Goal: Task Accomplishment & Management: Complete application form

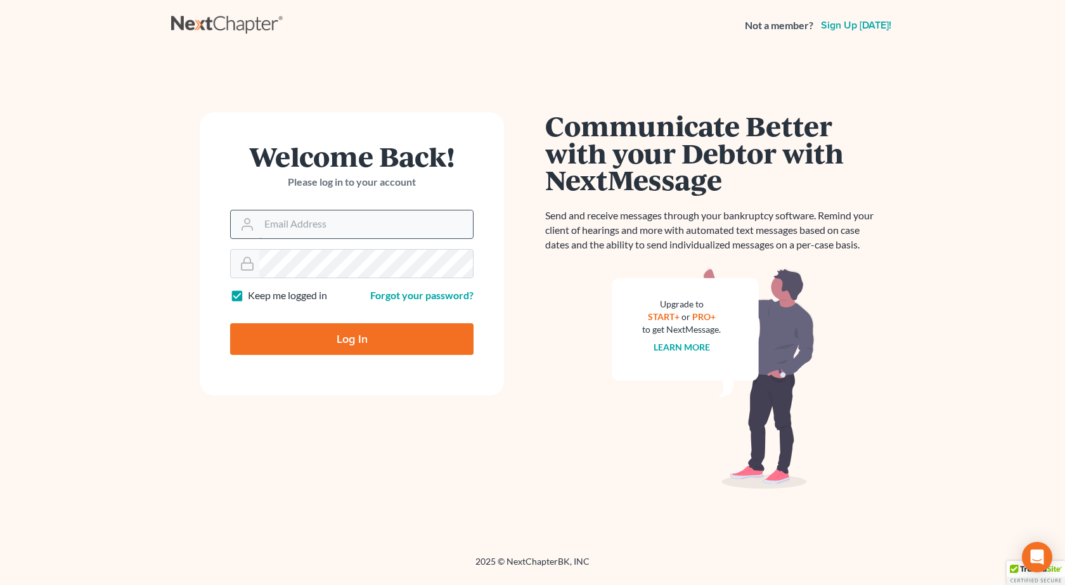
type input "pappas@spjlaw.net"
click at [381, 220] on input "[PERSON_NAME][EMAIL_ADDRESS][DOMAIN_NAME]" at bounding box center [366, 224] width 214 height 28
click at [380, 221] on input "[PERSON_NAME][EMAIL_ADDRESS][DOMAIN_NAME]" at bounding box center [366, 224] width 214 height 28
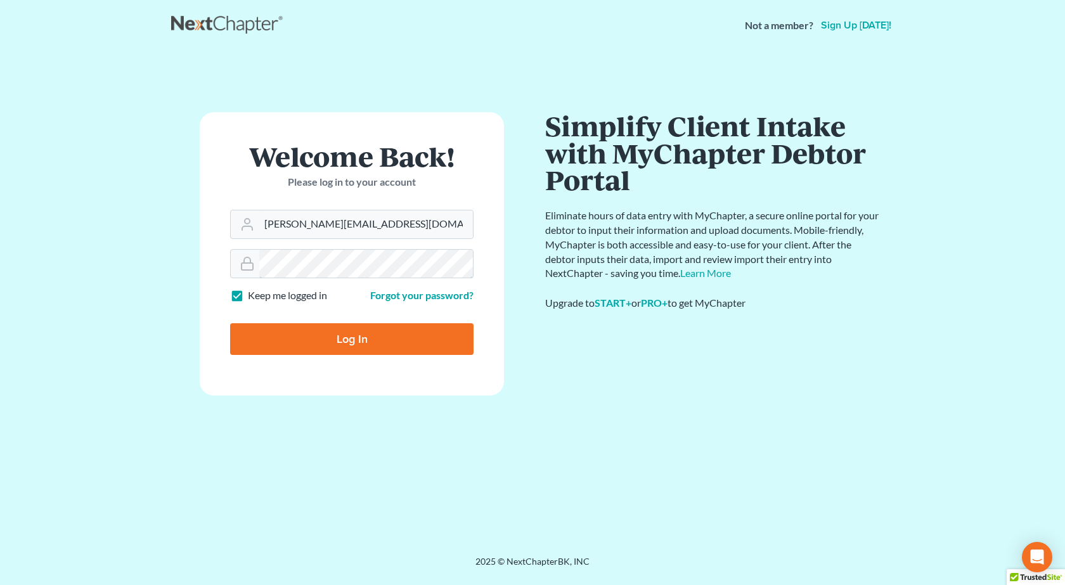
click at [230, 323] on input "Log In" at bounding box center [351, 339] width 243 height 32
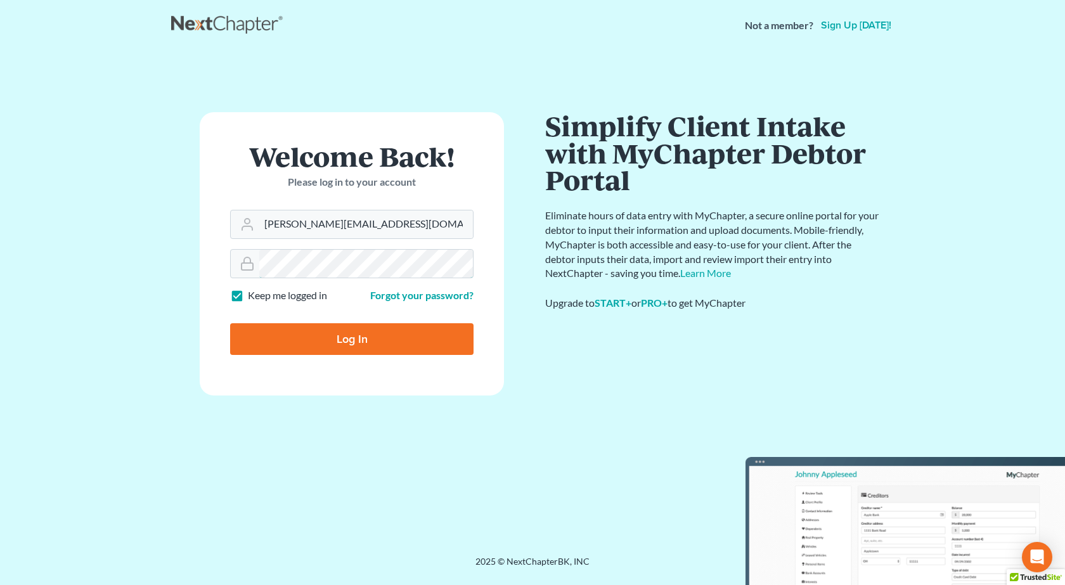
type input "Thinking..."
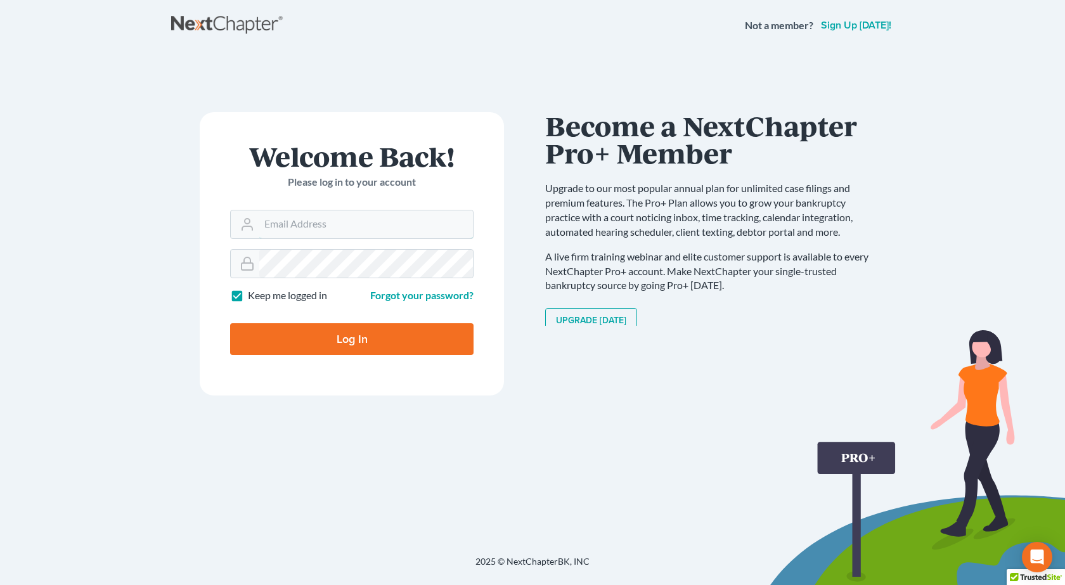
type input "[PERSON_NAME][EMAIL_ADDRESS][DOMAIN_NAME]"
click at [68, 273] on main "× Your email or password is incorrect Welcome Back! Please log in to your accou…" at bounding box center [532, 288] width 1065 height 474
click at [230, 323] on input "Log In" at bounding box center [351, 339] width 243 height 32
type input "Thinking..."
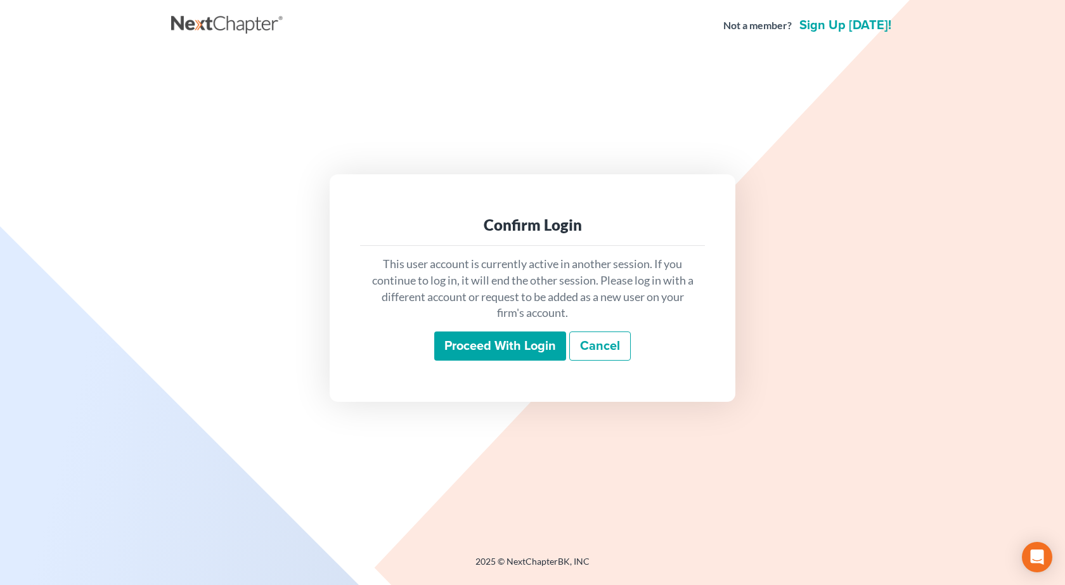
click at [513, 347] on input "Proceed with login" at bounding box center [500, 346] width 132 height 29
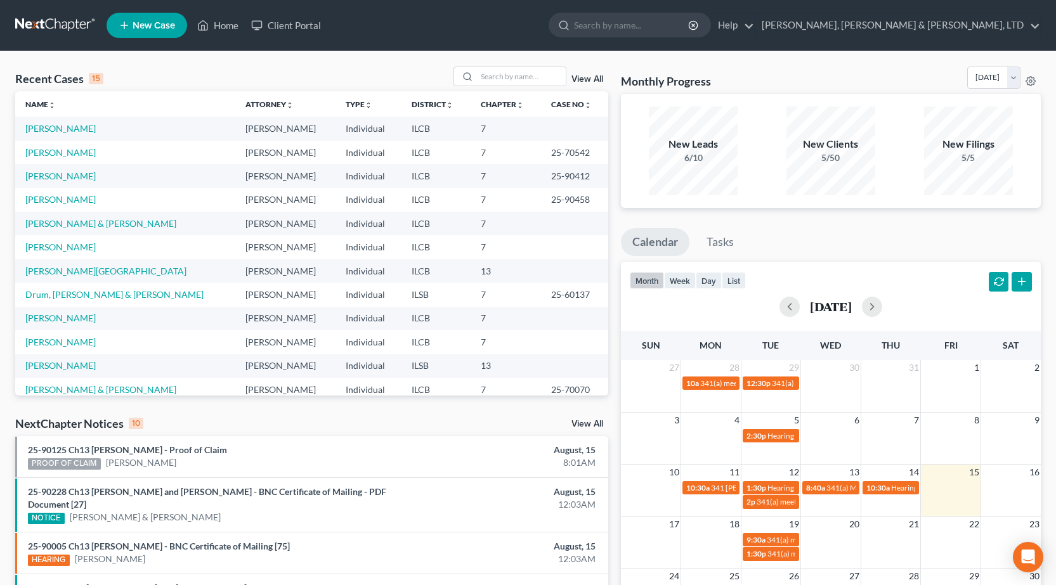
click at [152, 15] on link "New Case" at bounding box center [147, 25] width 81 height 25
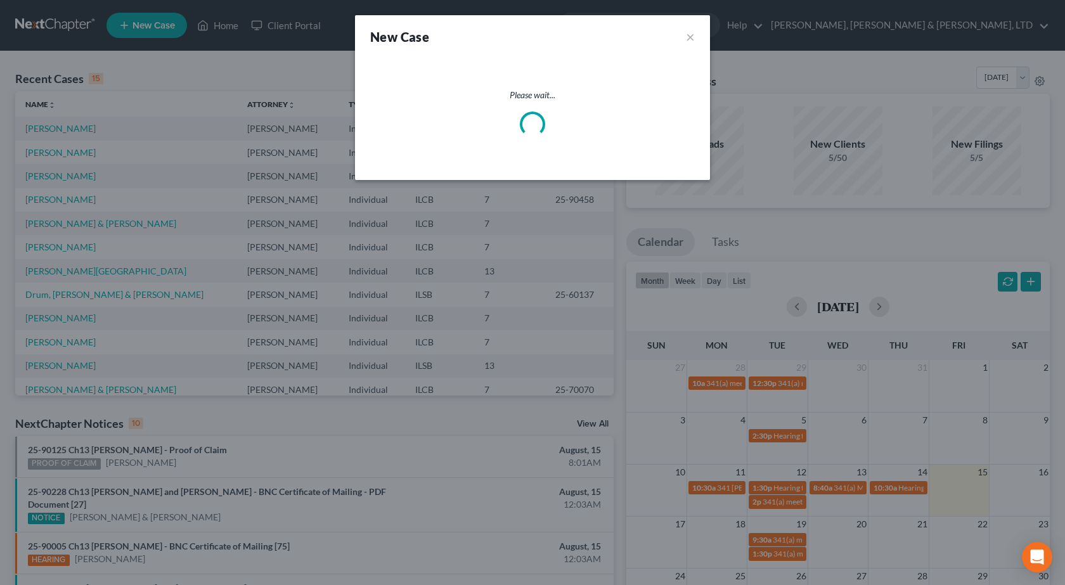
select select "24"
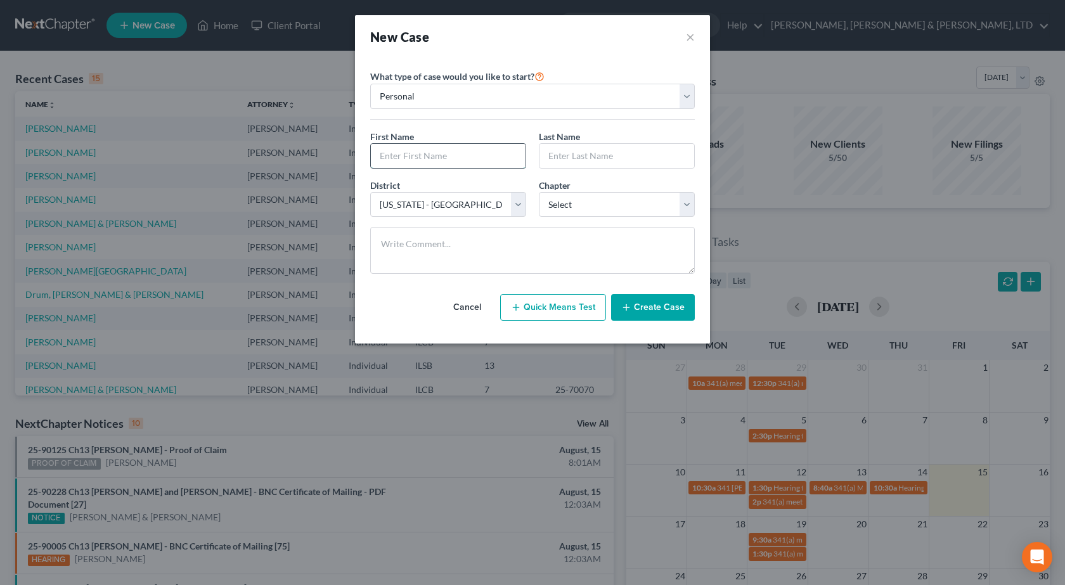
click at [446, 155] on input "text" at bounding box center [448, 156] width 155 height 24
type input "Madison"
type input "Herring"
click at [656, 217] on div "District * Select Alabama - Middle Alabama - Northern Alabama - Southern Alaska…" at bounding box center [532, 203] width 337 height 49
click at [656, 213] on select "Select 7 11 12 13" at bounding box center [617, 204] width 156 height 25
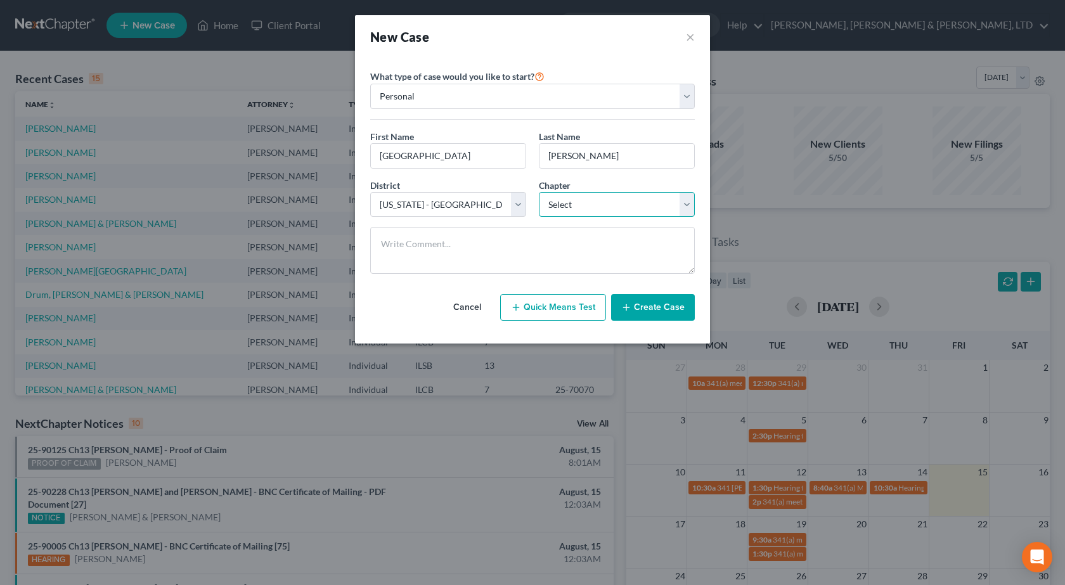
select select "3"
click at [539, 192] on select "Select 7 11 12 13" at bounding box center [617, 204] width 156 height 25
click at [671, 311] on button "Create Case" at bounding box center [653, 307] width 84 height 27
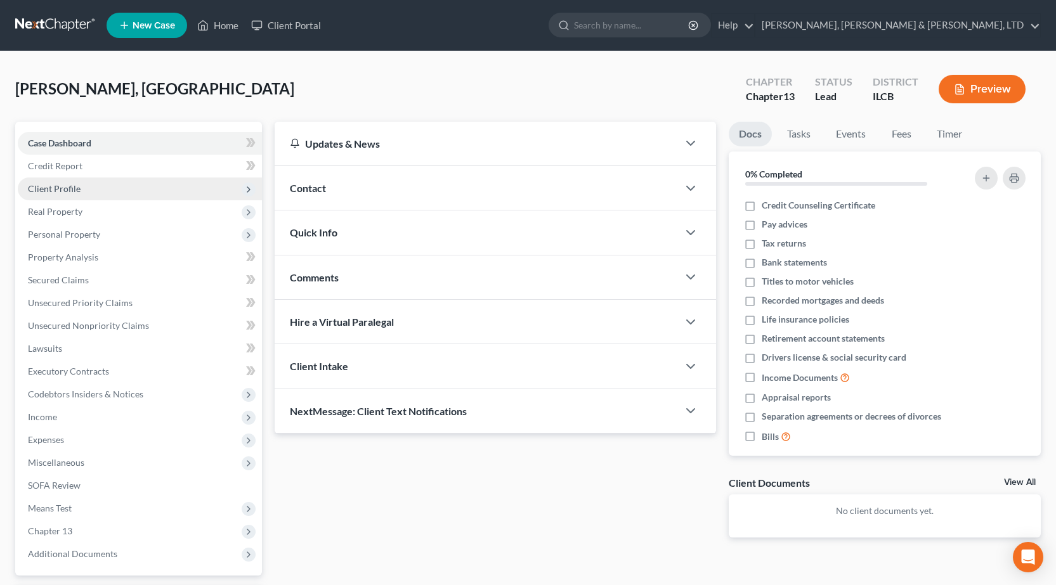
click at [127, 188] on span "Client Profile" at bounding box center [140, 189] width 244 height 23
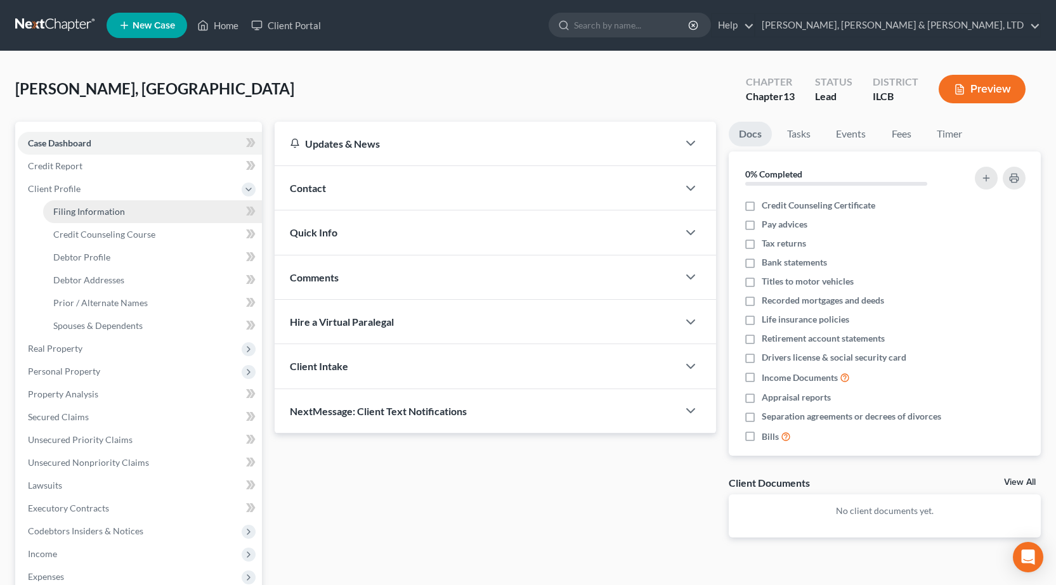
click at [134, 208] on link "Filing Information" at bounding box center [152, 211] width 219 height 23
select select "1"
select select "0"
select select "3"
select select "24"
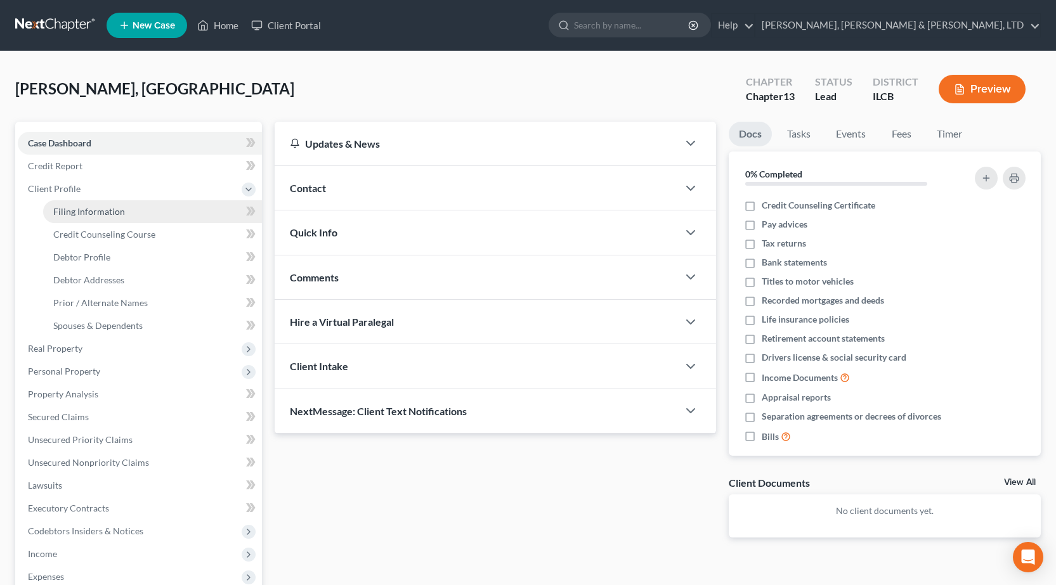
select select "14"
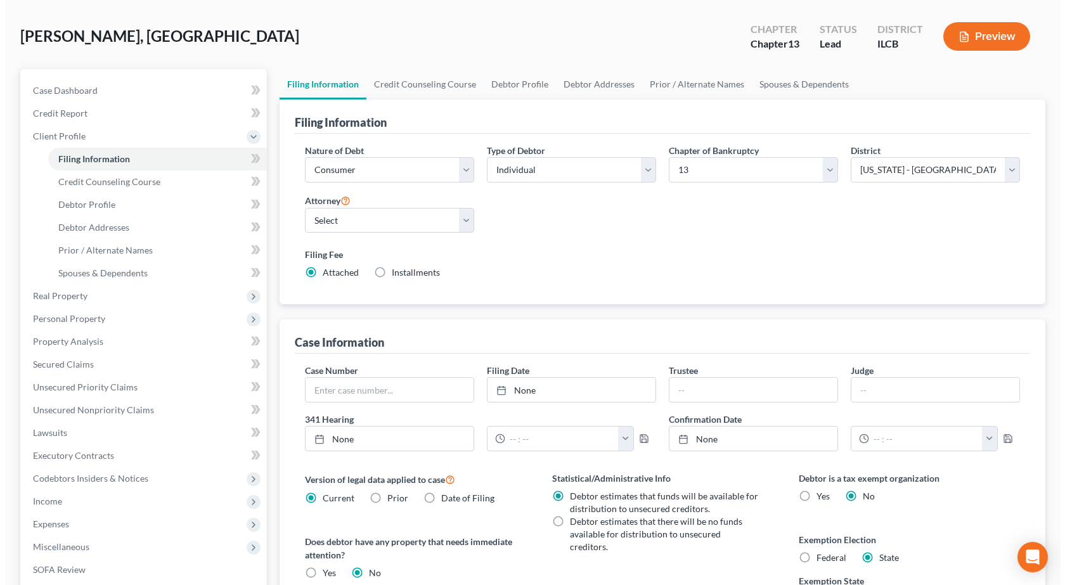
scroll to position [127, 0]
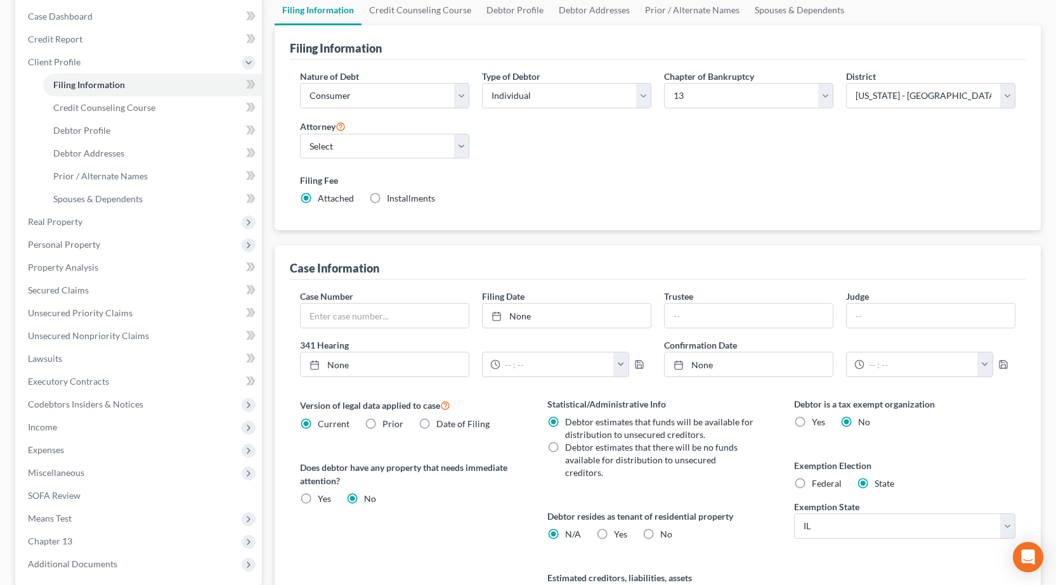
click at [614, 528] on label "Yes Yes" at bounding box center [620, 534] width 13 height 13
click at [619, 528] on input "Yes Yes" at bounding box center [623, 532] width 8 height 8
radio input "true"
radio input "false"
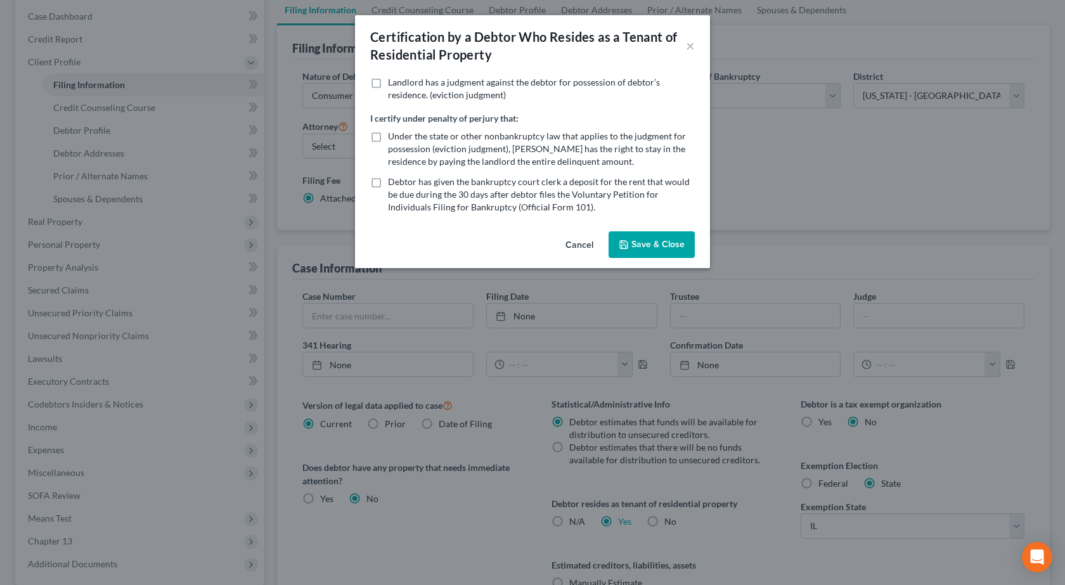
click at [642, 243] on button "Save & Close" at bounding box center [652, 244] width 86 height 27
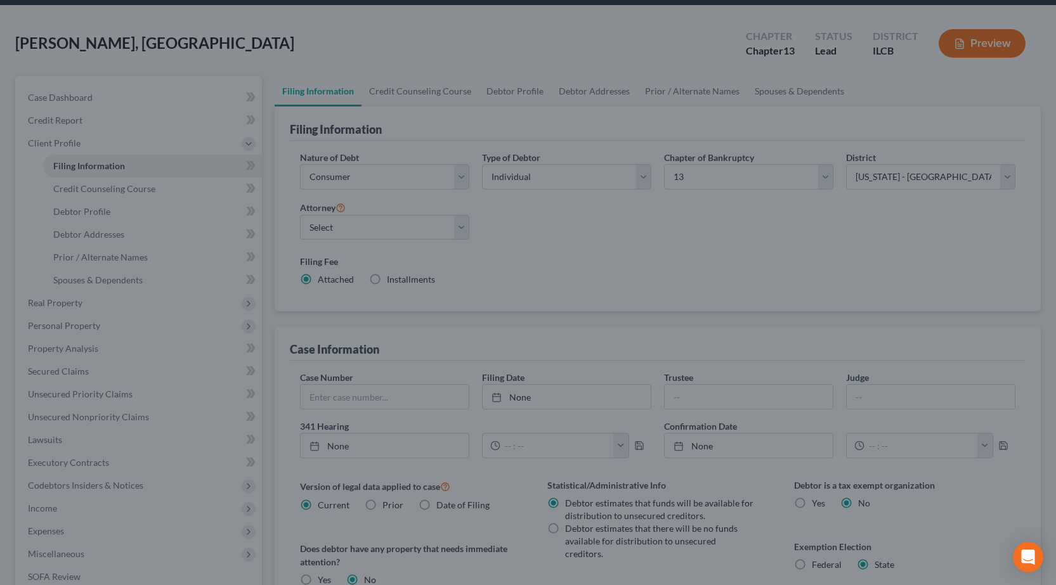
scroll to position [0, 0]
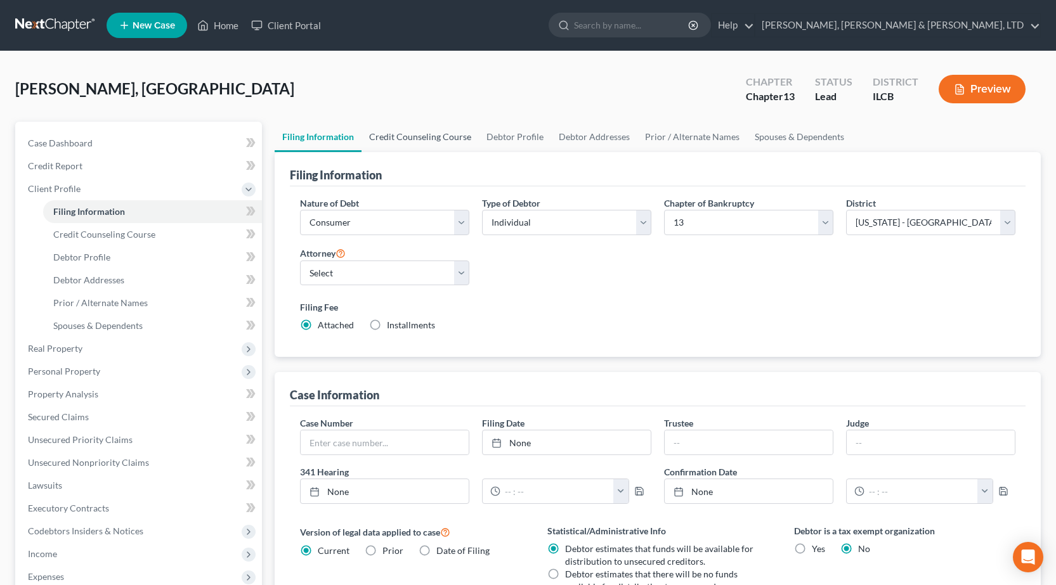
click at [415, 141] on link "Credit Counseling Course" at bounding box center [419, 137] width 117 height 30
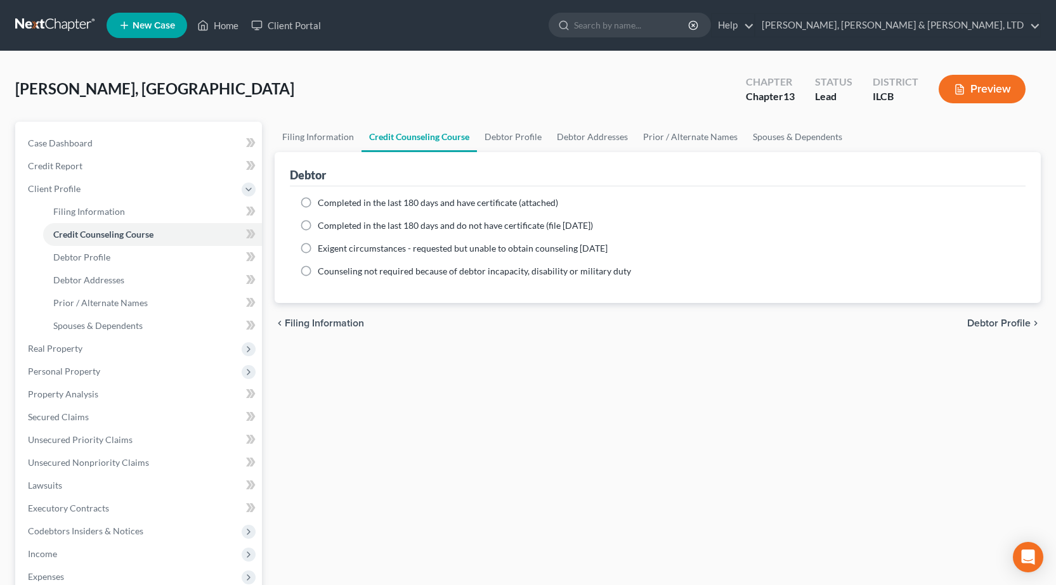
click at [318, 206] on label "Completed in the last 180 days and have certificate (attached)" at bounding box center [438, 203] width 240 height 13
click at [323, 205] on input "Completed in the last 180 days and have certificate (attached)" at bounding box center [327, 201] width 8 height 8
radio input "true"
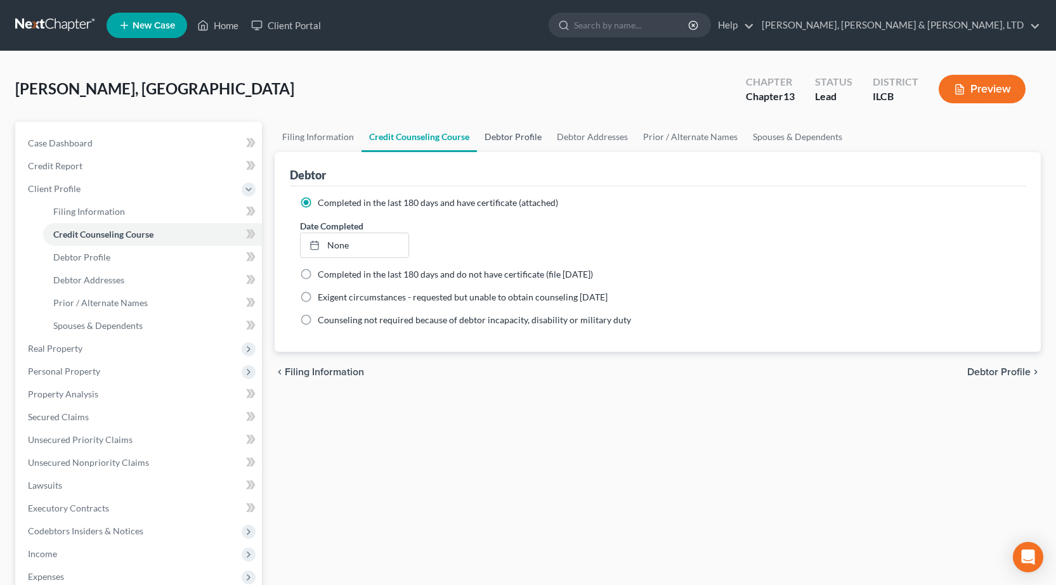
click at [511, 139] on link "Debtor Profile" at bounding box center [513, 137] width 72 height 30
select select "0"
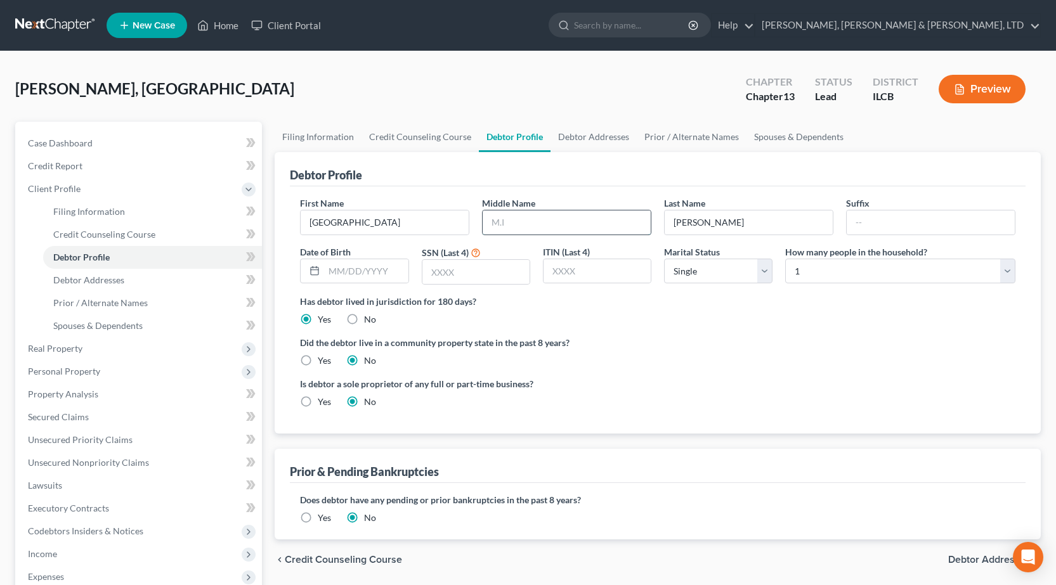
click at [589, 221] on input "text" at bounding box center [566, 222] width 168 height 24
click at [327, 146] on link "Filing Information" at bounding box center [317, 137] width 87 height 30
select select "1"
select select "0"
select select "3"
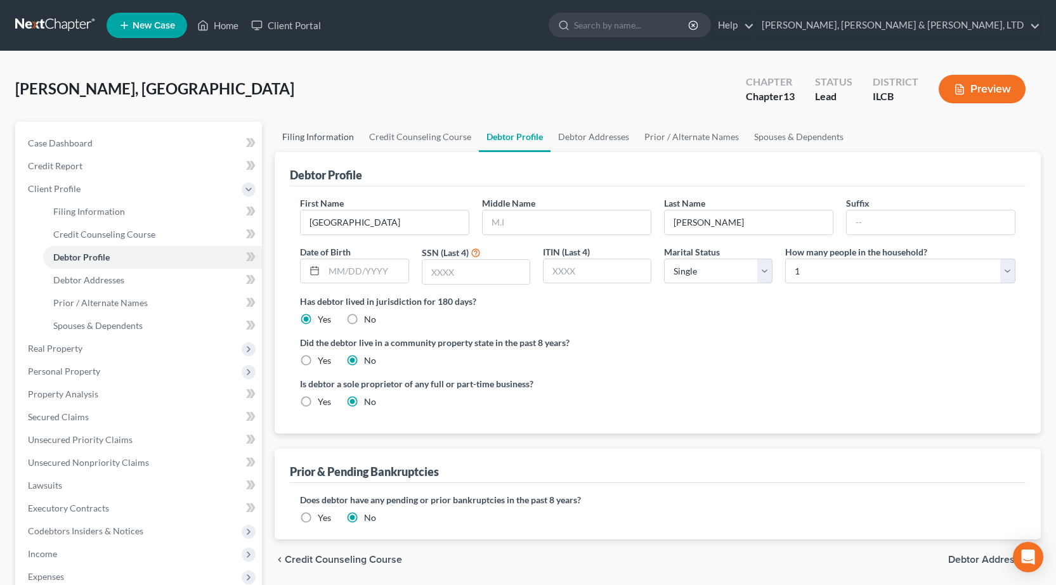
select select "24"
select select "0"
select select "14"
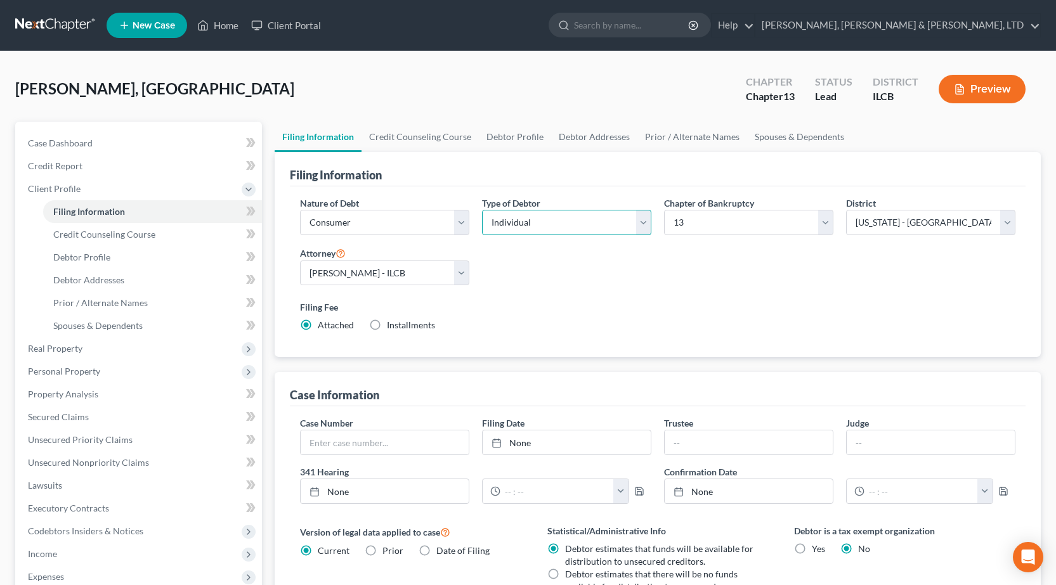
click at [525, 216] on select "Select Individual Joint" at bounding box center [566, 222] width 169 height 25
click at [509, 270] on div "Nature of Debt Select Business Consumer Other Nature of Business Select Clearin…" at bounding box center [658, 270] width 728 height 146
drag, startPoint x: 508, startPoint y: 213, endPoint x: 505, endPoint y: 235, distance: 21.7
click at [508, 213] on select "Select Individual Joint" at bounding box center [566, 222] width 169 height 25
select select "1"
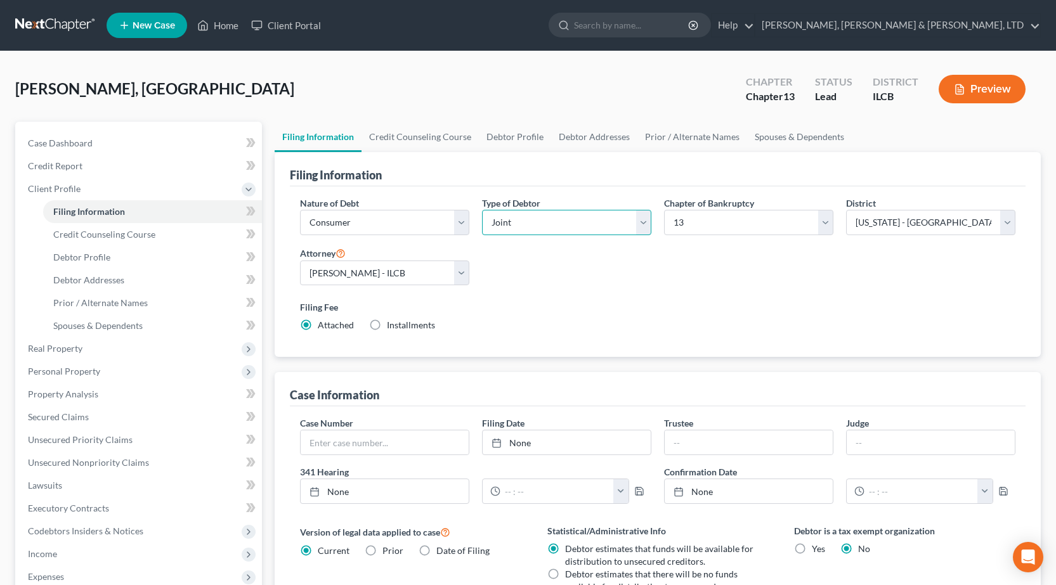
click at [482, 210] on select "Select Individual Joint" at bounding box center [566, 222] width 169 height 25
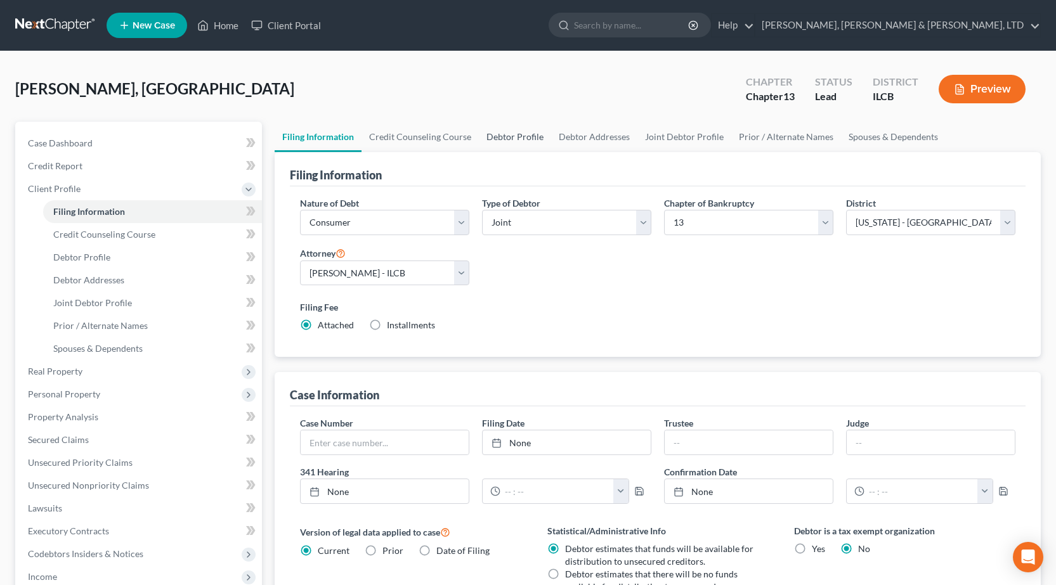
drag, startPoint x: 516, startPoint y: 139, endPoint x: 504, endPoint y: 143, distance: 12.8
click at [515, 139] on link "Debtor Profile" at bounding box center [515, 137] width 72 height 30
select select "1"
select select "0"
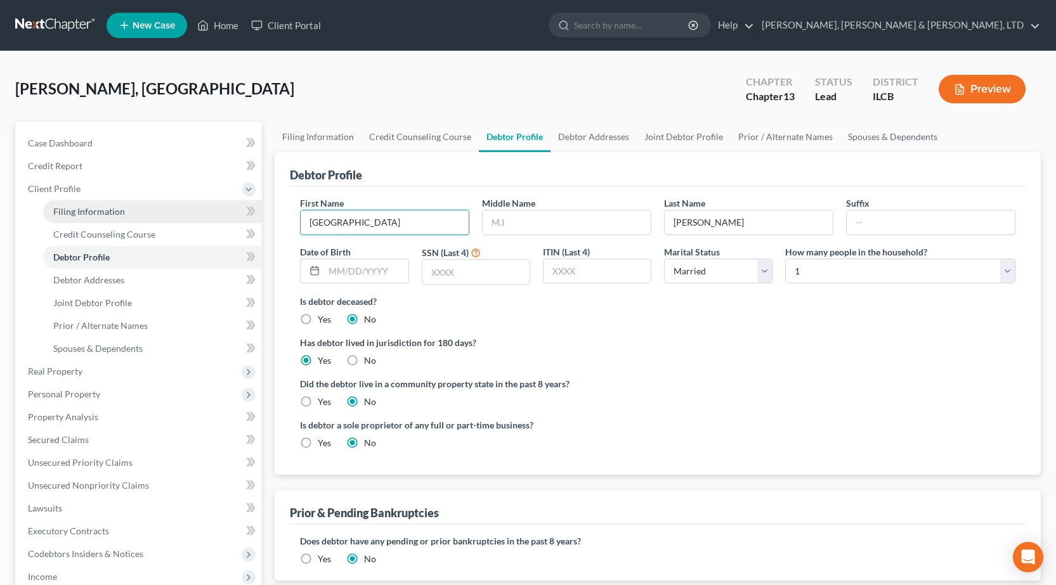
drag, startPoint x: 396, startPoint y: 216, endPoint x: 193, endPoint y: 220, distance: 202.9
click at [170, 224] on div "Petition Navigation Case Dashboard Payments Invoices Payments Payments Credit R…" at bounding box center [528, 465] width 1038 height 687
type input "Preston"
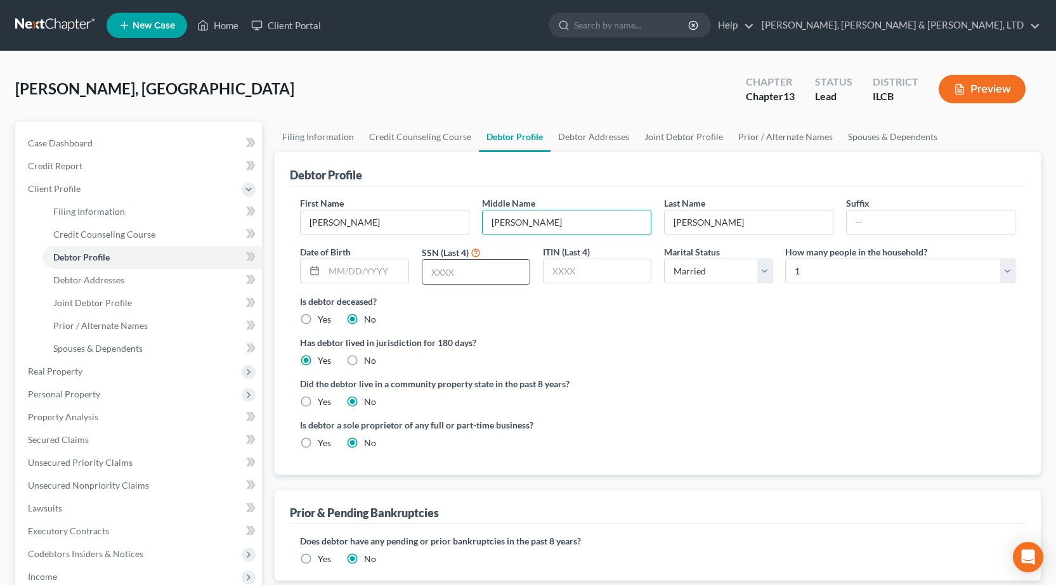
type input "Scott"
click at [462, 261] on input "text" at bounding box center [475, 272] width 107 height 24
type input "0827"
click at [932, 263] on select "Select 1 2 3 4 5 6 7 8 9 10 11 12 13 14 15 16 17 18 19 20" at bounding box center [900, 271] width 230 height 25
select select "3"
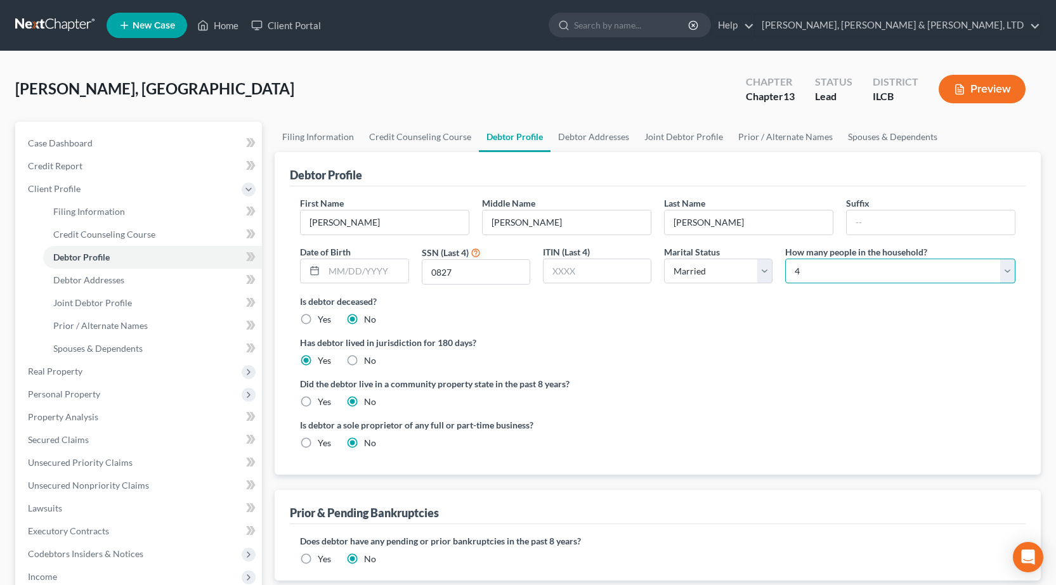
click at [785, 259] on select "Select 1 2 3 4 5 6 7 8 9 10 11 12 13 14 15 16 17 18 19 20" at bounding box center [900, 271] width 230 height 25
click at [760, 410] on ng-include "First Name Preston Middle Name Scott Last Name Herring Suffix Date of Birth SSN…" at bounding box center [657, 328] width 715 height 263
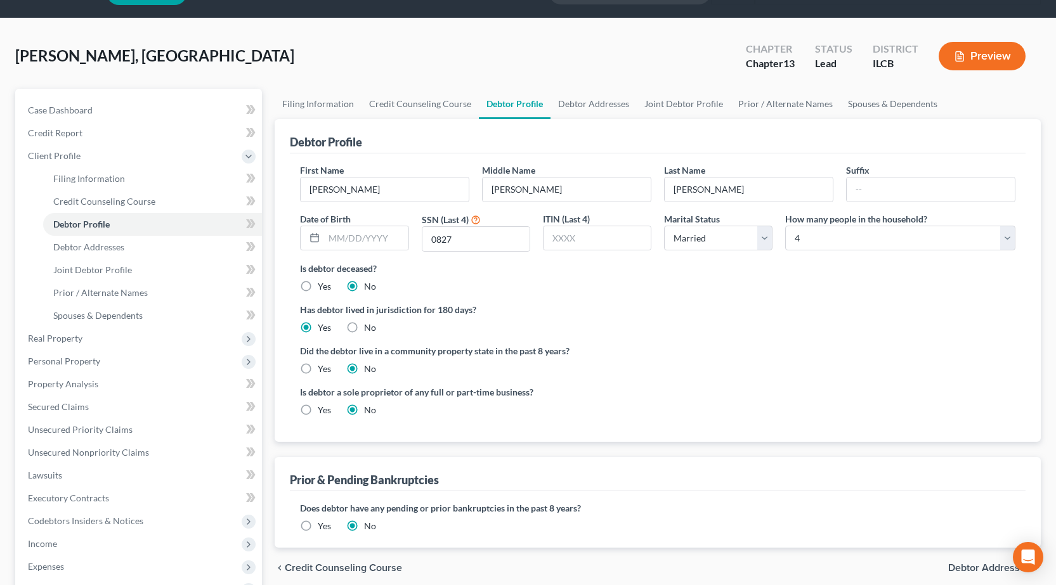
scroll to position [63, 0]
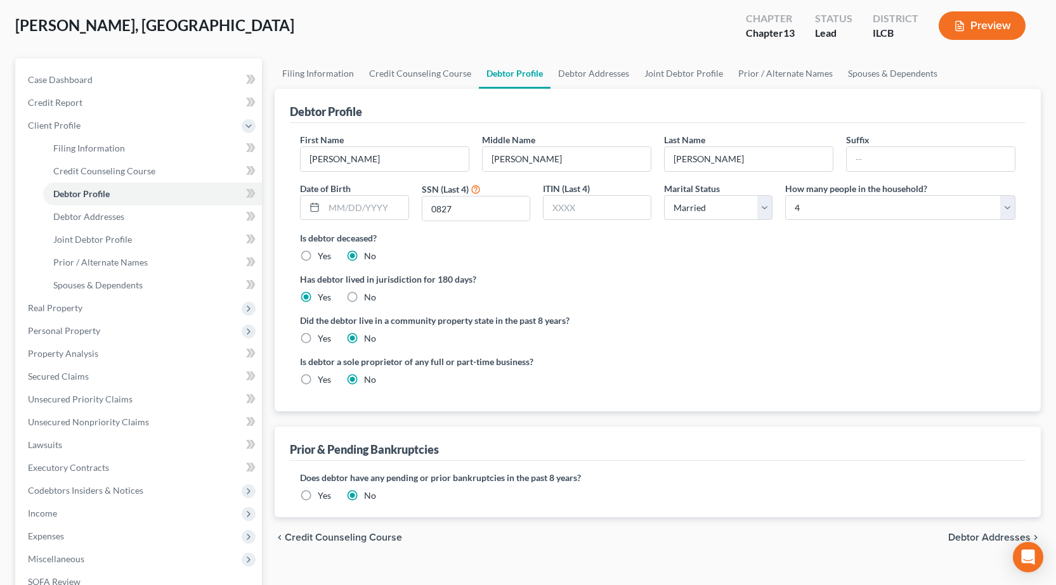
click at [318, 496] on label "Yes" at bounding box center [324, 495] width 13 height 13
click at [323, 496] on input "Yes" at bounding box center [327, 493] width 8 height 8
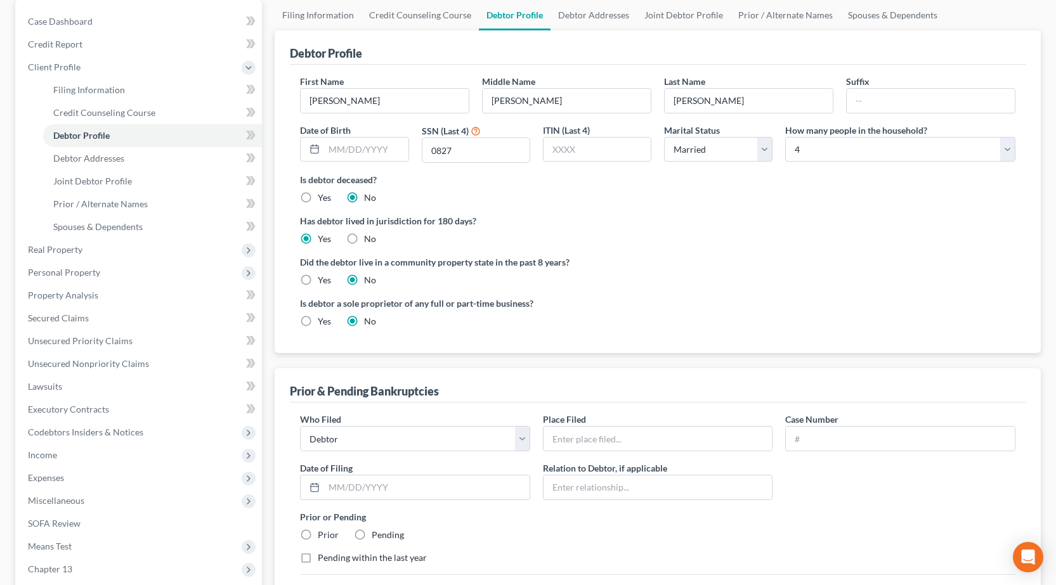
scroll to position [254, 0]
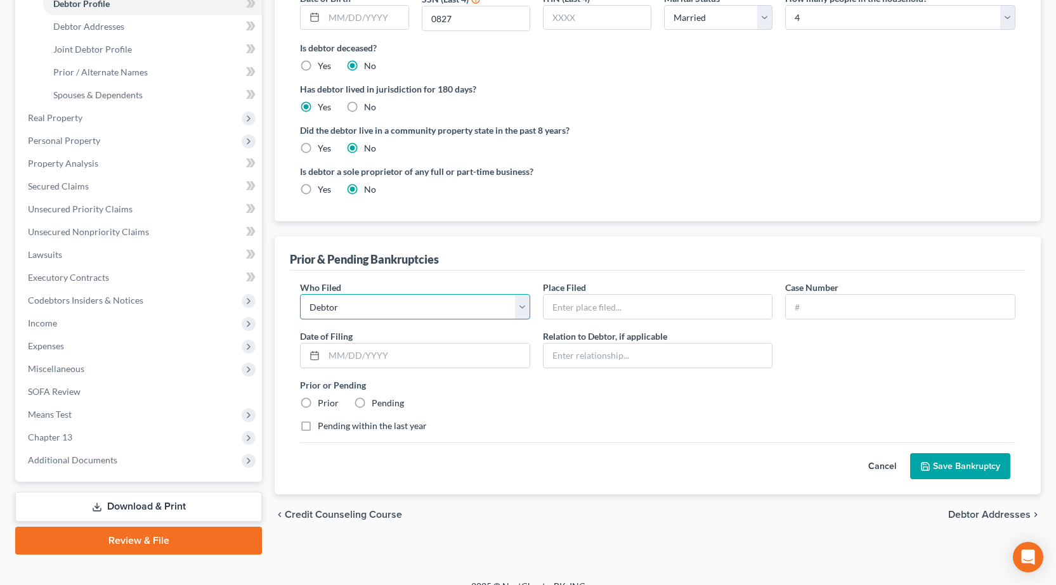
click at [397, 309] on select "Debtor Other" at bounding box center [415, 306] width 230 height 25
click at [587, 311] on input "text" at bounding box center [657, 307] width 229 height 24
type input "Central District of Illinois"
click at [830, 314] on input "text" at bounding box center [899, 307] width 229 height 24
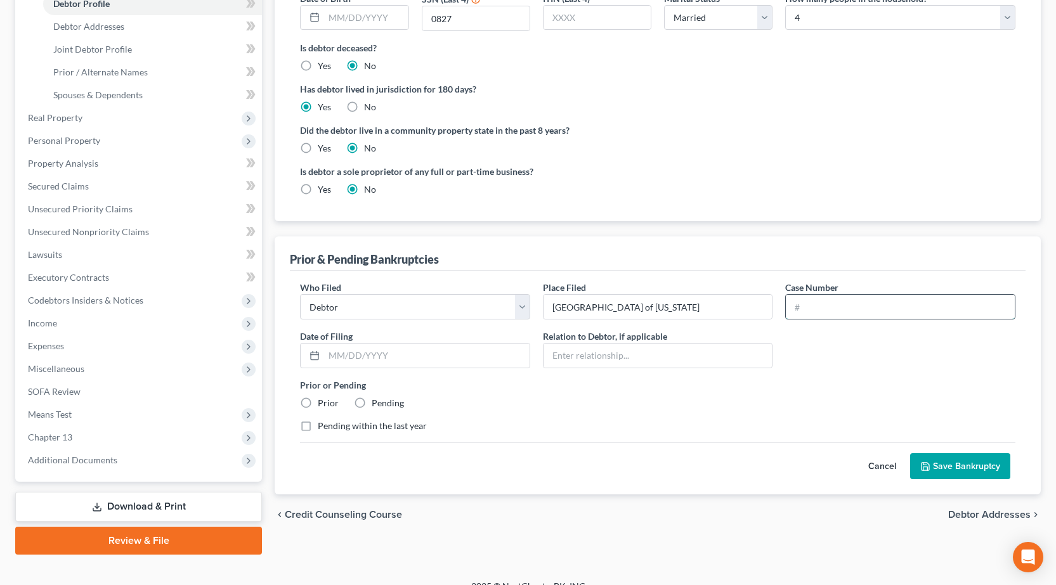
paste input "22-70700"
type input "22-70700"
drag, startPoint x: 410, startPoint y: 356, endPoint x: 405, endPoint y: 346, distance: 10.5
click at [410, 356] on input "text" at bounding box center [426, 356] width 205 height 24
paste input "10/18/2022"
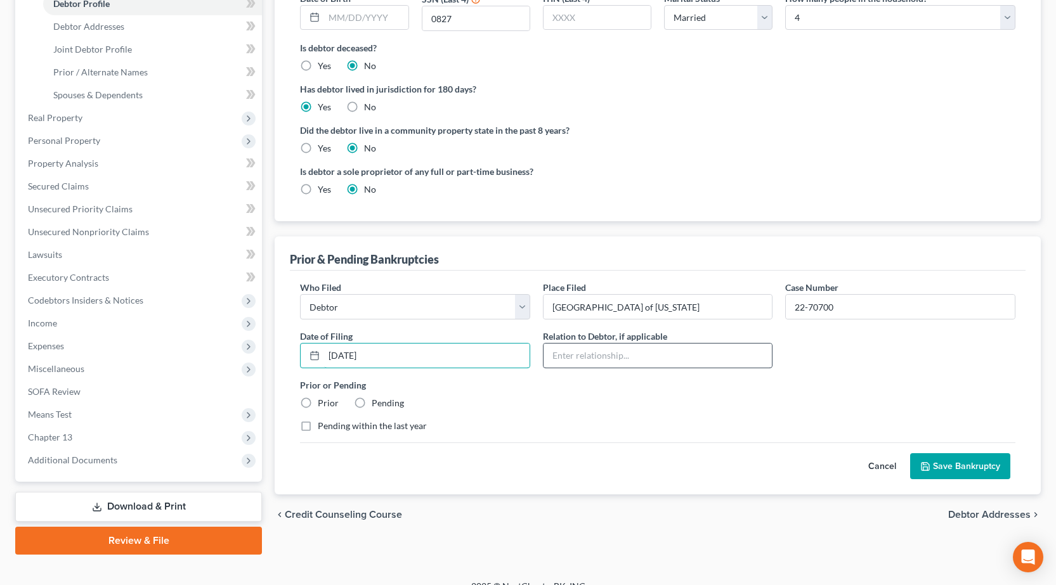
type input "10/18/2022"
click at [628, 364] on input "text" at bounding box center [657, 356] width 229 height 24
click at [318, 403] on label "Prior" at bounding box center [328, 403] width 21 height 13
click at [323, 403] on input "Prior" at bounding box center [327, 401] width 8 height 8
radio input "true"
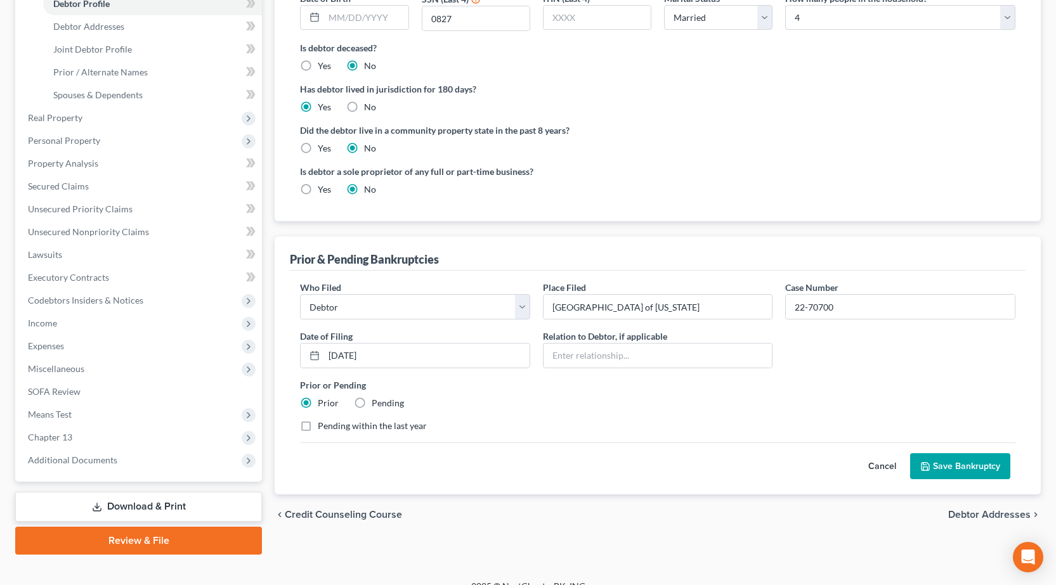
click at [945, 458] on button "Save Bankruptcy" at bounding box center [960, 466] width 100 height 27
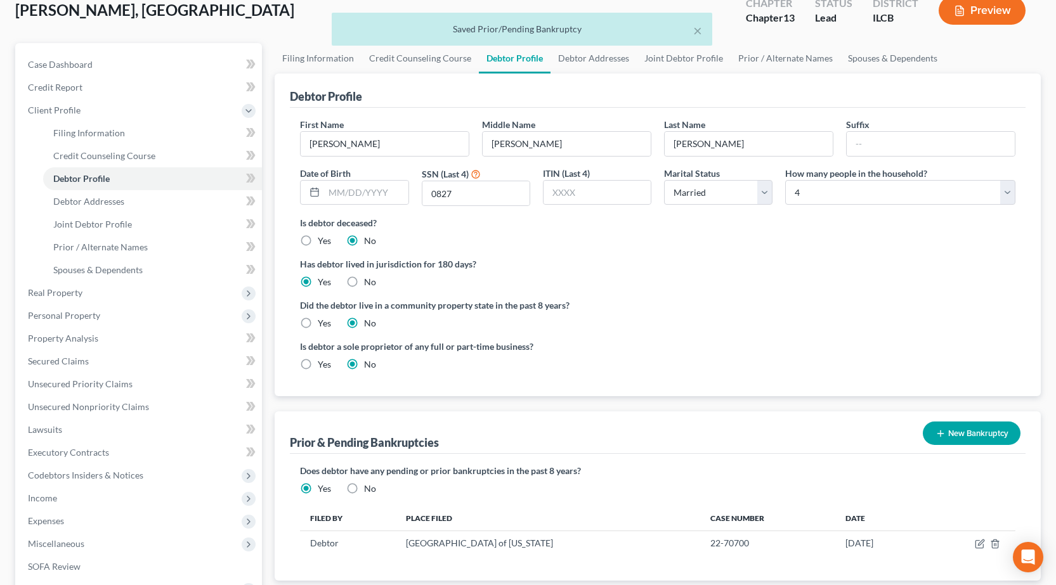
scroll to position [0, 0]
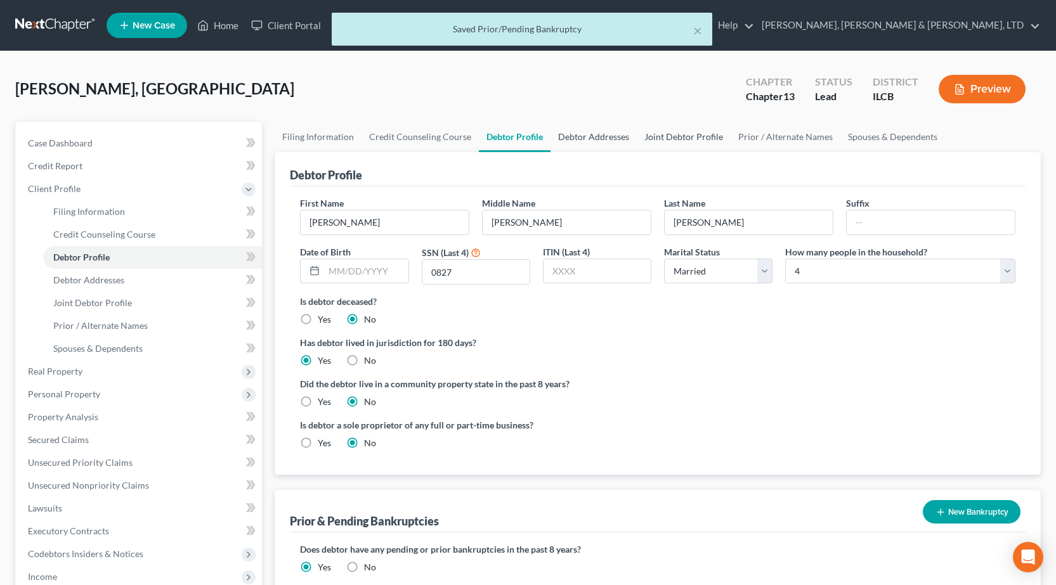
click at [594, 139] on link "Debtor Addresses" at bounding box center [593, 137] width 86 height 30
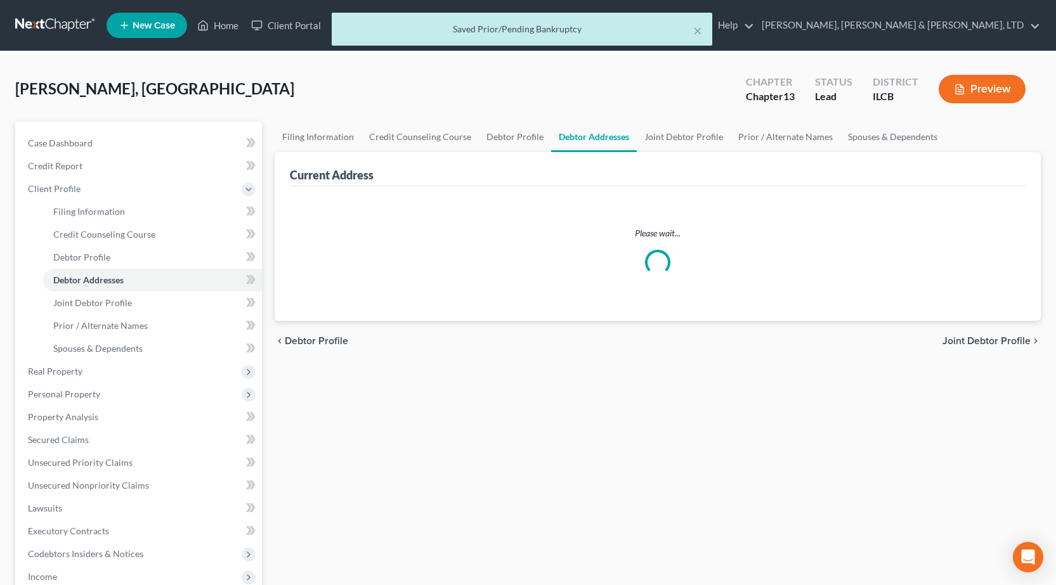
select select "0"
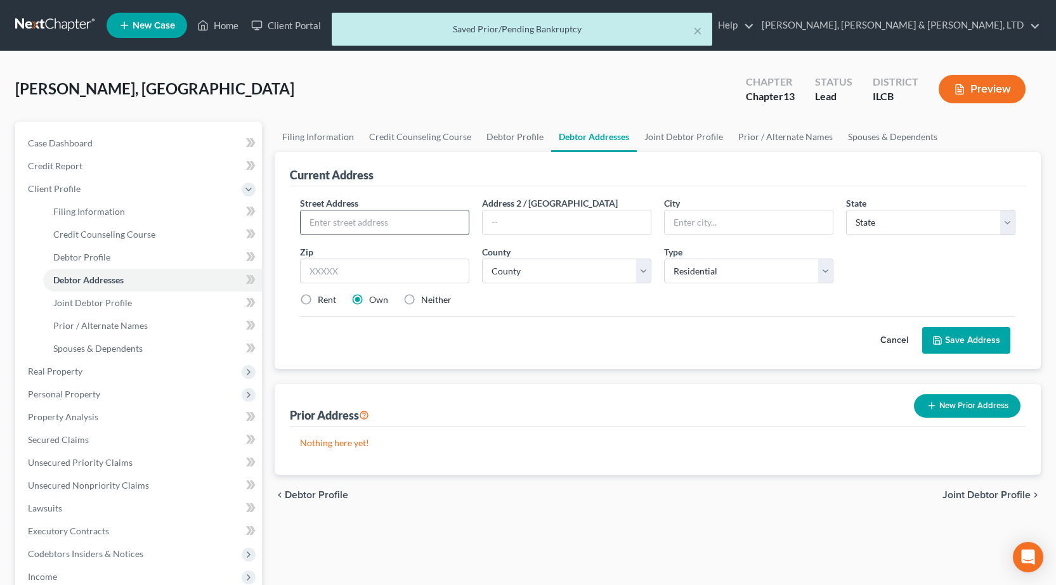
click at [388, 226] on input "text" at bounding box center [384, 222] width 168 height 24
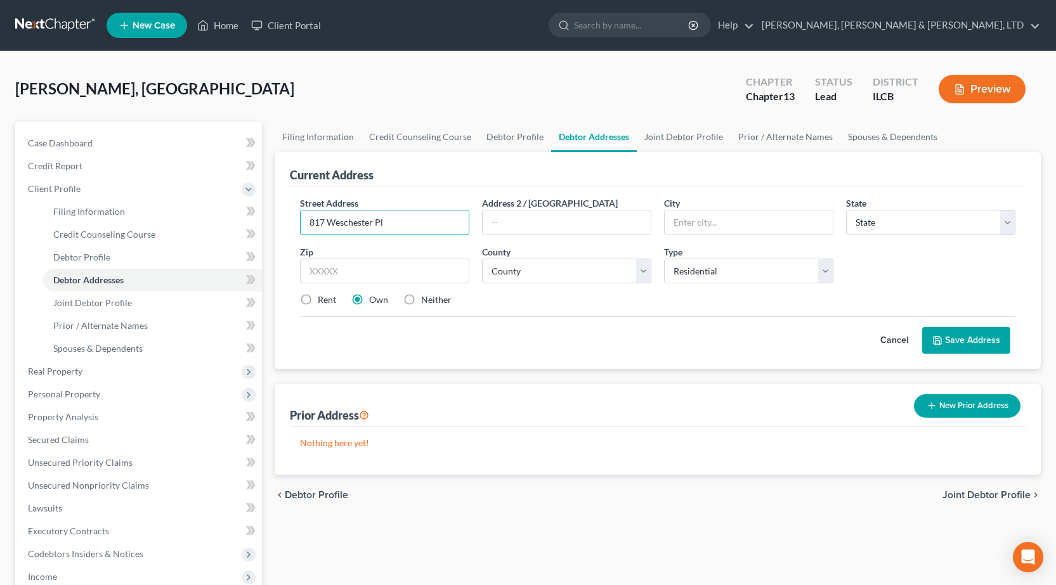
type input "817 Weschester Pl"
click at [418, 209] on div "Street Address * 817 Weschester Pl" at bounding box center [385, 216] width 182 height 39
drag, startPoint x: 540, startPoint y: 221, endPoint x: 581, endPoint y: 219, distance: 40.7
click at [551, 219] on input "text" at bounding box center [566, 222] width 168 height 24
click at [744, 223] on input "text" at bounding box center [748, 222] width 168 height 24
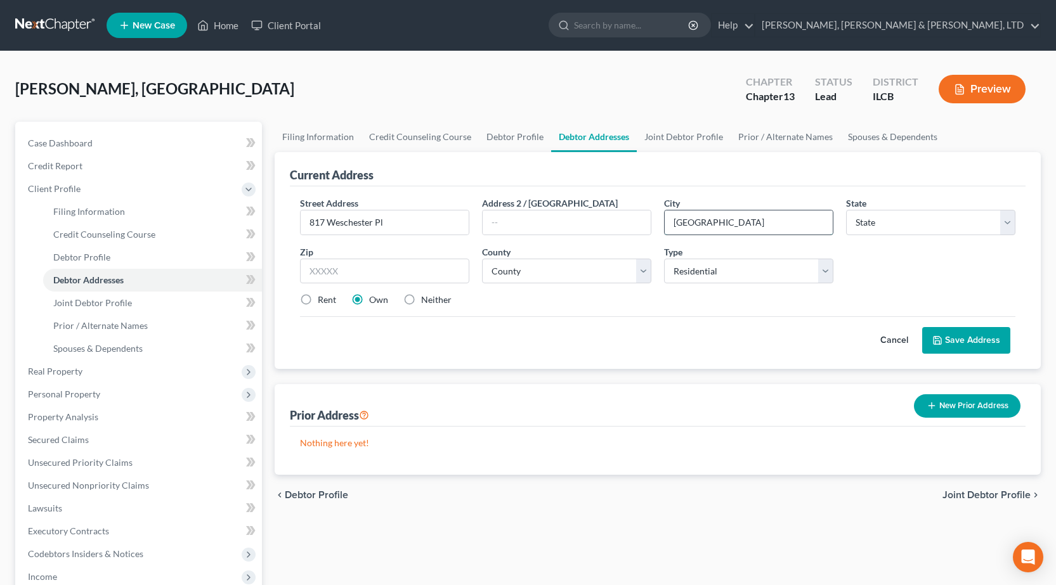
type input "Charleston"
select select "14"
type input "61920"
click at [592, 381] on div "Current Address Street Address * 817 Weschester Pl Address 2 / PO Box City * Ch…" at bounding box center [657, 313] width 766 height 323
click at [340, 223] on input "817 Weschester Pl" at bounding box center [384, 222] width 168 height 24
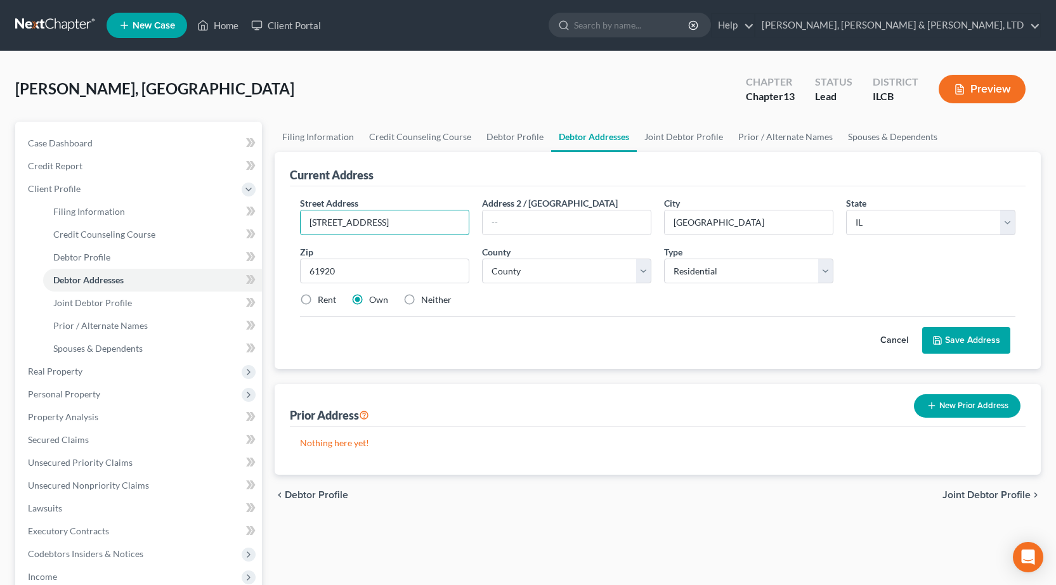
type input "817 Westchester Pl"
click at [740, 331] on div "Cancel Save Address" at bounding box center [657, 334] width 715 height 37
click at [528, 266] on select "County Adams County Alexander County Bond County Boone County Brown County Bure…" at bounding box center [566, 271] width 169 height 25
select select "14"
click at [482, 259] on select "County Adams County Alexander County Bond County Boone County Brown County Bure…" at bounding box center [566, 271] width 169 height 25
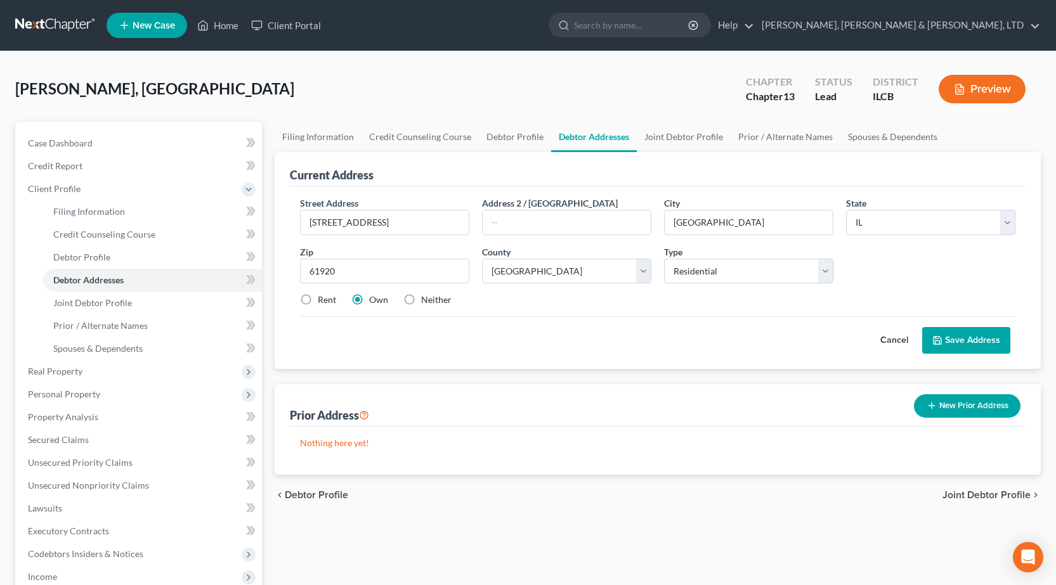
click at [661, 319] on div "Cancel Save Address" at bounding box center [657, 334] width 715 height 37
click at [318, 299] on label "Rent" at bounding box center [327, 300] width 18 height 13
click at [323, 299] on input "Rent" at bounding box center [327, 298] width 8 height 8
radio input "true"
click at [422, 217] on input "817 Westchester Pl" at bounding box center [384, 222] width 168 height 24
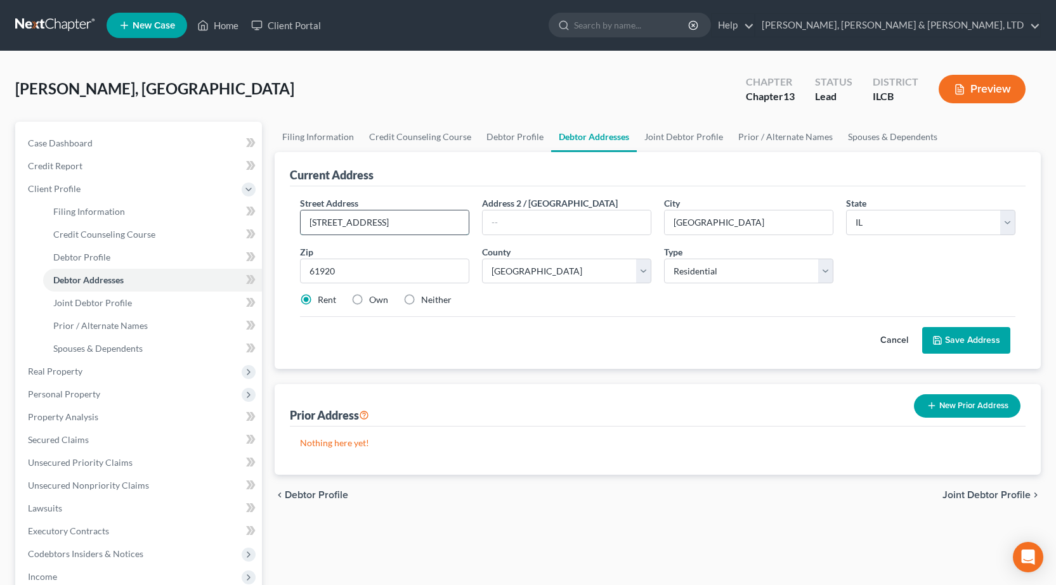
click at [390, 219] on input "817 Westchester Blvd" at bounding box center [384, 222] width 168 height 24
type input "817 Westchester"
click at [536, 404] on div "Prior Address New Prior Address" at bounding box center [657, 405] width 735 height 42
click at [946, 415] on button "New Prior Address" at bounding box center [967, 405] width 107 height 23
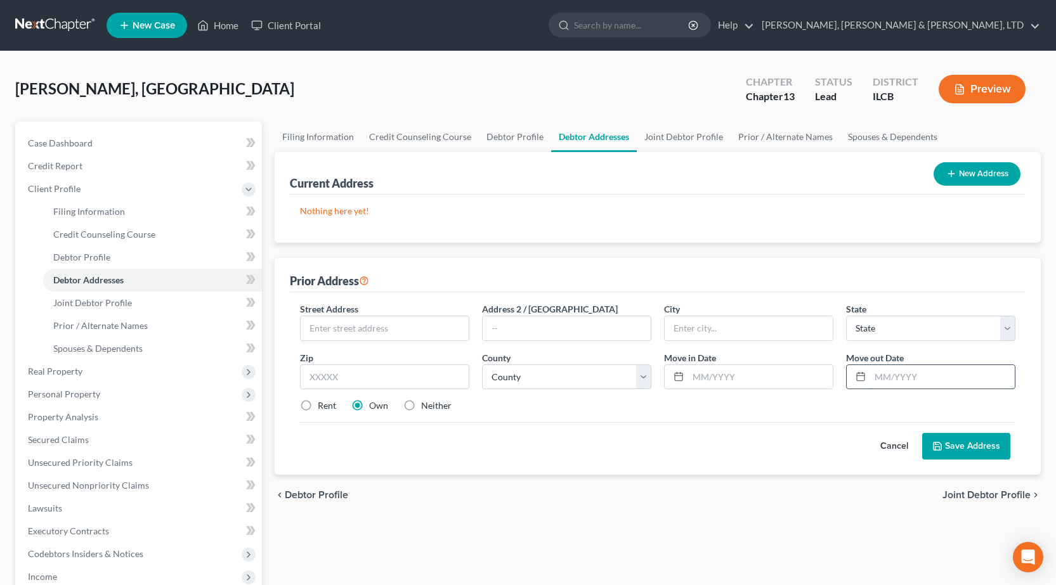
click at [939, 373] on input "text" at bounding box center [942, 377] width 145 height 24
type input "06/2025"
click at [378, 330] on input "text" at bounding box center [384, 328] width 168 height 24
type input "40 Glenview Drive"
type input "Decatur"
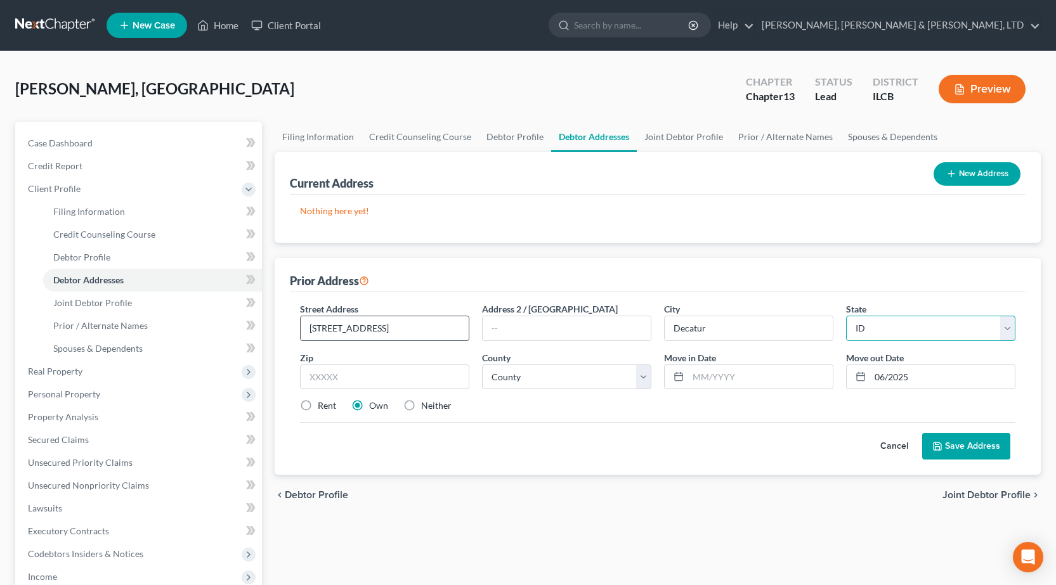
select select "14"
type input "62521"
click at [516, 378] on select "County Adams County Alexander County Bond County Boone County Brown County Bure…" at bounding box center [566, 377] width 169 height 25
select select "54"
click at [482, 365] on select "County Adams County Alexander County Bond County Boone County Brown County Bure…" at bounding box center [566, 377] width 169 height 25
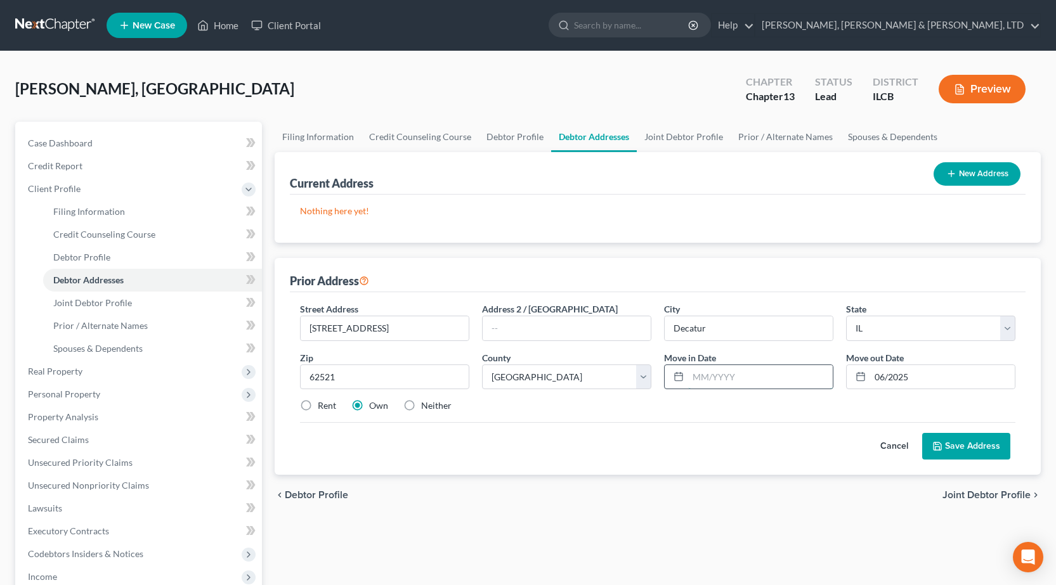
click at [705, 368] on input "text" at bounding box center [760, 377] width 145 height 24
type input "11/2023"
click at [770, 451] on div "Cancel Save Address" at bounding box center [657, 440] width 715 height 37
click at [998, 450] on button "Save Address" at bounding box center [966, 446] width 88 height 27
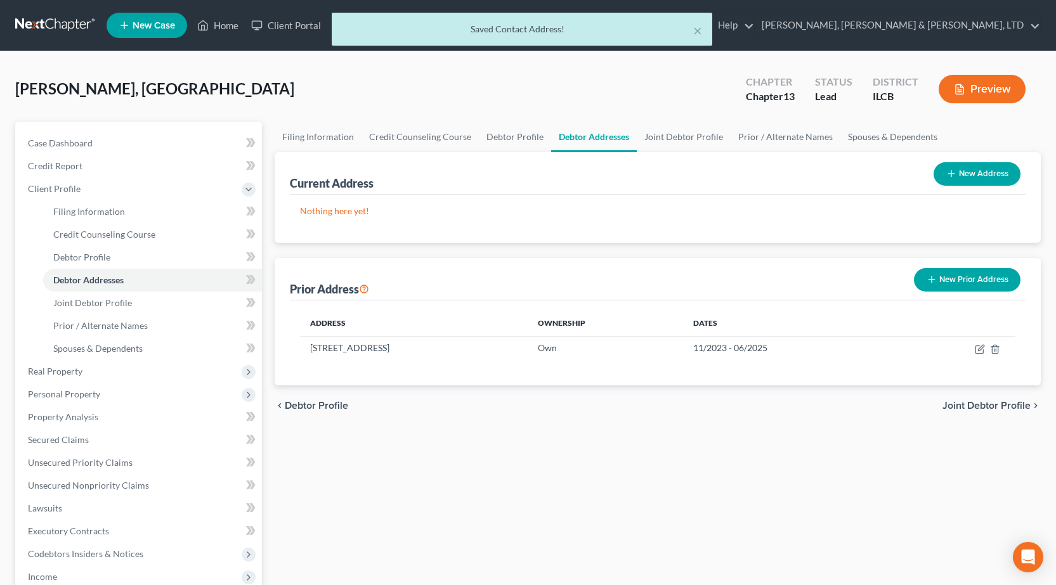
click at [988, 282] on button "New Prior Address" at bounding box center [967, 279] width 107 height 23
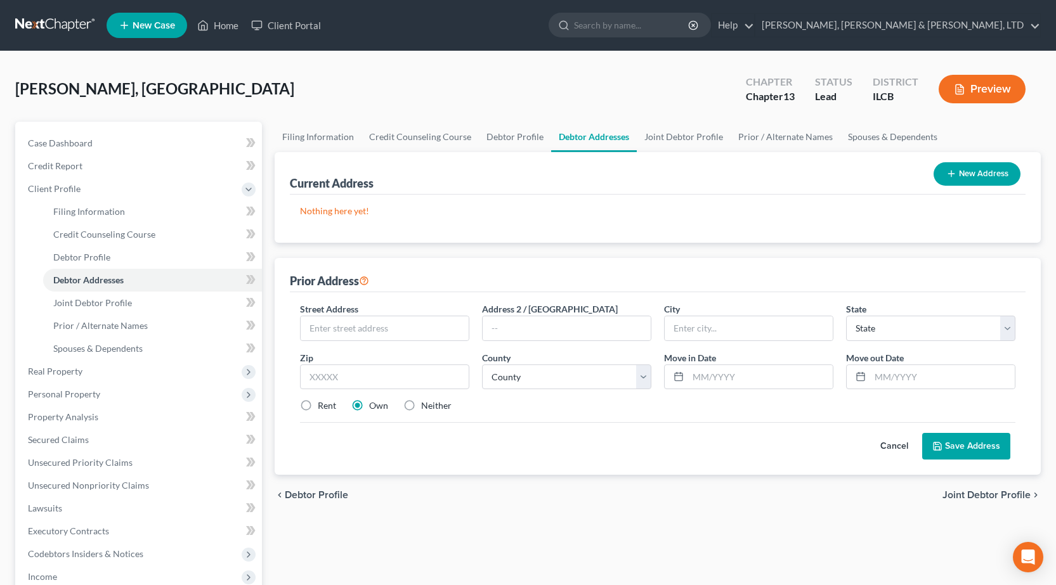
click at [983, 456] on button "Save Address" at bounding box center [966, 446] width 88 height 27
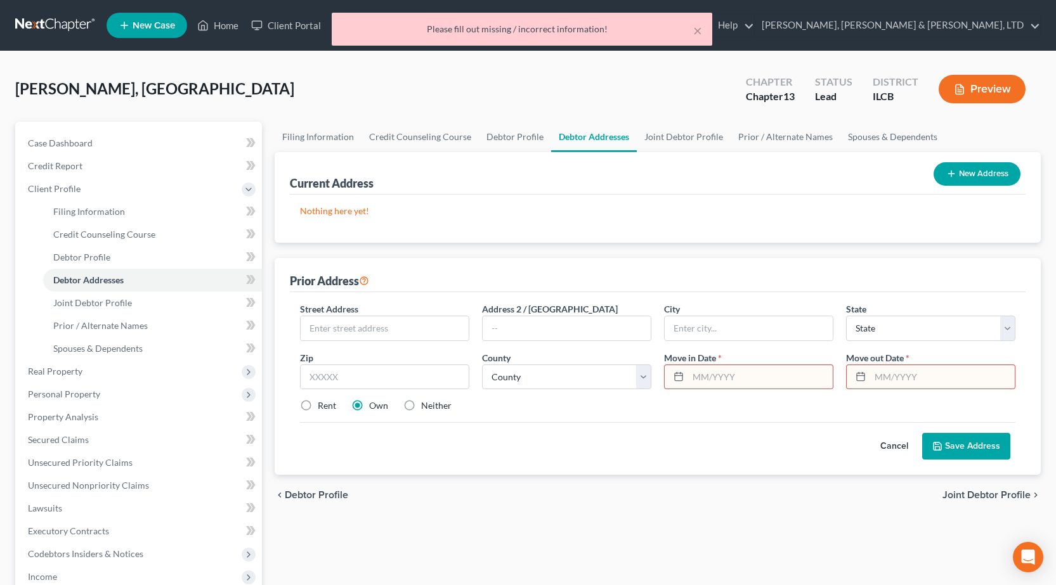
click at [893, 443] on button "Cancel" at bounding box center [894, 446] width 56 height 25
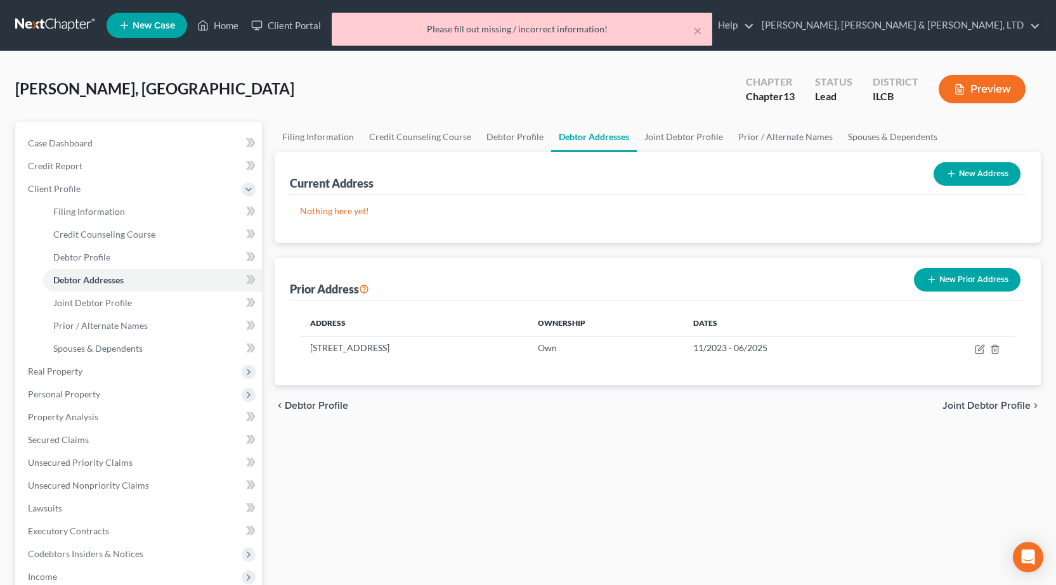
click at [949, 282] on button "New Prior Address" at bounding box center [967, 279] width 107 height 23
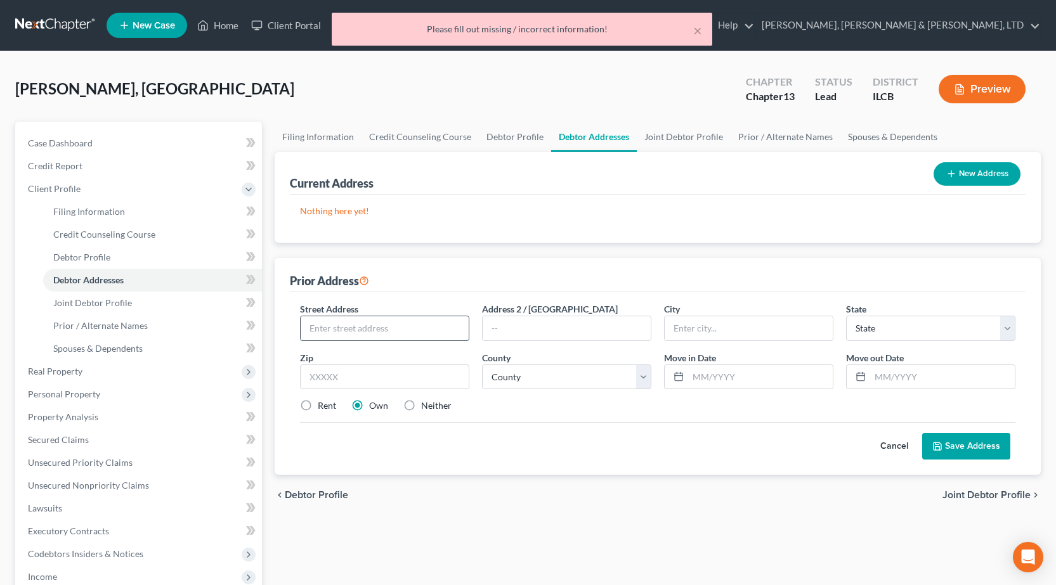
click at [399, 330] on input "text" at bounding box center [384, 328] width 168 height 24
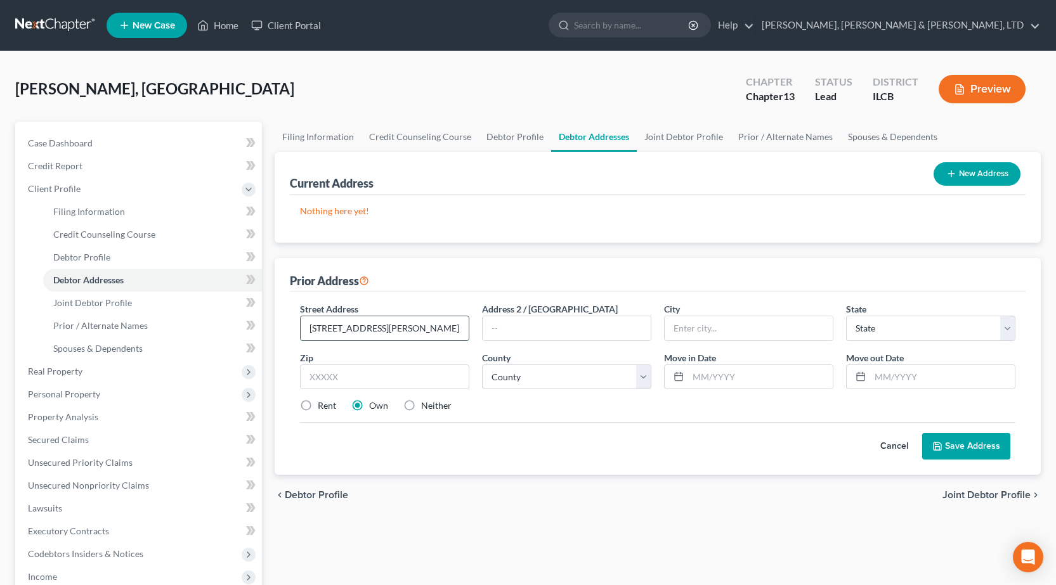
type input "345 S Nelson Blvd"
type input "Decatur"
select select "14"
type input "62521"
click at [529, 369] on select "County Adams County Alexander County Bond County Boone County Brown County Bure…" at bounding box center [566, 377] width 169 height 25
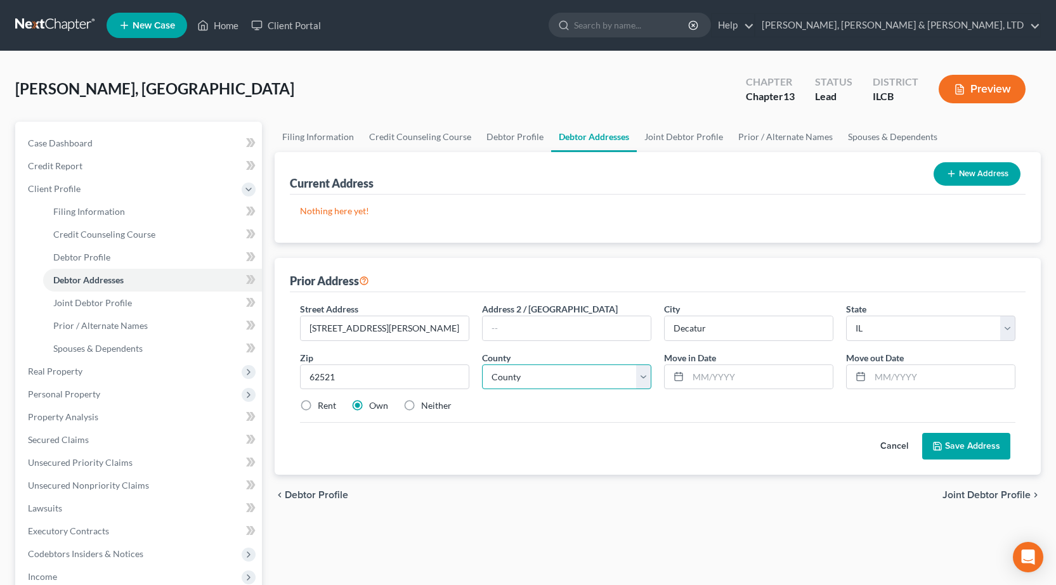
select select "54"
click at [482, 365] on select "County Adams County Alexander County Bond County Boone County Brown County Bure…" at bounding box center [566, 377] width 169 height 25
click at [721, 375] on input "text" at bounding box center [760, 377] width 145 height 24
click at [940, 385] on input "text" at bounding box center [942, 377] width 145 height 24
type input "11/2023"
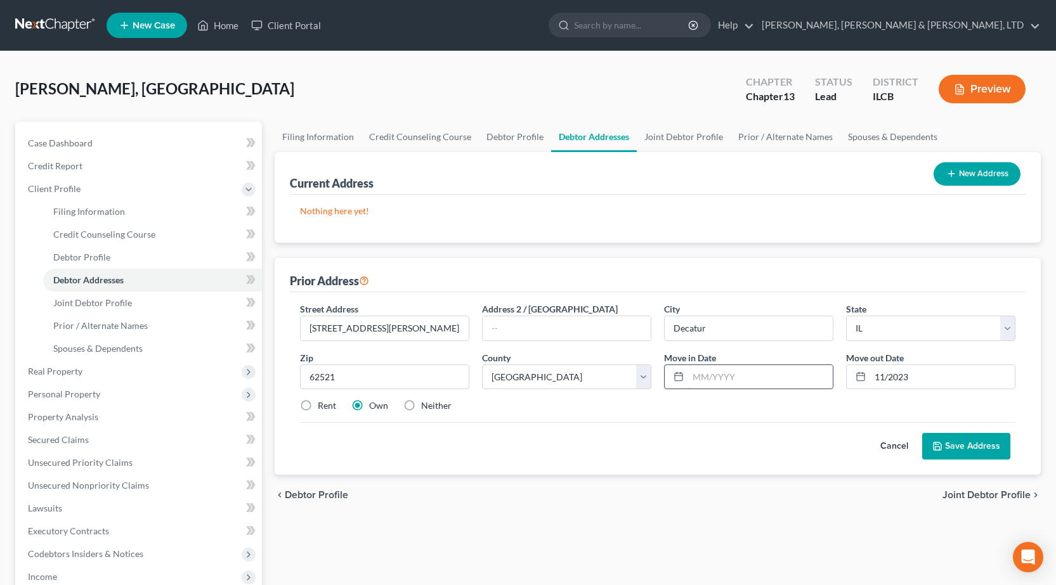
click at [752, 374] on input "text" at bounding box center [760, 377] width 145 height 24
type input "09/2022"
click at [690, 552] on div "Filing Information Credit Counseling Course Debtor Profile Debtor Addresses Joi…" at bounding box center [657, 465] width 778 height 687
click at [972, 432] on div "Cancel Save Address" at bounding box center [657, 440] width 715 height 37
click at [967, 449] on button "Save Address" at bounding box center [966, 446] width 88 height 27
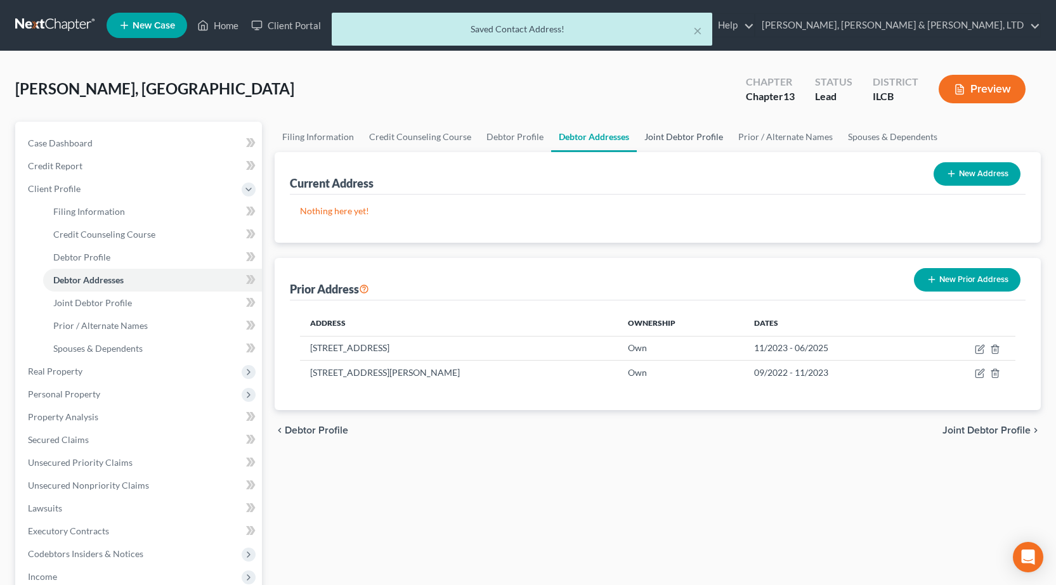
click at [678, 138] on link "Joint Debtor Profile" at bounding box center [683, 137] width 94 height 30
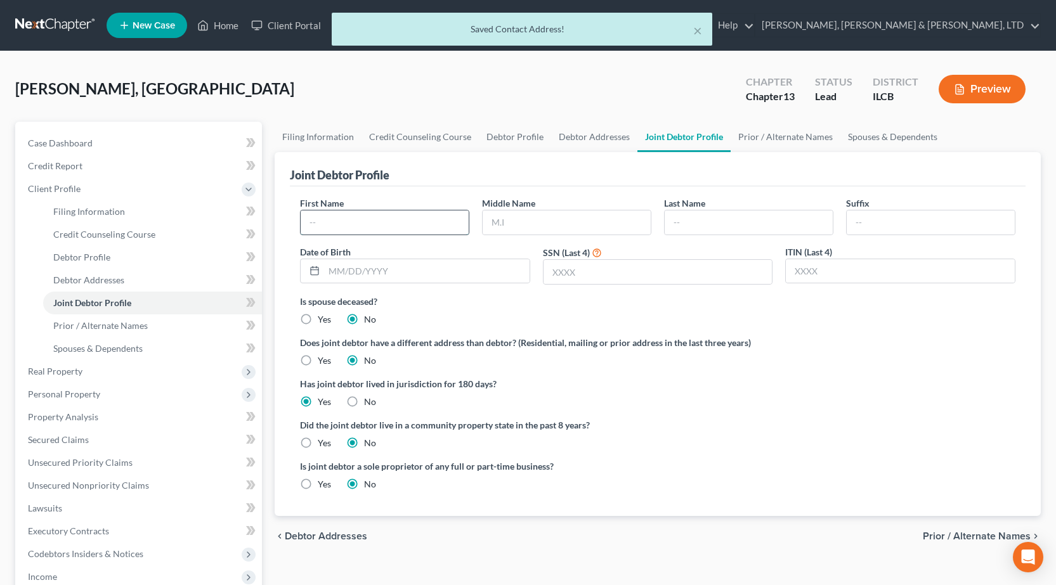
click at [389, 216] on input "text" at bounding box center [384, 222] width 168 height 24
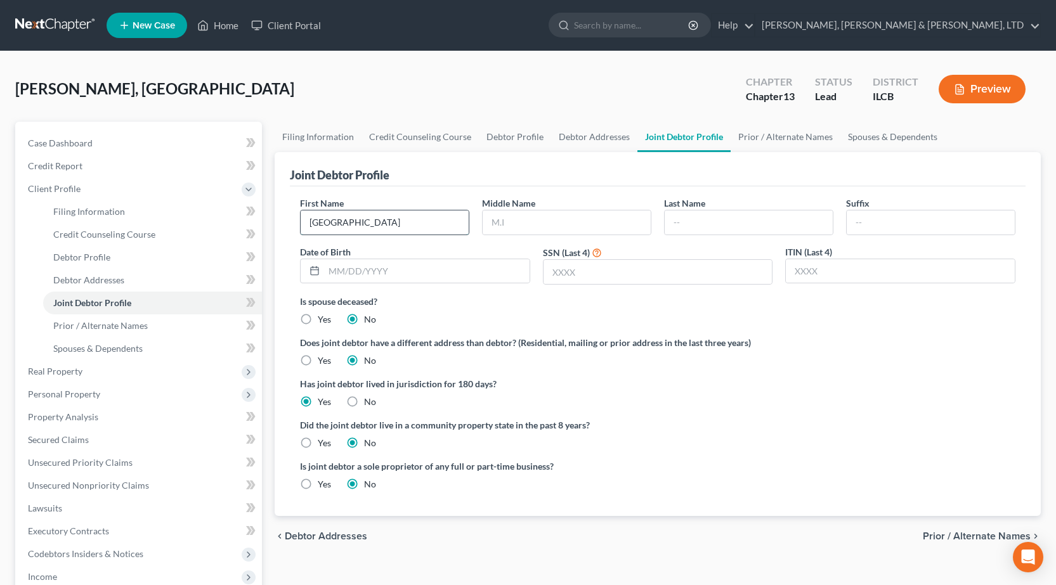
type input "Madison"
type input "Kathleen"
type input "Herring"
type input "8288"
click at [776, 420] on label "Did the joint debtor live in a community property state in the past 8 years?" at bounding box center [657, 424] width 715 height 13
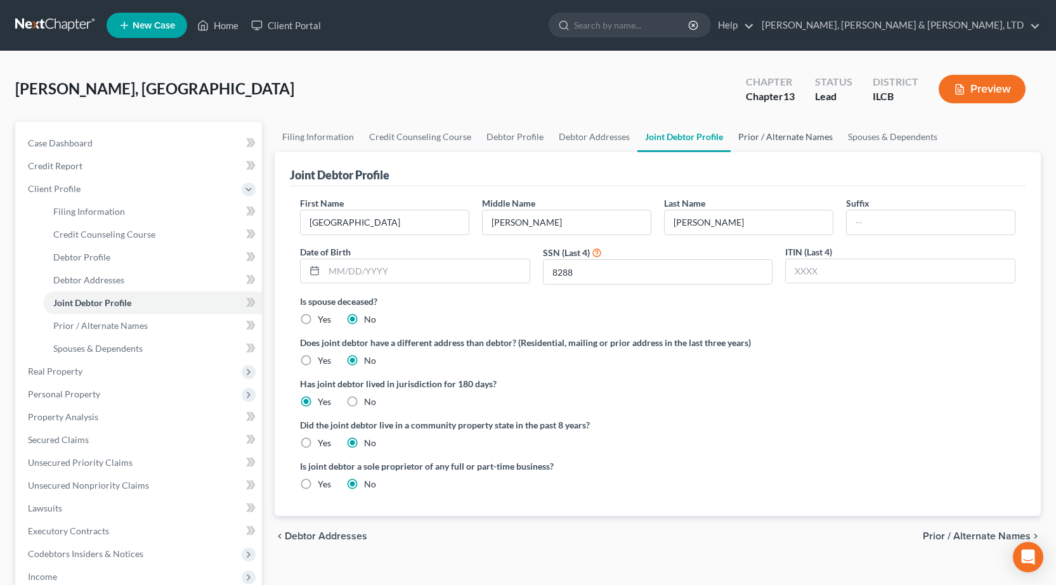
click at [787, 140] on link "Prior / Alternate Names" at bounding box center [785, 137] width 110 height 30
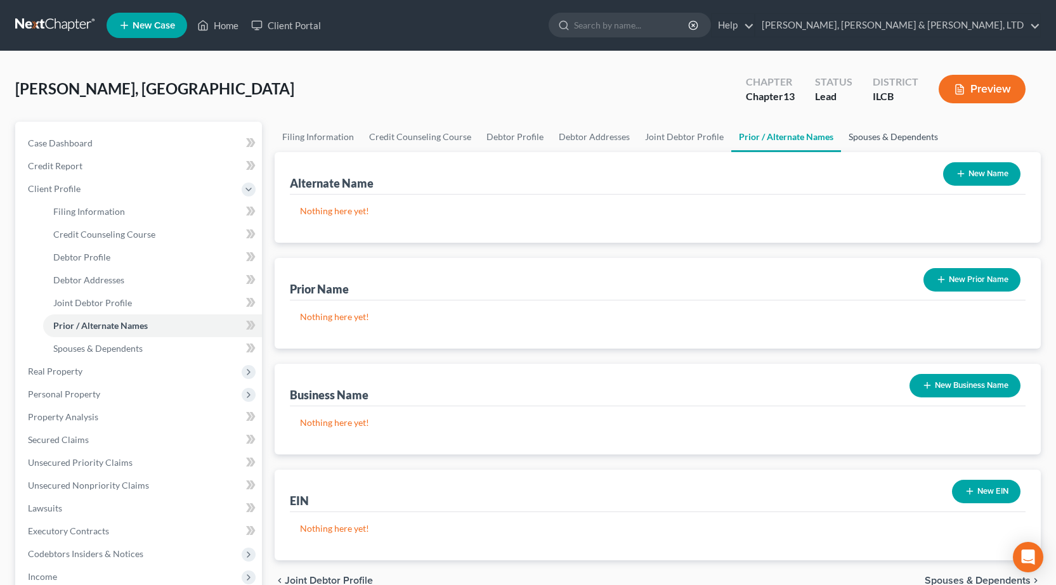
click at [867, 138] on link "Spouses & Dependents" at bounding box center [893, 137] width 105 height 30
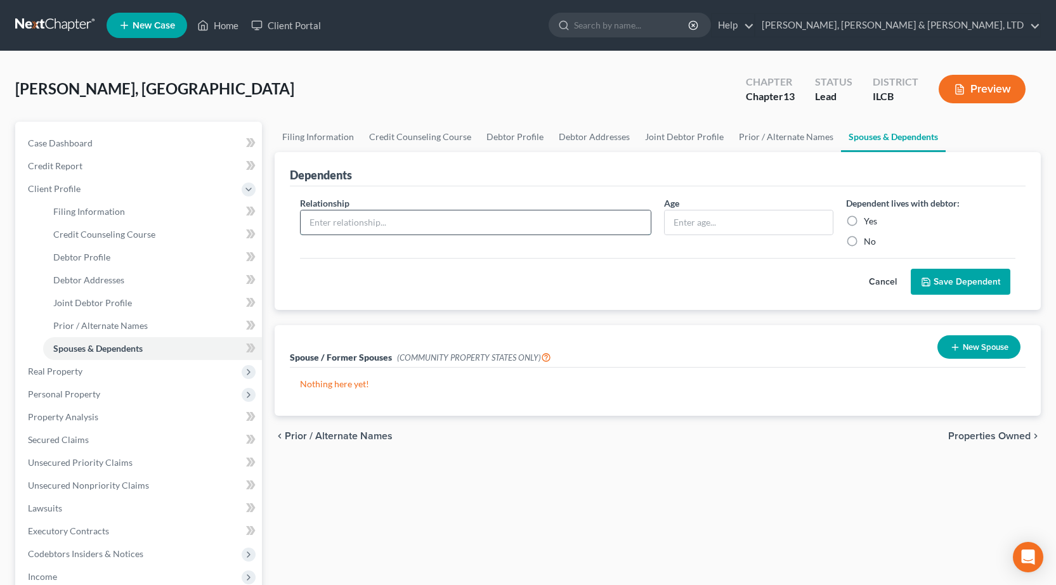
drag, startPoint x: 504, startPoint y: 219, endPoint x: 513, endPoint y: 219, distance: 8.9
click at [505, 219] on input "text" at bounding box center [475, 222] width 350 height 24
type input "daughter"
click at [744, 226] on input "text" at bounding box center [748, 222] width 168 height 24
type input "3"
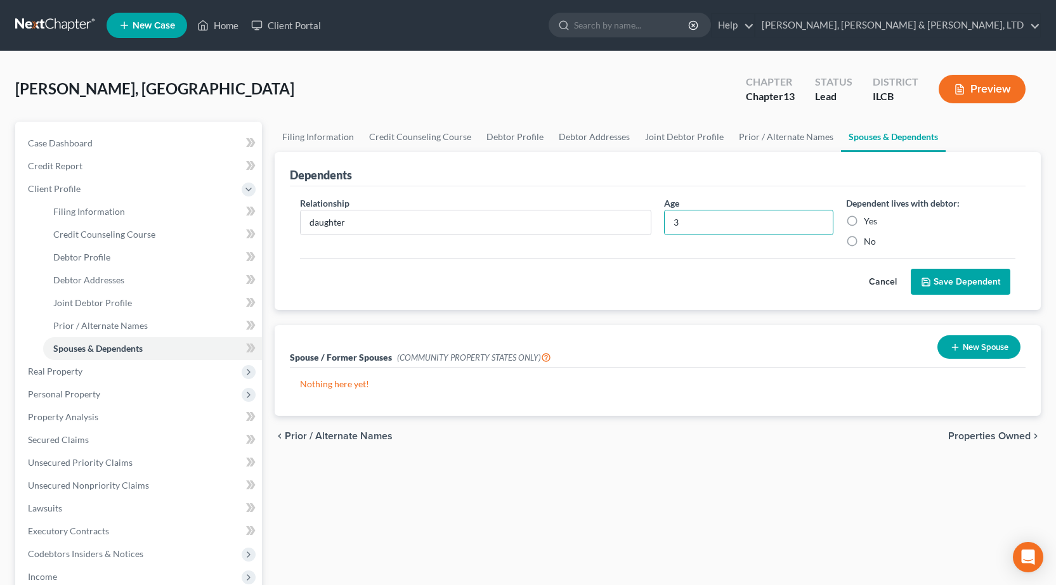
click at [863, 221] on label "Yes" at bounding box center [869, 221] width 13 height 13
click at [869, 221] on input "Yes" at bounding box center [873, 219] width 8 height 8
radio input "true"
click at [315, 224] on input "daughter" at bounding box center [475, 222] width 350 height 24
type input "Daughter"
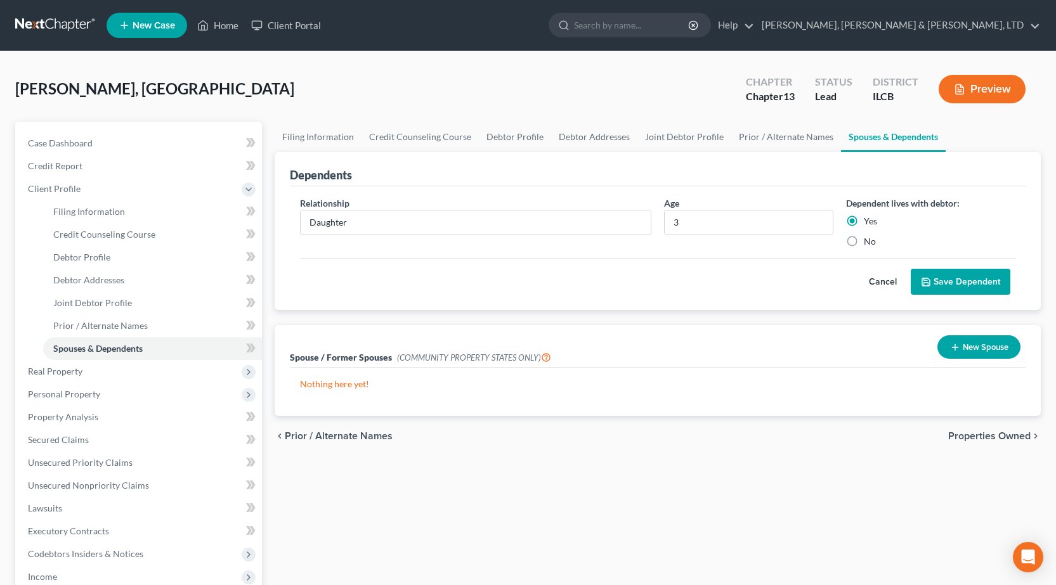
click at [970, 286] on button "Save Dependent" at bounding box center [960, 282] width 100 height 27
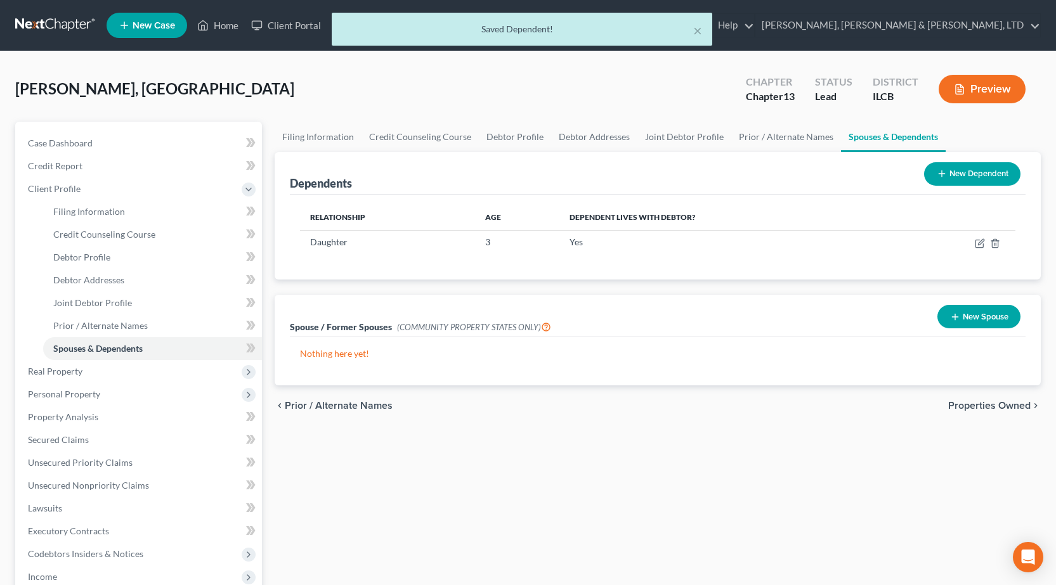
click at [952, 178] on button "New Dependent" at bounding box center [972, 173] width 96 height 23
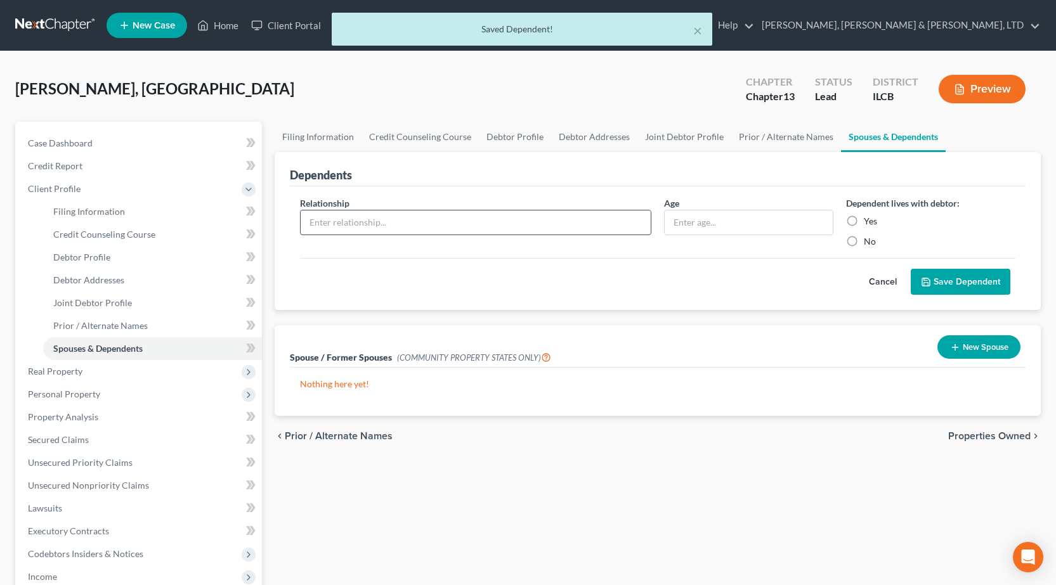
click at [372, 212] on input "text" at bounding box center [475, 222] width 350 height 24
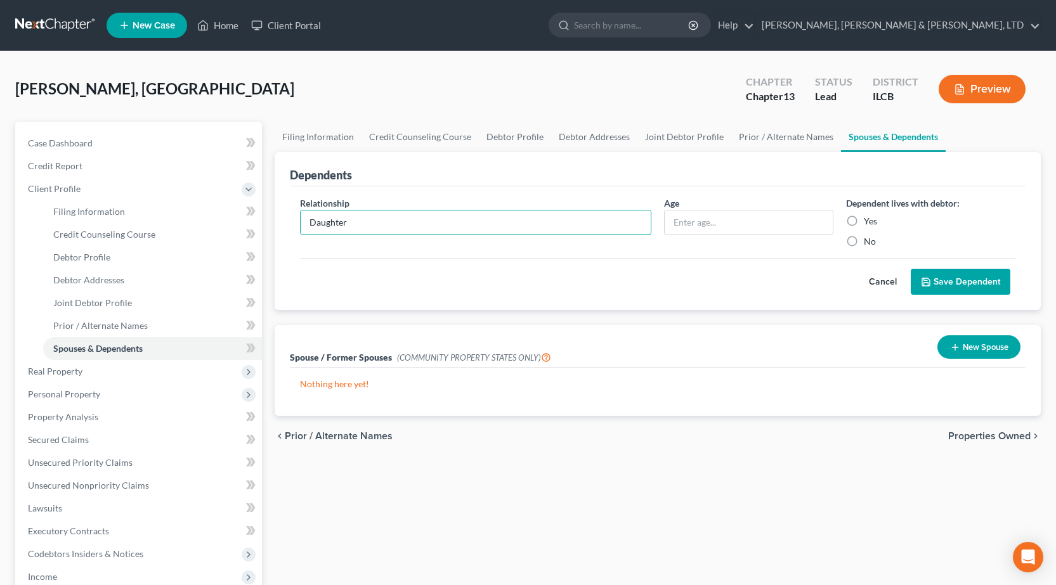
type input "Daughter"
drag, startPoint x: 809, startPoint y: 208, endPoint x: 794, endPoint y: 219, distance: 18.6
click at [809, 208] on div "Age" at bounding box center [748, 222] width 182 height 51
click at [793, 220] on input "text" at bounding box center [748, 222] width 168 height 24
type input "2"
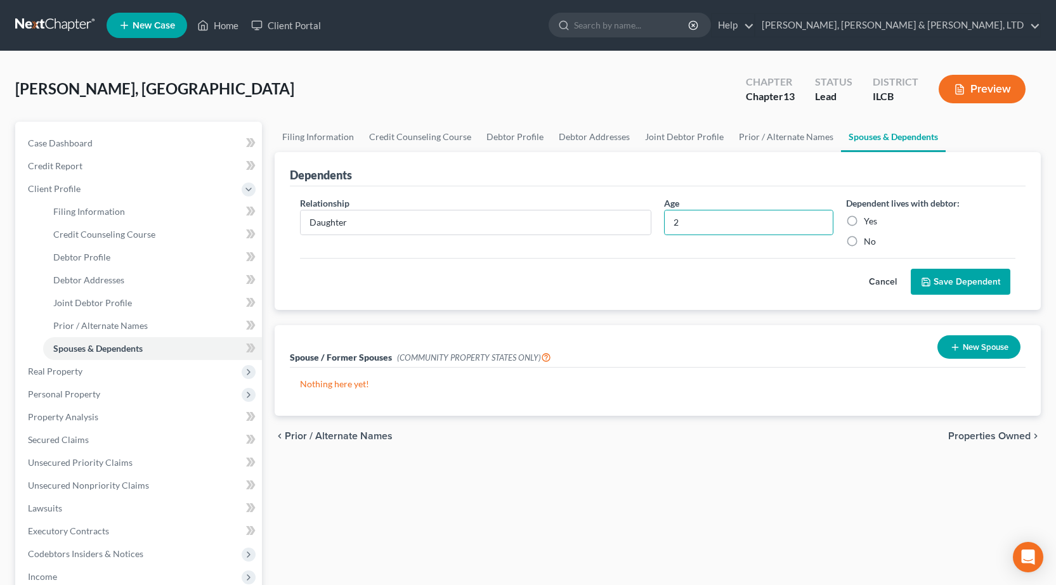
click at [863, 223] on label "Yes" at bounding box center [869, 221] width 13 height 13
click at [869, 223] on input "Yes" at bounding box center [873, 219] width 8 height 8
radio input "true"
click at [985, 283] on button "Save Dependent" at bounding box center [960, 282] width 100 height 27
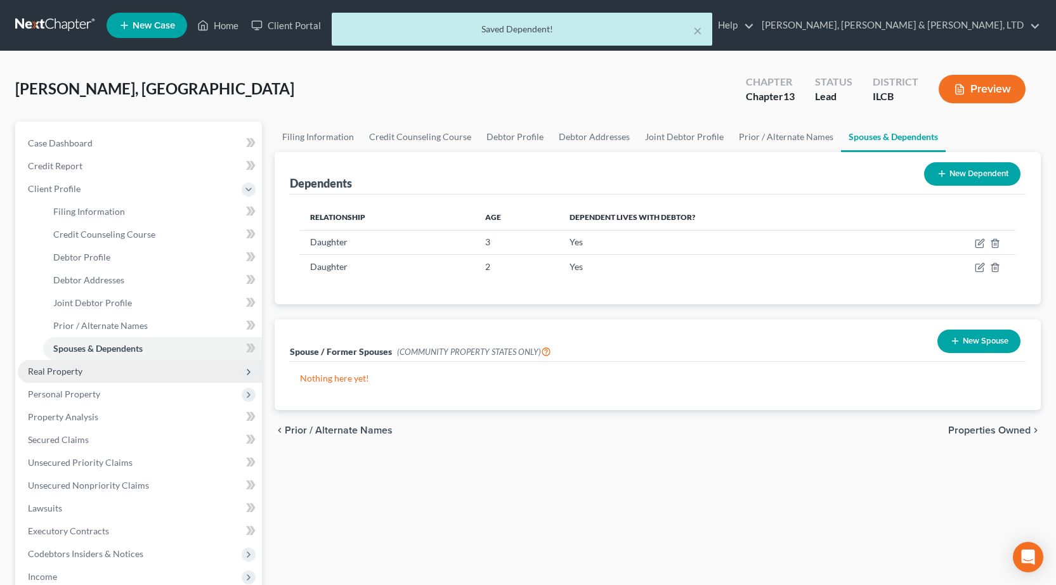
click at [141, 370] on span "Real Property" at bounding box center [140, 371] width 244 height 23
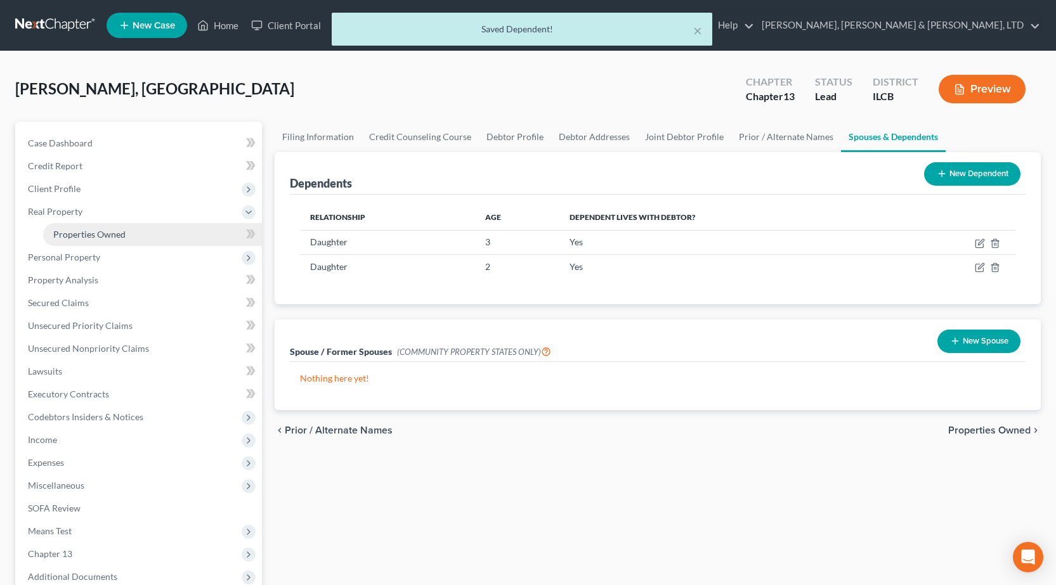
click at [84, 224] on link "Properties Owned" at bounding box center [152, 234] width 219 height 23
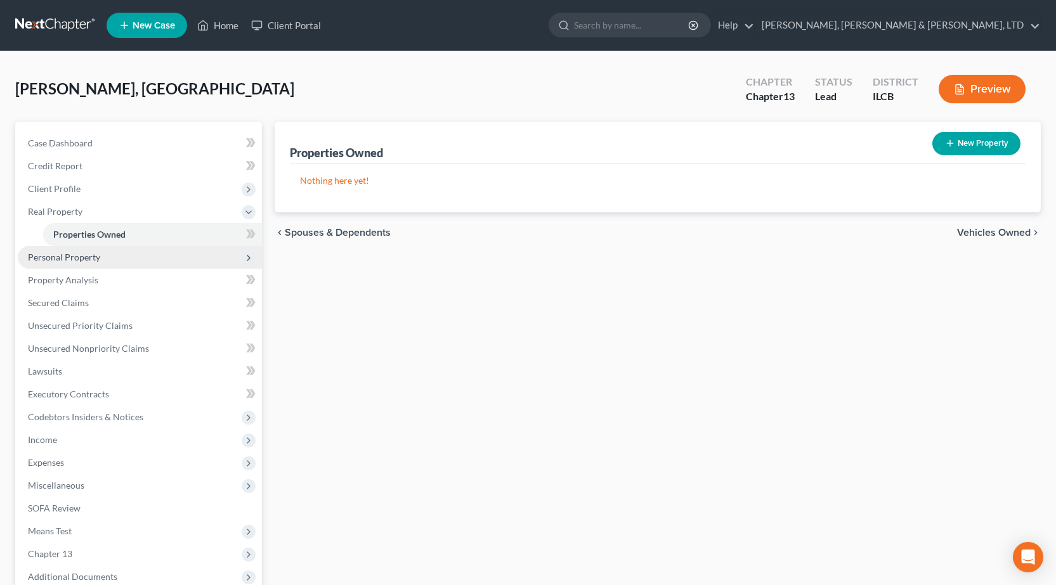
click at [89, 260] on span "Personal Property" at bounding box center [64, 257] width 72 height 11
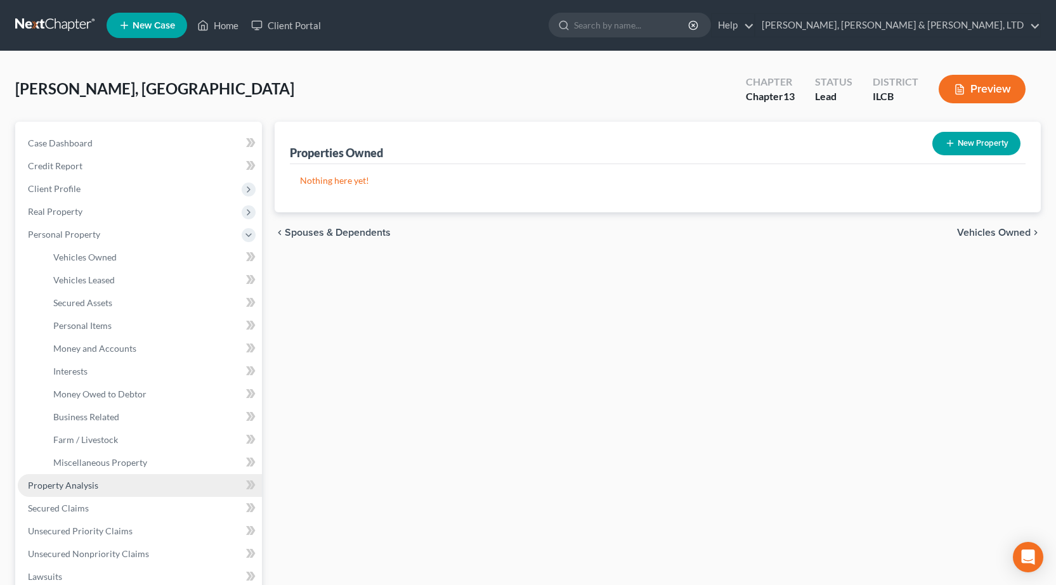
click at [69, 485] on span "Property Analysis" at bounding box center [63, 485] width 70 height 11
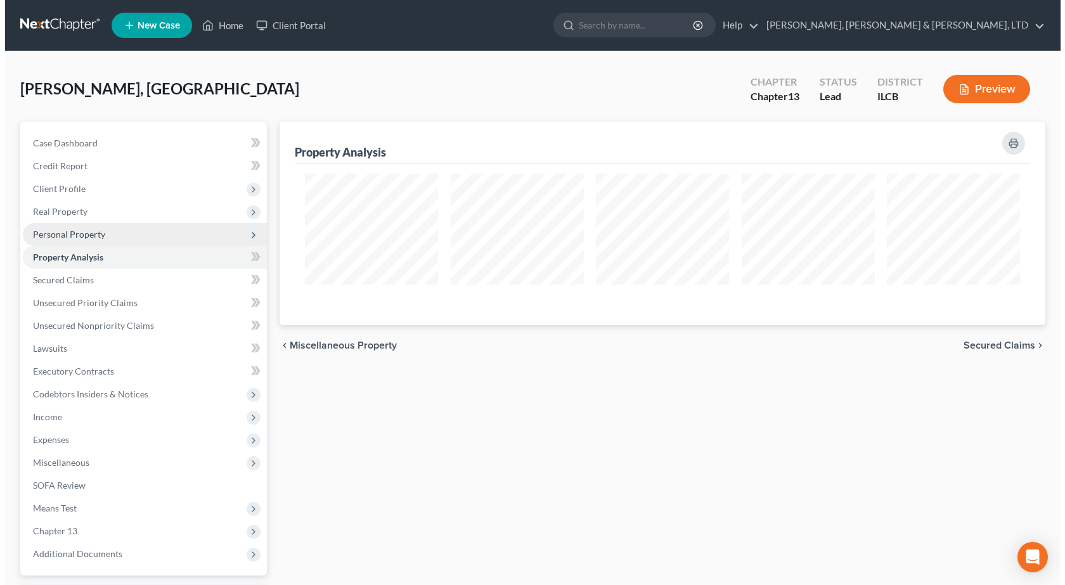
scroll to position [203, 766]
click at [74, 242] on span "Personal Property" at bounding box center [140, 234] width 244 height 23
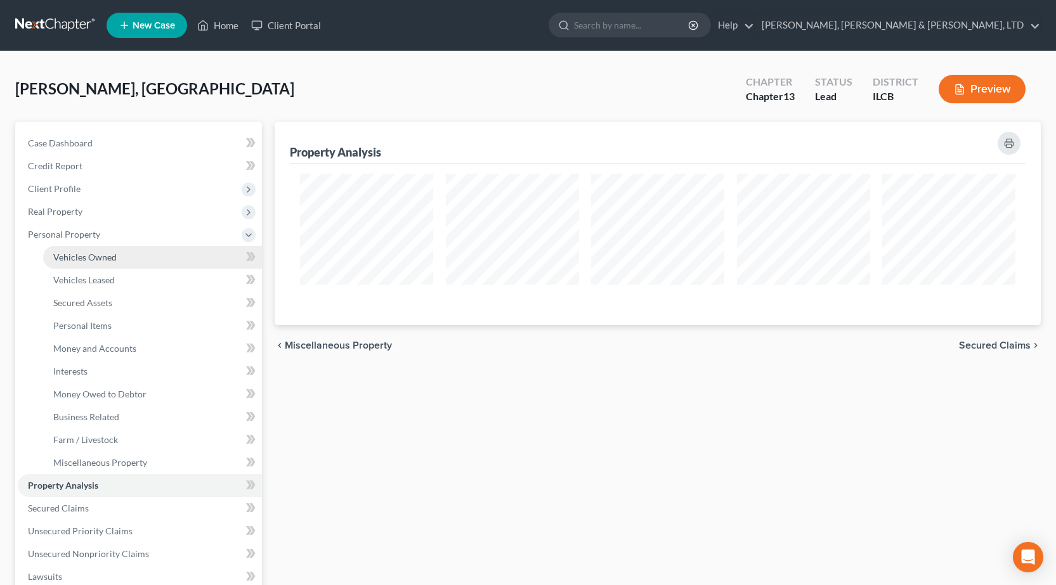
click at [67, 262] on link "Vehicles Owned" at bounding box center [152, 257] width 219 height 23
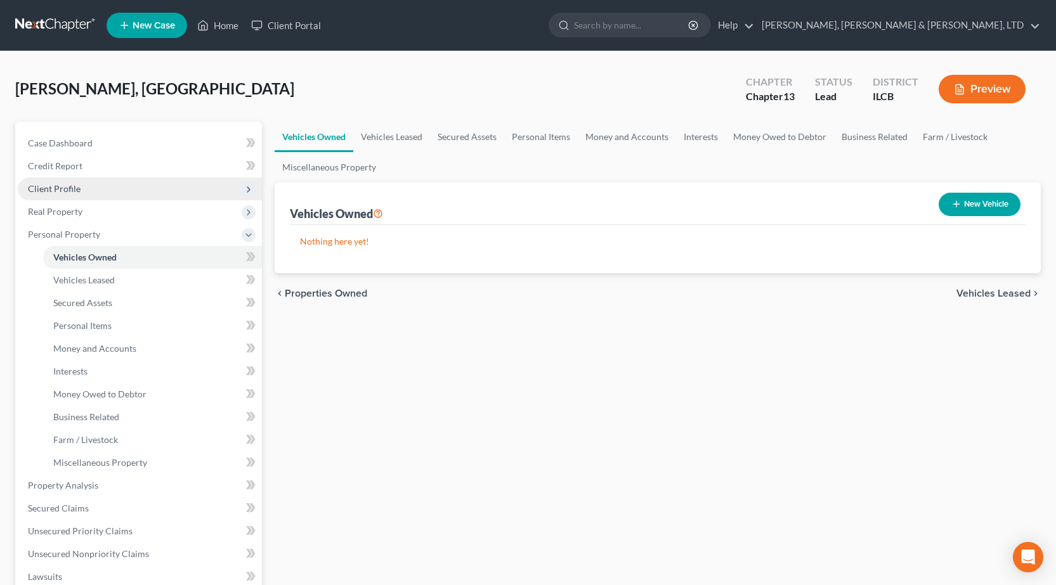
click at [123, 191] on span "Client Profile" at bounding box center [140, 189] width 244 height 23
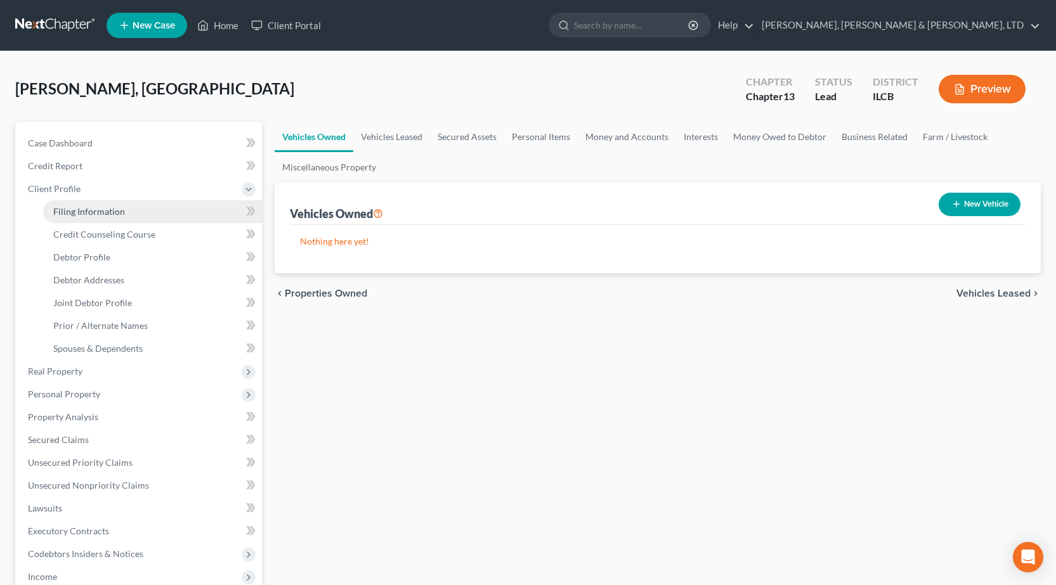
click at [135, 212] on link "Filing Information" at bounding box center [152, 211] width 219 height 23
select select "1"
select select "3"
select select "24"
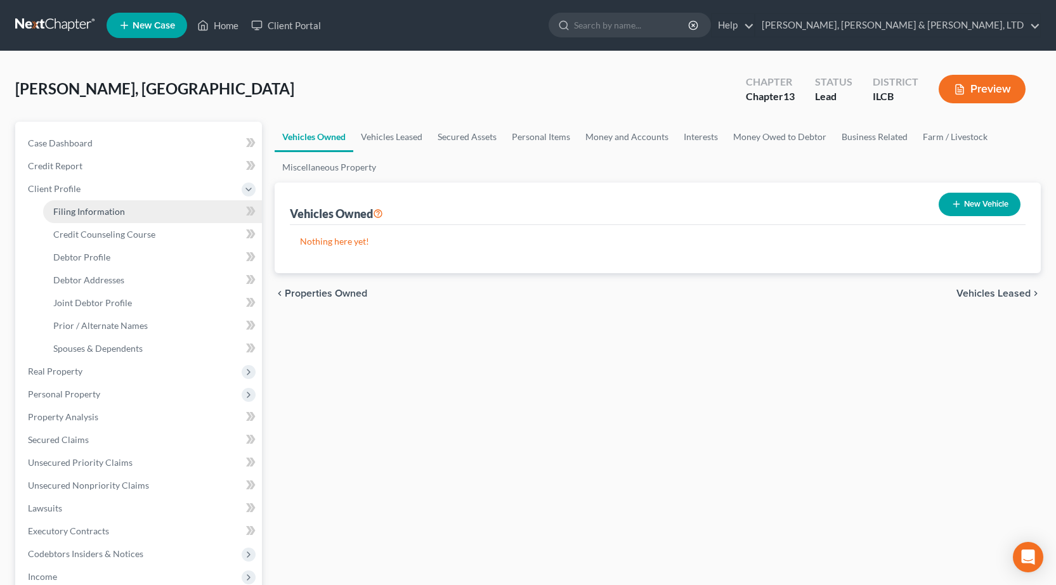
select select "0"
select select "14"
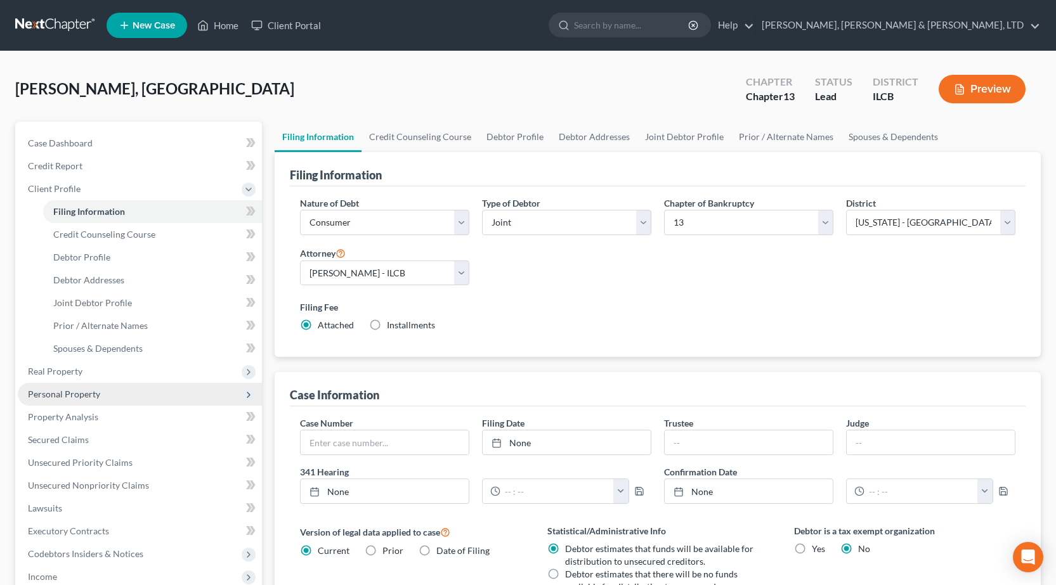
click at [91, 394] on span "Personal Property" at bounding box center [64, 394] width 72 height 11
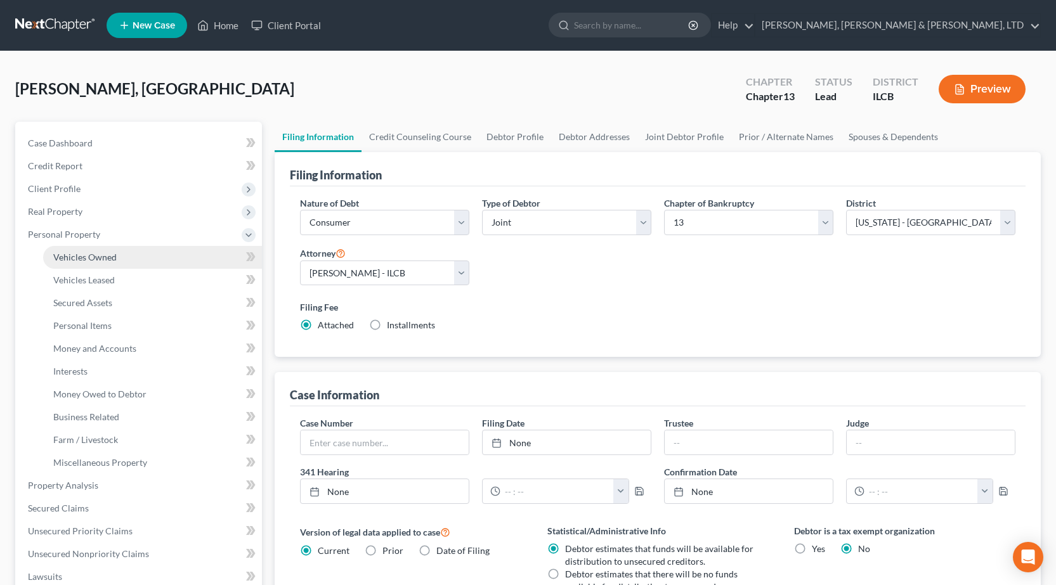
click at [114, 262] on link "Vehicles Owned" at bounding box center [152, 257] width 219 height 23
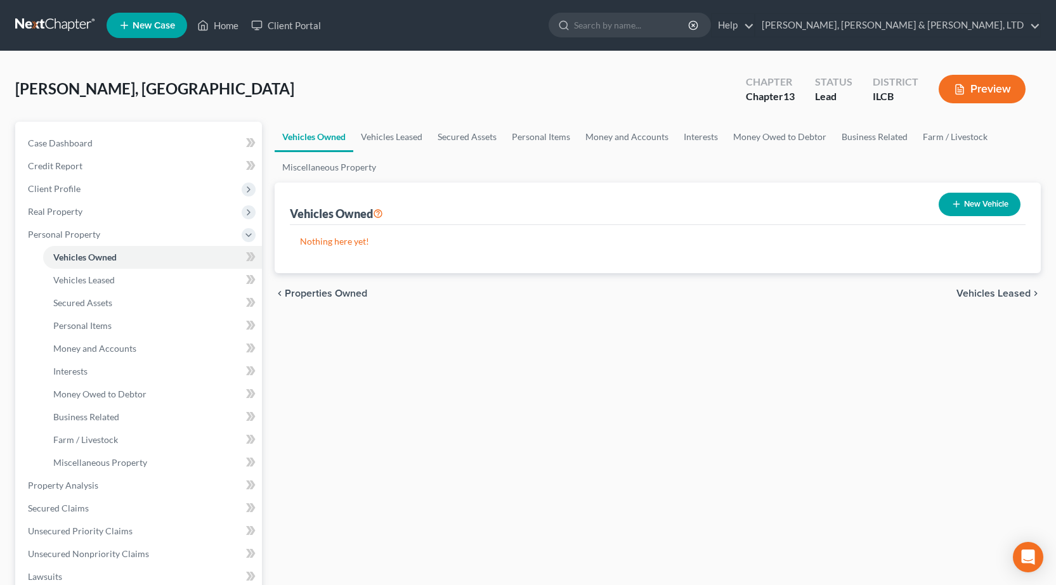
click at [976, 206] on button "New Vehicle" at bounding box center [979, 204] width 82 height 23
select select "0"
select select "2"
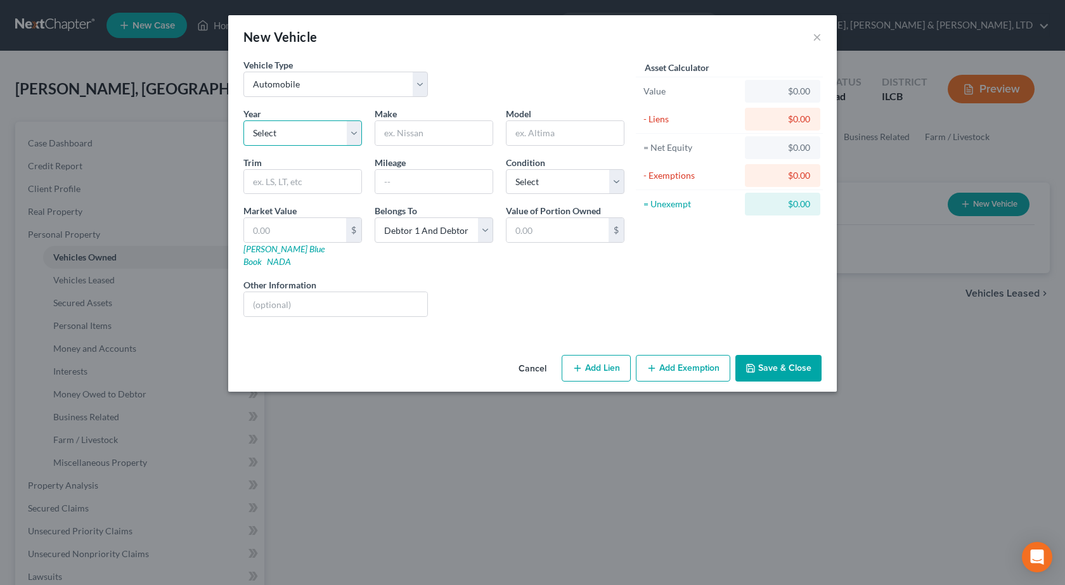
click at [276, 132] on select "Select 2026 2025 2024 2023 2022 2021 2020 2019 2018 2017 2016 2015 2014 2013 20…" at bounding box center [302, 132] width 119 height 25
select select "7"
click at [243, 120] on select "Select 2026 2025 2024 2023 2022 2021 2020 2019 2018 2017 2016 2015 2014 2013 20…" at bounding box center [302, 132] width 119 height 25
click at [416, 139] on input "text" at bounding box center [433, 133] width 117 height 24
type input "Suzuki"
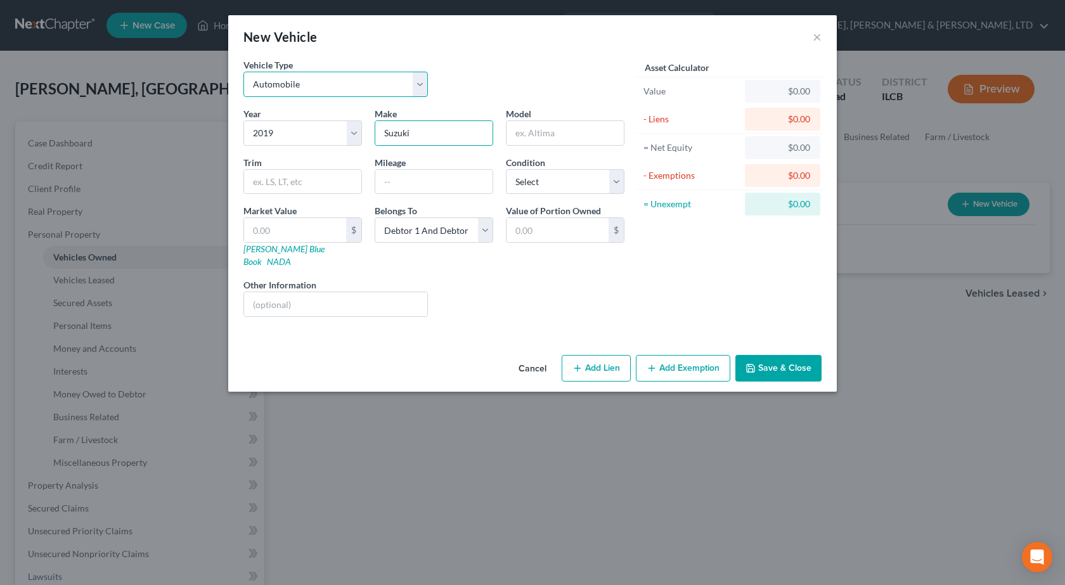
click at [276, 87] on select "Select Automobile Truck Trailer Watercraft Aircraft Motor Home Atv Other Vehicle" at bounding box center [335, 84] width 184 height 25
click at [581, 77] on div "Vehicle Type Select Automobile Truck Trailer Watercraft Aircraft Motor Home Atv…" at bounding box center [434, 82] width 394 height 49
click at [266, 292] on input "text" at bounding box center [335, 304] width 183 height 24
type input "Surrendered in Prior Bankruptcy, Creditor never collected"
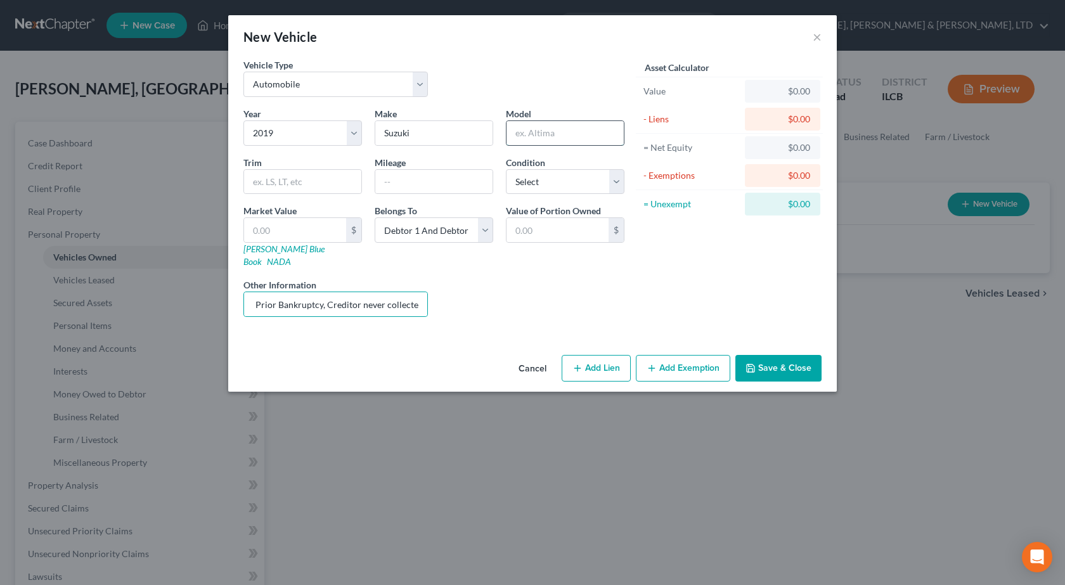
click at [534, 139] on input "text" at bounding box center [565, 133] width 117 height 24
type input "GSX"
click at [325, 242] on input "text" at bounding box center [295, 230] width 102 height 24
click at [325, 225] on input "text" at bounding box center [295, 230] width 102 height 24
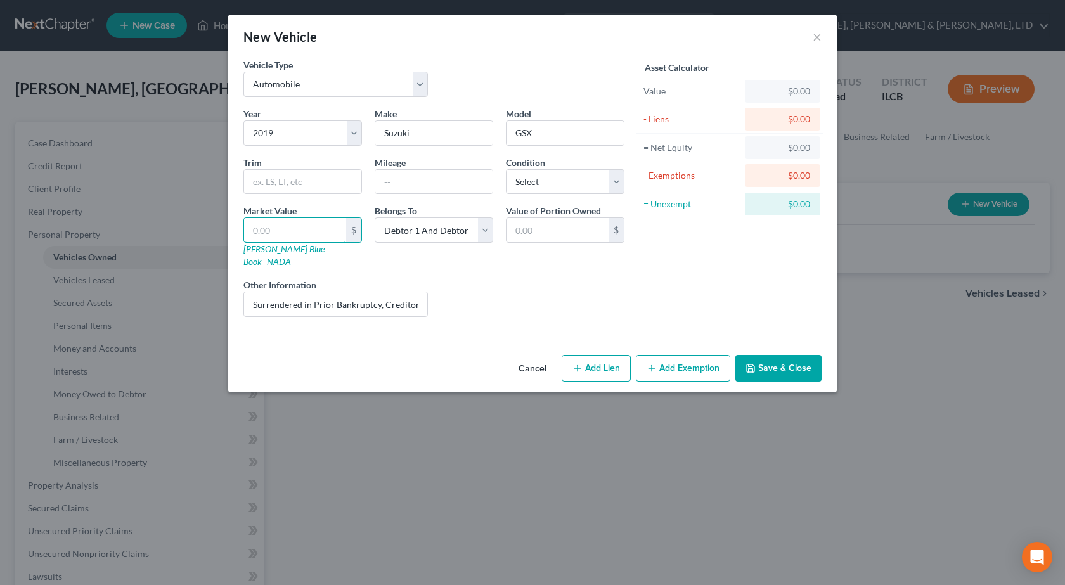
type input "7"
type input "7.00"
type input "70"
type input "70.00"
type input "700"
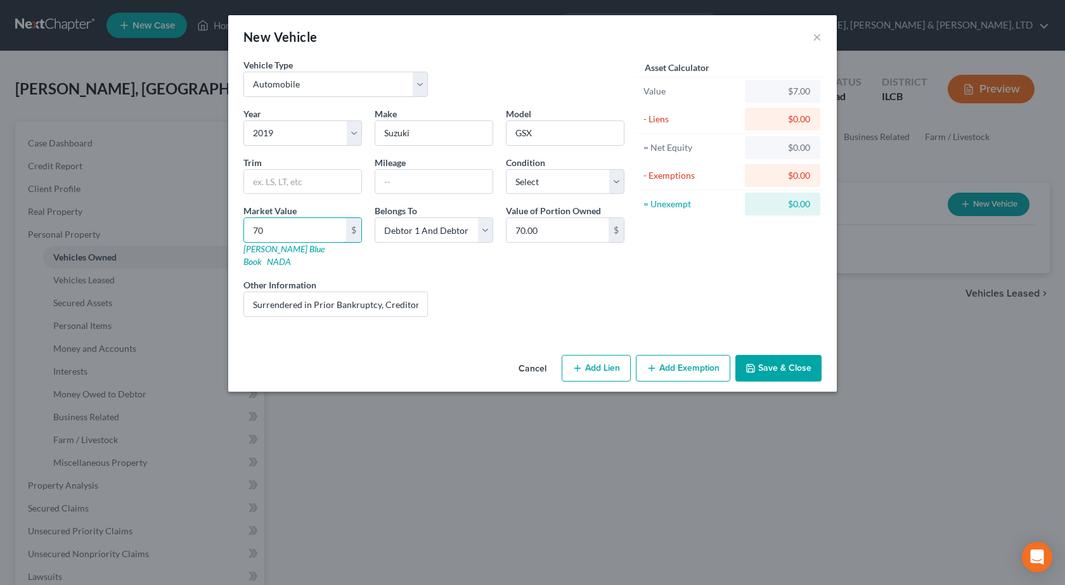
type input "700.00"
type input "70"
type input "70.00"
type input "7"
type input "7.00"
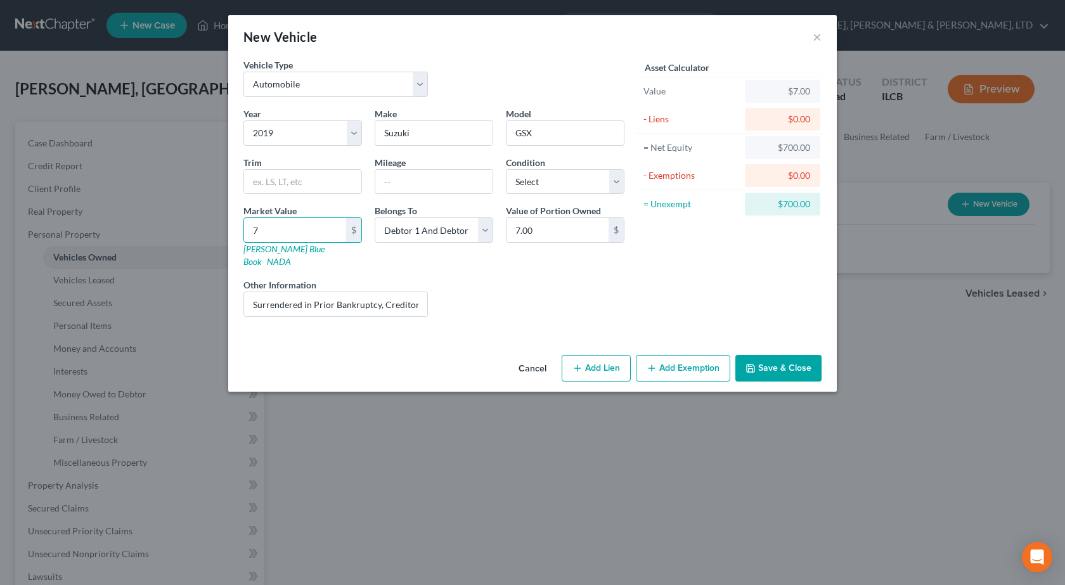
type input "75"
type input "75.00"
type input "750"
type input "750.00"
type input "750"
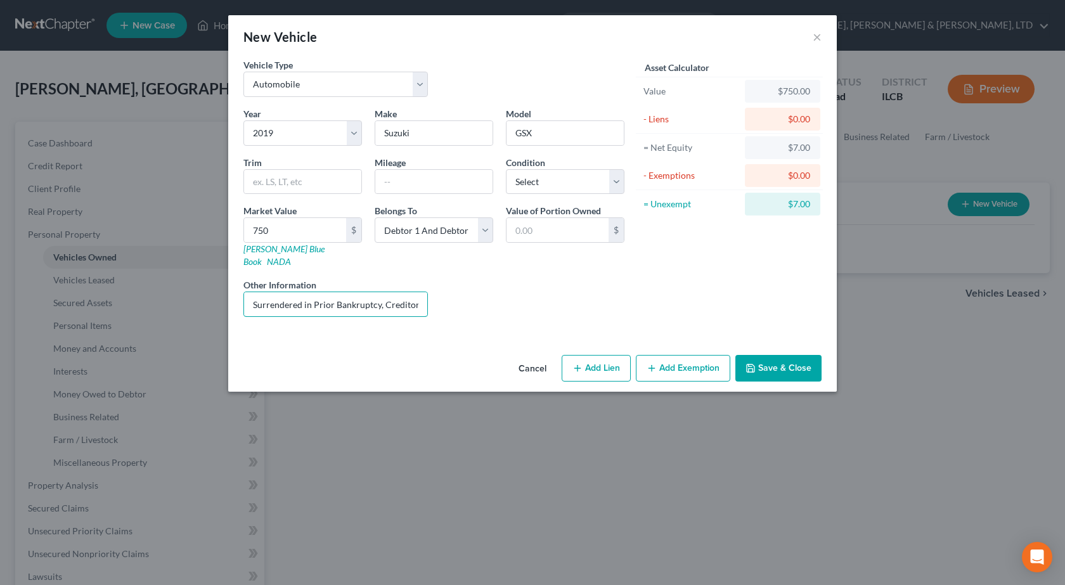
scroll to position [0, 58]
drag, startPoint x: 360, startPoint y: 295, endPoint x: 756, endPoint y: 305, distance: 396.3
click at [755, 305] on div "Vehicle Type Select Automobile Truck Trailer Watercraft Aircraft Motor Home Atv…" at bounding box center [532, 192] width 591 height 269
type input "Surrendered in Prior Bankruptcy, Creditor never collected, In need of repair, D…"
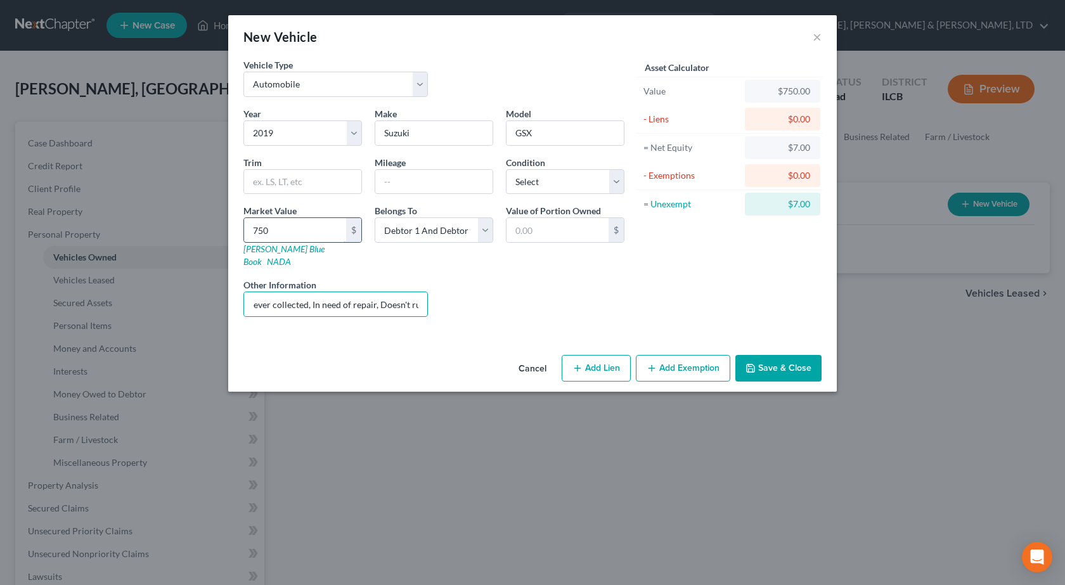
drag, startPoint x: 303, startPoint y: 232, endPoint x: 295, endPoint y: 221, distance: 13.2
click at [304, 231] on input "750" at bounding box center [295, 230] width 102 height 24
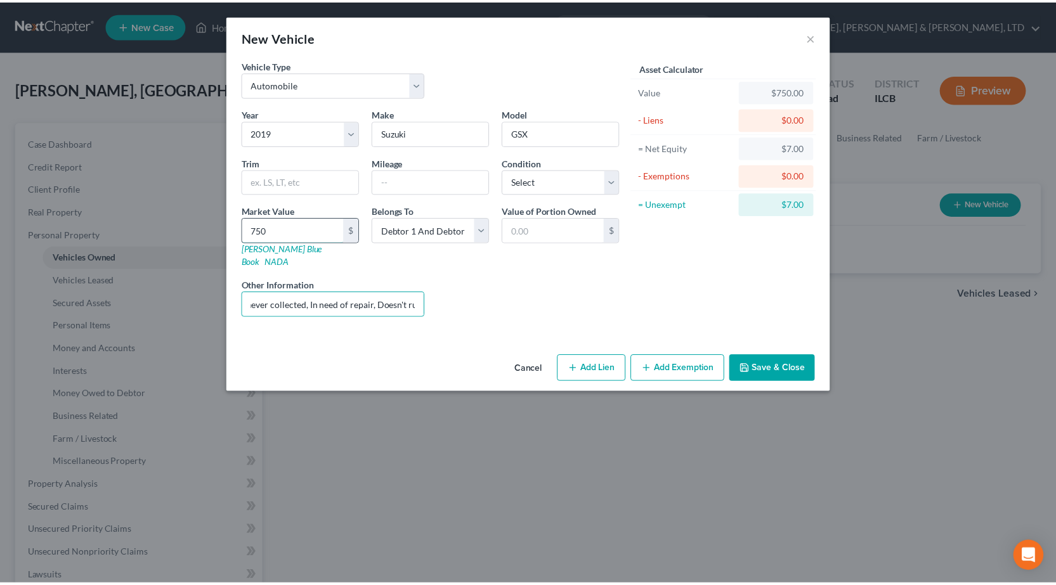
scroll to position [0, 0]
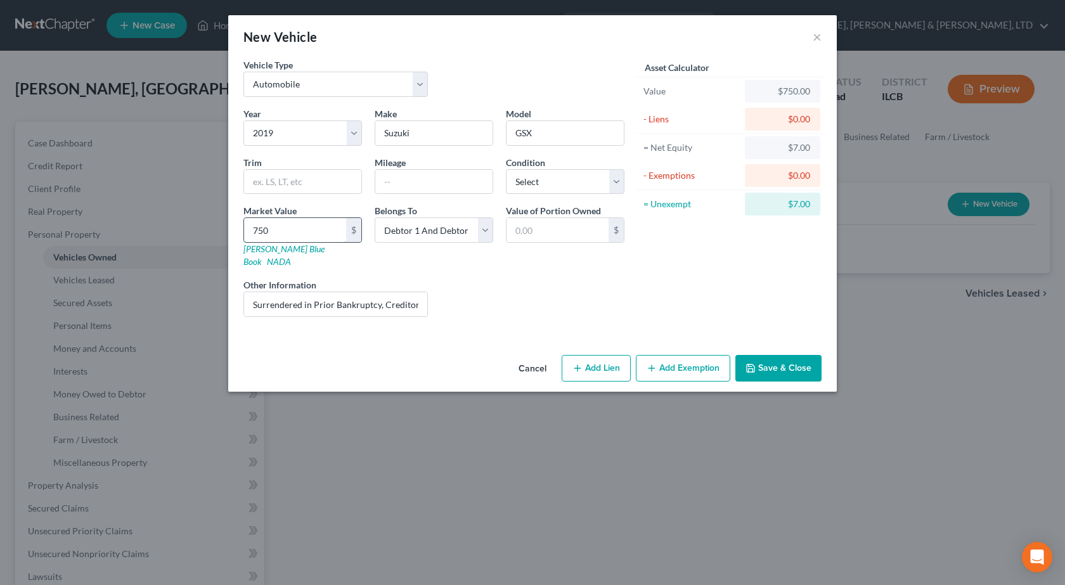
type input "5"
type input "5.00"
type input "50"
type input "50.00"
type input "500"
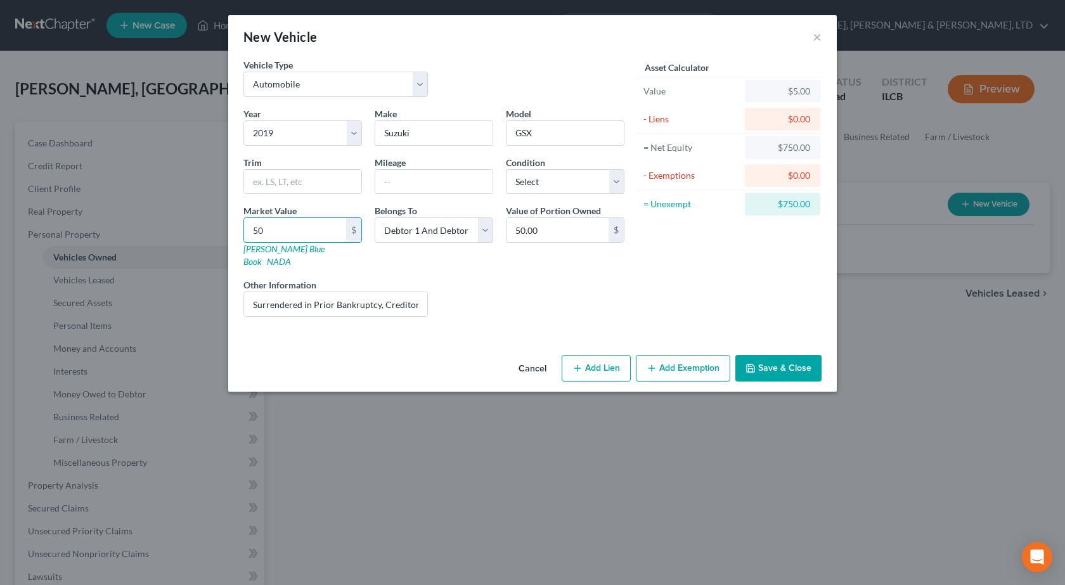
type input "500.00"
type input "500"
click at [545, 226] on input "500.00" at bounding box center [558, 230] width 102 height 24
click at [658, 262] on div "Asset Calculator Value $500.00 - Liens $0.00 = Net Equity $5.00 - Exemptions $0…" at bounding box center [729, 192] width 197 height 269
click at [804, 360] on button "Save & Close" at bounding box center [778, 368] width 86 height 27
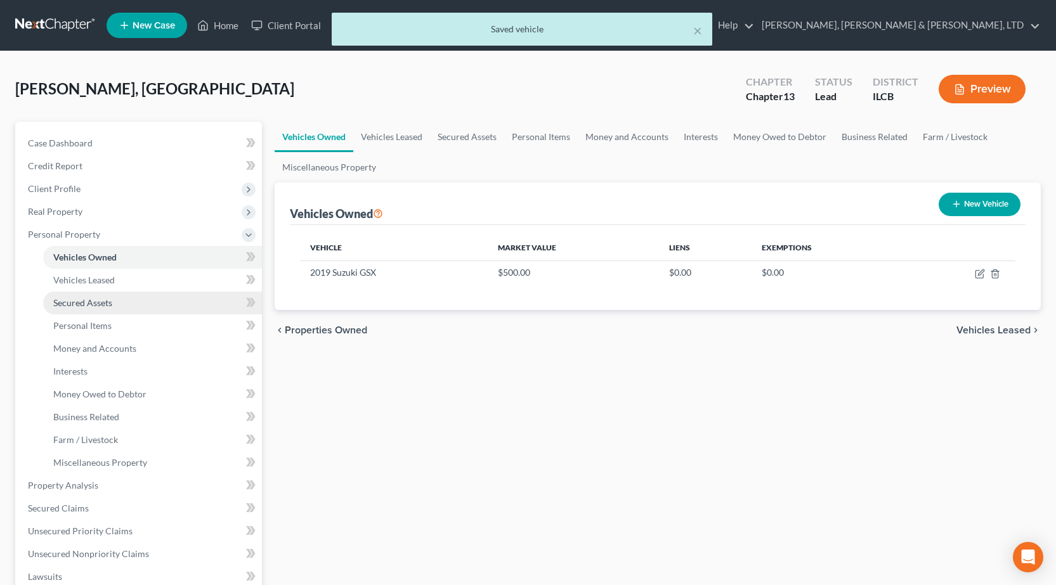
click at [86, 295] on link "Secured Assets" at bounding box center [152, 303] width 219 height 23
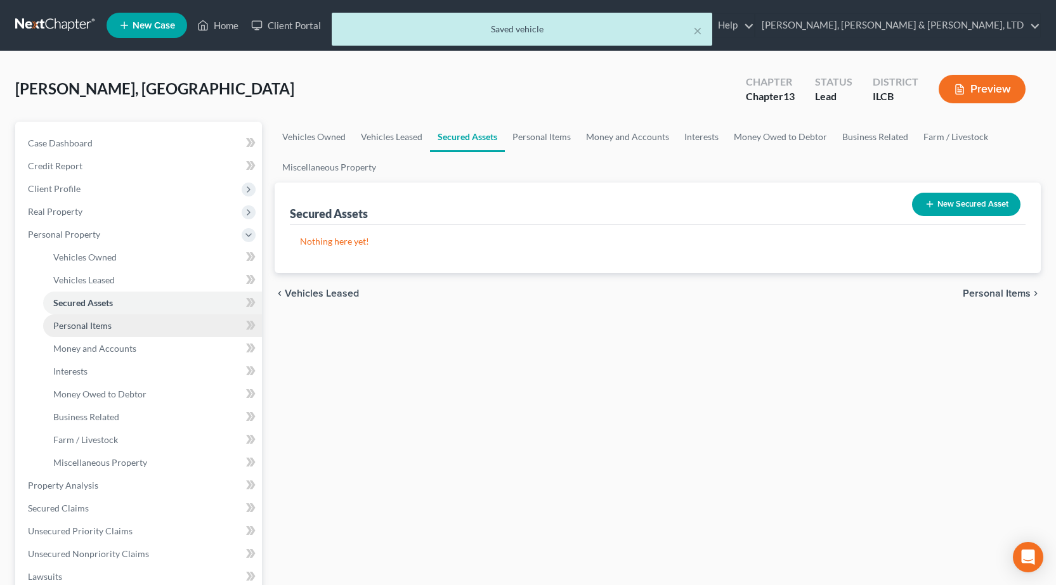
click at [101, 318] on link "Personal Items" at bounding box center [152, 325] width 219 height 23
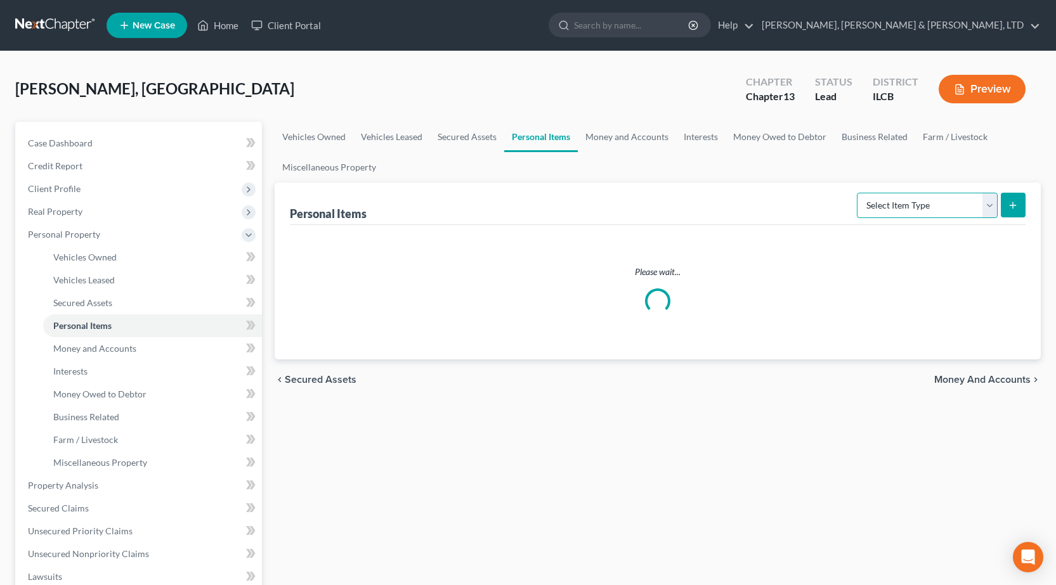
click at [888, 196] on select "Select Item Type Clothing Collectibles Of Value Electronics Firearms Household …" at bounding box center [926, 205] width 141 height 25
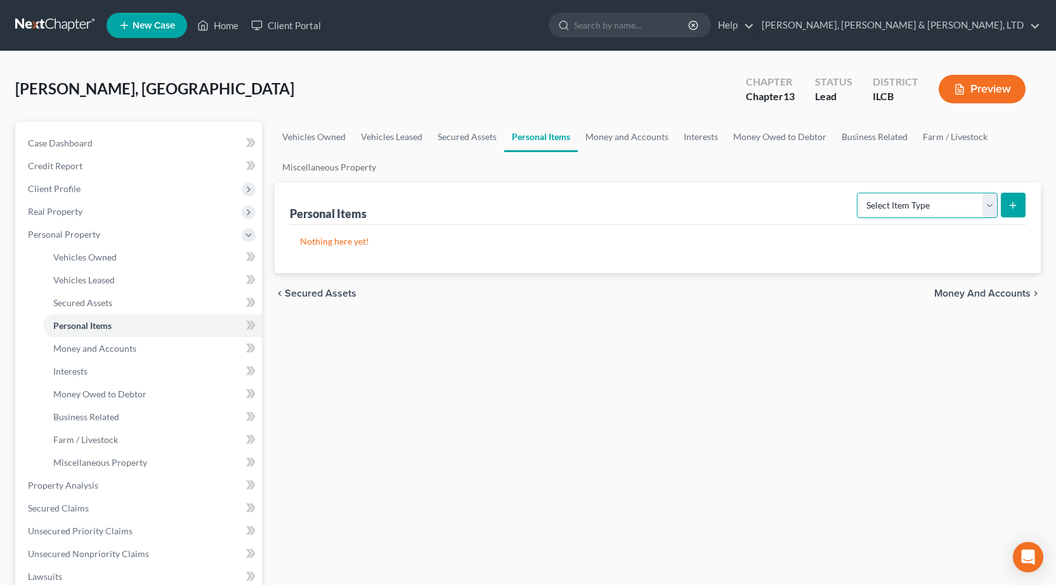
select select "clothing"
click at [858, 193] on select "Select Item Type Clothing Collectibles Of Value Electronics Firearms Household …" at bounding box center [926, 205] width 141 height 25
click at [1010, 217] on button "submit" at bounding box center [1012, 205] width 25 height 25
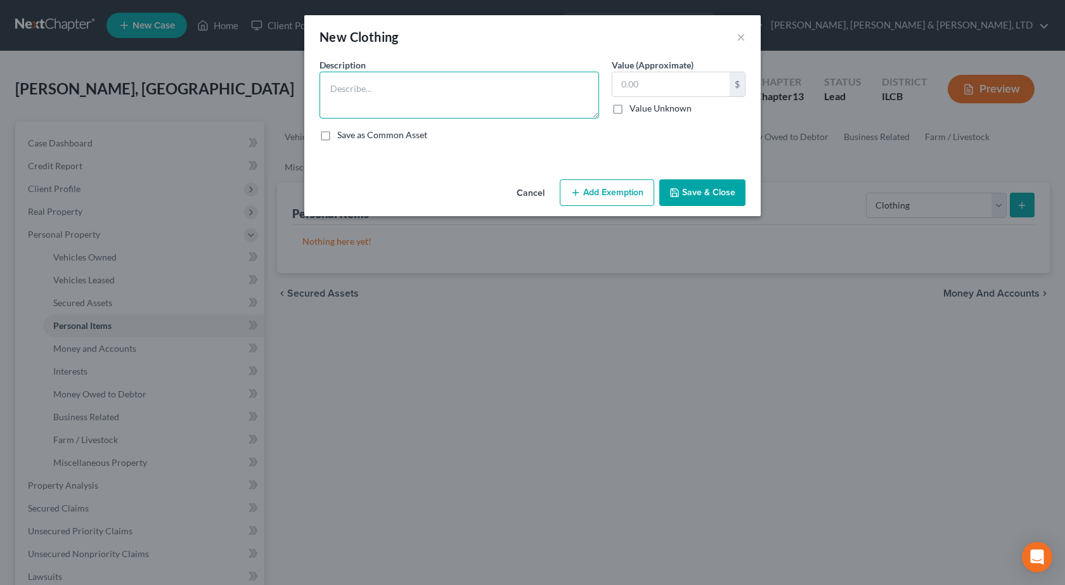
drag, startPoint x: 382, startPoint y: 92, endPoint x: 396, endPoint y: 96, distance: 15.2
click at [388, 95] on textarea at bounding box center [460, 95] width 280 height 47
type textarea "General Clothing"
click at [649, 80] on input "text" at bounding box center [670, 84] width 117 height 24
type input "250"
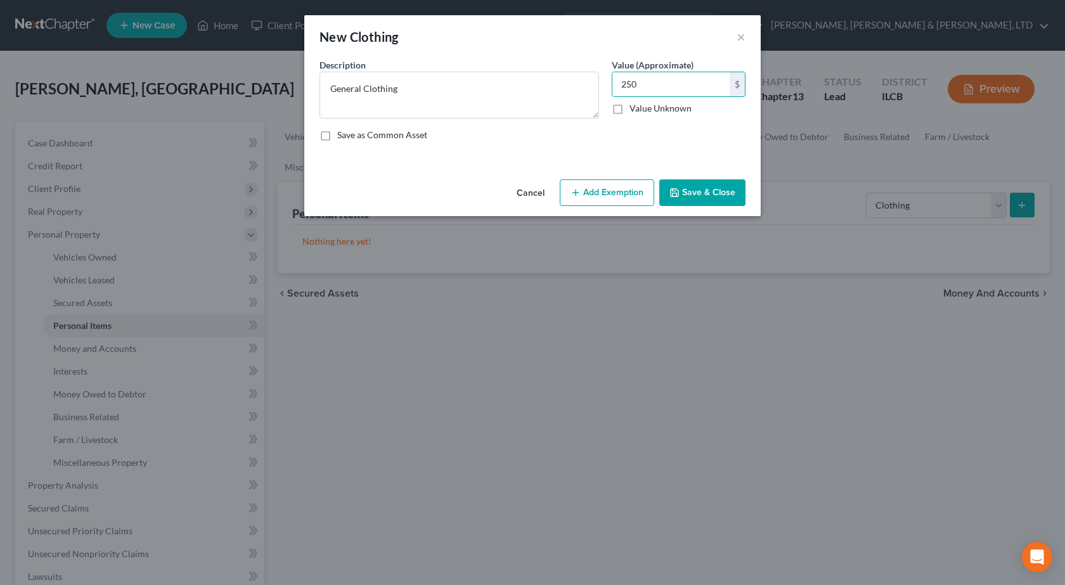
click at [617, 198] on button "Add Exemption" at bounding box center [607, 192] width 94 height 27
select select "2"
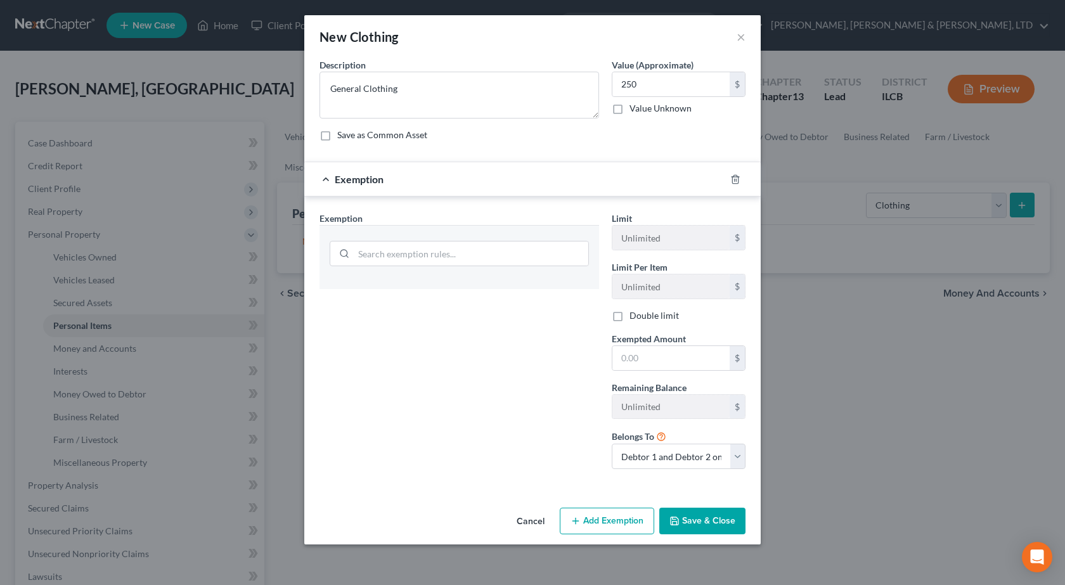
click at [511, 336] on div "Exemption Set must be selected for CA. Exemption *" at bounding box center [459, 346] width 292 height 268
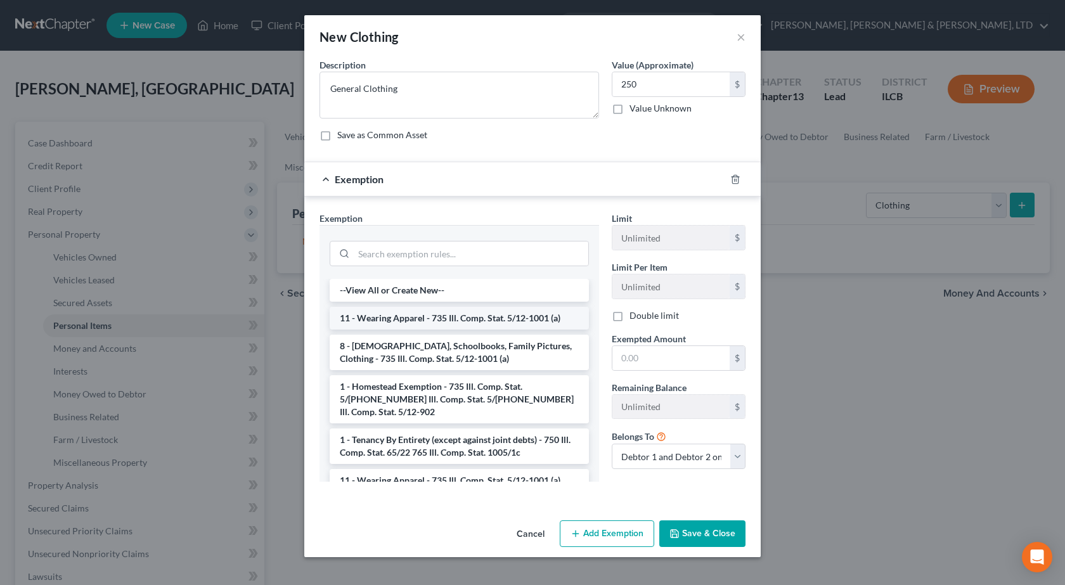
click at [434, 315] on li "11 - Wearing Apparel - 735 Ill. Comp. Stat. 5/12-1001 (a)" at bounding box center [459, 318] width 259 height 23
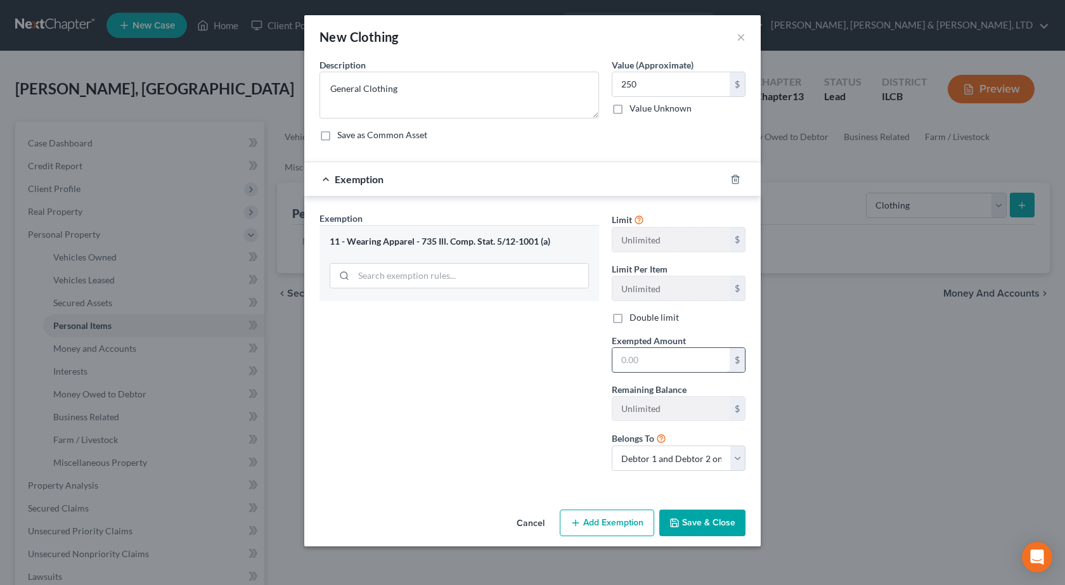
click at [688, 368] on input "text" at bounding box center [670, 360] width 117 height 24
type input "250"
click at [696, 524] on button "Save & Close" at bounding box center [702, 523] width 86 height 27
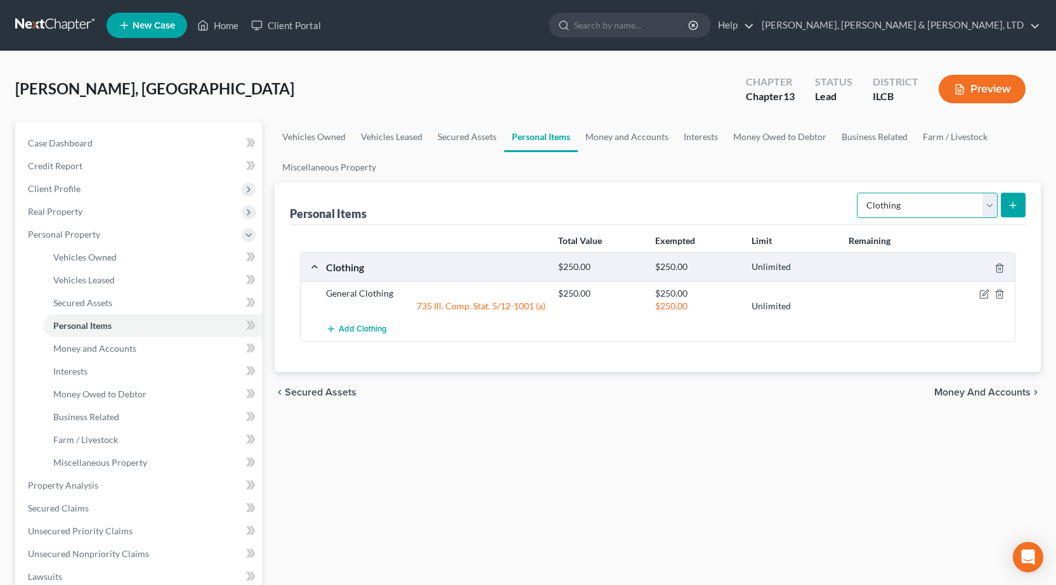
click at [898, 216] on select "Select Item Type Clothing Collectibles Of Value Electronics Firearms Household …" at bounding box center [926, 205] width 141 height 25
click at [858, 193] on select "Select Item Type Clothing Collectibles Of Value Electronics Firearms Household …" at bounding box center [926, 205] width 141 height 25
click at [889, 207] on select "Select Item Type Clothing Collectibles Of Value Electronics Firearms Household …" at bounding box center [926, 205] width 141 height 25
select select "electronics"
click at [858, 193] on select "Select Item Type Clothing Collectibles Of Value Electronics Firearms Household …" at bounding box center [926, 205] width 141 height 25
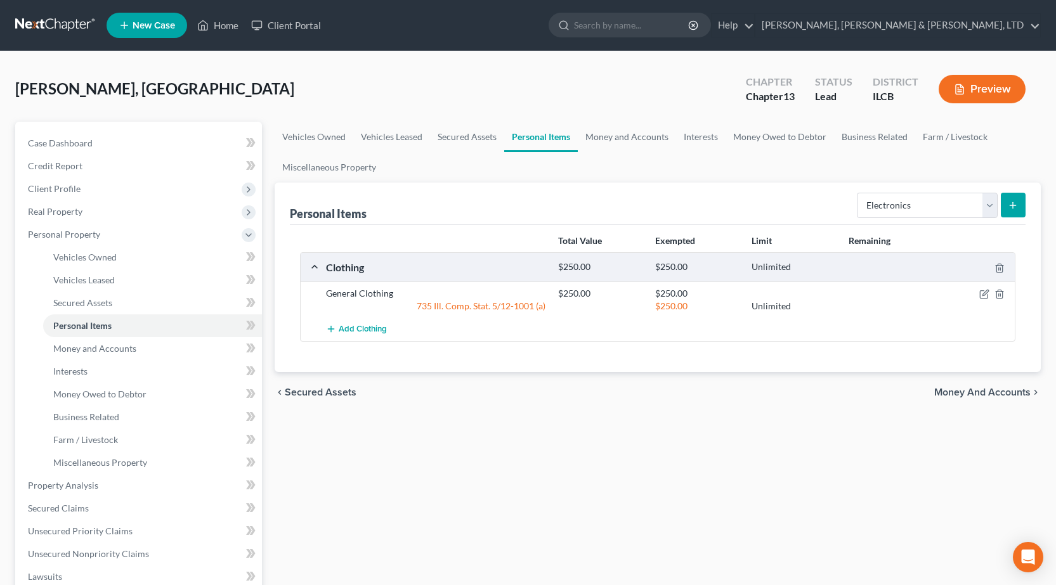
click at [1014, 209] on icon "submit" at bounding box center [1012, 205] width 10 height 10
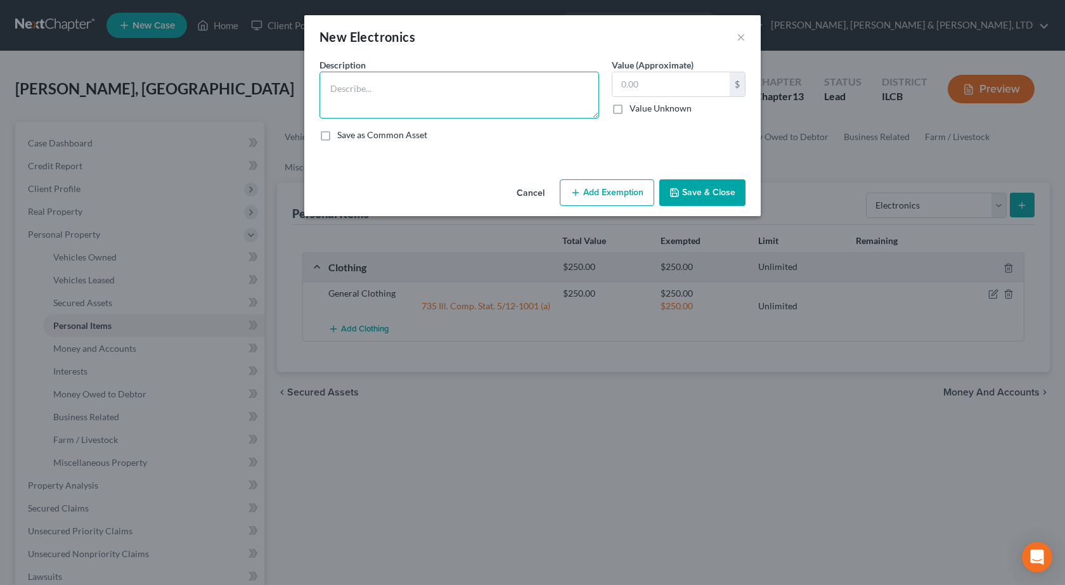
click at [455, 100] on textarea at bounding box center [460, 95] width 280 height 47
type textarea "(3) TVs, Laptop, (2) Cell Phones"
click at [706, 89] on input "text" at bounding box center [670, 84] width 117 height 24
type input "500"
click at [598, 201] on button "Add Exemption" at bounding box center [607, 192] width 94 height 27
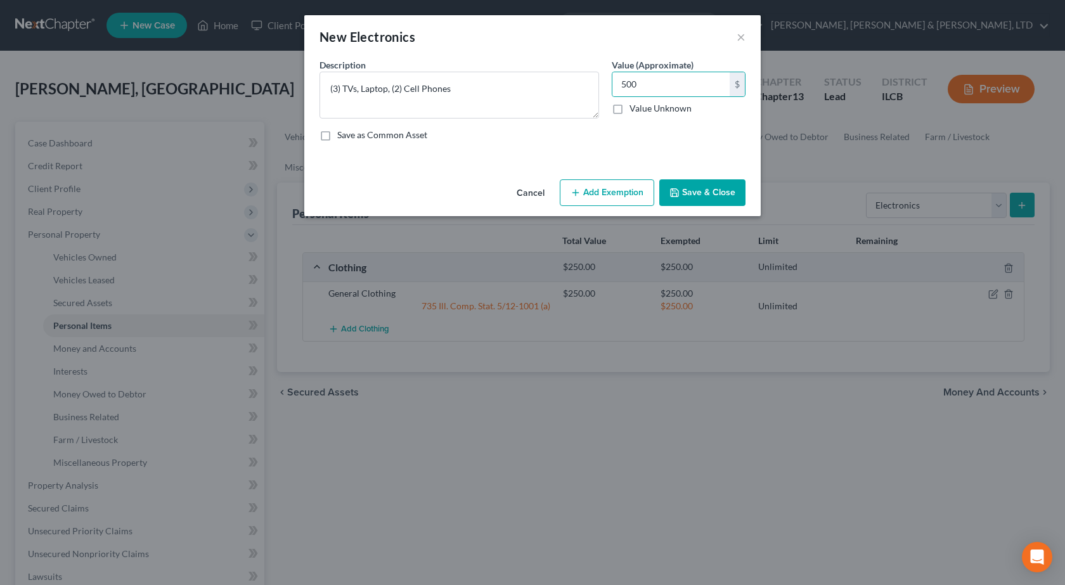
select select "2"
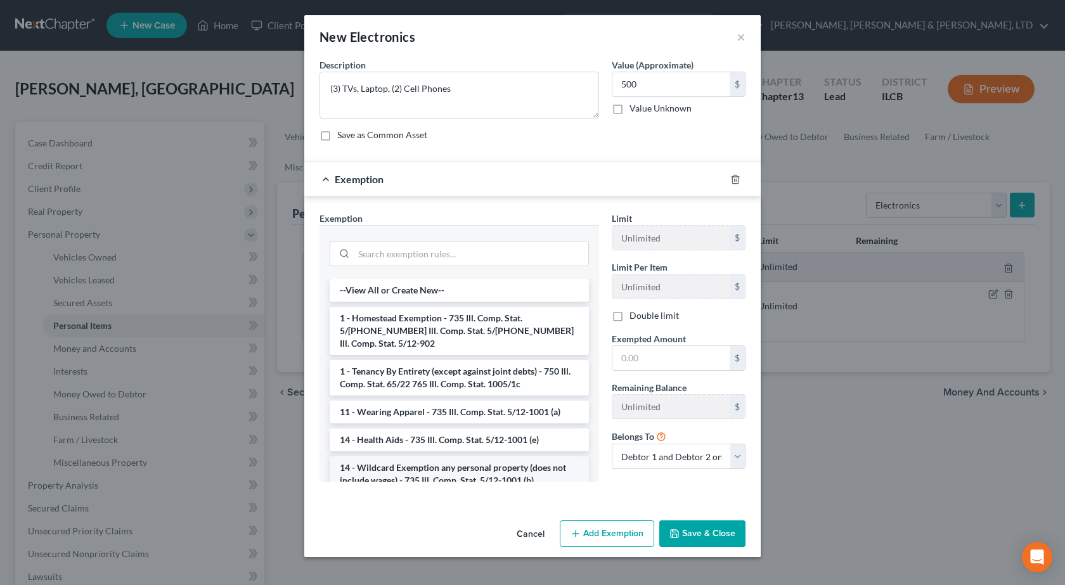
click at [421, 463] on li "14 - Wildcard Exemption any personal property (does not include wages) - 735 Il…" at bounding box center [459, 474] width 259 height 36
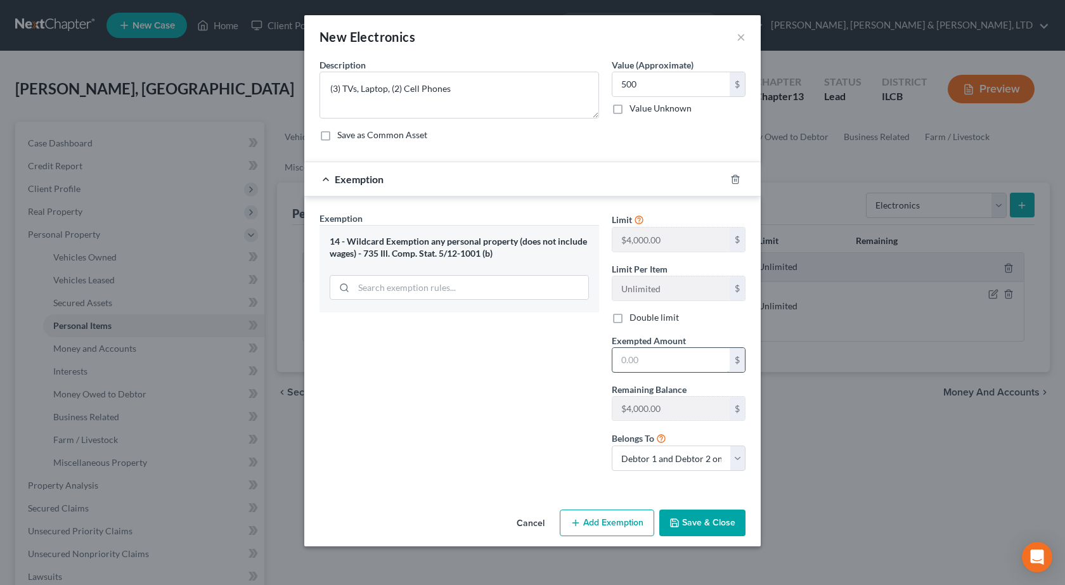
click at [649, 360] on input "text" at bounding box center [670, 360] width 117 height 24
type input "500"
drag, startPoint x: 617, startPoint y: 319, endPoint x: 545, endPoint y: 423, distance: 126.3
click at [630, 318] on label "Double limit" at bounding box center [654, 317] width 49 height 13
click at [635, 318] on input "Double limit" at bounding box center [639, 315] width 8 height 8
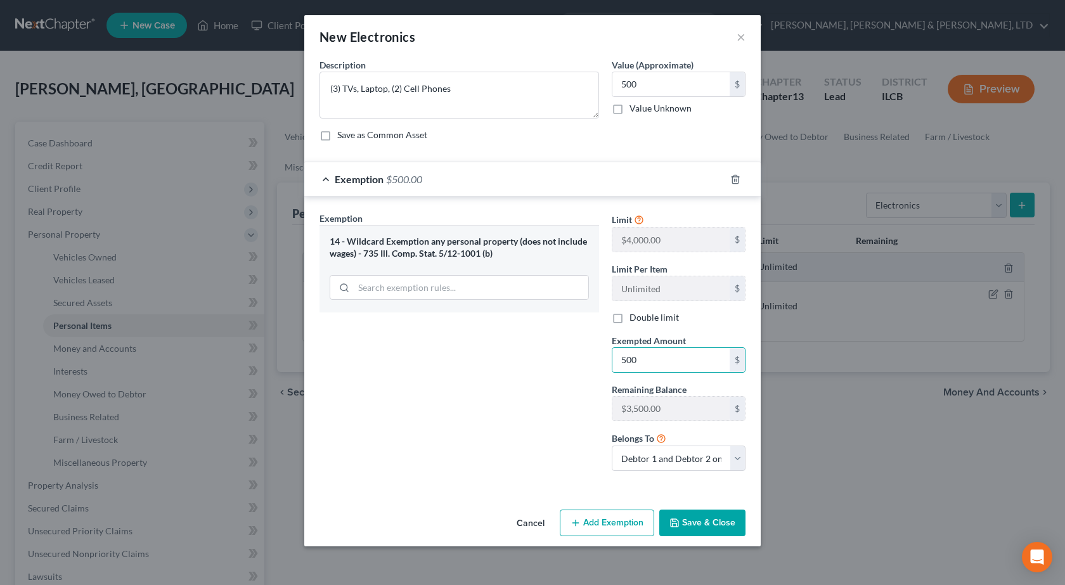
checkbox input "true"
click at [711, 524] on button "Save & Close" at bounding box center [702, 523] width 86 height 27
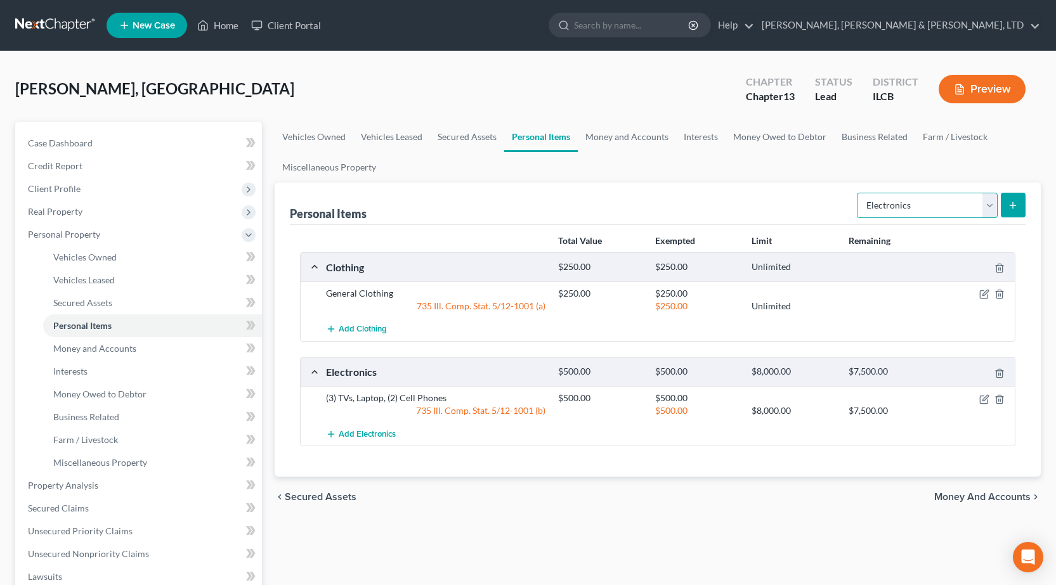
click at [910, 199] on select "Select Item Type Clothing Collectibles Of Value Electronics Firearms Household …" at bounding box center [926, 205] width 141 height 25
click at [858, 193] on select "Select Item Type Clothing Collectibles Of Value Electronics Firearms Household …" at bounding box center [926, 205] width 141 height 25
click at [959, 205] on select "Select Item Type Clothing Collectibles Of Value Electronics Firearms Household …" at bounding box center [926, 205] width 141 height 25
select select "household_goods"
click at [858, 193] on select "Select Item Type Clothing Collectibles Of Value Electronics Firearms Household …" at bounding box center [926, 205] width 141 height 25
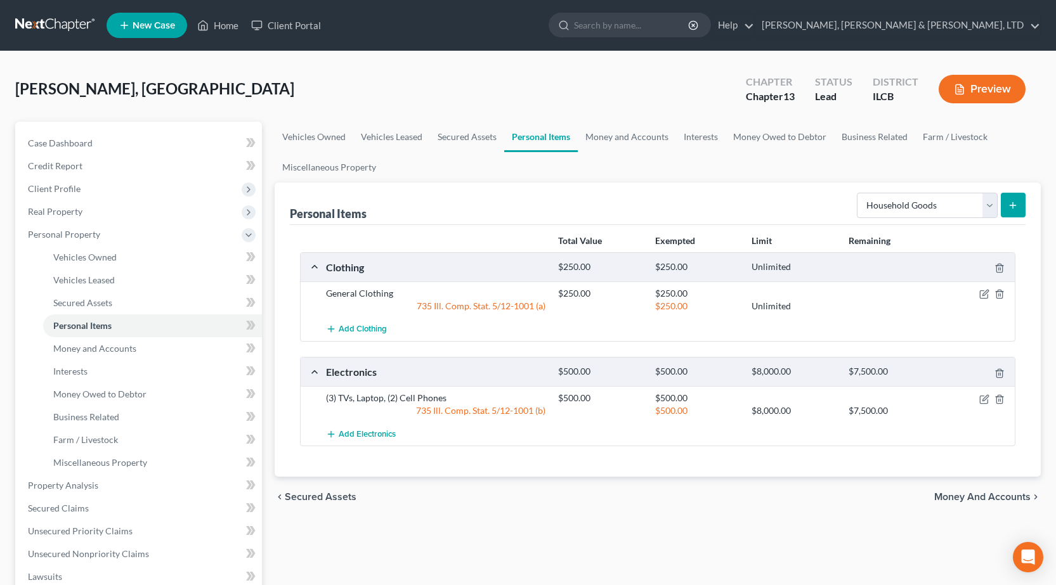
click at [1007, 205] on icon "submit" at bounding box center [1012, 205] width 10 height 10
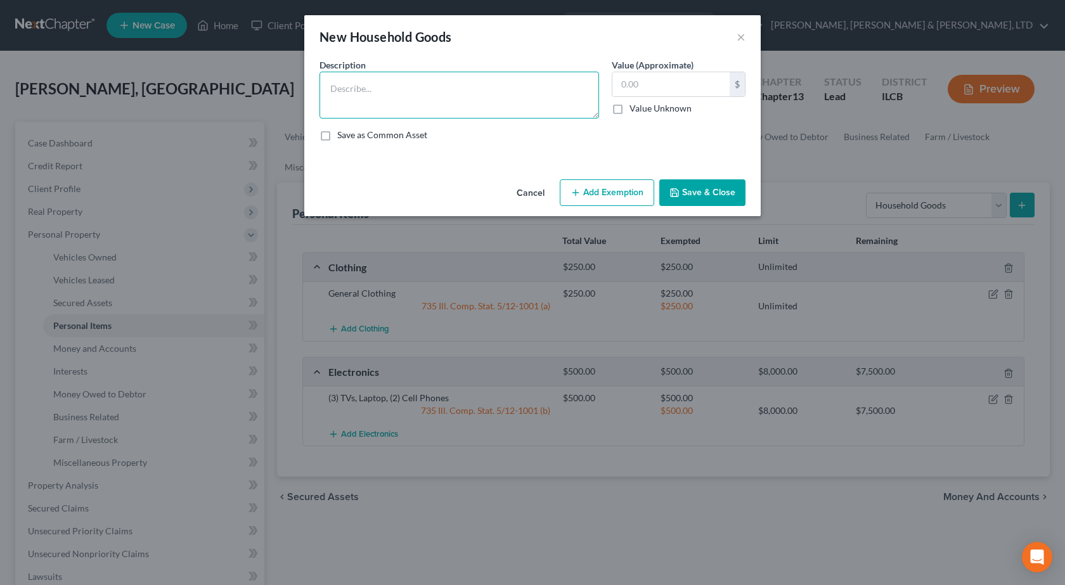
click at [440, 102] on textarea at bounding box center [460, 95] width 280 height 47
type textarea "Bed, (2) Cribs, Dresser, Couch, Bookshelf, Desk, Coffee Maker, Plates, Pots, Pa…"
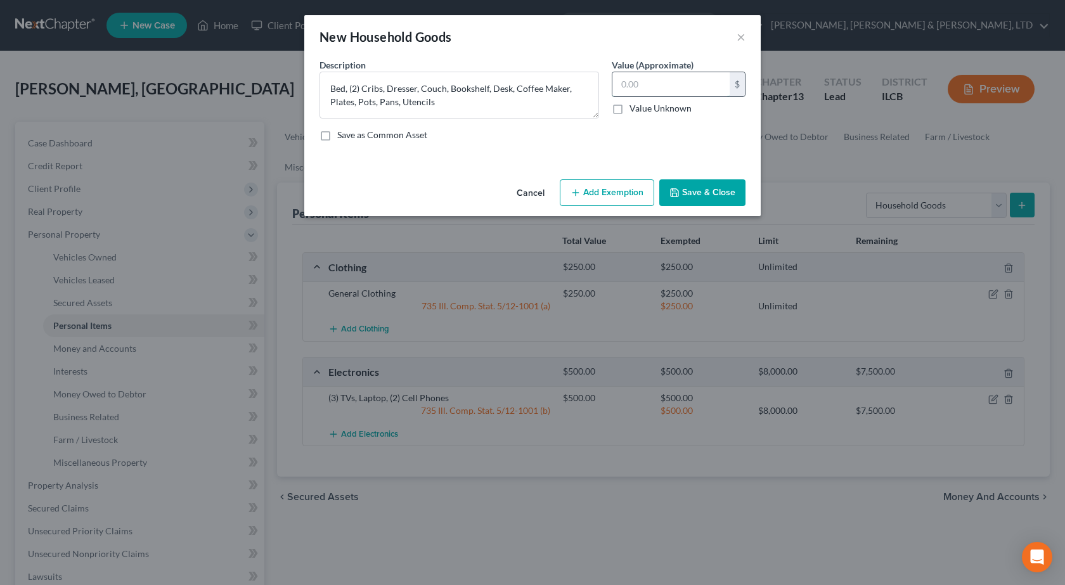
click at [681, 93] on input "text" at bounding box center [670, 84] width 117 height 24
type input "800"
type textarea "Bed, (2) Cribs, Dresser, Couch, Bookshelf, Desk, Coffee Maker, Plates, Pots, Pa…"
click at [612, 194] on button "Add Exemption" at bounding box center [607, 192] width 94 height 27
select select "2"
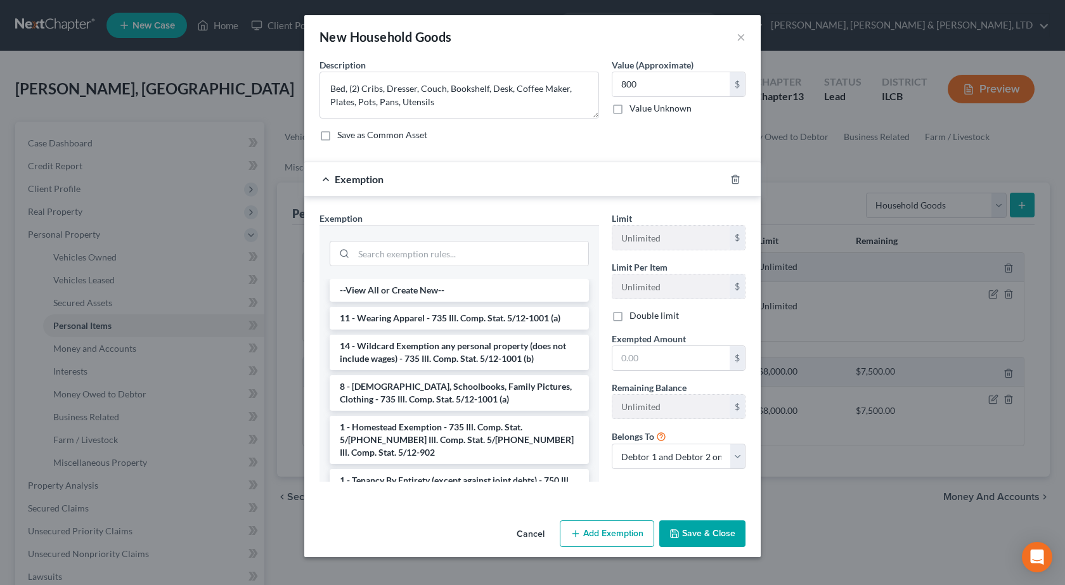
click at [441, 359] on li "14 - Wildcard Exemption any personal property (does not include wages) - 735 Il…" at bounding box center [459, 353] width 259 height 36
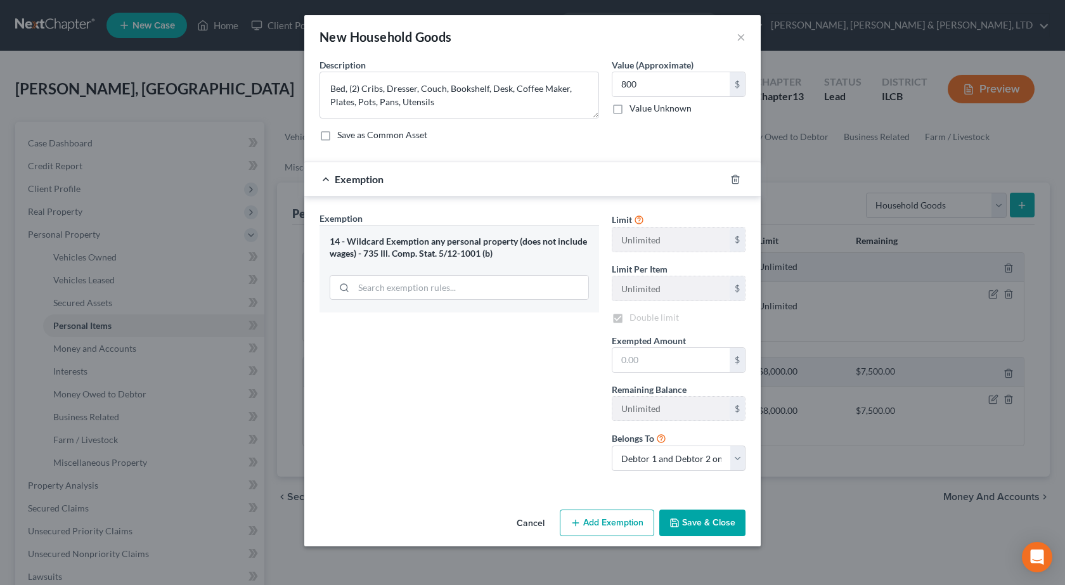
checkbox input "true"
click at [671, 362] on input "text" at bounding box center [670, 360] width 117 height 24
type input "800"
click at [701, 521] on button "Save & Close" at bounding box center [702, 523] width 86 height 27
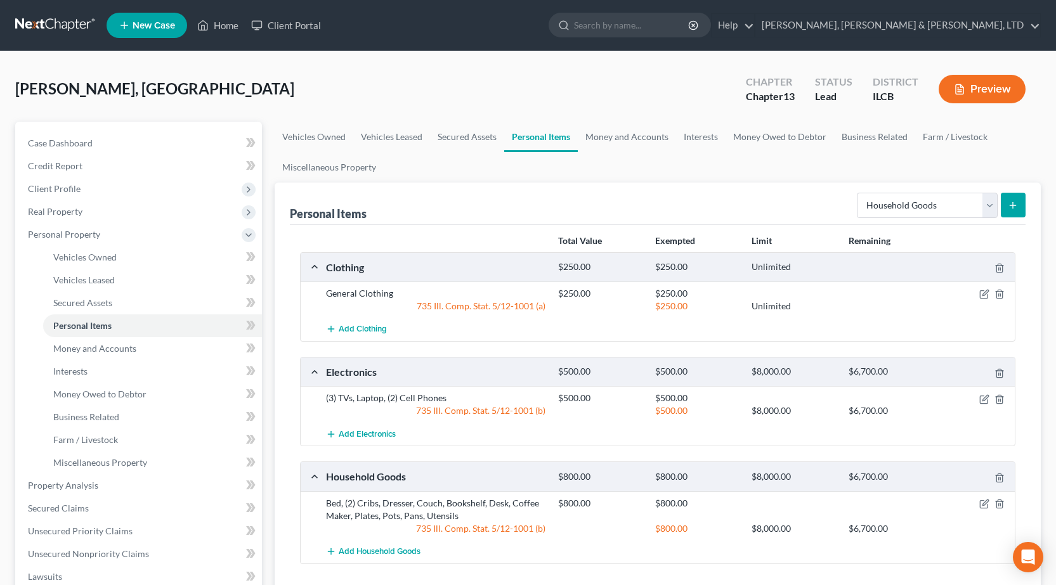
click at [893, 191] on div "Select Item Type Clothing Collectibles Of Value Electronics Firearms Household …" at bounding box center [938, 205] width 174 height 34
click at [897, 201] on select "Select Item Type Clothing Collectibles Of Value Electronics Firearms Household …" at bounding box center [926, 205] width 141 height 25
select select "jewelry"
click at [858, 193] on select "Select Item Type Clothing Collectibles Of Value Electronics Firearms Household …" at bounding box center [926, 205] width 141 height 25
click at [1019, 205] on button "submit" at bounding box center [1012, 205] width 25 height 25
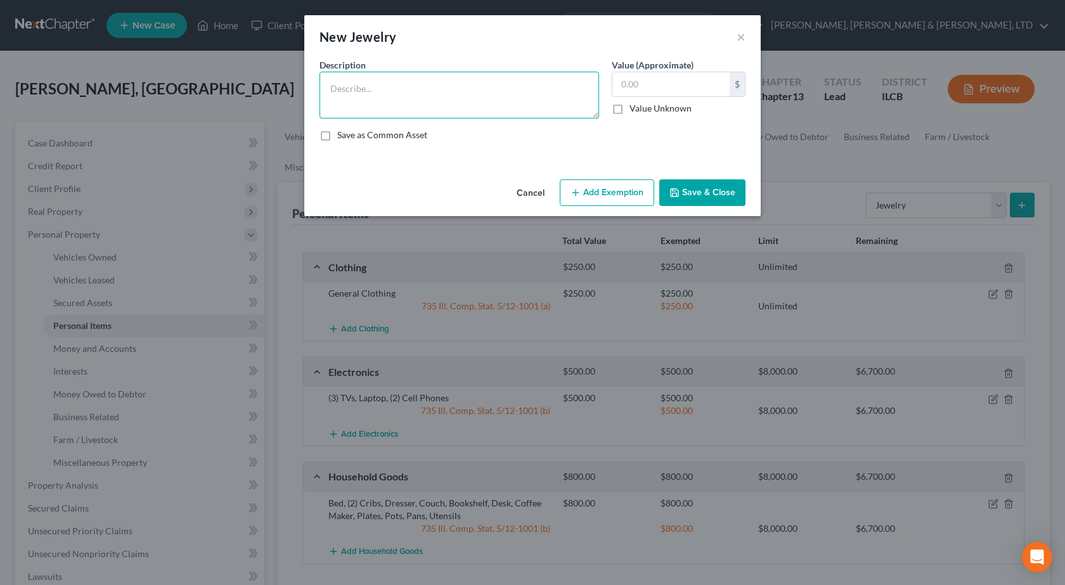
click at [473, 105] on textarea at bounding box center [460, 95] width 280 height 47
type textarea "Wedding Ring"
click at [643, 77] on input "text" at bounding box center [670, 84] width 117 height 24
type input "250"
click at [406, 93] on textarea "Wedding Ring" at bounding box center [460, 95] width 280 height 47
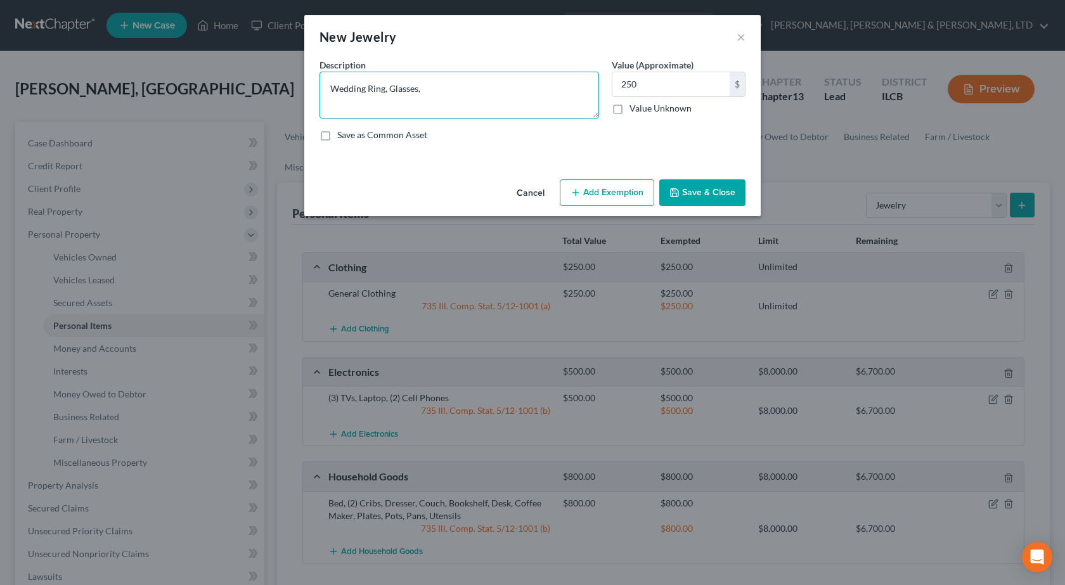
type textarea "Wedding Ring, Glasses,"
click at [608, 198] on button "Add Exemption" at bounding box center [607, 192] width 94 height 27
select select "2"
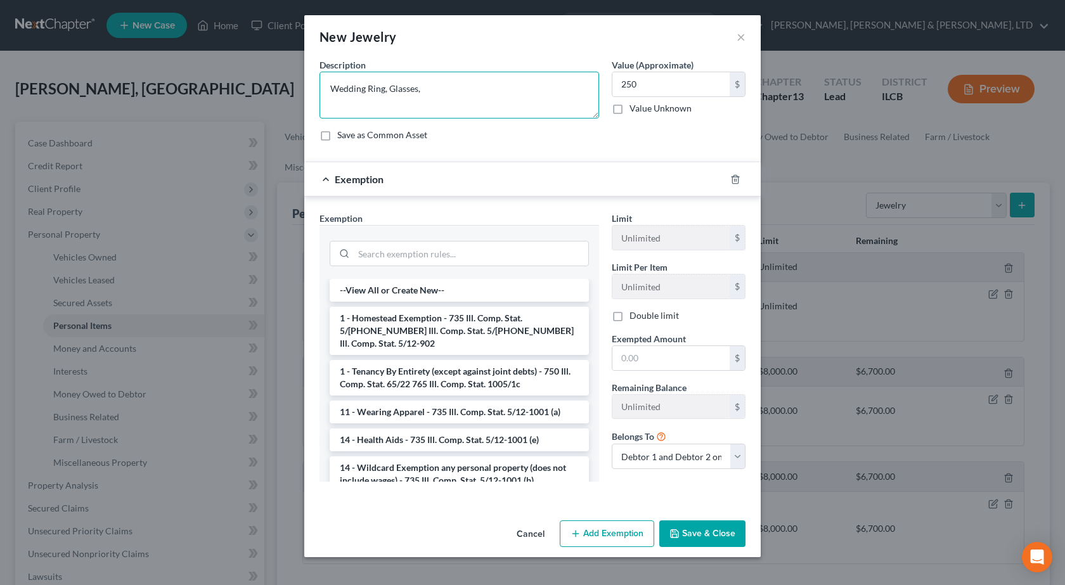
click at [443, 85] on textarea "Wedding Ring, Glasses," at bounding box center [460, 95] width 280 height 47
type textarea "Wedding Ring, Glasses, Apple Watch"
click at [668, 81] on input "250" at bounding box center [670, 84] width 117 height 24
type input "500"
click at [442, 401] on li "11 - Wearing Apparel - 735 Ill. Comp. Stat. 5/12-1001 (a)" at bounding box center [459, 412] width 259 height 23
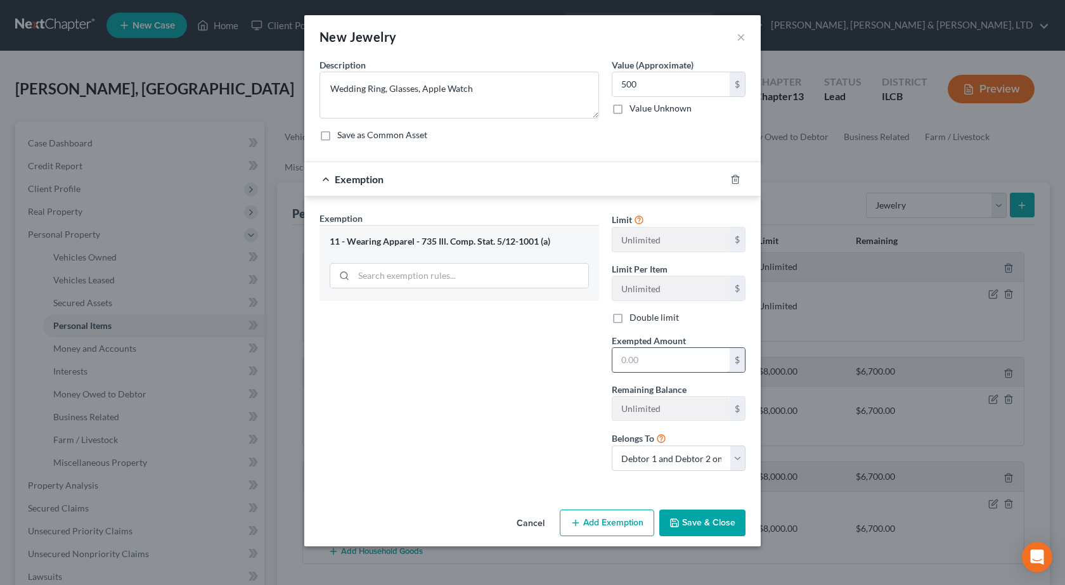
click at [689, 369] on input "text" at bounding box center [670, 360] width 117 height 24
type input "500"
click at [695, 522] on button "Save & Close" at bounding box center [702, 523] width 86 height 27
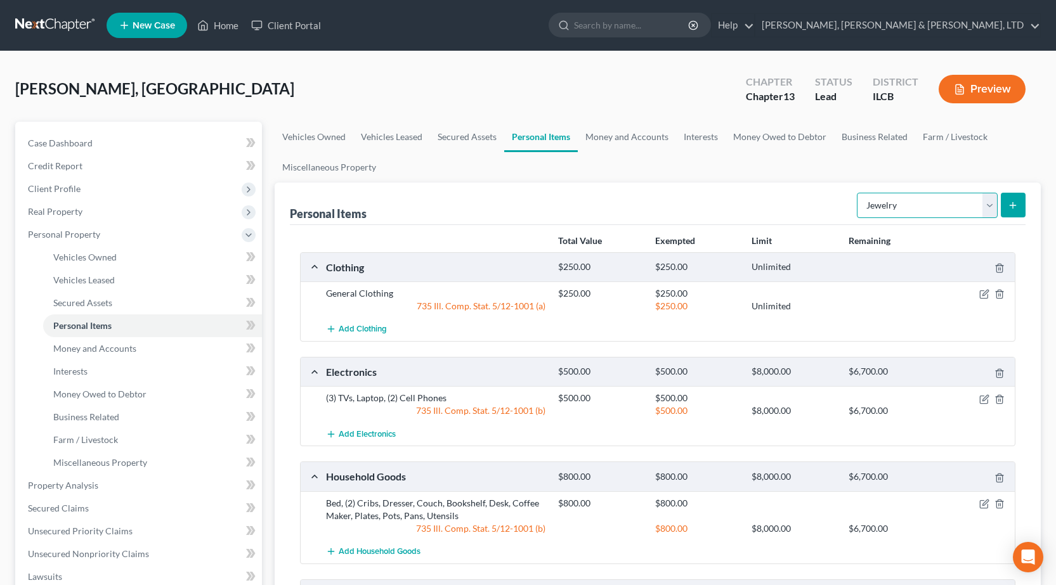
click at [892, 217] on select "Select Item Type Clothing Collectibles Of Value Electronics Firearms Household …" at bounding box center [926, 205] width 141 height 25
select select "pets"
click at [858, 193] on select "Select Item Type Clothing Collectibles Of Value Electronics Firearms Household …" at bounding box center [926, 205] width 141 height 25
click at [1013, 210] on button "submit" at bounding box center [1012, 205] width 25 height 25
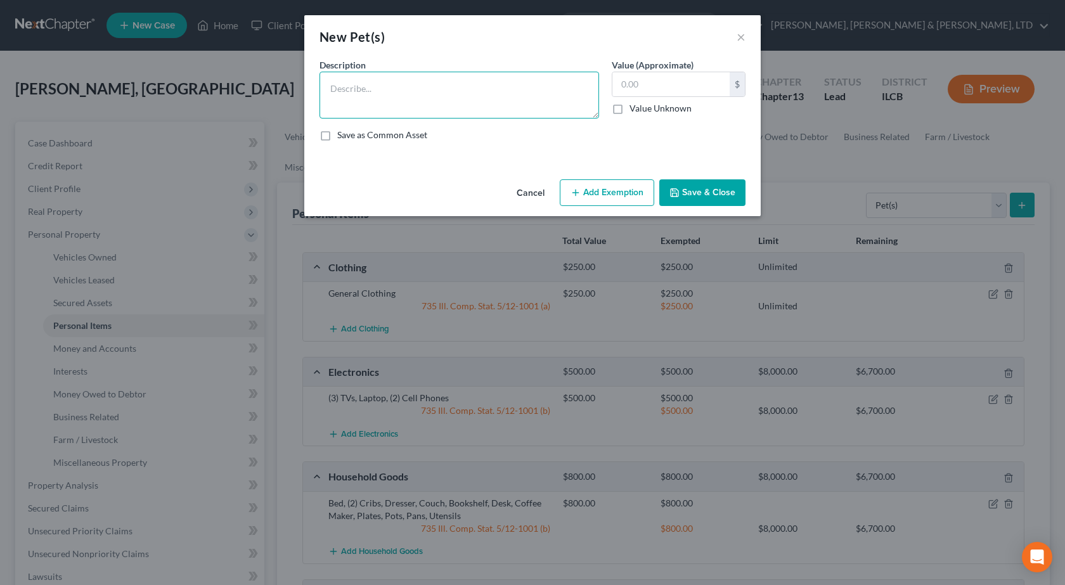
click at [352, 88] on textarea at bounding box center [460, 95] width 280 height 47
type textarea "Dog"
click at [676, 195] on icon "button" at bounding box center [674, 193] width 10 height 10
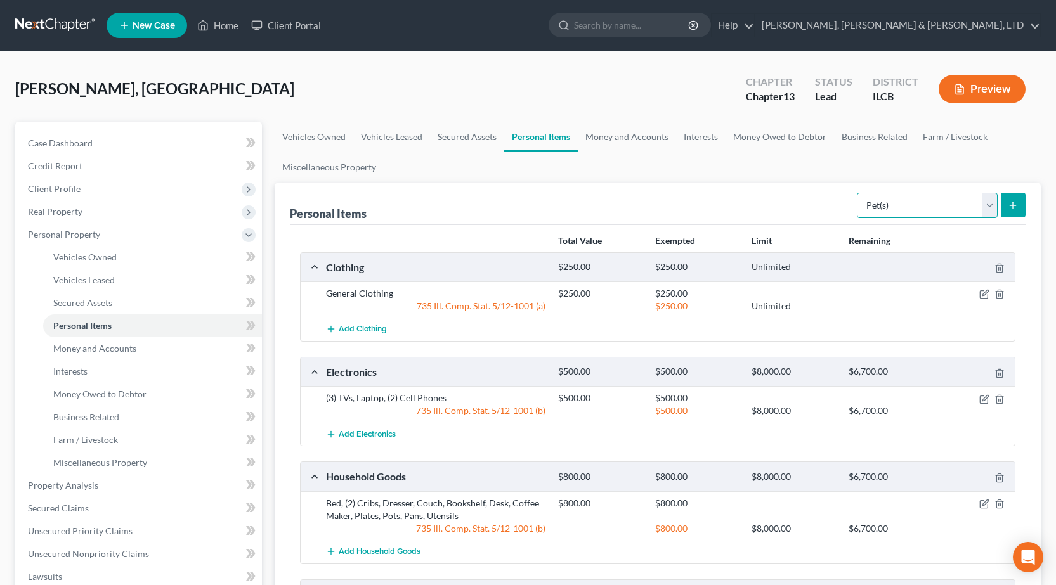
click at [904, 206] on select "Select Item Type Clothing Collectibles Of Value Electronics Firearms Household …" at bounding box center [926, 205] width 141 height 25
select select "sports_and_hobby_equipment"
click at [858, 193] on select "Select Item Type Clothing Collectibles Of Value Electronics Firearms Household …" at bounding box center [926, 205] width 141 height 25
click at [1014, 209] on icon "submit" at bounding box center [1012, 205] width 10 height 10
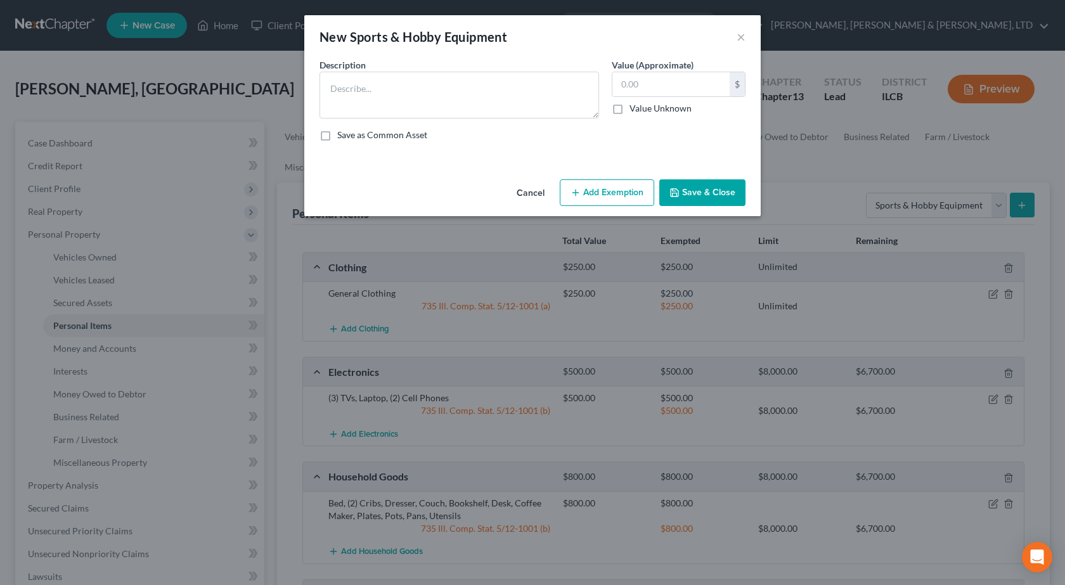
click at [375, 119] on div "Description * Value (Approximate) $ Value Unknown Balance Undetermined $ Value …" at bounding box center [532, 104] width 439 height 93
click at [363, 107] on textarea at bounding box center [460, 95] width 280 height 47
type textarea "Golf Clubs"
click at [676, 88] on input "text" at bounding box center [670, 84] width 117 height 24
type input "2"
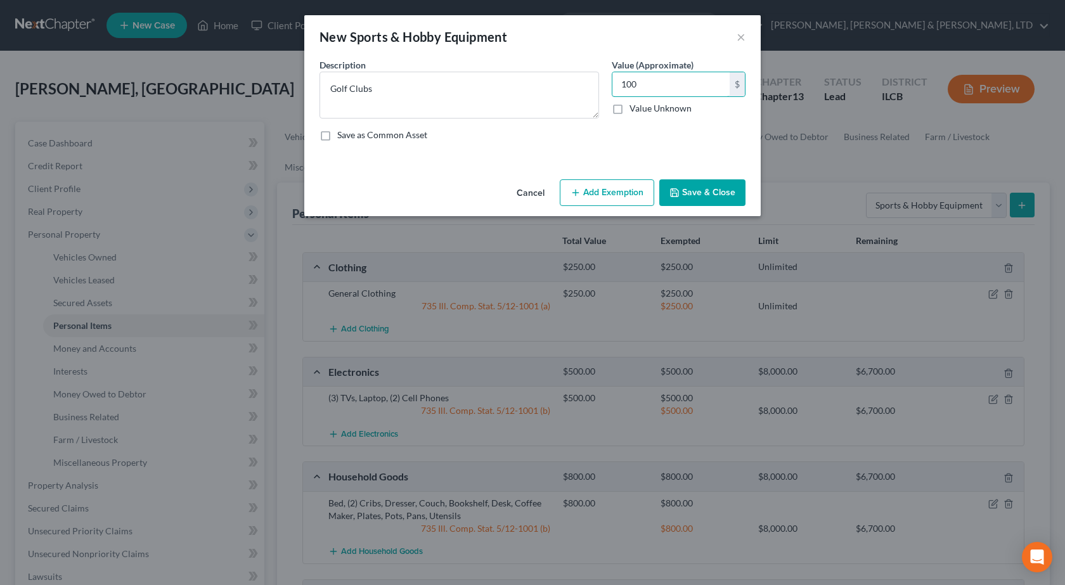
type input "100"
click at [615, 175] on div "Cancel Add Exemption Save & Close" at bounding box center [532, 195] width 456 height 42
click at [607, 190] on button "Add Exemption" at bounding box center [607, 192] width 94 height 27
select select "2"
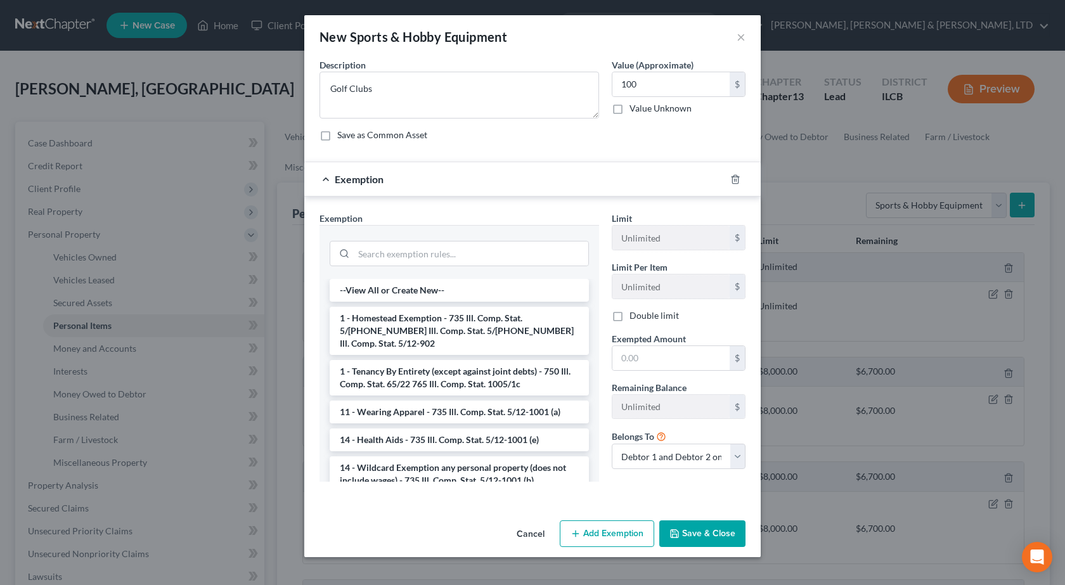
drag, startPoint x: 435, startPoint y: 464, endPoint x: 680, endPoint y: 386, distance: 257.4
click at [437, 462] on li "14 - Wildcard Exemption any personal property (does not include wages) - 735 Il…" at bounding box center [459, 474] width 259 height 36
checkbox input "true"
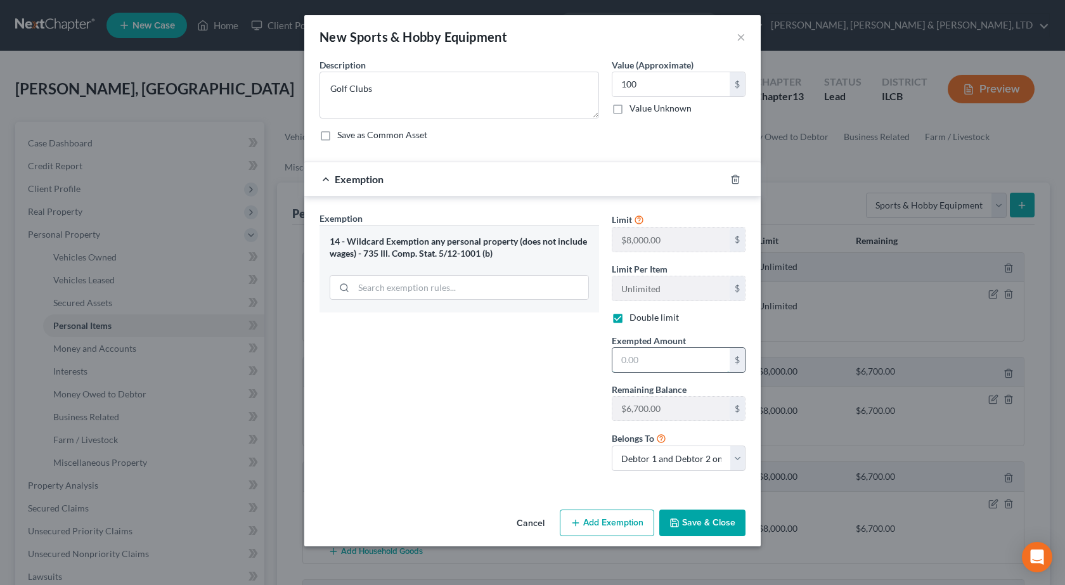
click at [661, 353] on input "text" at bounding box center [670, 360] width 117 height 24
type input "100"
drag, startPoint x: 713, startPoint y: 531, endPoint x: 738, endPoint y: 507, distance: 35.4
click at [713, 531] on button "Save & Close" at bounding box center [702, 523] width 86 height 27
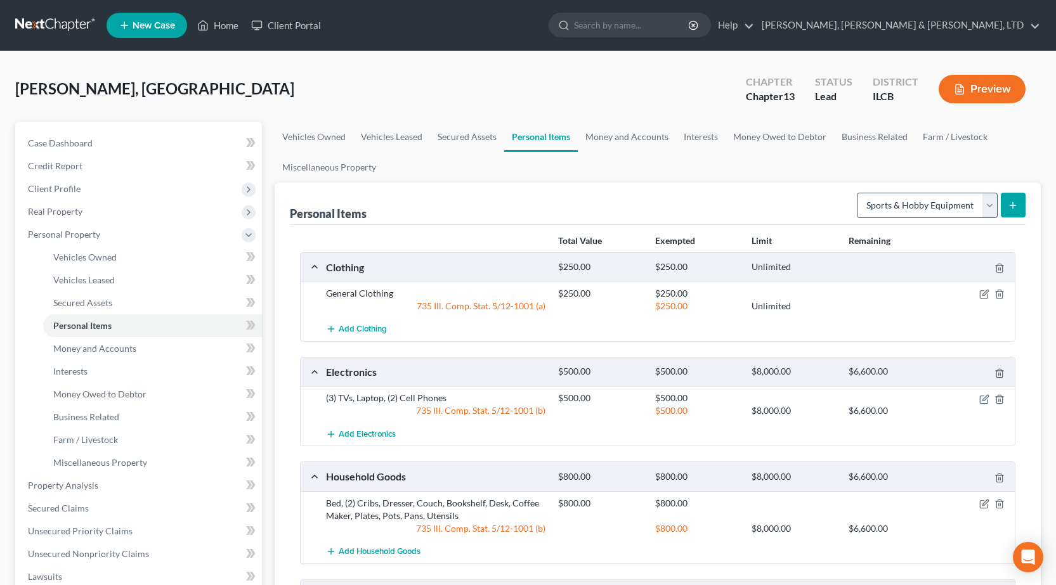
drag, startPoint x: 899, startPoint y: 228, endPoint x: 912, endPoint y: 203, distance: 27.8
click at [903, 220] on div "Personal Items Select Item Type Clothing Collectibles Of Value Electronics Fire…" at bounding box center [657, 540] width 766 height 714
click at [909, 206] on select "Select Item Type Clothing Collectibles Of Value Electronics Firearms Household …" at bounding box center [926, 205] width 141 height 25
drag, startPoint x: 903, startPoint y: 205, endPoint x: 755, endPoint y: 167, distance: 153.1
click at [903, 205] on select "Select Item Type Clothing Collectibles Of Value Electronics Firearms Household …" at bounding box center [926, 205] width 141 height 25
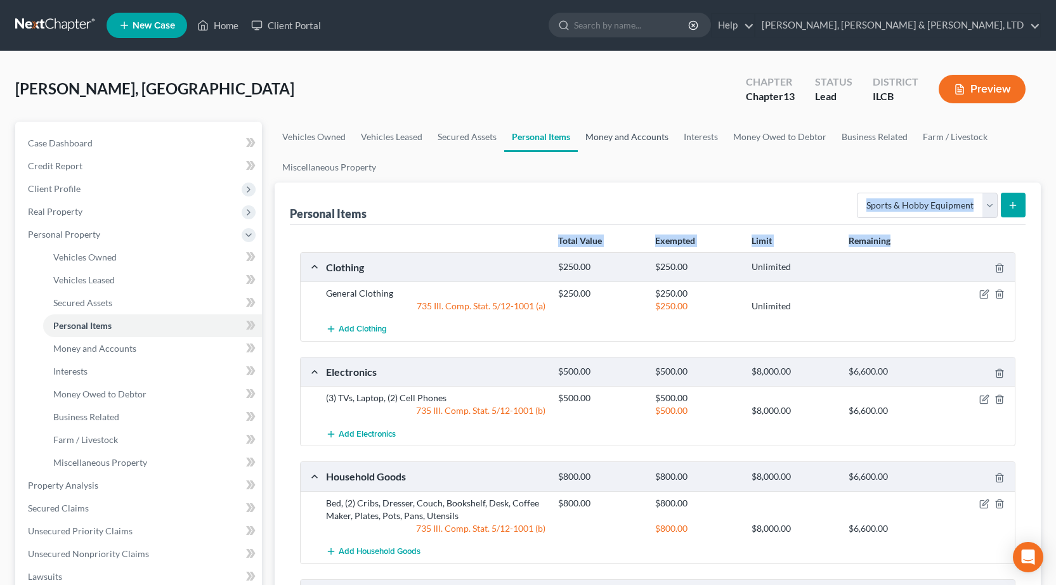
click at [620, 126] on link "Money and Accounts" at bounding box center [627, 137] width 98 height 30
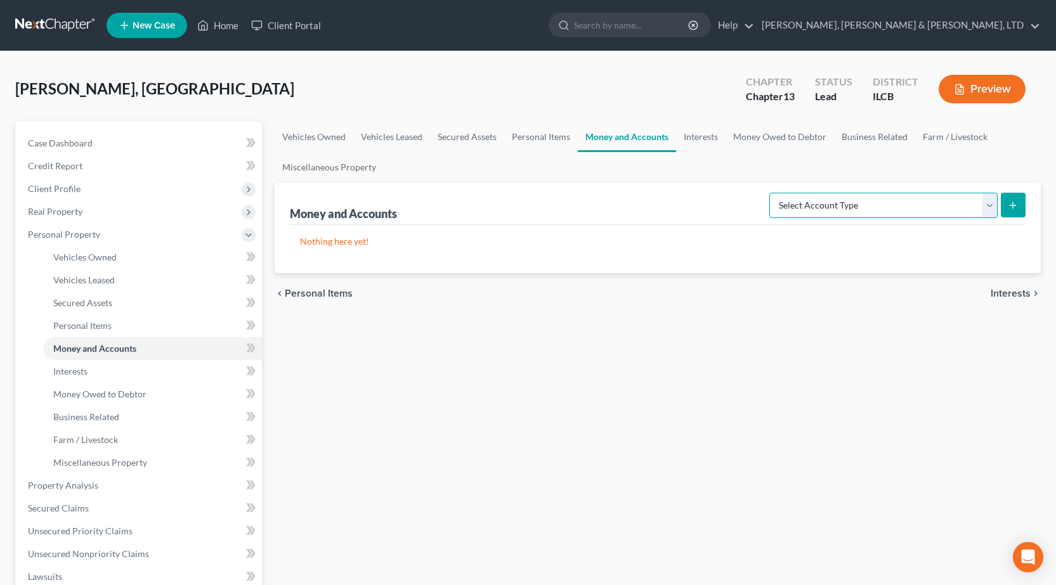
click at [872, 207] on select "Select Account Type Brokerage Cash on Hand Certificates of Deposit Checking Acc…" at bounding box center [883, 205] width 228 height 25
select select "checking"
click at [772, 193] on select "Select Account Type Brokerage Cash on Hand Certificates of Deposit Checking Acc…" at bounding box center [883, 205] width 228 height 25
click at [1017, 202] on icon "submit" at bounding box center [1012, 205] width 10 height 10
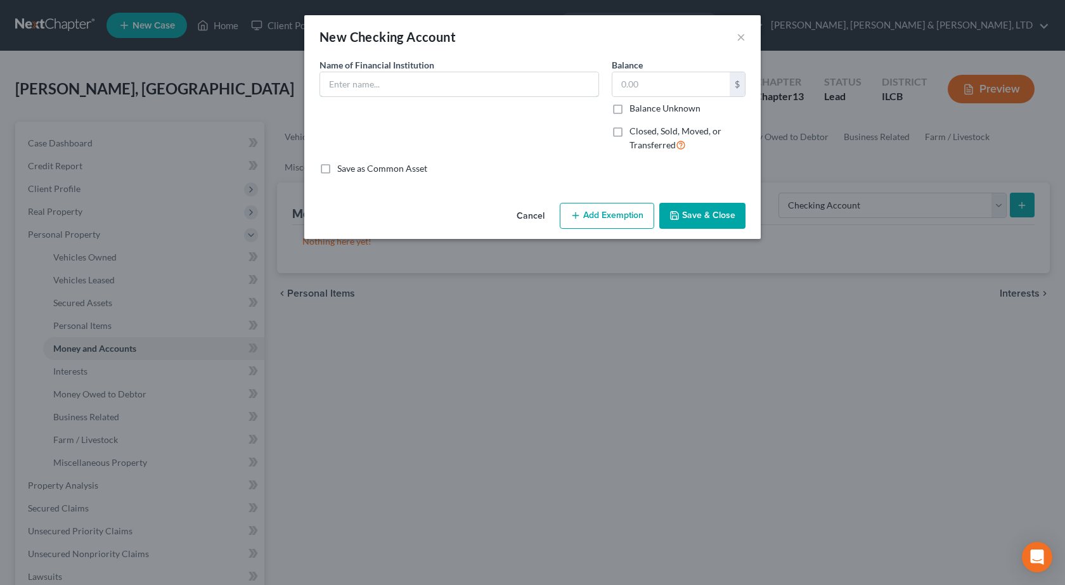
drag, startPoint x: 359, startPoint y: 88, endPoint x: 349, endPoint y: 68, distance: 22.1
click at [361, 86] on input "text" at bounding box center [459, 84] width 278 height 24
type input "Chase Bank"
click at [707, 211] on button "Save & Close" at bounding box center [702, 216] width 86 height 27
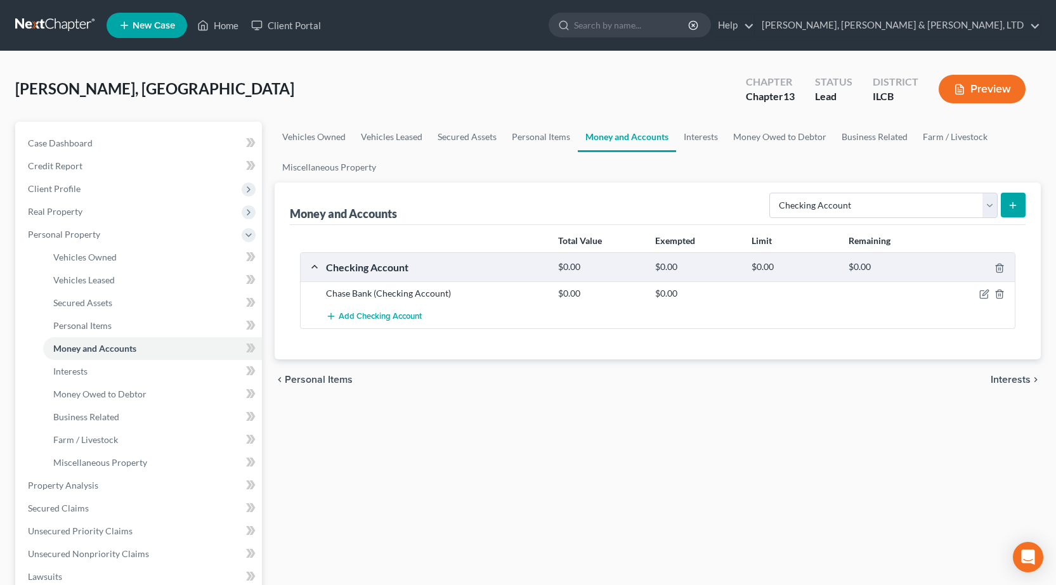
click at [1012, 205] on line "submit" at bounding box center [1012, 205] width 0 height 6
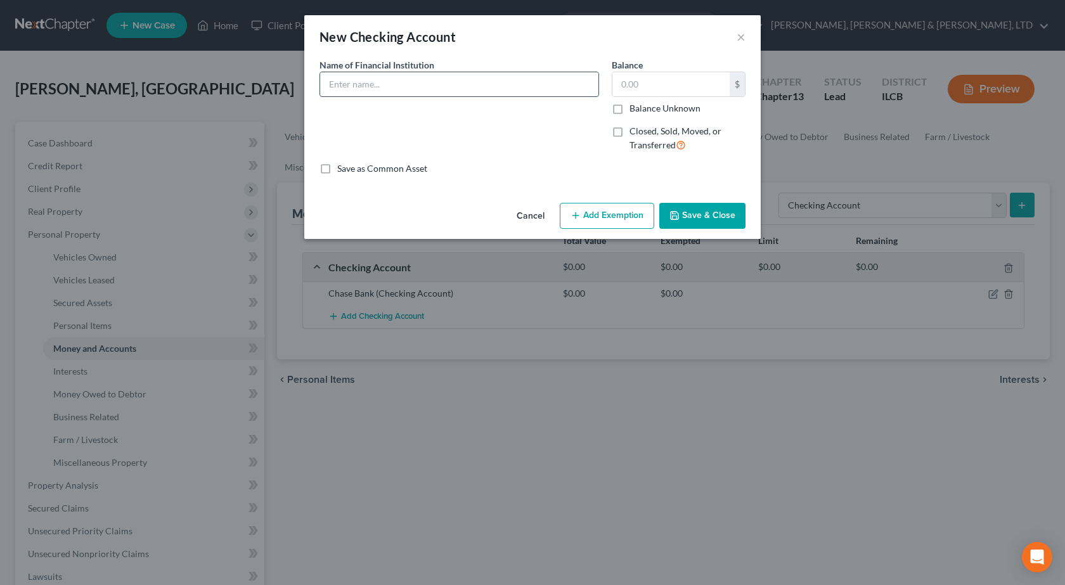
click at [430, 91] on input "text" at bounding box center [459, 84] width 278 height 24
type input "US Bank"
click at [650, 89] on input "text" at bounding box center [670, 84] width 117 height 24
click at [699, 219] on button "Save & Close" at bounding box center [702, 216] width 86 height 27
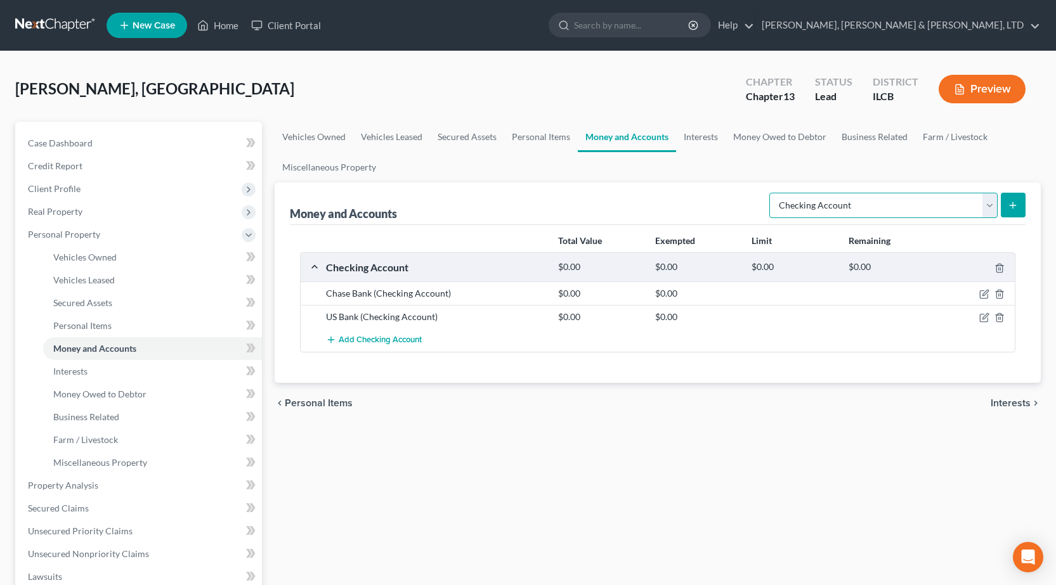
click at [929, 201] on select "Select Account Type Brokerage Cash on Hand Certificates of Deposit Checking Acc…" at bounding box center [883, 205] width 228 height 25
click at [772, 193] on select "Select Account Type Brokerage Cash on Hand Certificates of Deposit Checking Acc…" at bounding box center [883, 205] width 228 height 25
click at [1016, 203] on icon "submit" at bounding box center [1012, 205] width 10 height 10
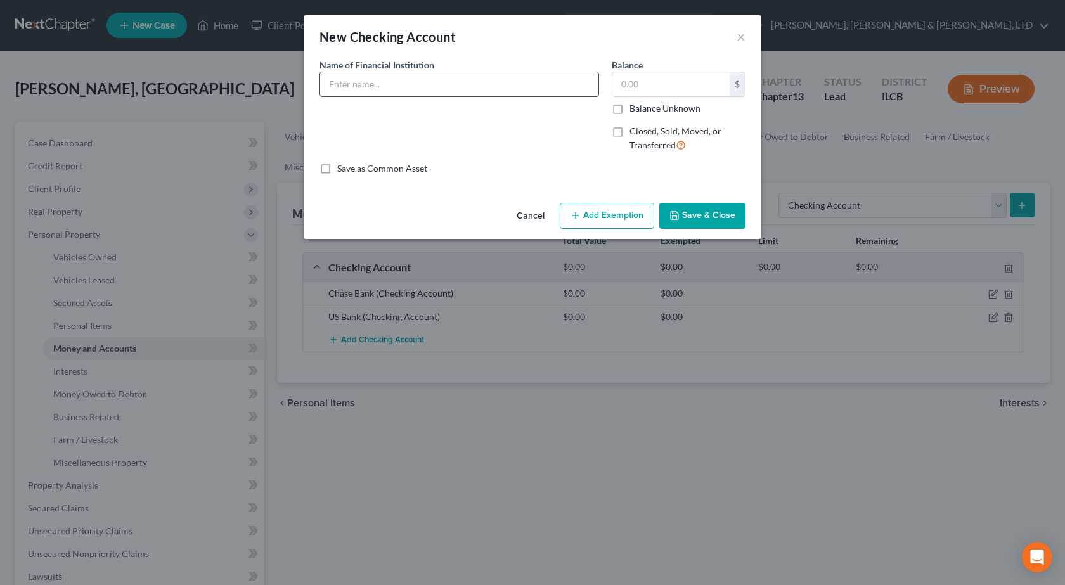
click at [468, 77] on input "text" at bounding box center [459, 84] width 278 height 24
type input "PNC Bank"
click at [630, 136] on label "Closed, Sold, Moved, or Transferred" at bounding box center [688, 138] width 116 height 27
click at [635, 133] on input "Closed, Sold, Moved, or Transferred" at bounding box center [639, 129] width 8 height 8
checkbox input "true"
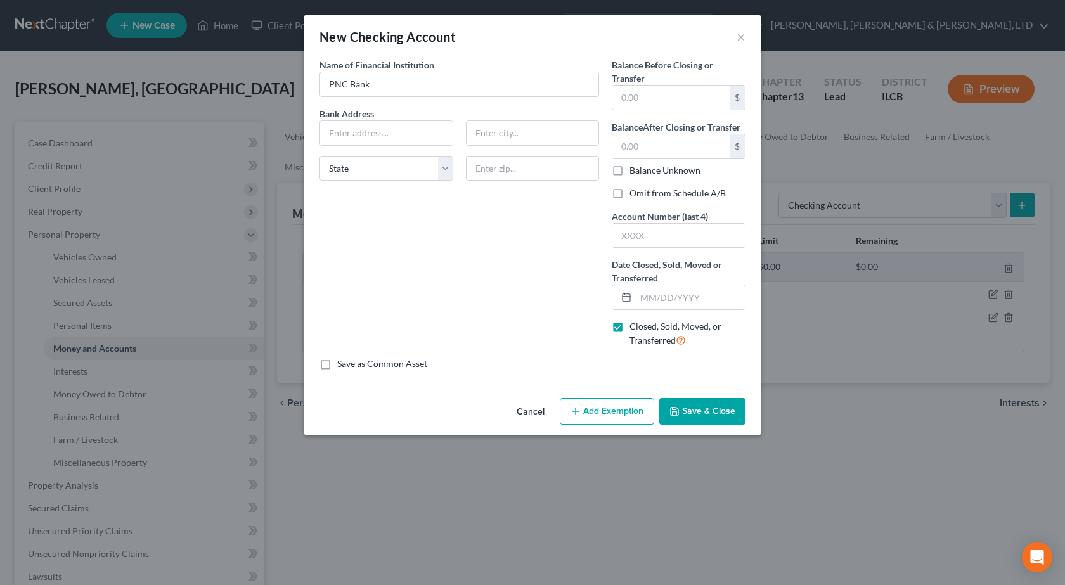
click at [630, 197] on label "Omit from Schedule A/B" at bounding box center [678, 193] width 96 height 13
click at [635, 195] on input "Omit from Schedule A/B" at bounding box center [639, 191] width 8 height 8
checkbox input "true"
drag, startPoint x: 677, startPoint y: 307, endPoint x: 682, endPoint y: 302, distance: 7.2
click at [677, 307] on input "text" at bounding box center [690, 297] width 109 height 24
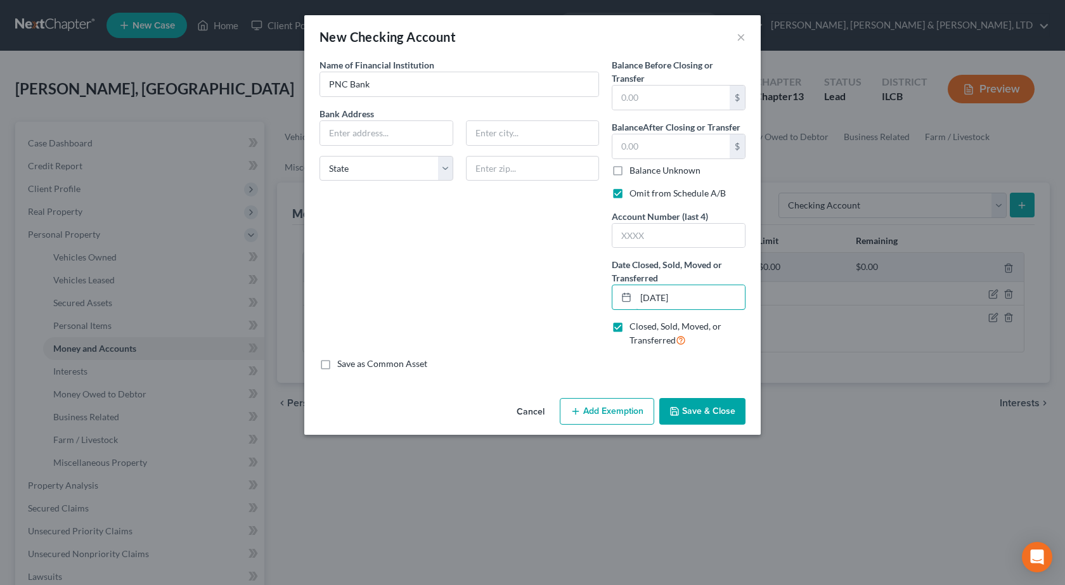
type input "07/31/2025"
click at [687, 423] on button "Save & Close" at bounding box center [702, 411] width 86 height 27
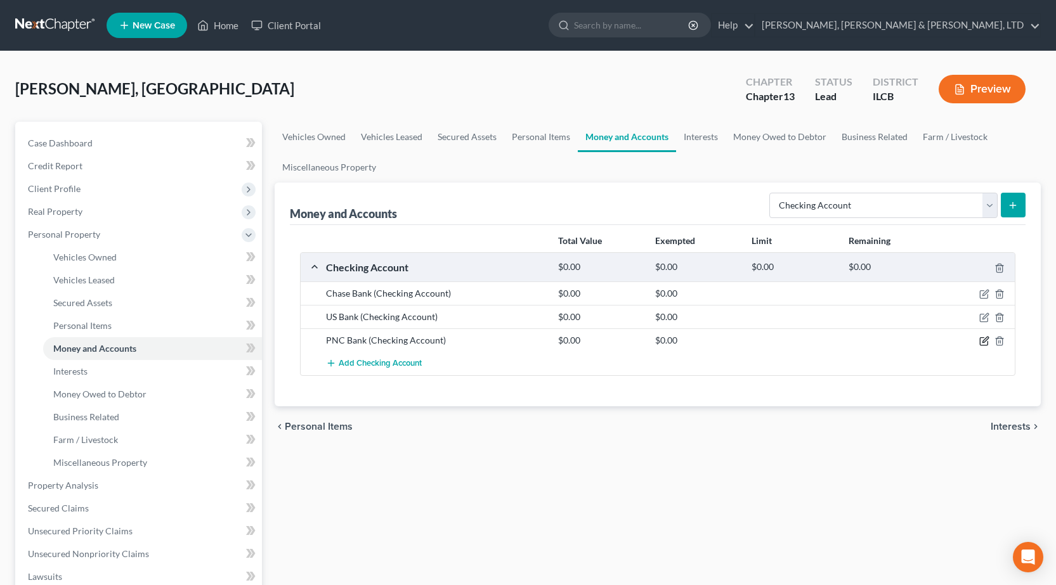
click at [986, 340] on icon "button" at bounding box center [985, 340] width 6 height 6
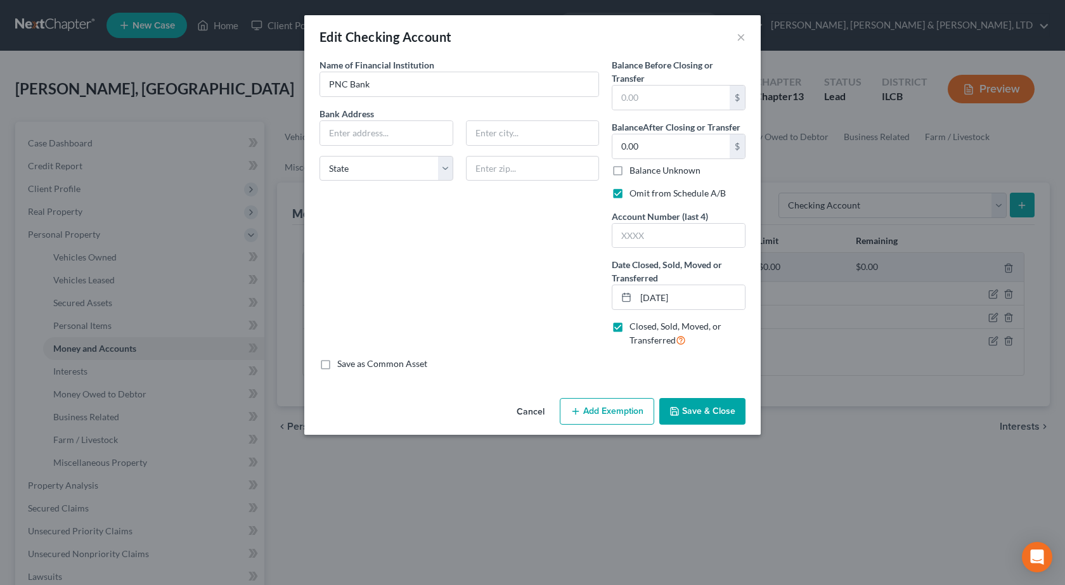
click at [707, 411] on button "Save & Close" at bounding box center [702, 411] width 86 height 27
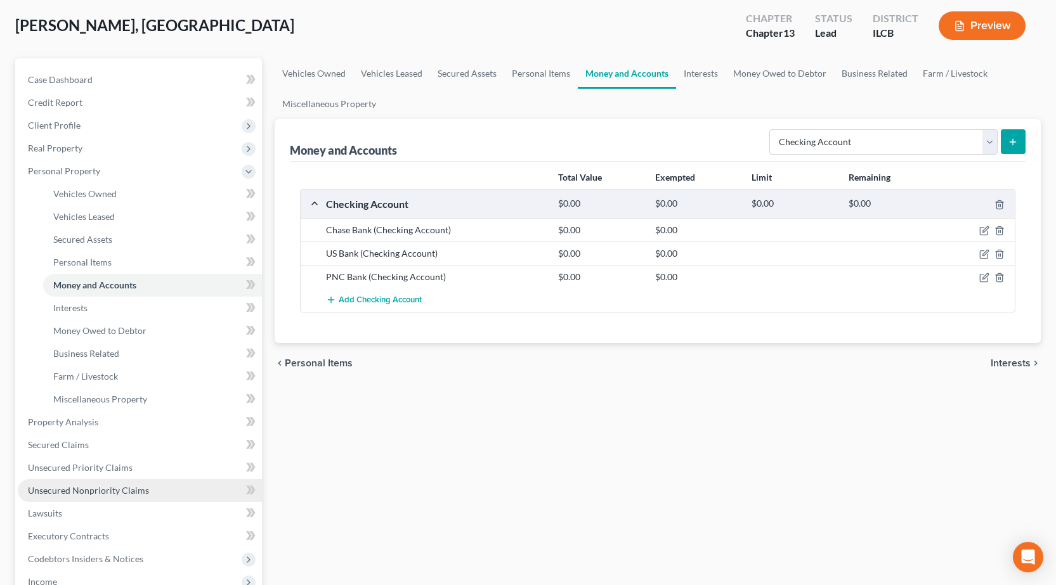
click at [119, 494] on span "Unsecured Nonpriority Claims" at bounding box center [88, 490] width 121 height 11
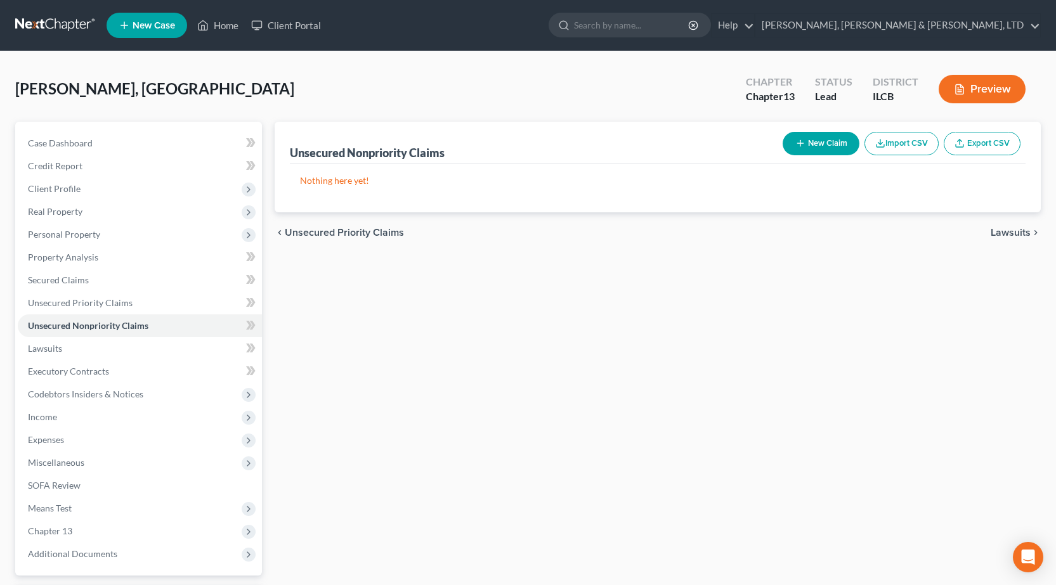
click at [811, 132] on button "New Claim" at bounding box center [820, 143] width 77 height 23
select select "2"
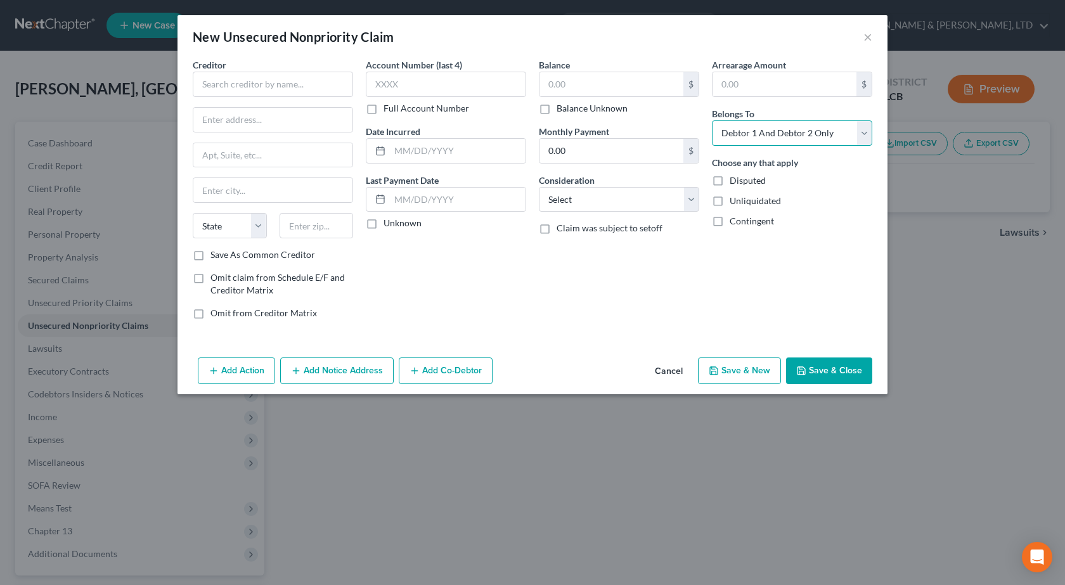
drag, startPoint x: 811, startPoint y: 131, endPoint x: 808, endPoint y: 139, distance: 8.2
click at [808, 139] on select "Select Debtor 1 Only Debtor 2 Only Debtor 1 And Debtor 2 Only At Least One Of T…" at bounding box center [792, 132] width 160 height 25
click at [223, 87] on input "text" at bounding box center [273, 84] width 160 height 25
type input "PNC Bank"
drag, startPoint x: 579, startPoint y: 186, endPoint x: 567, endPoint y: 196, distance: 15.3
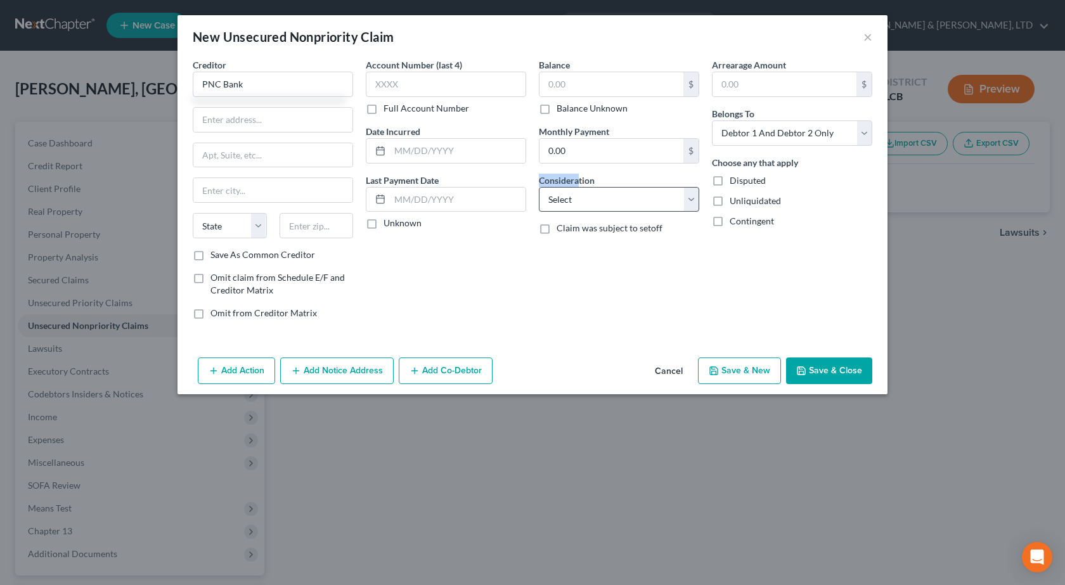
click at [579, 188] on div "Consideration Select Cable / Satellite Services Collection Agency Credit Card D…" at bounding box center [619, 193] width 160 height 39
click at [565, 197] on select "Select Cable / Satellite Services Collection Agency Credit Card Debt Debt Couns…" at bounding box center [619, 199] width 160 height 25
select select "15"
click at [539, 187] on select "Select Cable / Satellite Services Collection Agency Credit Card Debt Debt Couns…" at bounding box center [619, 199] width 160 height 25
click at [829, 368] on button "Save & Close" at bounding box center [829, 371] width 86 height 27
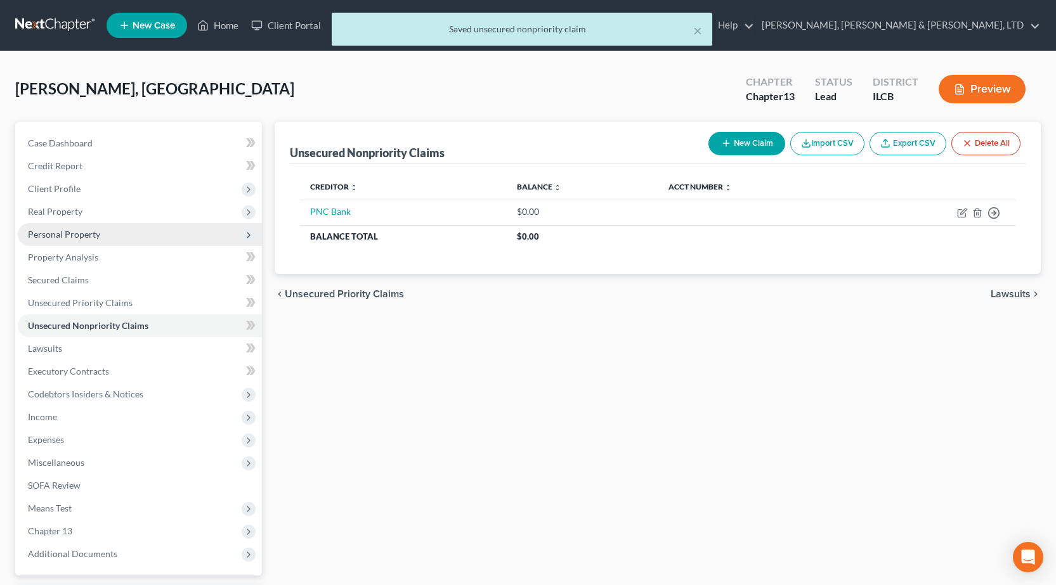
click at [96, 240] on span "Personal Property" at bounding box center [140, 234] width 244 height 23
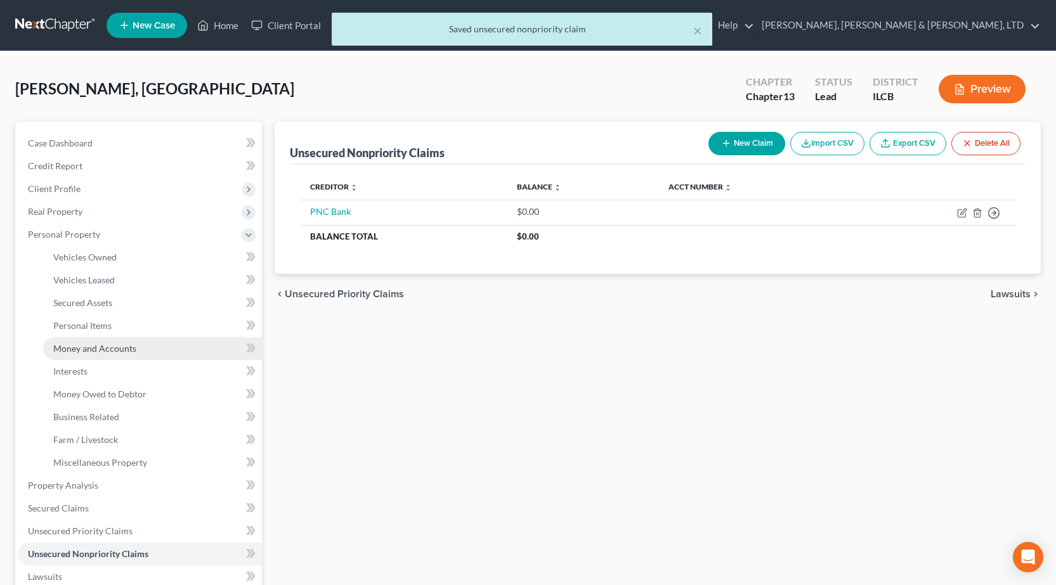
click at [107, 343] on span "Money and Accounts" at bounding box center [94, 348] width 83 height 11
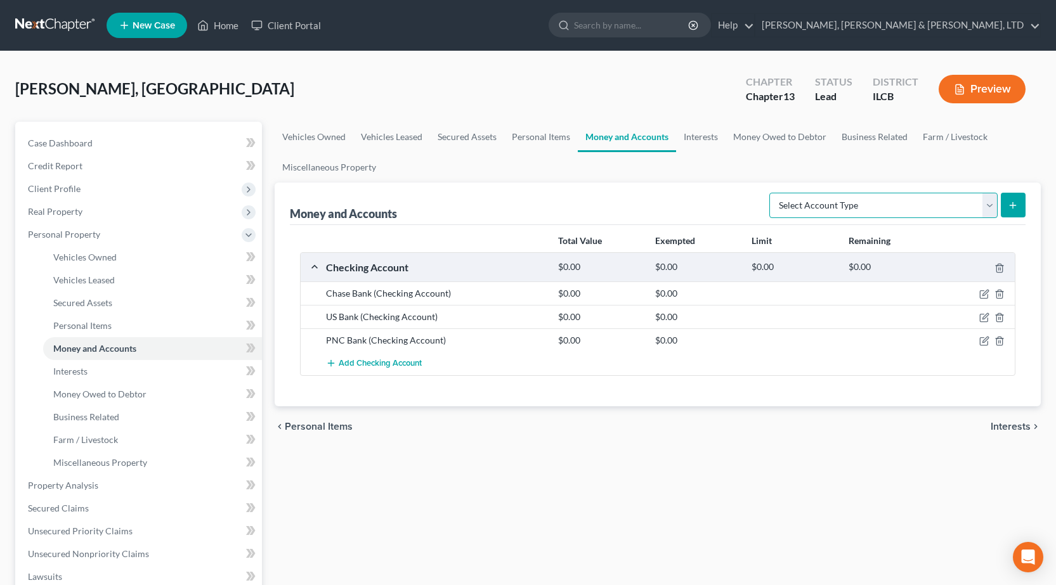
click at [931, 208] on select "Select Account Type Brokerage Cash on Hand Certificates of Deposit Checking Acc…" at bounding box center [883, 205] width 228 height 25
select select "other"
click at [772, 193] on select "Select Account Type Brokerage Cash on Hand Certificates of Deposit Checking Acc…" at bounding box center [883, 205] width 228 height 25
click at [1012, 203] on line "submit" at bounding box center [1012, 205] width 0 height 6
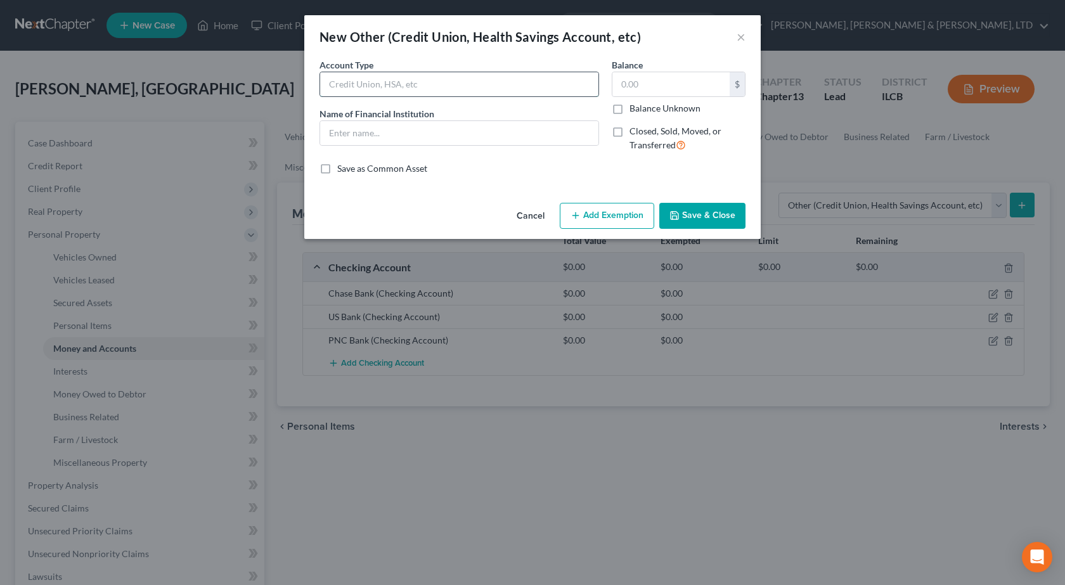
click at [382, 82] on input "text" at bounding box center [459, 84] width 278 height 24
type input "Mobile Banking"
type input "Cash App"
click at [709, 207] on button "Save & Close" at bounding box center [702, 216] width 86 height 27
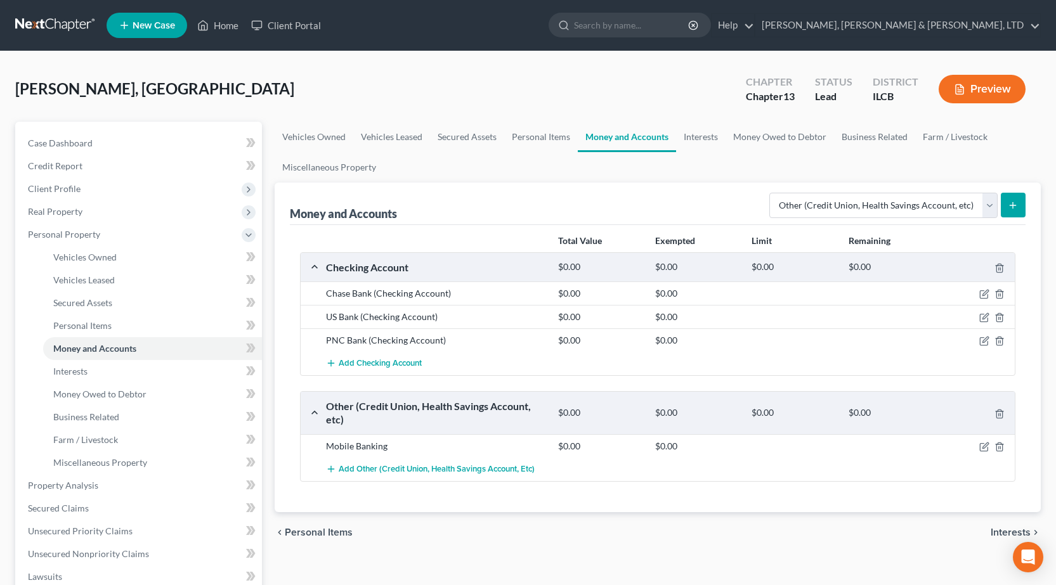
click at [1008, 204] on icon "submit" at bounding box center [1012, 205] width 10 height 10
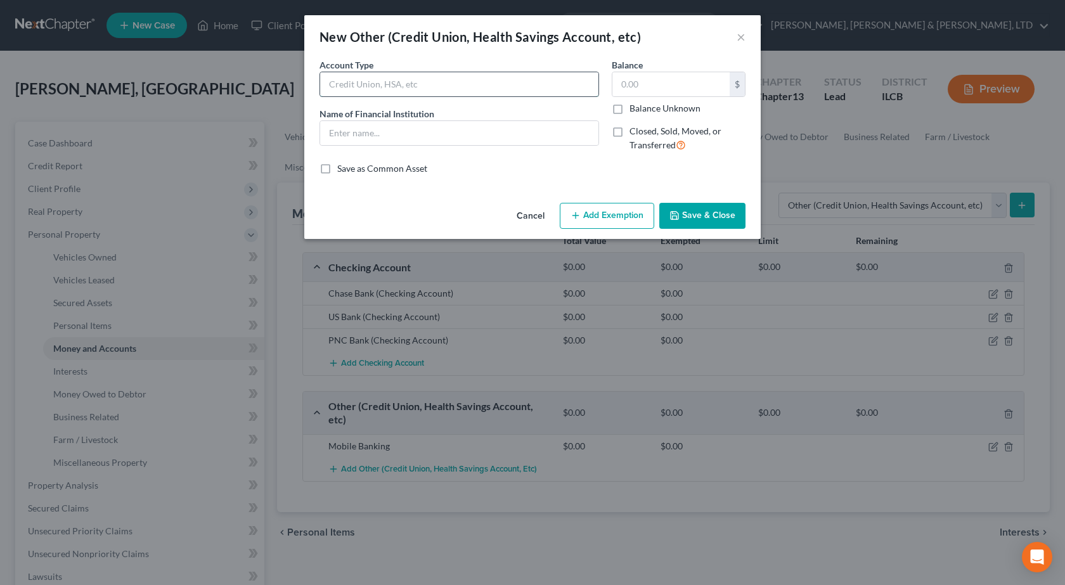
click at [382, 90] on input "text" at bounding box center [459, 84] width 278 height 24
type input "Mobile Banking"
type input "B"
type input "Venmo"
click at [701, 224] on button "Save & Close" at bounding box center [702, 216] width 86 height 27
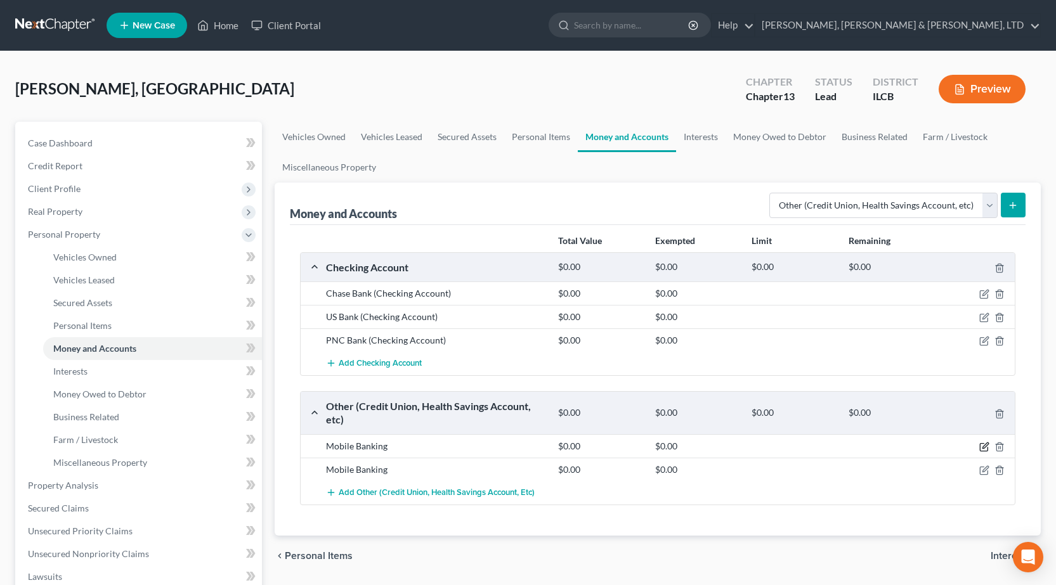
click at [983, 444] on icon "button" at bounding box center [983, 448] width 8 height 8
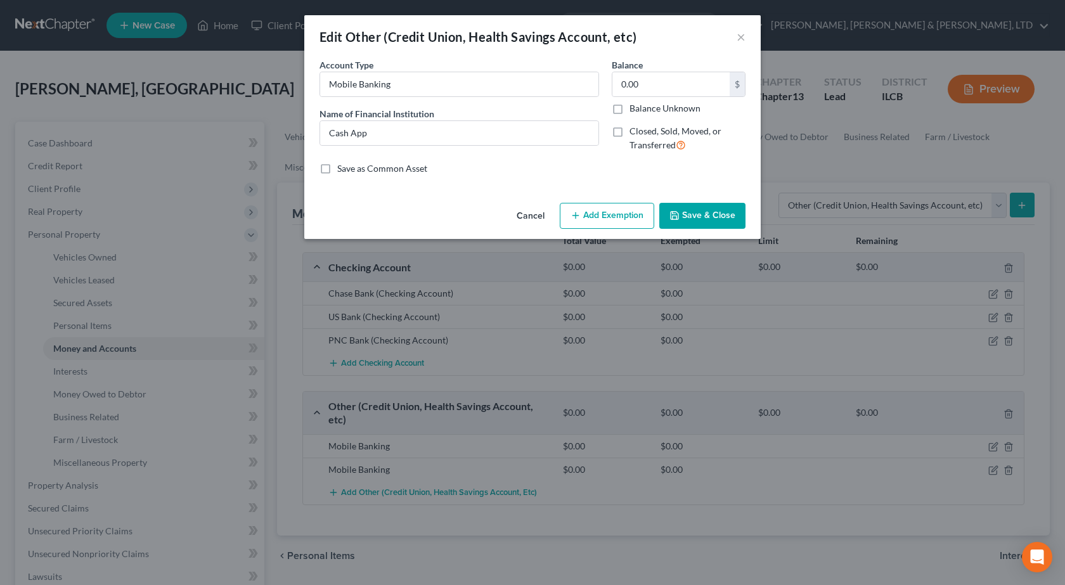
click at [727, 218] on button "Save & Close" at bounding box center [702, 216] width 86 height 27
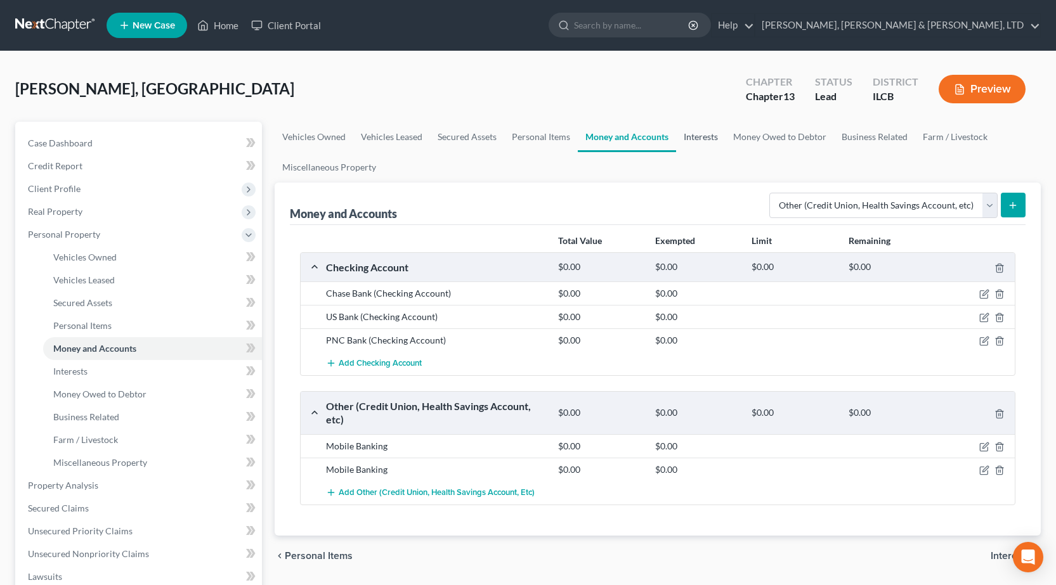
click at [714, 139] on link "Interests" at bounding box center [700, 137] width 49 height 30
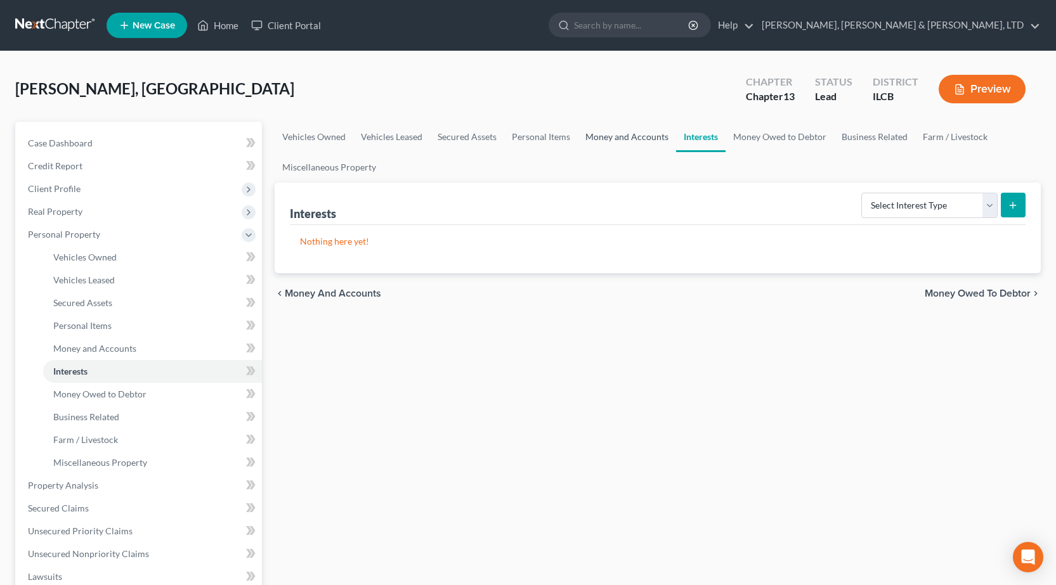
click at [600, 133] on link "Money and Accounts" at bounding box center [627, 137] width 98 height 30
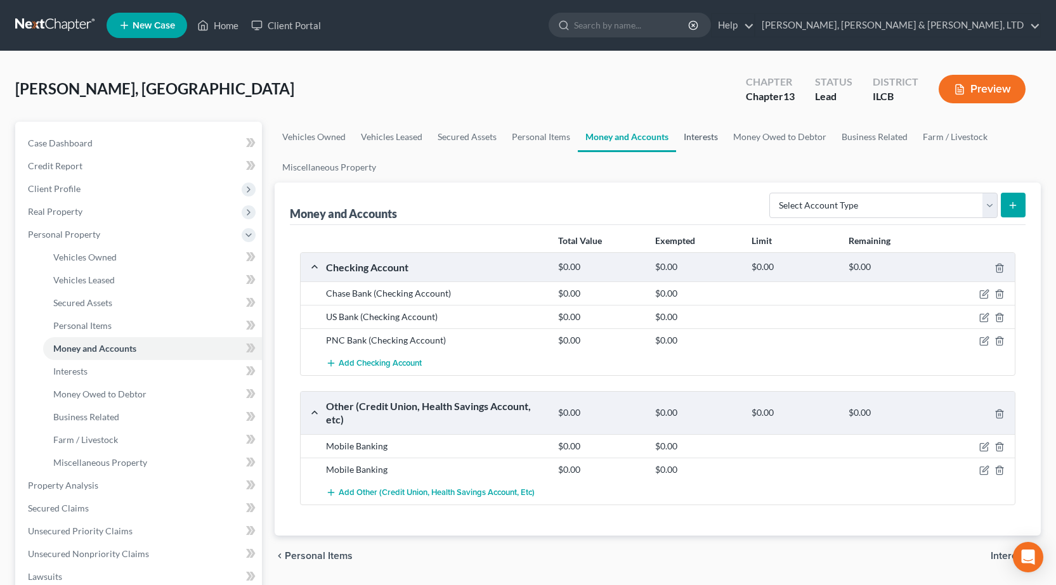
click at [683, 143] on link "Interests" at bounding box center [700, 137] width 49 height 30
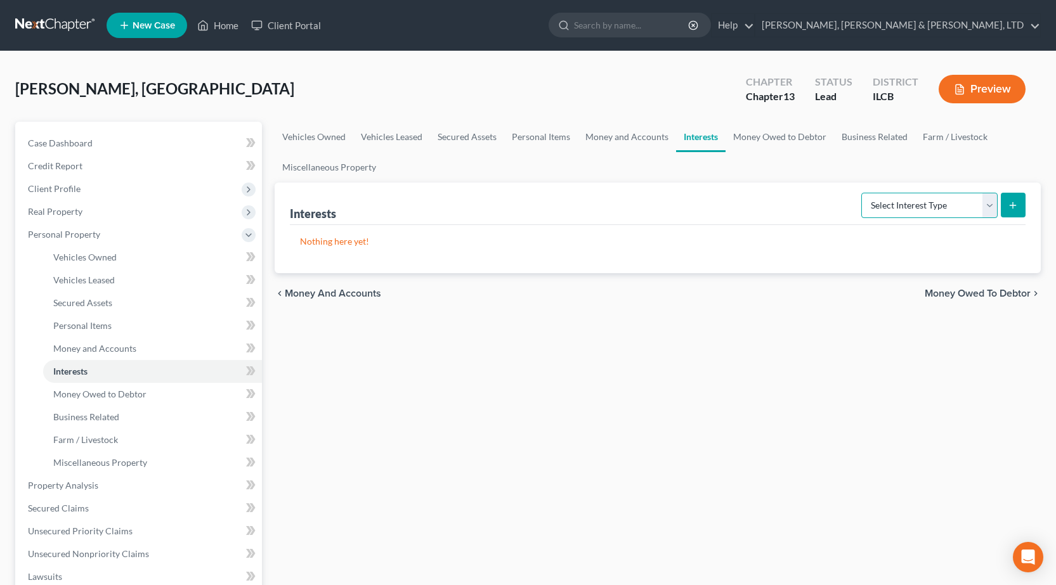
click at [938, 205] on select "Select Interest Type 401K Annuity Bond Education IRA Government Bond Government…" at bounding box center [929, 205] width 136 height 25
click at [770, 136] on link "Money Owed to Debtor" at bounding box center [779, 137] width 108 height 30
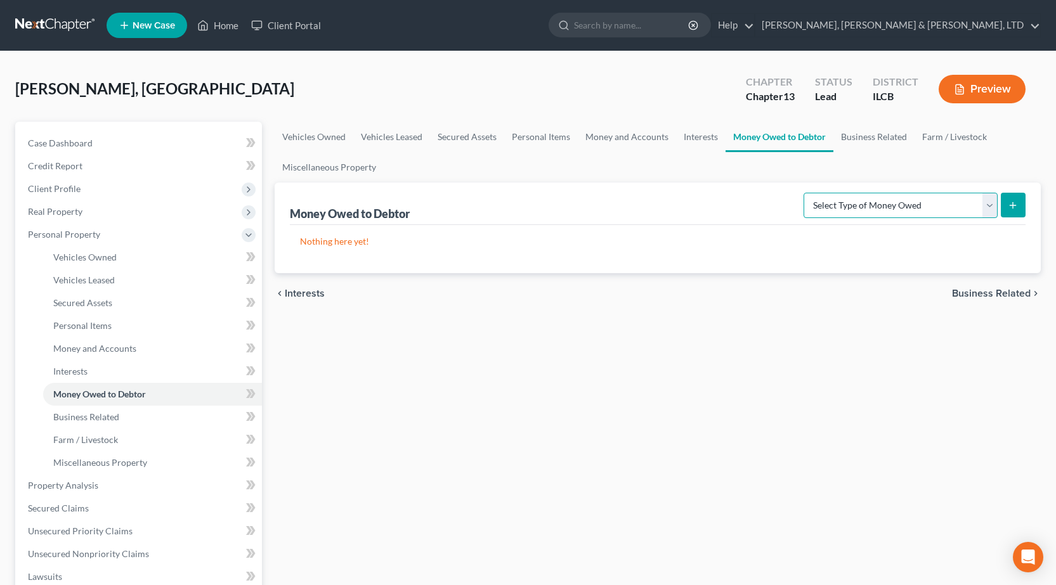
click at [931, 207] on select "Select Type of Money Owed Accounts Receivable Alimony Child Support Claims Agai…" at bounding box center [900, 205] width 194 height 25
click at [631, 143] on link "Money and Accounts" at bounding box center [627, 137] width 98 height 30
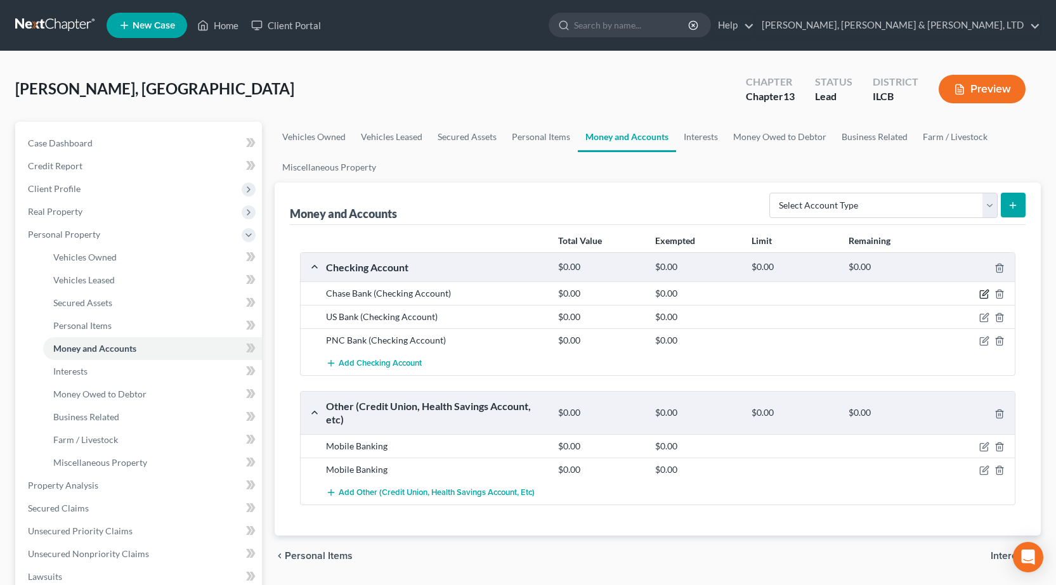
click at [981, 299] on icon "button" at bounding box center [983, 295] width 8 height 8
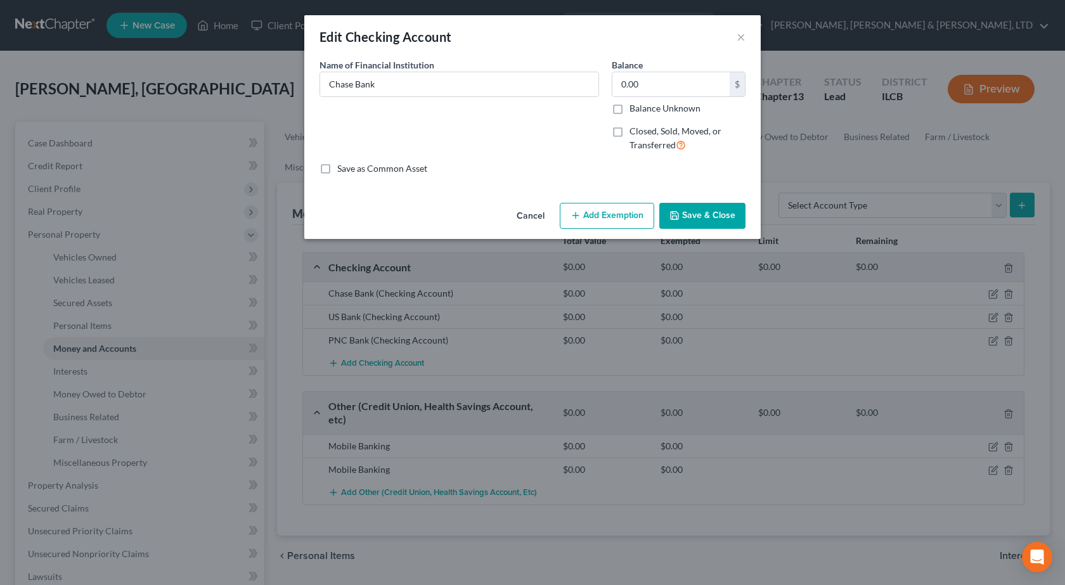
click at [607, 224] on button "Add Exemption" at bounding box center [607, 216] width 94 height 27
select select "2"
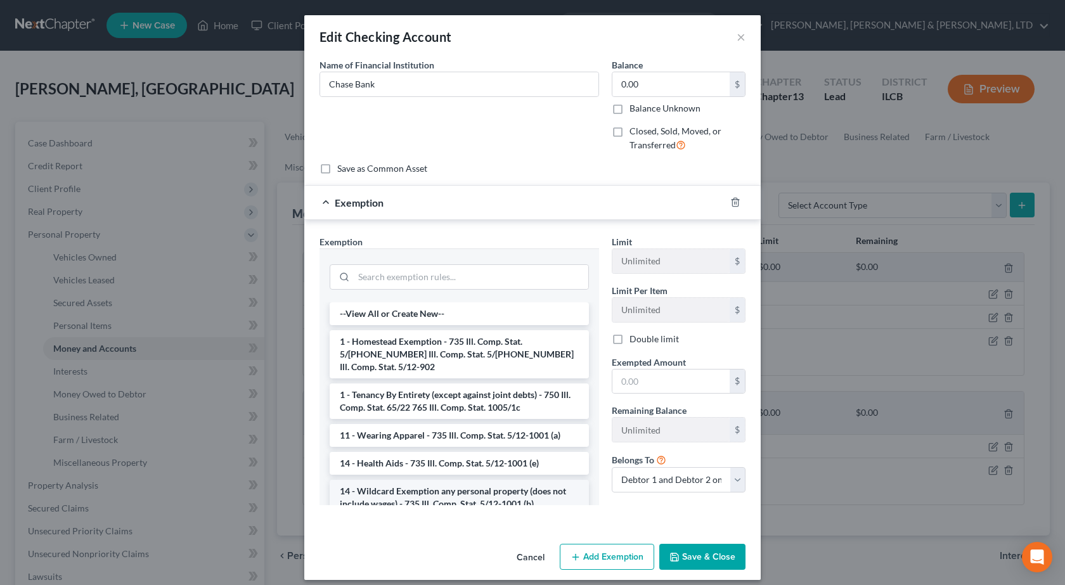
click at [407, 489] on li "14 - Wildcard Exemption any personal property (does not include wages) - 735 Il…" at bounding box center [459, 498] width 259 height 36
checkbox input "true"
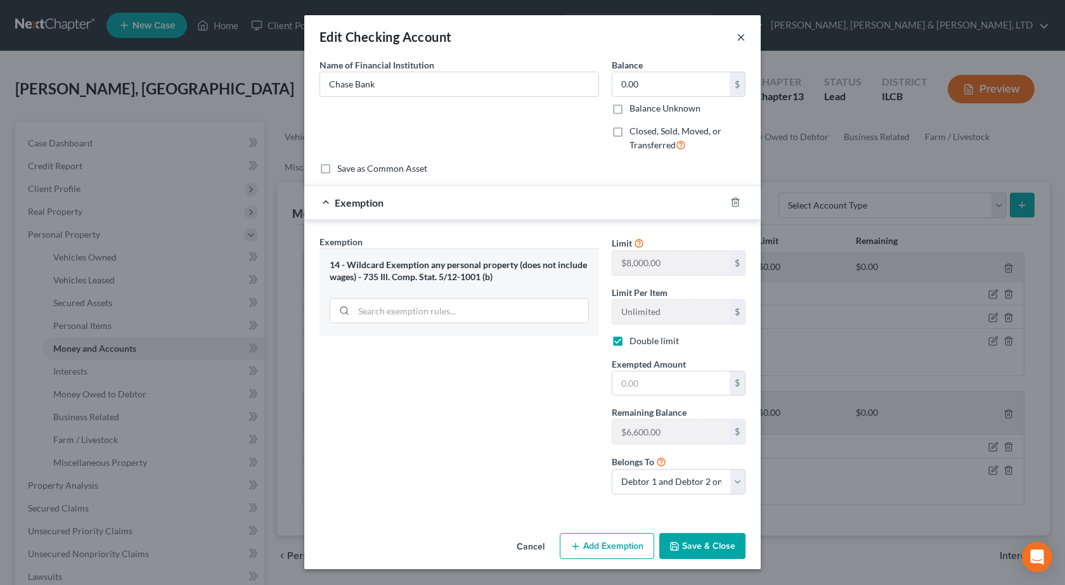
click at [738, 35] on button "×" at bounding box center [741, 36] width 9 height 15
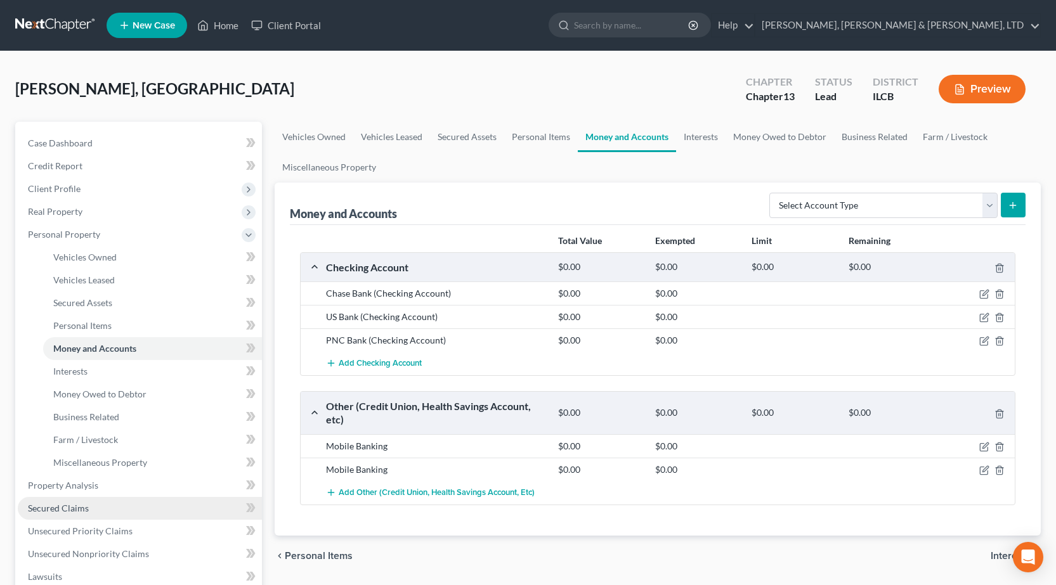
click at [67, 503] on span "Secured Claims" at bounding box center [58, 508] width 61 height 11
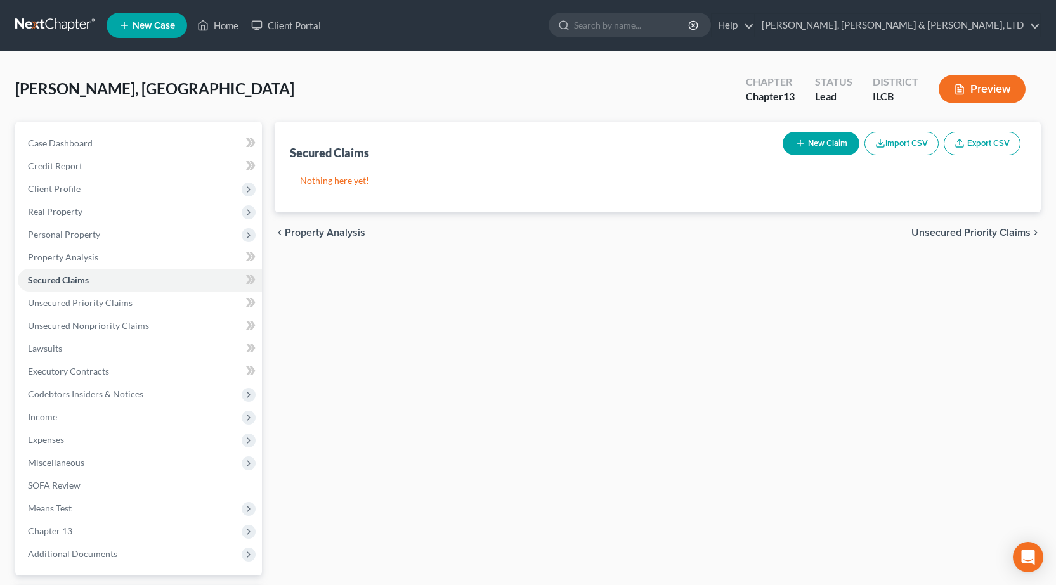
click at [816, 146] on button "New Claim" at bounding box center [820, 143] width 77 height 23
select select "0"
select select "2"
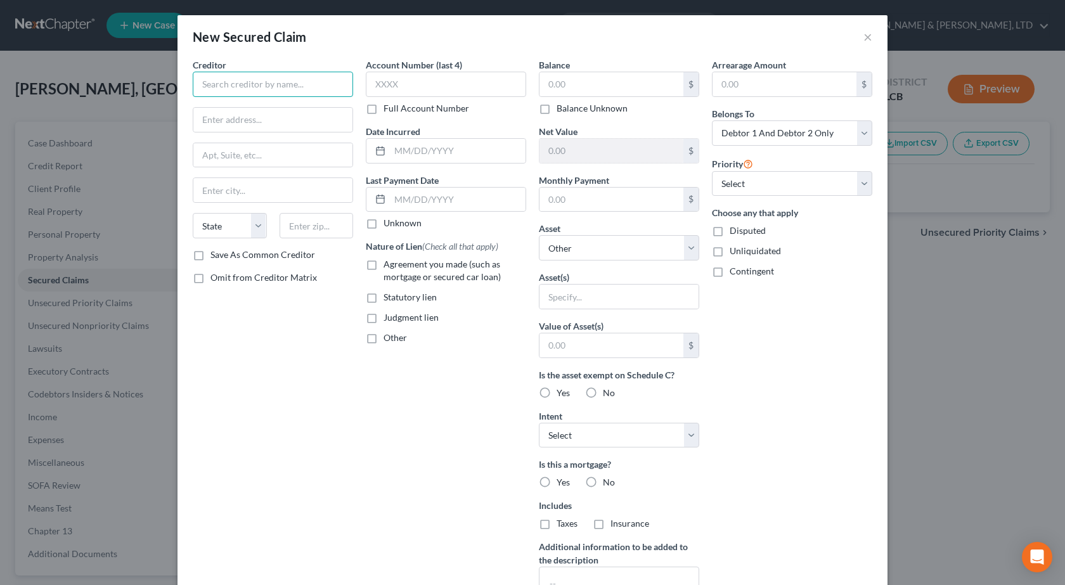
click at [285, 84] on input "text" at bounding box center [273, 84] width 160 height 25
paste input "HEIGHTS FINANCE"
type input "HEIGHTS FINANCE"
click at [226, 124] on input "text" at bounding box center [272, 120] width 159 height 24
paste input "PO BOX 1947"
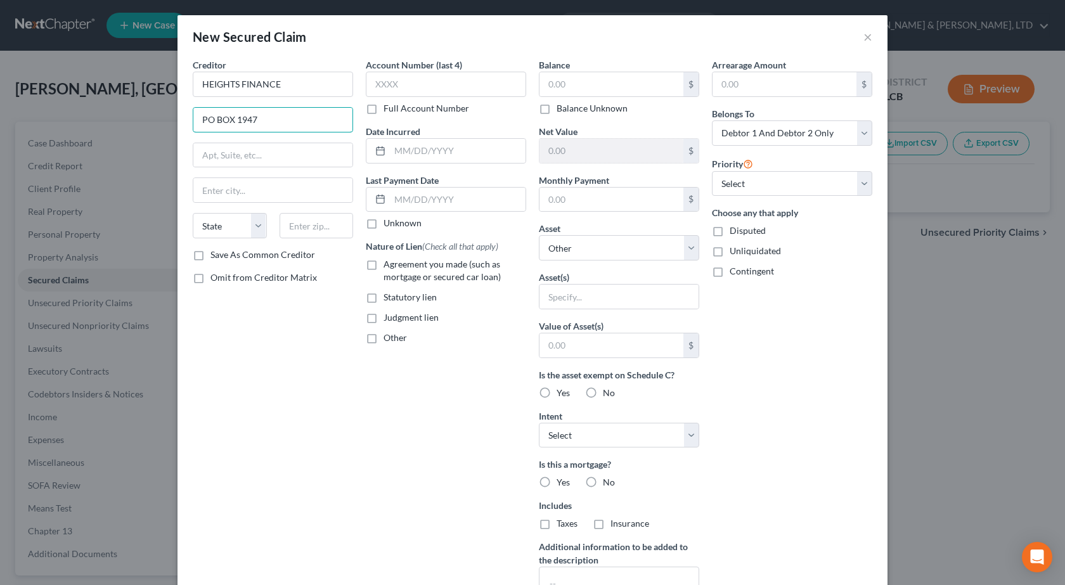
type input "PO BOX 1947"
click at [290, 367] on div "Creditor * HEIGHTS FINANCE PO BOX 1947 State AL AK AR AZ CA CO CT DE DC FL GA G…" at bounding box center [272, 340] width 173 height 565
click at [427, 82] on input "text" at bounding box center [446, 84] width 160 height 25
type input "4705"
drag, startPoint x: 245, startPoint y: 415, endPoint x: 295, endPoint y: 339, distance: 91.1
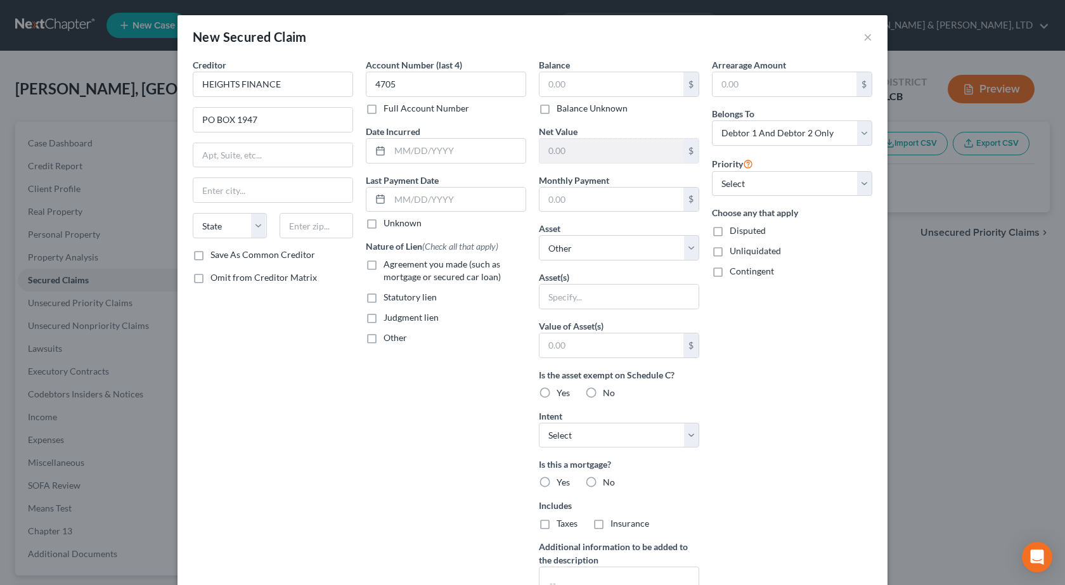
click at [245, 413] on div "Creditor * HEIGHTS FINANCE PO BOX 1947 State AL AK AR AZ CA CO CT DE DC FL GA G…" at bounding box center [272, 340] width 173 height 565
click at [384, 267] on label "Agreement you made (such as mortgage or secured car loan)" at bounding box center [455, 270] width 143 height 25
click at [389, 266] on input "Agreement you made (such as mortgage or secured car loan)" at bounding box center [393, 262] width 8 height 8
checkbox input "true"
drag, startPoint x: 458, startPoint y: 148, endPoint x: 447, endPoint y: 153, distance: 12.8
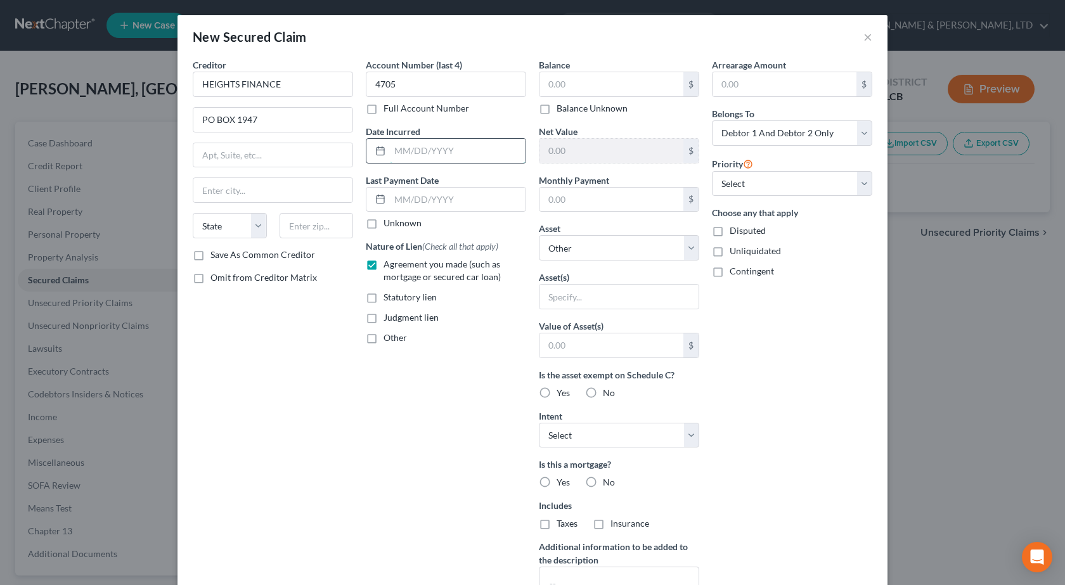
click at [458, 148] on input "text" at bounding box center [458, 151] width 136 height 24
click at [475, 145] on input "text" at bounding box center [458, 151] width 136 height 24
paste input "03/23/2021"
type input "03/23/2021"
click at [614, 339] on input "text" at bounding box center [611, 345] width 144 height 24
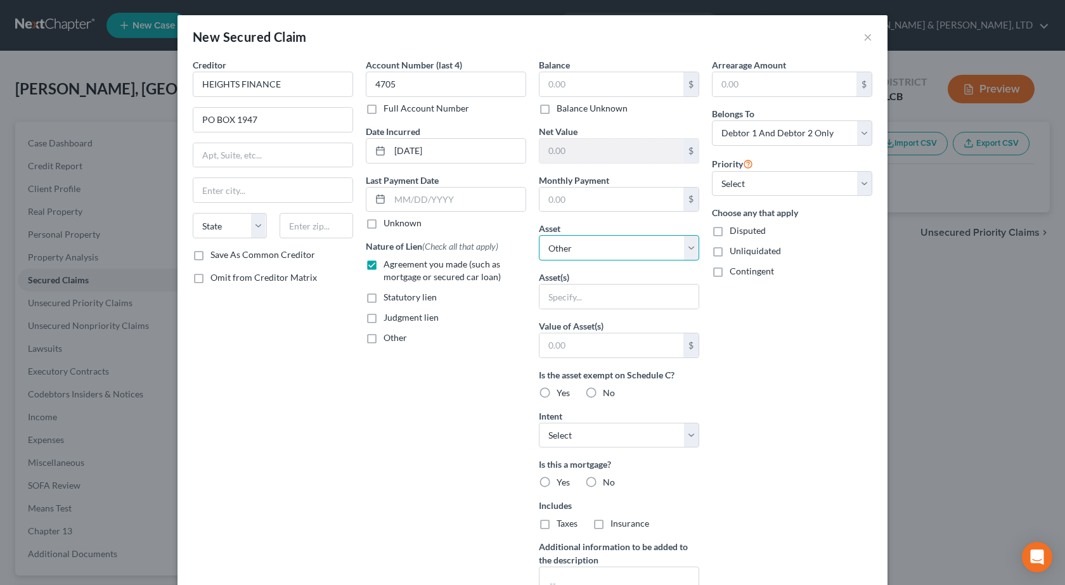
click at [586, 240] on select "Select Other Multiple Assets Clothing - General Clothing - $250.0 Pet(s) - Dog …" at bounding box center [619, 247] width 160 height 25
select select "6"
click at [539, 235] on select "Select Other Multiple Assets Clothing - General Clothing - $250.0 Pet(s) - Dog …" at bounding box center [619, 247] width 160 height 25
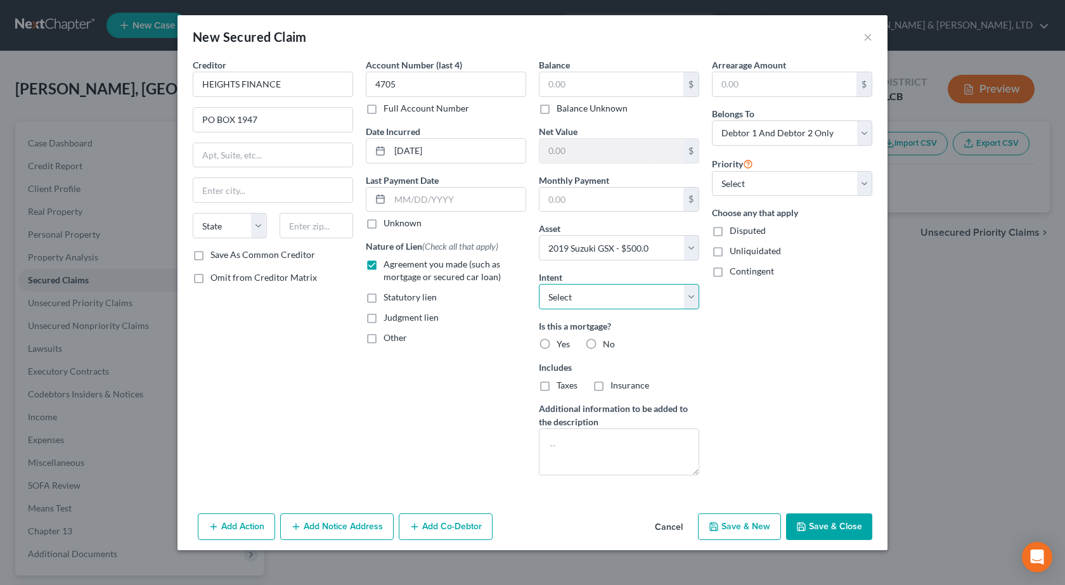
click at [584, 308] on select "Select Surrender Redeem Reaffirm Avoid Other" at bounding box center [619, 296] width 160 height 25
click at [539, 284] on select "Select Surrender Redeem Reaffirm Avoid Other" at bounding box center [619, 296] width 160 height 25
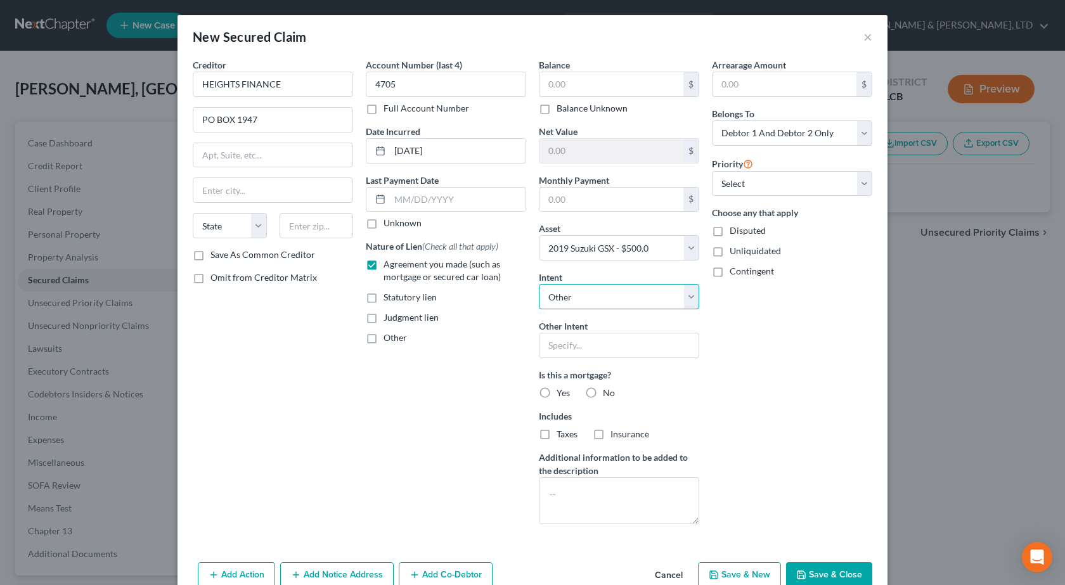
click at [570, 293] on select "Select Surrender Redeem Reaffirm Avoid Other" at bounding box center [619, 296] width 160 height 25
select select "0"
click at [539, 284] on select "Select Surrender Redeem Reaffirm Avoid Other" at bounding box center [619, 296] width 160 height 25
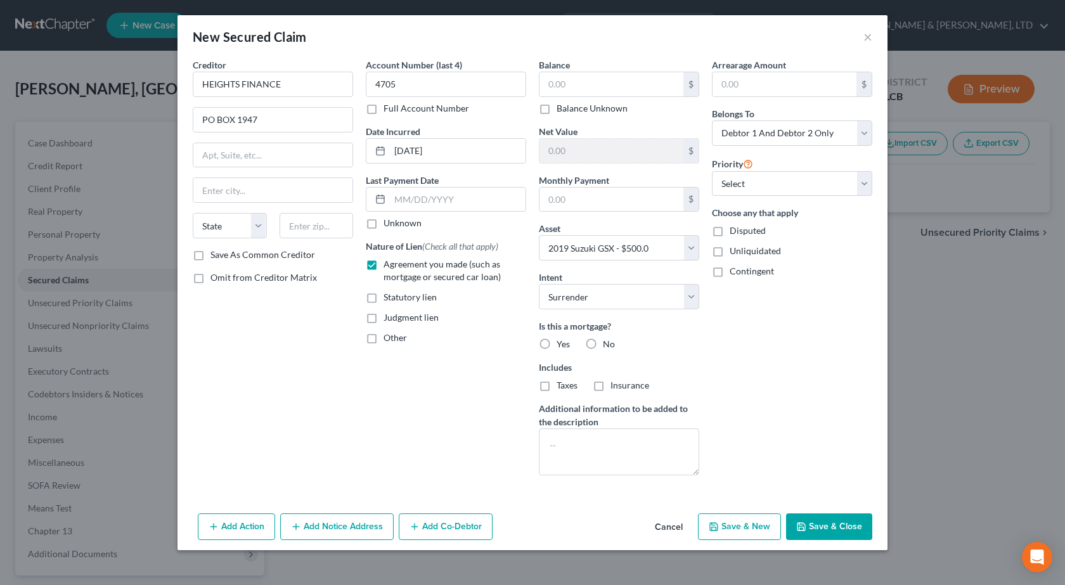
drag, startPoint x: 770, startPoint y: 350, endPoint x: 759, endPoint y: 345, distance: 11.7
click at [769, 350] on div "Arrearage Amount $ Belongs To * Select Debtor 1 Only Debtor 2 Only Debtor 1 And…" at bounding box center [792, 271] width 173 height 427
click at [853, 520] on button "Save & Close" at bounding box center [829, 526] width 86 height 27
select select
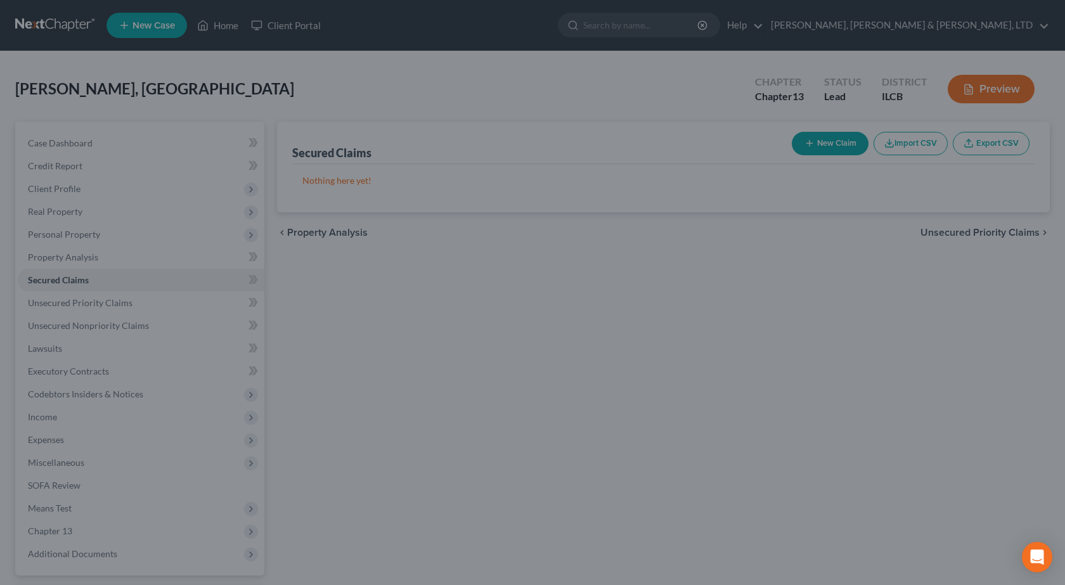
type input "0.00"
type input "500.00"
type input "0.00"
select select "6"
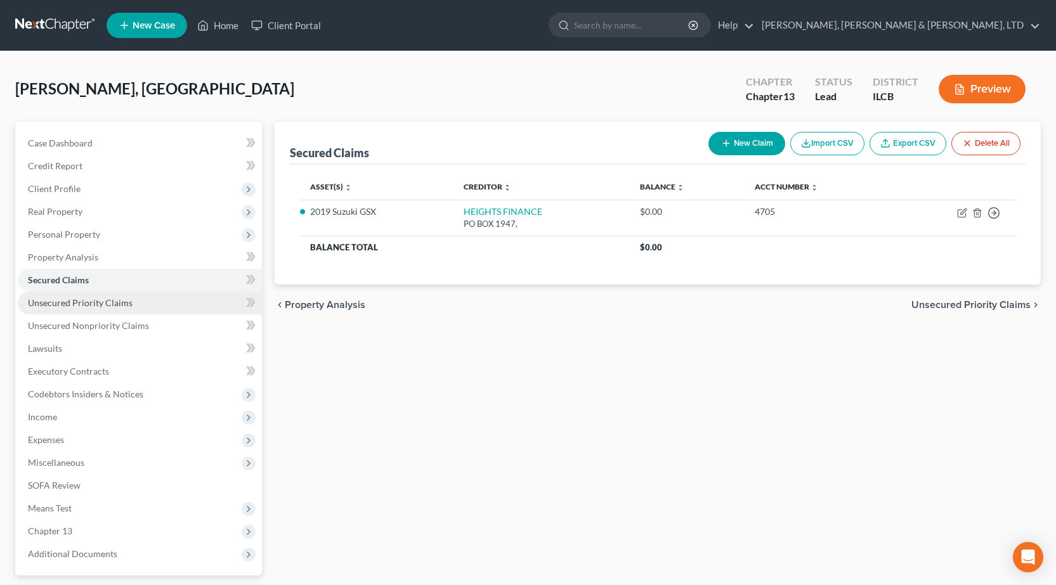
click at [88, 302] on span "Unsecured Priority Claims" at bounding box center [80, 302] width 105 height 11
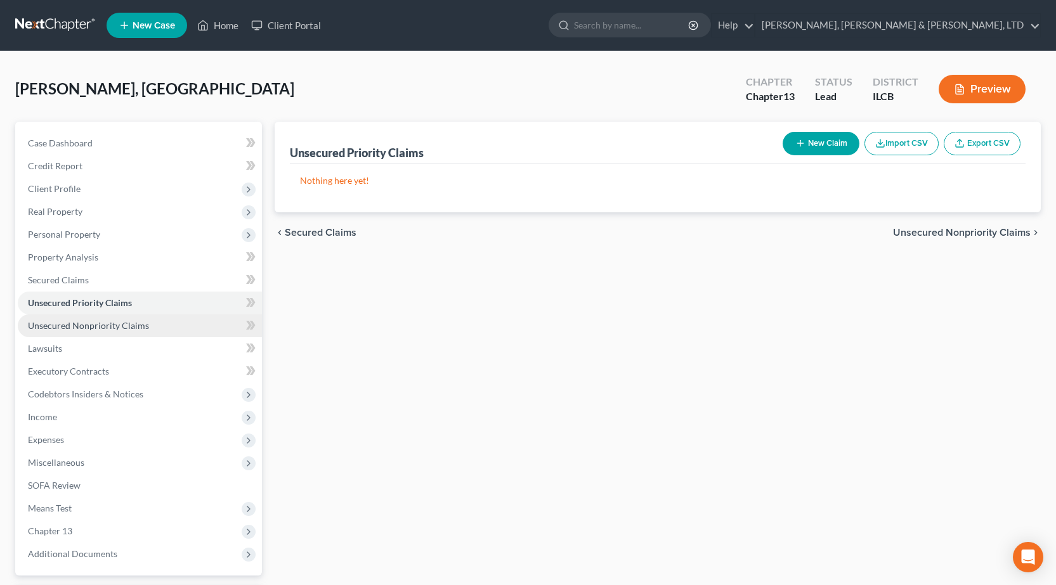
click at [105, 329] on span "Unsecured Nonpriority Claims" at bounding box center [88, 325] width 121 height 11
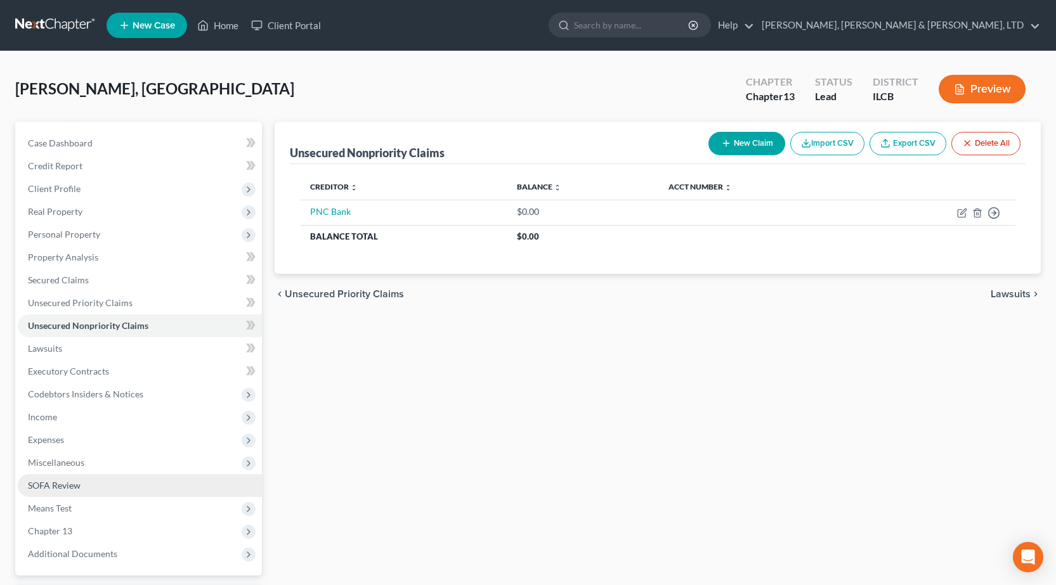
click at [84, 484] on link "SOFA Review" at bounding box center [140, 485] width 244 height 23
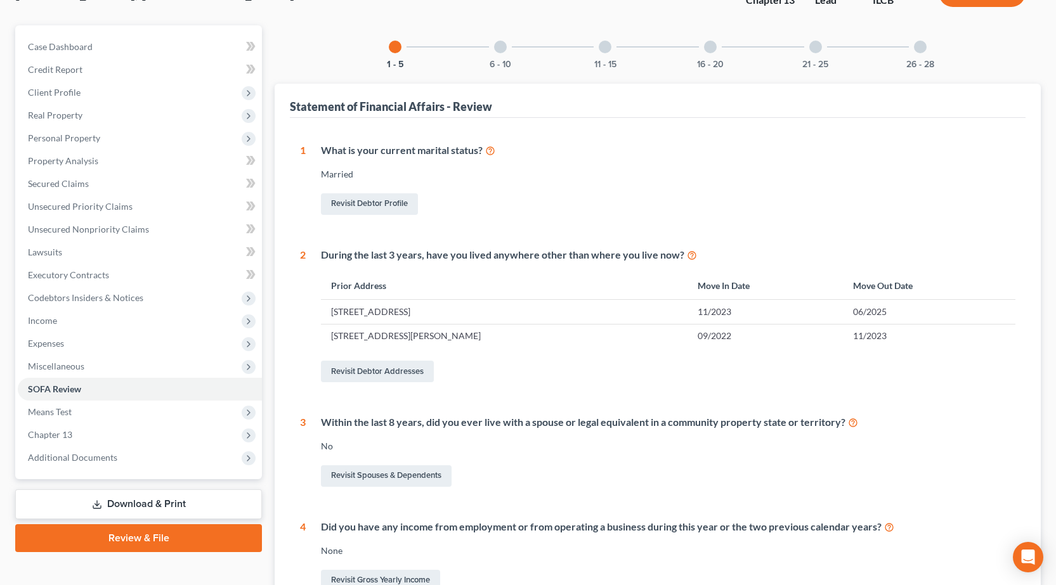
scroll to position [63, 0]
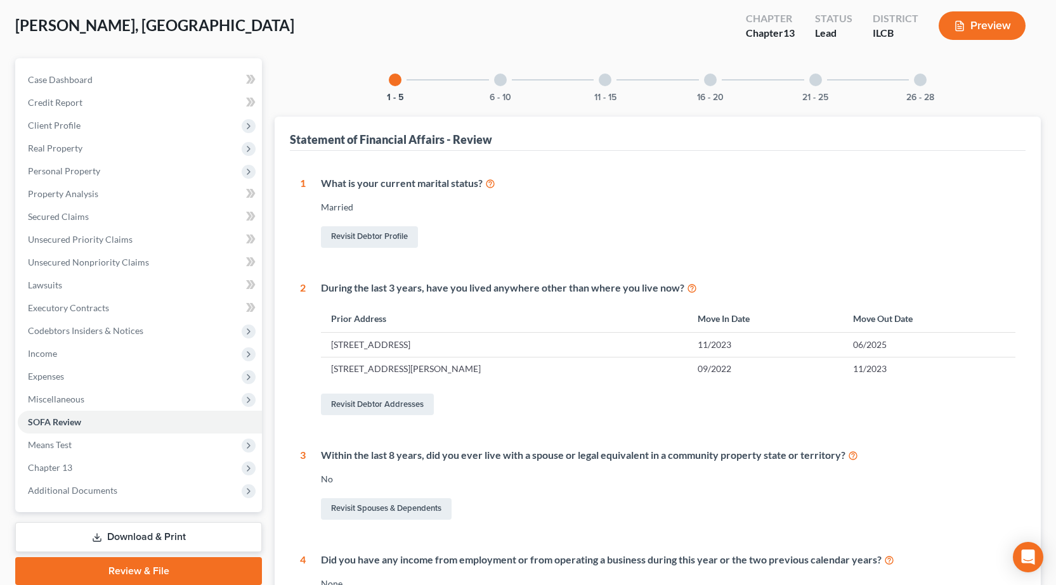
click at [505, 86] on div "6 - 10" at bounding box center [500, 79] width 43 height 43
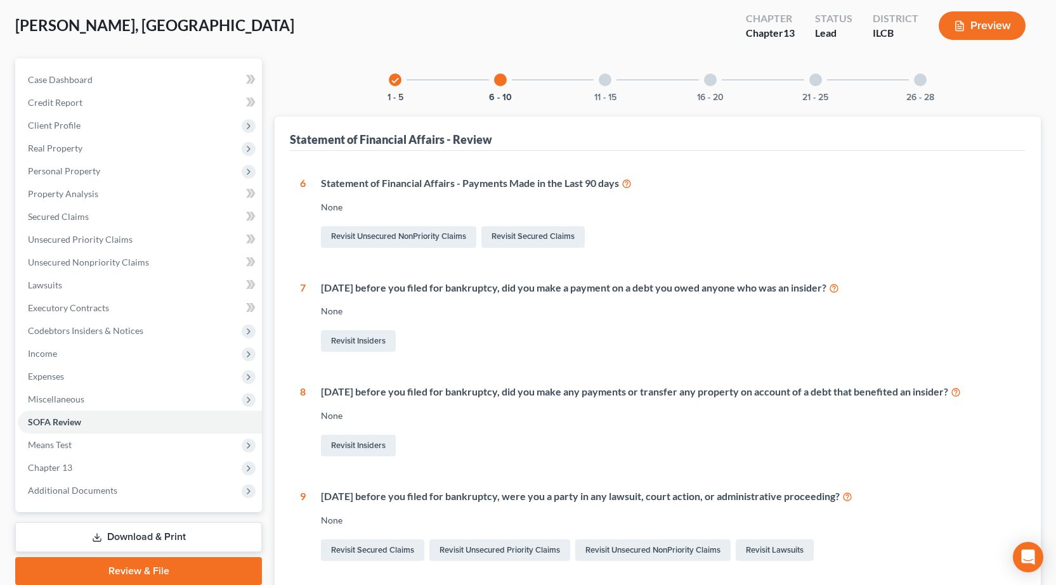
click at [598, 84] on div "11 - 15" at bounding box center [604, 79] width 43 height 43
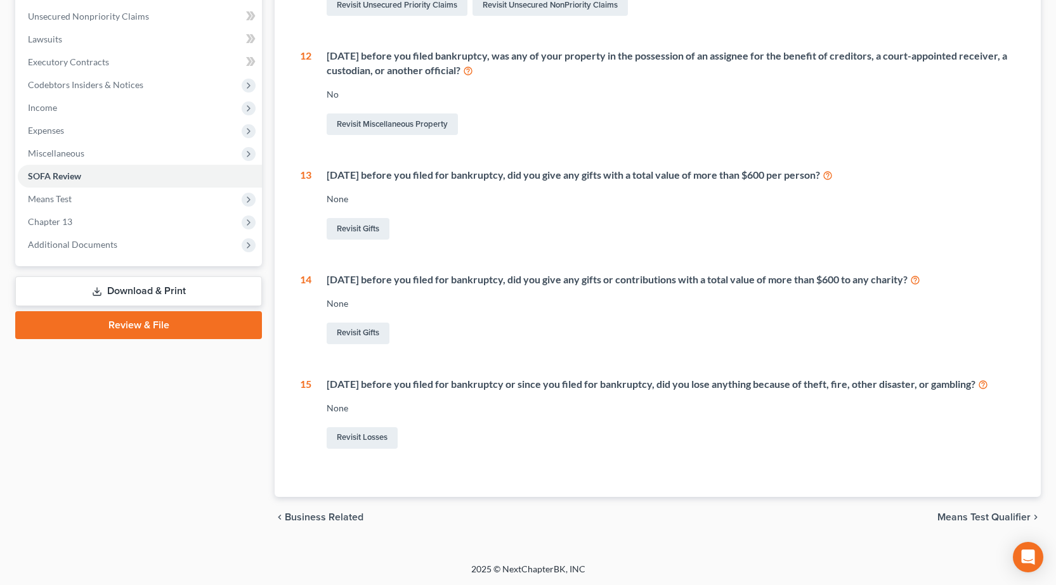
scroll to position [310, 0]
click at [359, 438] on link "Revisit Losses" at bounding box center [361, 438] width 71 height 22
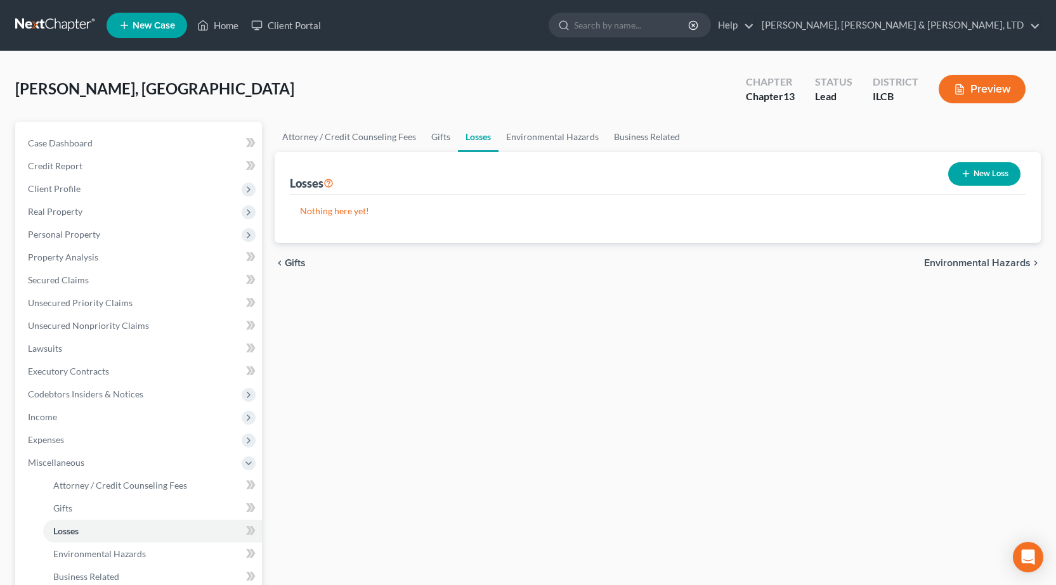
click at [963, 171] on icon "button" at bounding box center [965, 174] width 10 height 10
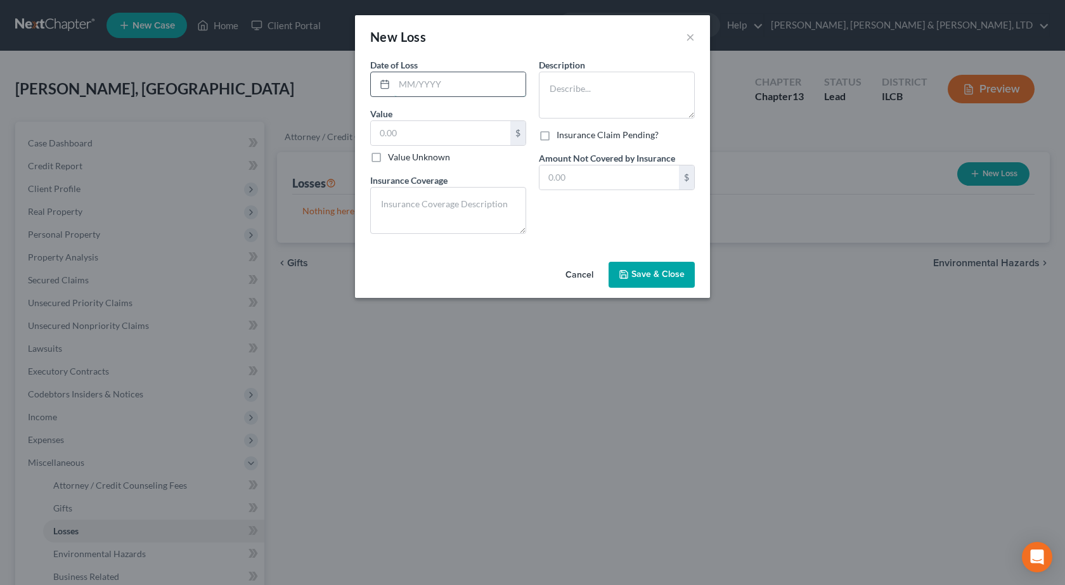
click at [458, 82] on input "text" at bounding box center [459, 84] width 131 height 24
click at [604, 97] on textarea at bounding box center [617, 95] width 156 height 47
click at [471, 133] on input "text" at bounding box center [440, 133] width 139 height 24
type input "1,000"
drag, startPoint x: 624, startPoint y: 99, endPoint x: 617, endPoint y: 107, distance: 10.4
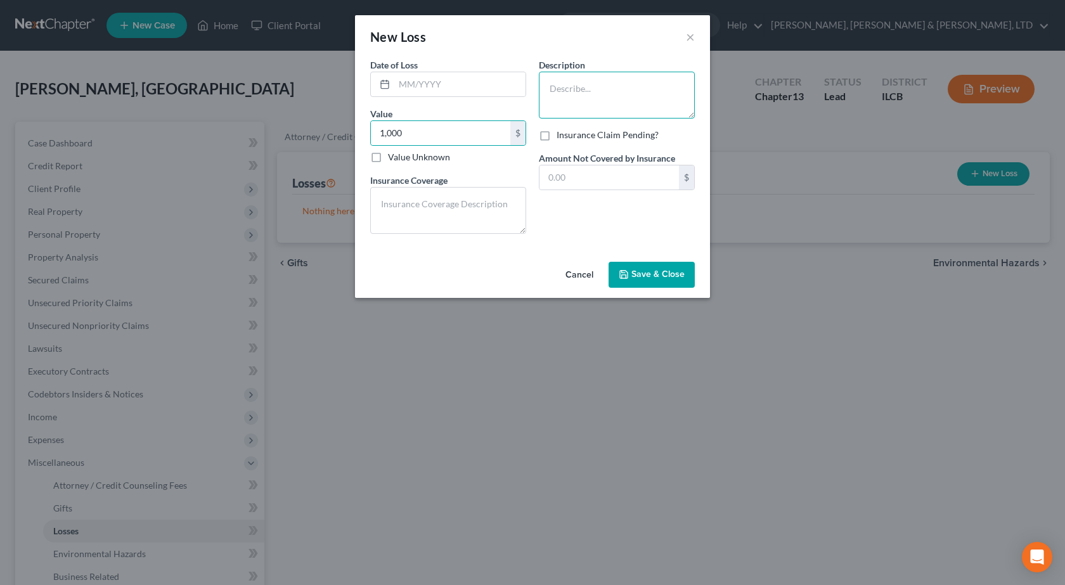
click at [623, 99] on textarea at bounding box center [617, 95] width 156 height 47
click at [420, 219] on textarea at bounding box center [448, 210] width 156 height 47
type textarea "None"
drag, startPoint x: 624, startPoint y: 86, endPoint x: 749, endPoint y: 92, distance: 124.4
click at [627, 87] on textarea at bounding box center [617, 95] width 156 height 47
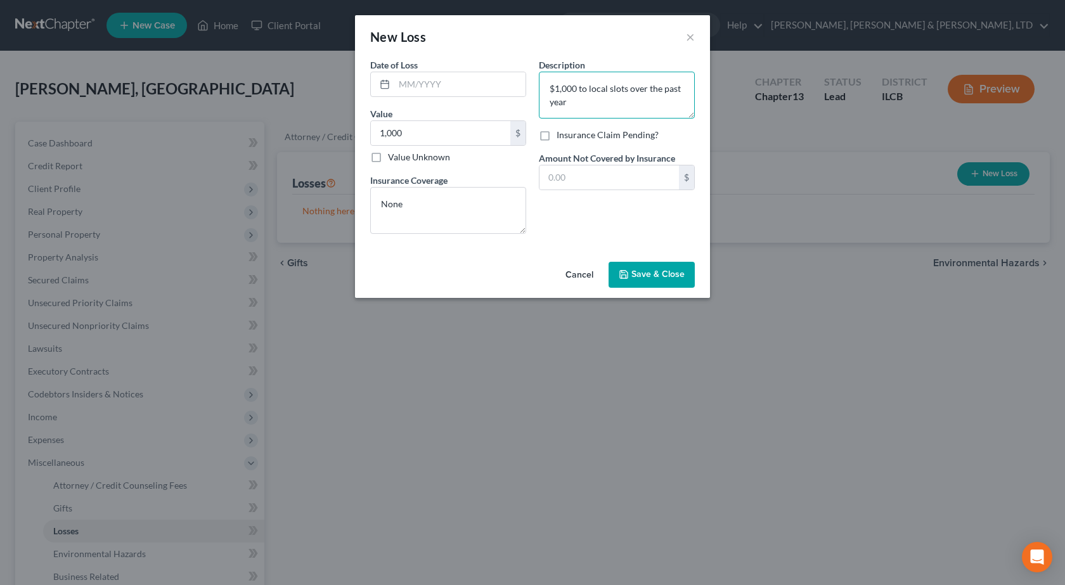
type textarea "$1,000 to local slots over the past year"
click at [653, 273] on span "Save & Close" at bounding box center [657, 274] width 53 height 11
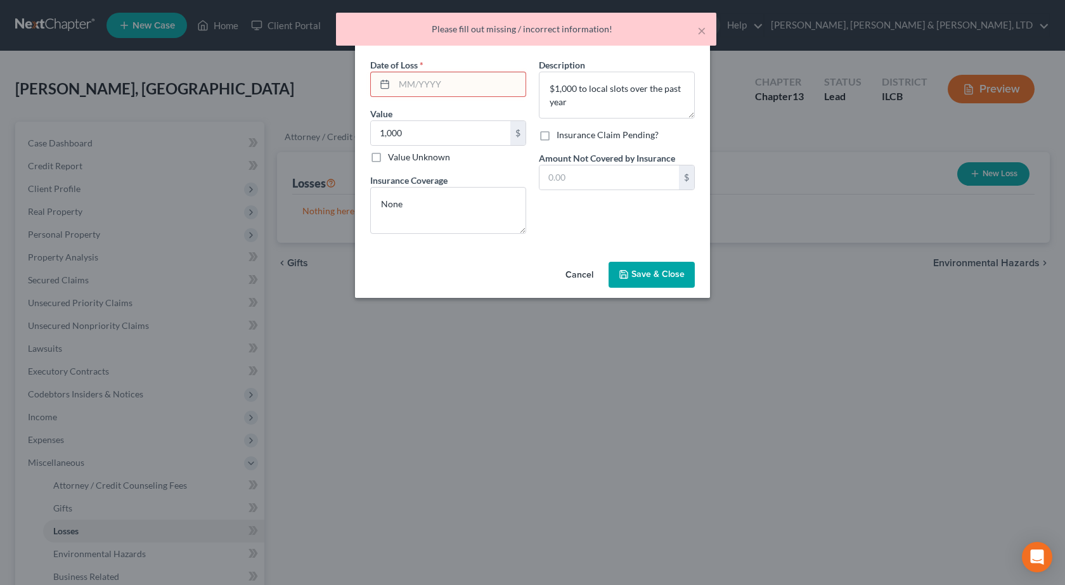
drag, startPoint x: 458, startPoint y: 81, endPoint x: 477, endPoint y: 81, distance: 19.0
click at [458, 81] on input "text" at bounding box center [459, 84] width 131 height 24
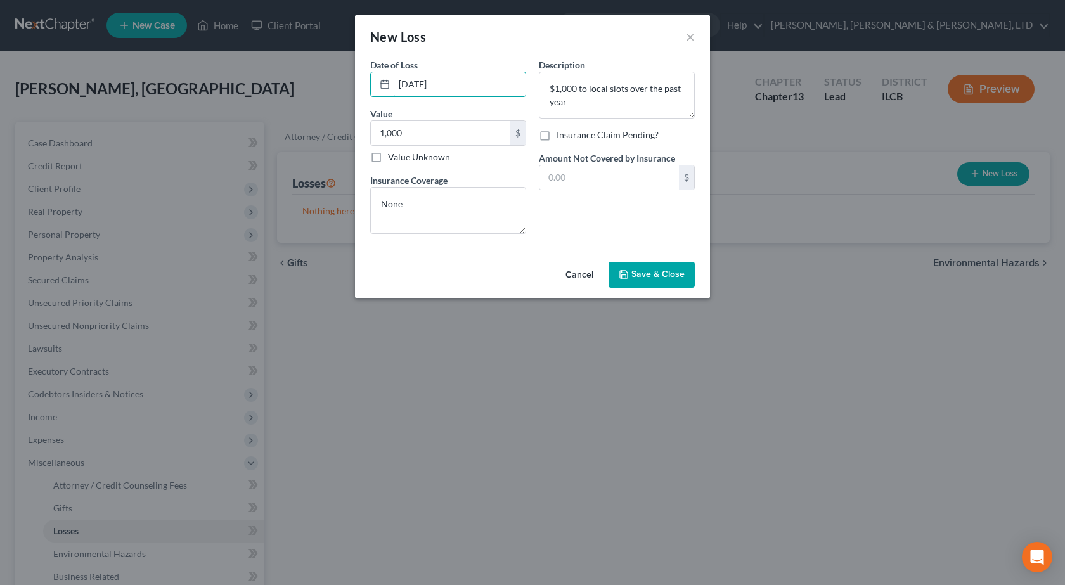
type input "08/15/2025"
click at [670, 272] on span "Save & Close" at bounding box center [657, 274] width 53 height 11
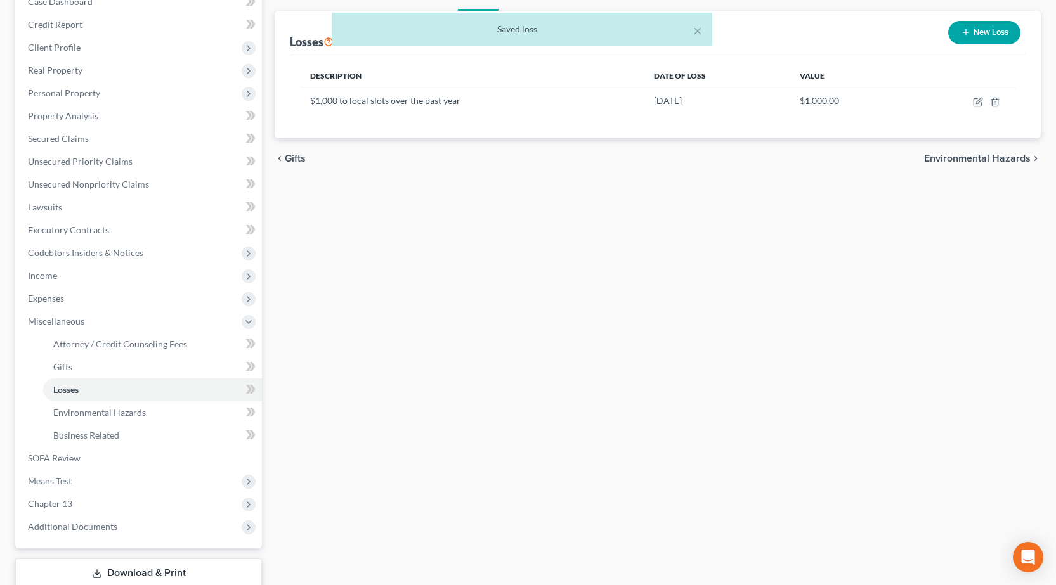
scroll to position [226, 0]
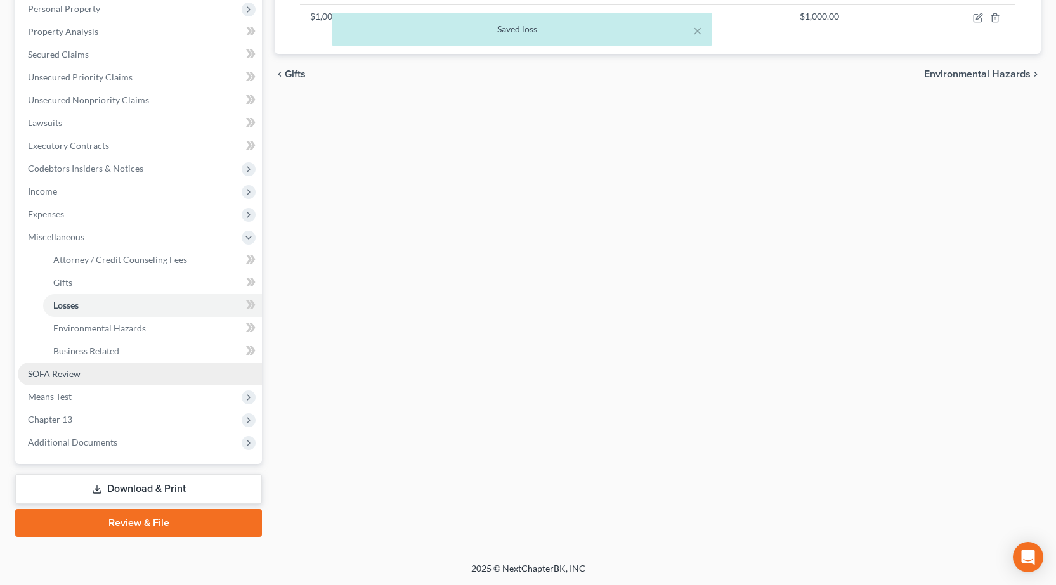
click at [115, 375] on link "SOFA Review" at bounding box center [140, 374] width 244 height 23
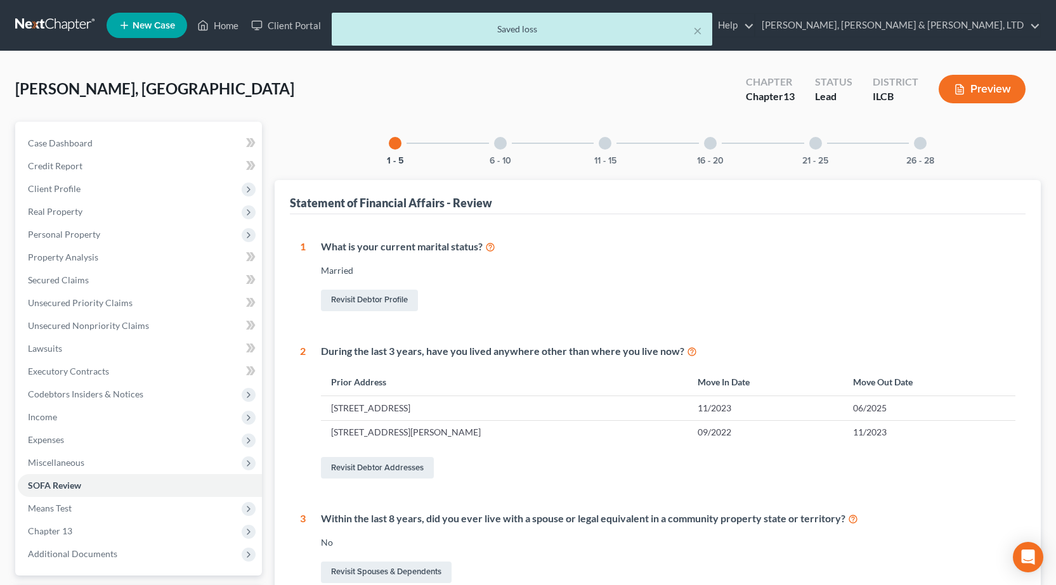
click at [602, 146] on div at bounding box center [604, 143] width 13 height 13
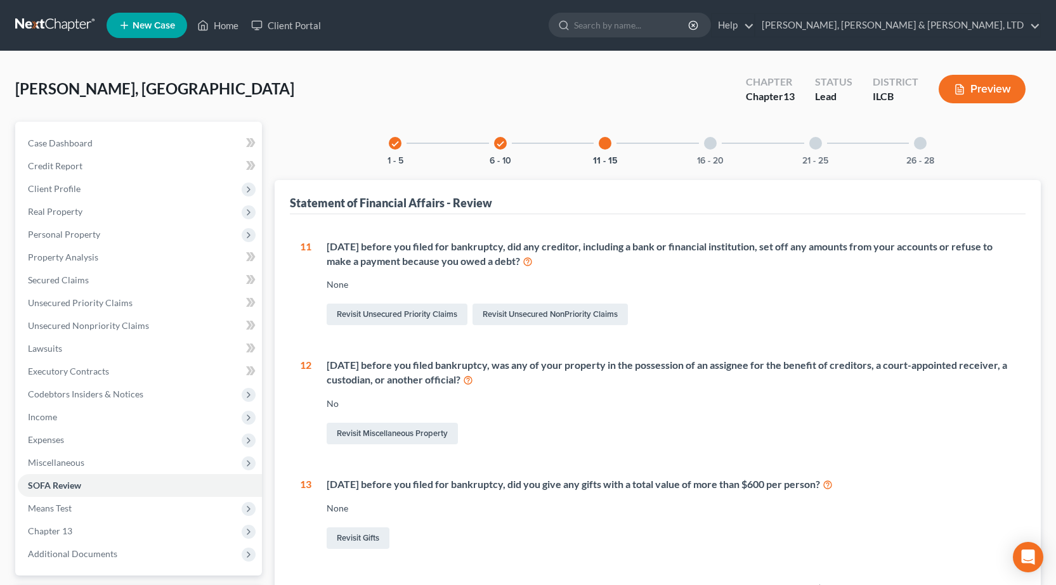
click at [699, 153] on div "16 - 20" at bounding box center [709, 143] width 43 height 43
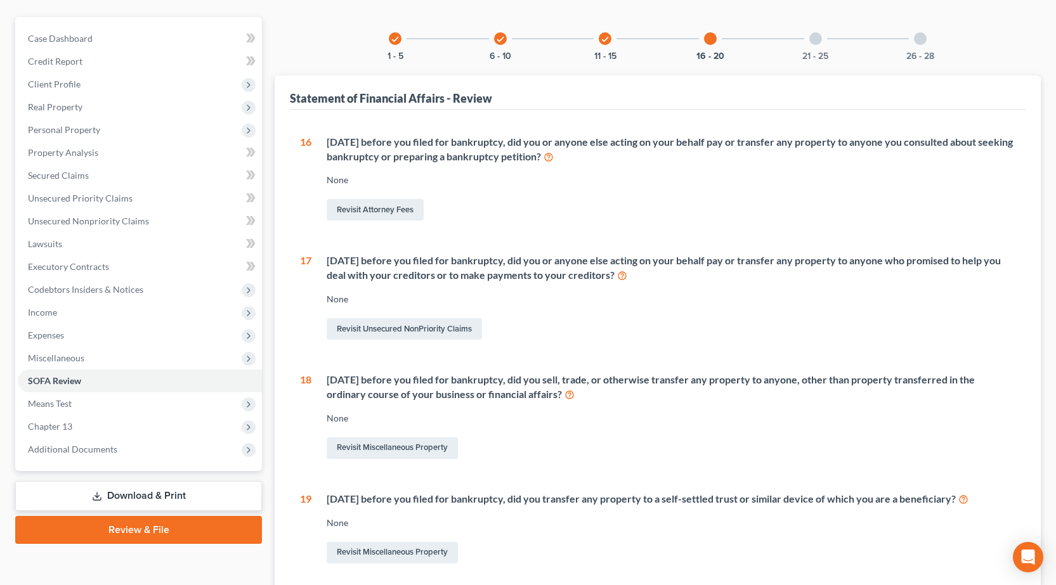
scroll to position [61, 0]
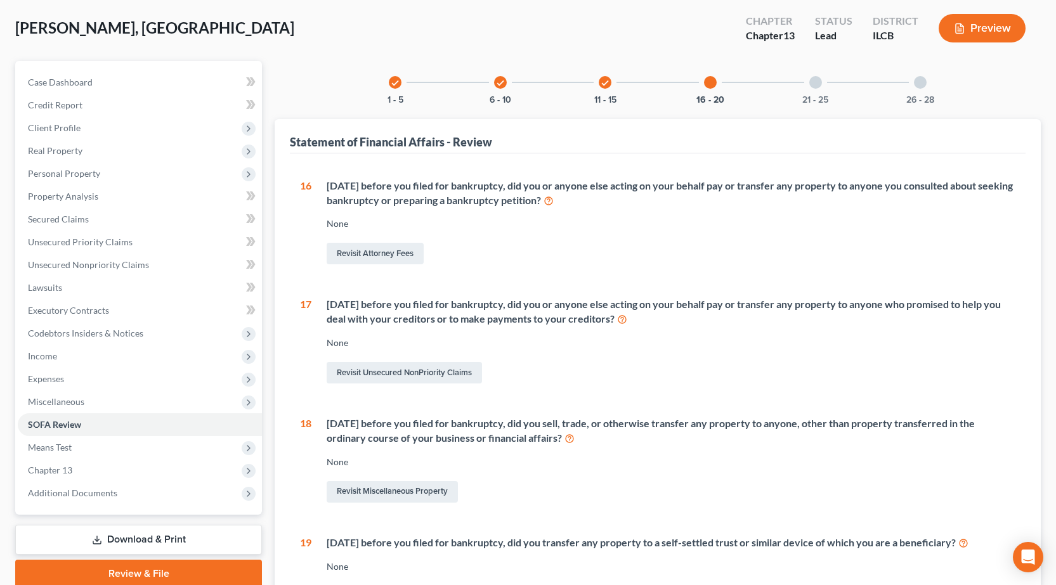
click at [821, 85] on div at bounding box center [815, 82] width 13 height 13
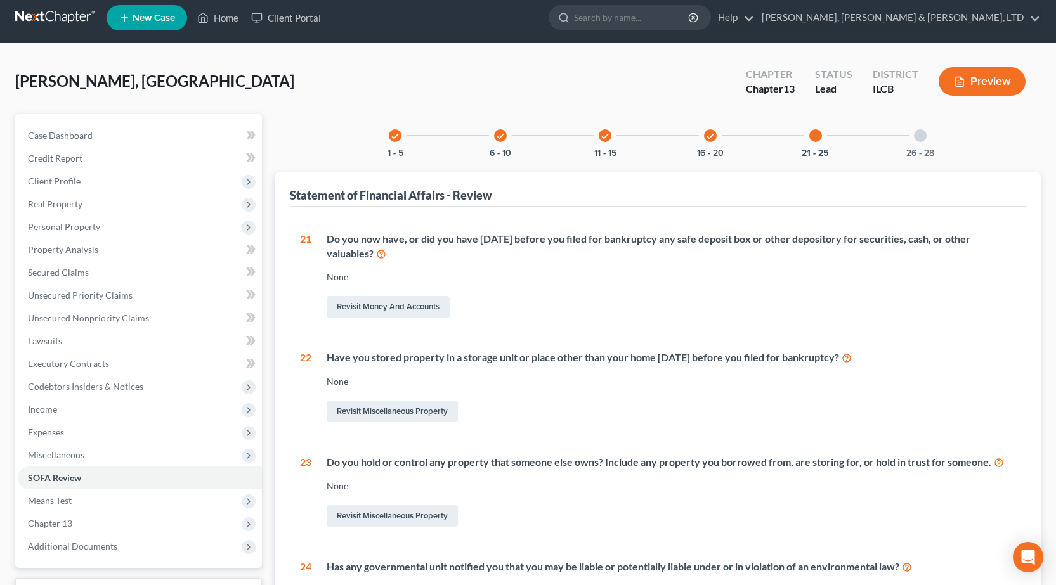
scroll to position [0, 0]
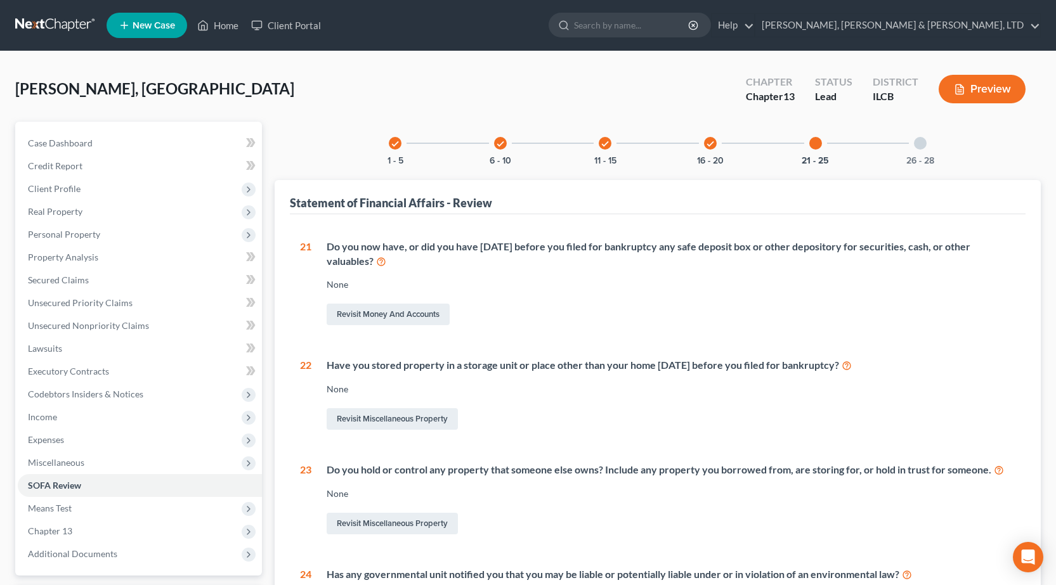
click at [938, 146] on div "26 - 28" at bounding box center [919, 143] width 43 height 43
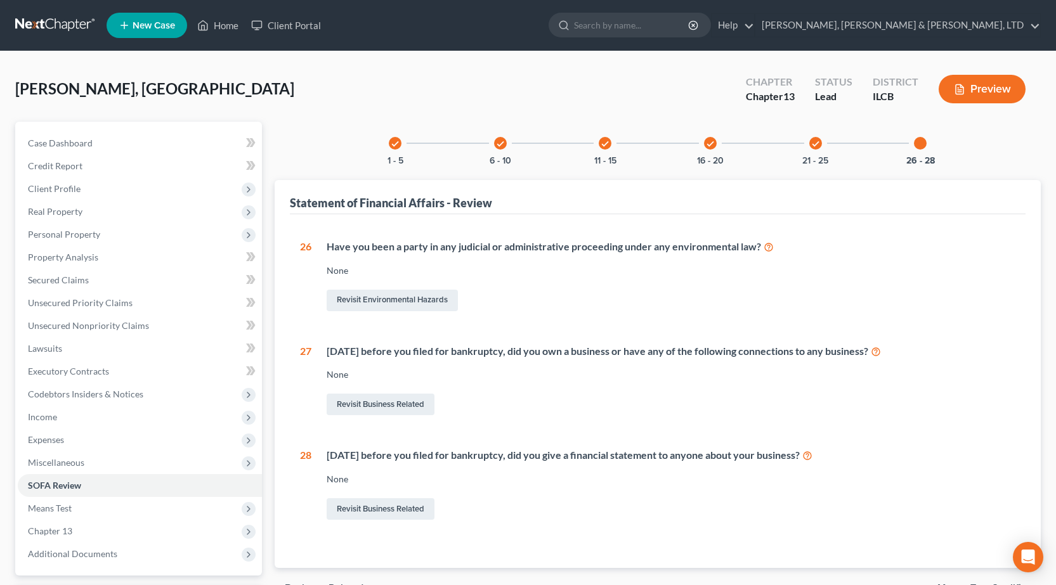
click at [50, 31] on link at bounding box center [55, 25] width 81 height 23
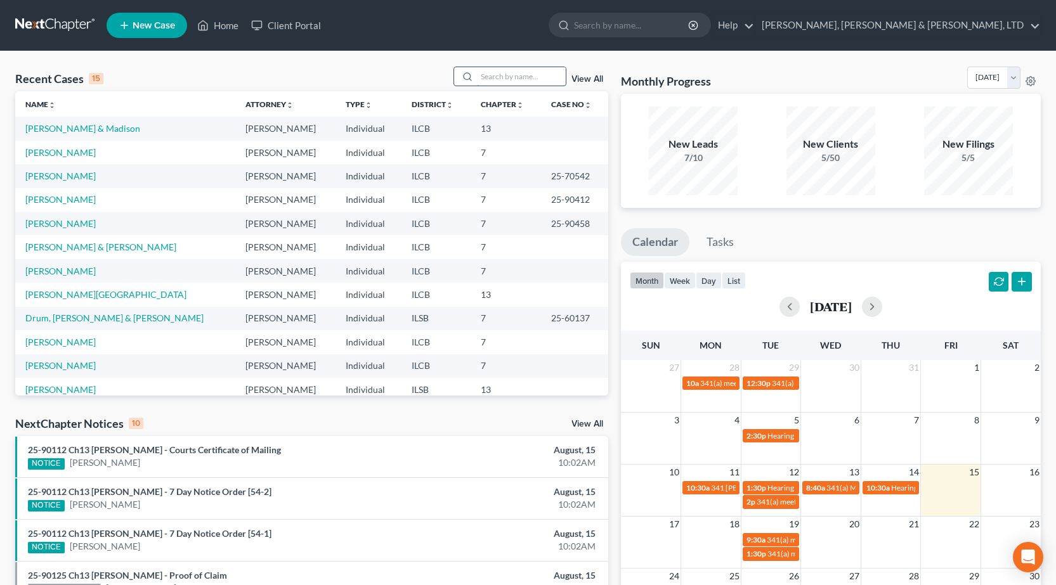
click at [492, 72] on input "search" at bounding box center [521, 76] width 89 height 18
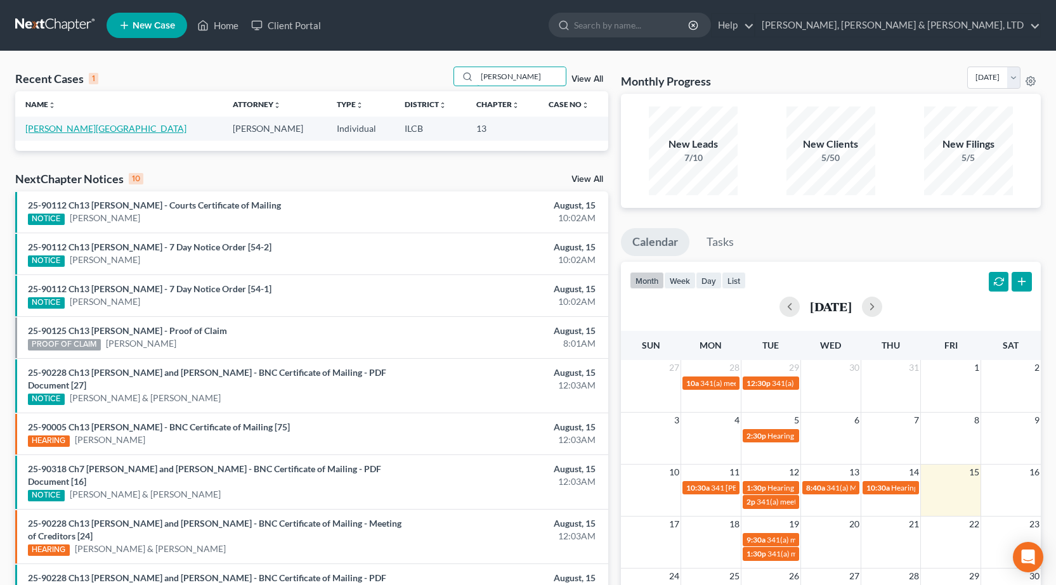
type input "[PERSON_NAME]"
click at [60, 126] on link "[PERSON_NAME][GEOGRAPHIC_DATA]" at bounding box center [105, 128] width 161 height 11
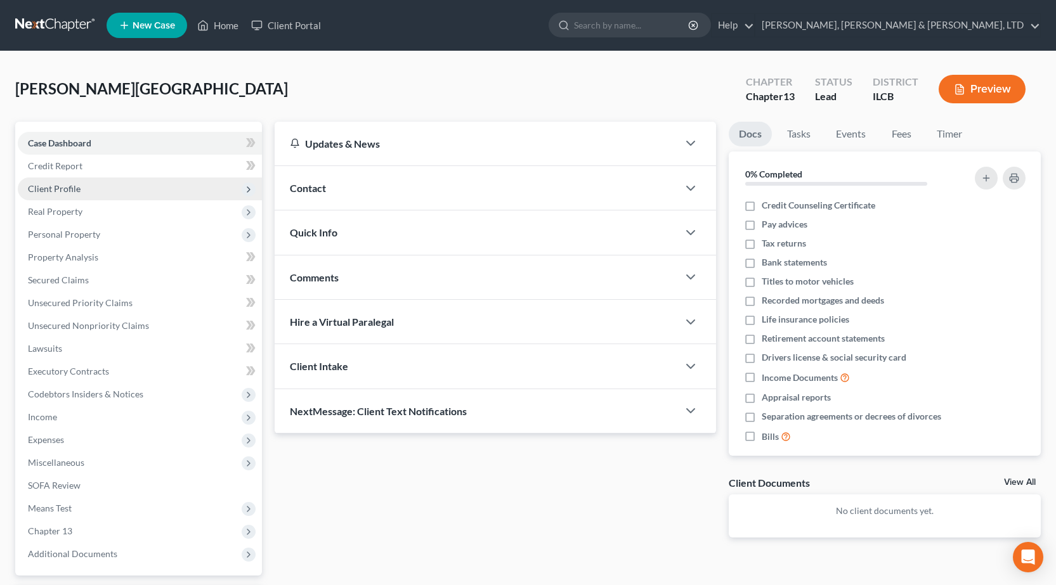
click at [97, 194] on span "Client Profile" at bounding box center [140, 189] width 244 height 23
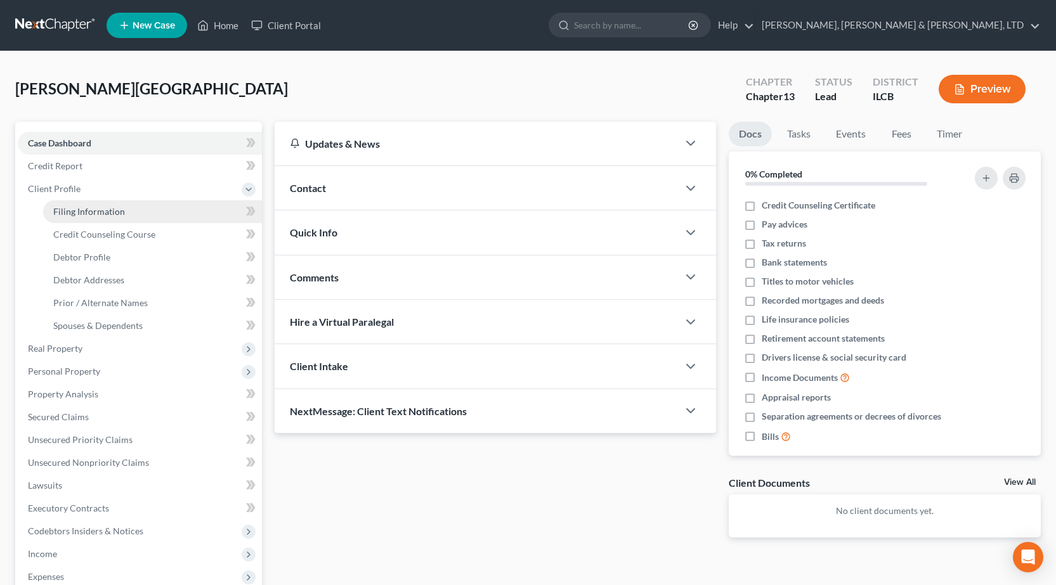
click at [105, 213] on span "Filing Information" at bounding box center [89, 211] width 72 height 11
select select "1"
select select "0"
select select "3"
select select "14"
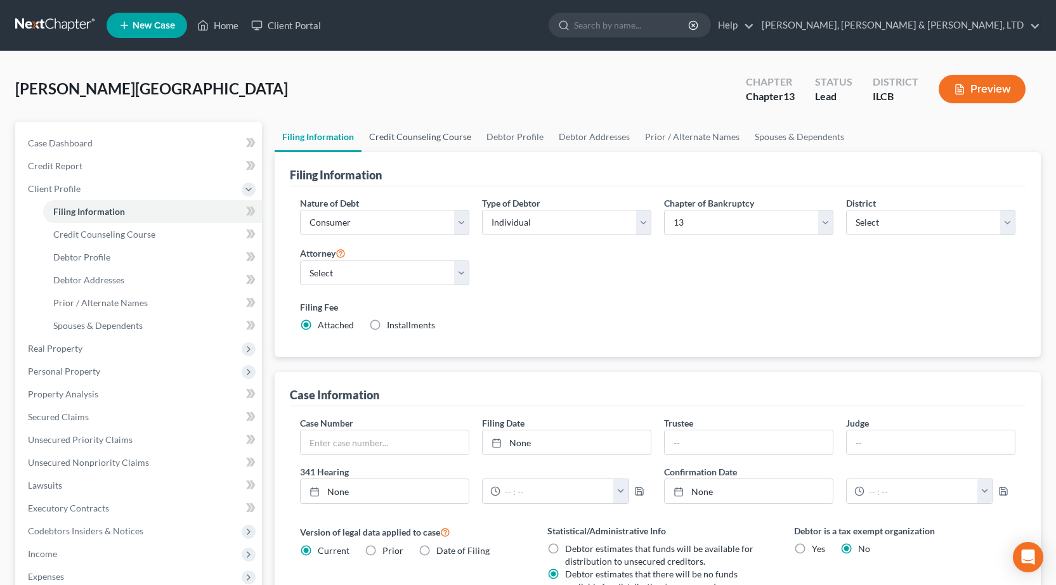
click at [420, 134] on link "Credit Counseling Course" at bounding box center [419, 137] width 117 height 30
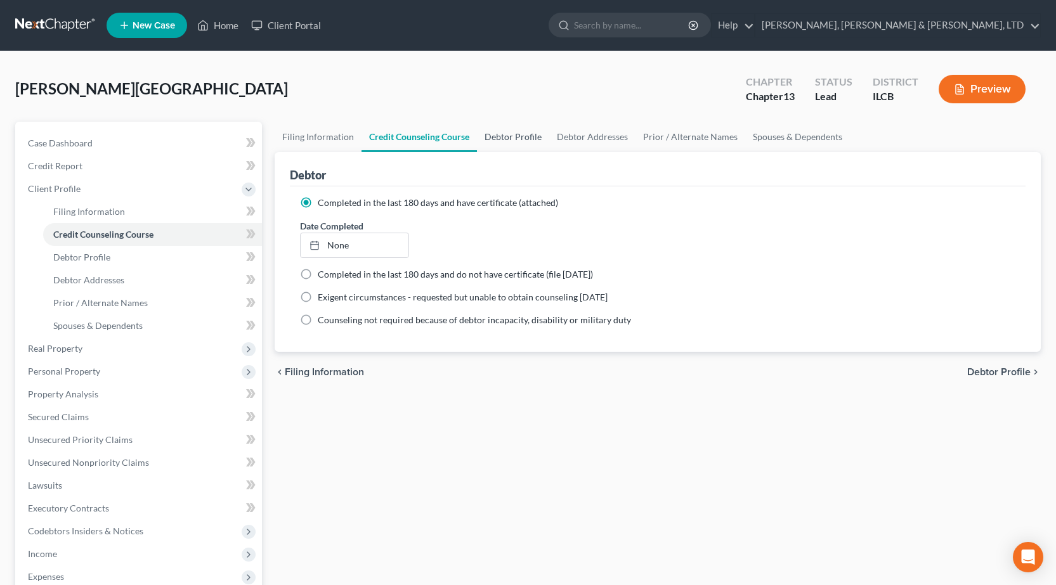
click at [529, 134] on link "Debtor Profile" at bounding box center [513, 137] width 72 height 30
select select "0"
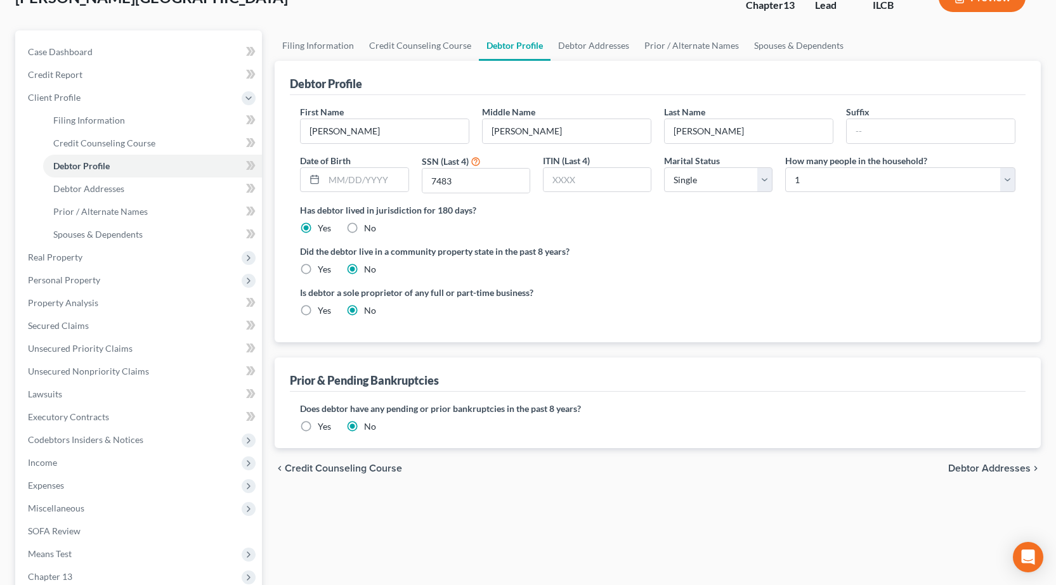
scroll to position [190, 0]
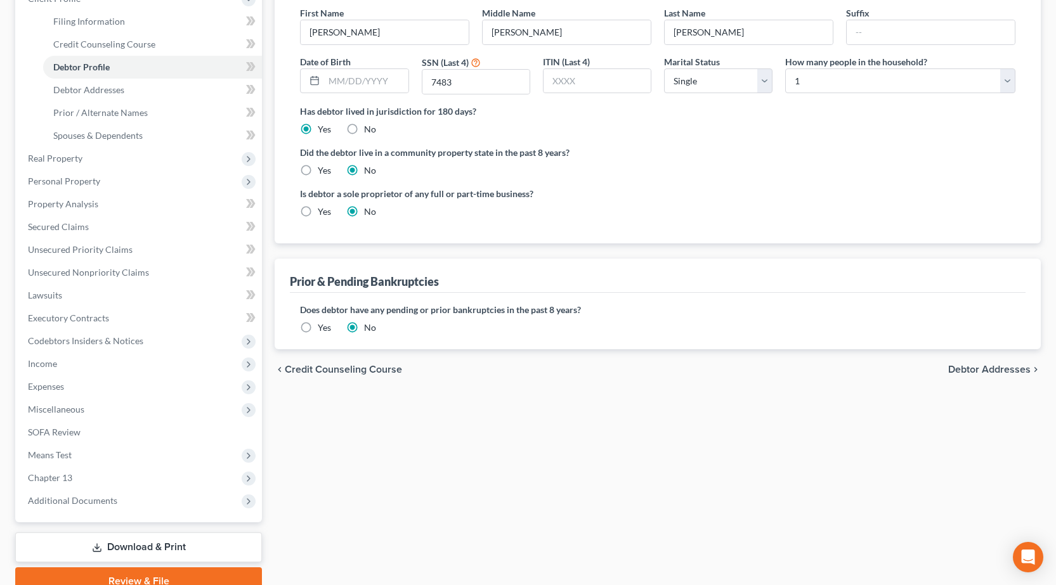
click at [318, 326] on label "Yes" at bounding box center [324, 327] width 13 height 13
click at [323, 326] on input "Yes" at bounding box center [327, 325] width 8 height 8
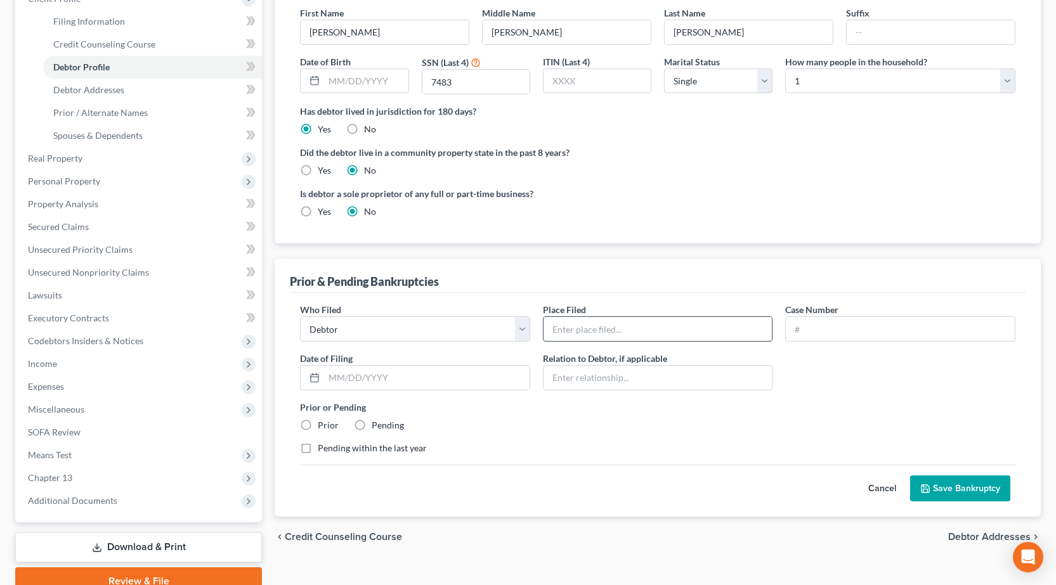
drag, startPoint x: 595, startPoint y: 330, endPoint x: 708, endPoint y: 316, distance: 114.3
click at [595, 330] on input "text" at bounding box center [657, 329] width 229 height 24
type input "Central District of Illinois"
click at [421, 382] on input "text" at bounding box center [426, 378] width 205 height 24
type input "12/29/2022"
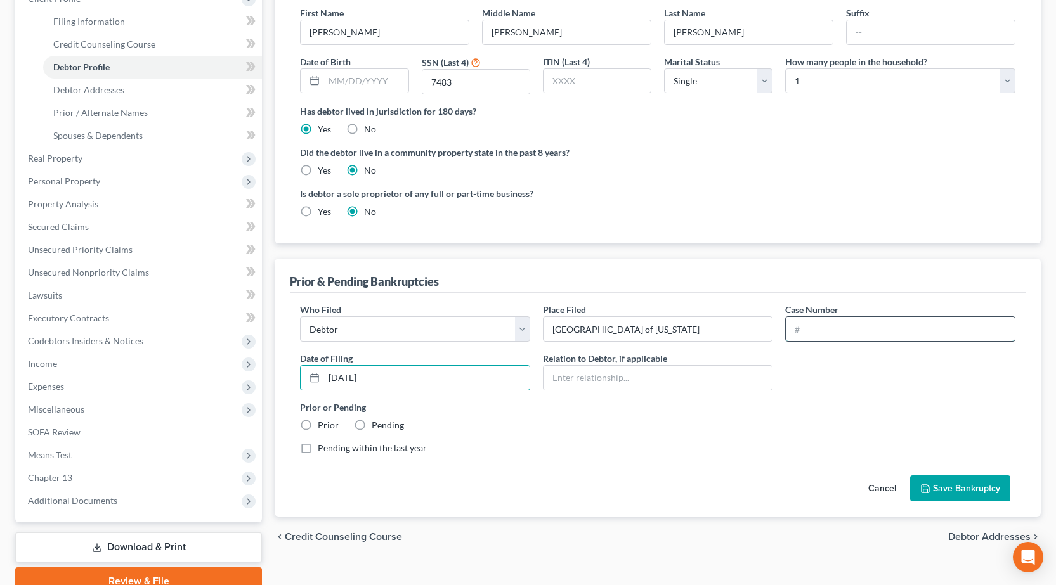
click at [860, 326] on input "text" at bounding box center [899, 329] width 229 height 24
paste input "22-90544"
type input "22-90544"
click at [801, 377] on div "Who Filed * Debtor Other Place Filed * Central District of Illinois Case Number…" at bounding box center [658, 384] width 728 height 162
drag, startPoint x: 630, startPoint y: 359, endPoint x: 624, endPoint y: 372, distance: 14.5
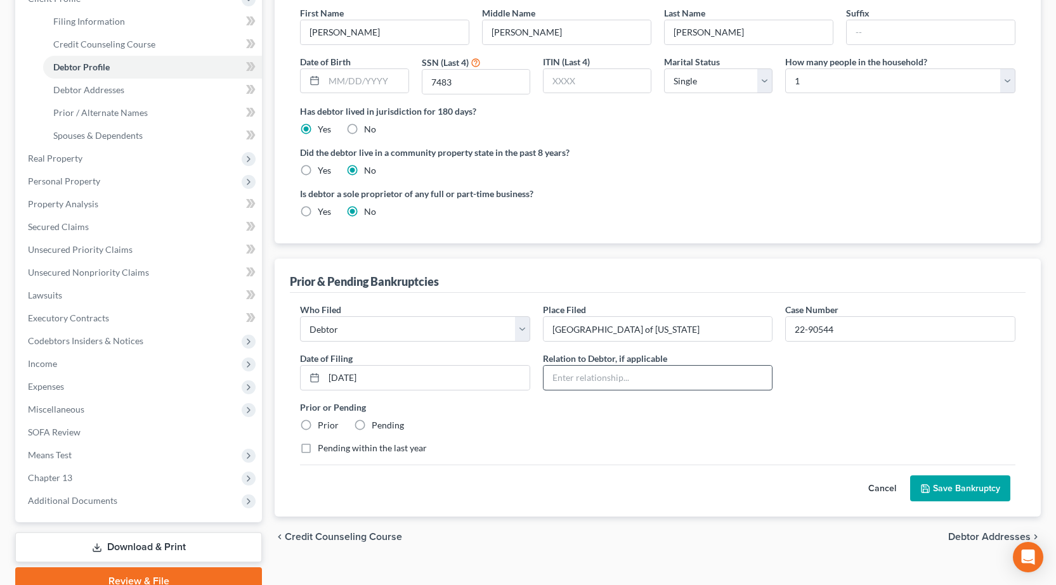
click at [630, 365] on div "Relation to Debtor, if applicable" at bounding box center [657, 371] width 243 height 39
click at [624, 373] on input "text" at bounding box center [657, 378] width 229 height 24
click at [510, 448] on div "Pending within the last year" at bounding box center [657, 448] width 715 height 13
click at [318, 426] on label "Prior" at bounding box center [328, 425] width 21 height 13
click at [323, 426] on input "Prior" at bounding box center [327, 423] width 8 height 8
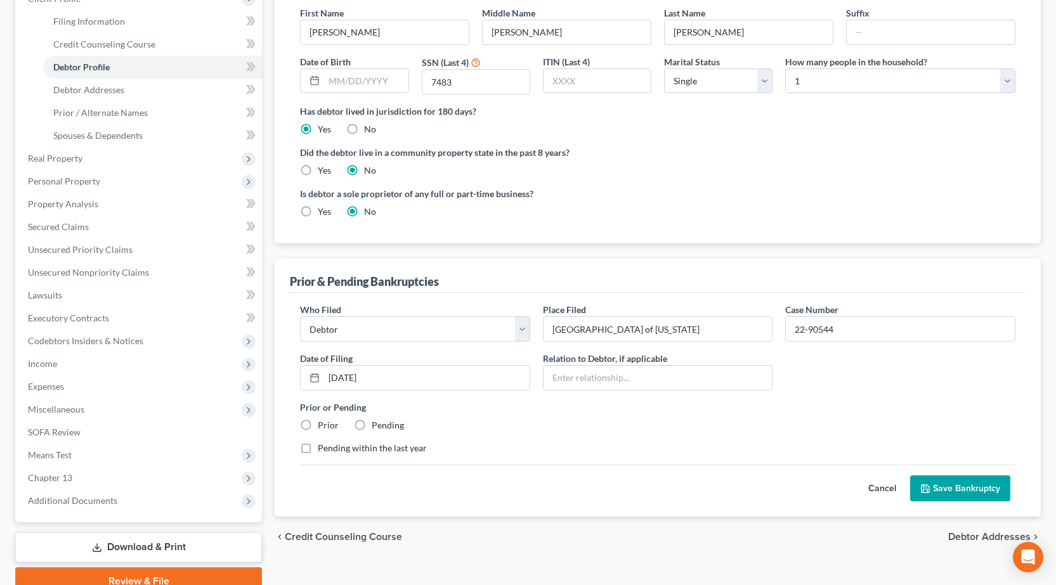
radio input "true"
click at [318, 451] on label "Pending within the last year" at bounding box center [372, 448] width 109 height 13
click at [323, 450] on input "Pending within the last year" at bounding box center [327, 446] width 8 height 8
checkbox input "true"
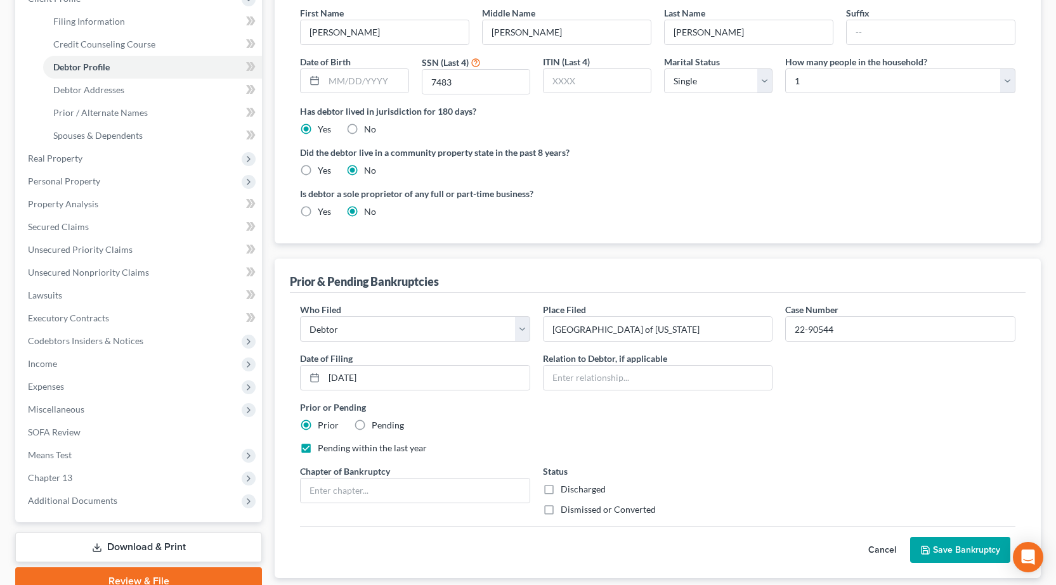
click at [391, 505] on div "Chapter of Bankruptcy" at bounding box center [415, 490] width 243 height 51
click at [389, 496] on input "text" at bounding box center [414, 491] width 229 height 24
type input "13"
click at [560, 507] on label "Dismissed or Converted" at bounding box center [607, 509] width 95 height 13
click at [565, 507] on input "Dismissed or Converted" at bounding box center [569, 507] width 8 height 8
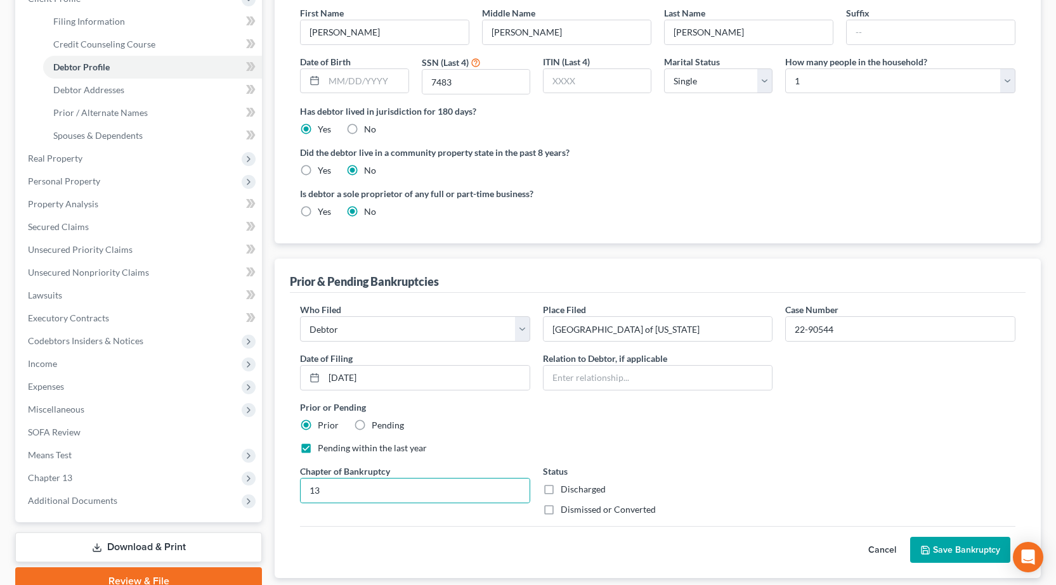
checkbox input "true"
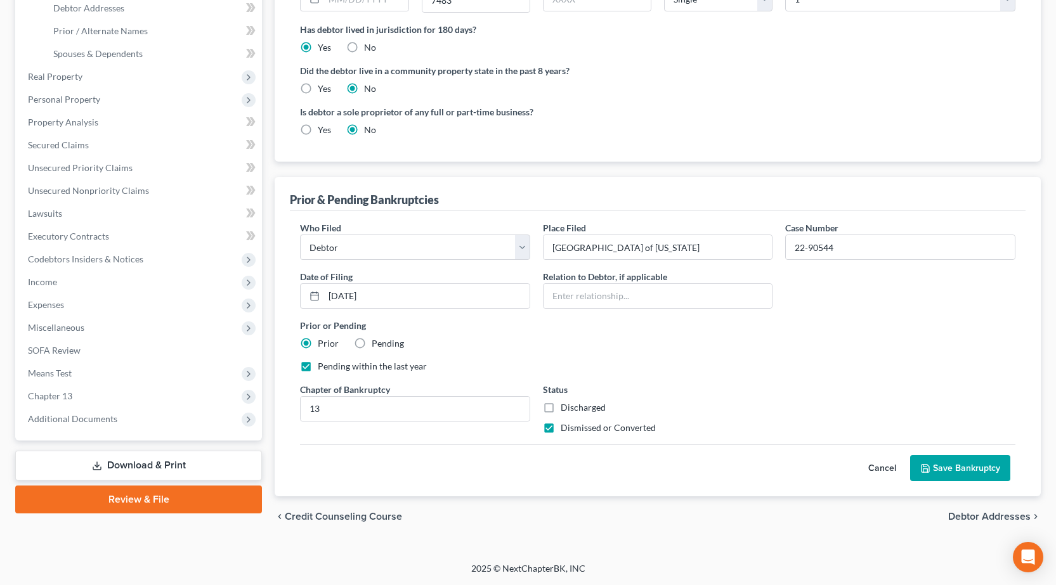
click at [978, 467] on button "Save Bankruptcy" at bounding box center [960, 468] width 100 height 27
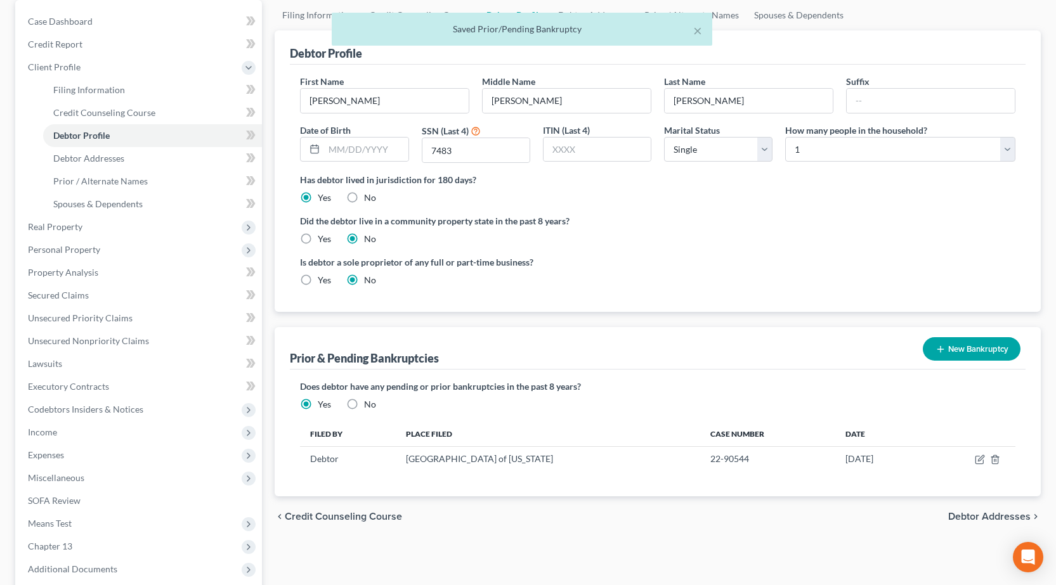
scroll to position [0, 0]
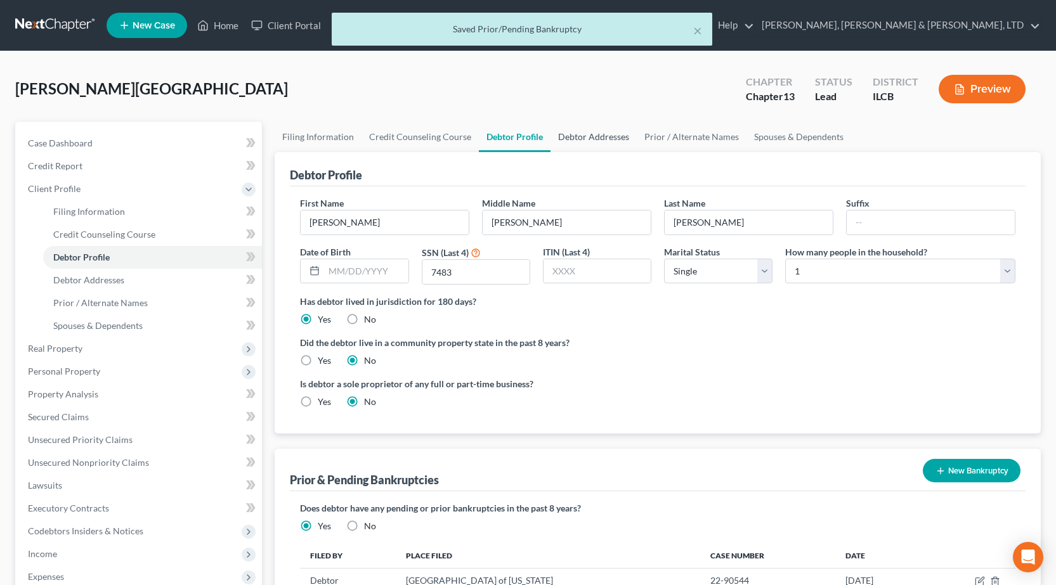
click at [586, 131] on link "Debtor Addresses" at bounding box center [593, 137] width 86 height 30
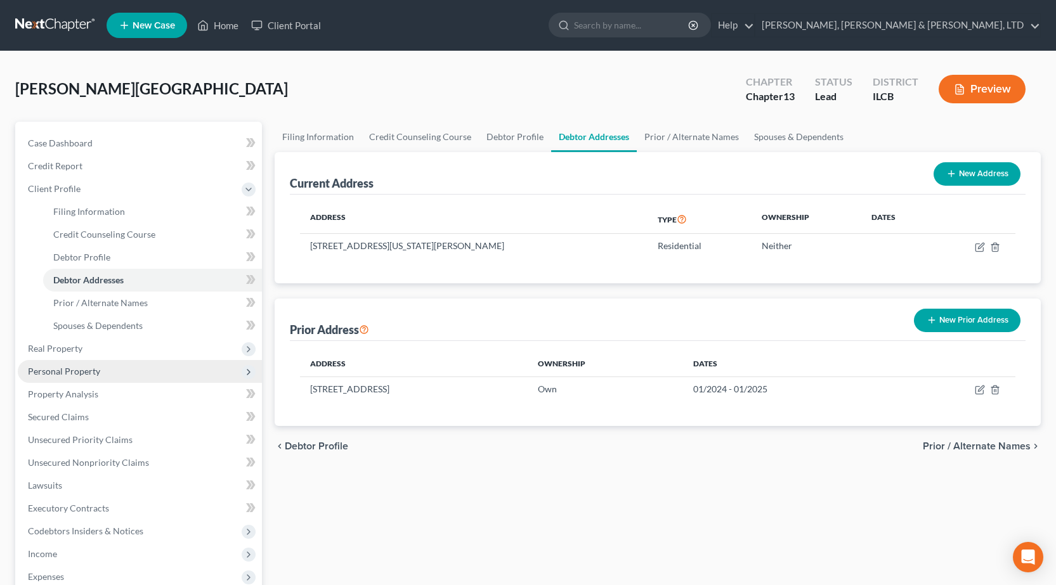
click at [102, 371] on span "Personal Property" at bounding box center [140, 371] width 244 height 23
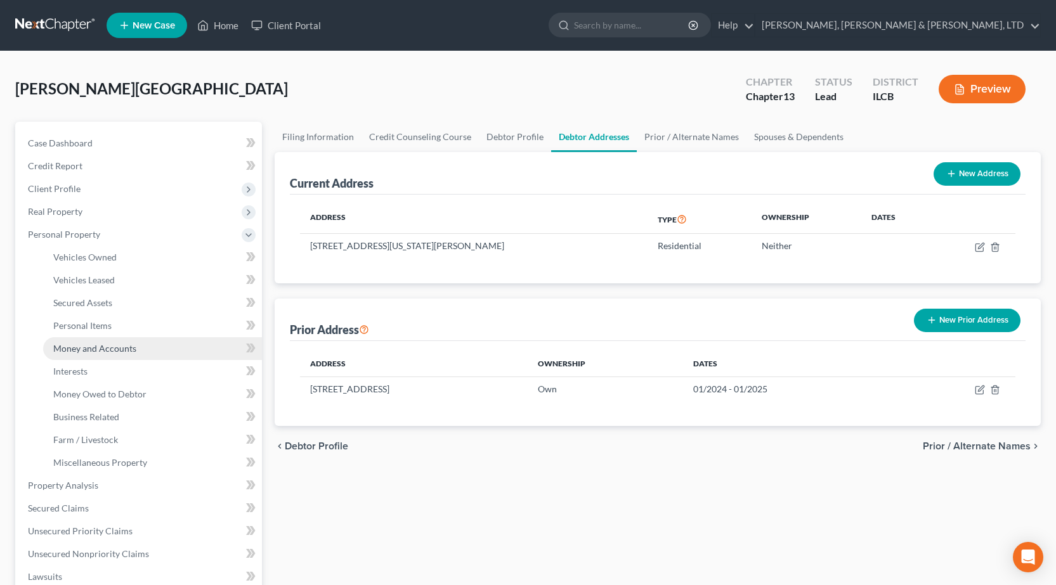
click at [87, 356] on link "Money and Accounts" at bounding box center [152, 348] width 219 height 23
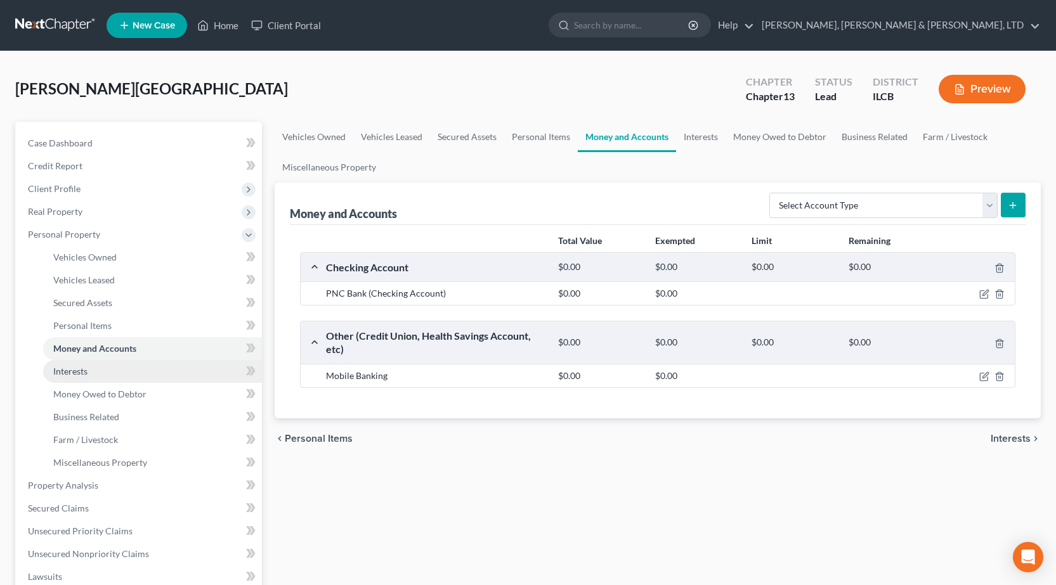
click at [86, 369] on span "Interests" at bounding box center [70, 371] width 34 height 11
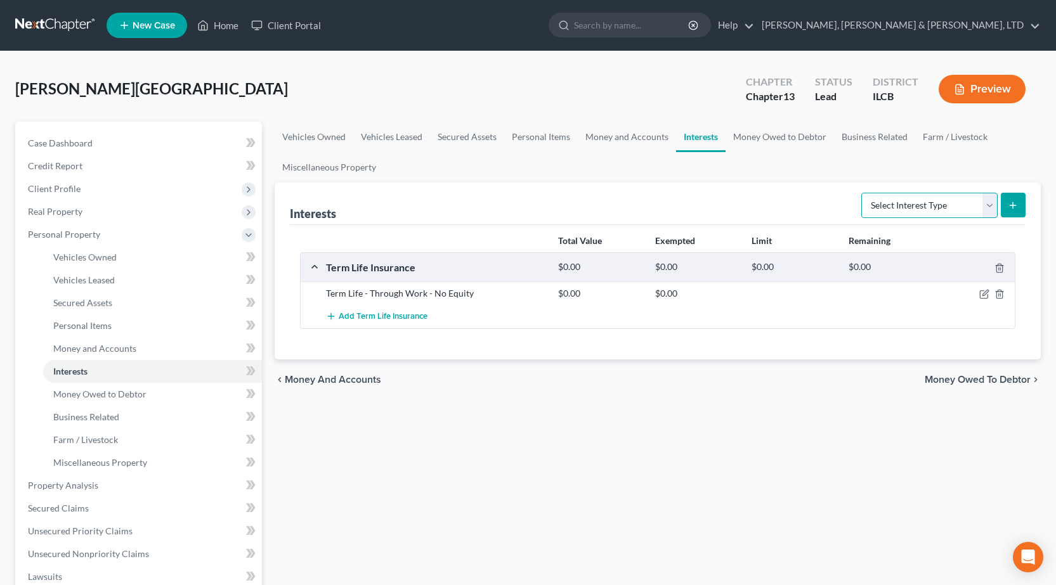
click at [915, 195] on select "Select Interest Type 401K Annuity Bond Education IRA Government Bond Government…" at bounding box center [929, 205] width 136 height 25
select select "pension_plan"
click at [862, 193] on select "Select Interest Type 401K Annuity Bond Education IRA Government Bond Government…" at bounding box center [929, 205] width 136 height 25
click at [1013, 200] on icon "submit" at bounding box center [1012, 205] width 10 height 10
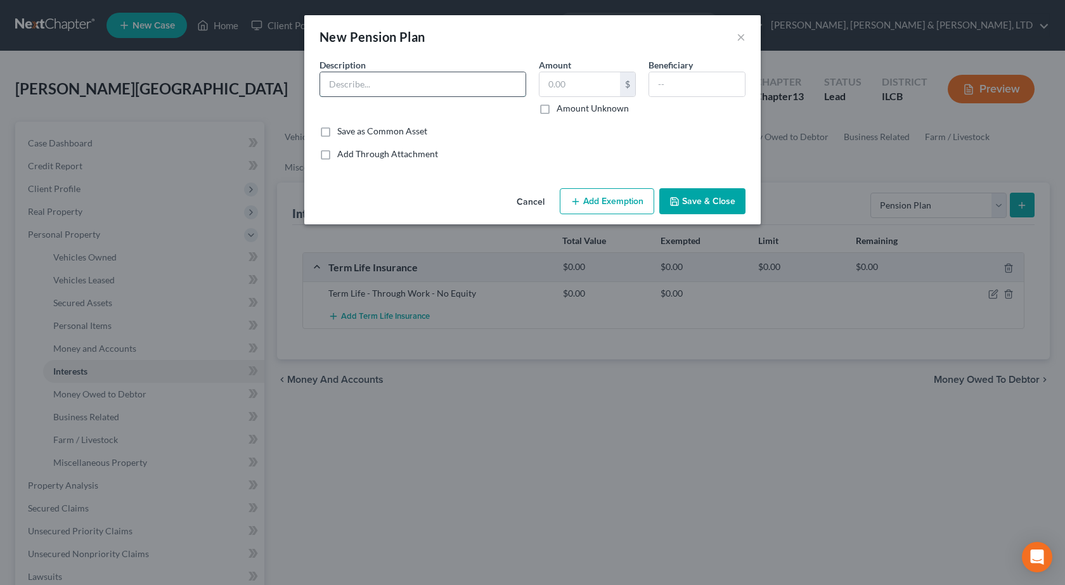
click at [350, 82] on input "text" at bounding box center [422, 84] width 205 height 24
type input "Military Pension"
click at [557, 113] on label "Amount Unknown" at bounding box center [593, 108] width 72 height 13
click at [562, 110] on input "Amount Unknown" at bounding box center [566, 106] width 8 height 8
checkbox input "true"
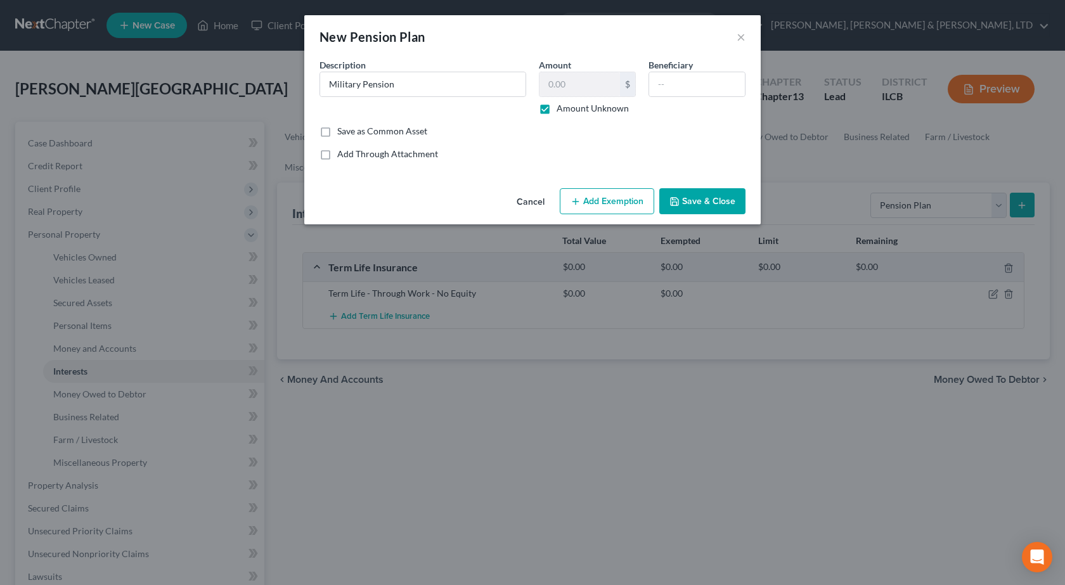
click at [603, 199] on button "Add Exemption" at bounding box center [607, 201] width 94 height 27
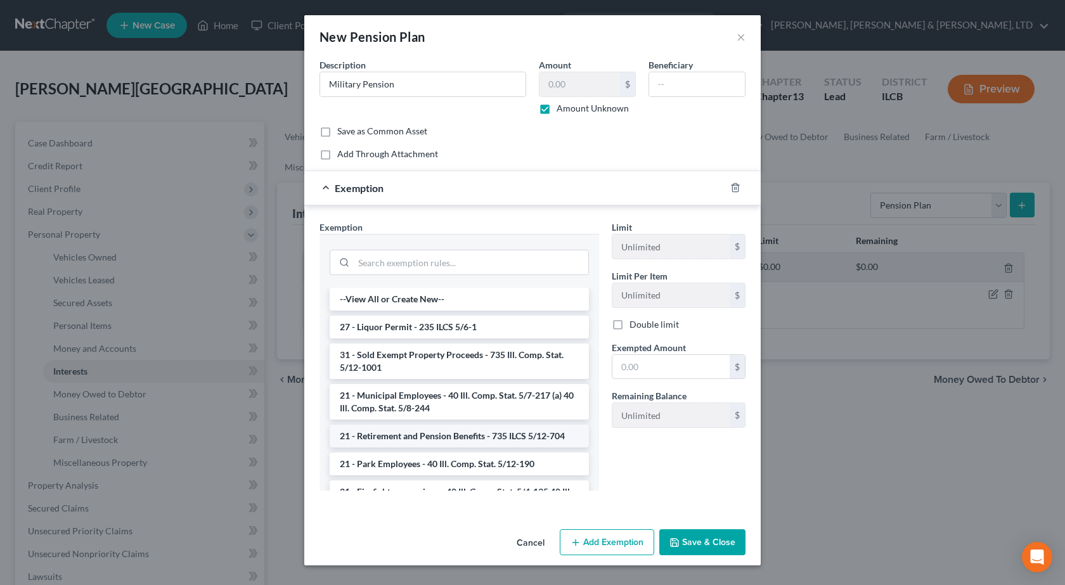
click at [446, 439] on li "21 - Retirement and Pension Benefits - 735 ILCS 5/12-704" at bounding box center [459, 436] width 259 height 23
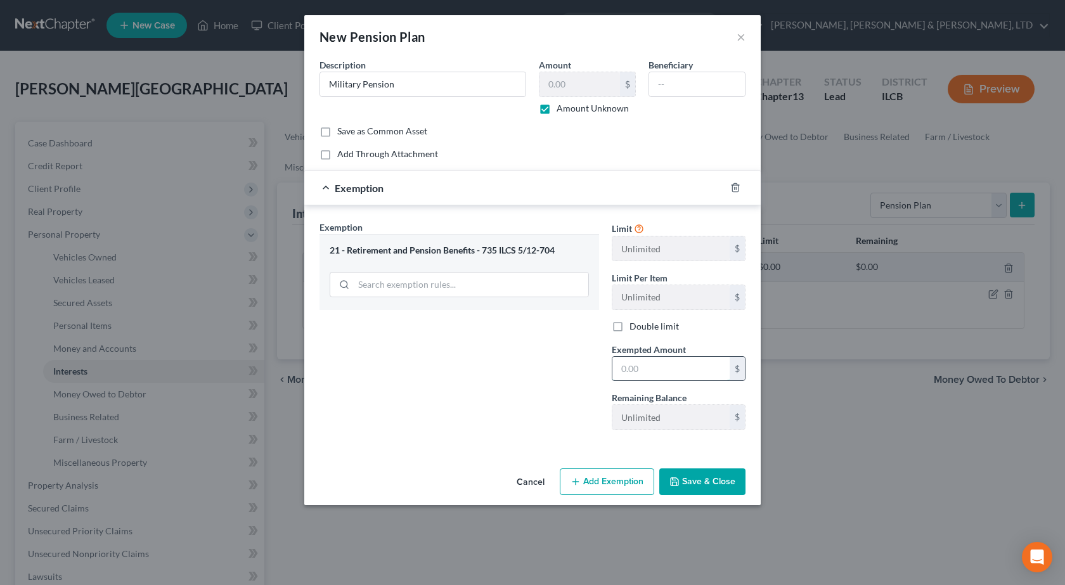
click at [648, 370] on input "text" at bounding box center [670, 369] width 117 height 24
type input "1"
drag, startPoint x: 444, startPoint y: 383, endPoint x: 822, endPoint y: 542, distance: 410.0
click at [445, 383] on div "Exemption Set must be selected for CA. Exemption * 21 - Retirement and Pension …" at bounding box center [459, 330] width 292 height 219
drag, startPoint x: 680, startPoint y: 474, endPoint x: 720, endPoint y: 488, distance: 43.1
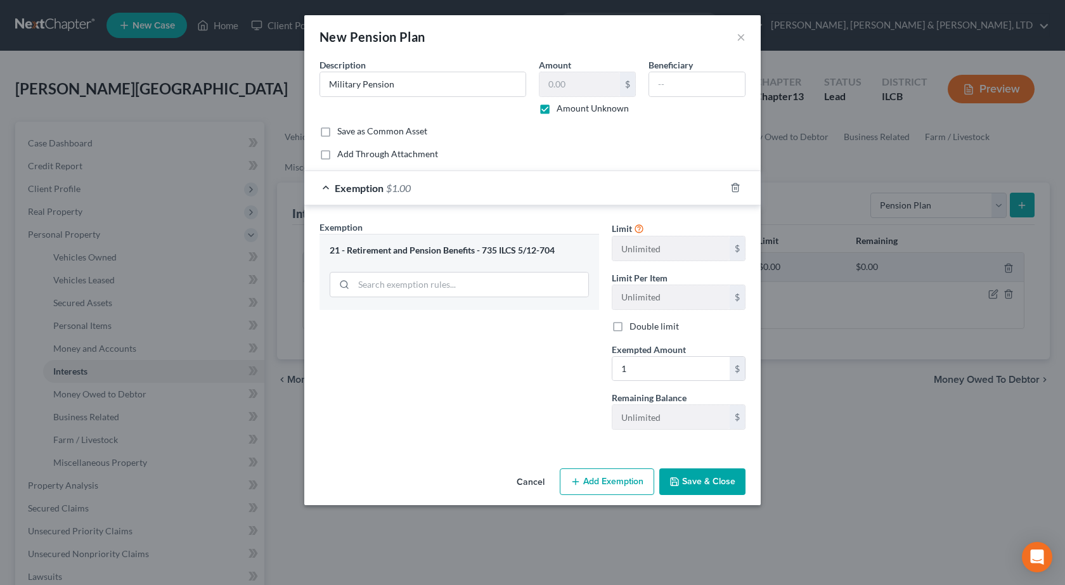
click at [700, 484] on button "Save & Close" at bounding box center [702, 481] width 86 height 27
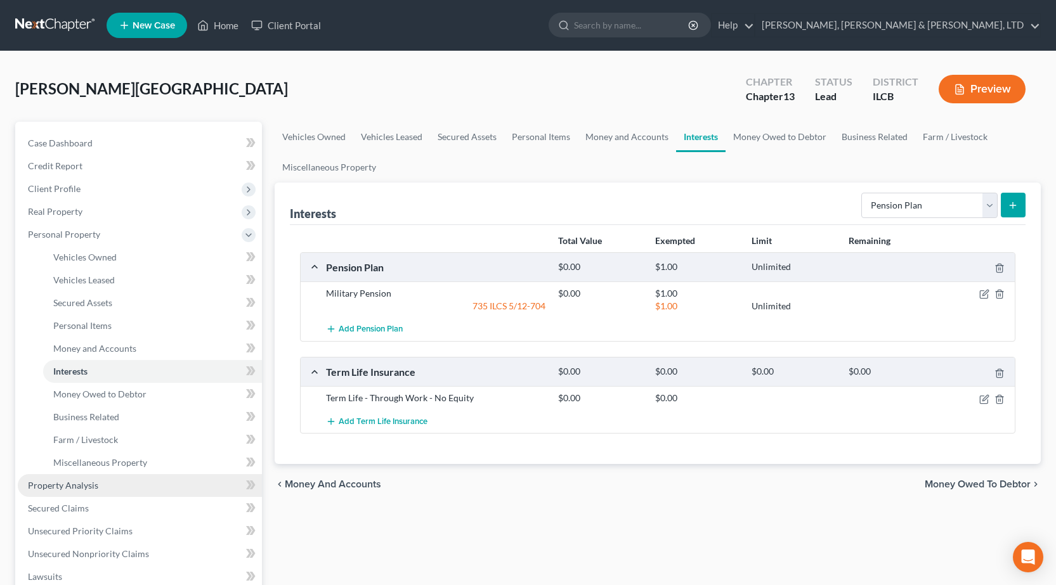
click at [125, 489] on link "Property Analysis" at bounding box center [140, 485] width 244 height 23
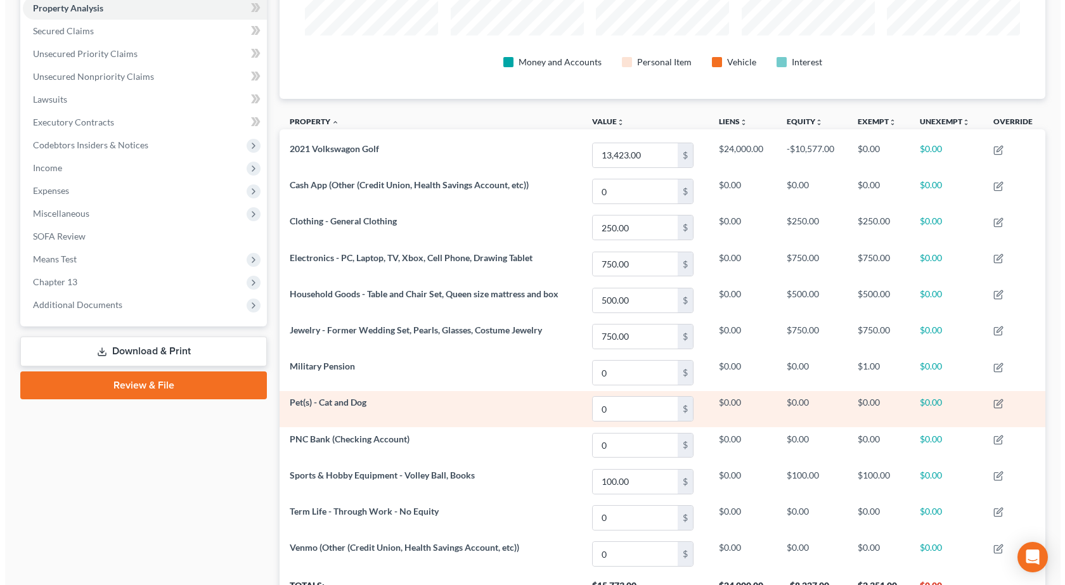
scroll to position [234, 0]
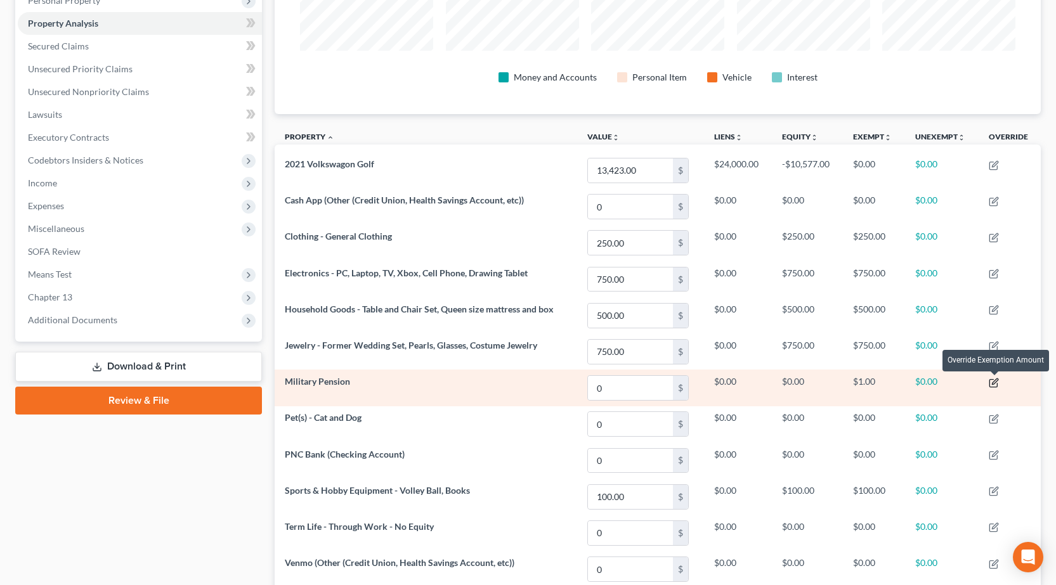
click at [995, 385] on icon "button" at bounding box center [993, 383] width 10 height 10
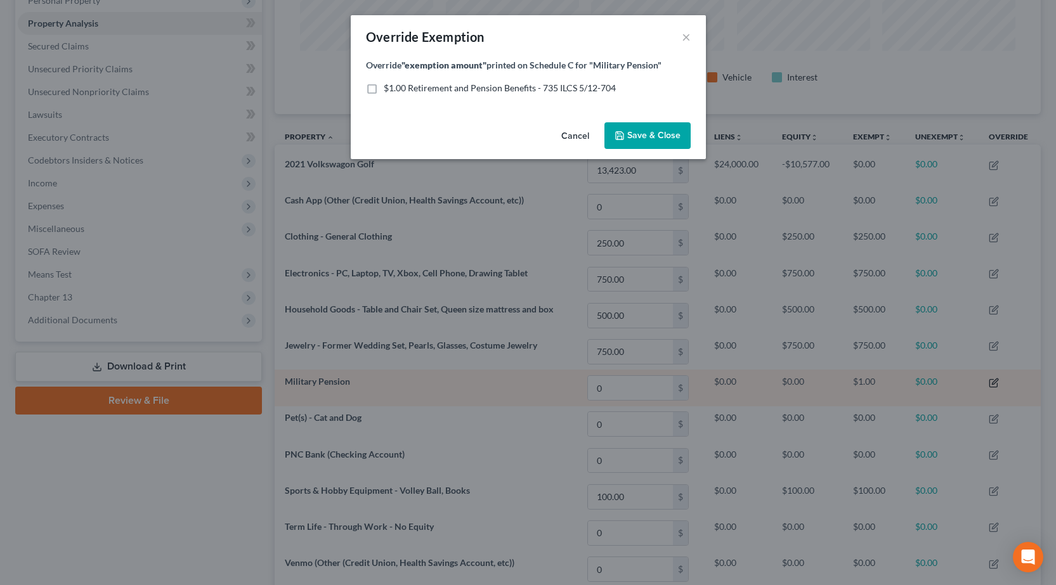
scroll to position [227, 773]
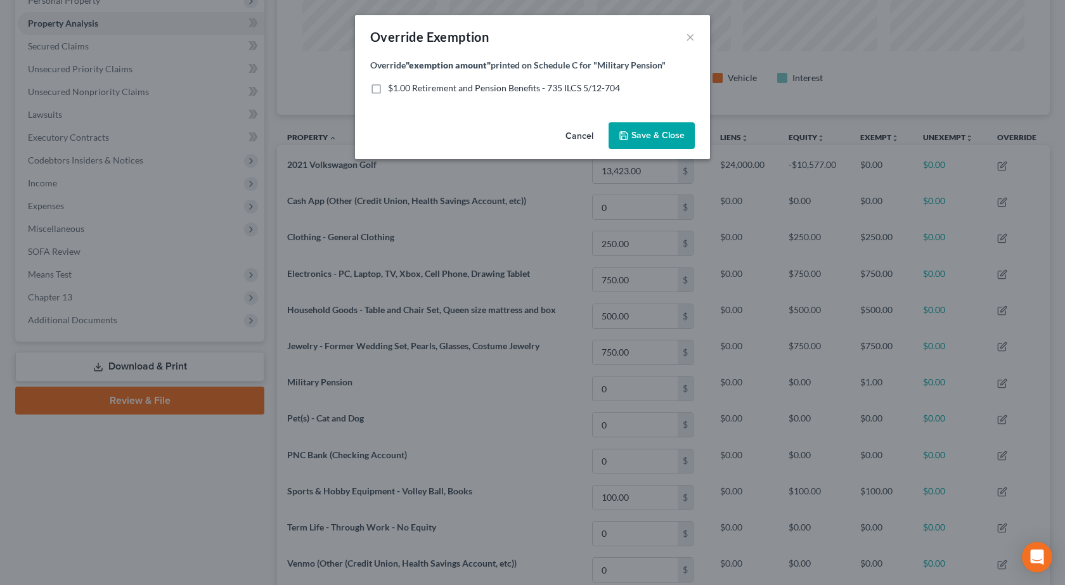
click at [398, 93] on span "$1.00 Retirement and Pension Benefits - 735 ILCS 5/12-704" at bounding box center [504, 87] width 232 height 11
click at [398, 90] on input "$1.00 Retirement and Pension Benefits - 735 ILCS 5/12-704" at bounding box center [397, 86] width 8 height 8
checkbox input "true"
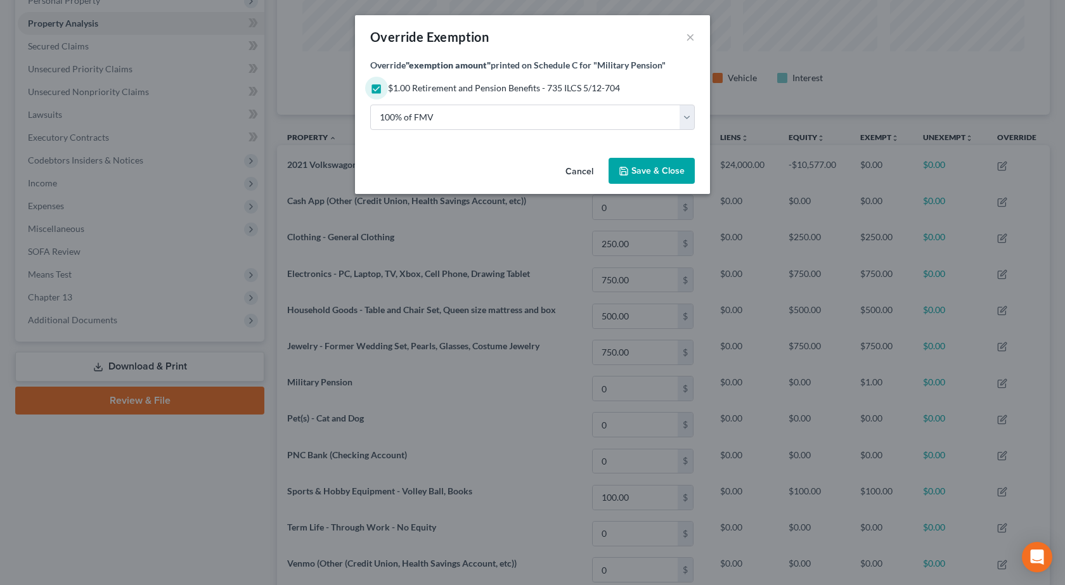
click at [677, 170] on span "Save & Close" at bounding box center [657, 170] width 53 height 11
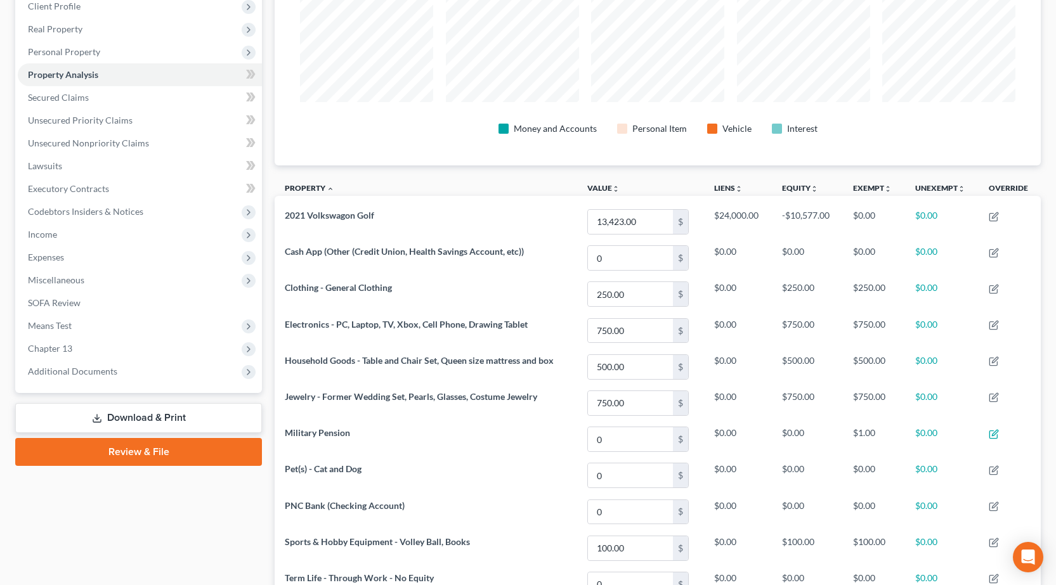
scroll to position [171, 0]
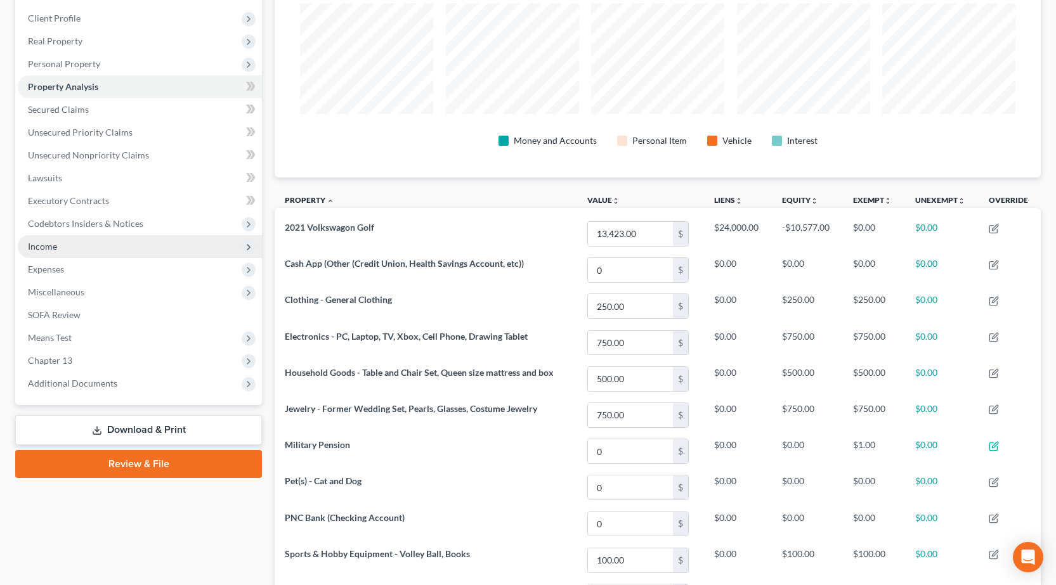
click at [44, 251] on span "Income" at bounding box center [42, 246] width 29 height 11
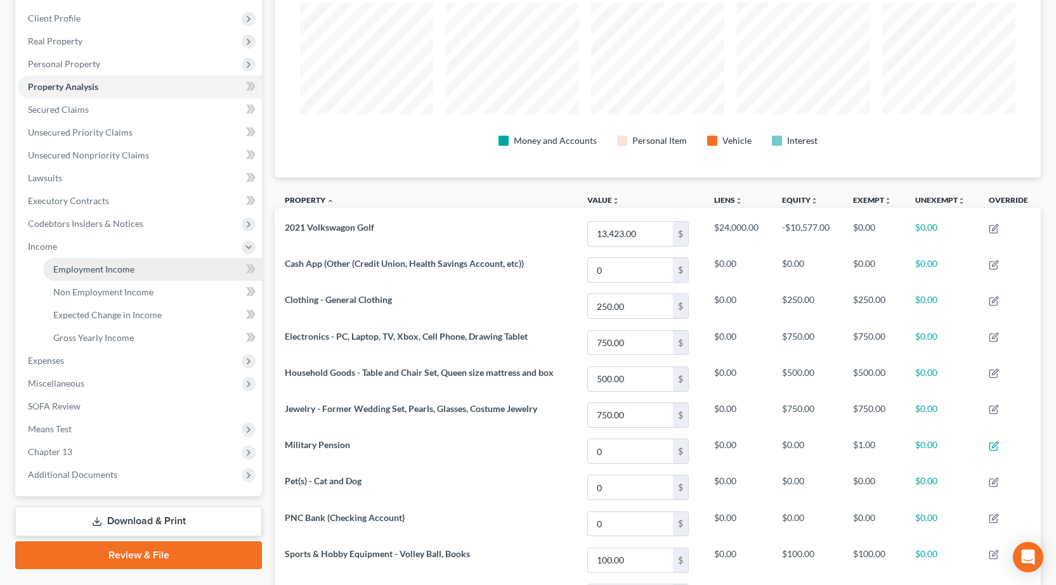
click at [124, 264] on span "Employment Income" at bounding box center [93, 269] width 81 height 11
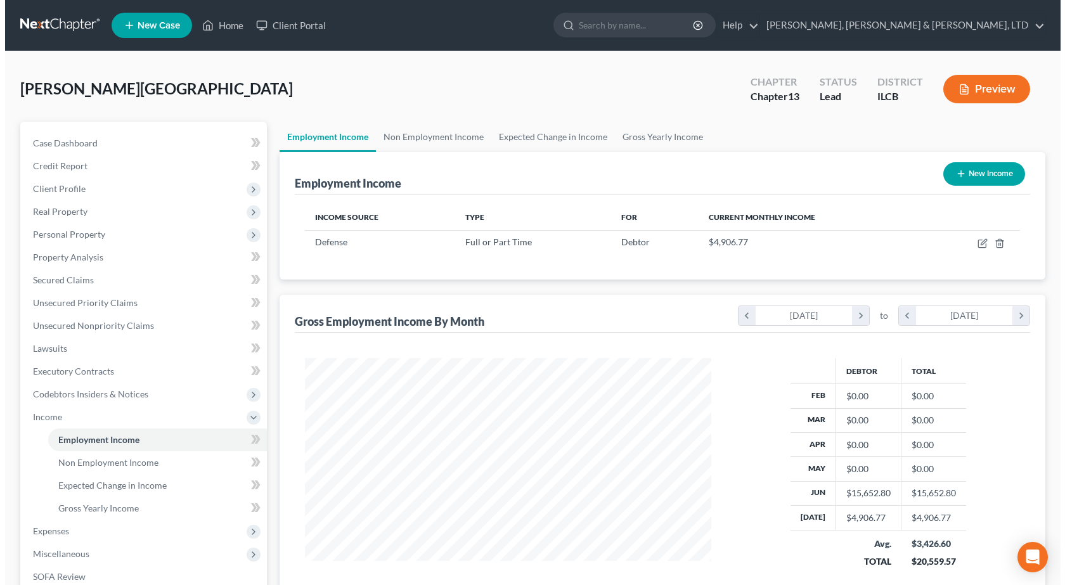
scroll to position [228, 432]
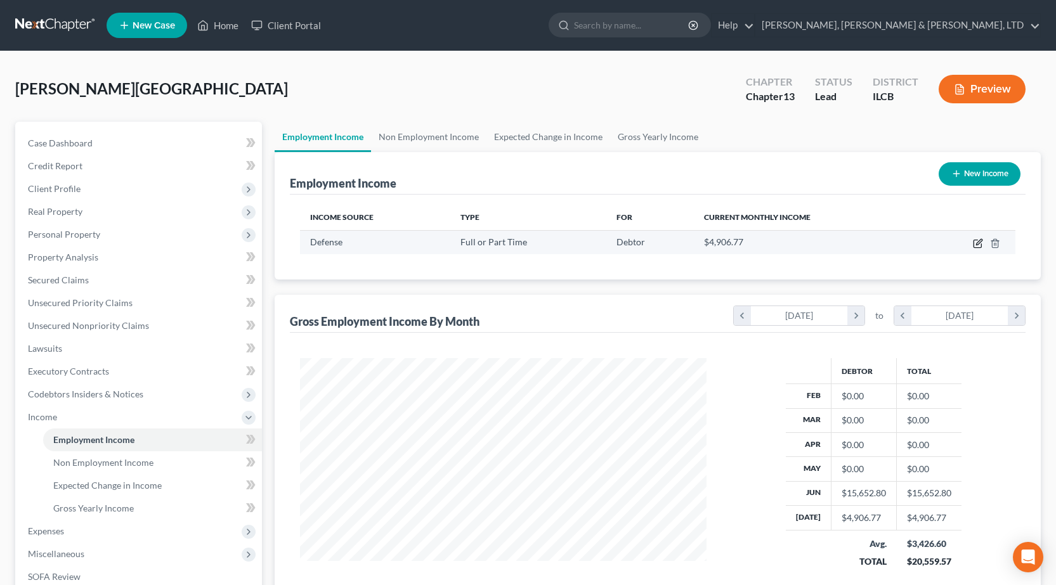
click at [979, 245] on icon "button" at bounding box center [977, 243] width 10 height 10
select select "0"
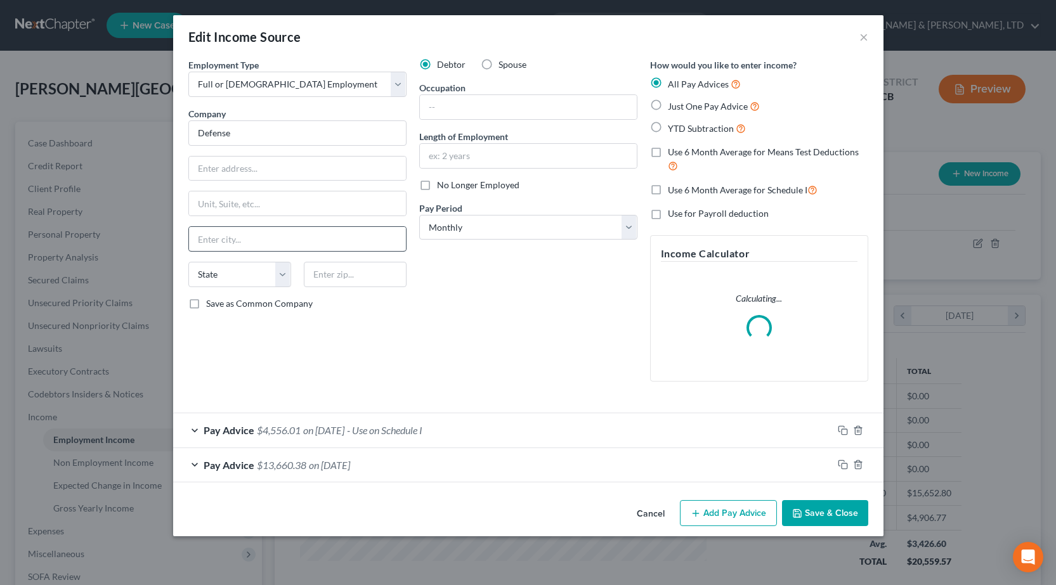
scroll to position [228, 436]
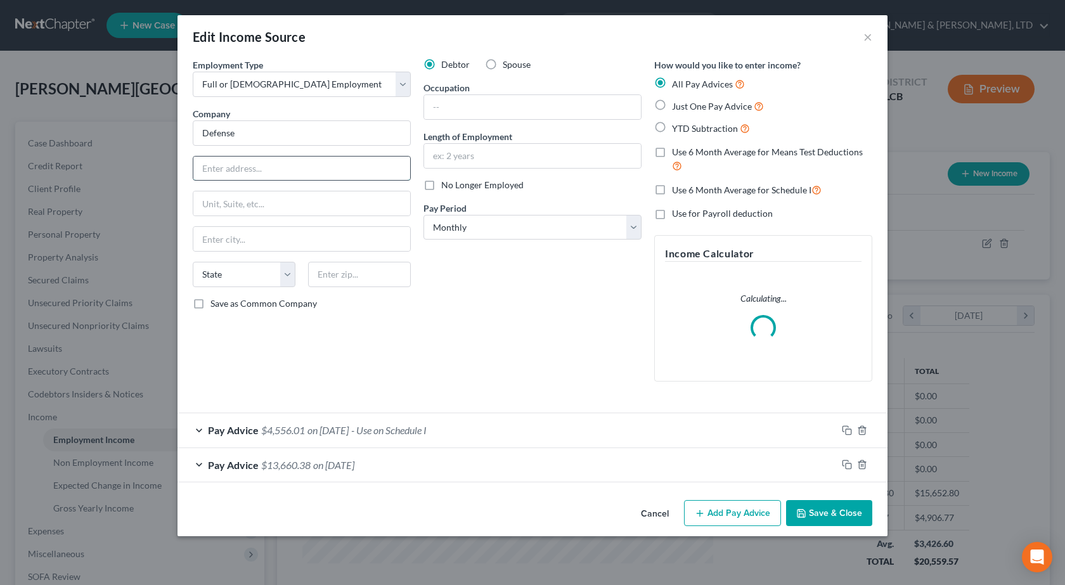
click at [261, 172] on input "text" at bounding box center [301, 169] width 217 height 24
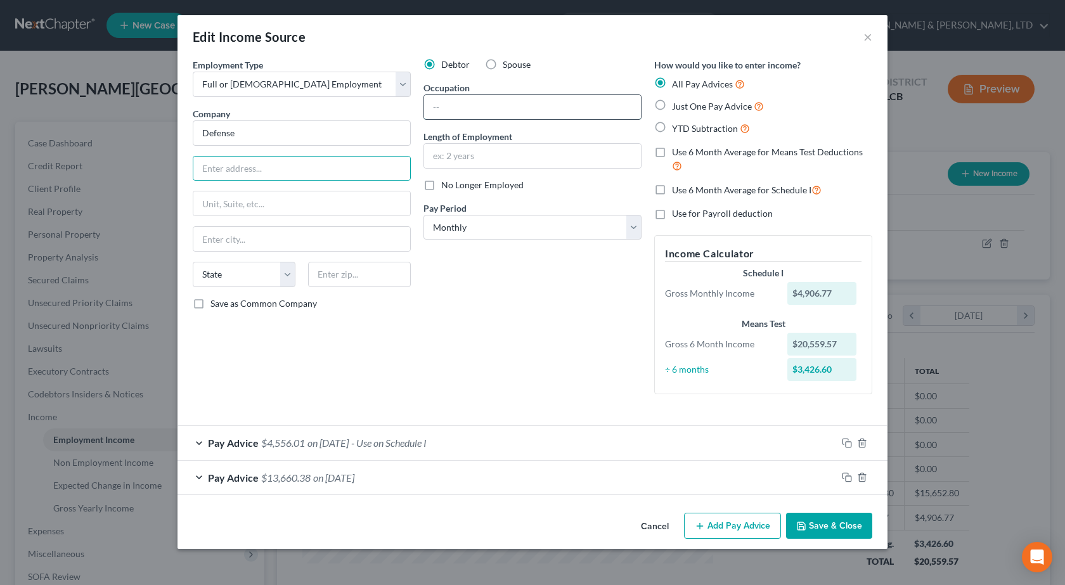
click at [507, 104] on input "text" at bounding box center [532, 107] width 217 height 24
type input "Meteorologist"
click at [499, 162] on input "text" at bounding box center [532, 156] width 217 height 24
type input "9 months"
click at [524, 403] on div "Debtor Spouse Occupation Meteorologist Length of Employment 9 months No Longer …" at bounding box center [532, 231] width 231 height 346
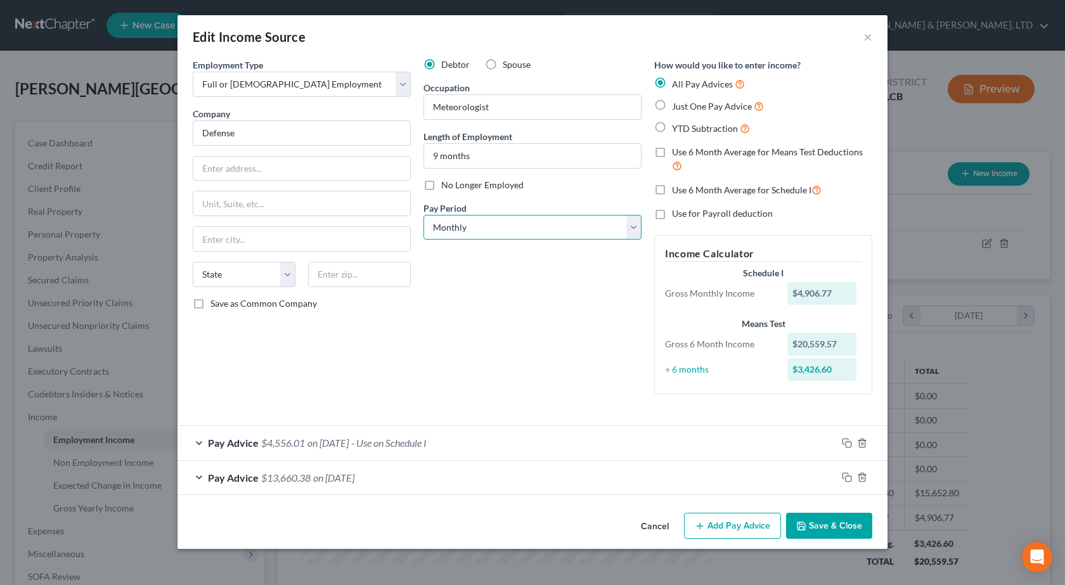
click at [492, 232] on select "Select Monthly Twice Monthly Every Other Week Weekly" at bounding box center [532, 227] width 218 height 25
click at [423, 215] on select "Select Monthly Twice Monthly Every Other Week Weekly" at bounding box center [532, 227] width 218 height 25
click at [840, 531] on button "Save & Close" at bounding box center [829, 526] width 86 height 27
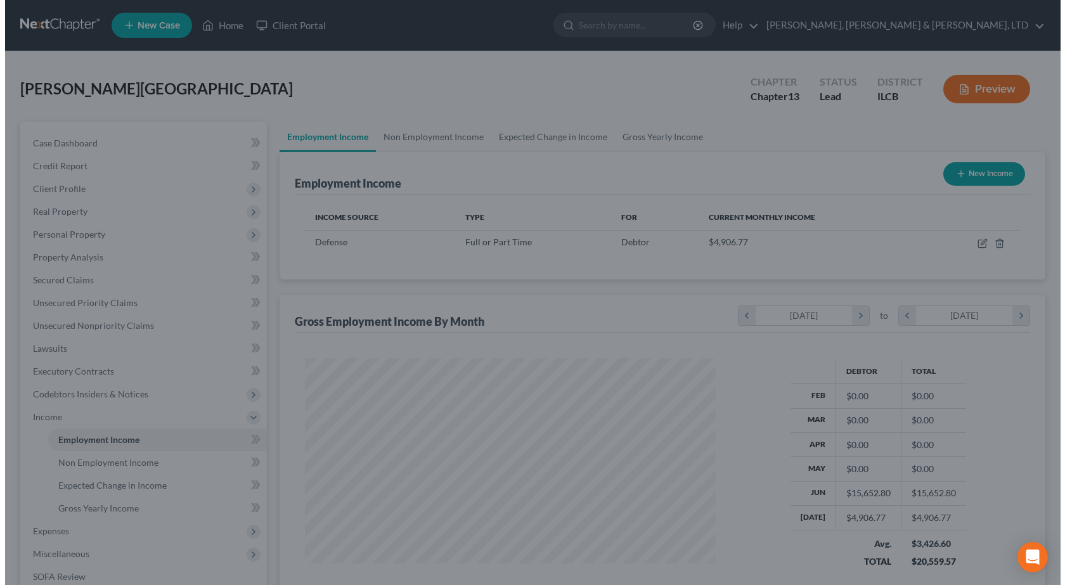
scroll to position [633716, 633511]
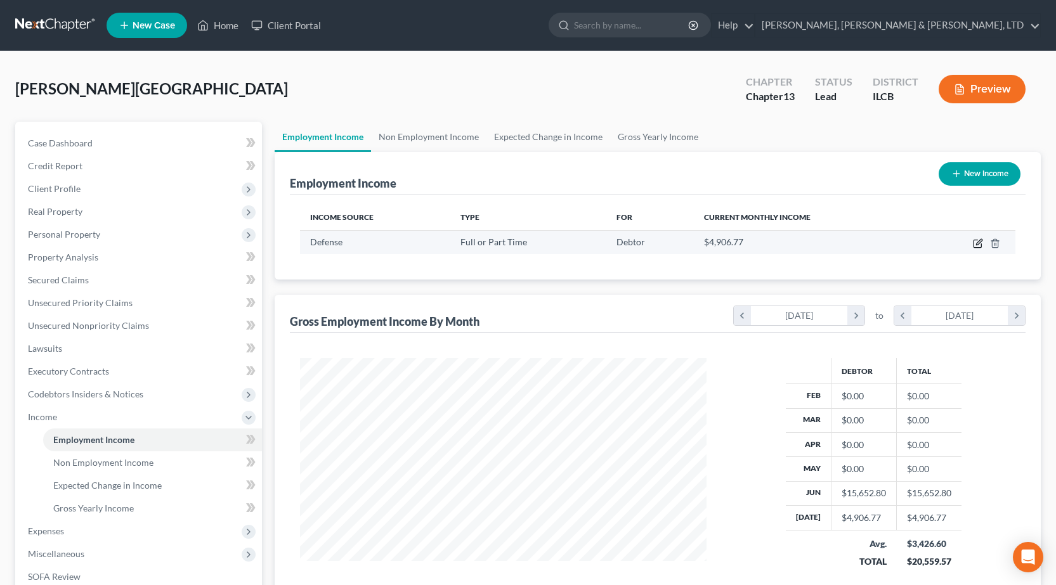
click at [982, 243] on icon "button" at bounding box center [977, 243] width 10 height 10
select select "0"
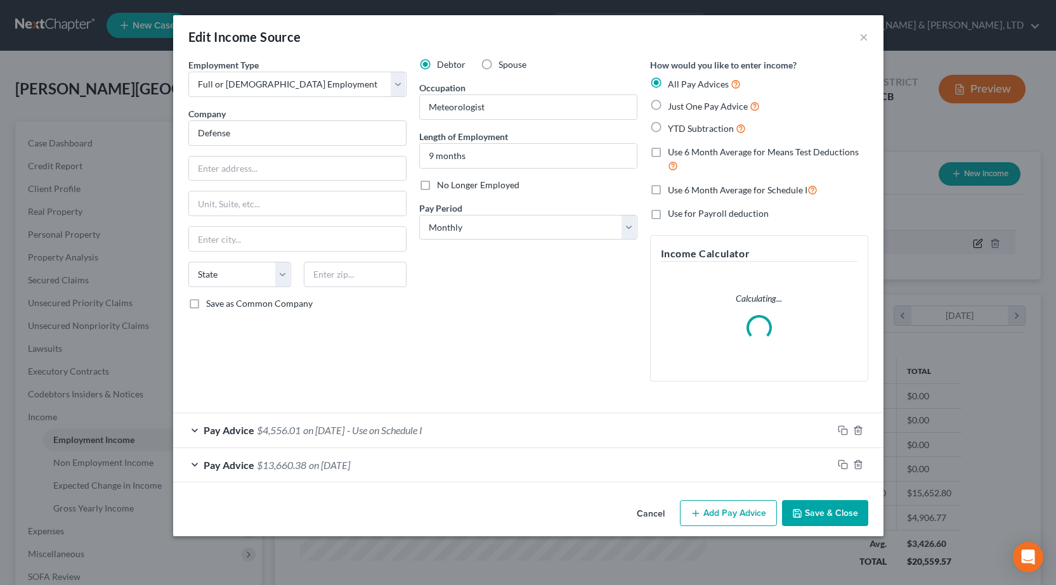
scroll to position [228, 436]
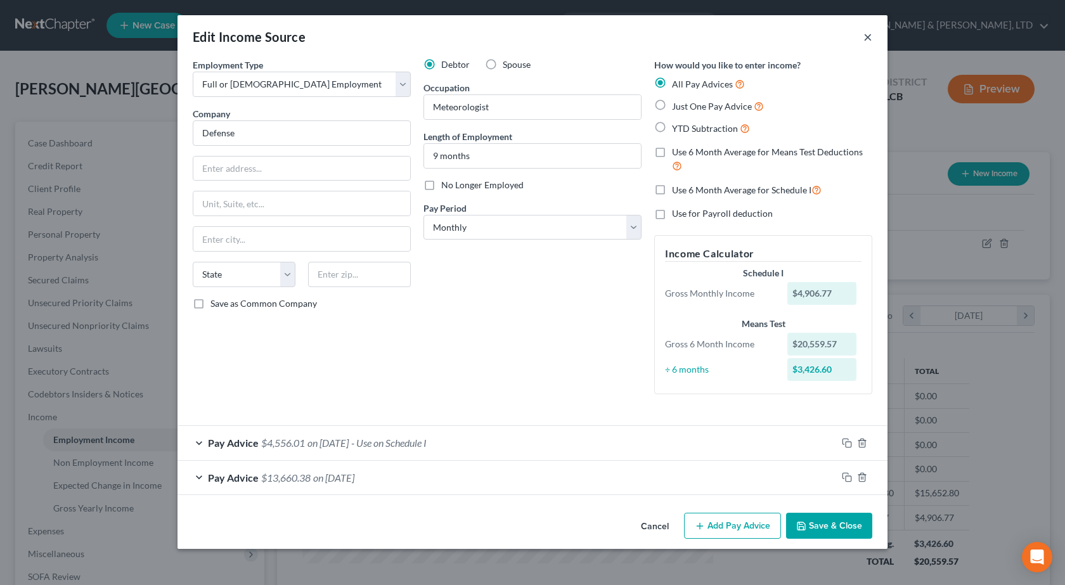
click at [869, 41] on button "×" at bounding box center [867, 36] width 9 height 15
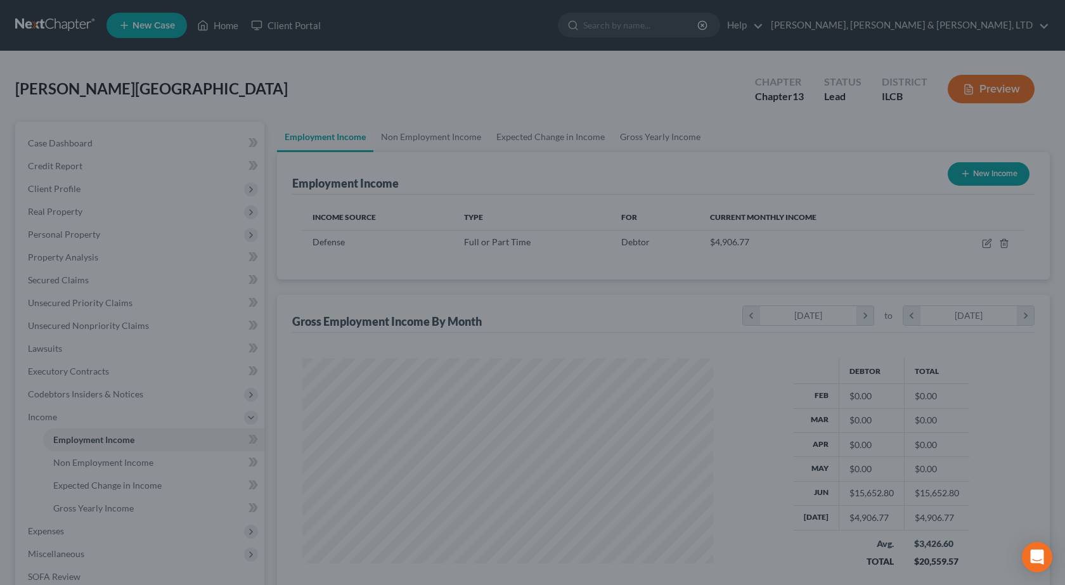
scroll to position [633716, 633511]
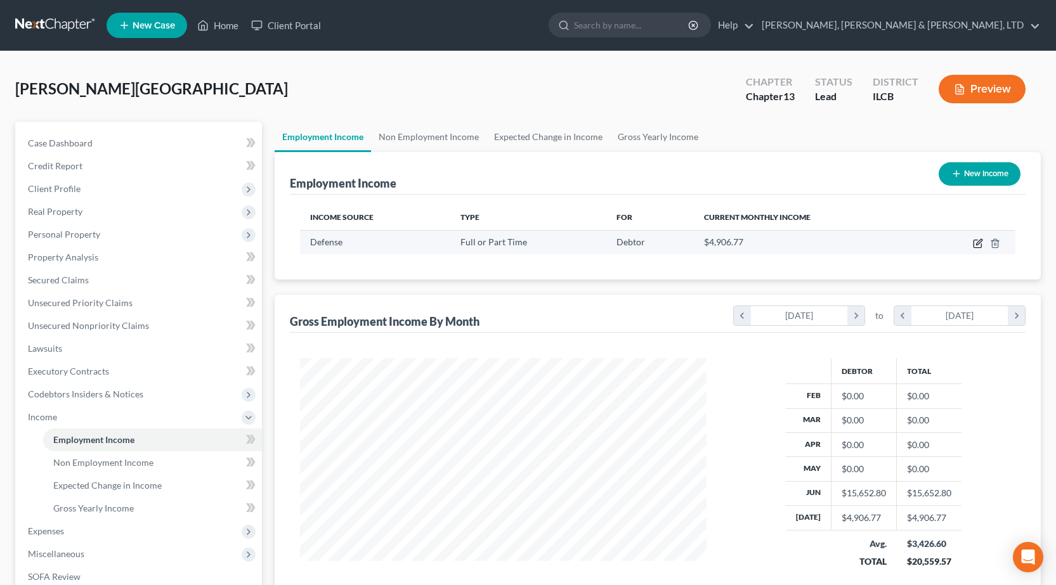
click at [981, 242] on td at bounding box center [967, 242] width 94 height 24
click at [979, 242] on icon "button" at bounding box center [977, 243] width 10 height 10
select select "0"
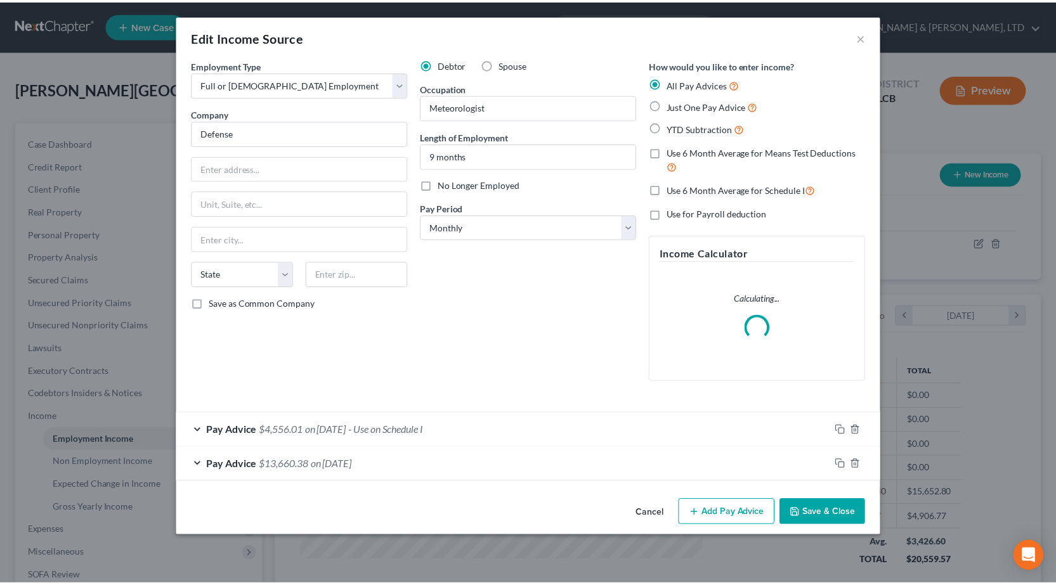
scroll to position [228, 436]
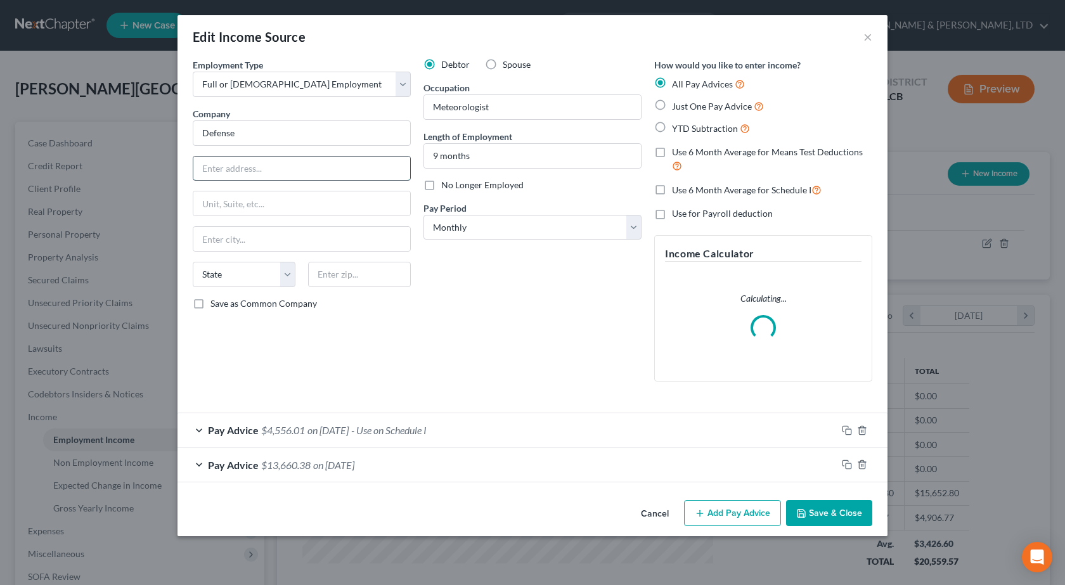
click at [262, 166] on input "text" at bounding box center [301, 169] width 217 height 24
paste input "8899 East 56th St"
type input "8899 East 56th St"
click at [355, 271] on input "text" at bounding box center [359, 274] width 103 height 25
type input "46249"
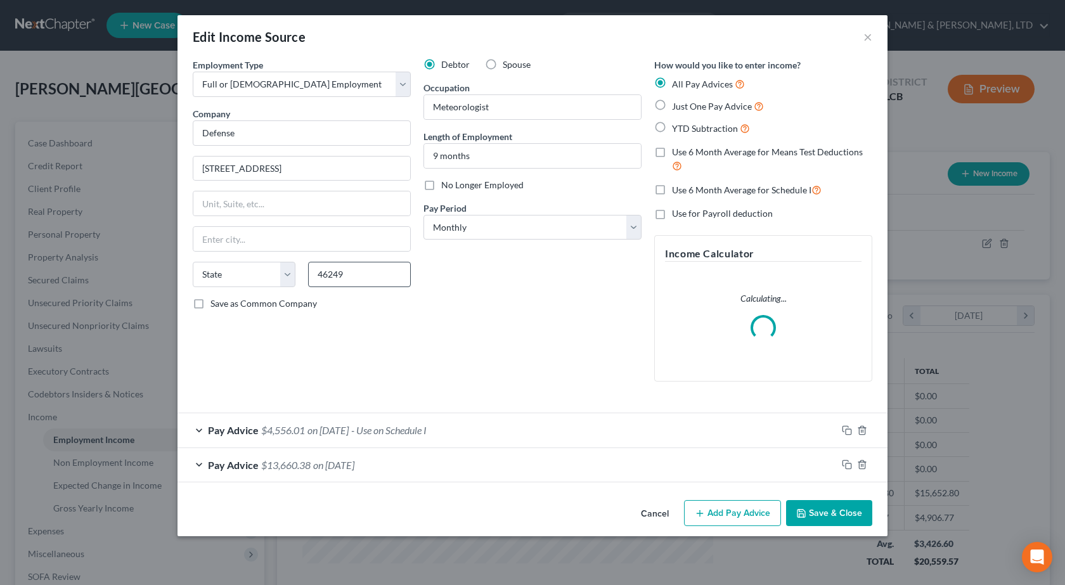
type input "Indianapolis"
select select "15"
drag, startPoint x: 488, startPoint y: 345, endPoint x: 508, endPoint y: 376, distance: 36.6
click at [494, 344] on div "Debtor Spouse Occupation Meteorologist Length of Employment 9 months No Longer …" at bounding box center [532, 224] width 231 height 333
click at [823, 510] on button "Save & Close" at bounding box center [829, 513] width 86 height 27
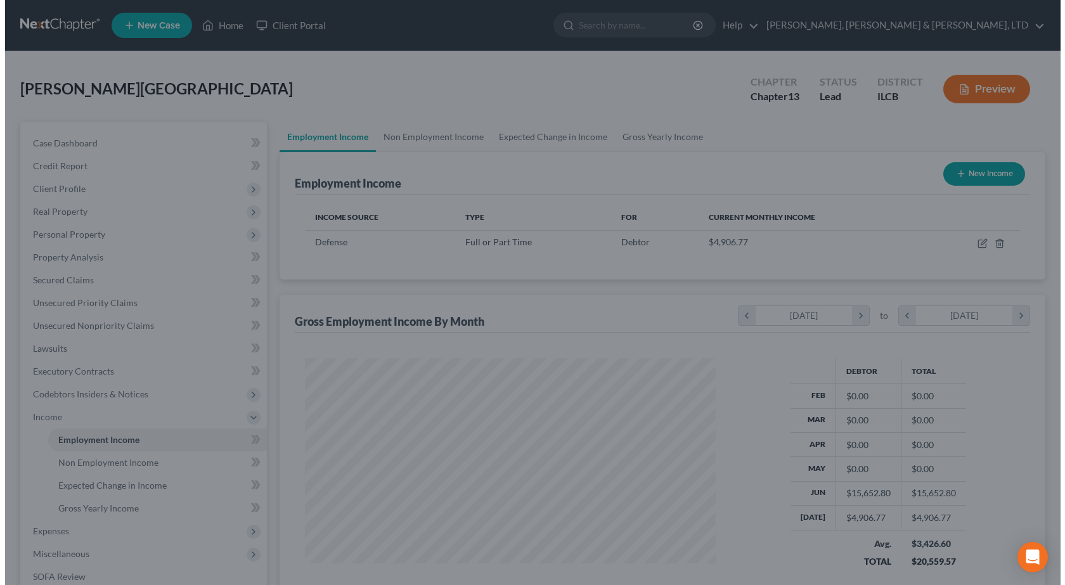
scroll to position [633716, 633511]
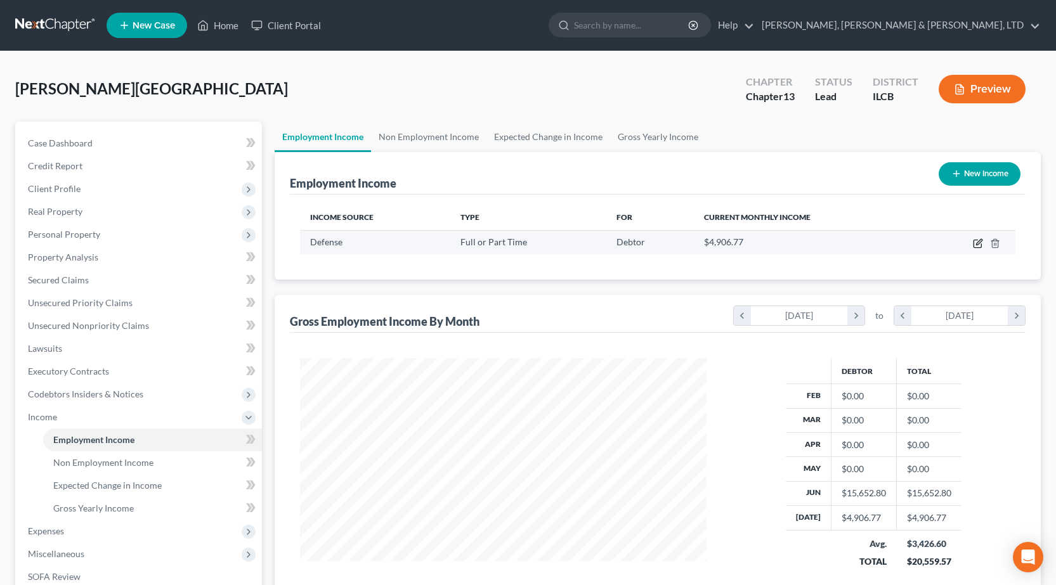
click at [974, 248] on icon "button" at bounding box center [977, 244] width 8 height 8
select select "0"
select select "15"
select select "0"
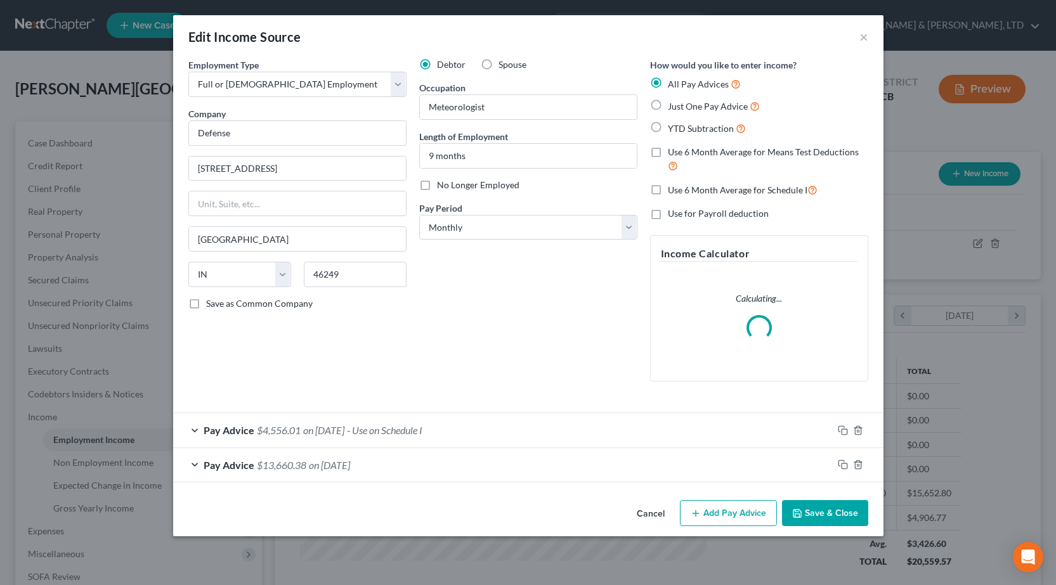
scroll to position [228, 436]
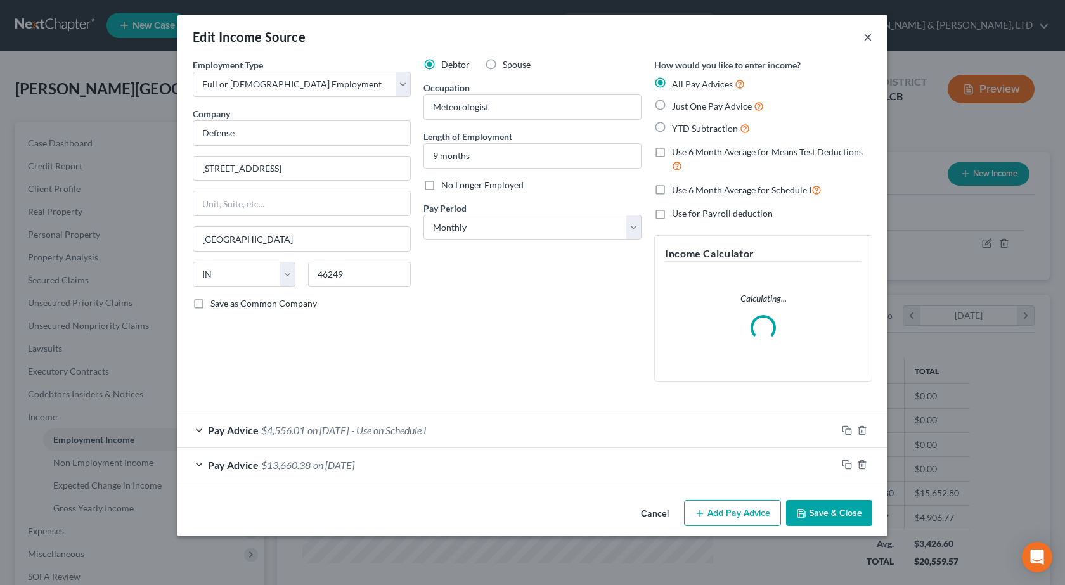
click at [870, 39] on button "×" at bounding box center [867, 36] width 9 height 15
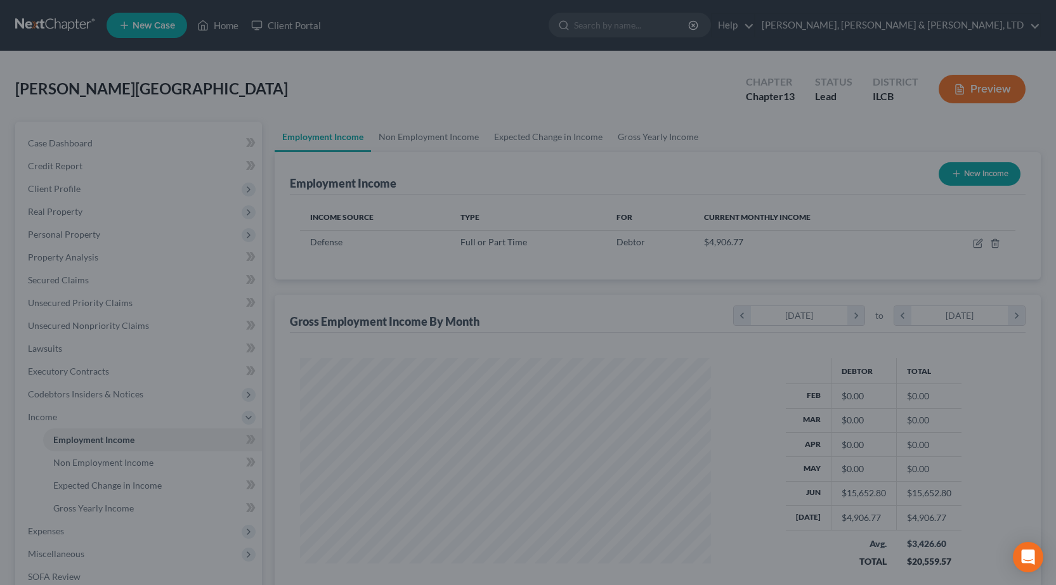
scroll to position [633716, 633511]
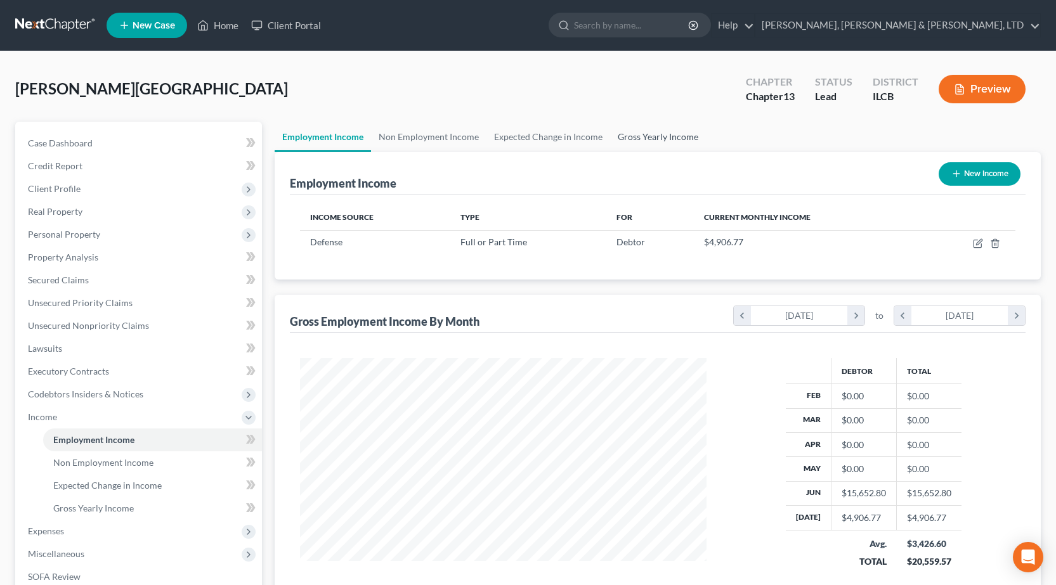
click at [667, 134] on link "Gross Yearly Income" at bounding box center [658, 137] width 96 height 30
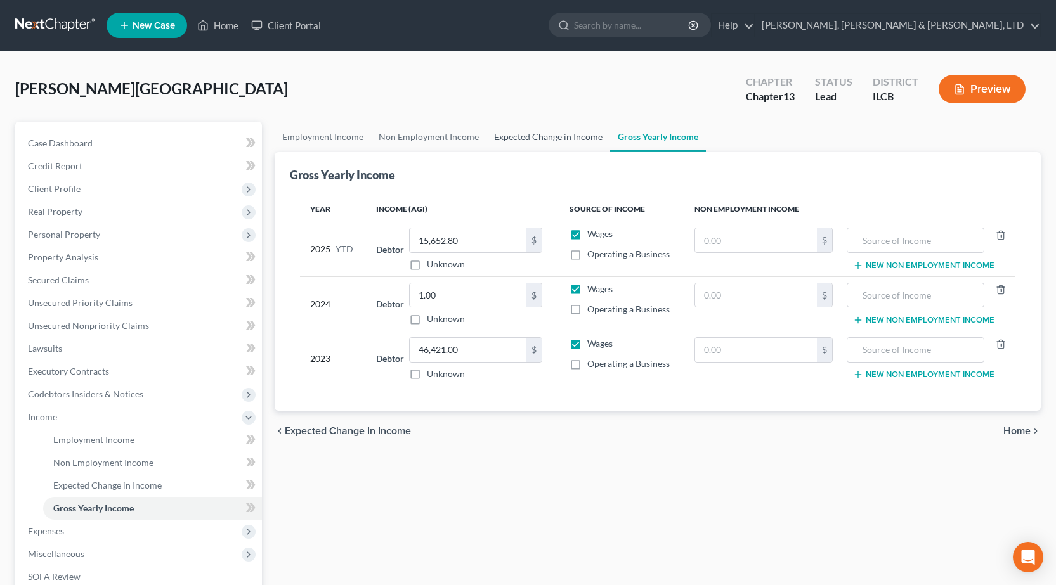
click at [538, 145] on link "Expected Change in Income" at bounding box center [548, 137] width 124 height 30
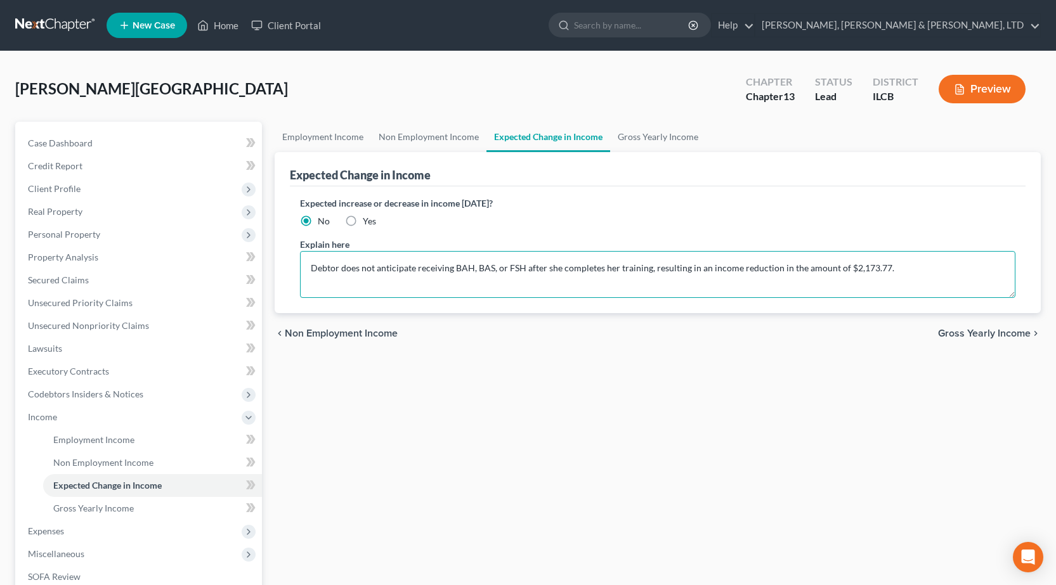
click at [486, 264] on textarea "Debtor does not anticipate receiving BAH, BAS, or FSH after she completes her t…" at bounding box center [657, 274] width 715 height 47
drag, startPoint x: 858, startPoint y: 266, endPoint x: 824, endPoint y: 264, distance: 34.3
click at [824, 264] on textarea "Debtor does not anticipate receiving BAH, or FSH after she completes her traini…" at bounding box center [657, 274] width 715 height 47
type textarea "Debtor does not anticipate receiving BAH, or FSH after she completes her traini…"
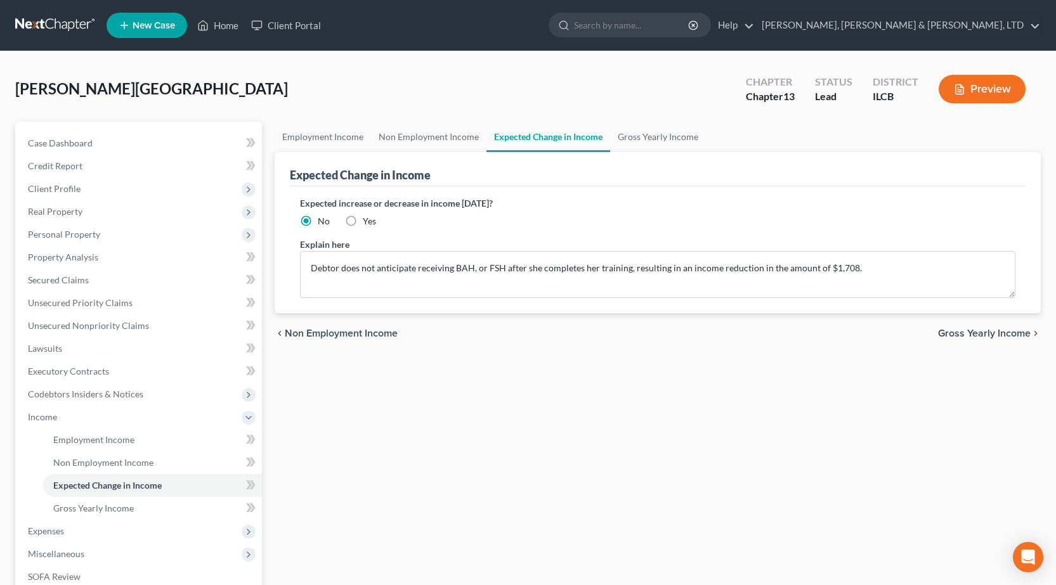
click at [623, 423] on div "Employment Income Non Employment Income Expected Change in Income Gross Yearly …" at bounding box center [657, 431] width 778 height 618
click at [429, 134] on link "Non Employment Income" at bounding box center [428, 137] width 115 height 30
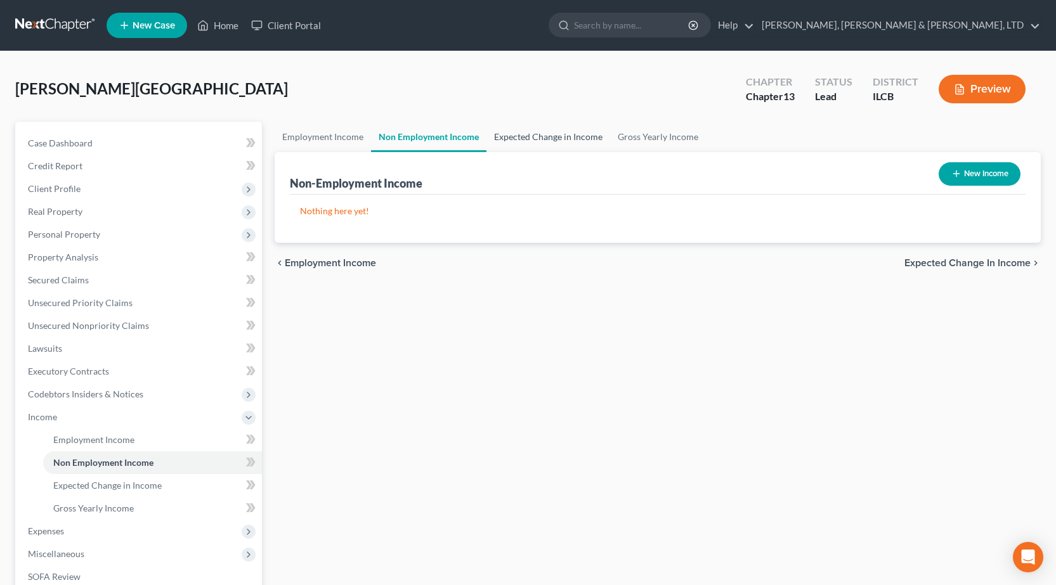
click at [543, 126] on link "Expected Change in Income" at bounding box center [548, 137] width 124 height 30
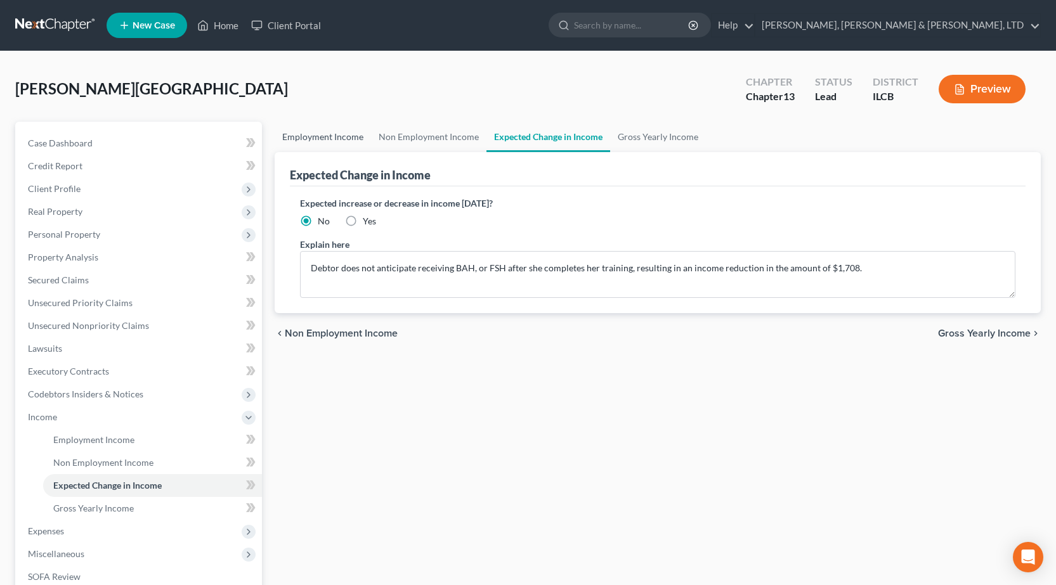
click at [352, 131] on link "Employment Income" at bounding box center [322, 137] width 96 height 30
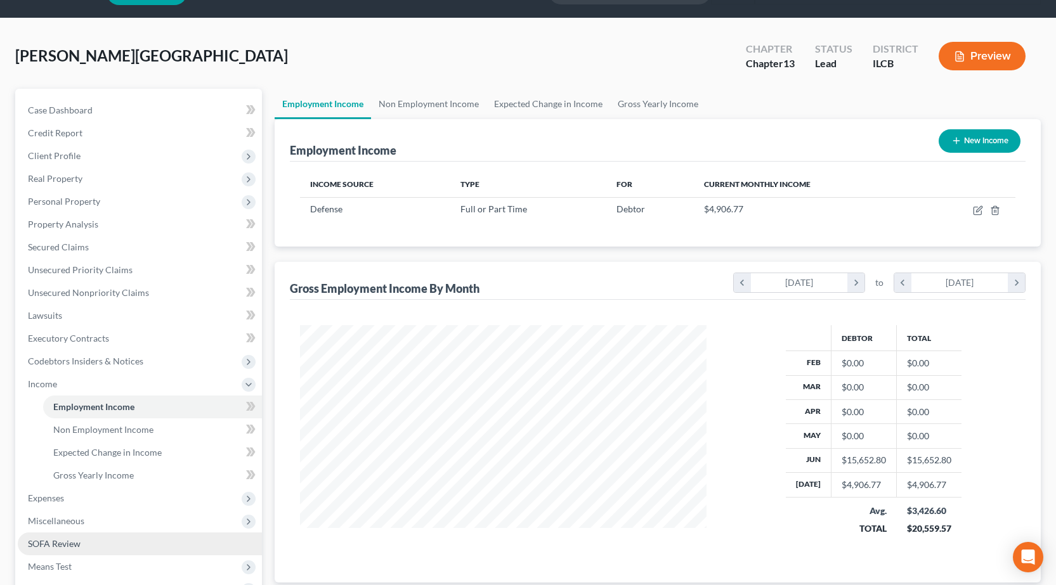
scroll to position [63, 0]
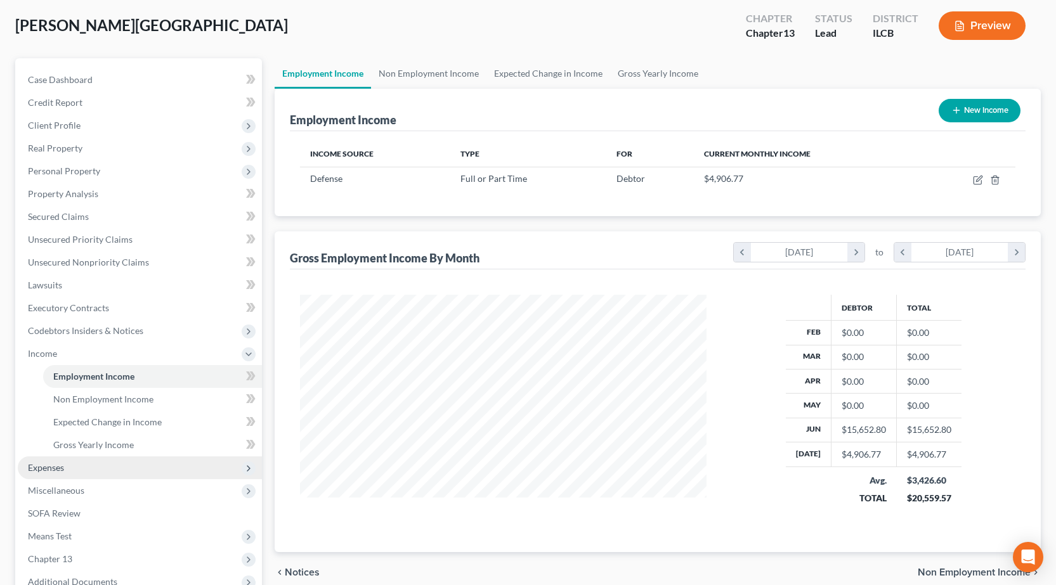
click at [82, 469] on span "Expenses" at bounding box center [140, 467] width 244 height 23
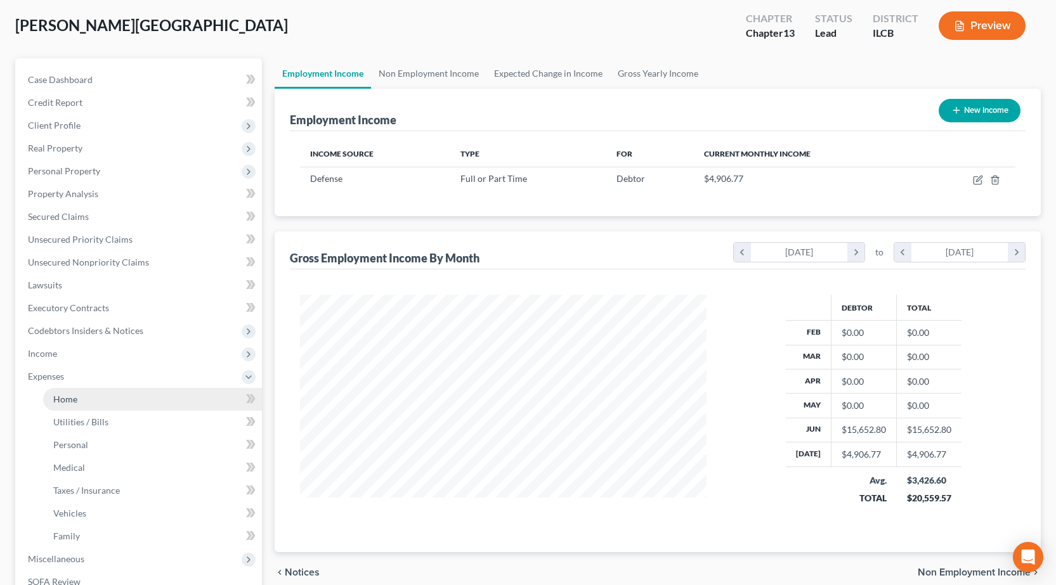
click at [78, 394] on link "Home" at bounding box center [152, 399] width 219 height 23
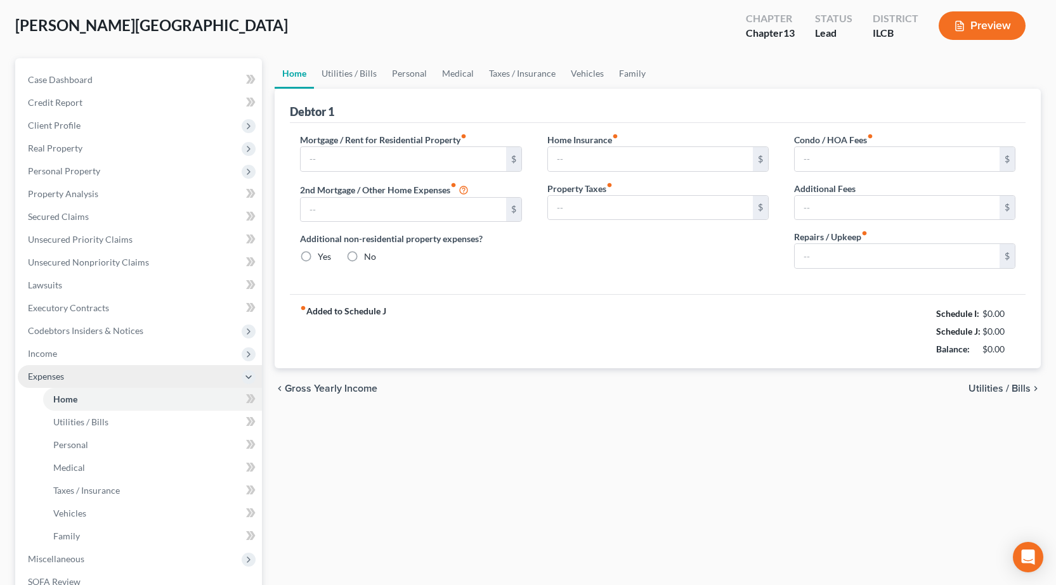
type input "0.00"
radio input "true"
type input "0.00"
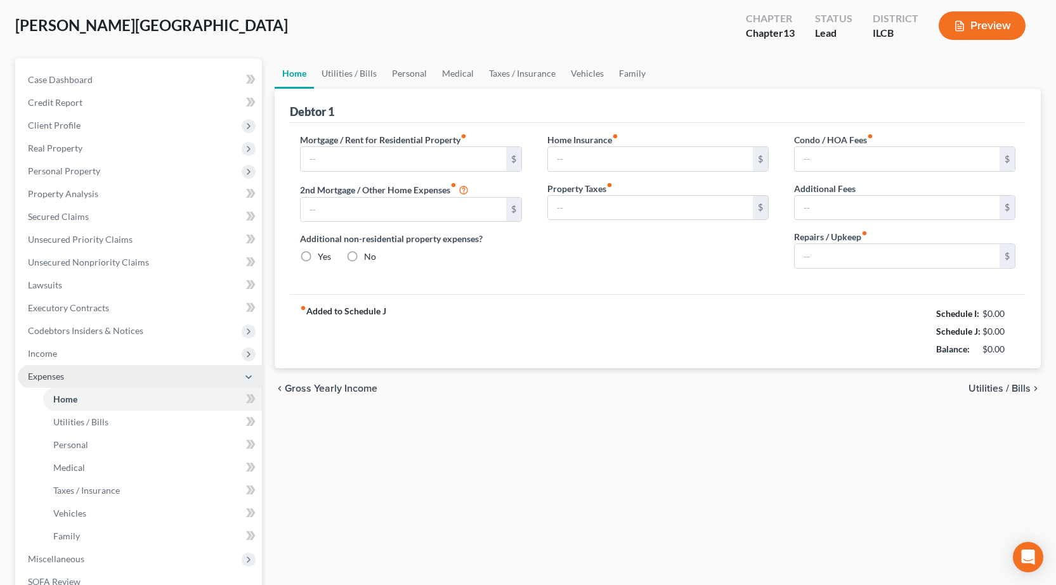
type input "0.00"
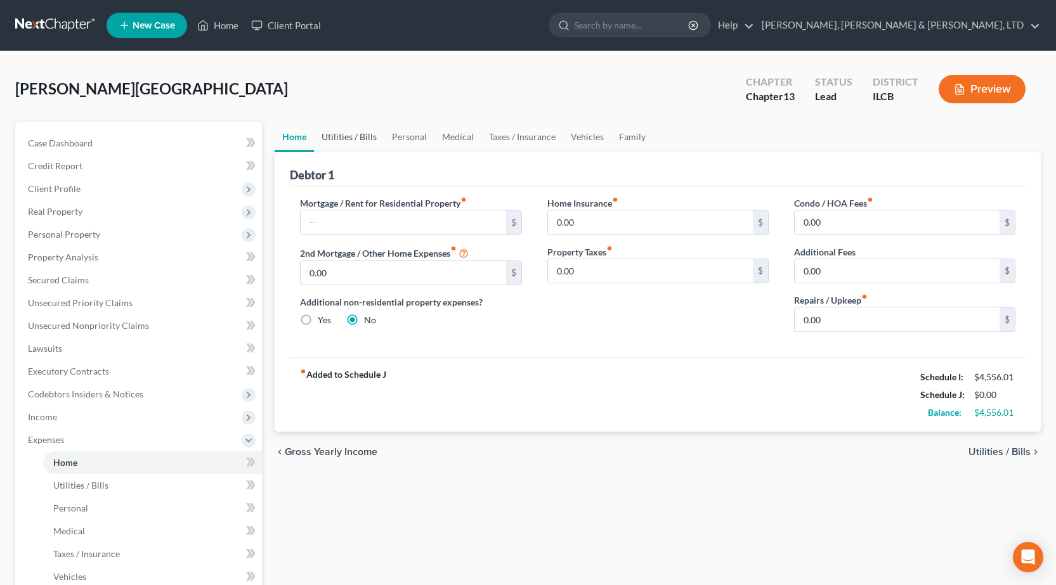
click at [377, 132] on link "Utilities / Bills" at bounding box center [349, 137] width 70 height 30
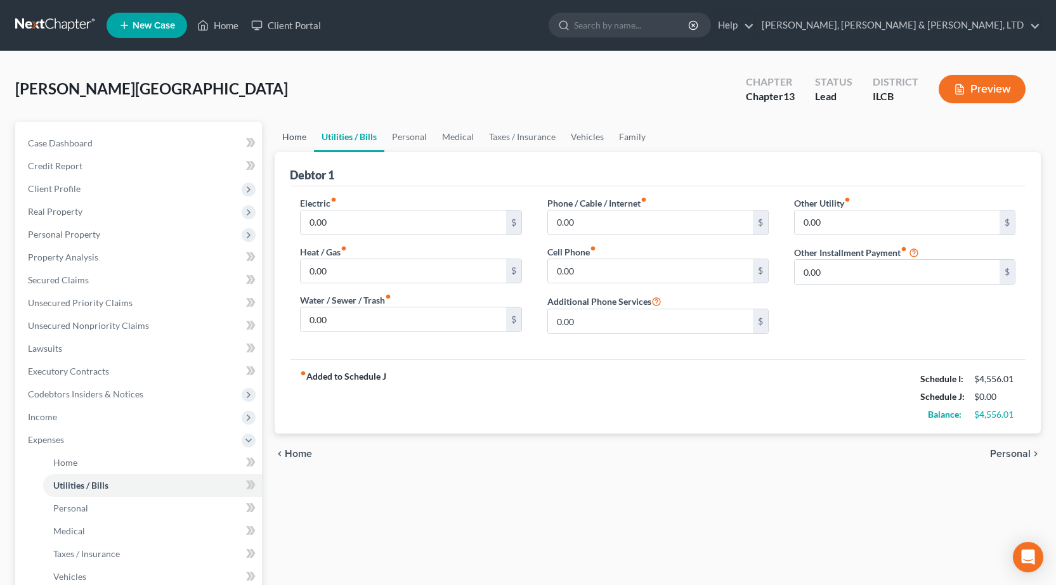
click at [297, 141] on link "Home" at bounding box center [293, 137] width 39 height 30
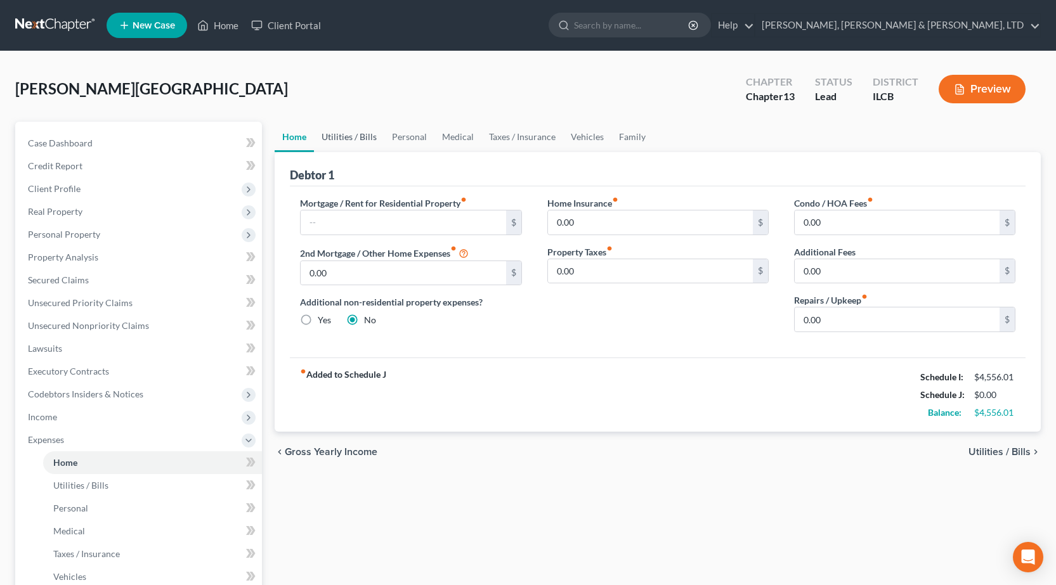
click at [353, 137] on link "Utilities / Bills" at bounding box center [349, 137] width 70 height 30
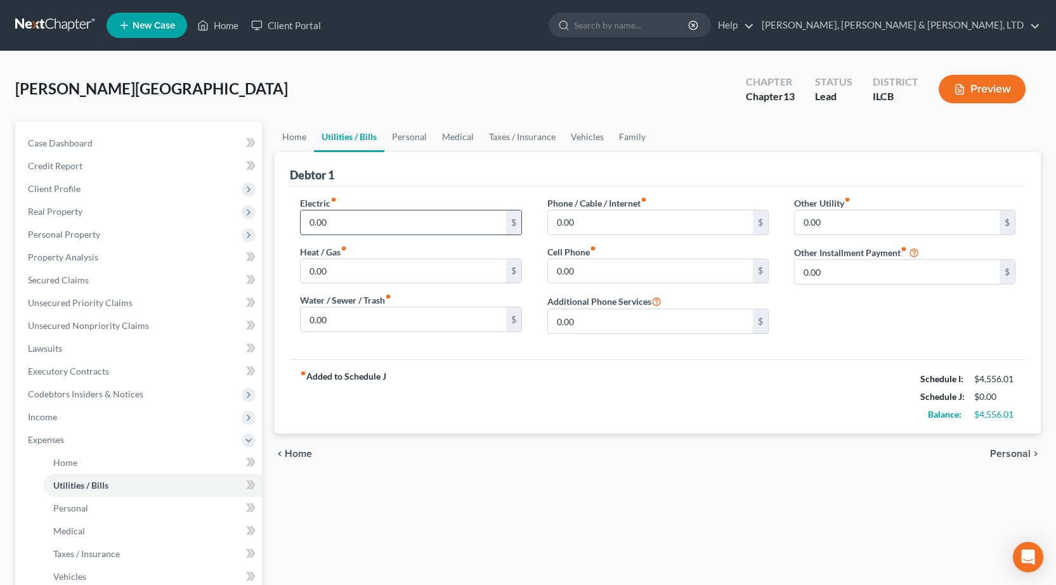
click at [375, 222] on input "0.00" at bounding box center [402, 222] width 205 height 24
click at [120, 332] on link "Unsecured Nonpriority Claims" at bounding box center [140, 325] width 244 height 23
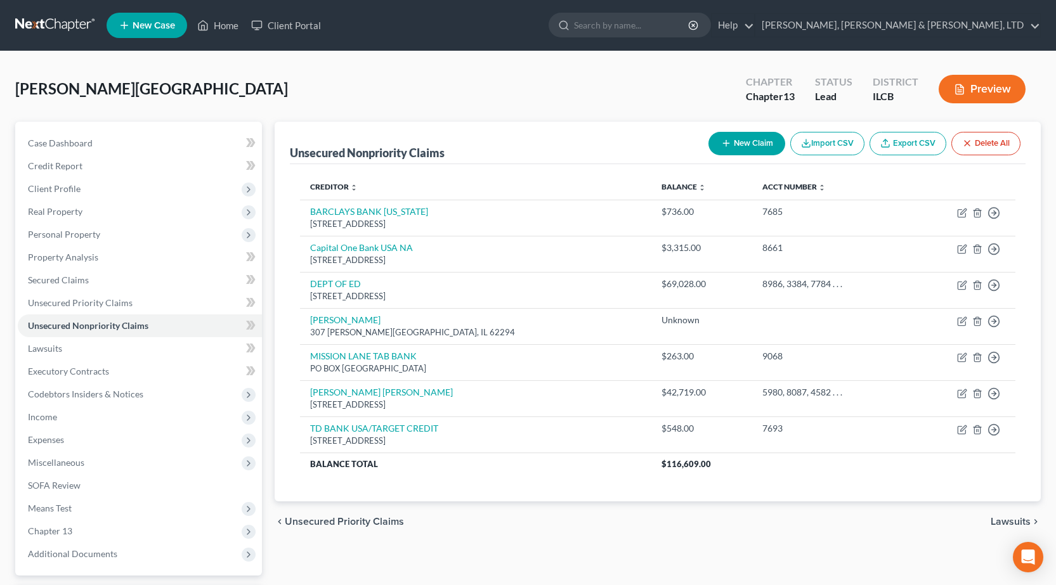
click at [739, 147] on button "New Claim" at bounding box center [746, 143] width 77 height 23
select select "0"
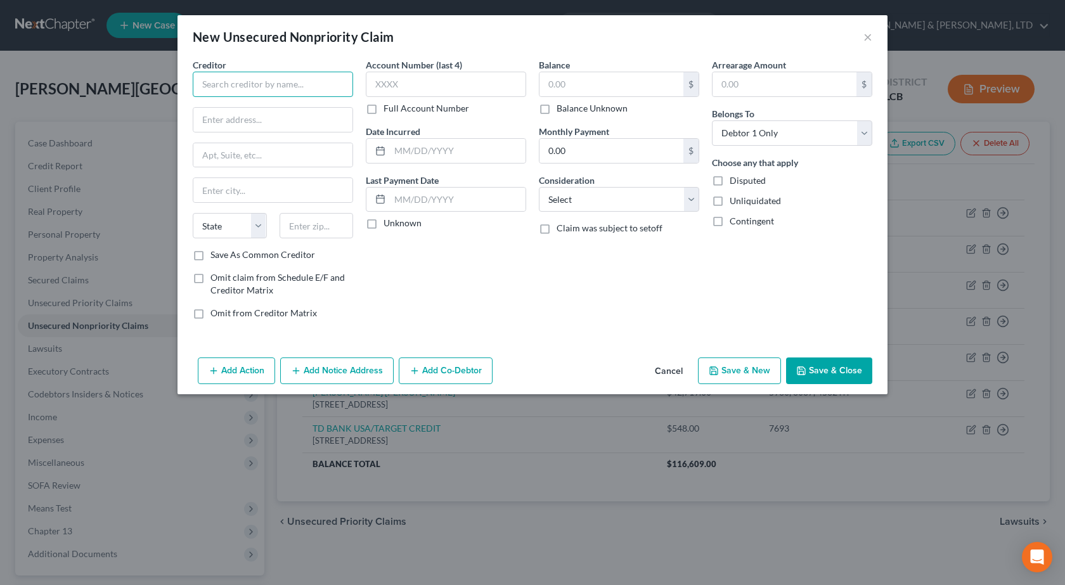
click at [284, 87] on input "text" at bounding box center [273, 84] width 160 height 25
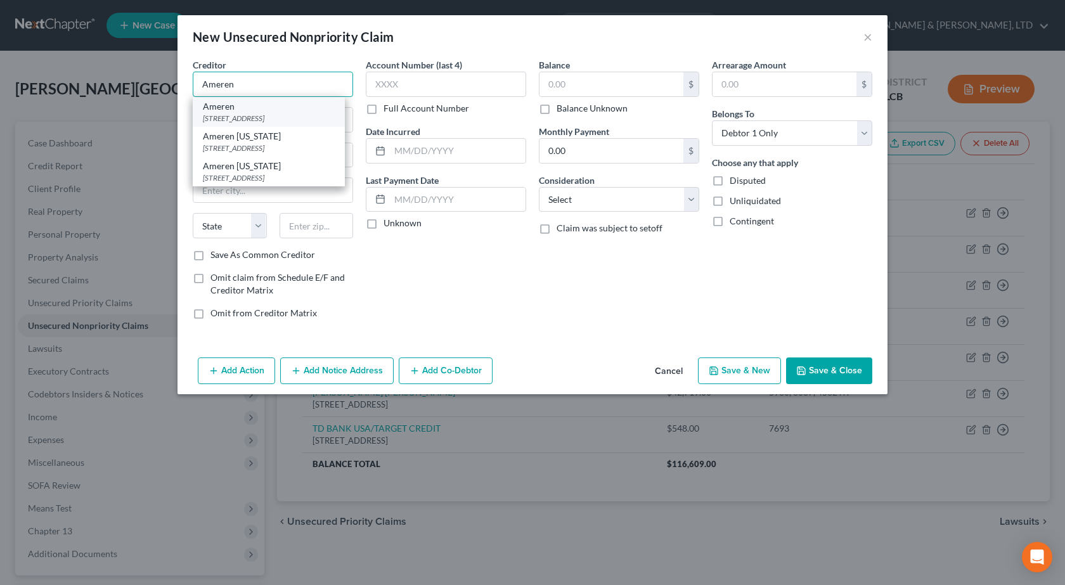
type input "Ameren"
click at [297, 107] on div "Ameren" at bounding box center [269, 106] width 132 height 13
type input "300 Liberty"
type input "Peoria"
select select "14"
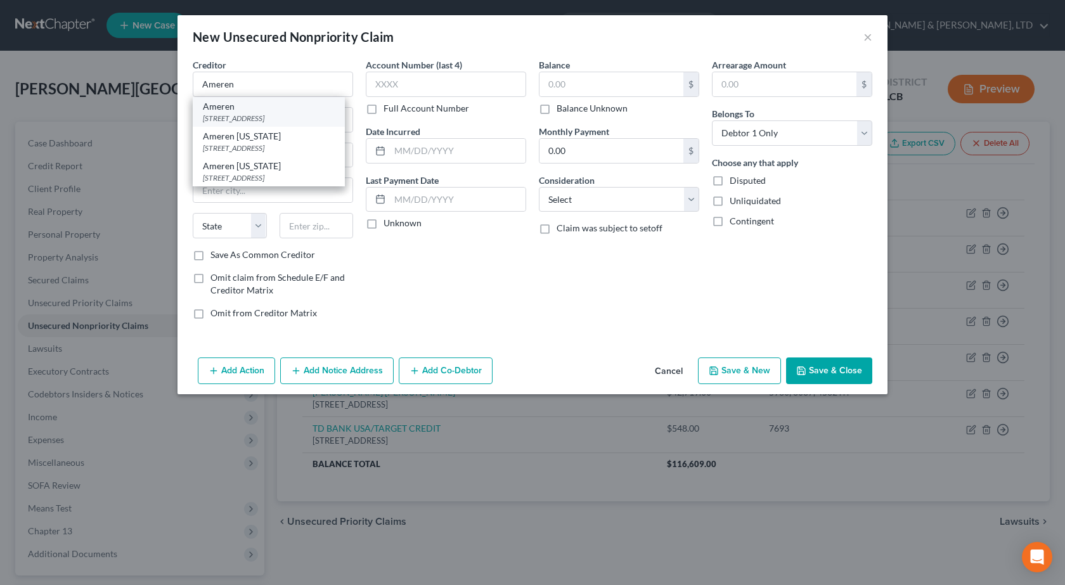
type input "61602"
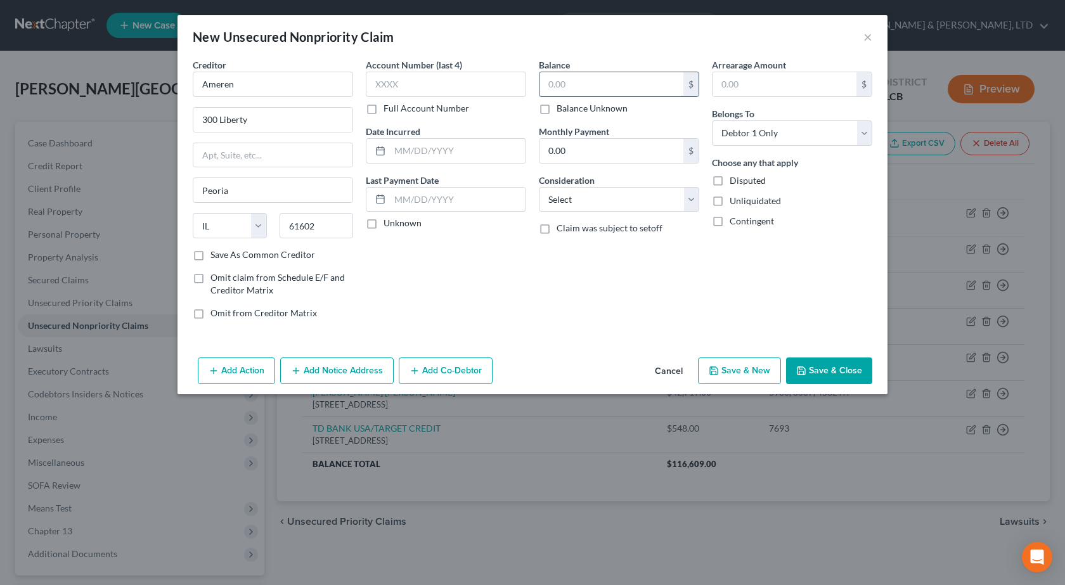
drag, startPoint x: 636, startPoint y: 79, endPoint x: 624, endPoint y: 80, distance: 12.7
click at [635, 79] on input "text" at bounding box center [611, 84] width 144 height 24
type input "700"
click at [579, 203] on select "Select Cable / Satellite Services Collection Agency Credit Card Debt Debt Couns…" at bounding box center [619, 199] width 160 height 25
select select "20"
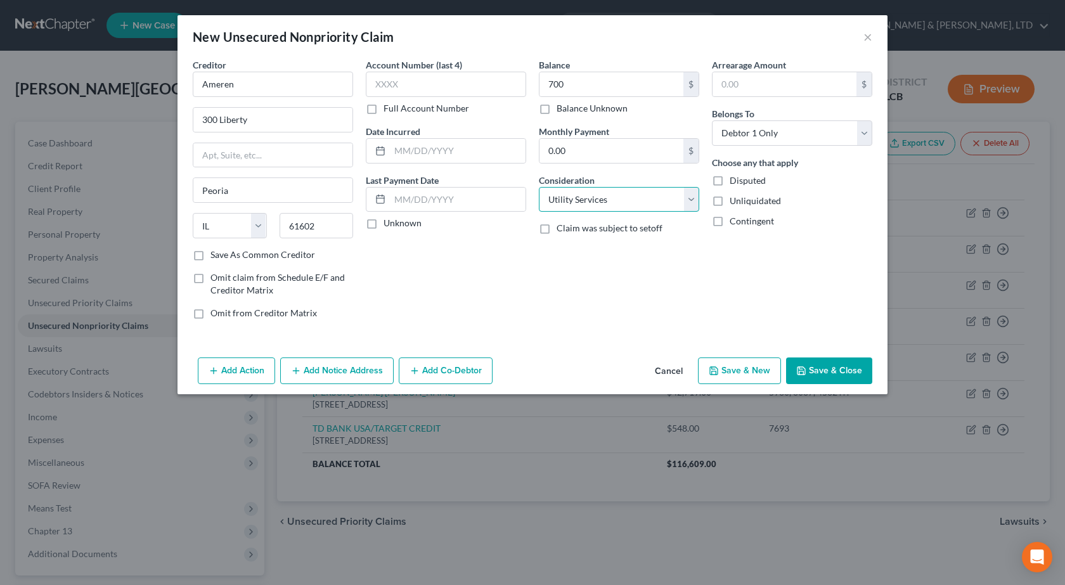
click at [539, 187] on select "Select Cable / Satellite Services Collection Agency Credit Card Debt Debt Couns…" at bounding box center [619, 199] width 160 height 25
drag, startPoint x: 534, startPoint y: 292, endPoint x: 520, endPoint y: 281, distance: 17.2
click at [536, 292] on div "Balance 700.00 $ Balance Unknown Balance Undetermined 700 $ Balance Unknown Mon…" at bounding box center [619, 193] width 173 height 271
click at [815, 365] on button "Save & Close" at bounding box center [829, 371] width 86 height 27
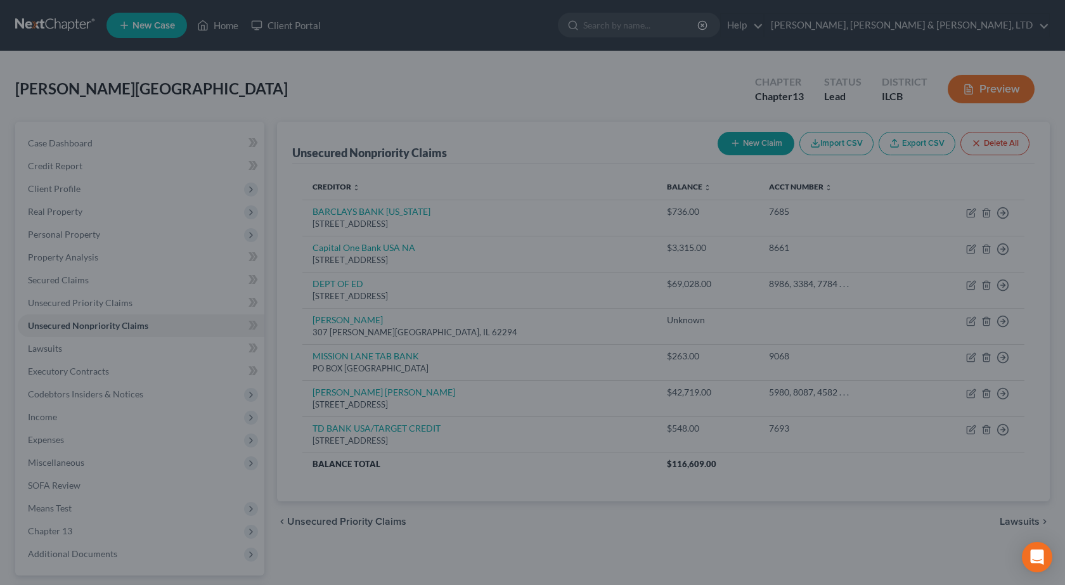
type input "700.00"
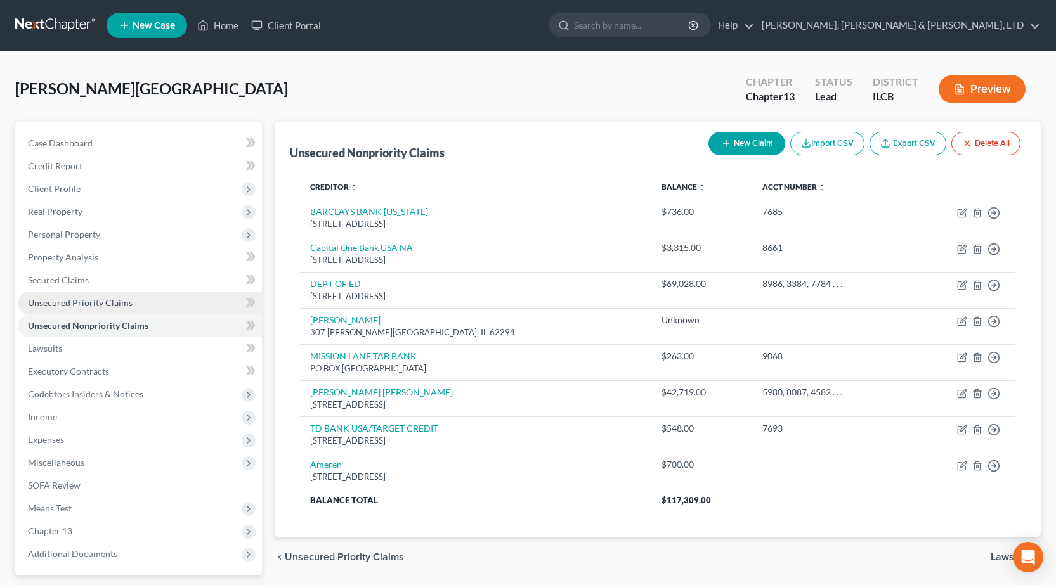
click at [81, 307] on span "Unsecured Priority Claims" at bounding box center [80, 302] width 105 height 11
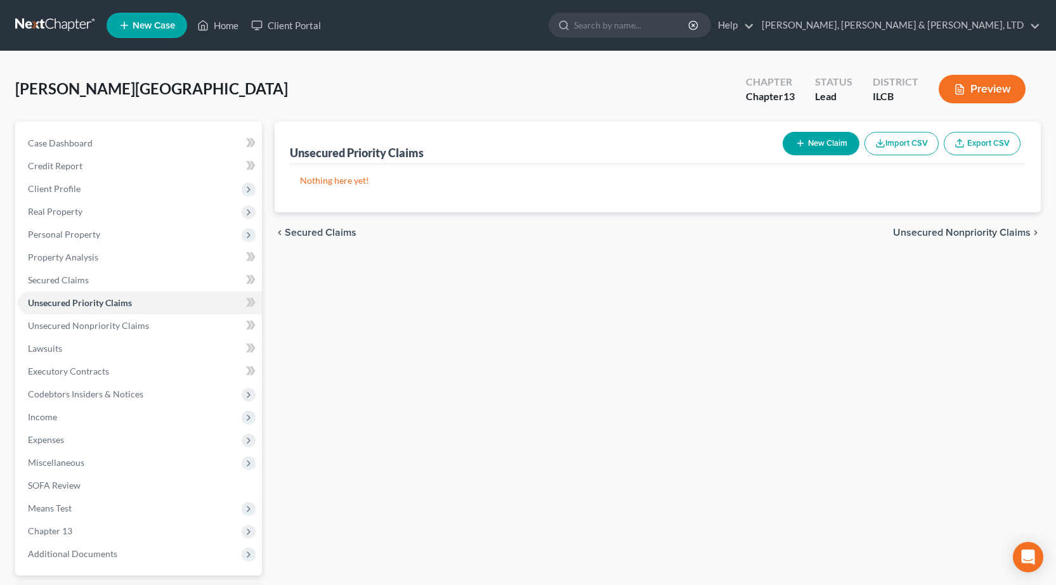
click at [815, 152] on button "New Claim" at bounding box center [820, 143] width 77 height 23
select select "0"
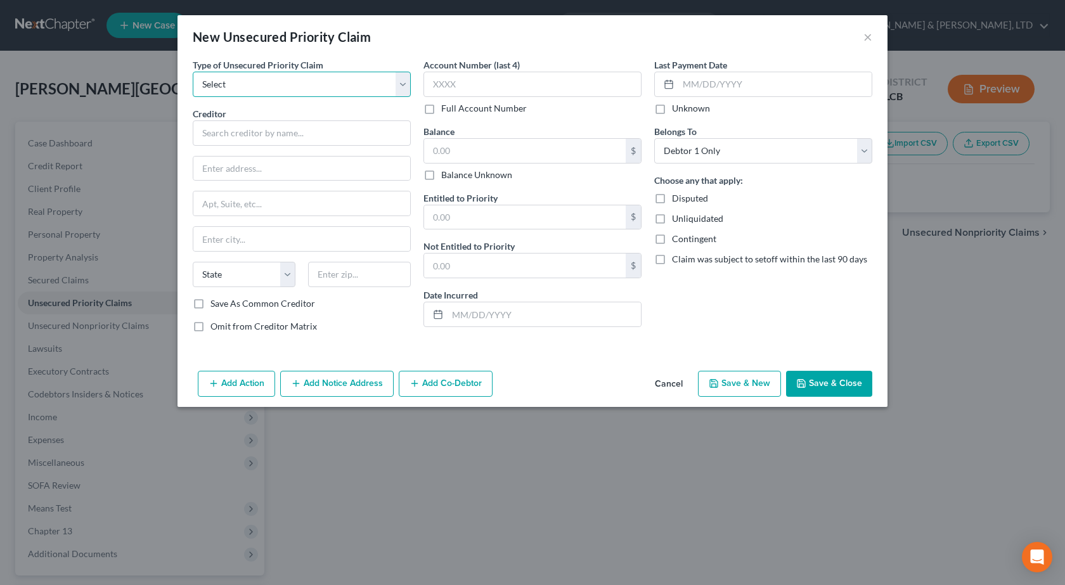
click at [339, 83] on select "Select Taxes & Other Government Units Domestic Support Obligations Extensions o…" at bounding box center [302, 84] width 218 height 25
select select "0"
click at [193, 72] on select "Select Taxes & Other Government Units Domestic Support Obligations Extensions o…" at bounding box center [302, 84] width 218 height 25
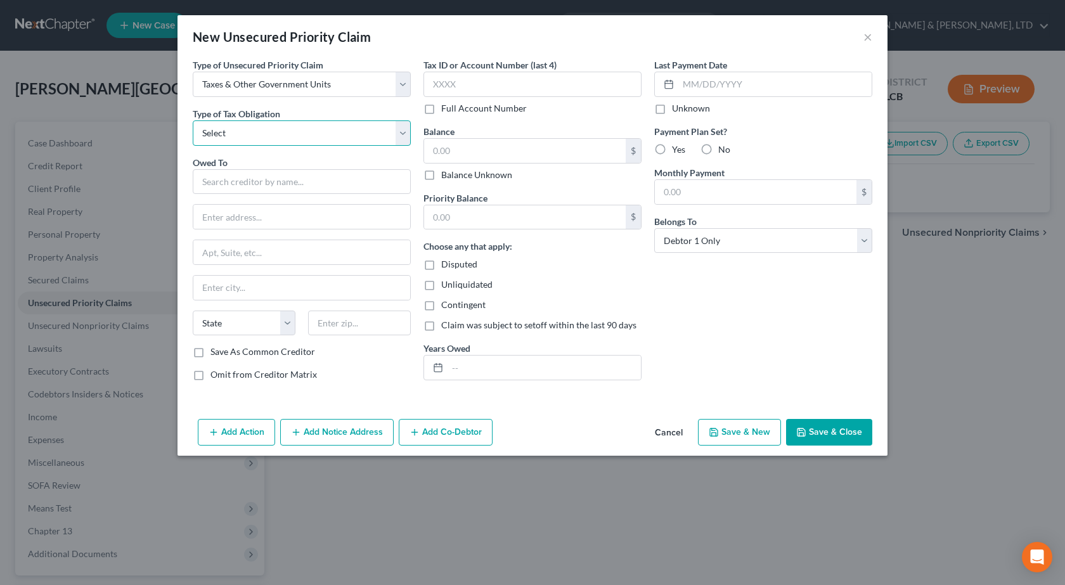
click at [325, 134] on select "Select Federal City State Franchise Tax Board Other" at bounding box center [302, 132] width 218 height 25
select select "0"
click at [193, 120] on select "Select Federal City State Franchise Tax Board Other" at bounding box center [302, 132] width 218 height 25
click at [261, 183] on input "text" at bounding box center [302, 181] width 218 height 25
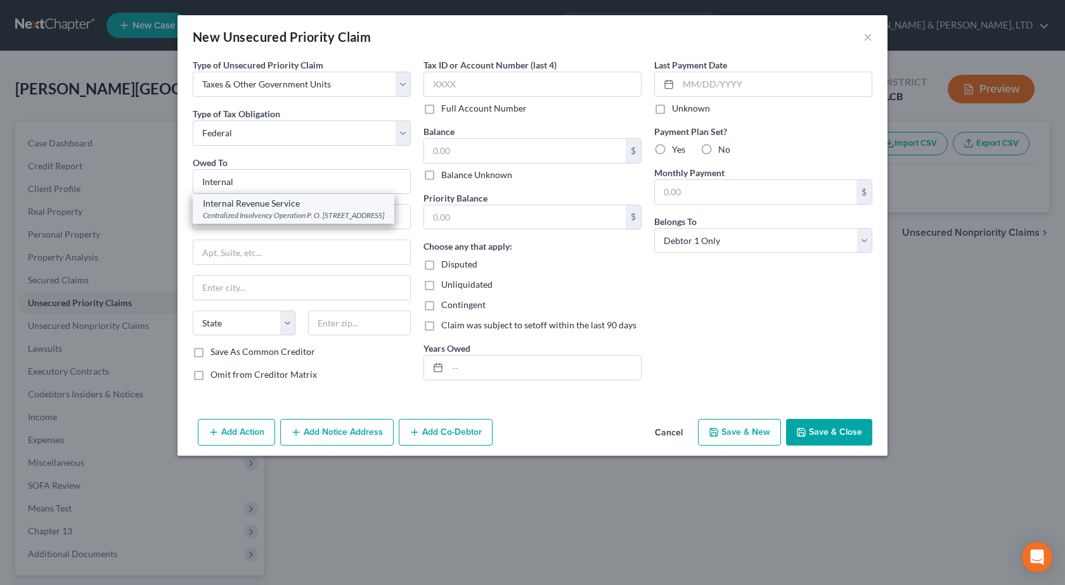
click at [252, 205] on div "Internal Revenue Service" at bounding box center [293, 203] width 181 height 13
type input "Internal Revenue Service"
type input "Centralized Insolvency Operation"
type input "P. O. Box 7317"
type input "Philadelphia"
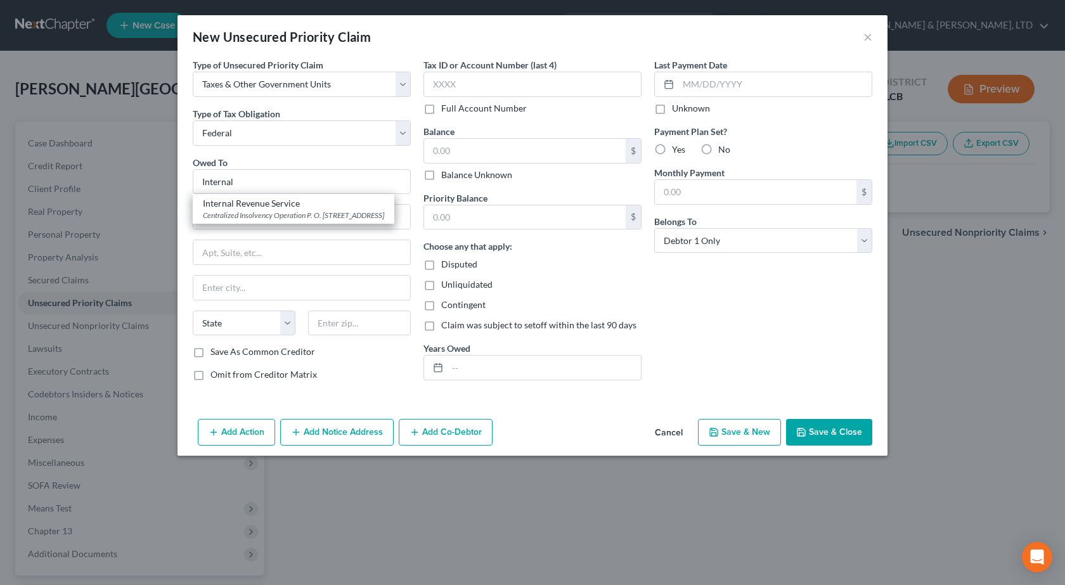
select select "39"
type input "19101"
click at [499, 148] on input "text" at bounding box center [525, 151] width 202 height 24
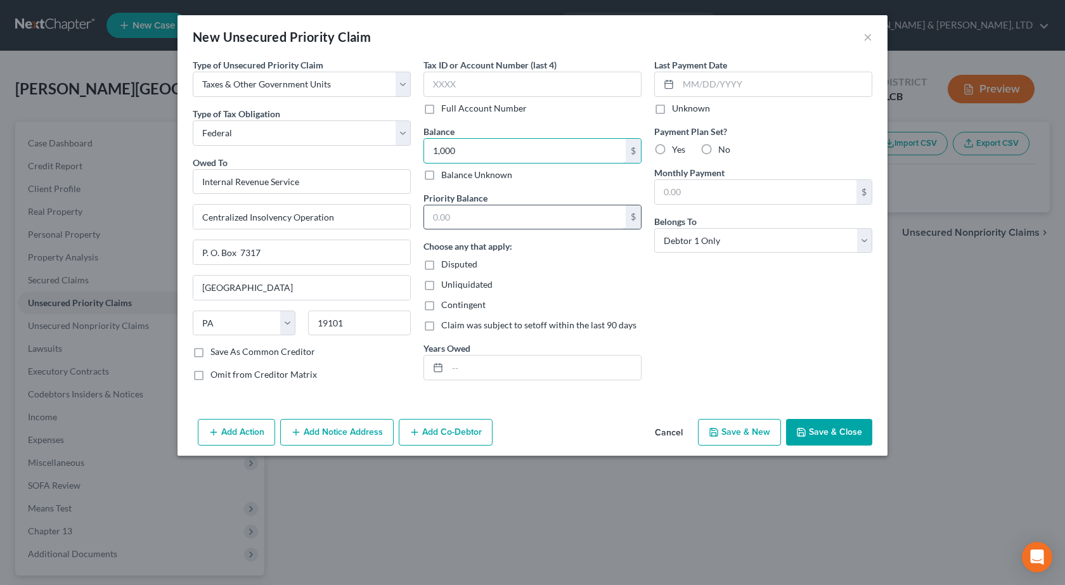
type input "1,000"
click at [494, 212] on input "text" at bounding box center [525, 217] width 202 height 24
type input "1,000"
click at [825, 432] on button "Save & Close" at bounding box center [829, 432] width 86 height 27
type input "1,000.00"
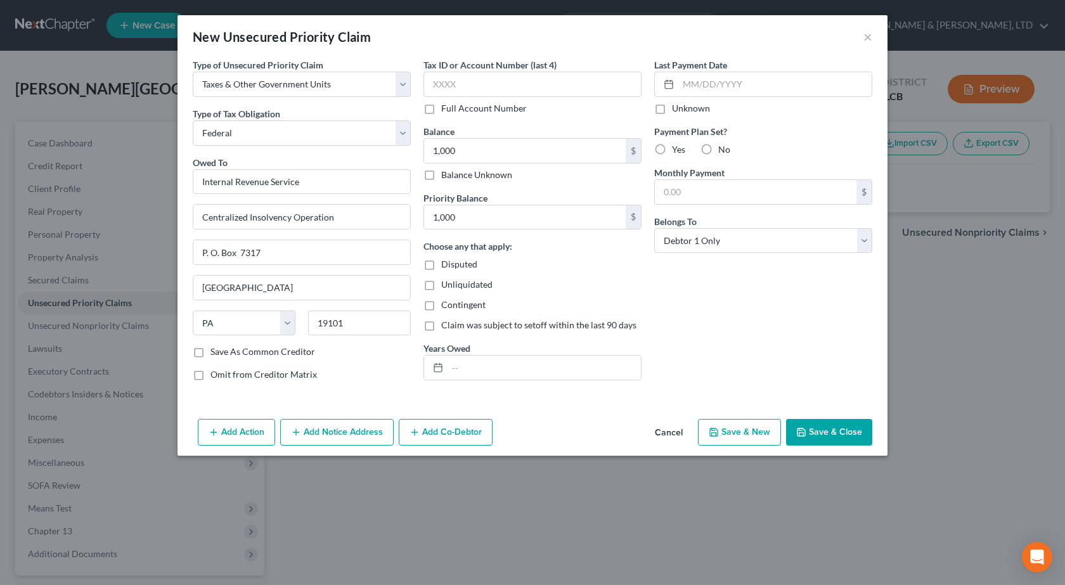
type input "1,000.00"
type input "0.00"
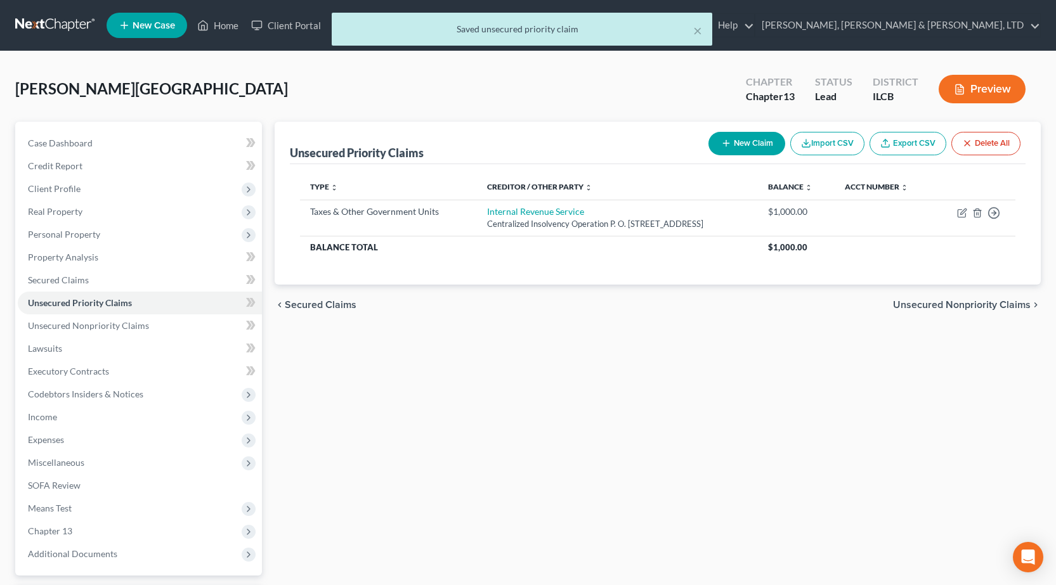
click at [753, 149] on button "New Claim" at bounding box center [746, 143] width 77 height 23
select select "0"
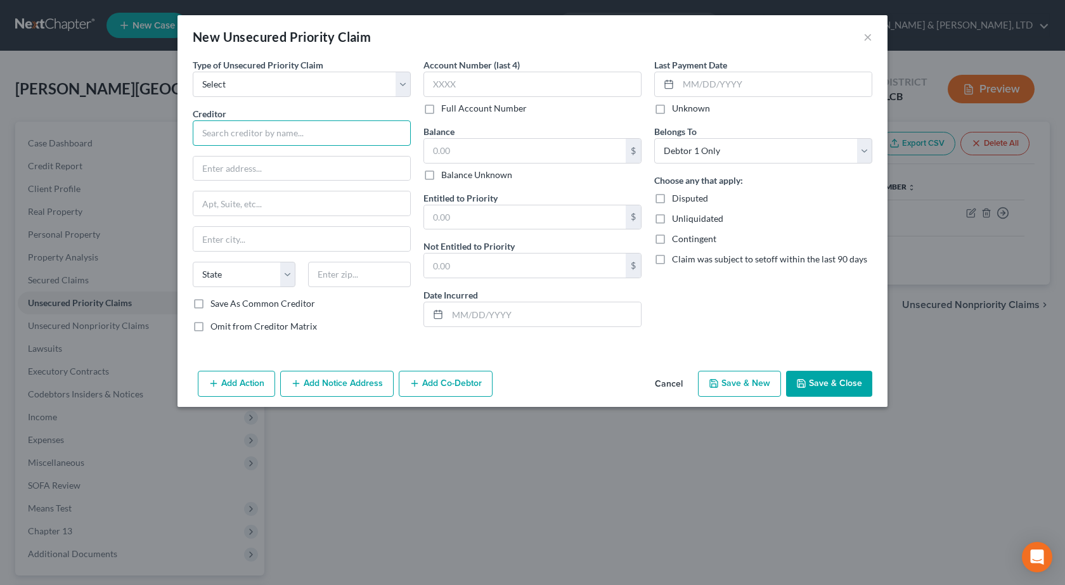
click at [271, 138] on input "text" at bounding box center [302, 132] width 218 height 25
click at [662, 382] on button "Cancel" at bounding box center [669, 384] width 48 height 25
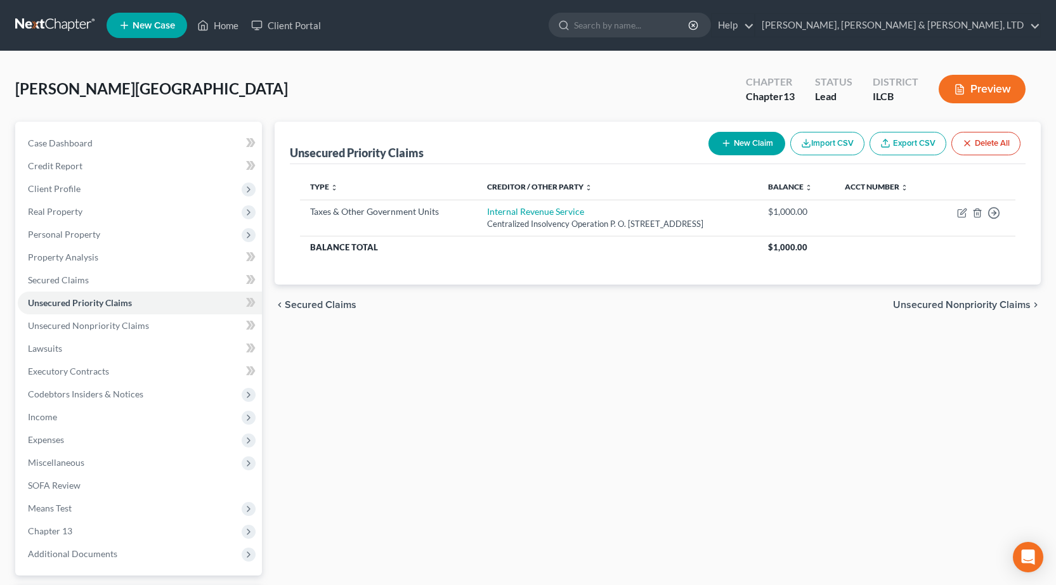
click at [713, 146] on button "New Claim" at bounding box center [746, 143] width 77 height 23
select select "0"
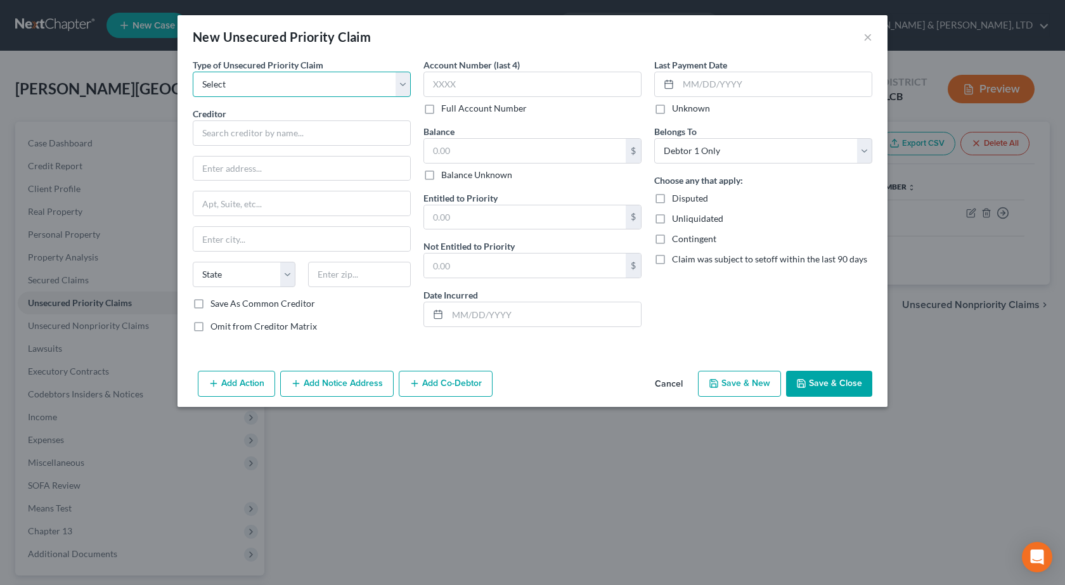
click at [264, 89] on select "Select Taxes & Other Government Units Domestic Support Obligations Extensions o…" at bounding box center [302, 84] width 218 height 25
select select "0"
click at [193, 72] on select "Select Taxes & Other Government Units Domestic Support Obligations Extensions o…" at bounding box center [302, 84] width 218 height 25
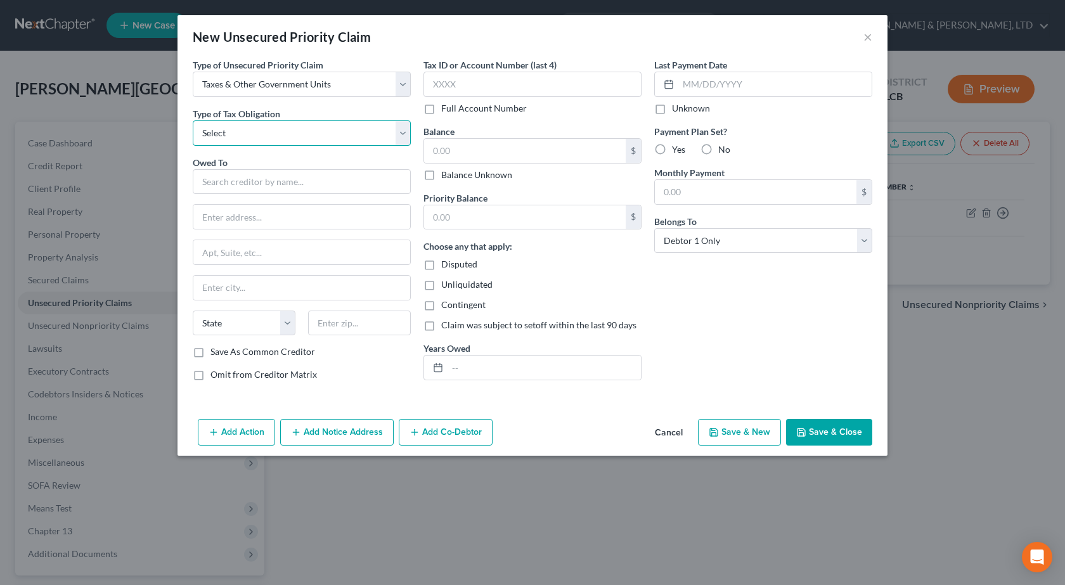
click at [242, 130] on select "Select Federal City State Franchise Tax Board Other" at bounding box center [302, 132] width 218 height 25
select select "2"
click at [193, 120] on select "Select Federal City State Franchise Tax Board Other" at bounding box center [302, 132] width 218 height 25
click at [245, 179] on input "text" at bounding box center [302, 181] width 218 height 25
type input "I"
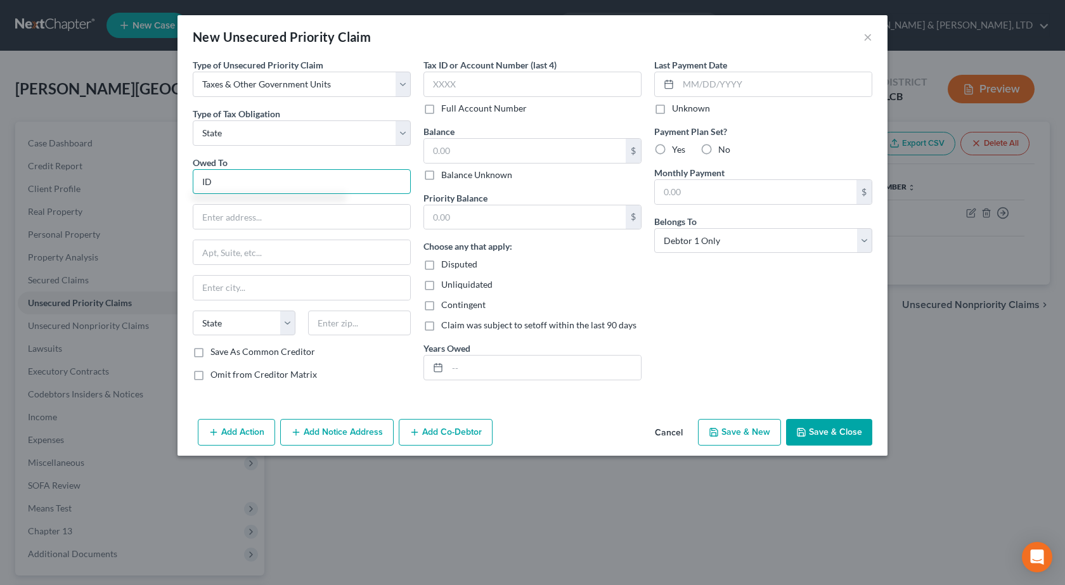
type input "I"
type input "Illinois Department of Revenue"
click at [233, 210] on input "text" at bounding box center [301, 217] width 217 height 24
paste input "101 W Jefferson St"
type input "101 W Jefferson St"
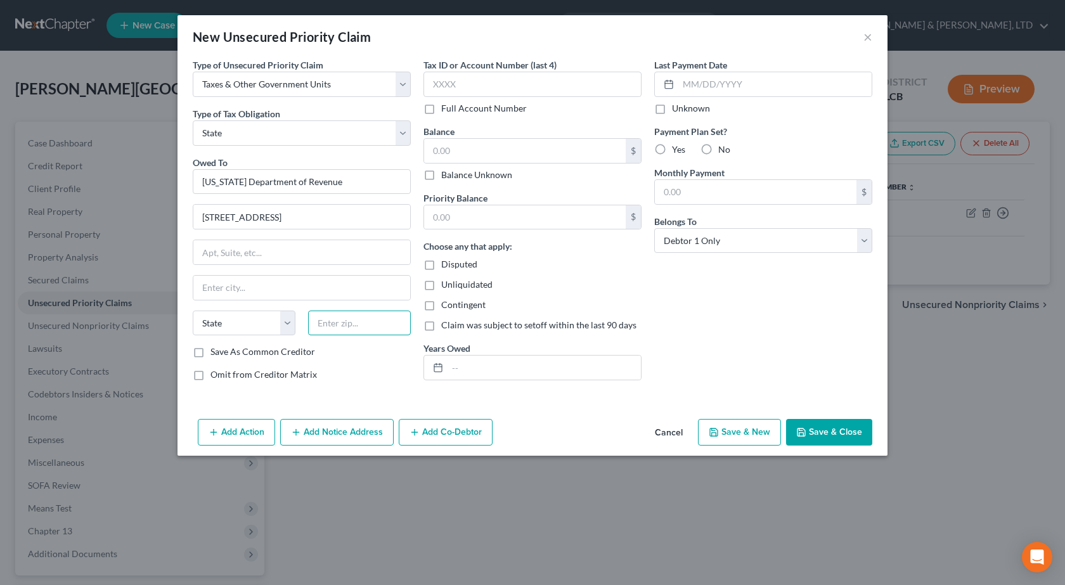
drag, startPoint x: 358, startPoint y: 317, endPoint x: 352, endPoint y: 316, distance: 6.4
click at [358, 316] on input "text" at bounding box center [359, 323] width 103 height 25
type input "62702"
type input "Springfield"
select select "14"
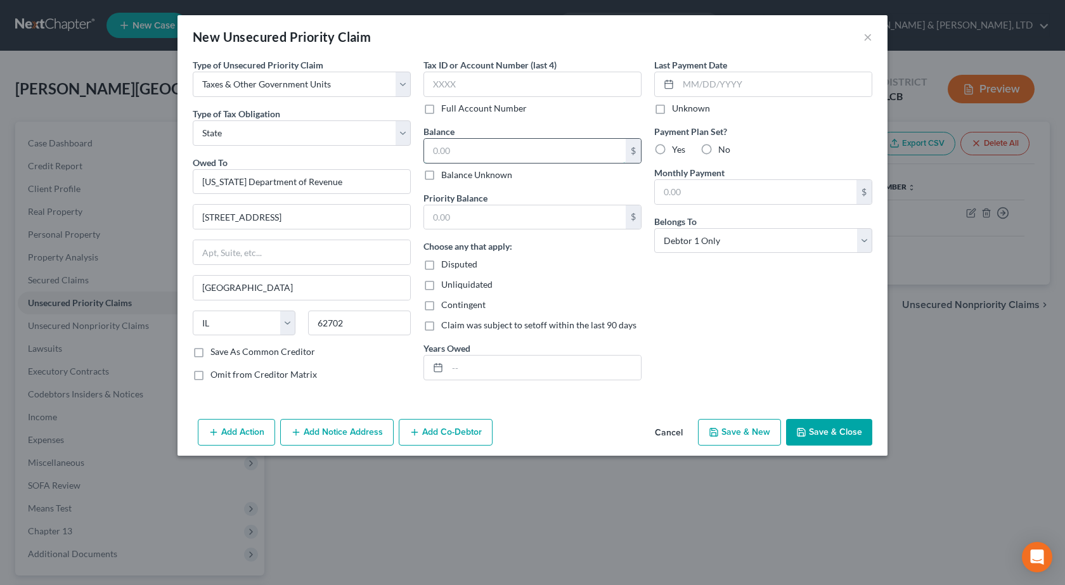
click at [534, 150] on input "text" at bounding box center [525, 151] width 202 height 24
type input "1,000"
drag, startPoint x: 482, startPoint y: 211, endPoint x: 470, endPoint y: 202, distance: 15.3
click at [482, 211] on input "text" at bounding box center [525, 217] width 202 height 24
type input "1,000"
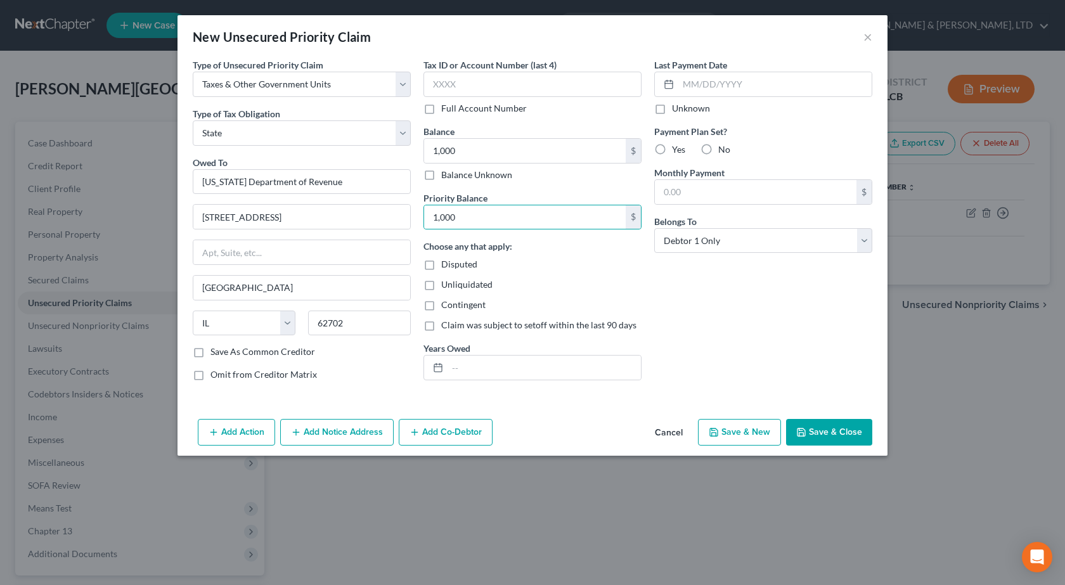
click at [832, 428] on button "Save & Close" at bounding box center [829, 432] width 86 height 27
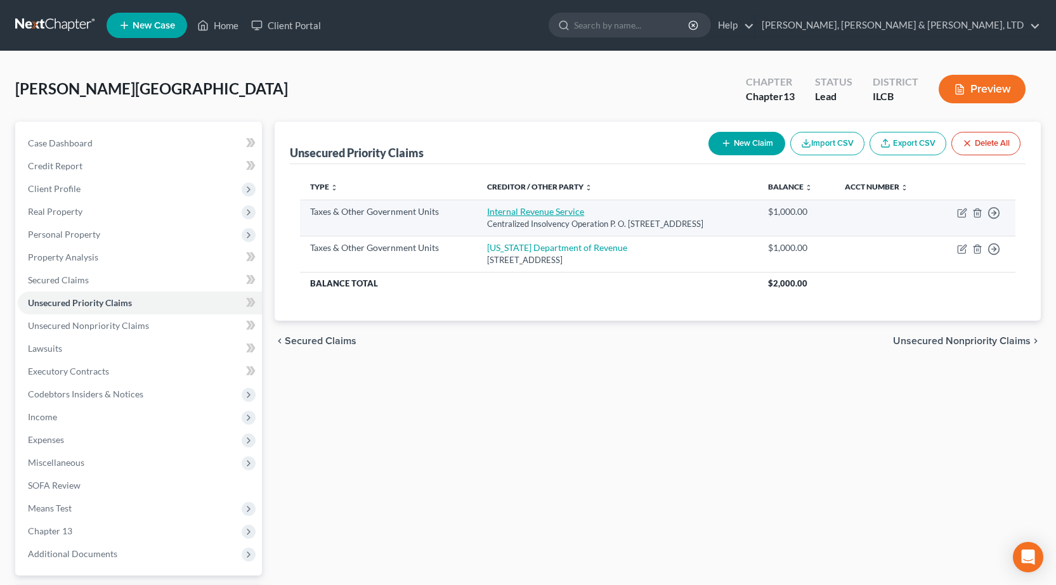
click at [529, 211] on link "Internal Revenue Service" at bounding box center [535, 211] width 97 height 11
select select "0"
select select "39"
select select "0"
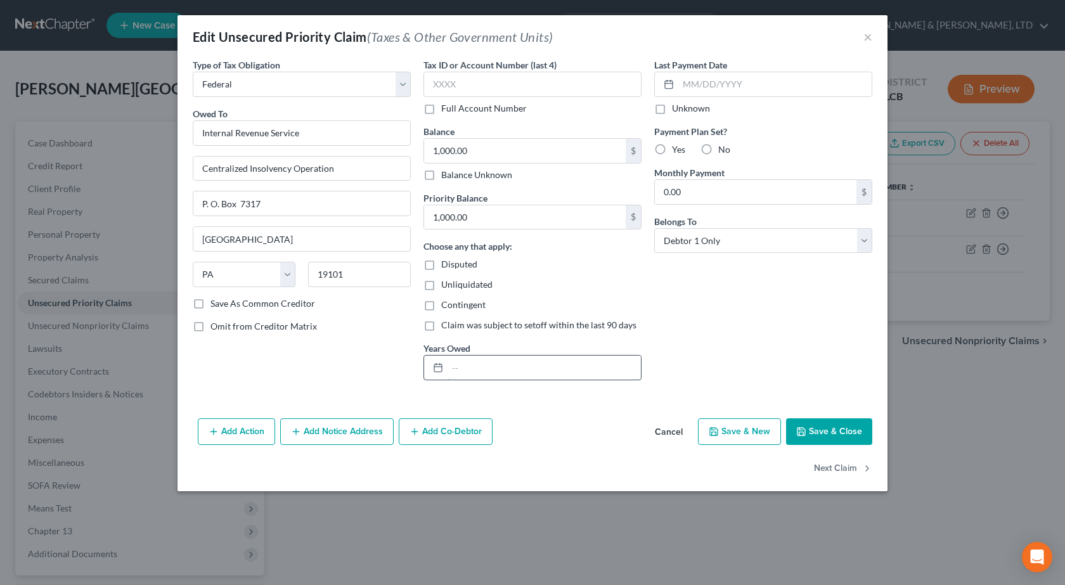
click at [474, 377] on input "text" at bounding box center [544, 368] width 193 height 24
type input "2023"
click at [823, 432] on button "Save & Close" at bounding box center [829, 431] width 86 height 27
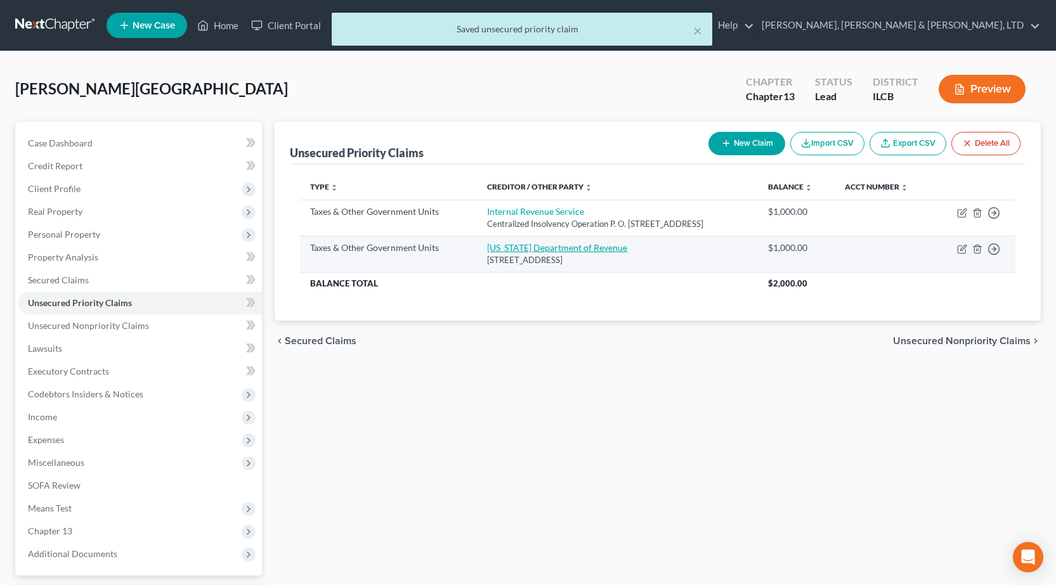
click at [515, 245] on link "Illinois Department of Revenue" at bounding box center [557, 247] width 140 height 11
select select "2"
select select "14"
select select "0"
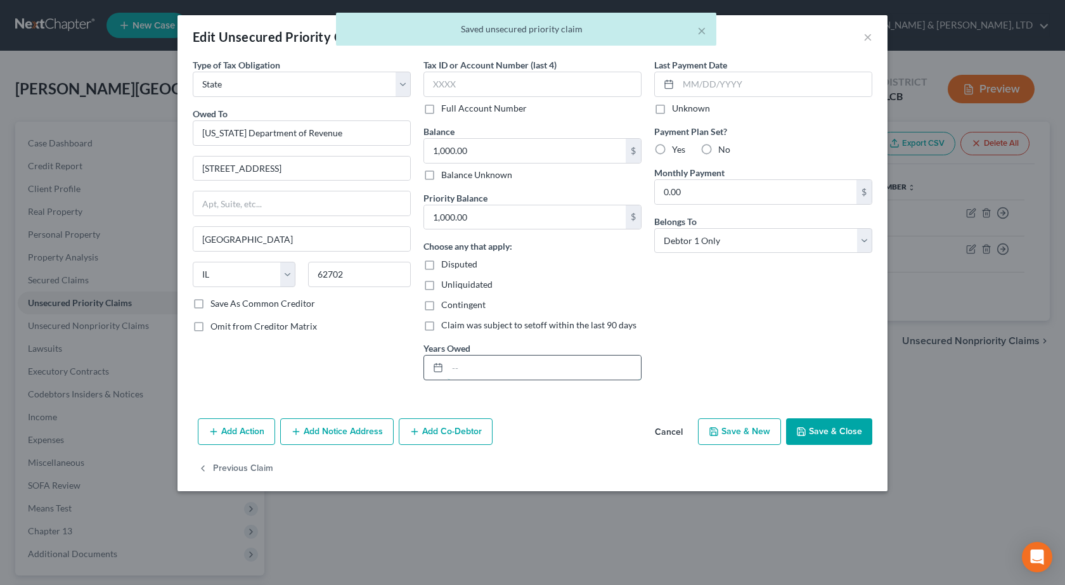
click at [481, 371] on input "text" at bounding box center [544, 368] width 193 height 24
type input "2023"
click at [832, 434] on button "Save & Close" at bounding box center [829, 431] width 86 height 27
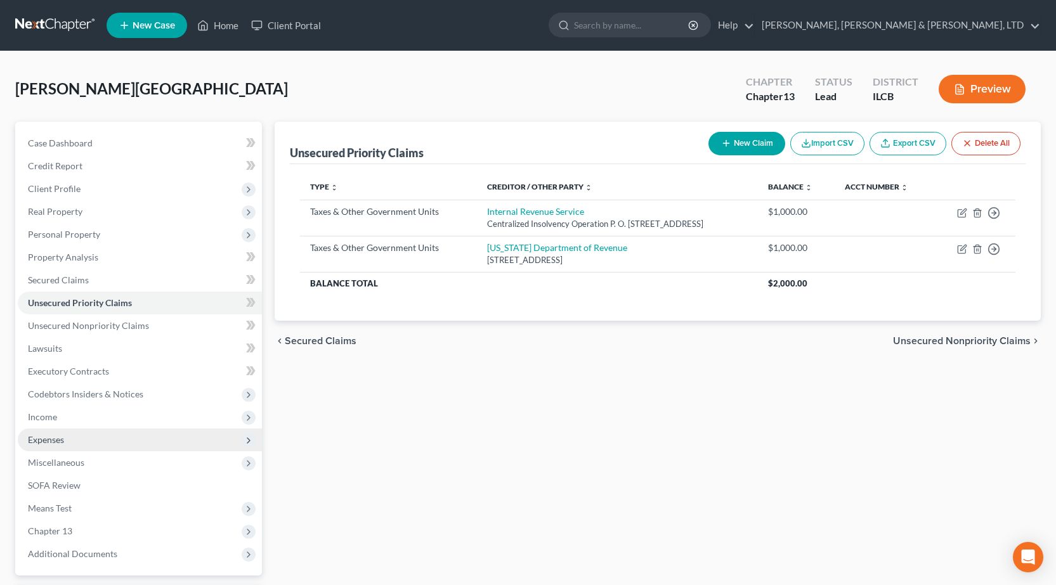
click at [96, 444] on span "Expenses" at bounding box center [140, 440] width 244 height 23
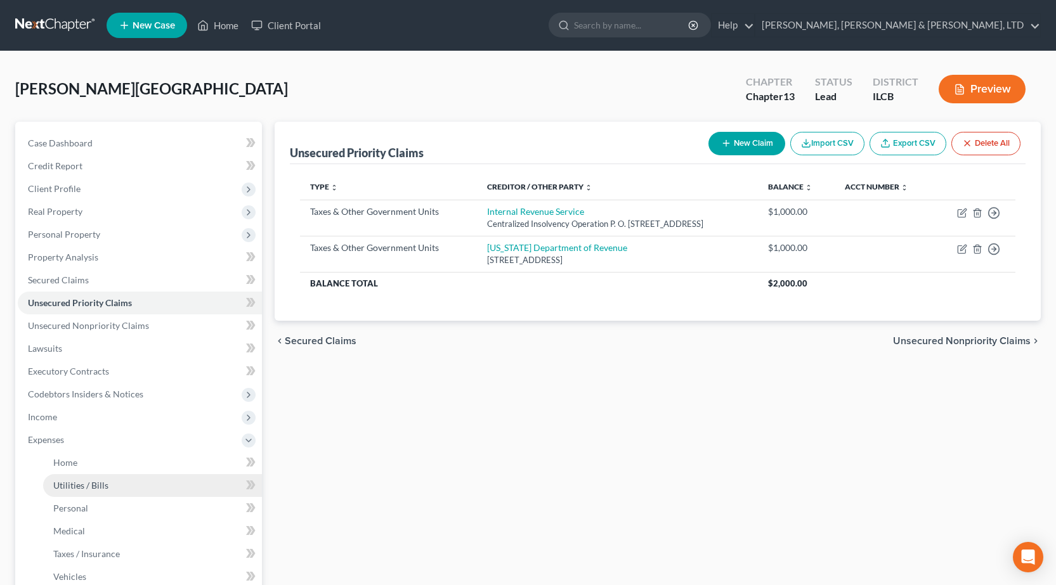
click at [68, 486] on span "Utilities / Bills" at bounding box center [80, 485] width 55 height 11
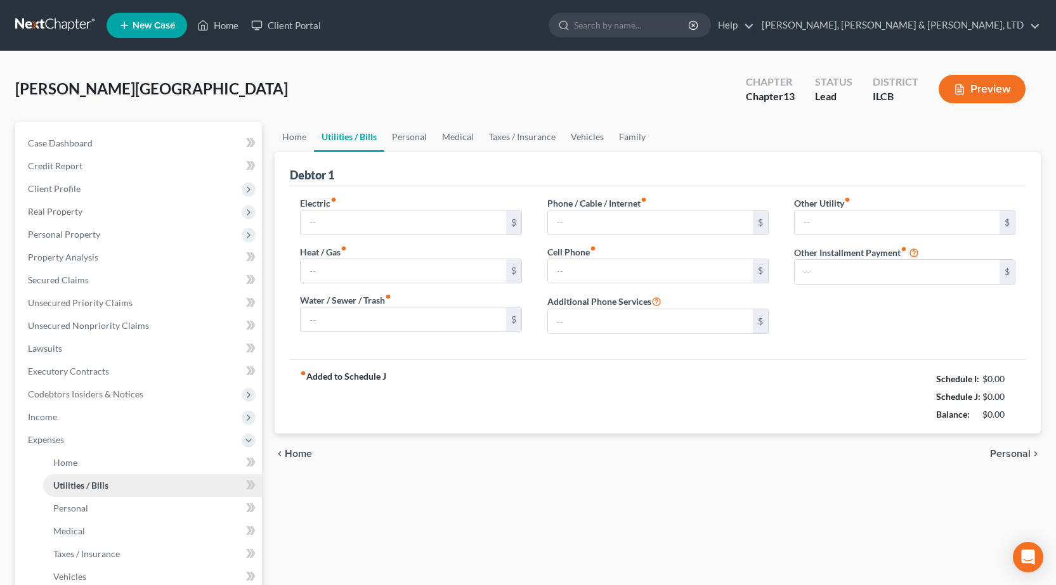
type input "0.00"
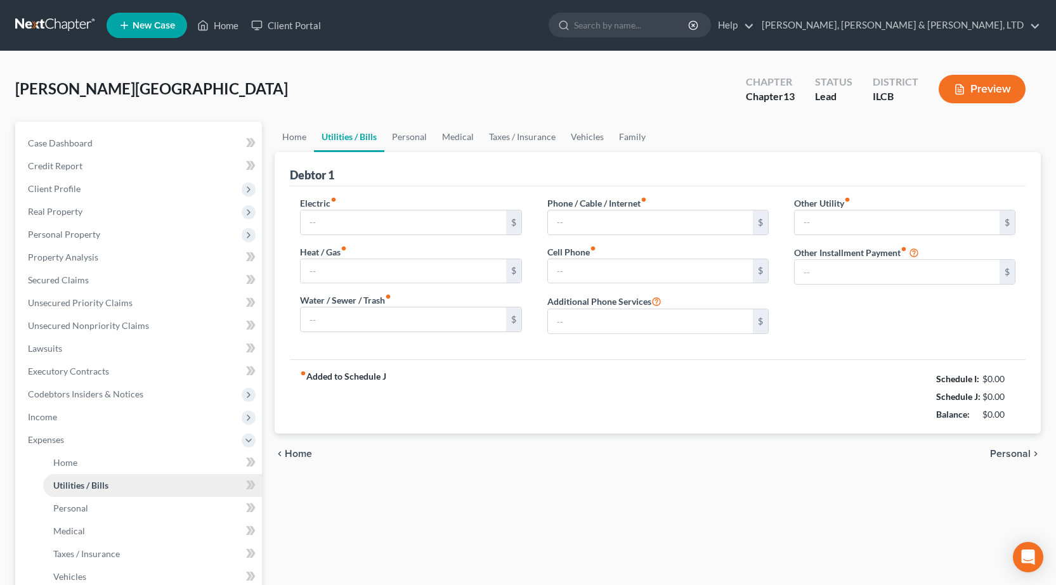
type input "0.00"
click at [371, 228] on input "0.00" at bounding box center [402, 222] width 205 height 24
click at [370, 228] on input "0.00" at bounding box center [402, 222] width 205 height 24
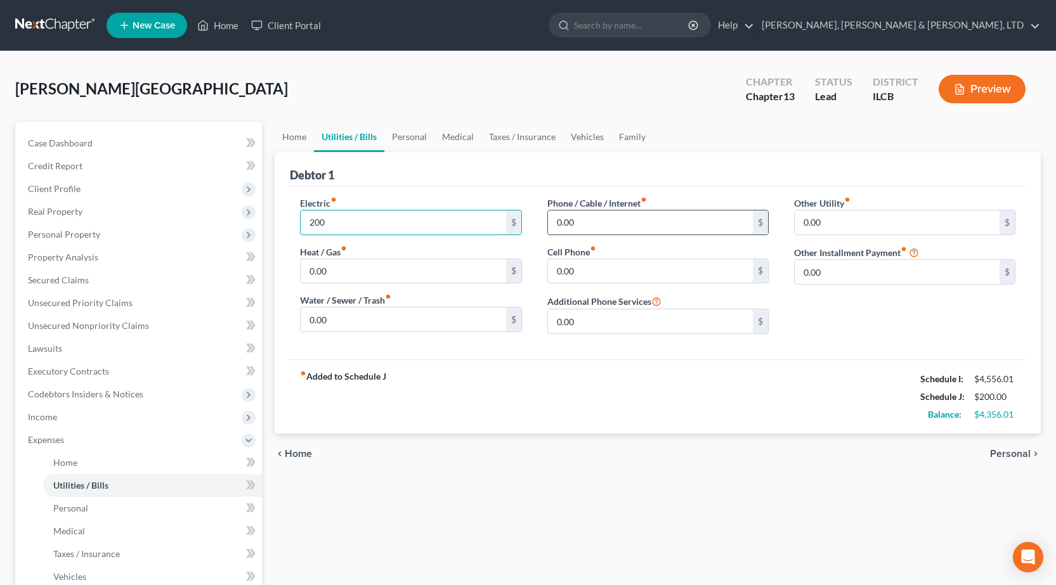
type input "200"
click at [663, 219] on input "0.00" at bounding box center [650, 222] width 205 height 24
click at [584, 278] on input "0.00" at bounding box center [650, 271] width 205 height 24
type input "20"
click at [609, 226] on input "0.00" at bounding box center [650, 222] width 205 height 24
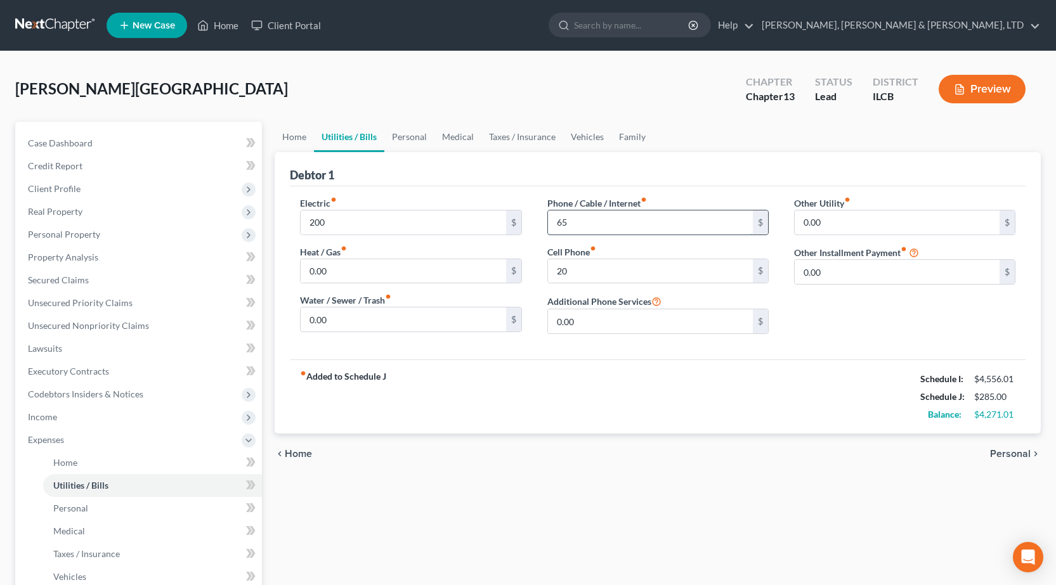
type input "6"
type input "135"
drag, startPoint x: 522, startPoint y: 437, endPoint x: 526, endPoint y: 427, distance: 11.4
click at [526, 427] on ui-view "Home Utilities / Bills Personal Medical Taxes / Insurance Vehicles Family Debto…" at bounding box center [657, 298] width 766 height 352
click at [404, 135] on link "Personal" at bounding box center [409, 137] width 50 height 30
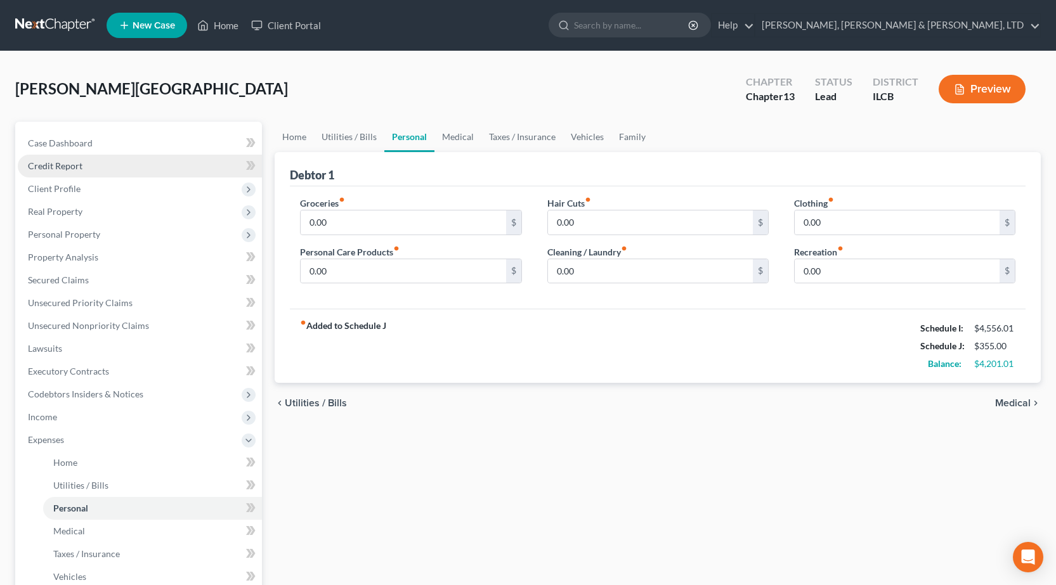
click at [83, 171] on link "Credit Report" at bounding box center [140, 166] width 244 height 23
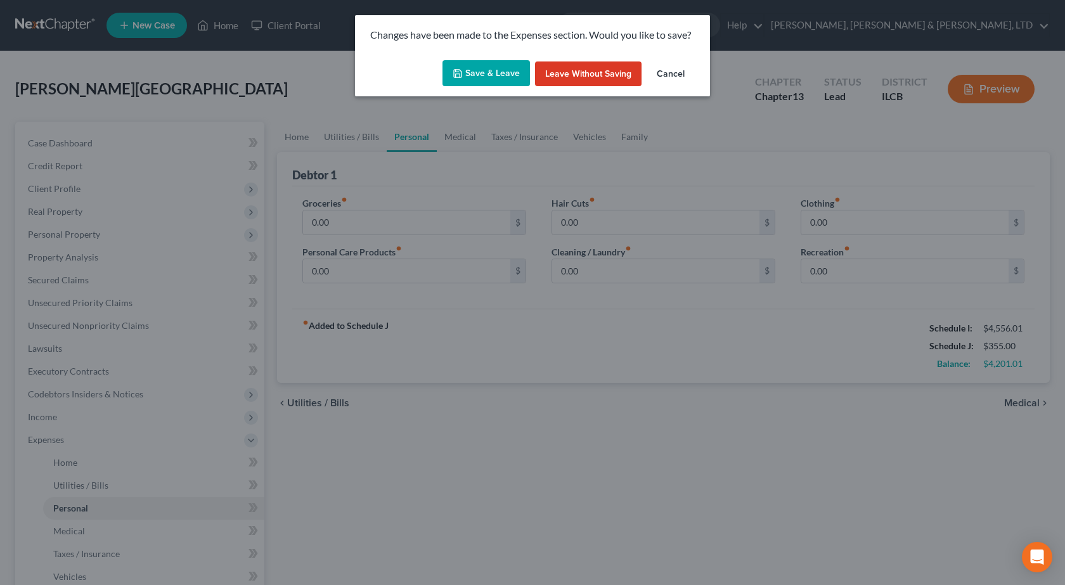
click at [478, 64] on button "Save & Leave" at bounding box center [485, 73] width 87 height 27
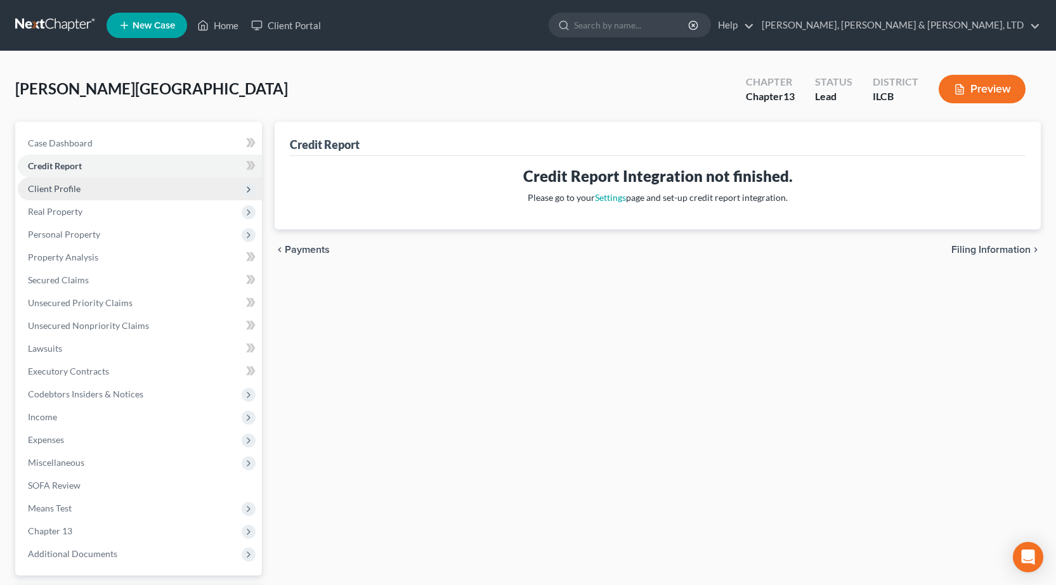
click at [77, 187] on span "Client Profile" at bounding box center [54, 188] width 53 height 11
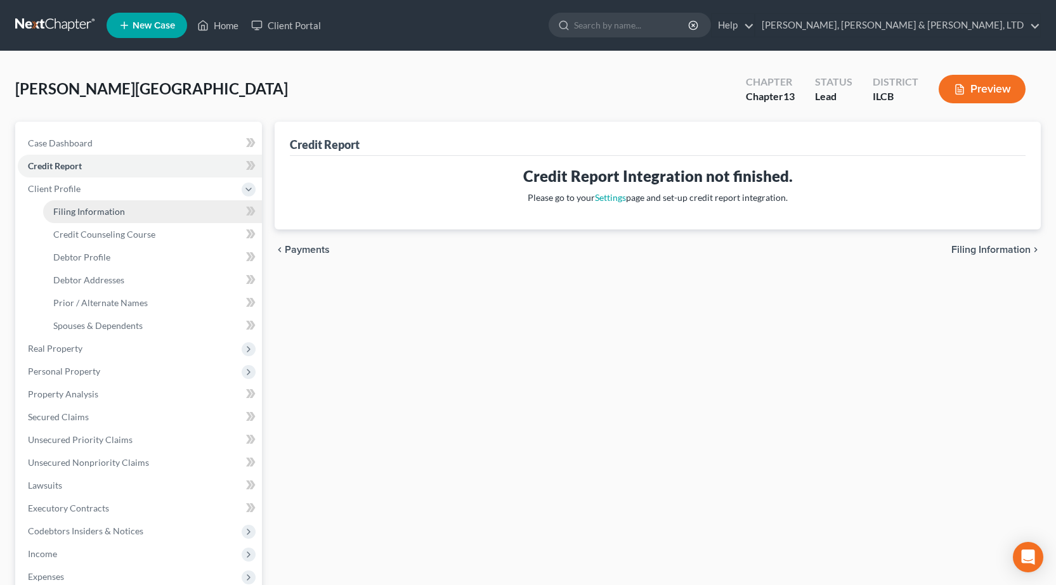
click at [141, 214] on link "Filing Information" at bounding box center [152, 211] width 219 height 23
select select "1"
select select "0"
select select "3"
select select "24"
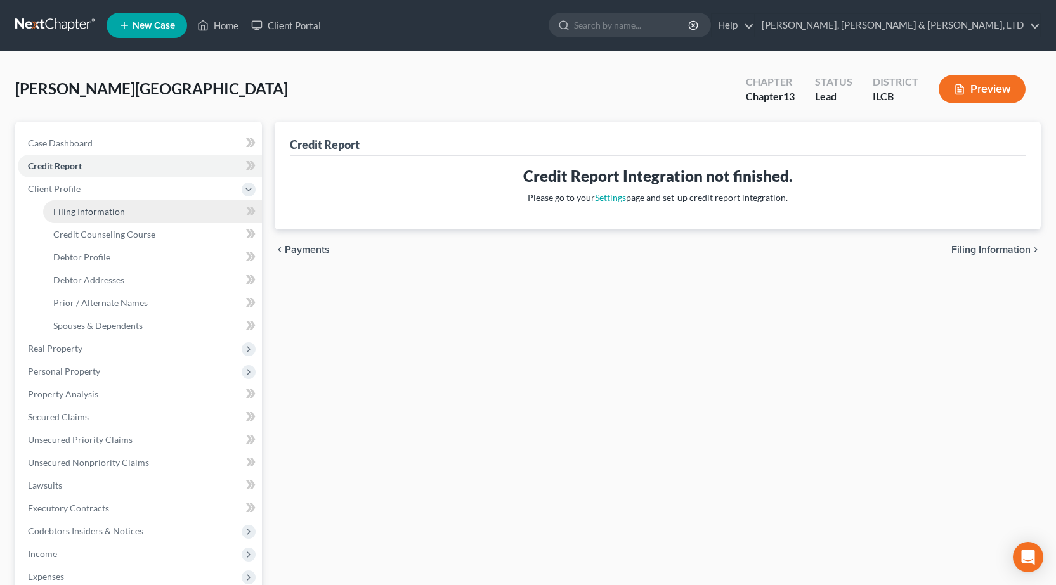
select select "0"
select select "14"
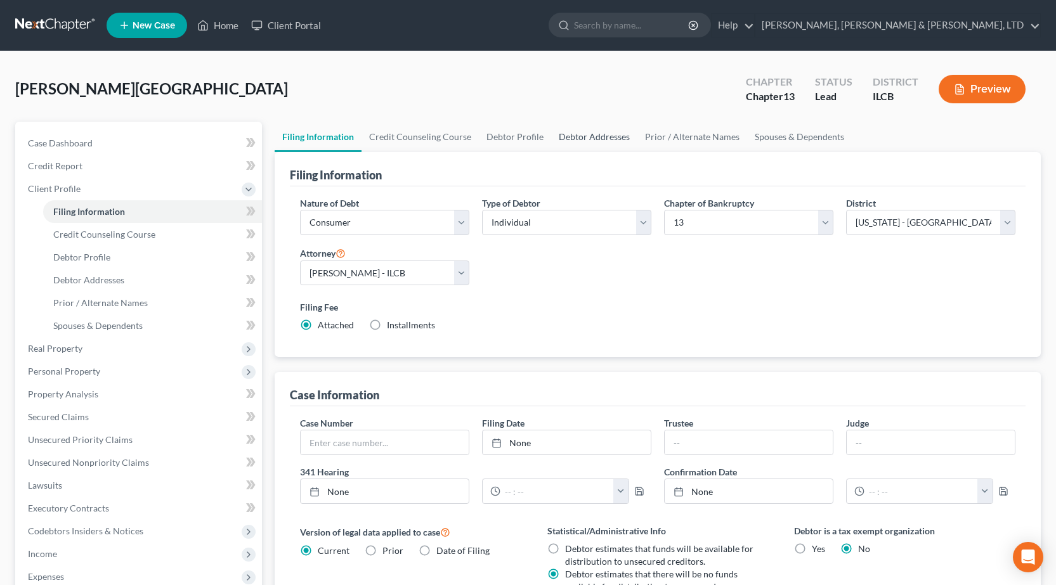
click at [575, 134] on link "Debtor Addresses" at bounding box center [594, 137] width 86 height 30
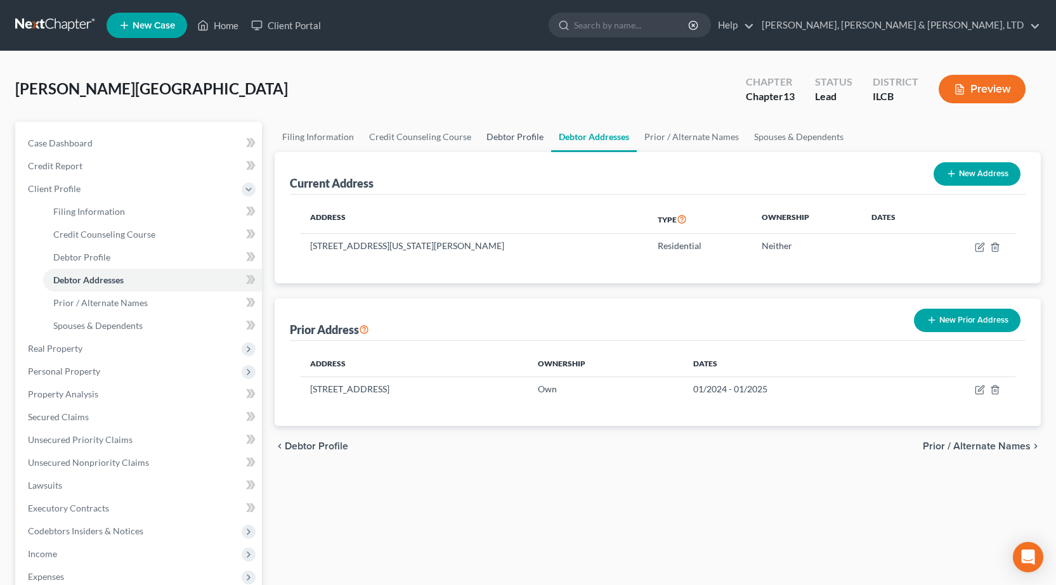
click at [517, 135] on link "Debtor Profile" at bounding box center [515, 137] width 72 height 30
select select "0"
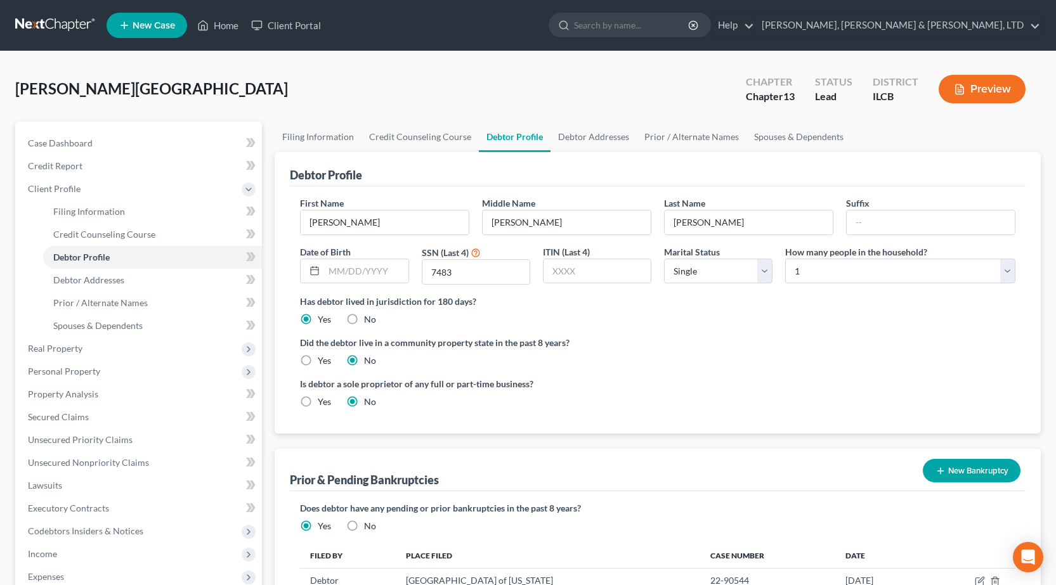
click at [875, 290] on div "First Name Shelby Middle Name Elizabeth Last Name Frazee Suffix Date of Birth S…" at bounding box center [658, 246] width 728 height 98
click at [837, 273] on select "Select 1 2 3 4 5 6 7 8 9 10 11 12 13 14 15 16 17 18 19 20" at bounding box center [900, 271] width 230 height 25
click at [785, 259] on select "Select 1 2 3 4 5 6 7 8 9 10 11 12 13 14 15 16 17 18 19 20" at bounding box center [900, 271] width 230 height 25
click at [840, 274] on select "Select 1 2 3 4 5 6 7 8 9 10 11 12 13 14 15 16 17 18 19 20" at bounding box center [900, 271] width 230 height 25
select select "0"
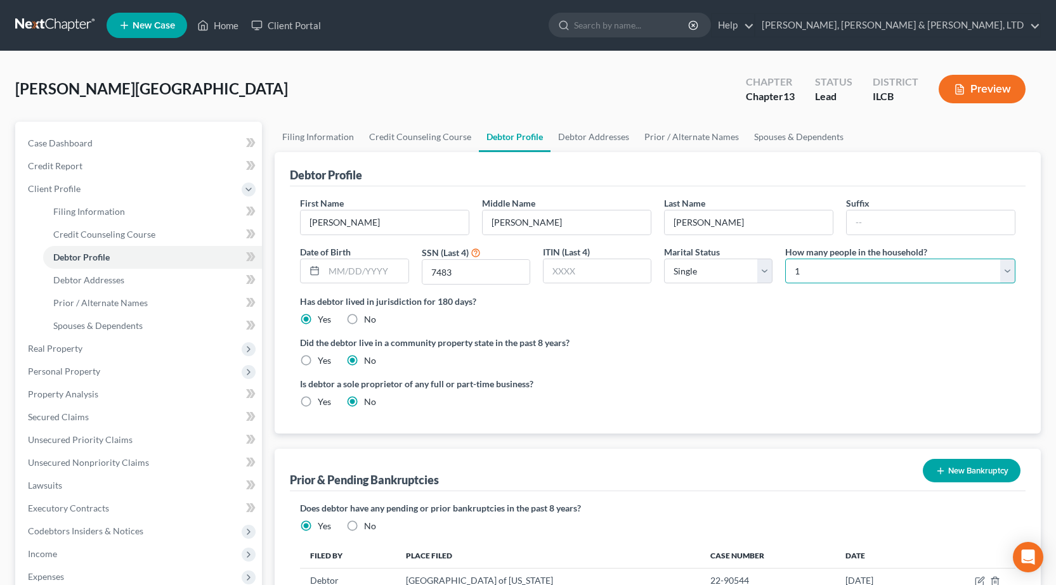
click at [785, 259] on select "Select 1 2 3 4 5 6 7 8 9 10 11 12 13 14 15 16 17 18 19 20" at bounding box center [900, 271] width 230 height 25
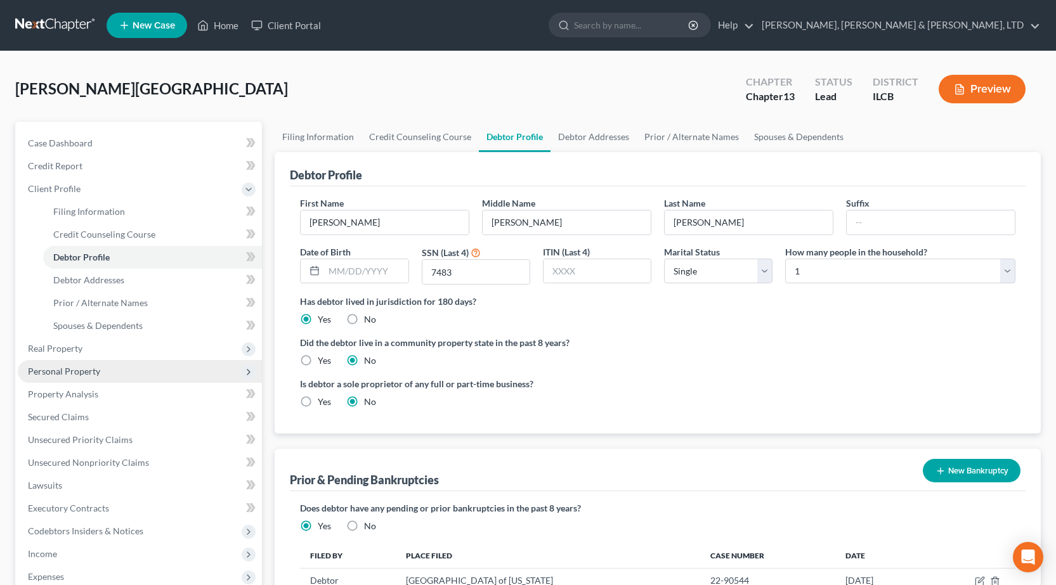
click at [104, 374] on span "Personal Property" at bounding box center [140, 371] width 244 height 23
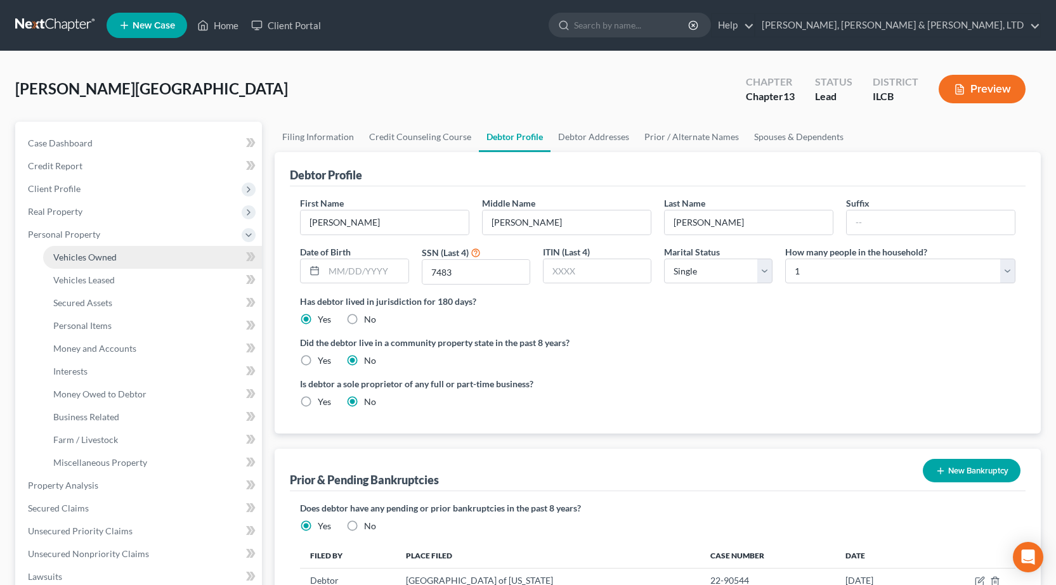
click at [108, 250] on link "Vehicles Owned" at bounding box center [152, 257] width 219 height 23
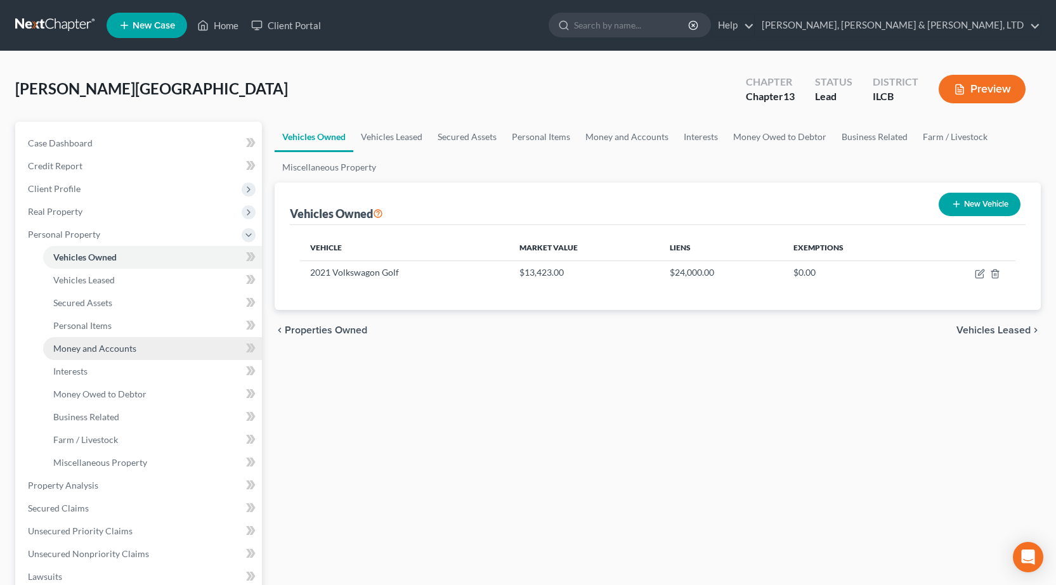
click at [93, 339] on link "Money and Accounts" at bounding box center [152, 348] width 219 height 23
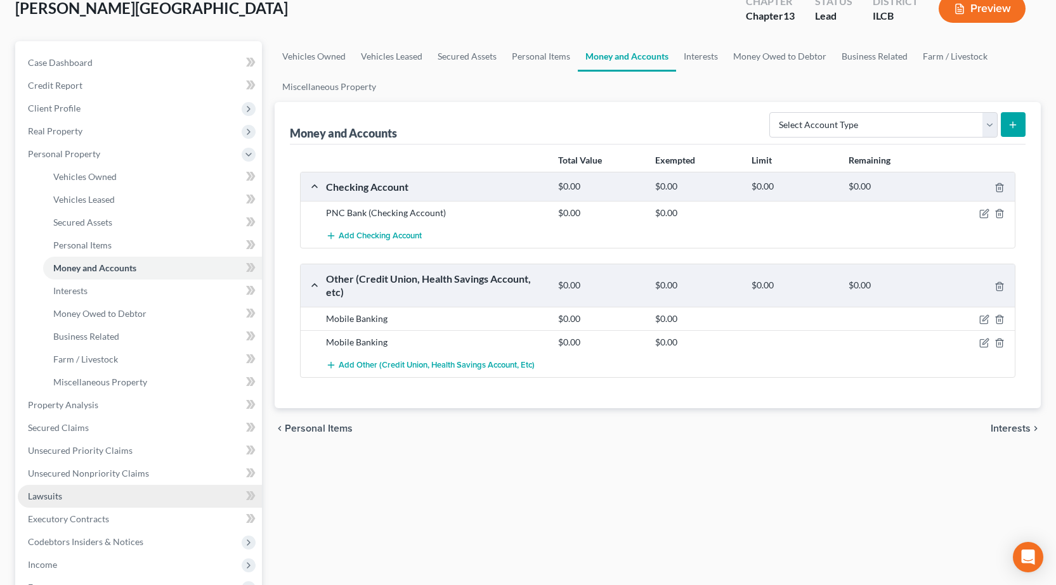
scroll to position [190, 0]
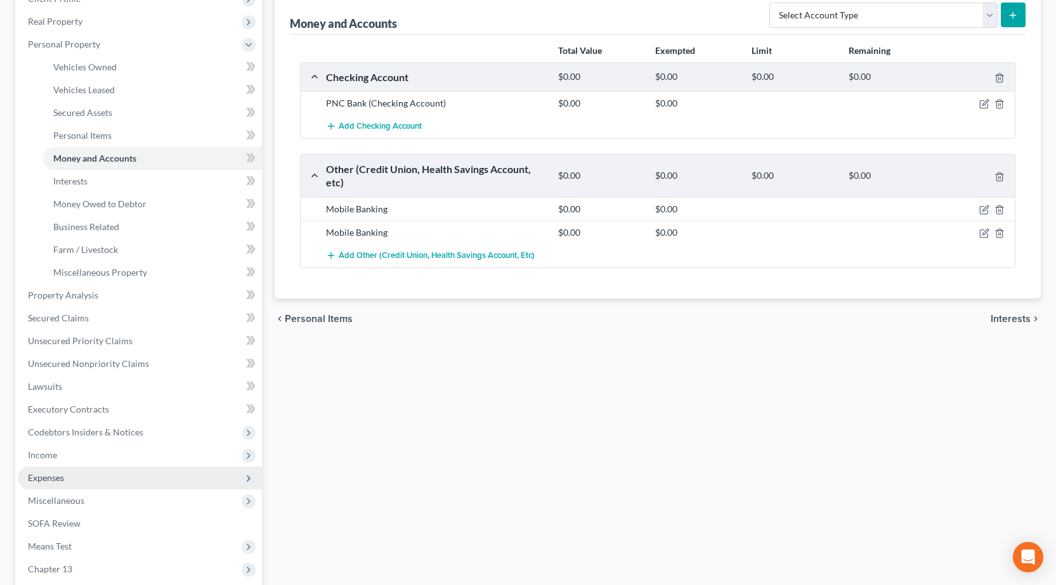
click at [55, 481] on span "Expenses" at bounding box center [46, 477] width 36 height 11
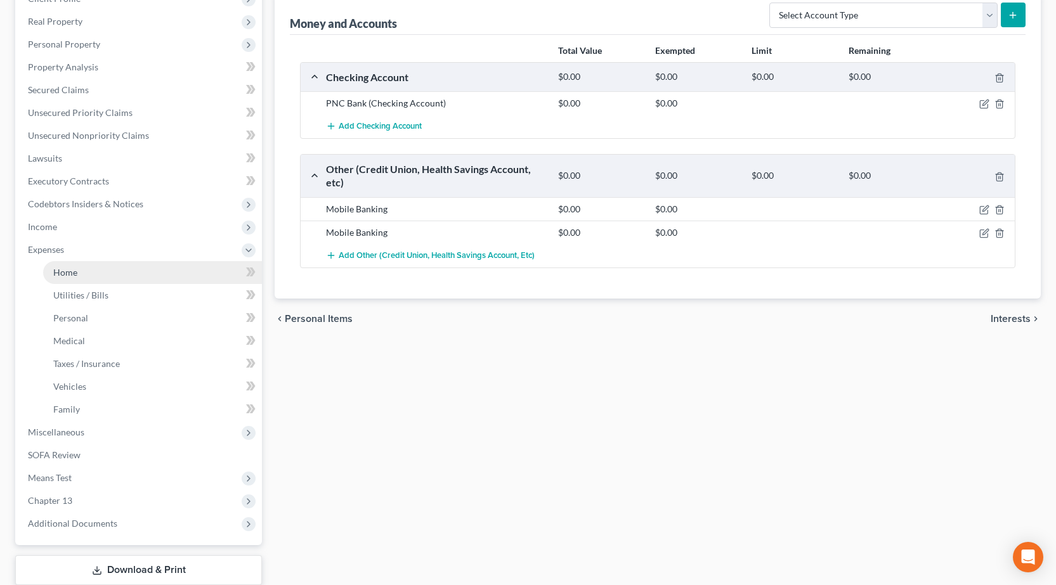
click at [127, 275] on link "Home" at bounding box center [152, 272] width 219 height 23
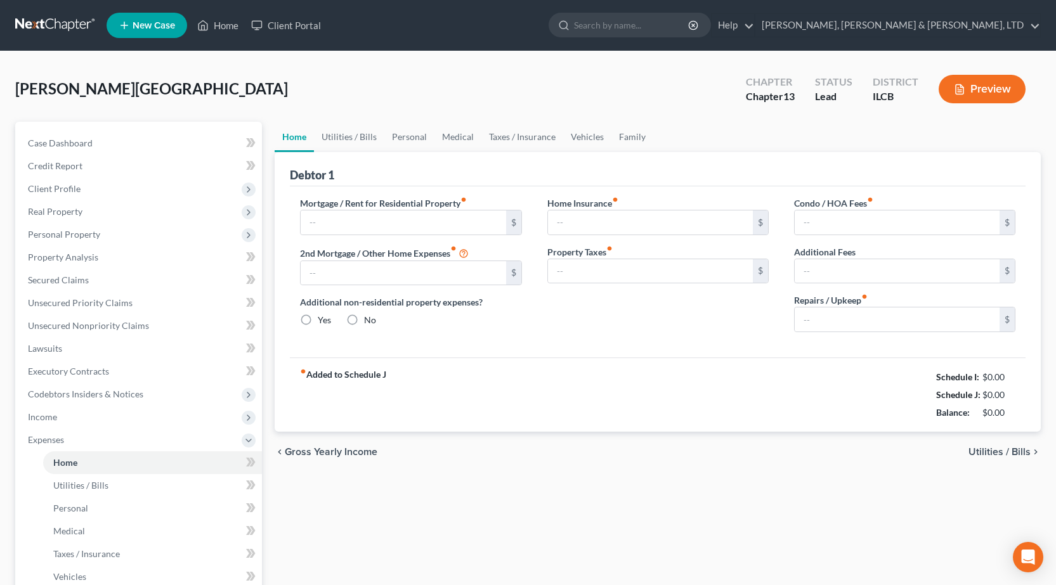
type input "0.00"
radio input "true"
type input "0.00"
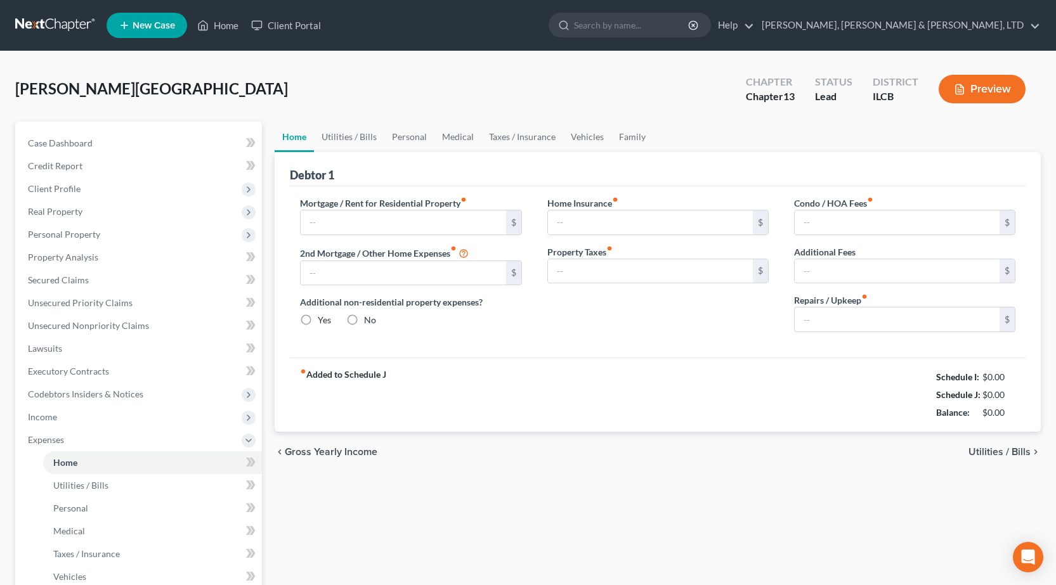
type input "0.00"
click at [418, 134] on link "Personal" at bounding box center [409, 137] width 50 height 30
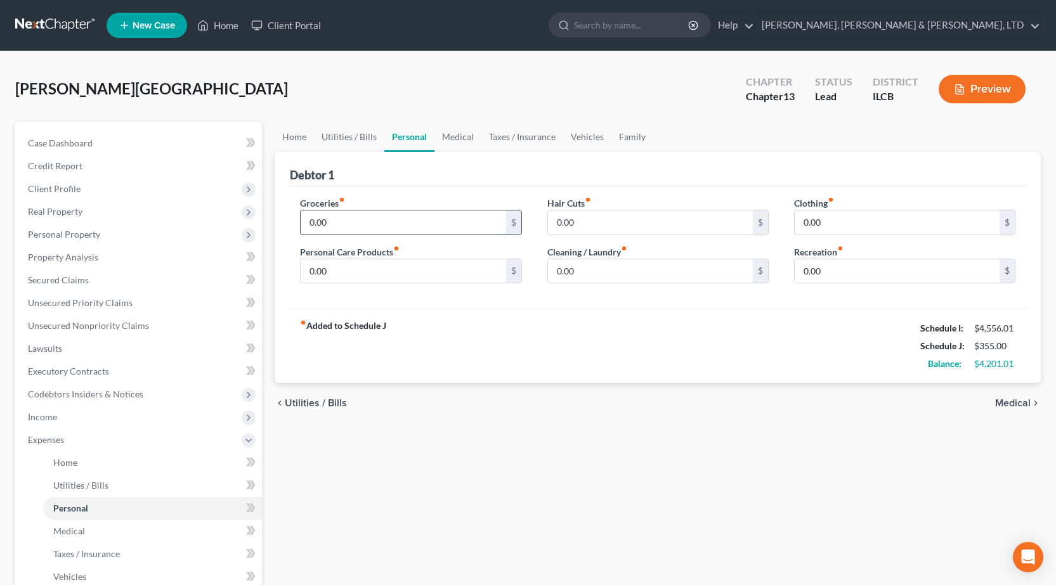
click at [364, 227] on input "0.00" at bounding box center [402, 222] width 205 height 24
type input "513"
click at [843, 228] on input "0.00" at bounding box center [896, 222] width 205 height 24
type input "96"
click at [345, 277] on input "0.00" at bounding box center [402, 271] width 205 height 24
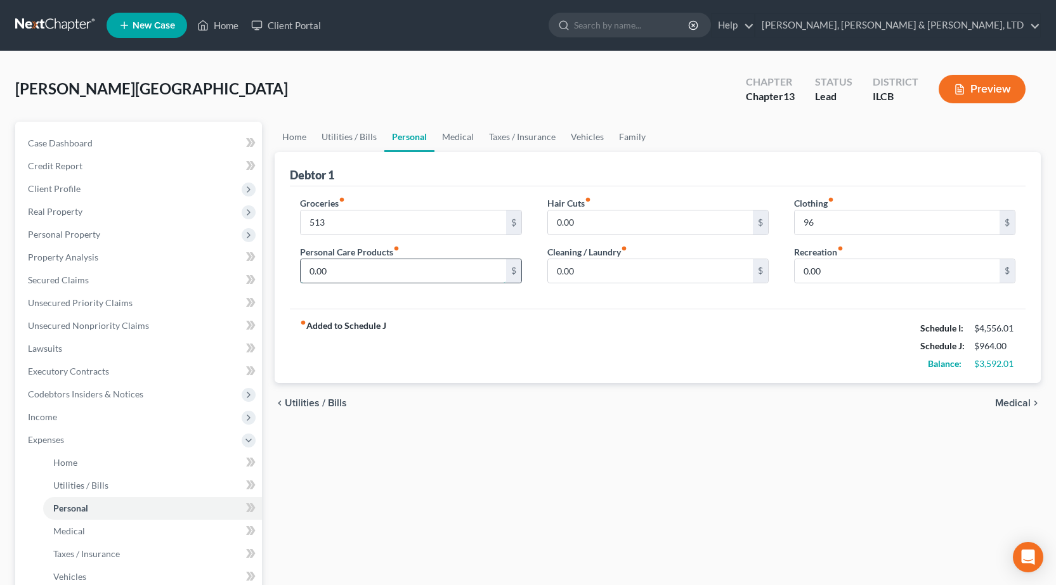
click at [345, 278] on input "0.00" at bounding box center [402, 271] width 205 height 24
click at [370, 272] on input "0.00" at bounding box center [402, 271] width 205 height 24
type input "43"
drag, startPoint x: 595, startPoint y: 334, endPoint x: 841, endPoint y: 274, distance: 253.2
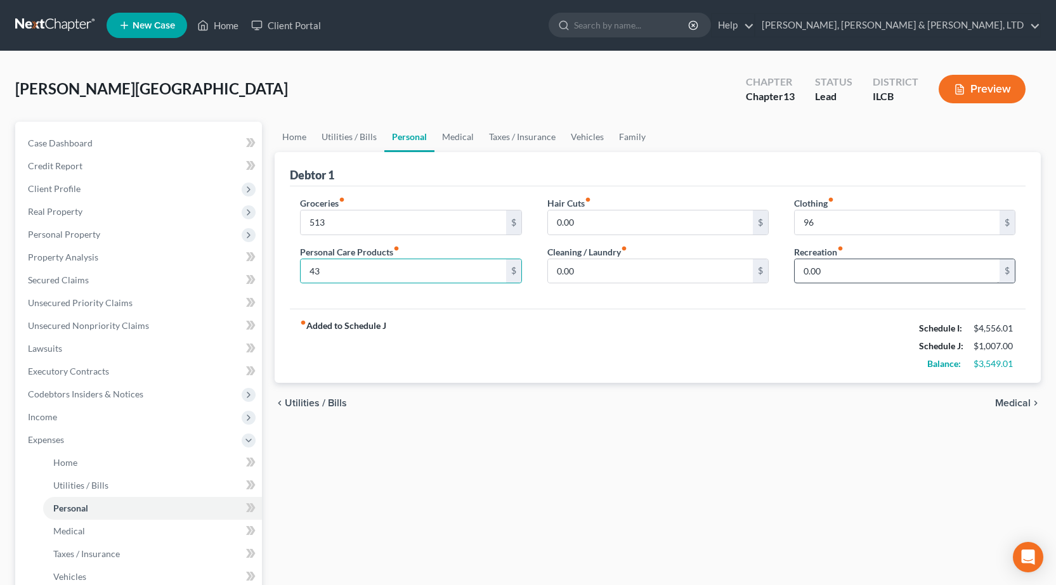
click at [604, 334] on div "fiber_manual_record Added to Schedule J Schedule I: $4,556.01 Schedule J: $1,00…" at bounding box center [657, 346] width 735 height 74
click at [811, 274] on input "0.00" at bounding box center [896, 271] width 205 height 24
type input "100"
click at [450, 135] on link "Medical" at bounding box center [457, 137] width 47 height 30
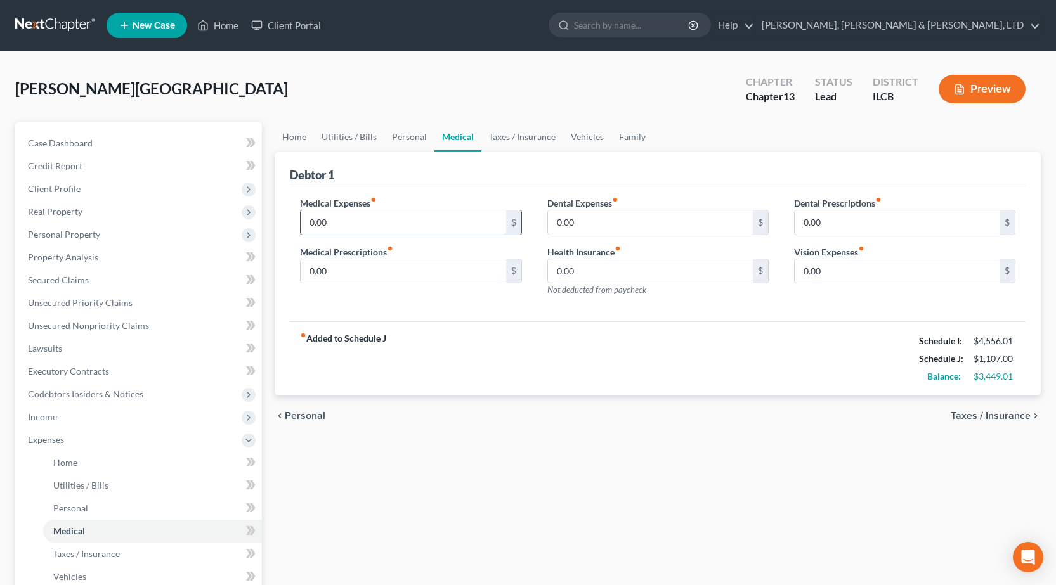
click at [417, 228] on input "0.00" at bounding box center [402, 222] width 205 height 24
click at [586, 185] on div "Debtor 1" at bounding box center [657, 169] width 735 height 34
click at [128, 324] on span "Unsecured Nonpriority Claims" at bounding box center [88, 325] width 121 height 11
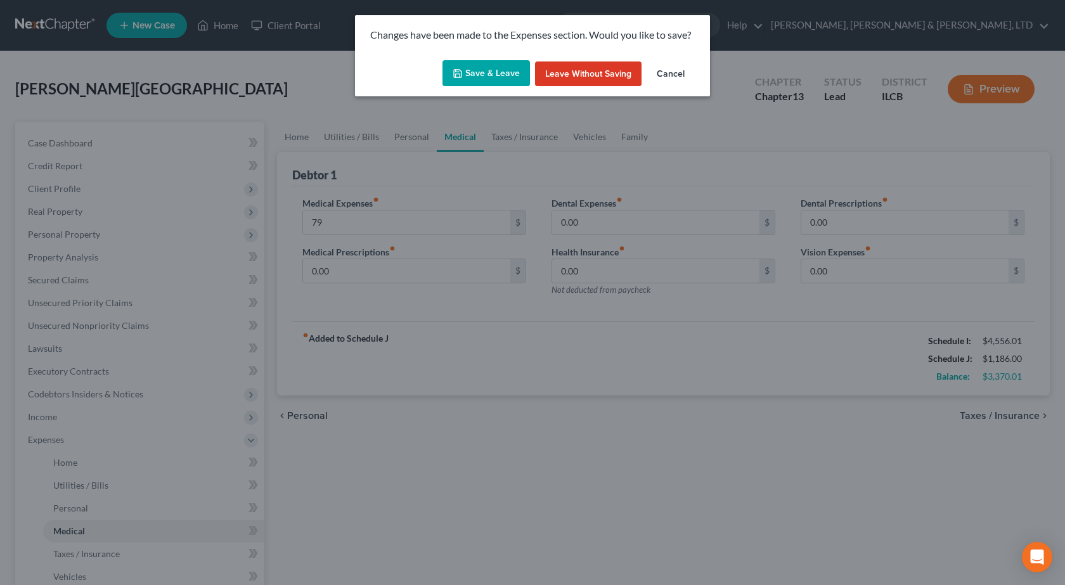
click at [493, 70] on button "Save & Leave" at bounding box center [485, 73] width 87 height 27
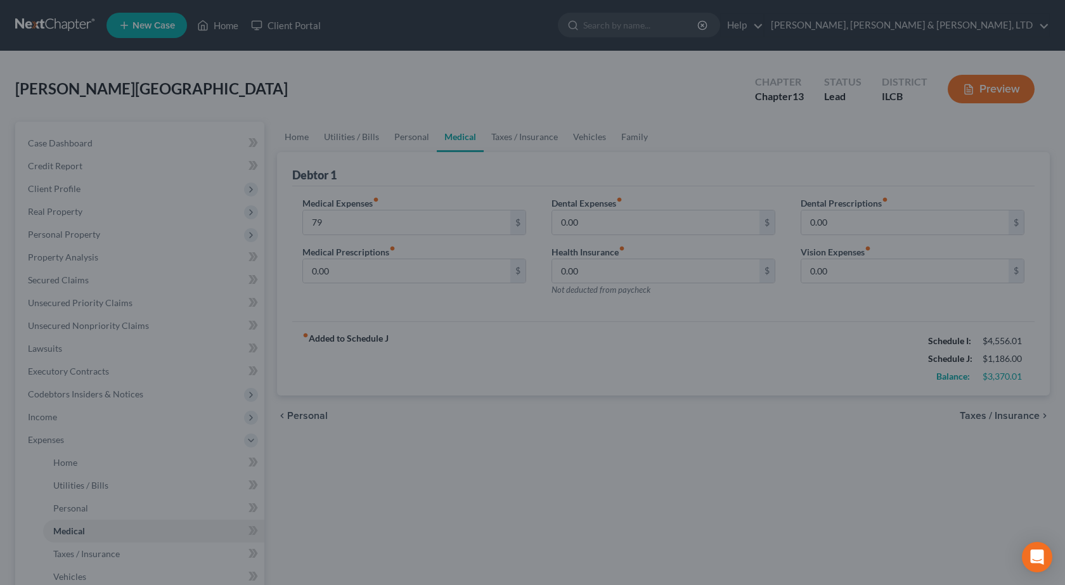
type input "79.00"
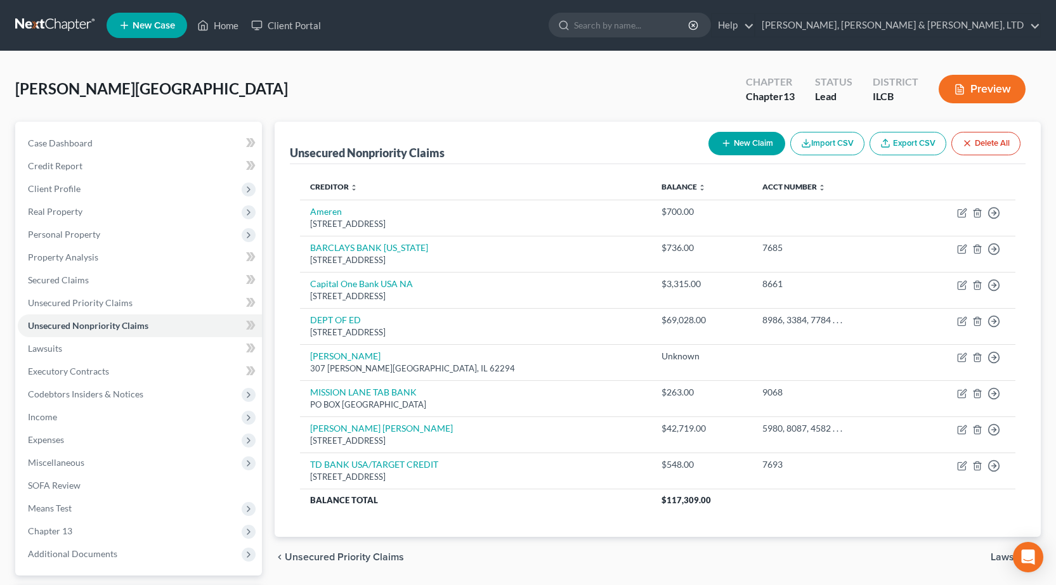
click at [721, 143] on icon "button" at bounding box center [726, 143] width 10 height 10
select select "0"
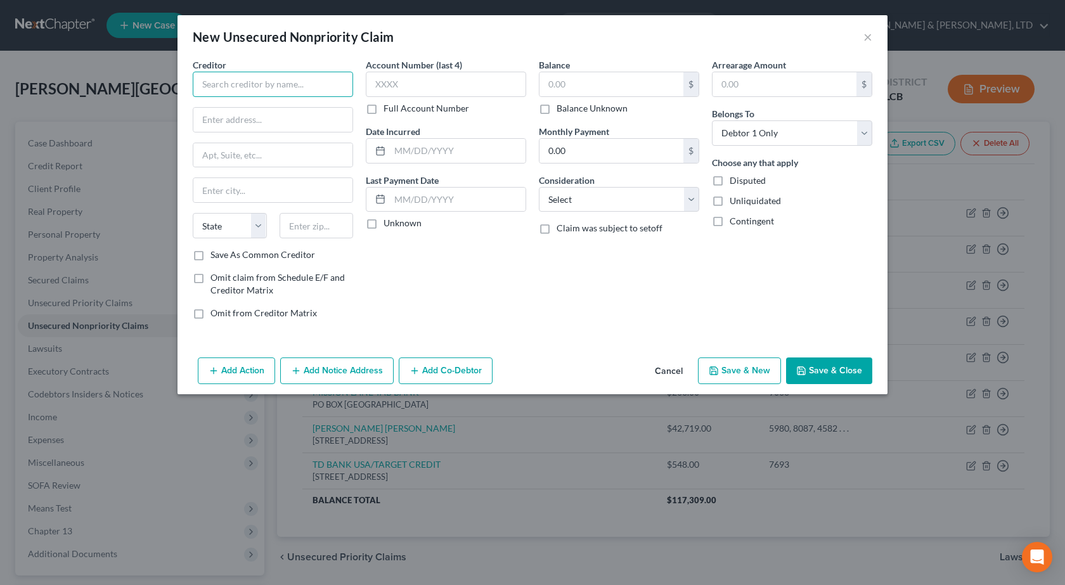
click at [284, 78] on input "text" at bounding box center [273, 84] width 160 height 25
drag, startPoint x: 865, startPoint y: 42, endPoint x: 756, endPoint y: 47, distance: 109.2
click at [865, 41] on button "×" at bounding box center [867, 36] width 9 height 15
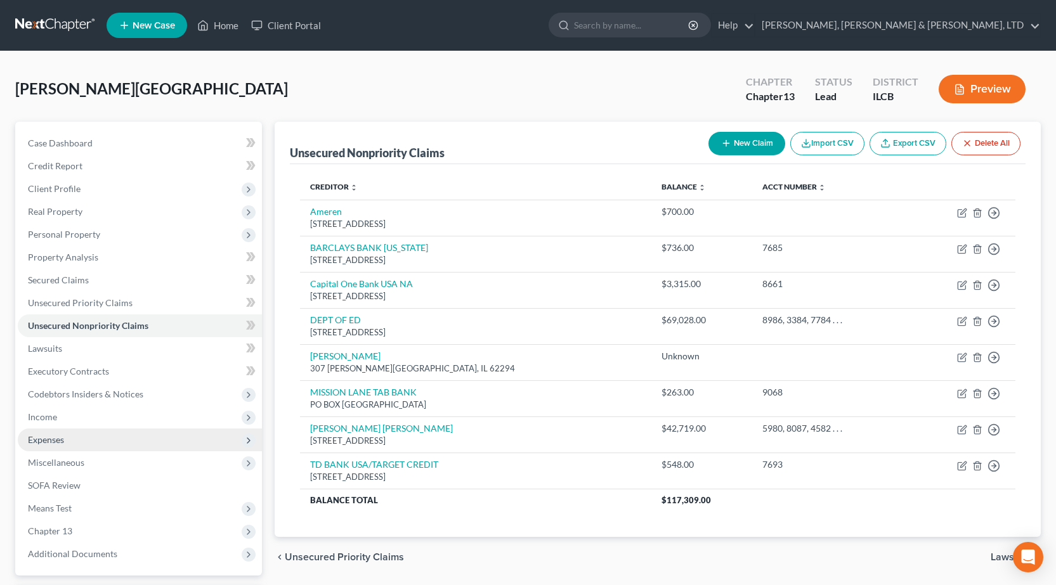
click at [96, 441] on span "Expenses" at bounding box center [140, 440] width 244 height 23
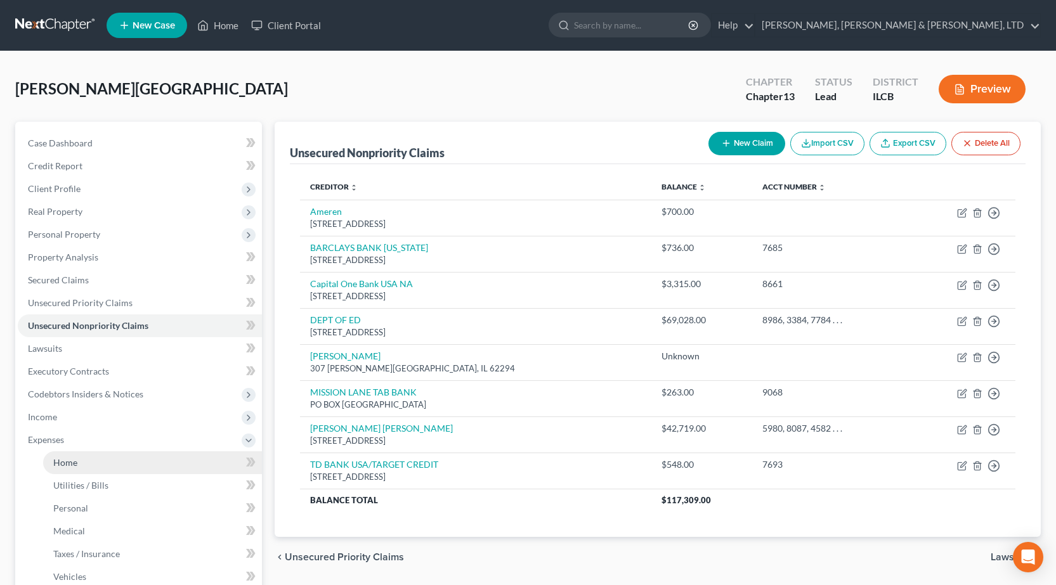
click at [86, 458] on link "Home" at bounding box center [152, 462] width 219 height 23
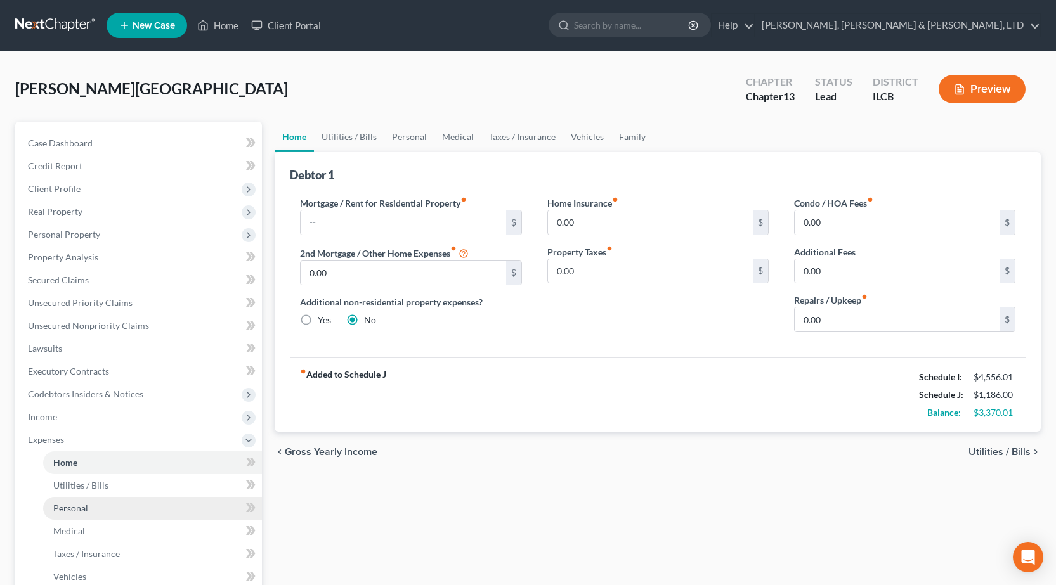
click at [98, 512] on link "Personal" at bounding box center [152, 508] width 219 height 23
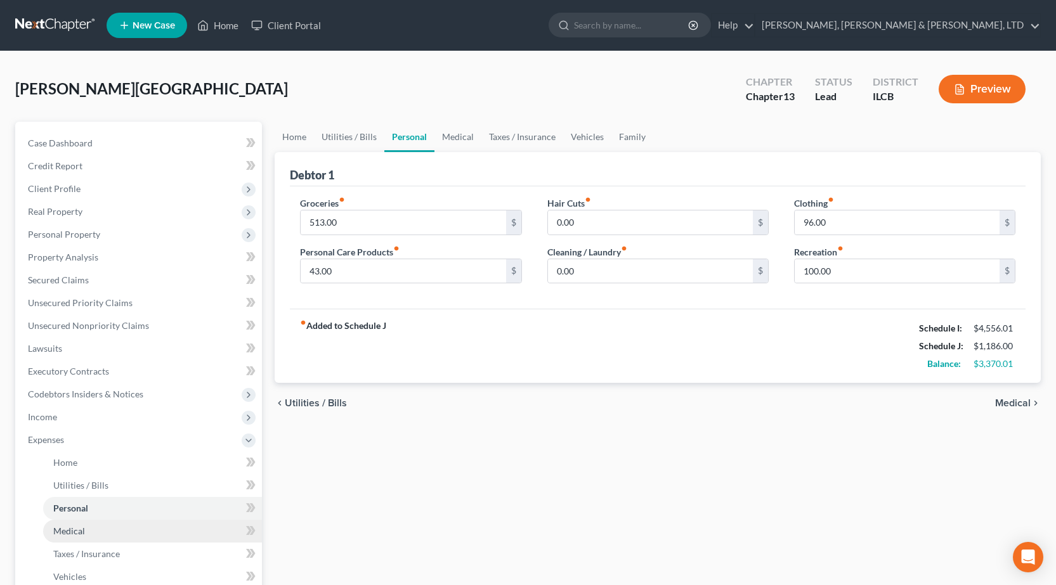
click at [89, 533] on link "Medical" at bounding box center [152, 531] width 219 height 23
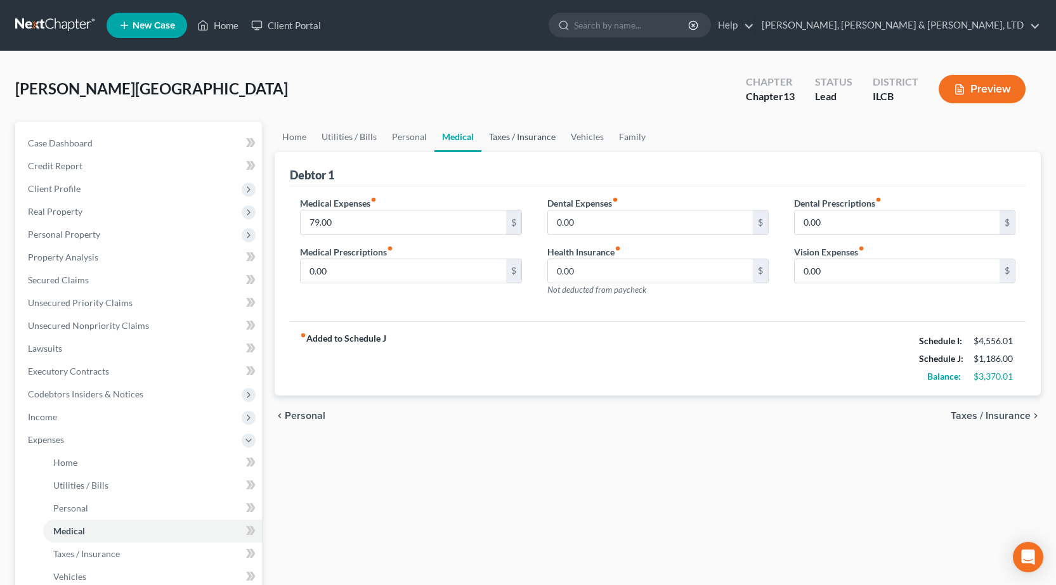
click at [491, 134] on link "Taxes / Insurance" at bounding box center [522, 137] width 82 height 30
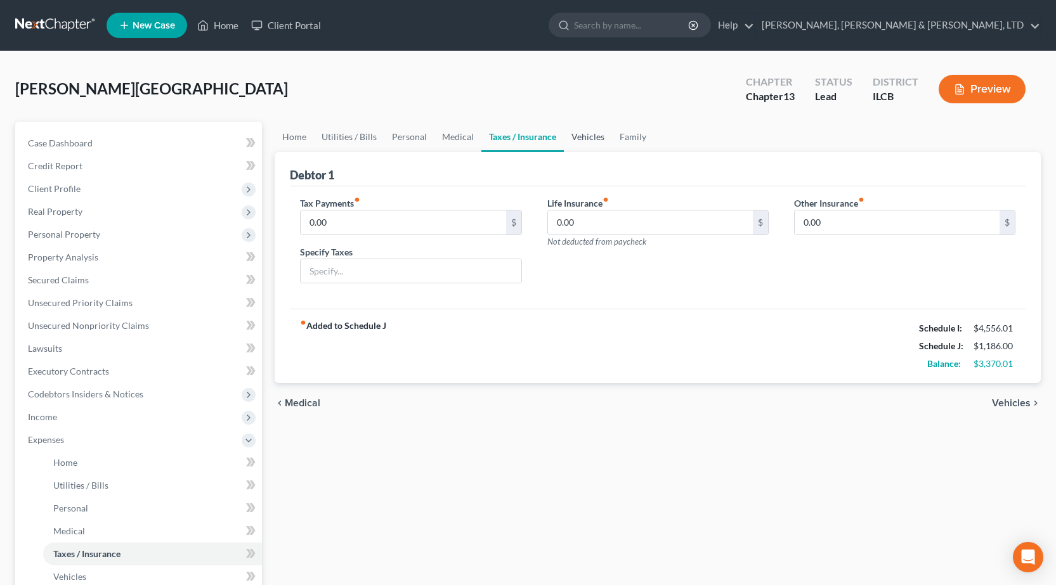
click at [594, 137] on link "Vehicles" at bounding box center [588, 137] width 48 height 30
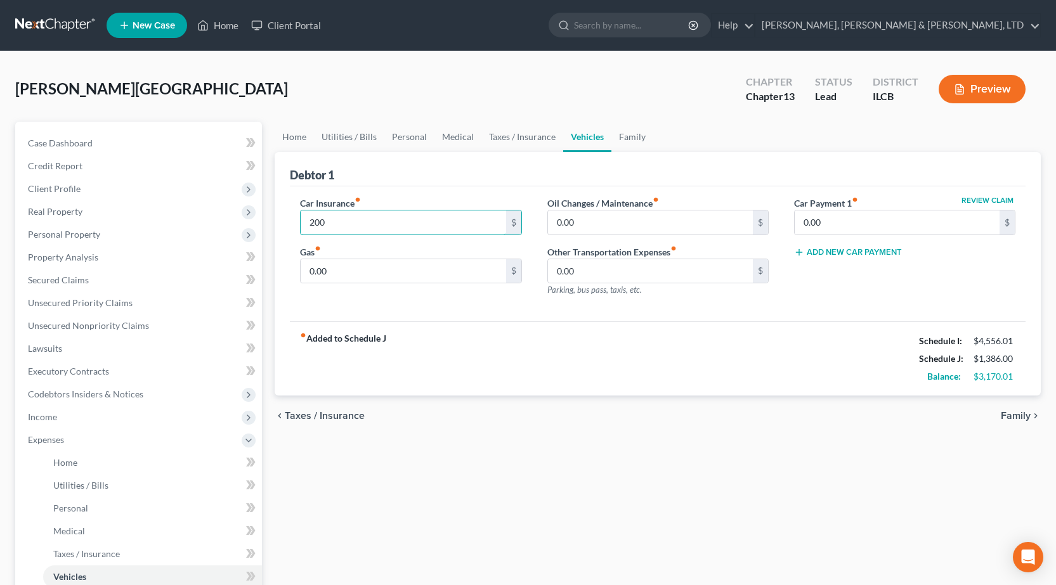
type input "200"
click at [613, 212] on input "0.00" at bounding box center [650, 222] width 205 height 24
click at [346, 261] on input "0.00" at bounding box center [402, 271] width 205 height 24
type input "200"
click at [438, 173] on div "Debtor 1" at bounding box center [657, 169] width 735 height 34
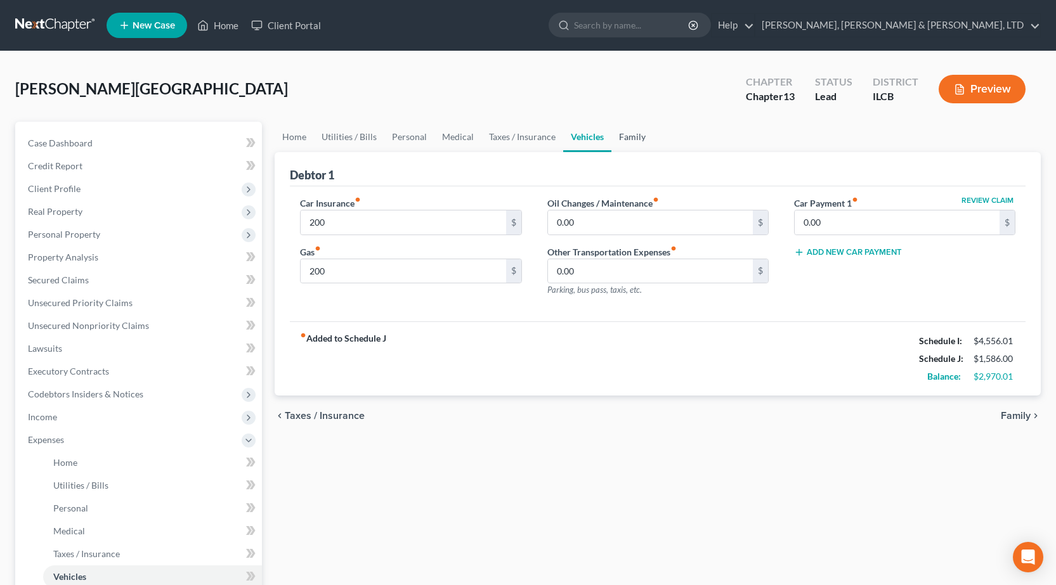
click at [632, 141] on link "Family" at bounding box center [632, 137] width 42 height 30
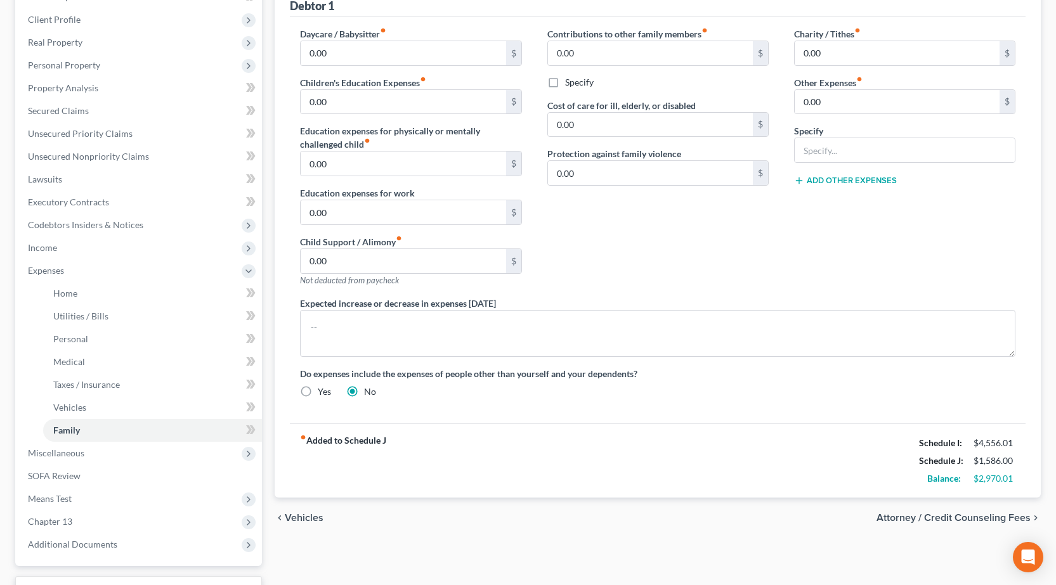
scroll to position [18, 0]
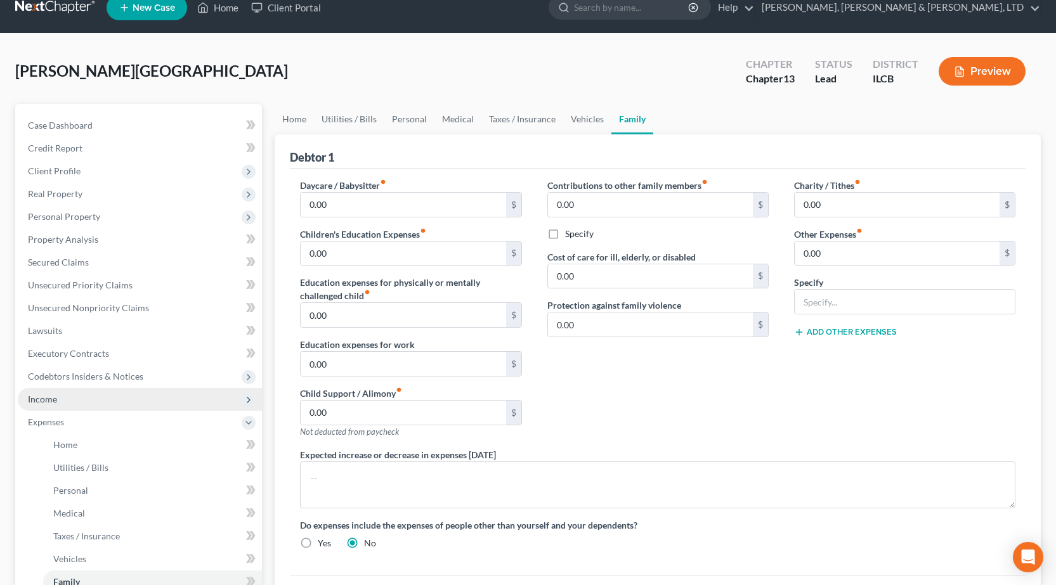
click at [85, 406] on span "Income" at bounding box center [140, 399] width 244 height 23
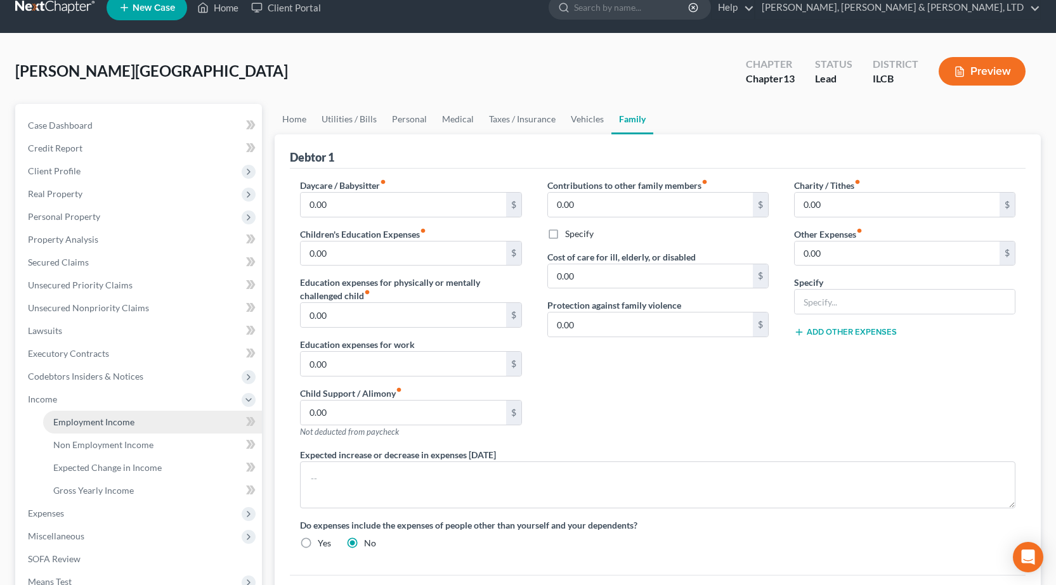
click at [94, 427] on link "Employment Income" at bounding box center [152, 422] width 219 height 23
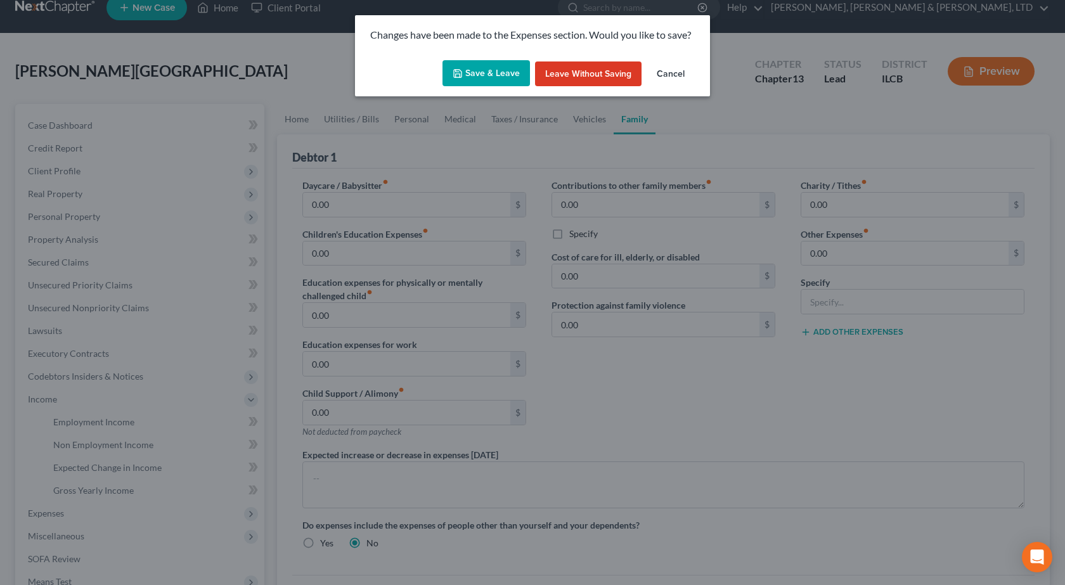
click at [491, 67] on button "Save & Leave" at bounding box center [485, 73] width 87 height 27
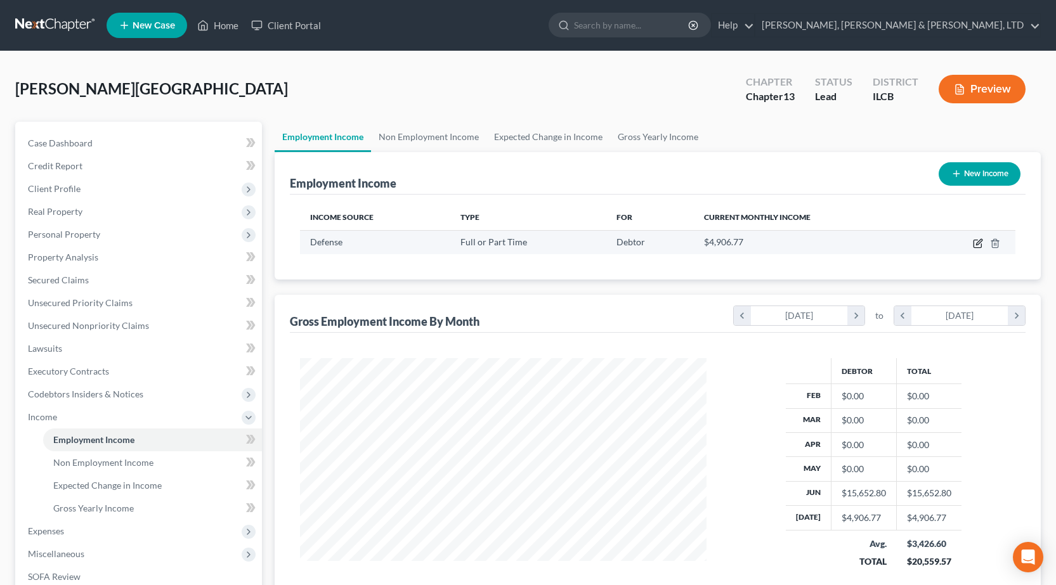
click at [981, 243] on icon "button" at bounding box center [977, 243] width 10 height 10
select select "0"
select select "15"
select select "0"
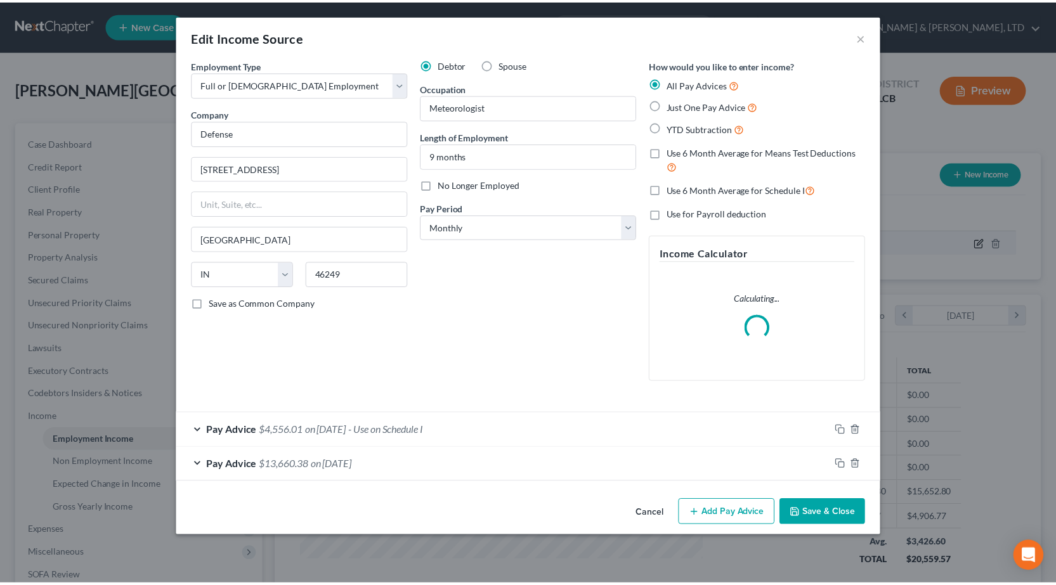
scroll to position [228, 436]
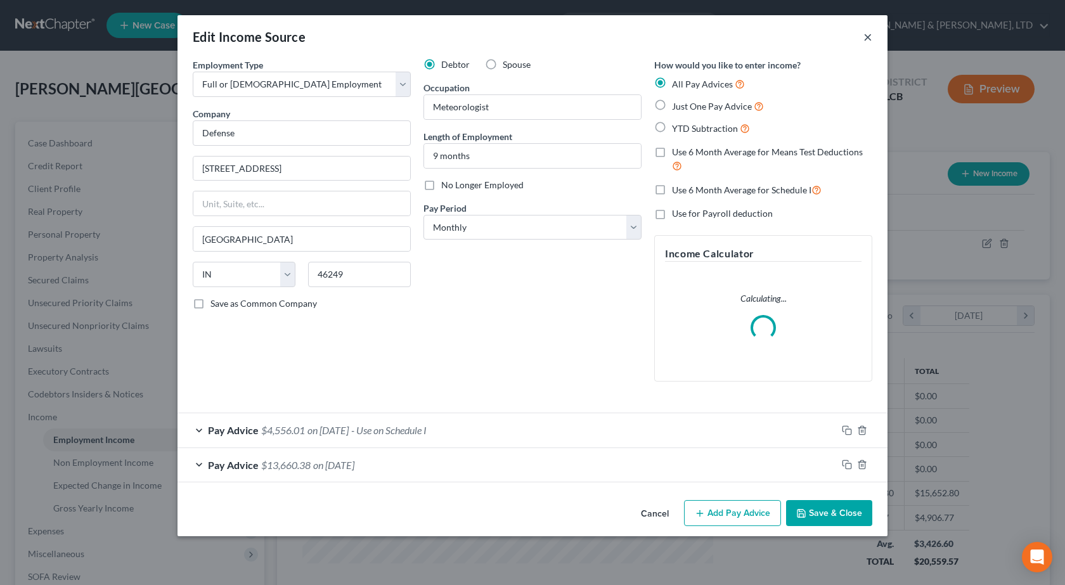
click at [865, 40] on button "×" at bounding box center [867, 36] width 9 height 15
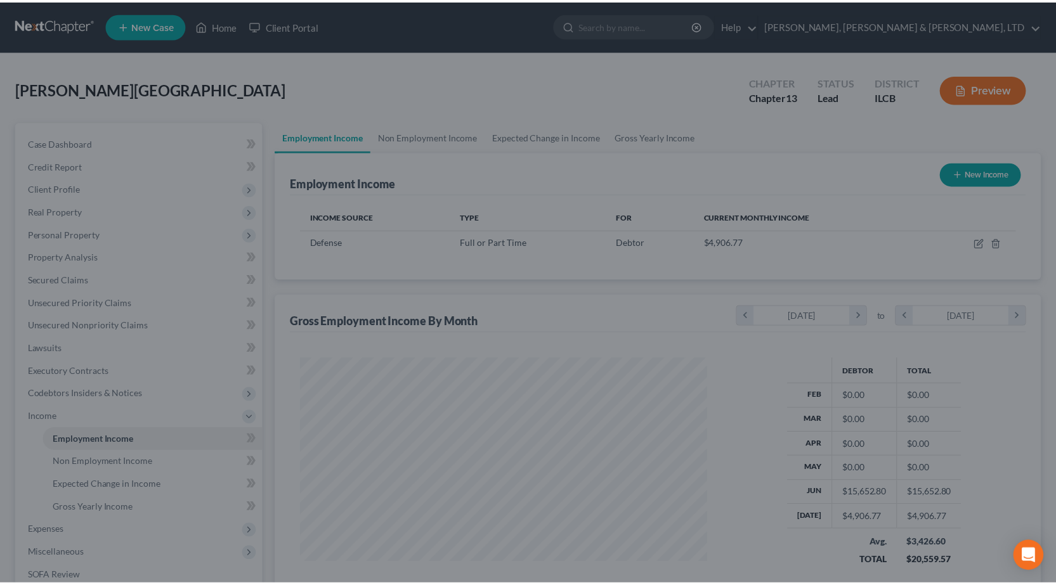
scroll to position [633716, 633511]
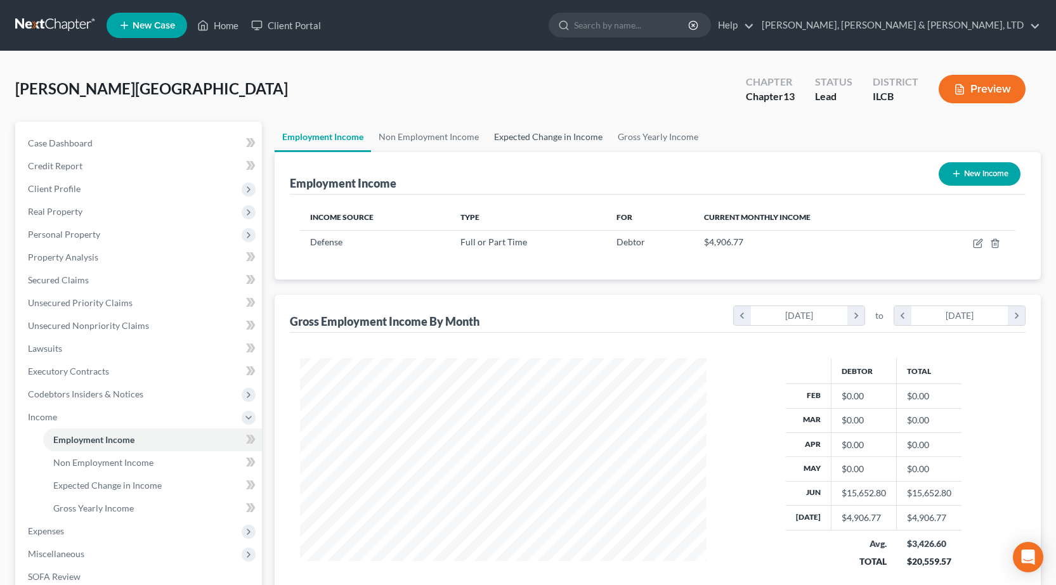
click at [522, 138] on link "Expected Change in Income" at bounding box center [548, 137] width 124 height 30
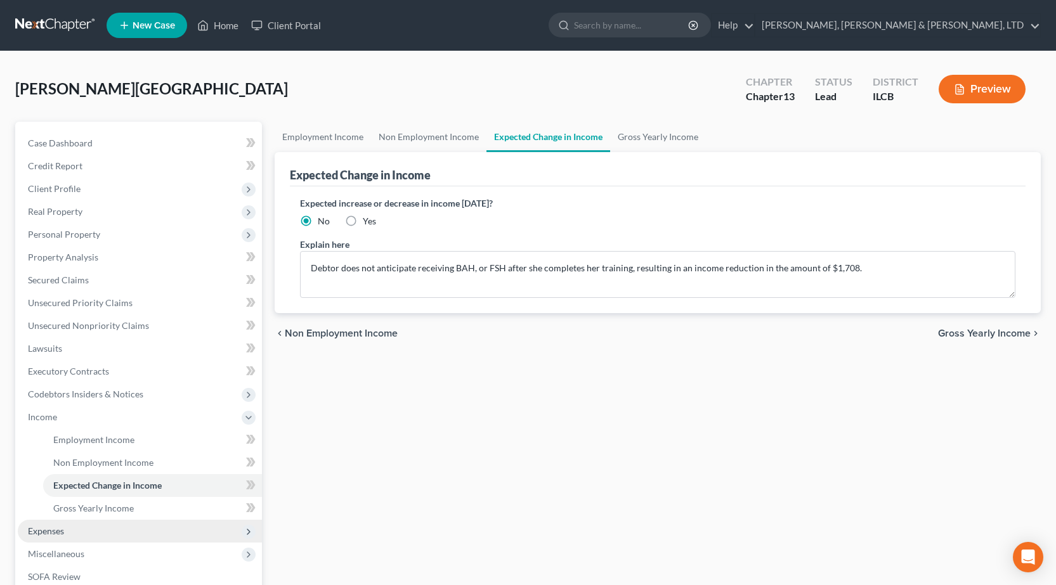
click at [103, 531] on span "Expenses" at bounding box center [140, 531] width 244 height 23
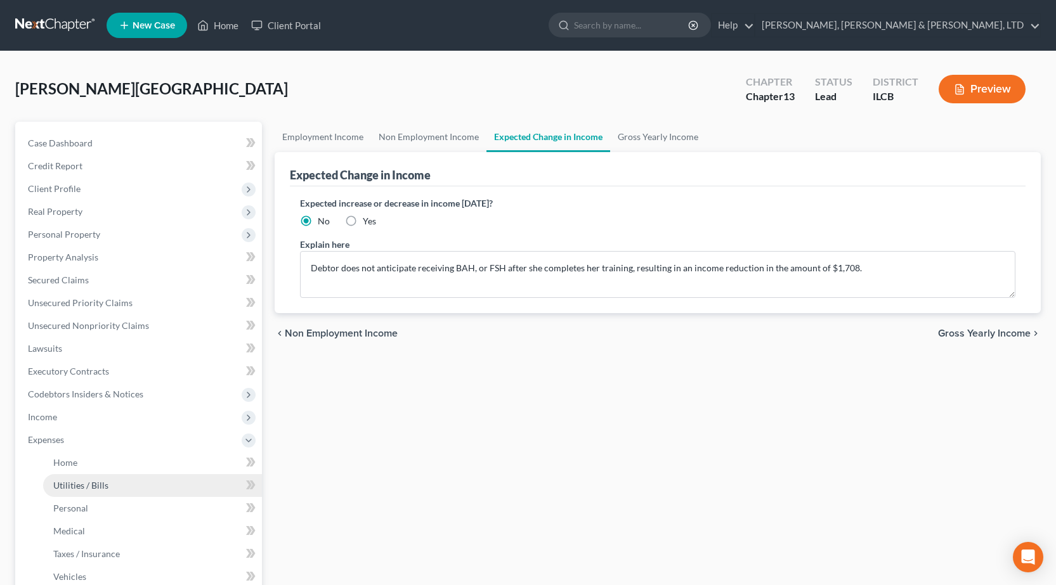
click at [103, 494] on link "Utilities / Bills" at bounding box center [152, 485] width 219 height 23
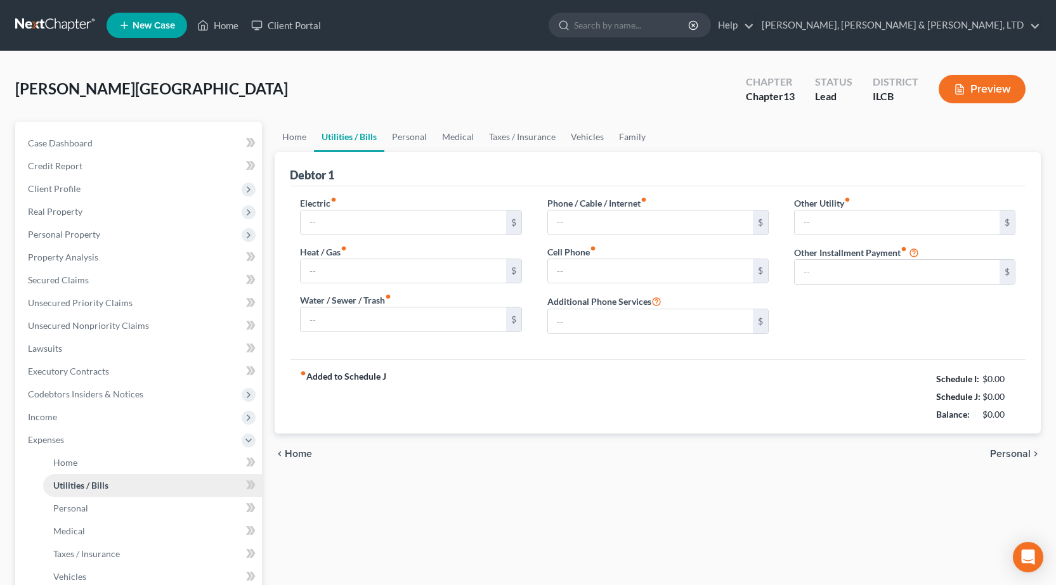
type input "200.00"
type input "0.00"
type input "135.00"
type input "20.00"
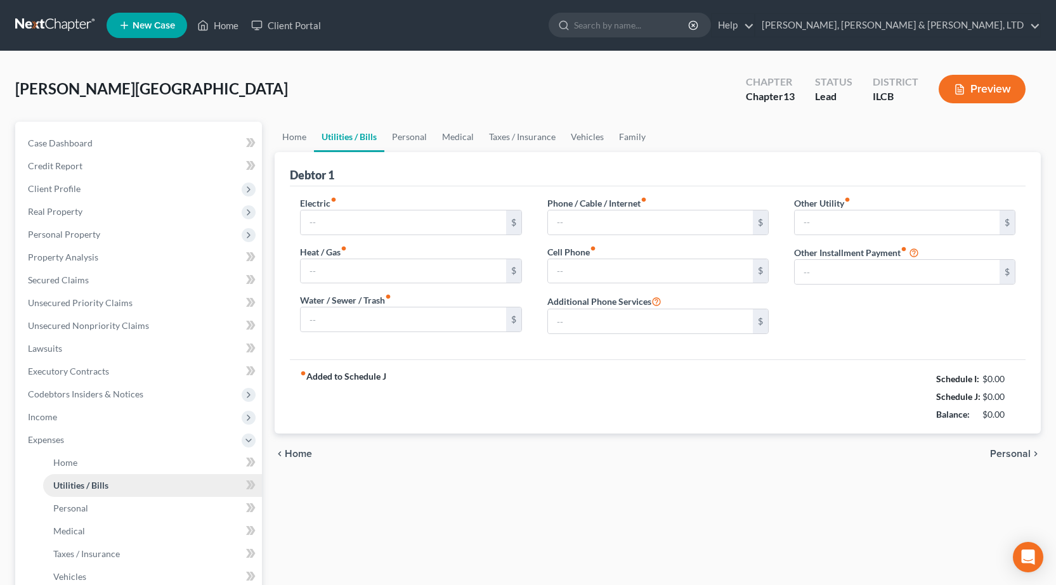
type input "0.00"
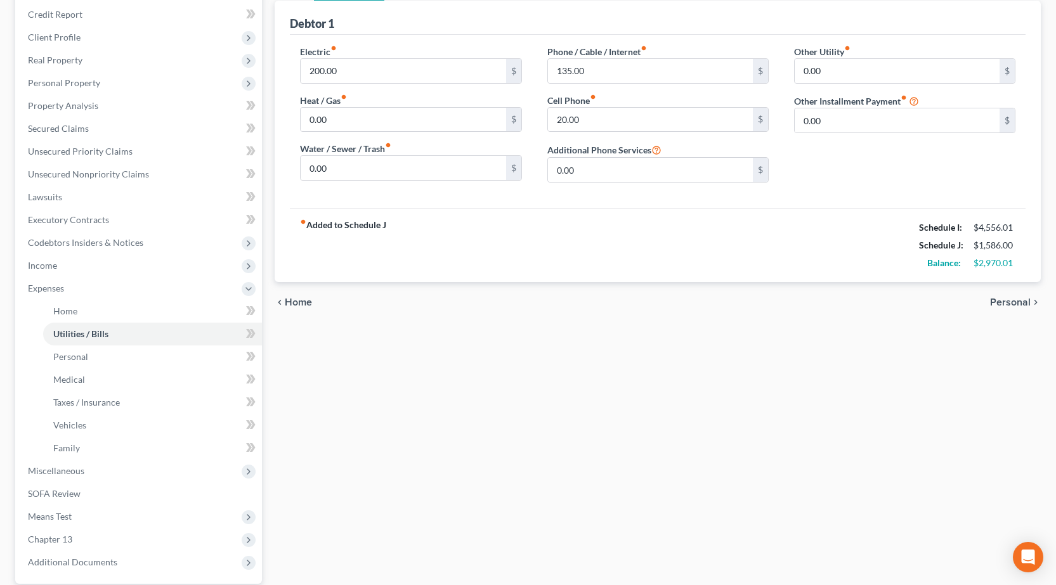
scroll to position [271, 0]
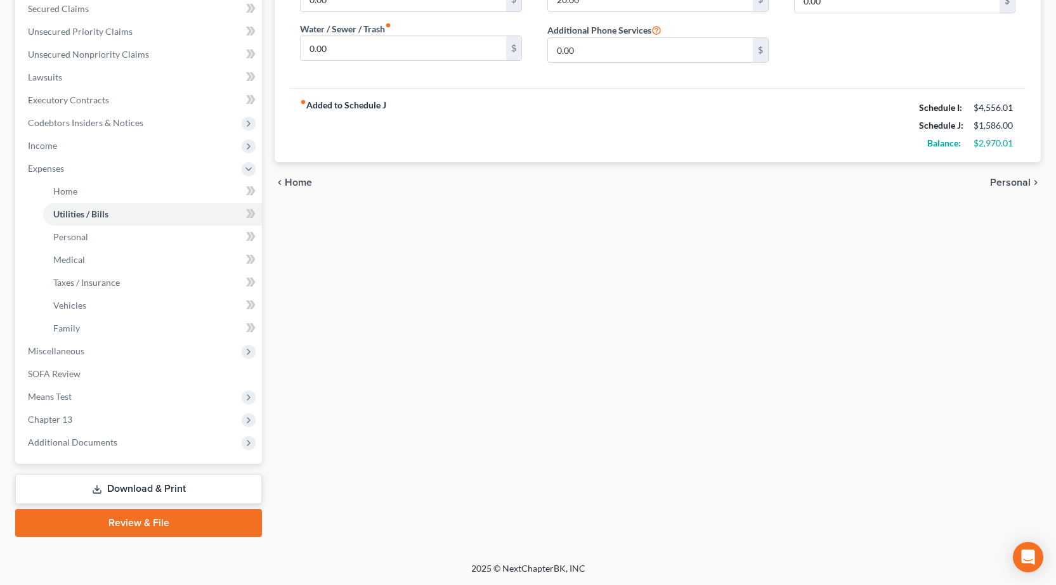
click at [129, 488] on link "Download & Print" at bounding box center [138, 489] width 247 height 30
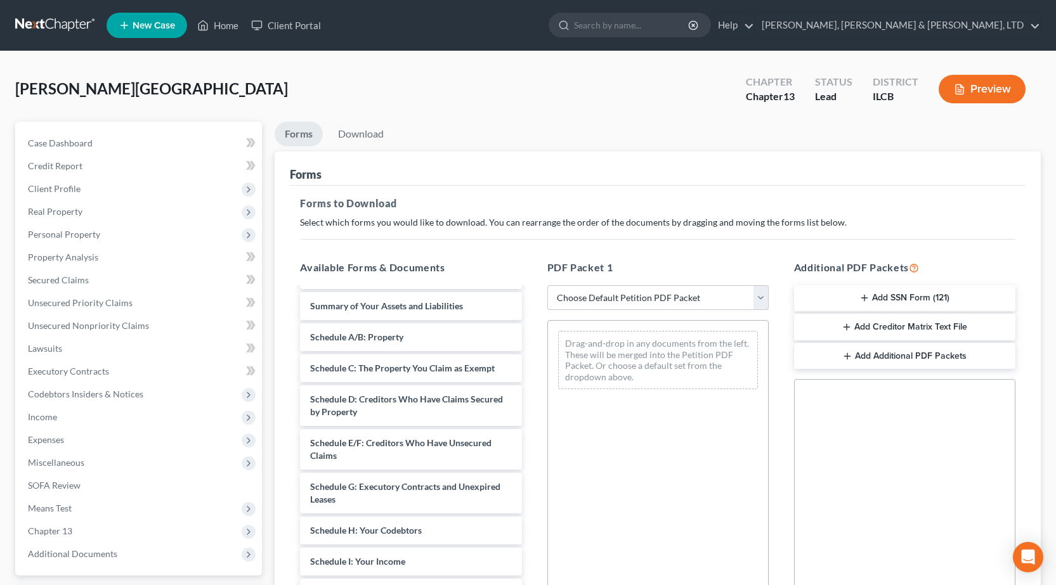
scroll to position [127, 0]
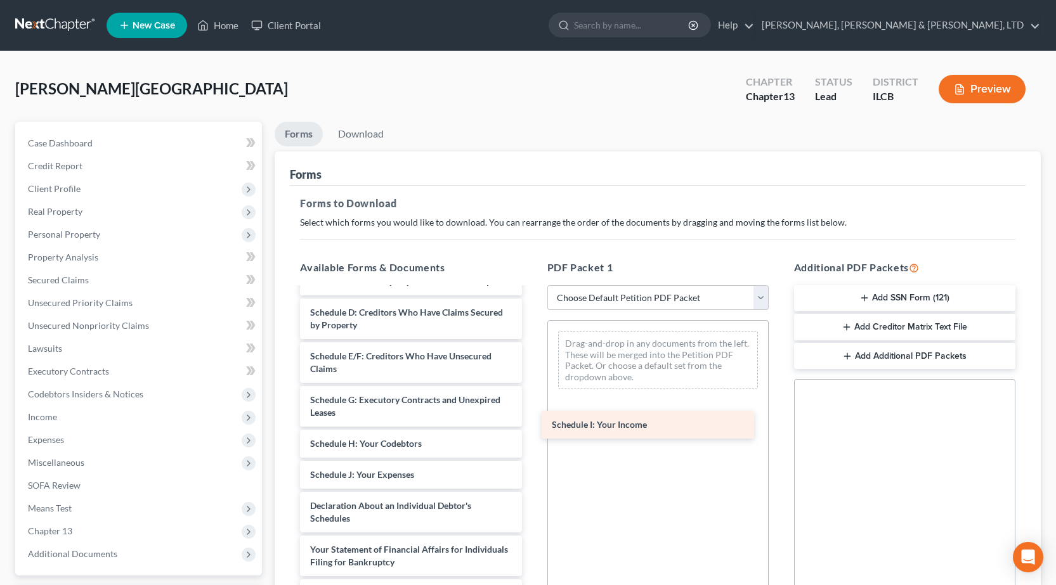
drag, startPoint x: 352, startPoint y: 470, endPoint x: 594, endPoint y: 420, distance: 246.7
click at [531, 420] on div "Schedule I: Your Income Voluntary Petition for Individuals Filing for Bankruptc…" at bounding box center [411, 459] width 242 height 595
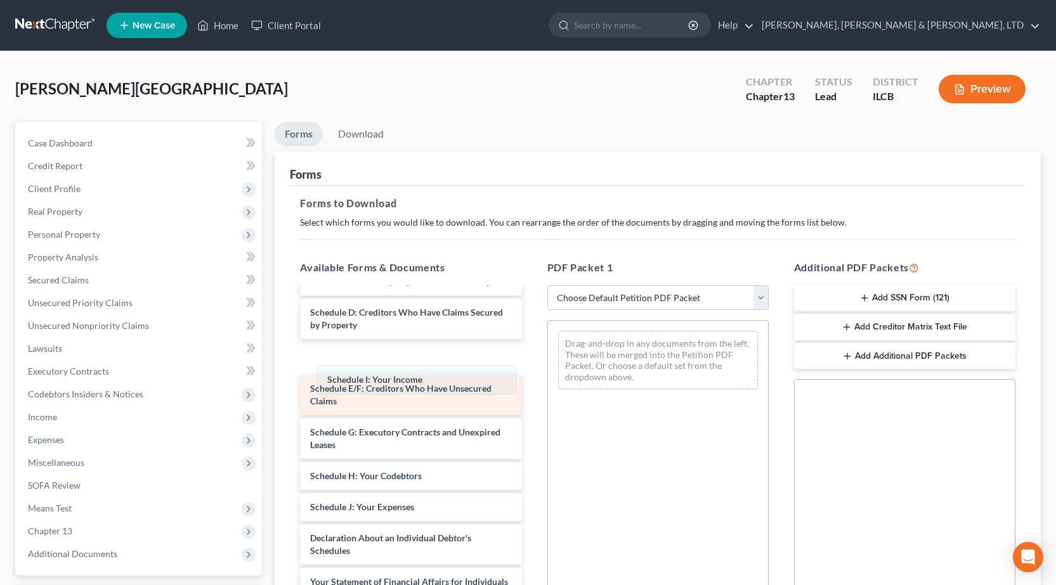
drag, startPoint x: 619, startPoint y: 350, endPoint x: 368, endPoint y: 409, distance: 257.9
click at [548, 385] on div "Schedule I: Your Income Schedule I: Your Income Drag-and-drop in any documents …" at bounding box center [658, 360] width 220 height 79
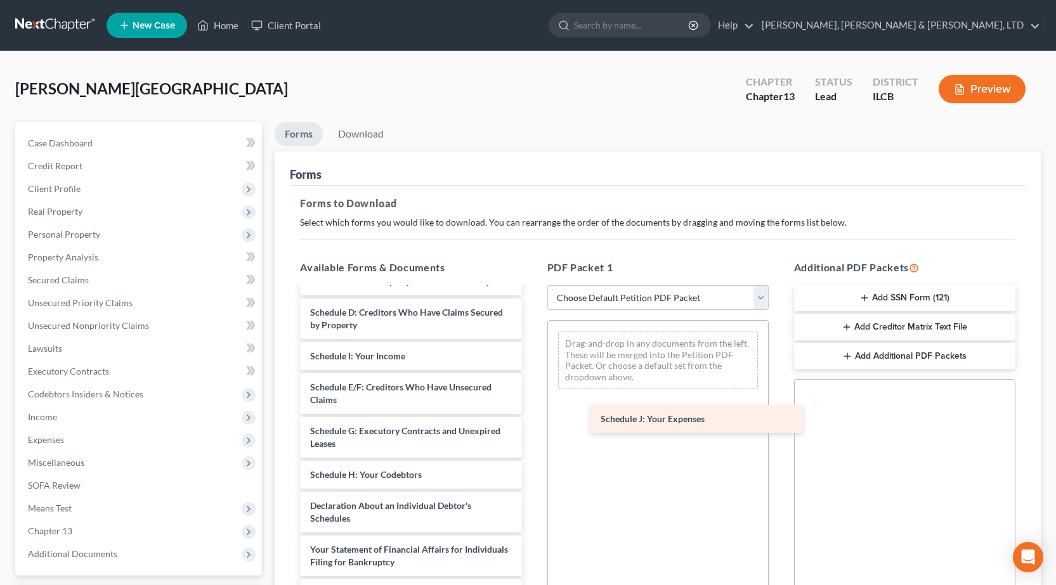
drag, startPoint x: 380, startPoint y: 500, endPoint x: 668, endPoint y: 411, distance: 301.2
click at [531, 412] on div "Schedule J: Your Expenses Voluntary Petition for Individuals Filing for Bankrup…" at bounding box center [411, 459] width 242 height 595
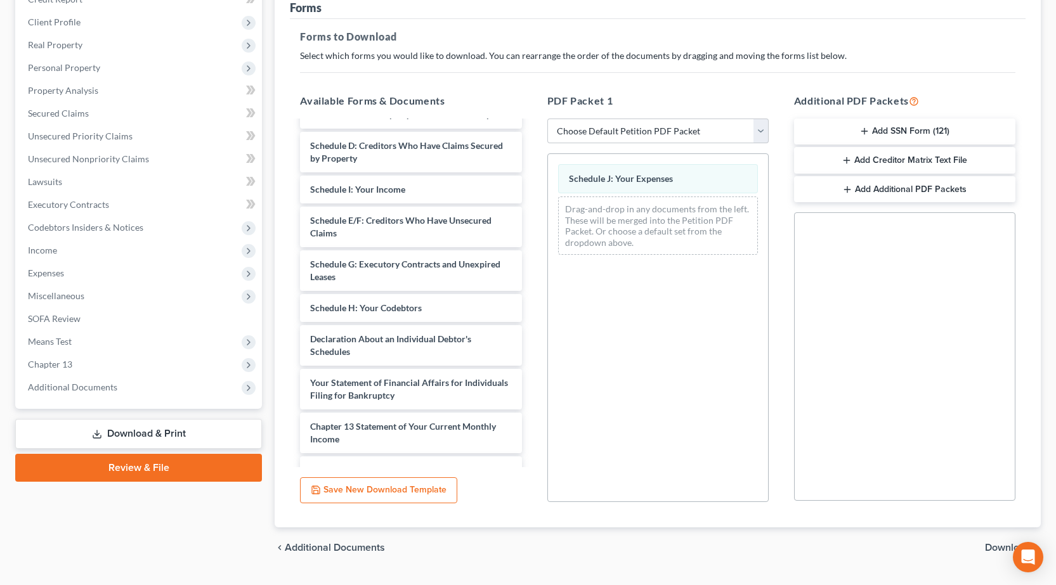
scroll to position [198, 0]
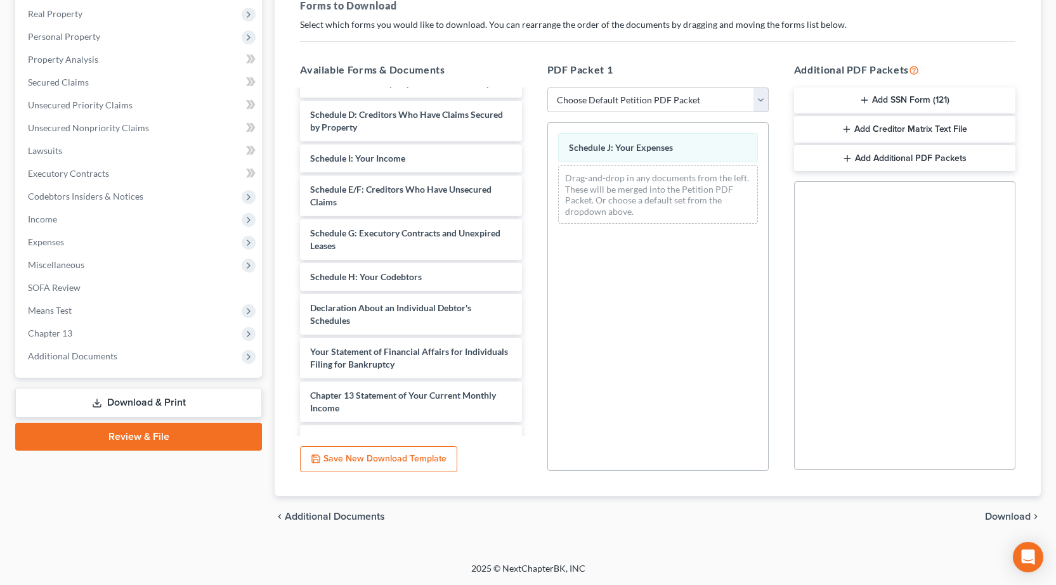
click at [988, 510] on div "chevron_left Additional Documents Download chevron_right" at bounding box center [657, 516] width 766 height 41
click at [989, 517] on span "Download" at bounding box center [1008, 517] width 46 height 10
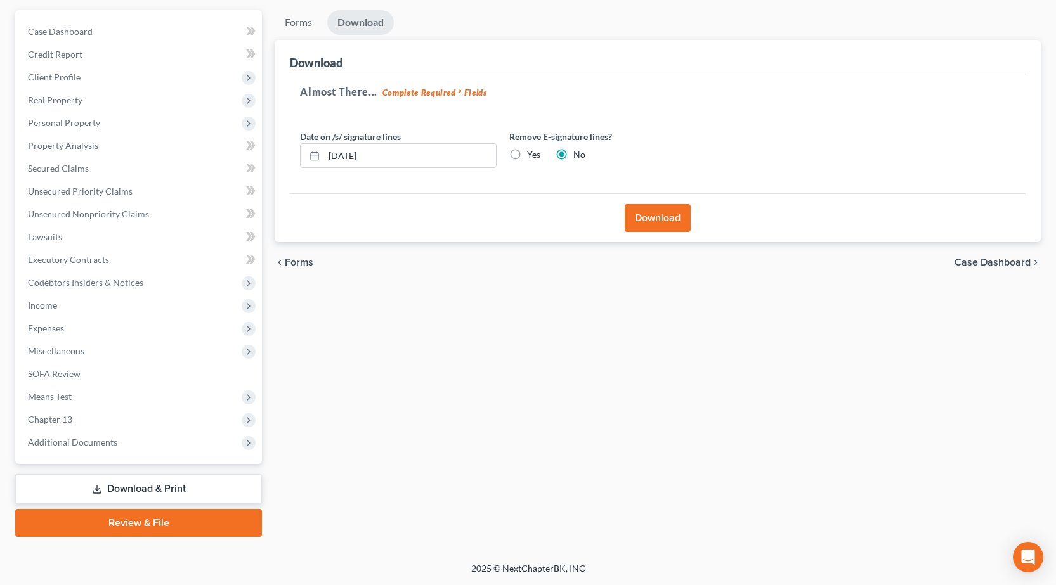
scroll to position [112, 0]
drag, startPoint x: 408, startPoint y: 151, endPoint x: 26, endPoint y: 75, distance: 389.1
click at [17, 98] on div "Petition Navigation Case Dashboard Payments Invoices Payments Payments Credit R…" at bounding box center [528, 273] width 1038 height 527
click at [527, 158] on label "Yes" at bounding box center [533, 154] width 13 height 13
click at [532, 157] on input "Yes" at bounding box center [536, 152] width 8 height 8
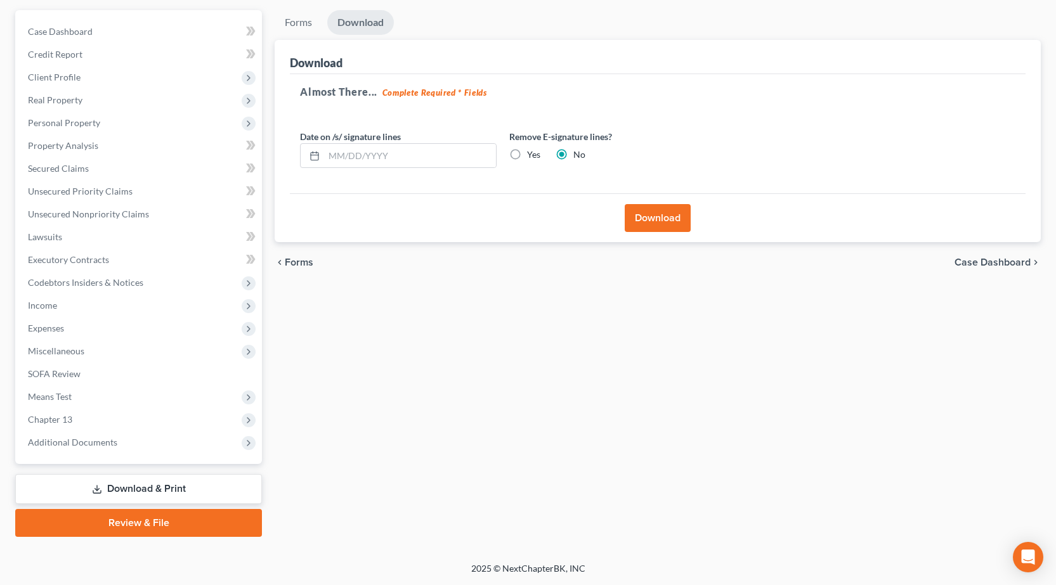
radio input "true"
radio input "false"
click at [647, 212] on button "Download" at bounding box center [657, 218] width 66 height 28
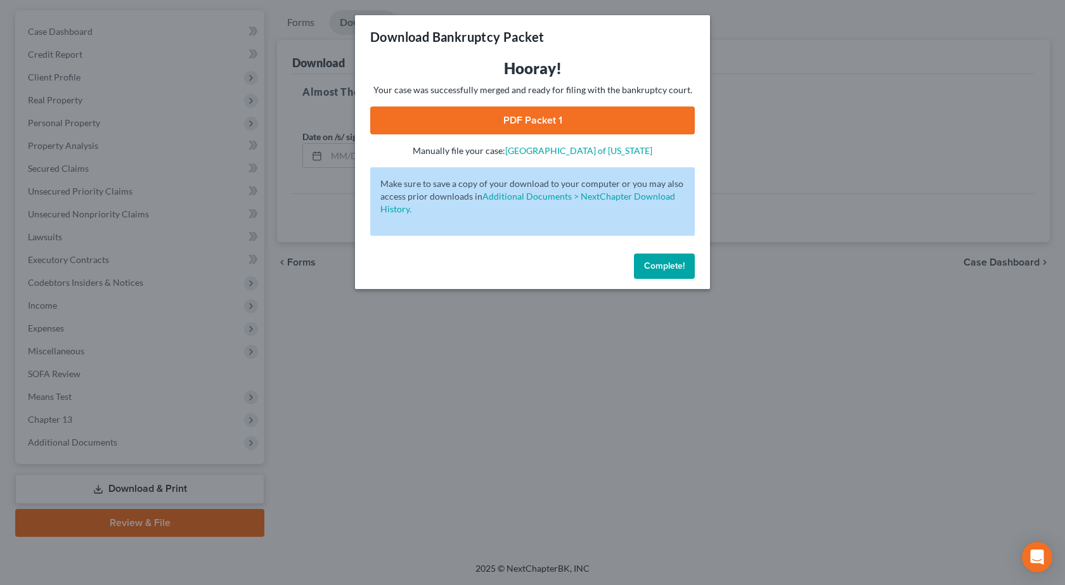
click at [485, 115] on link "PDF Packet 1" at bounding box center [532, 121] width 325 height 28
click at [616, 385] on div "Download Bankruptcy Packet Hooray! Your case was successfully merged and ready …" at bounding box center [532, 292] width 1065 height 585
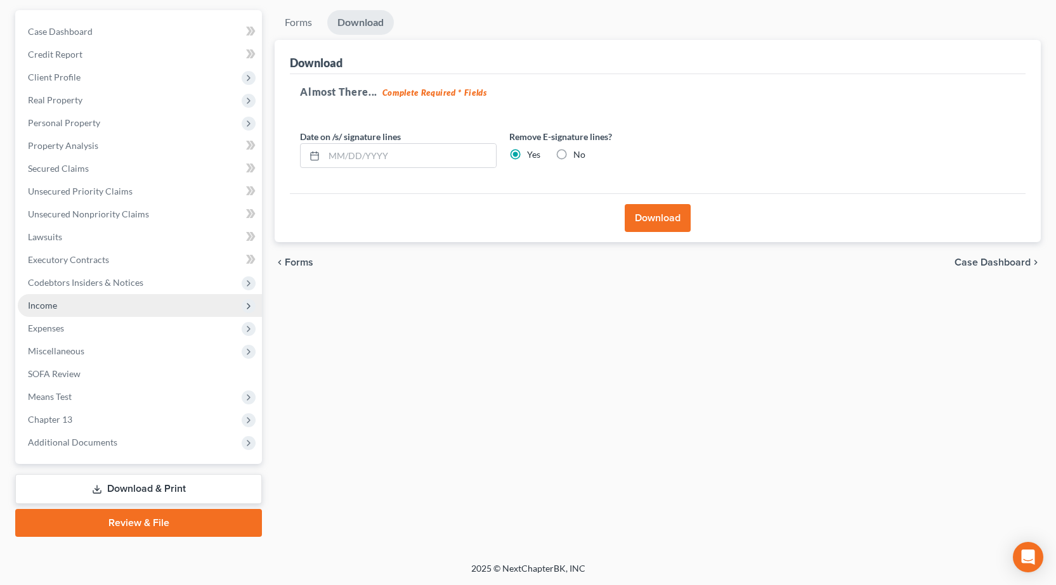
click at [84, 308] on span "Income" at bounding box center [140, 305] width 244 height 23
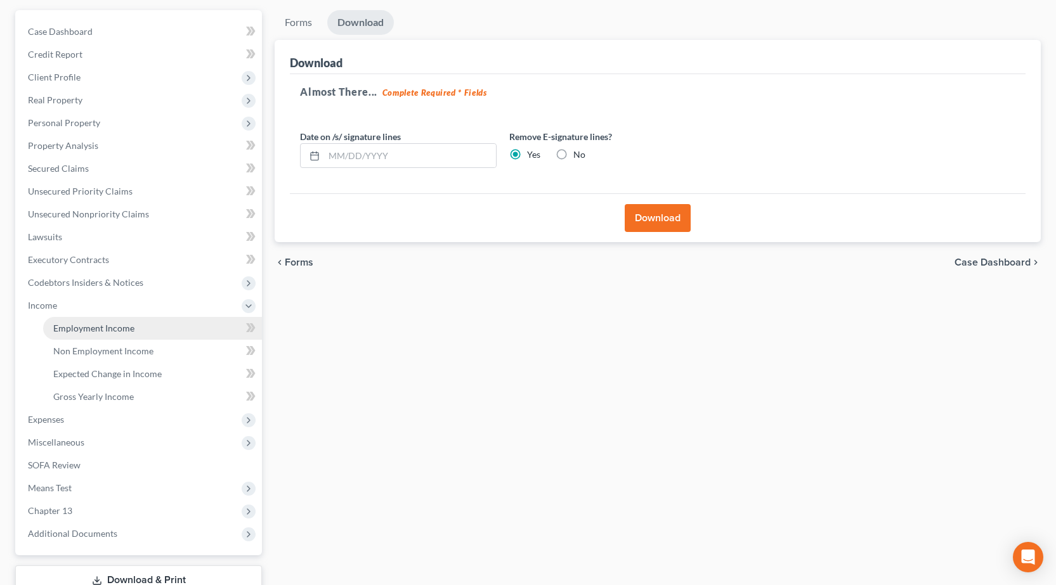
click at [110, 326] on span "Employment Income" at bounding box center [93, 328] width 81 height 11
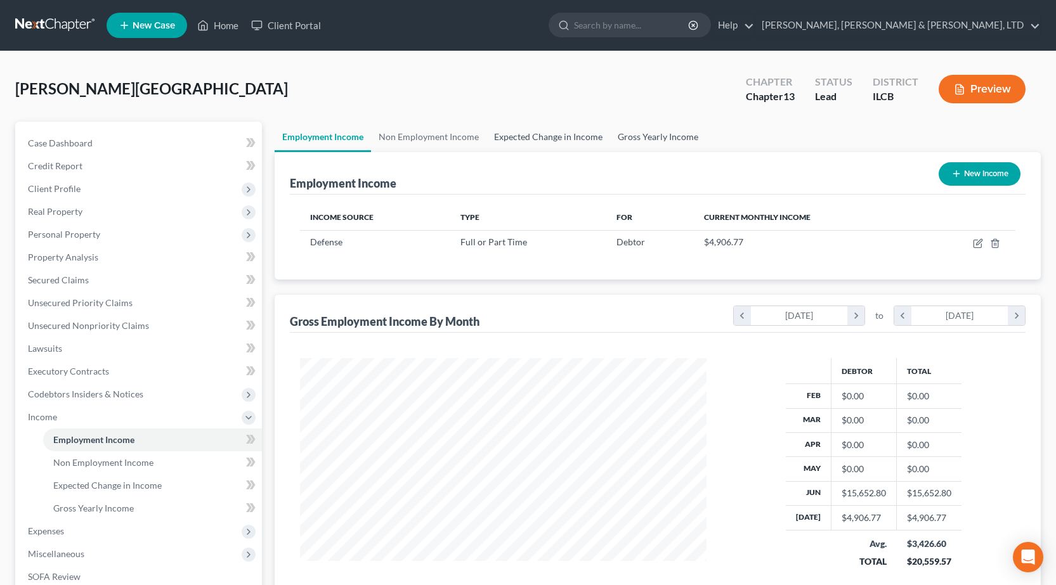
drag, startPoint x: 656, startPoint y: 137, endPoint x: 536, endPoint y: 132, distance: 120.6
click at [657, 138] on link "Gross Yearly Income" at bounding box center [658, 137] width 96 height 30
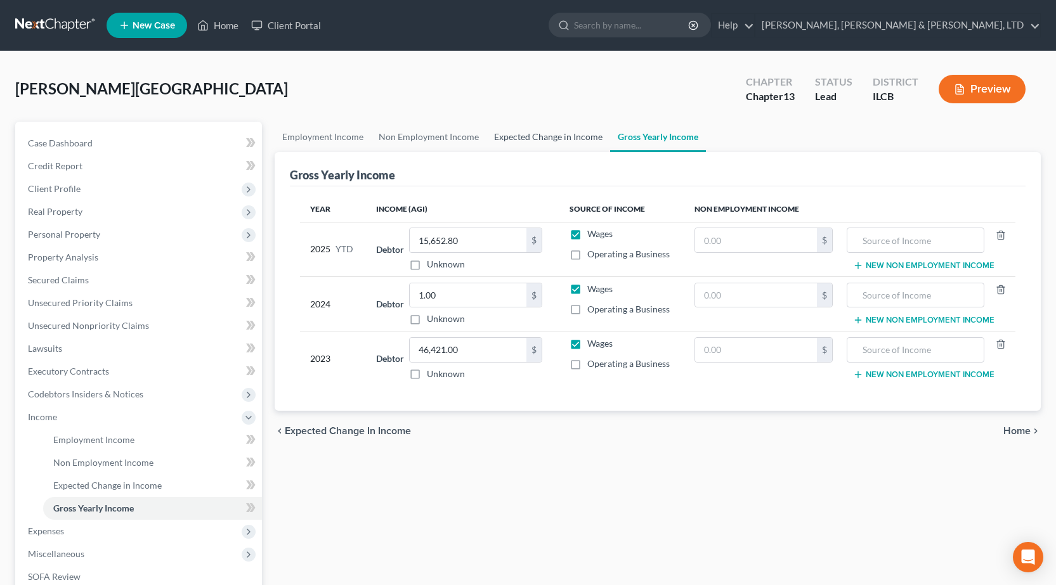
click at [536, 132] on link "Expected Change in Income" at bounding box center [548, 137] width 124 height 30
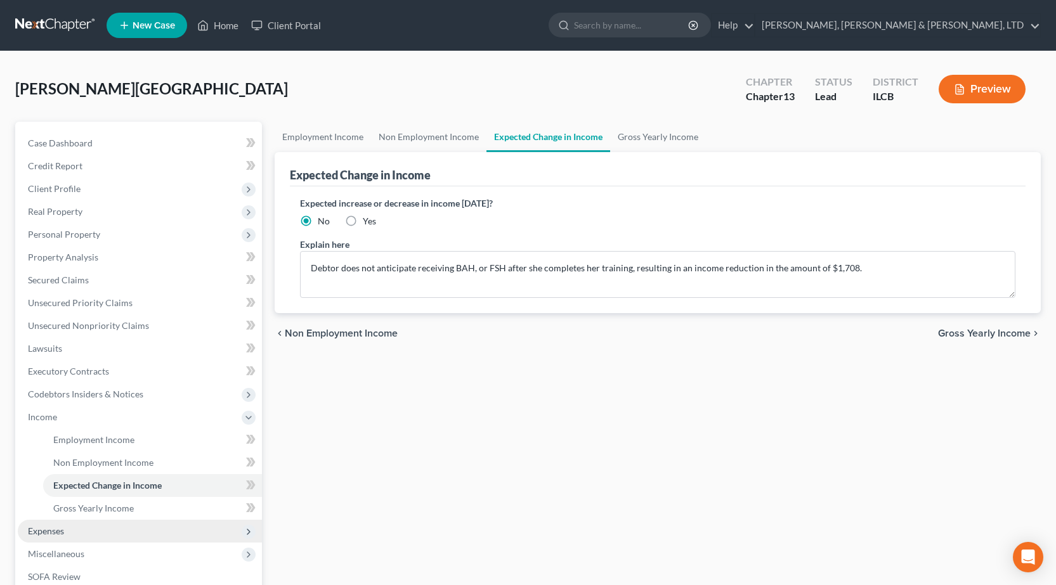
click at [82, 531] on span "Expenses" at bounding box center [140, 531] width 244 height 23
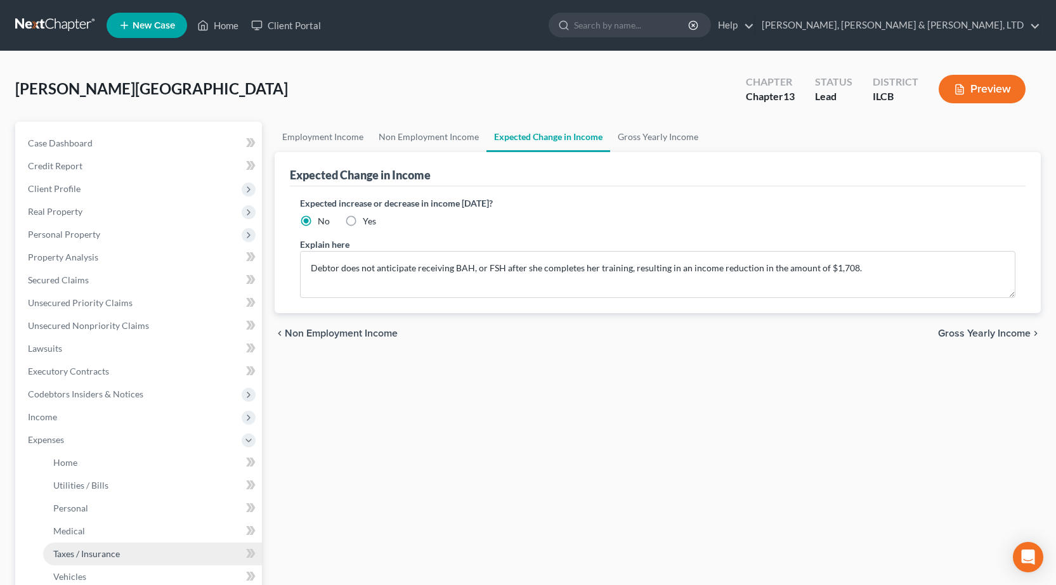
click at [110, 549] on span "Taxes / Insurance" at bounding box center [86, 553] width 67 height 11
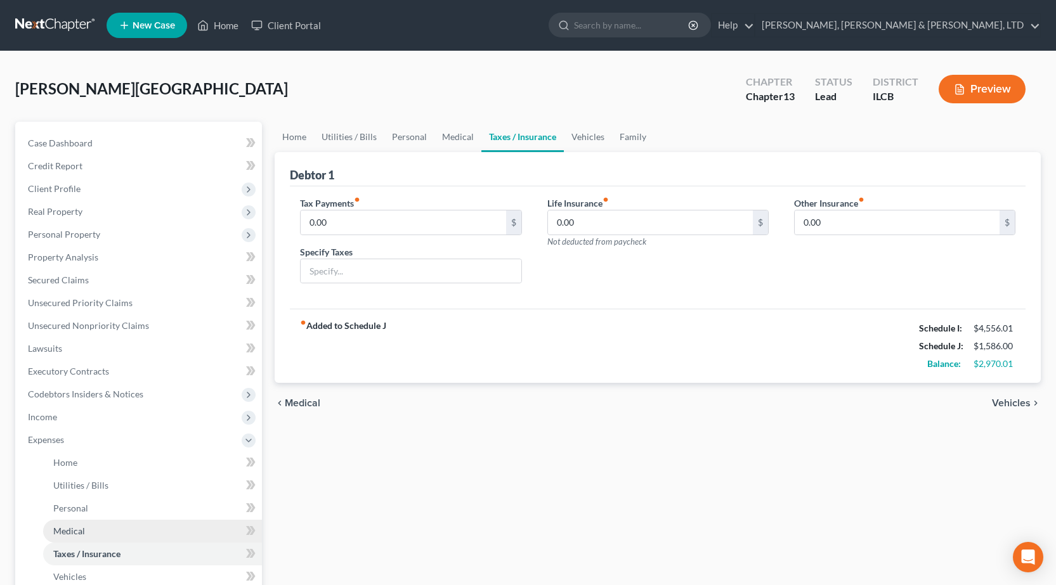
click at [107, 529] on link "Medical" at bounding box center [152, 531] width 219 height 23
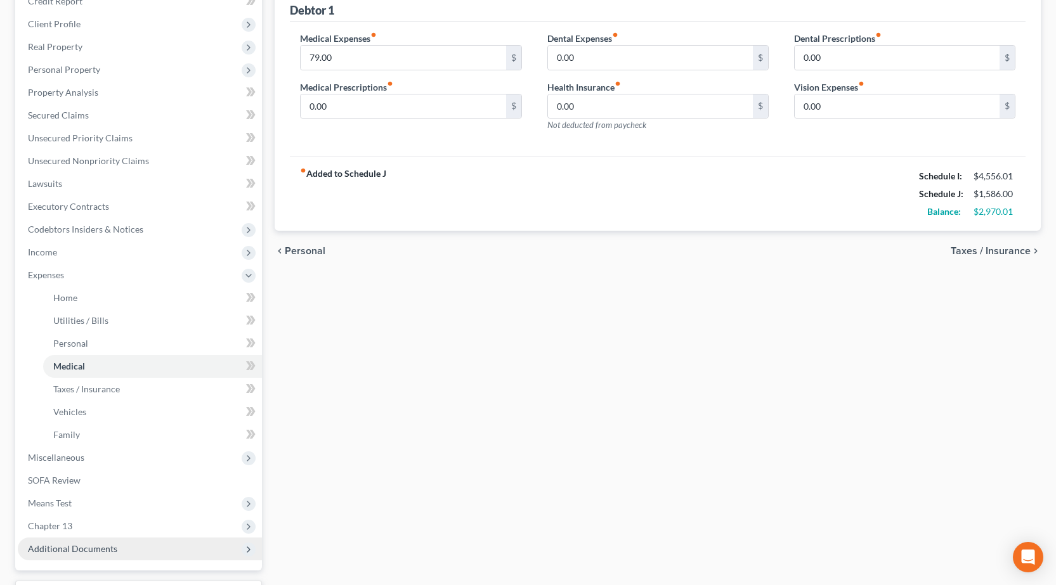
scroll to position [190, 0]
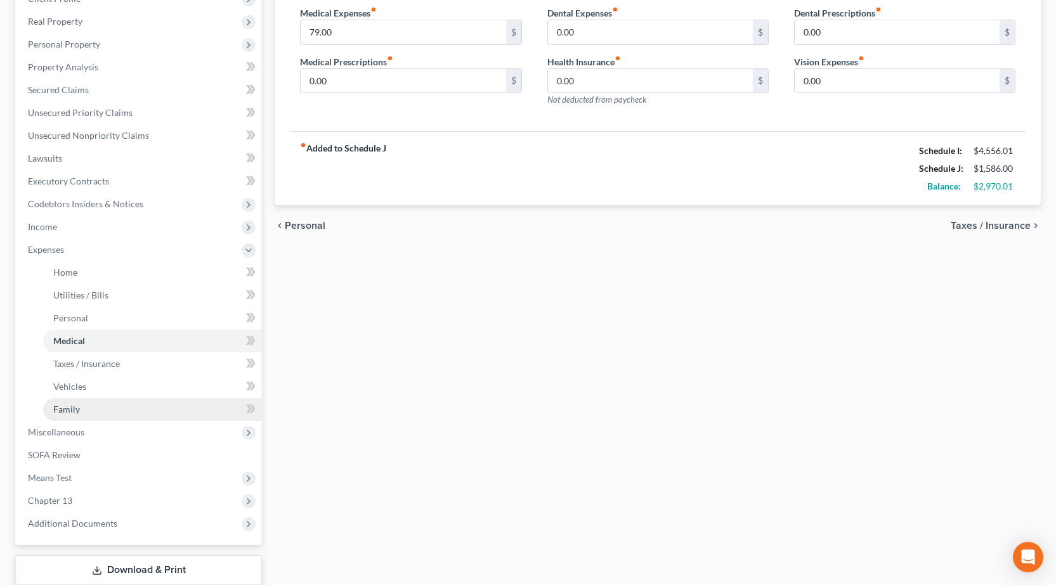
click at [105, 408] on link "Family" at bounding box center [152, 409] width 219 height 23
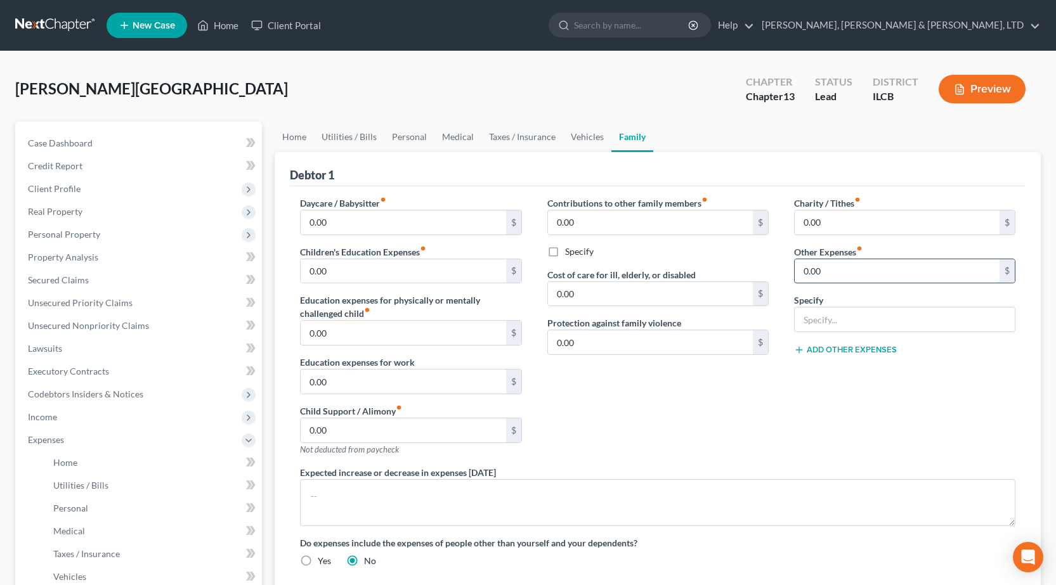
click at [877, 271] on input "0.00" at bounding box center [896, 271] width 205 height 24
type input "400"
click at [832, 326] on input "text" at bounding box center [904, 319] width 220 height 24
type input "Child Medical/Dental Expenses"
click at [784, 413] on div "Charity / Tithes fiber_manual_record 0.00 $ Other Expenses fiber_manual_record …" at bounding box center [904, 331] width 247 height 269
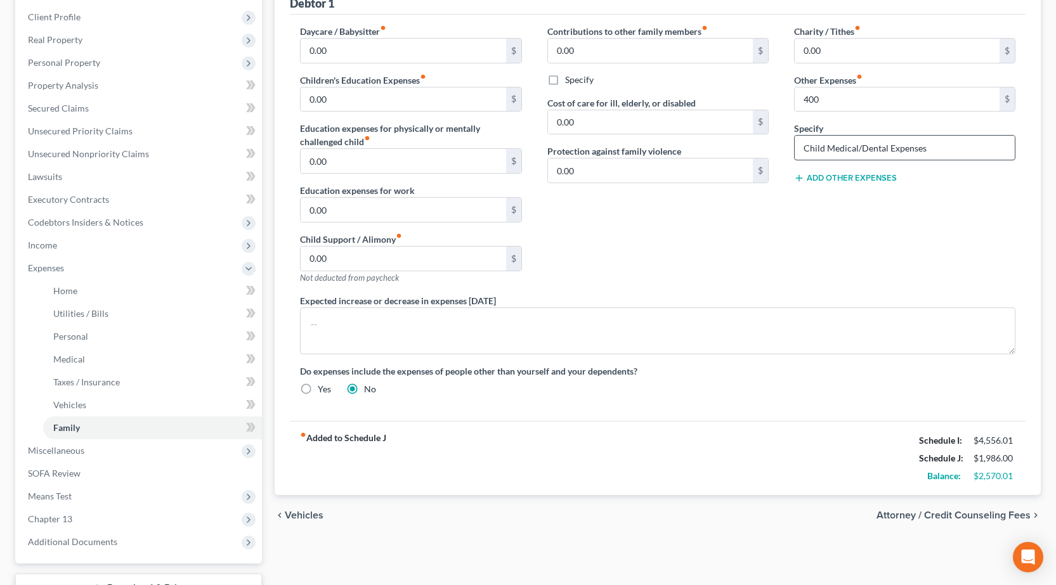
scroll to position [81, 0]
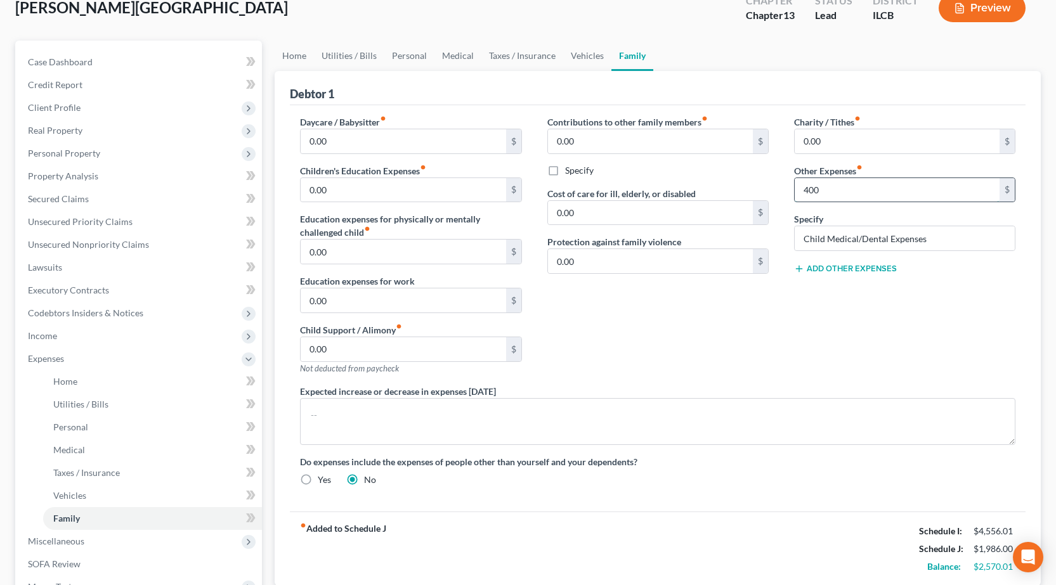
click at [851, 191] on input "400" at bounding box center [896, 190] width 205 height 24
type input "500"
click at [845, 342] on div "Charity / Tithes fiber_manual_record 0.00 $ Other Expenses fiber_manual_record …" at bounding box center [904, 249] width 247 height 269
click at [406, 51] on link "Personal" at bounding box center [409, 56] width 50 height 30
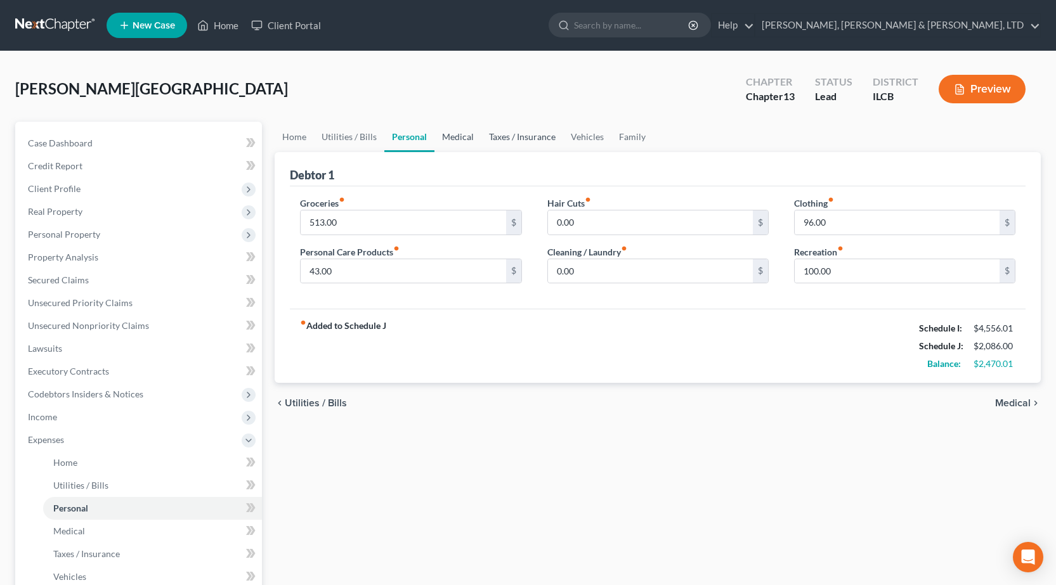
click at [474, 134] on link "Medical" at bounding box center [457, 137] width 47 height 30
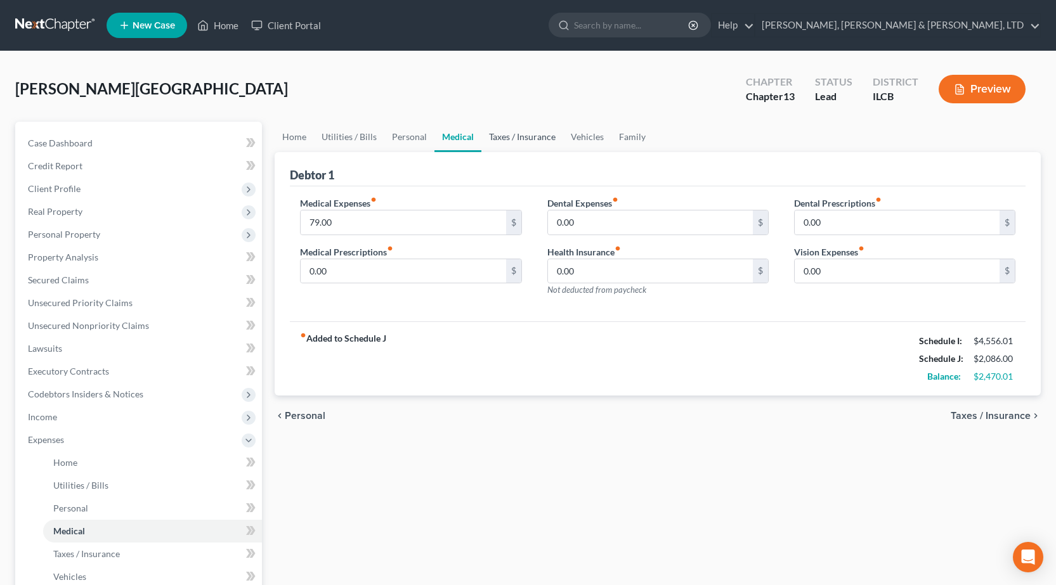
click at [530, 142] on link "Taxes / Insurance" at bounding box center [522, 137] width 82 height 30
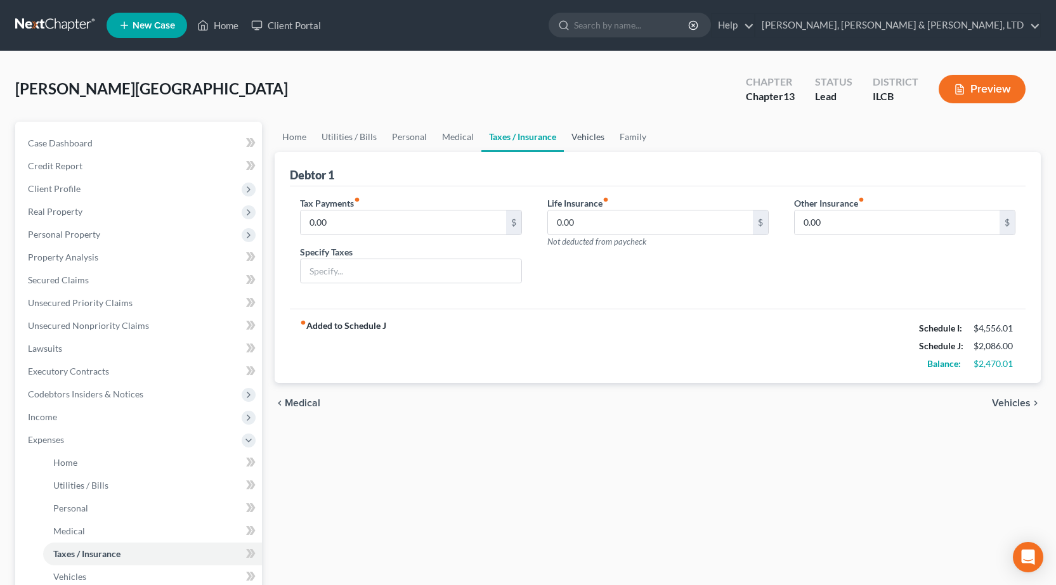
drag, startPoint x: 584, startPoint y: 134, endPoint x: 618, endPoint y: 140, distance: 34.2
click at [584, 134] on link "Vehicles" at bounding box center [588, 137] width 48 height 30
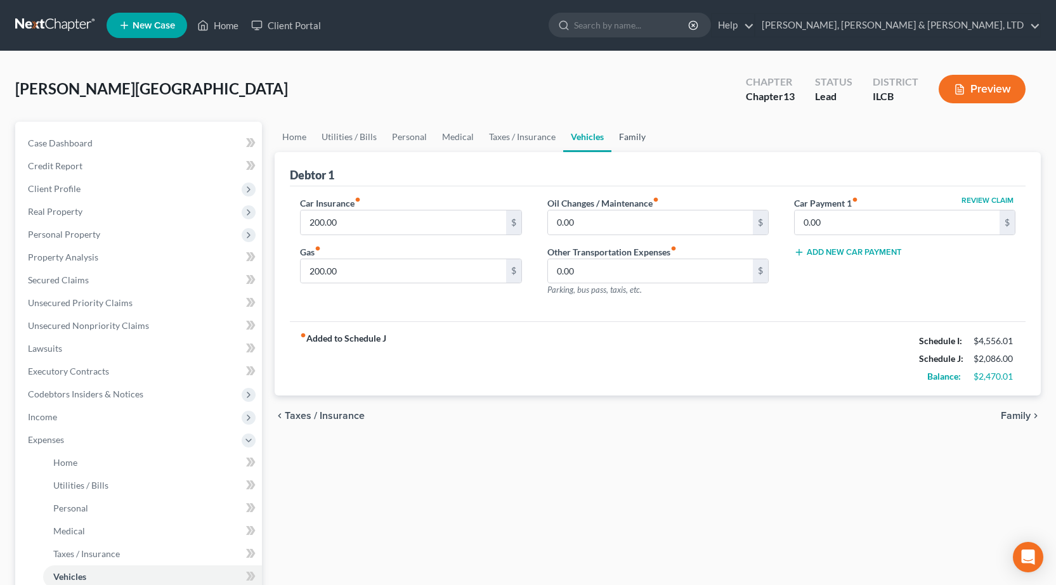
click at [619, 141] on link "Family" at bounding box center [632, 137] width 42 height 30
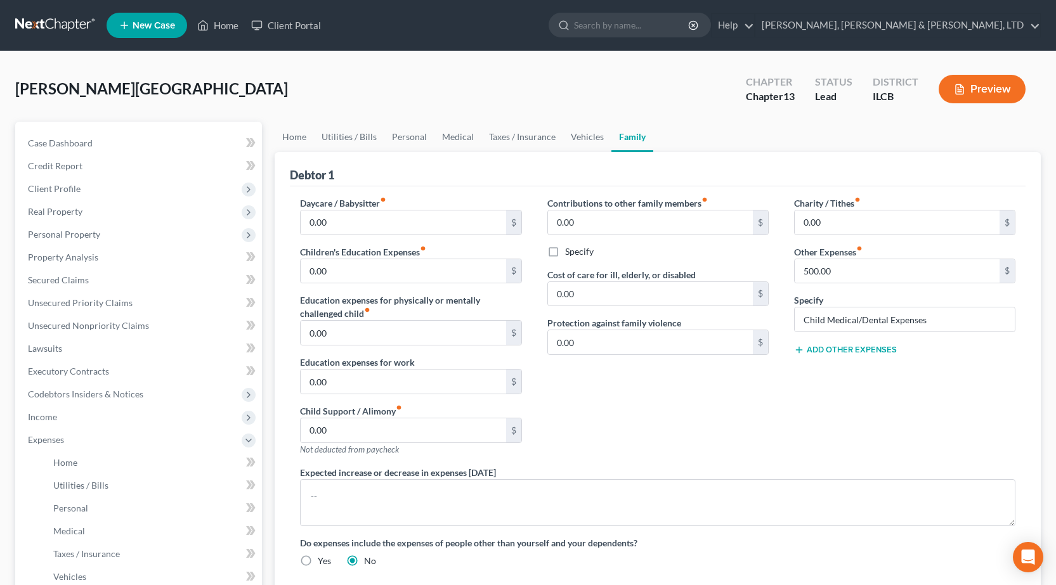
click at [823, 344] on div "Add Other Expenses" at bounding box center [904, 348] width 221 height 13
click at [825, 351] on button "Add Other Expenses" at bounding box center [845, 350] width 103 height 10
click at [855, 365] on input "0.00" at bounding box center [896, 368] width 205 height 24
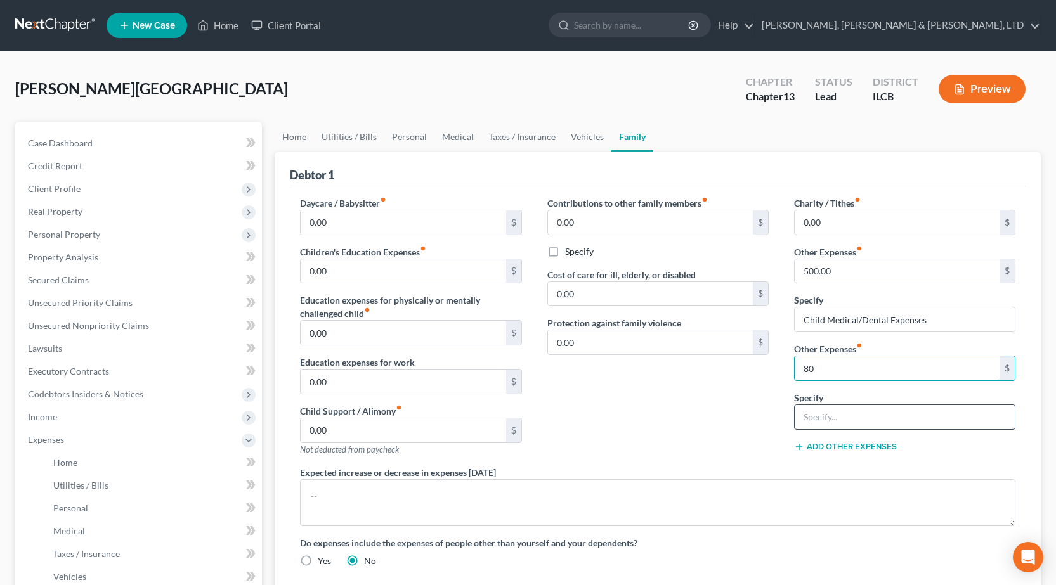
type input "80"
click at [870, 406] on input "text" at bounding box center [904, 417] width 220 height 24
type input "Storage"
click at [666, 463] on div "Daycare / Babysitter fiber_manual_record 0.00 $ Children's Education Expenses f…" at bounding box center [657, 387] width 740 height 381
click at [643, 439] on div "Contributions to other family members fiber_manual_record 0.00 $ Specify Cost o…" at bounding box center [657, 331] width 247 height 269
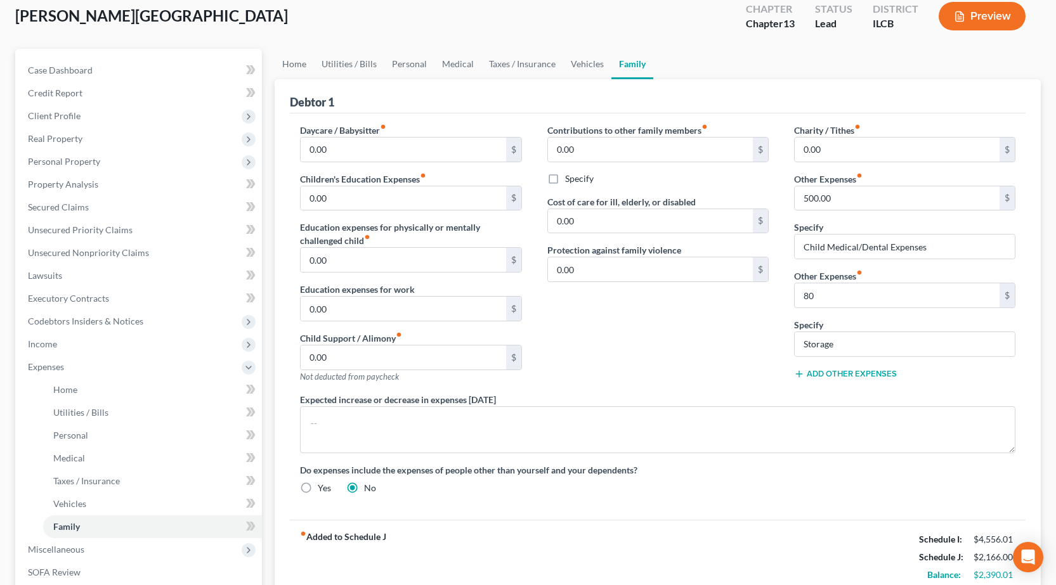
scroll to position [127, 0]
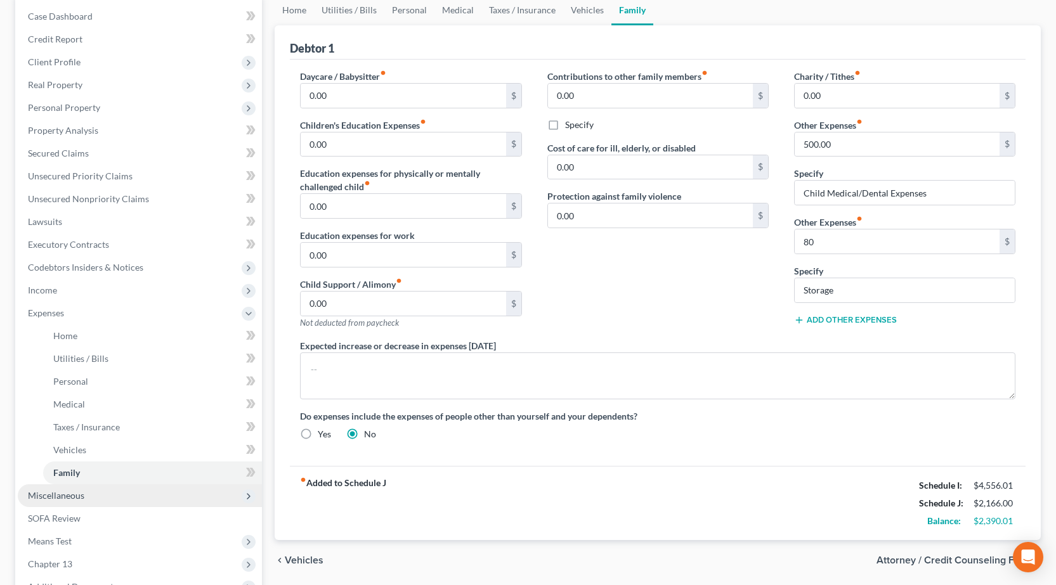
click at [98, 506] on span "Miscellaneous" at bounding box center [140, 495] width 244 height 23
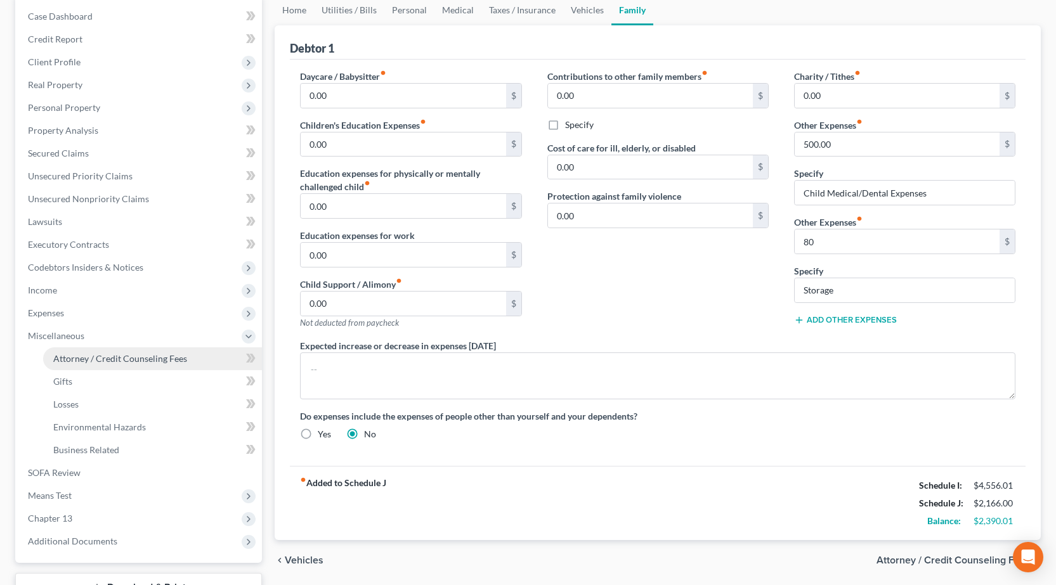
click at [92, 356] on span "Attorney / Credit Counseling Fees" at bounding box center [120, 358] width 134 height 11
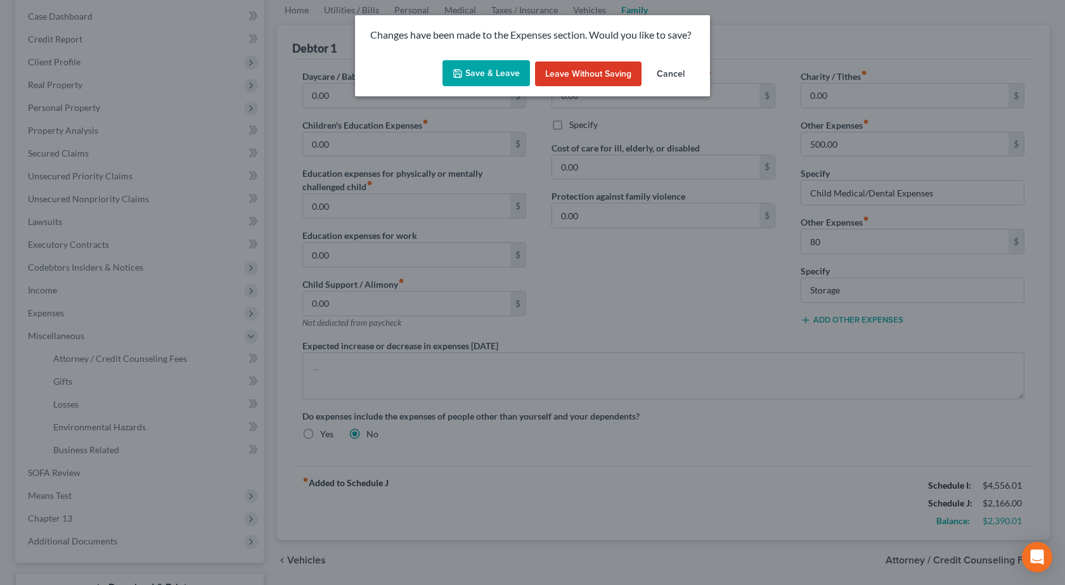
click at [477, 68] on button "Save & Leave" at bounding box center [485, 73] width 87 height 27
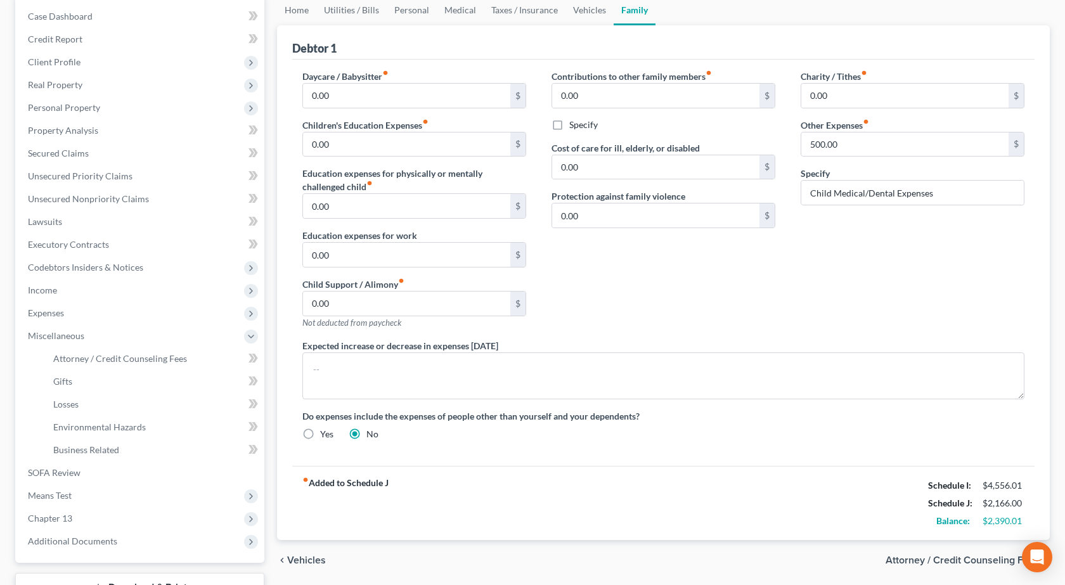
select select "1"
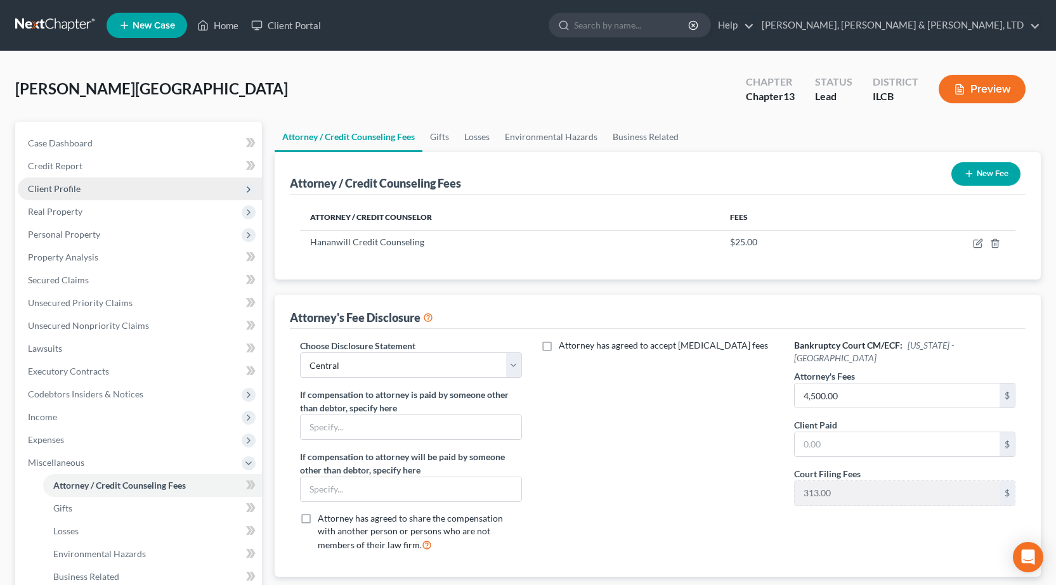
click at [120, 183] on span "Client Profile" at bounding box center [140, 189] width 244 height 23
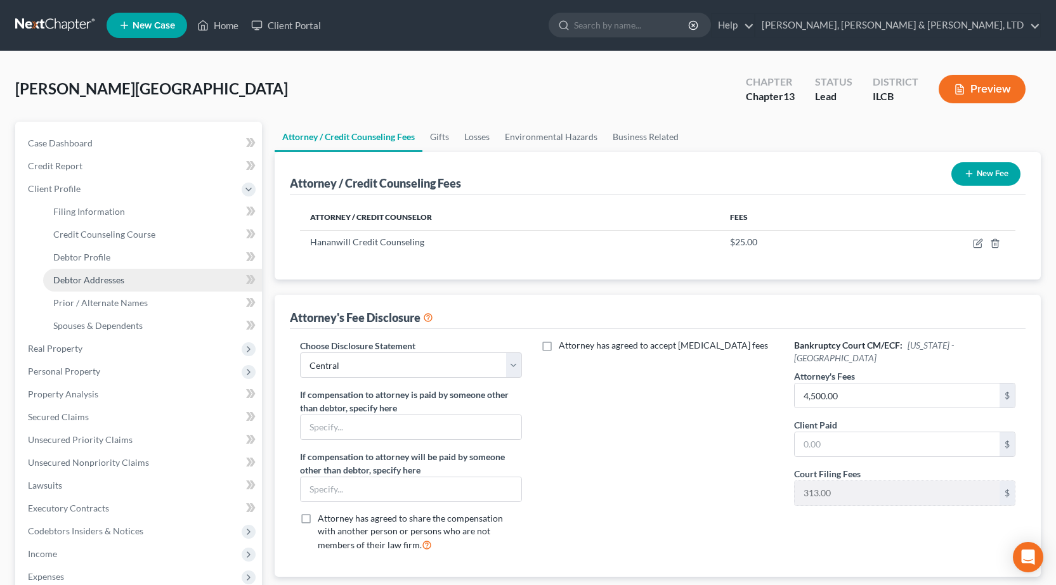
click at [140, 278] on link "Debtor Addresses" at bounding box center [152, 280] width 219 height 23
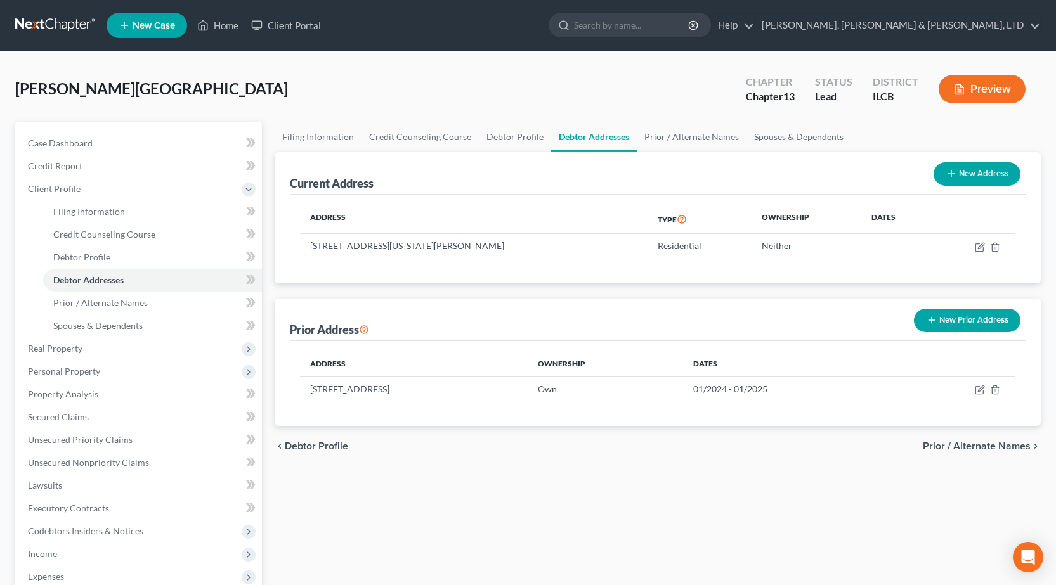
click at [988, 317] on button "New Prior Address" at bounding box center [967, 320] width 107 height 23
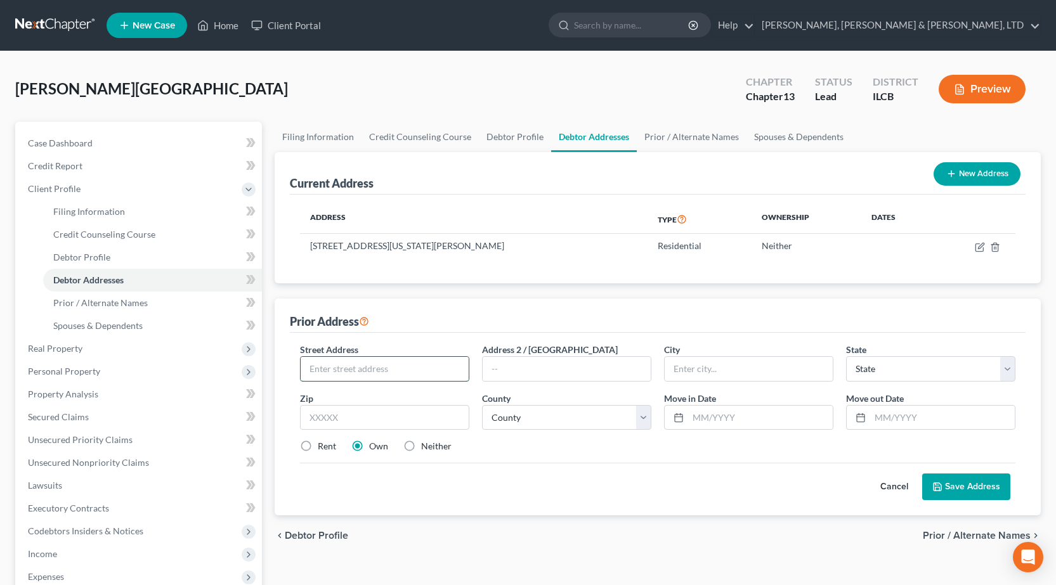
drag, startPoint x: 341, startPoint y: 363, endPoint x: 408, endPoint y: 358, distance: 66.7
click at [341, 363] on input "text" at bounding box center [384, 369] width 168 height 24
type input "422 S Illinois St"
type input "Chrisman"
type input "61924"
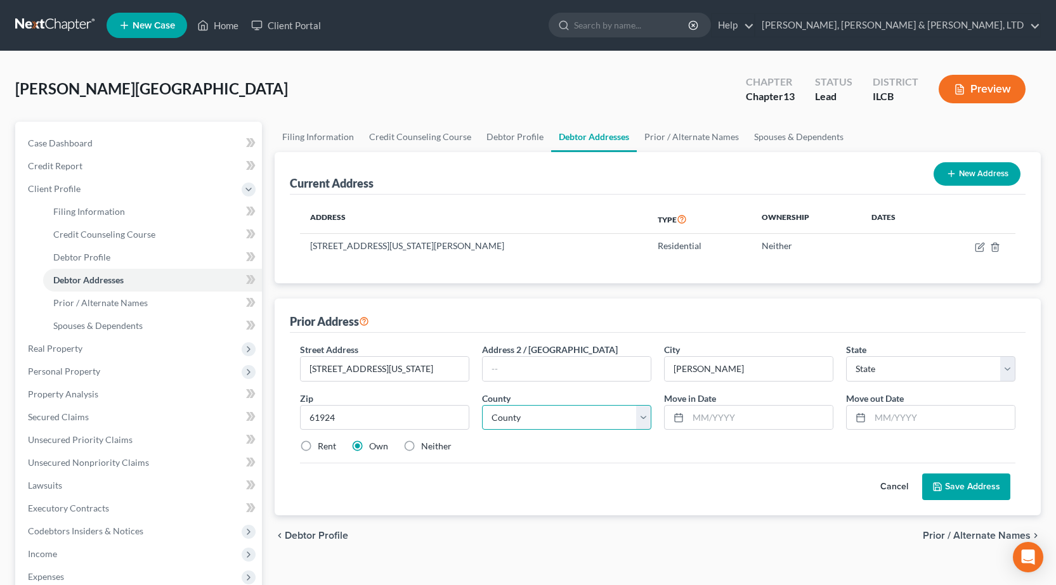
select select "14"
click at [562, 417] on select "County" at bounding box center [566, 417] width 169 height 25
click at [557, 425] on select "County Adams County Alexander County Bond County Boone County Brown County Bure…" at bounding box center [566, 417] width 169 height 25
select select "22"
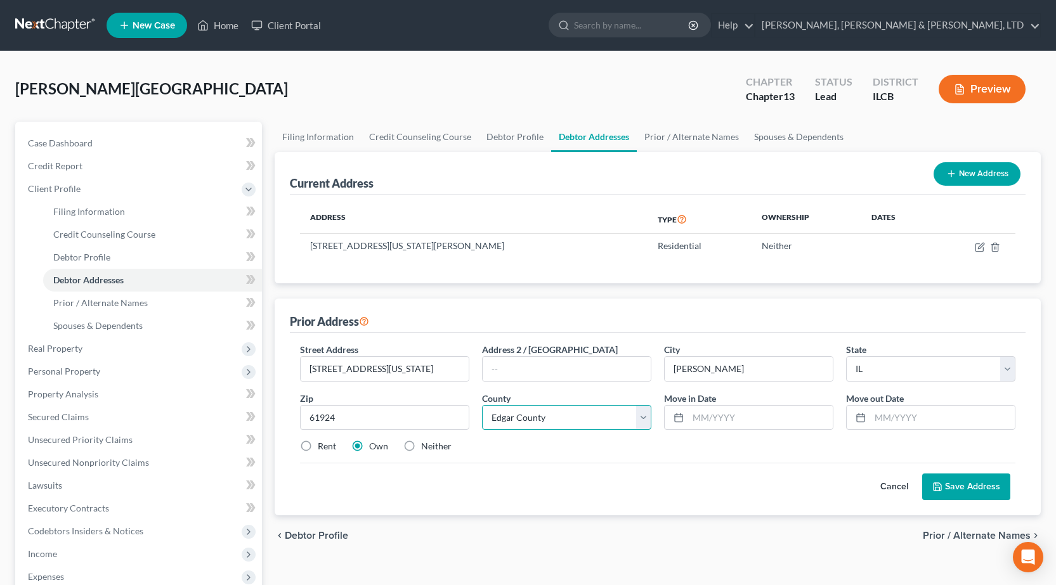
click at [482, 405] on select "County Adams County Alexander County Bond County Boone County Brown County Bure…" at bounding box center [566, 417] width 169 height 25
click at [759, 420] on input "text" at bounding box center [760, 418] width 145 height 24
drag, startPoint x: 947, startPoint y: 424, endPoint x: 936, endPoint y: 424, distance: 11.4
click at [947, 424] on input "text" at bounding box center [942, 418] width 145 height 24
type input "03/2023"
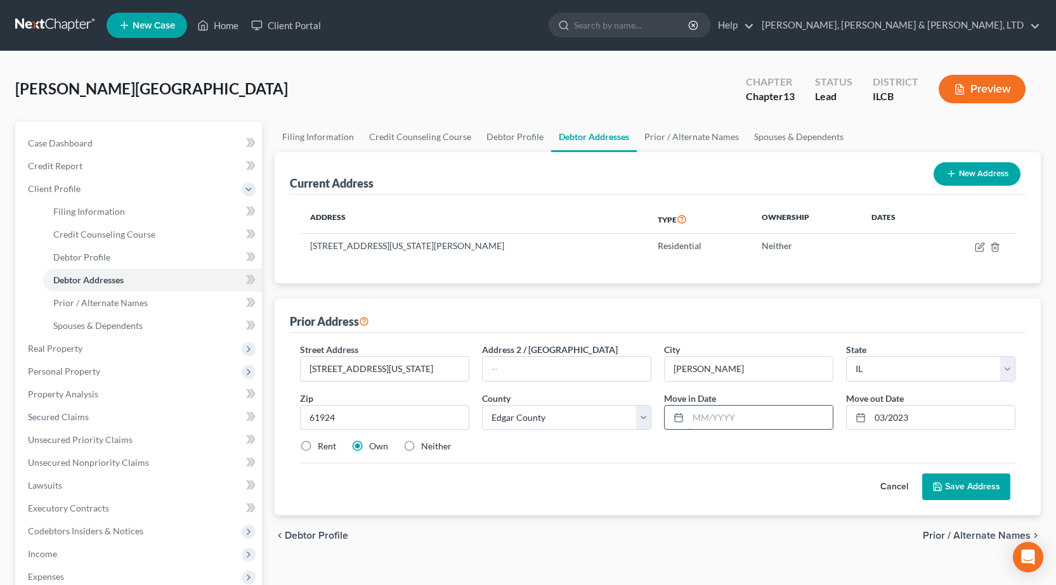
drag, startPoint x: 769, startPoint y: 429, endPoint x: 766, endPoint y: 415, distance: 14.3
click at [768, 428] on input "text" at bounding box center [760, 418] width 145 height 24
type input "06/2021"
click at [953, 486] on button "Save Address" at bounding box center [966, 487] width 88 height 27
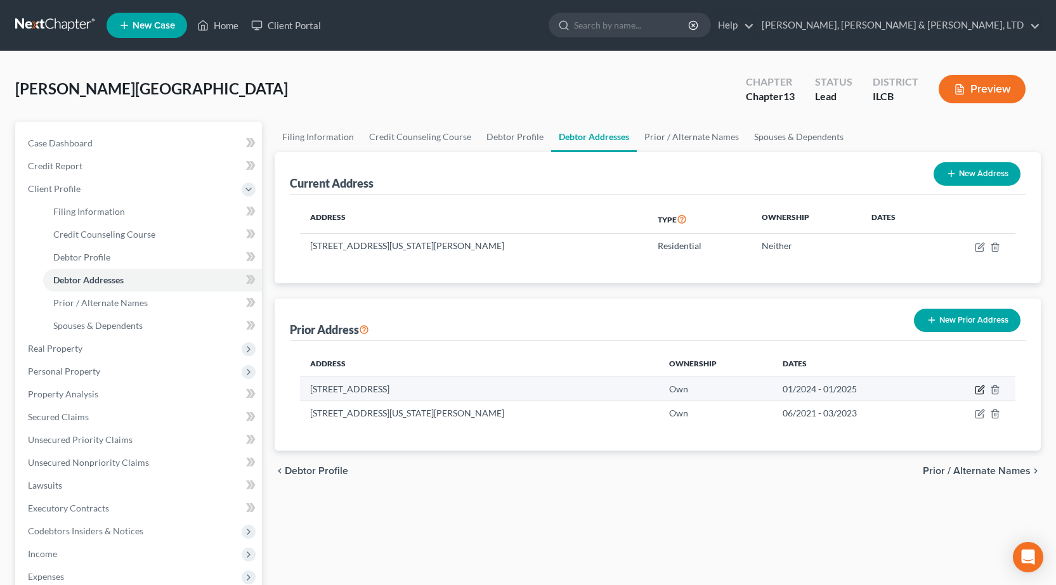
click at [981, 392] on icon "button" at bounding box center [979, 390] width 10 height 10
select select "14"
select select "86"
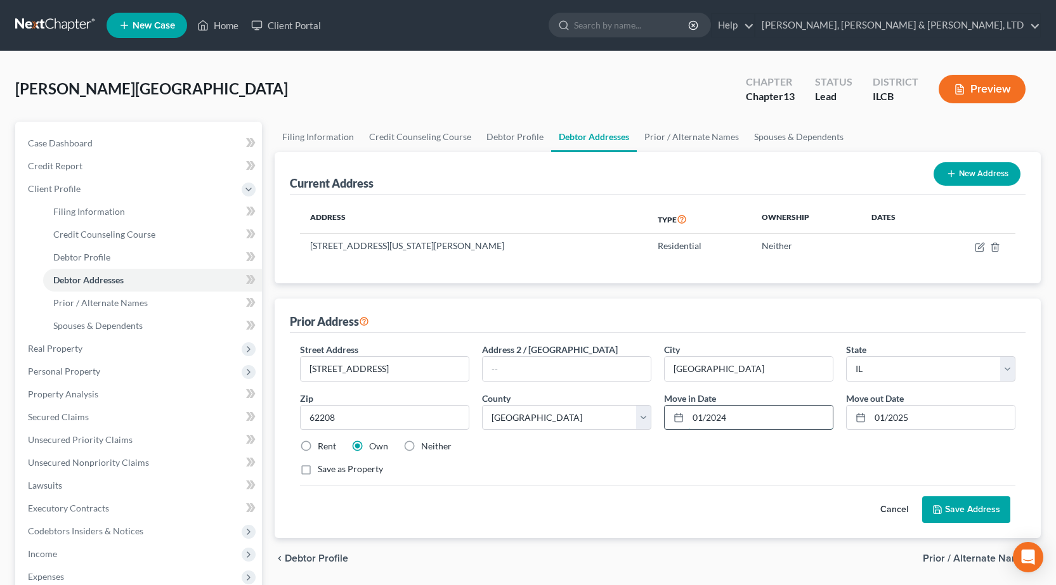
click at [732, 408] on input "01/2024" at bounding box center [760, 418] width 145 height 24
click at [734, 408] on input "01/2024" at bounding box center [760, 418] width 145 height 24
drag, startPoint x: 737, startPoint y: 417, endPoint x: 448, endPoint y: 399, distance: 289.6
click at [442, 402] on div "Street Address * 6009 Old Collinsville Road Address 2 / PO Box City * Fairview …" at bounding box center [658, 414] width 728 height 143
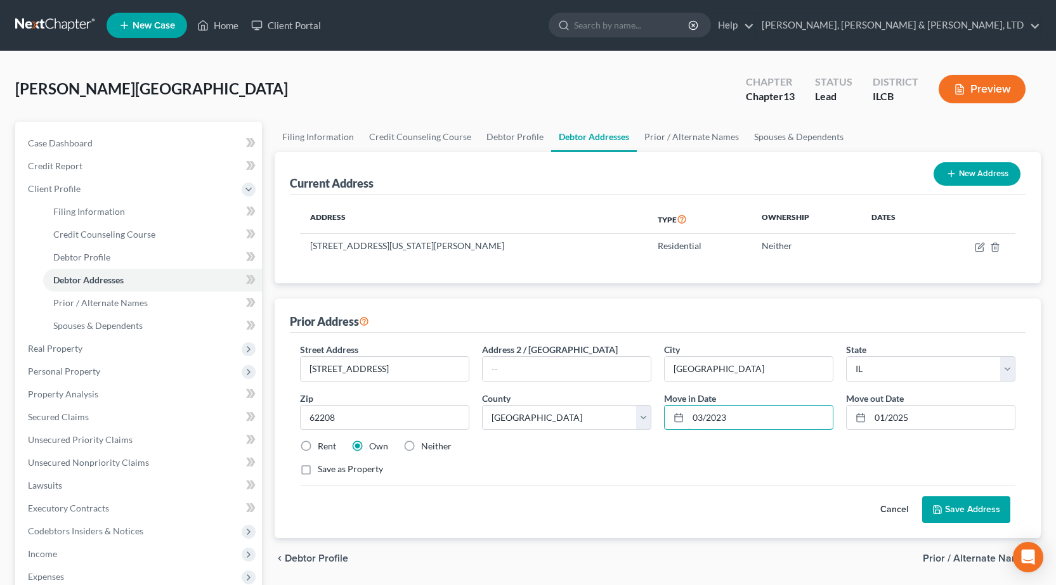
type input "03/2023"
click at [964, 510] on button "Save Address" at bounding box center [966, 509] width 88 height 27
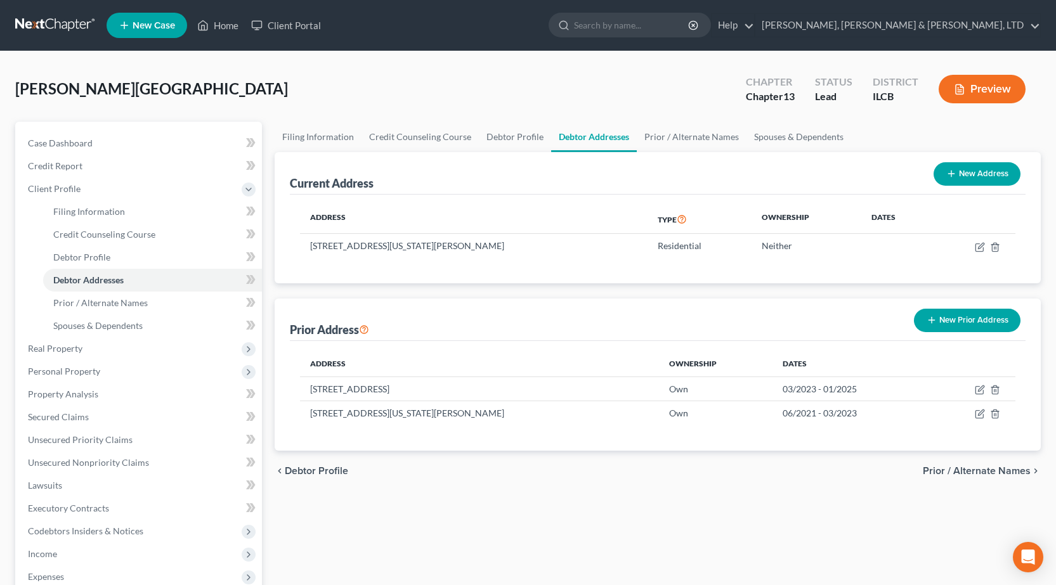
click at [38, 20] on link at bounding box center [55, 25] width 81 height 23
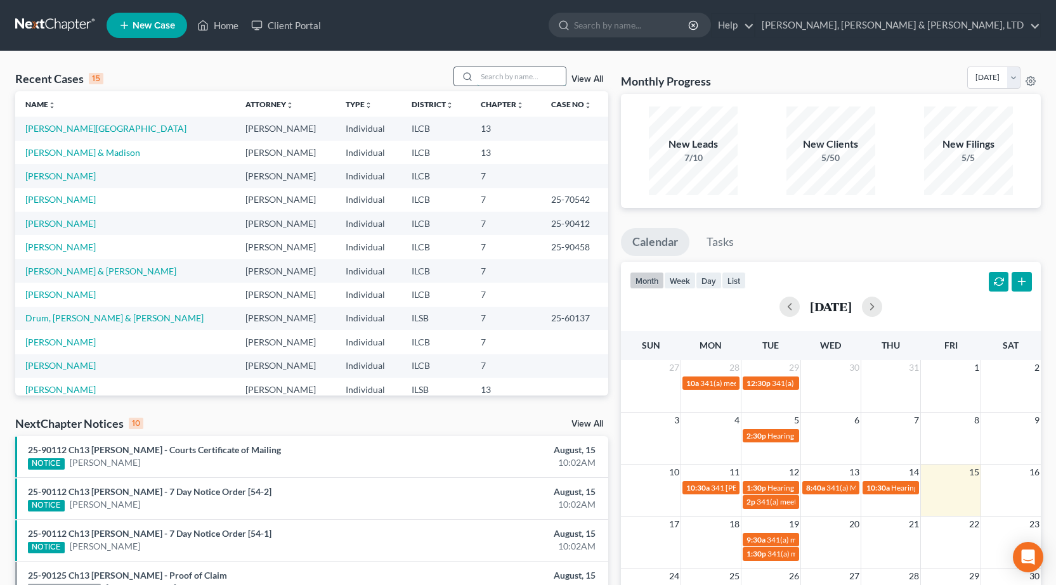
click at [490, 86] on div at bounding box center [509, 77] width 113 height 20
click at [496, 81] on input "search" at bounding box center [521, 76] width 89 height 18
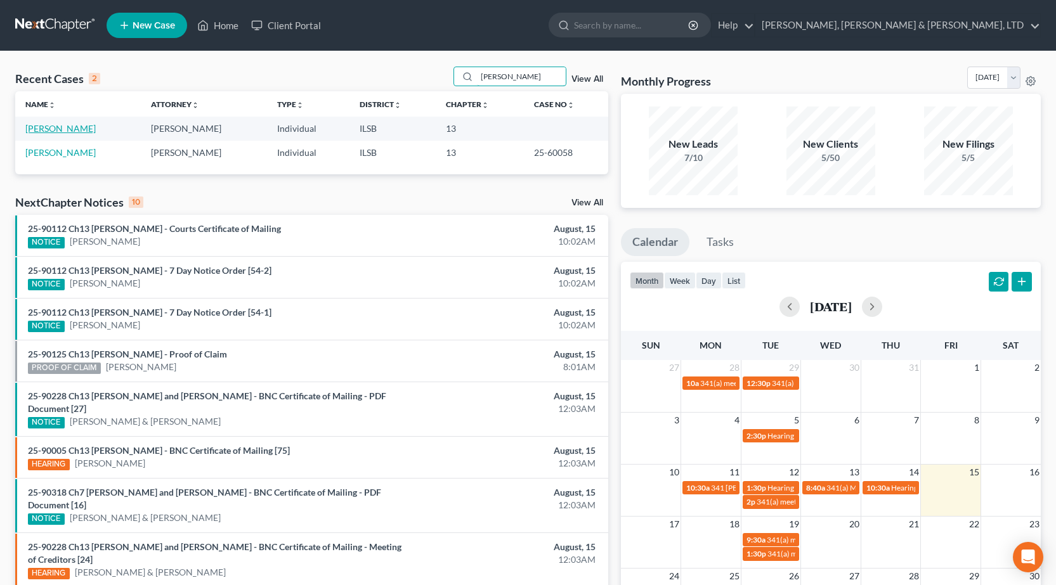
type input "kirchner"
click at [66, 132] on link "[PERSON_NAME]" at bounding box center [60, 128] width 70 height 11
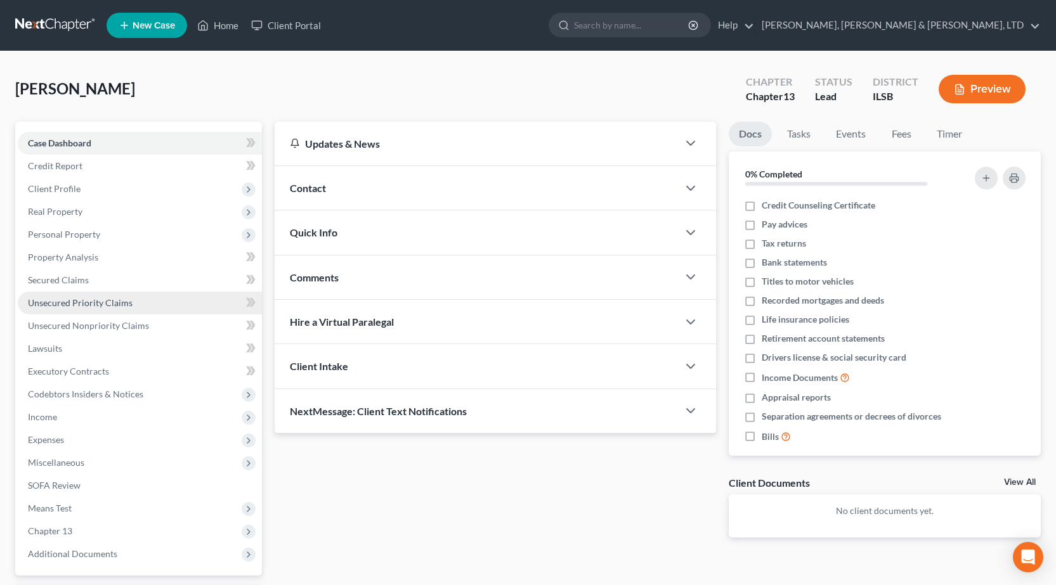
scroll to position [112, 0]
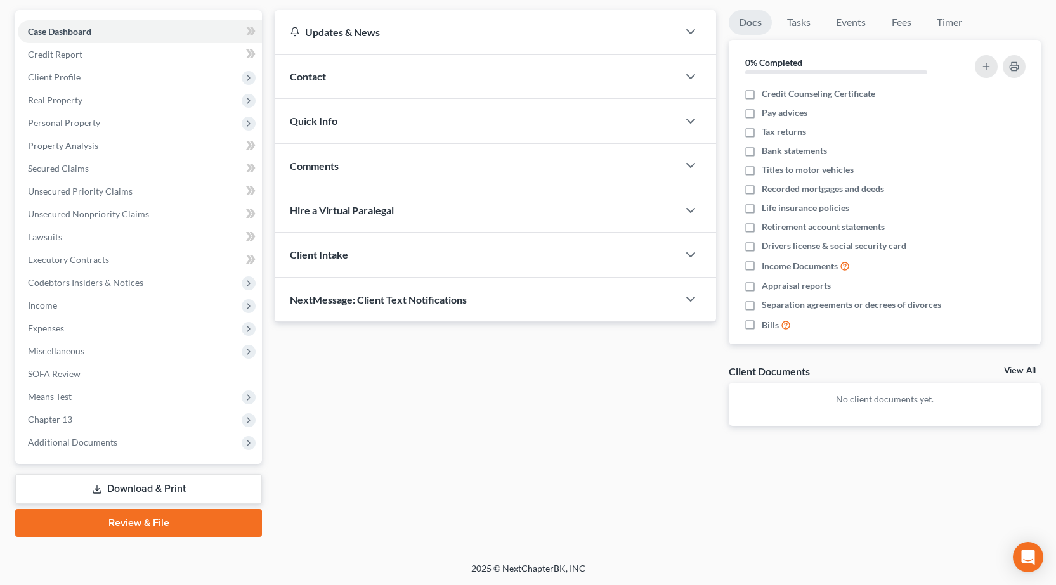
click at [141, 523] on link "Review & File" at bounding box center [138, 523] width 247 height 28
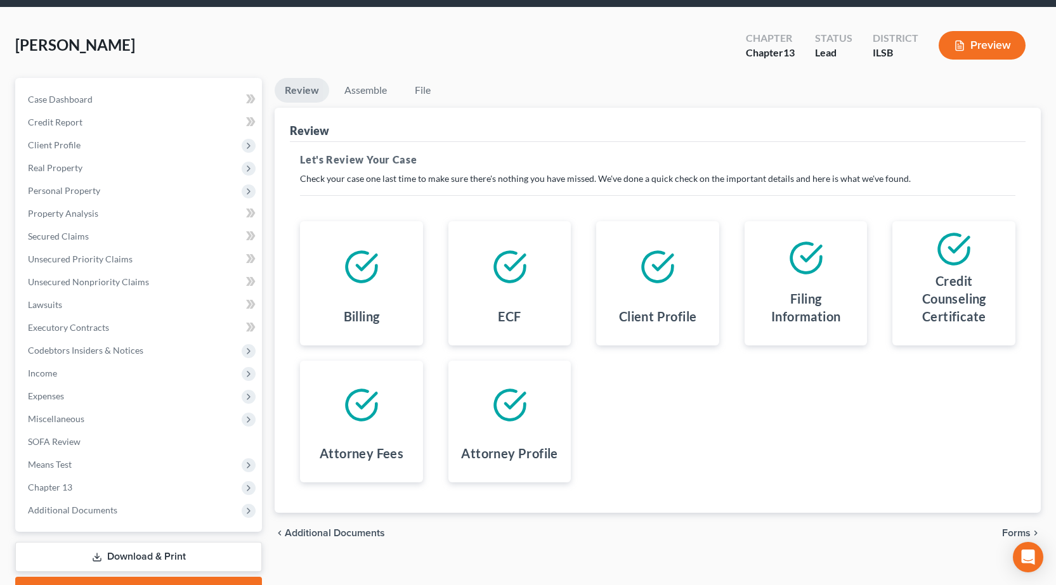
scroll to position [112, 0]
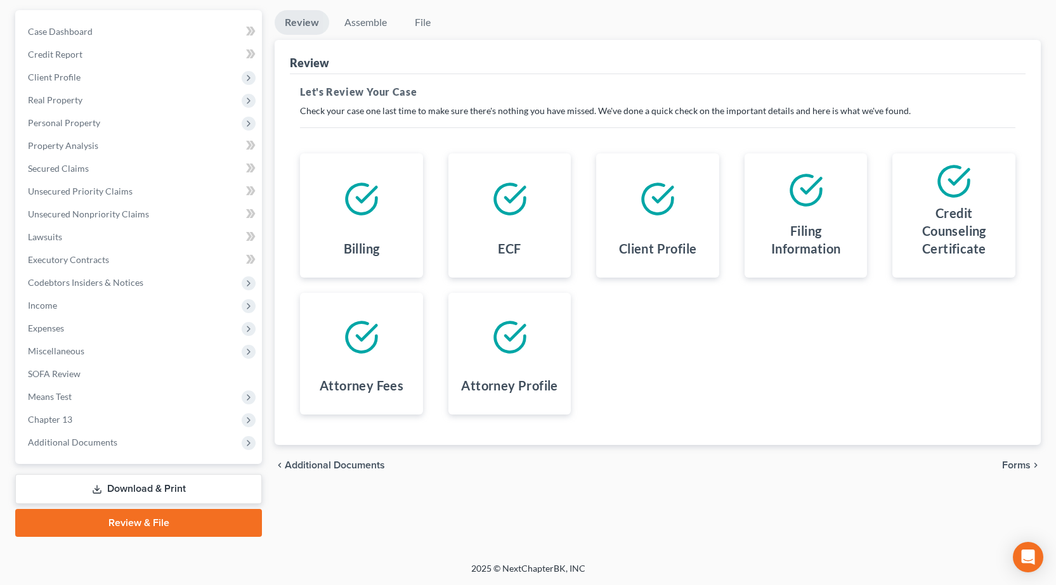
click at [1021, 460] on span "Forms" at bounding box center [1016, 465] width 29 height 10
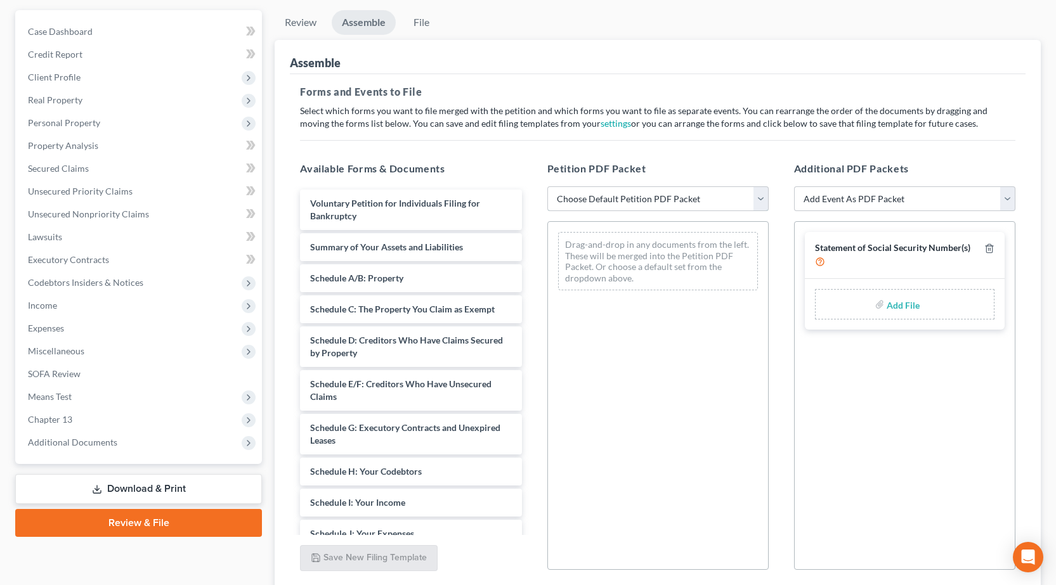
click at [677, 195] on select "Choose Default Petition PDF Packet Complete Bankruptcy Petition (all forms and …" at bounding box center [657, 198] width 221 height 25
select select "0"
click at [547, 186] on select "Choose Default Petition PDF Packet Complete Bankruptcy Petition (all forms and …" at bounding box center [657, 198] width 221 height 25
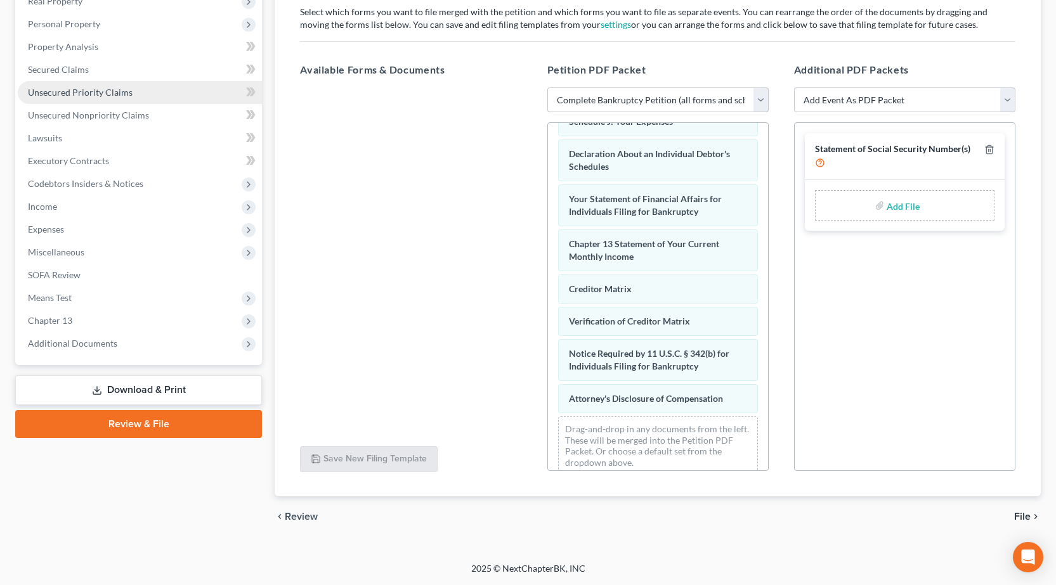
scroll to position [84, 0]
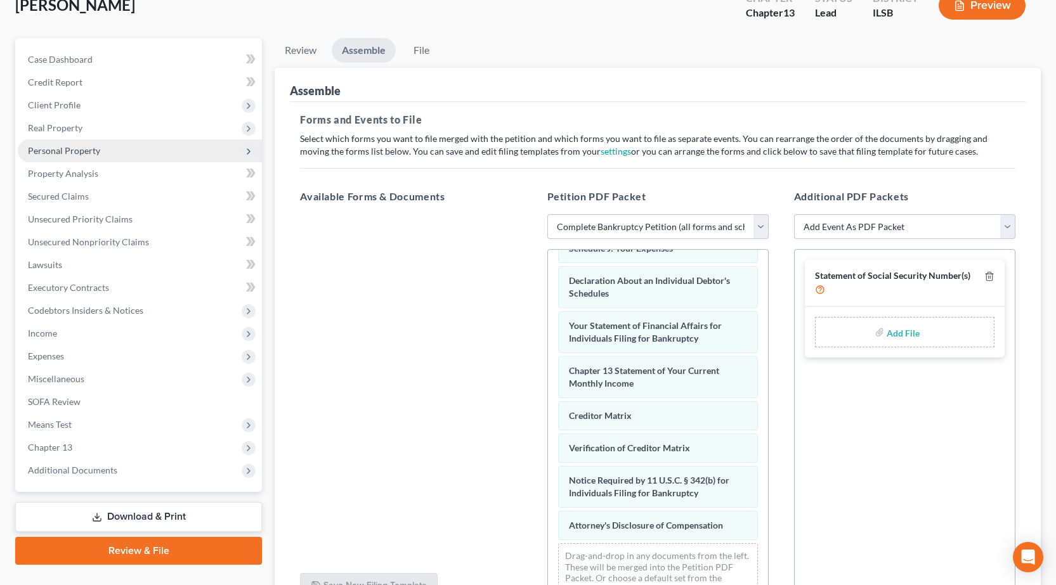
click at [86, 153] on span "Personal Property" at bounding box center [64, 150] width 72 height 11
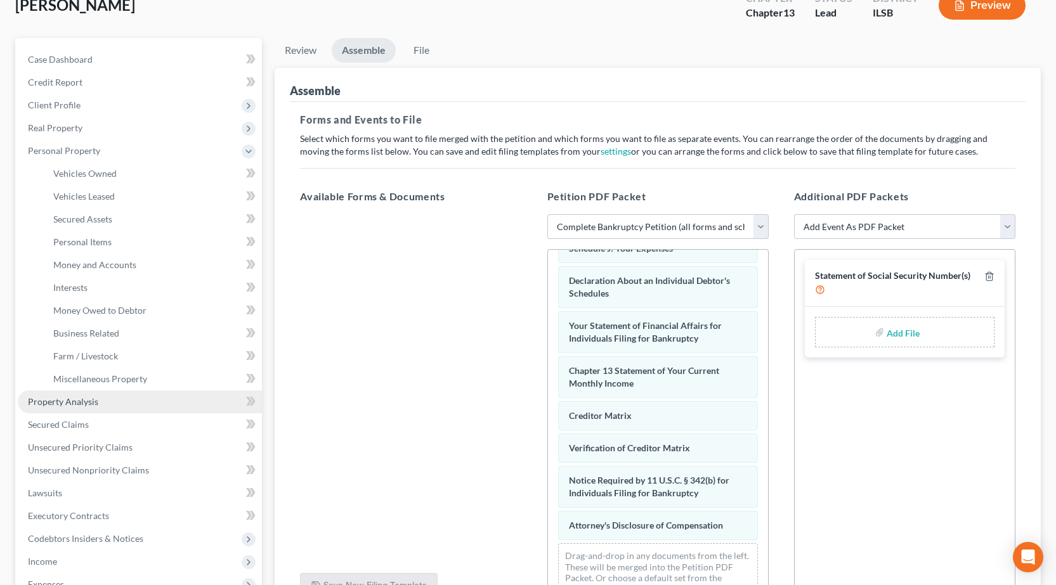
click at [115, 401] on link "Property Analysis" at bounding box center [140, 402] width 244 height 23
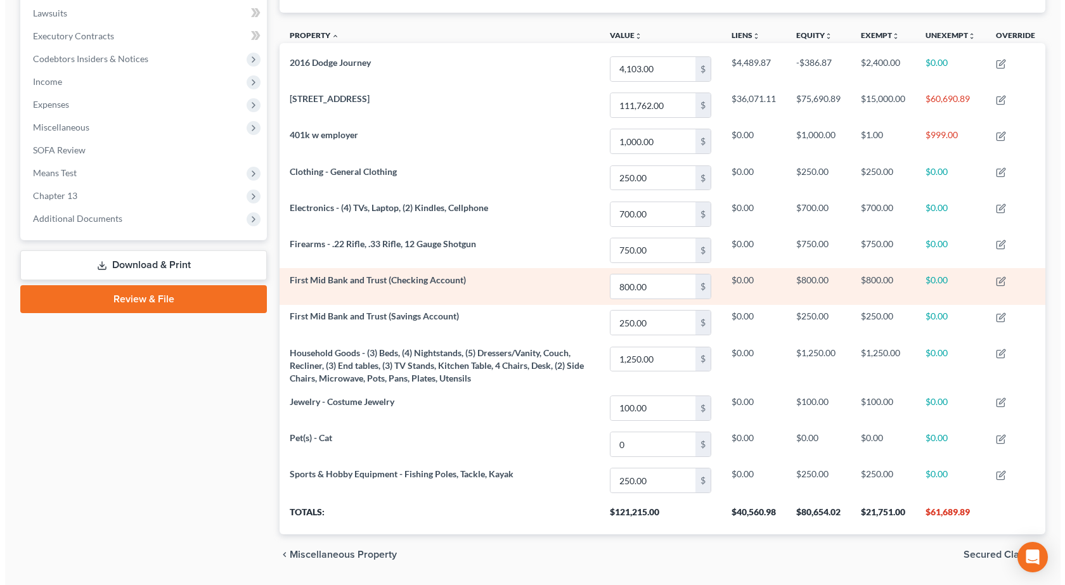
scroll to position [183, 0]
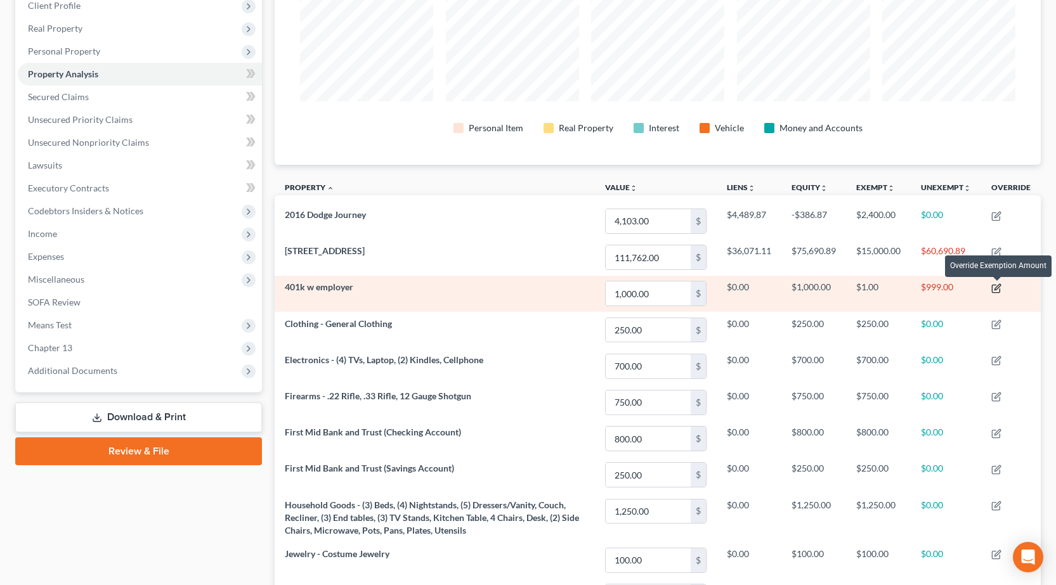
click at [997, 290] on icon "button" at bounding box center [997, 287] width 6 height 6
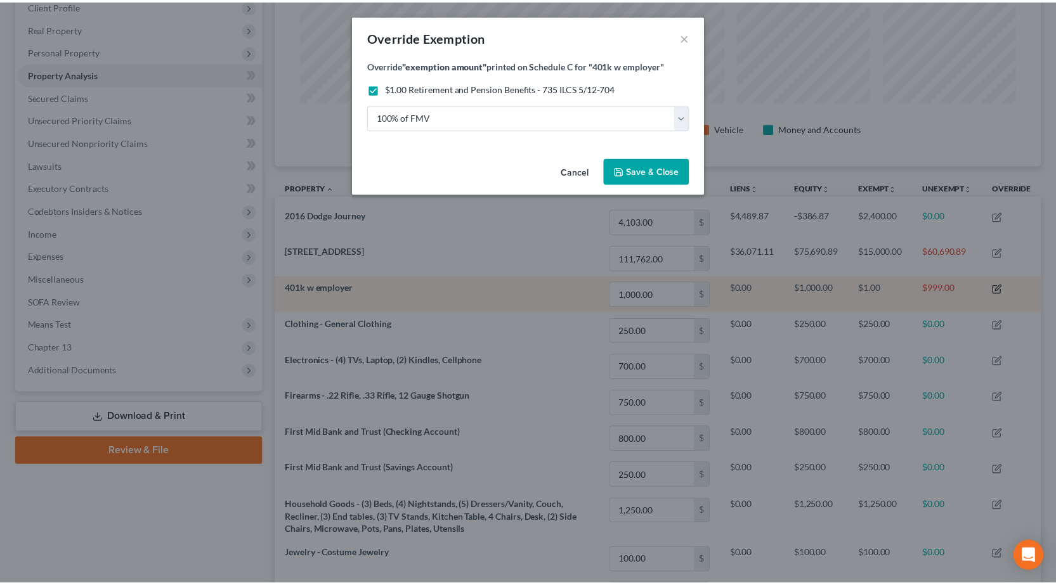
scroll to position [227, 773]
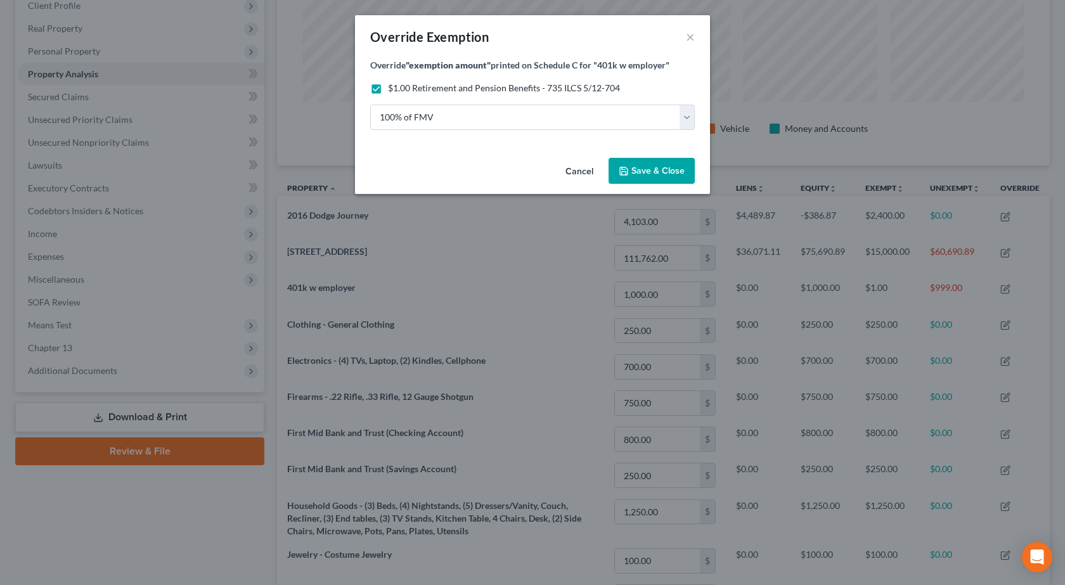
click at [663, 177] on button "Save & Close" at bounding box center [652, 171] width 86 height 27
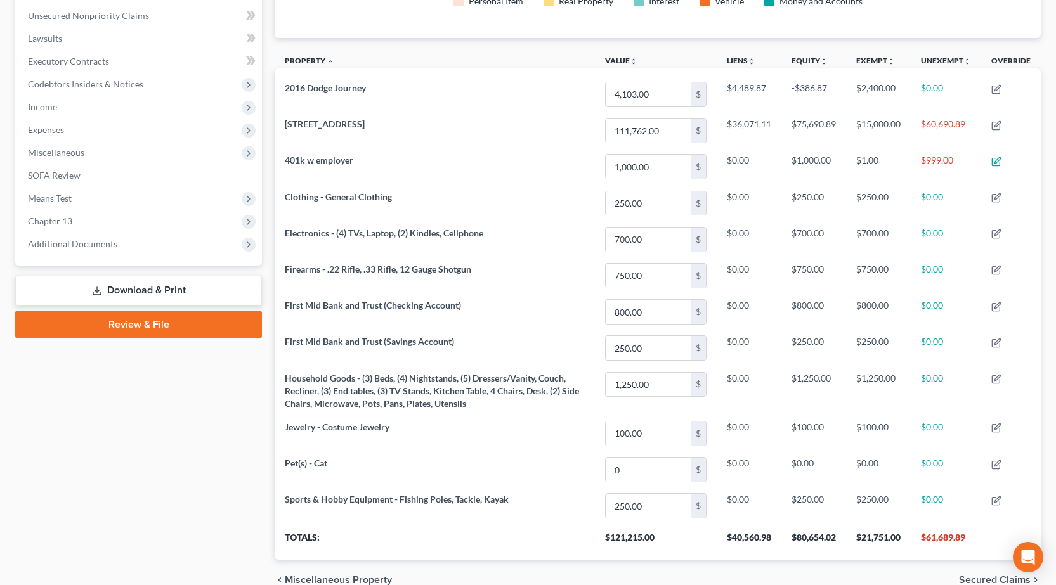
click at [157, 322] on link "Review & File" at bounding box center [138, 325] width 247 height 28
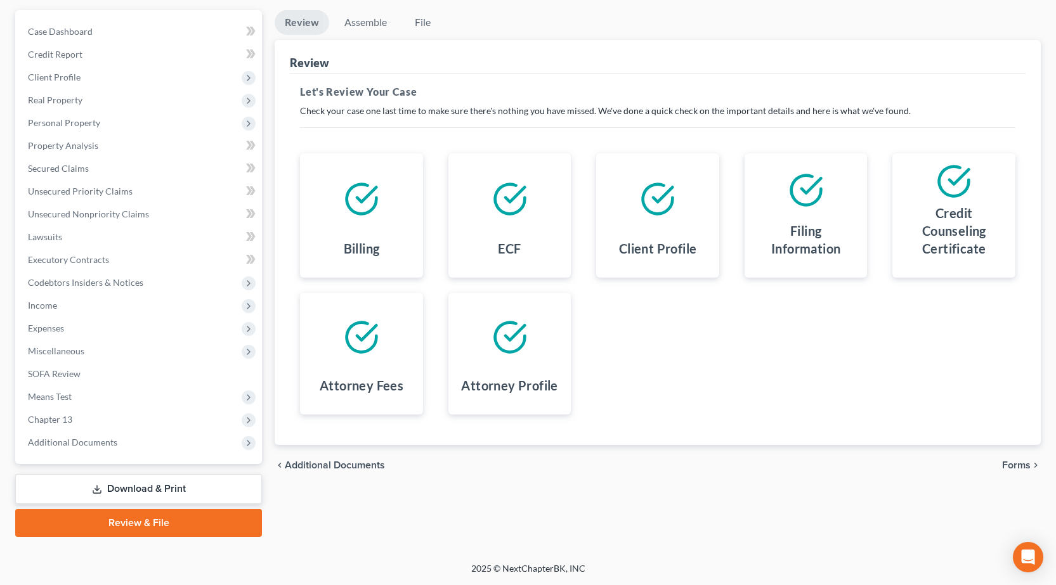
click at [1011, 465] on span "Forms" at bounding box center [1016, 465] width 29 height 10
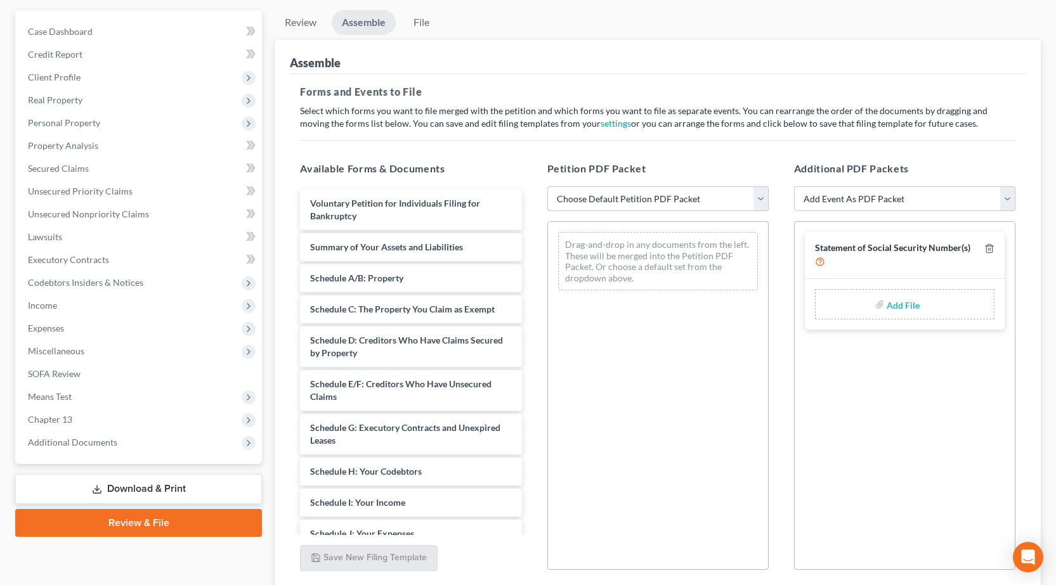
click at [609, 203] on select "Choose Default Petition PDF Packet Complete Bankruptcy Petition (all forms and …" at bounding box center [657, 198] width 221 height 25
select select "0"
click at [547, 186] on select "Choose Default Petition PDF Packet Complete Bankruptcy Petition (all forms and …" at bounding box center [657, 198] width 221 height 25
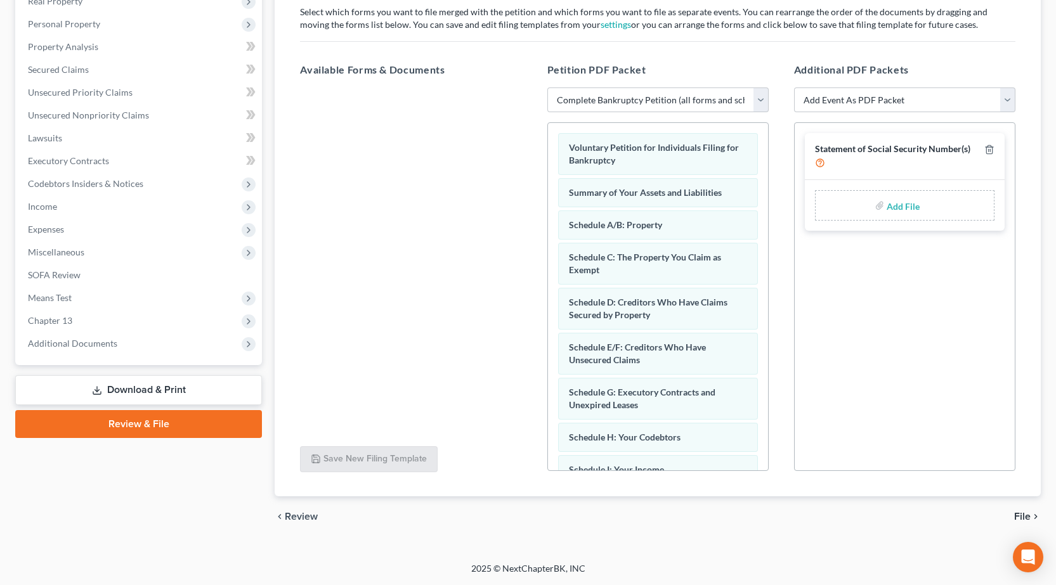
click at [1023, 512] on span "File" at bounding box center [1022, 517] width 16 height 10
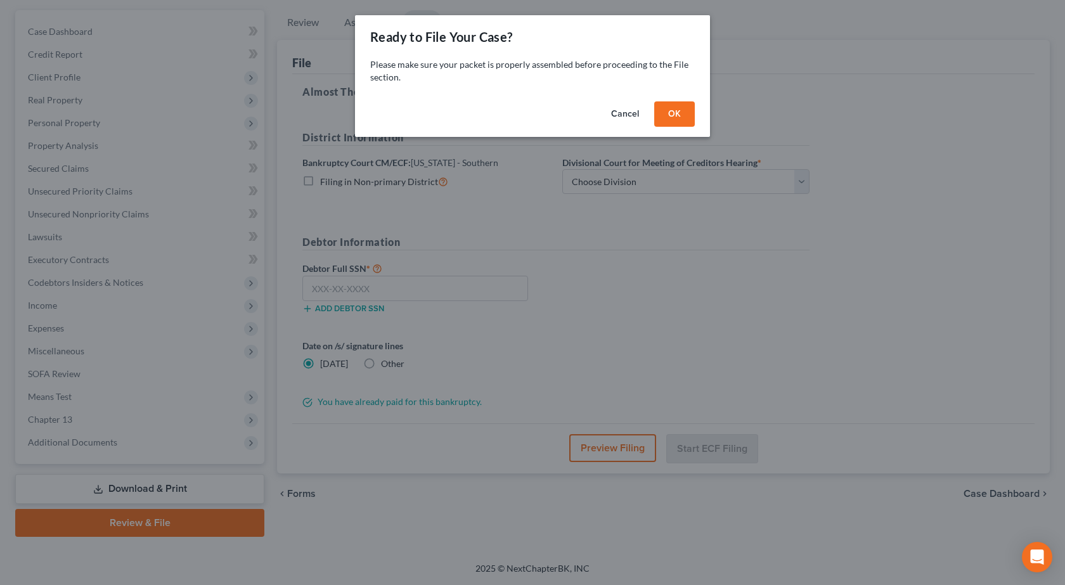
click at [690, 110] on button "OK" at bounding box center [674, 113] width 41 height 25
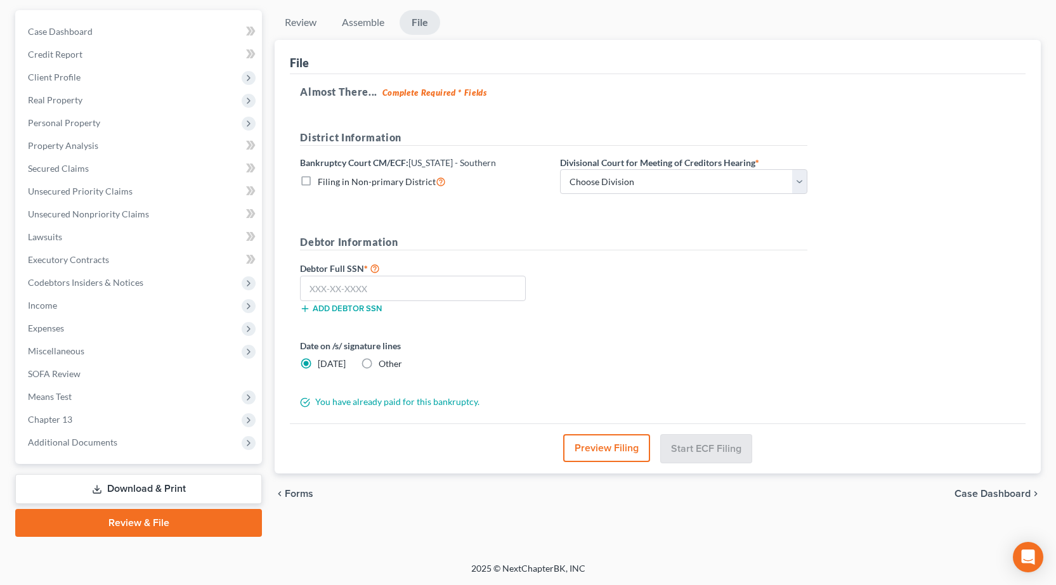
click at [381, 301] on div "Add debtor SSN" at bounding box center [424, 307] width 260 height 13
click at [412, 283] on input "text" at bounding box center [413, 288] width 226 height 25
type input "328-60-2291"
click at [378, 361] on label "Other" at bounding box center [389, 364] width 23 height 13
click at [384, 361] on input "Other" at bounding box center [388, 362] width 8 height 8
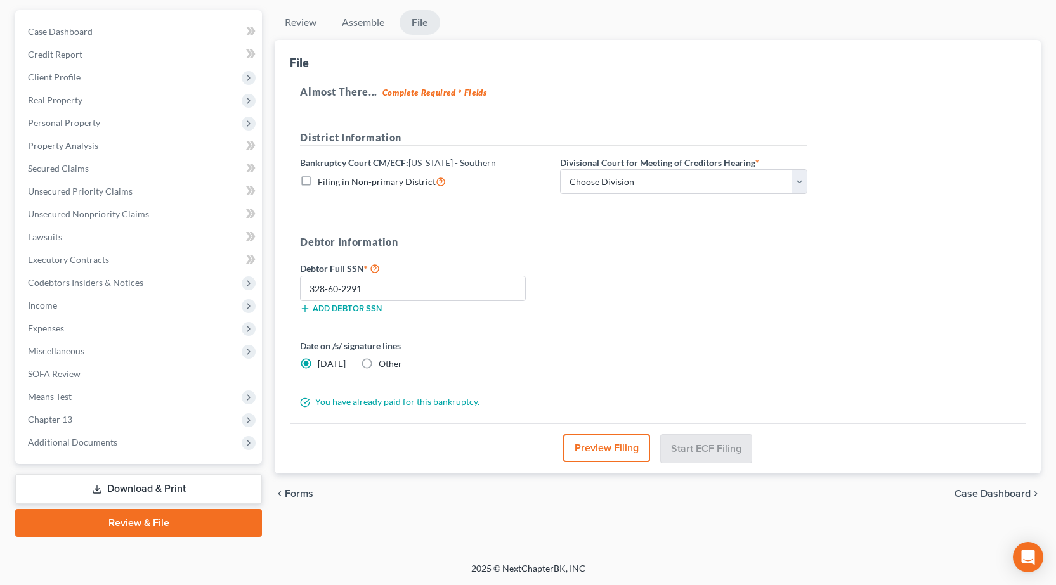
radio input "true"
radio input "false"
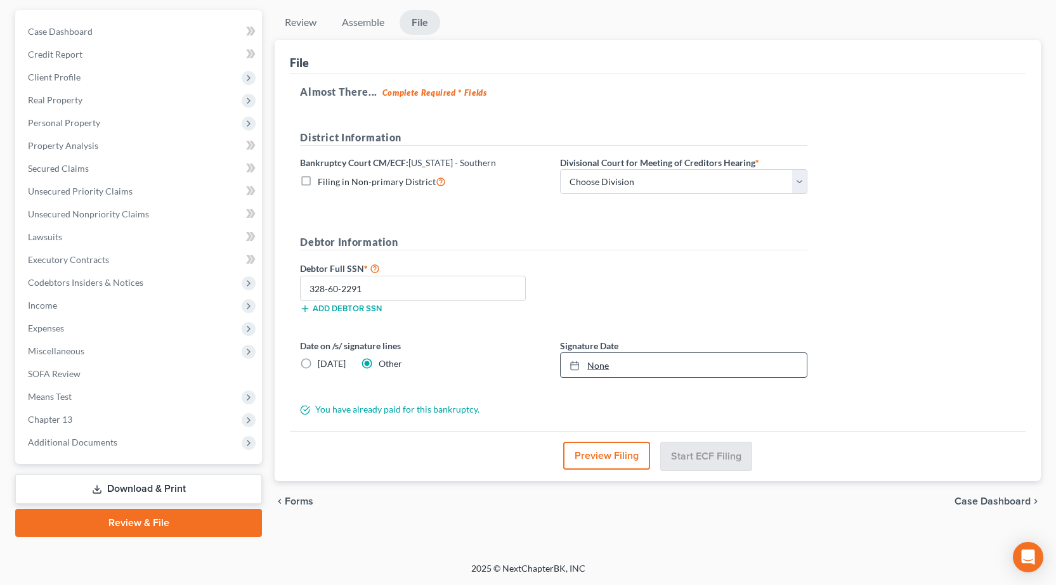
click at [690, 363] on link "None" at bounding box center [683, 365] width 246 height 24
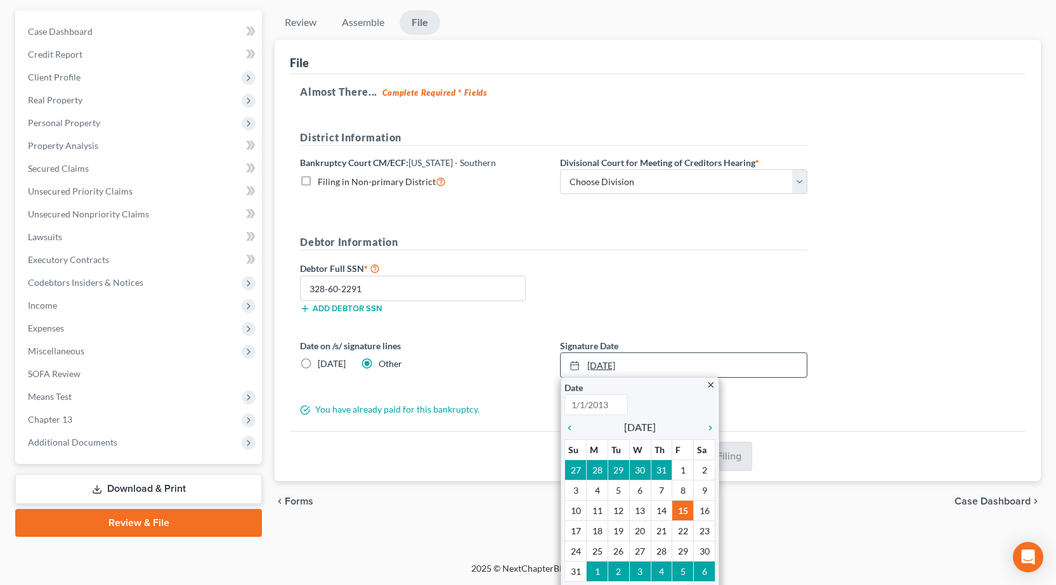
type input "8/15/2025"
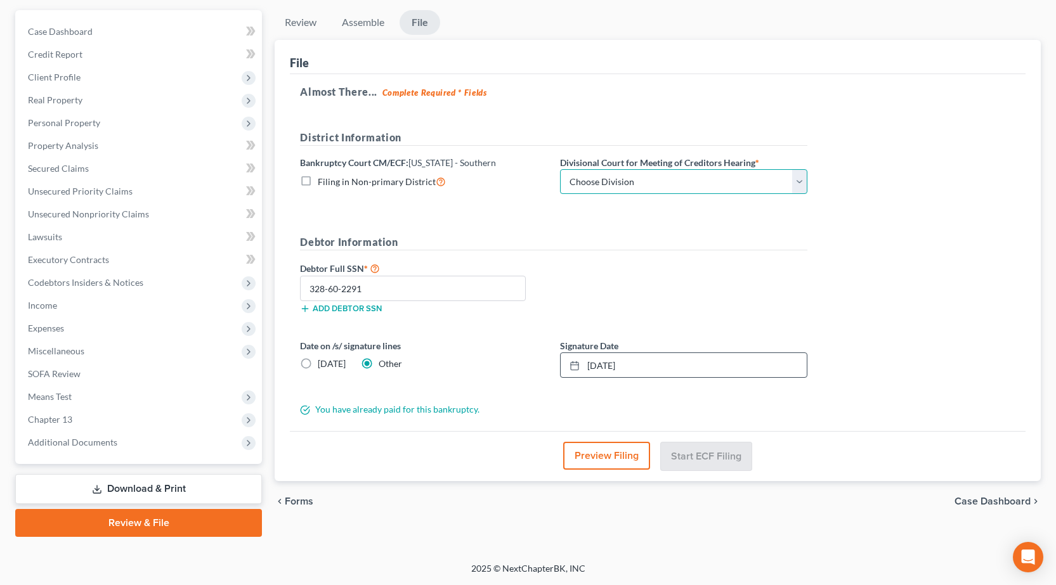
click at [621, 188] on select "Choose Division Benton Effingham East St. Louis" at bounding box center [683, 181] width 247 height 25
select select "1"
click at [560, 169] on select "Choose Division Benton Effingham East St. Louis" at bounding box center [683, 181] width 247 height 25
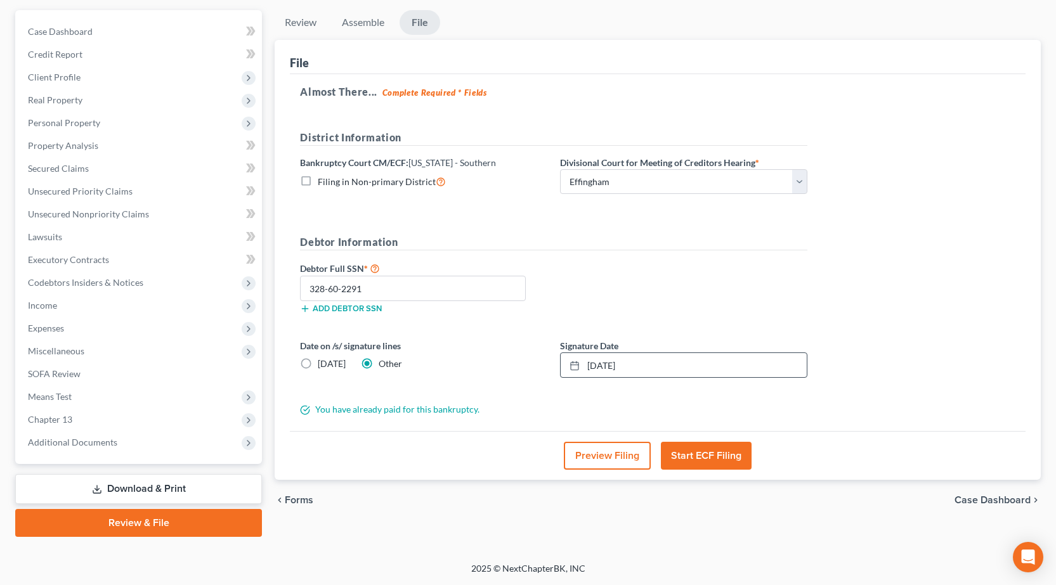
click at [581, 456] on button "Preview Filing" at bounding box center [607, 456] width 87 height 28
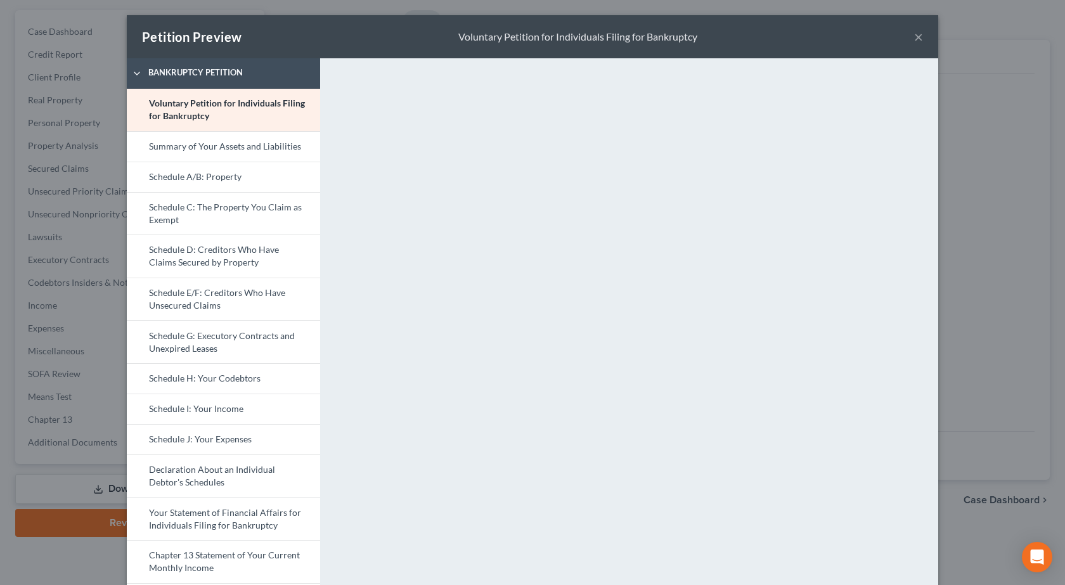
scroll to position [127, 0]
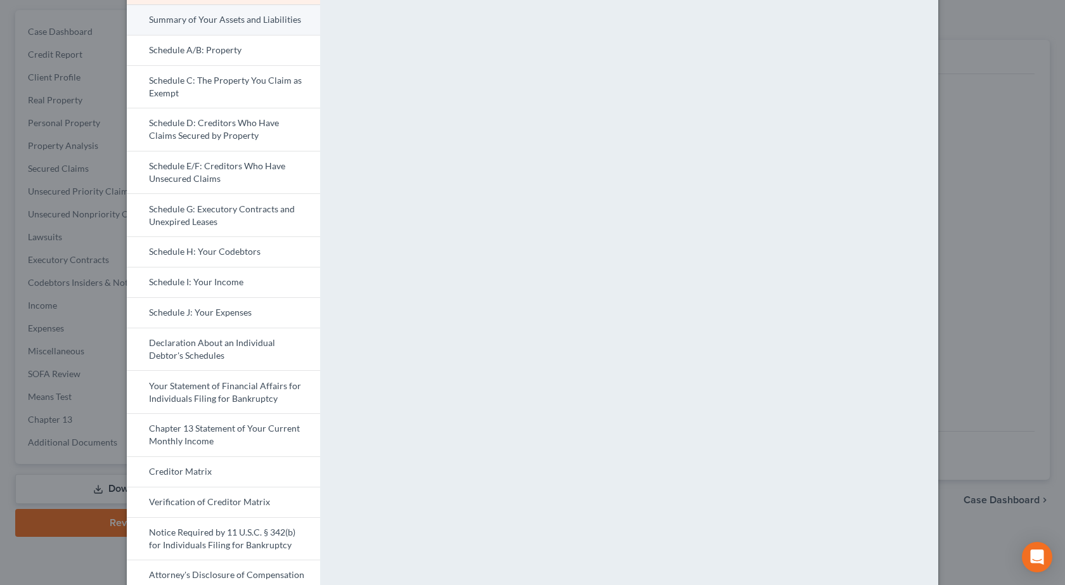
click at [179, 21] on link "Summary of Your Assets and Liabilities" at bounding box center [223, 19] width 193 height 30
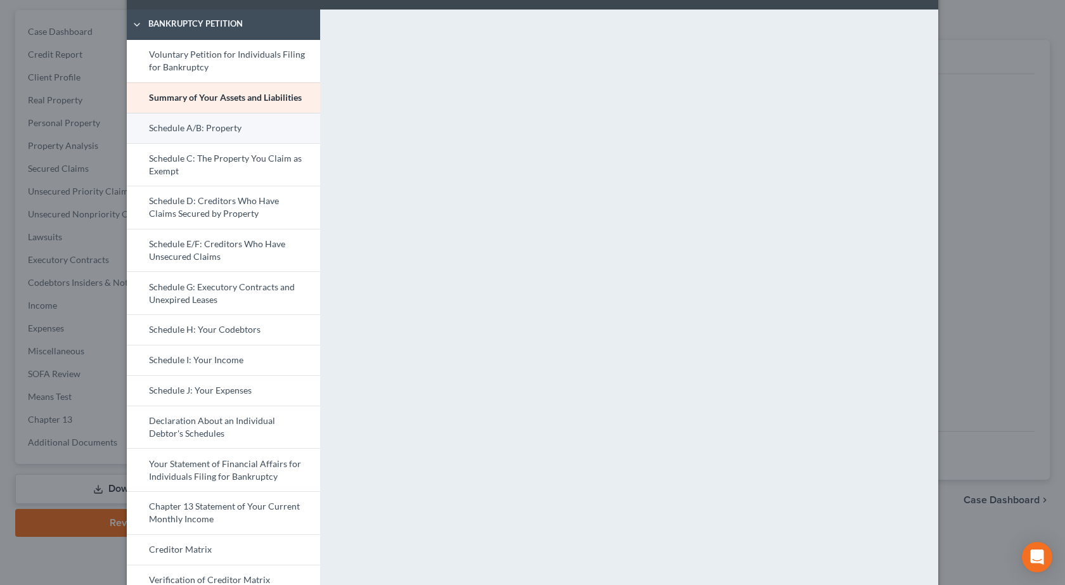
scroll to position [48, 0]
click at [198, 126] on link "Schedule A/B: Property" at bounding box center [223, 128] width 193 height 30
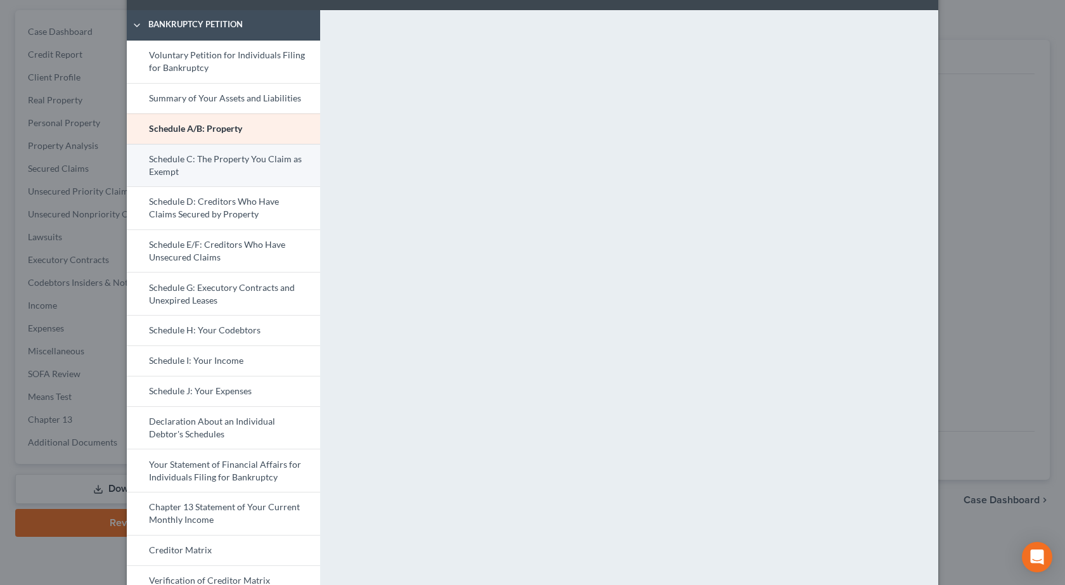
click at [245, 166] on link "Schedule C: The Property You Claim as Exempt" at bounding box center [223, 165] width 193 height 43
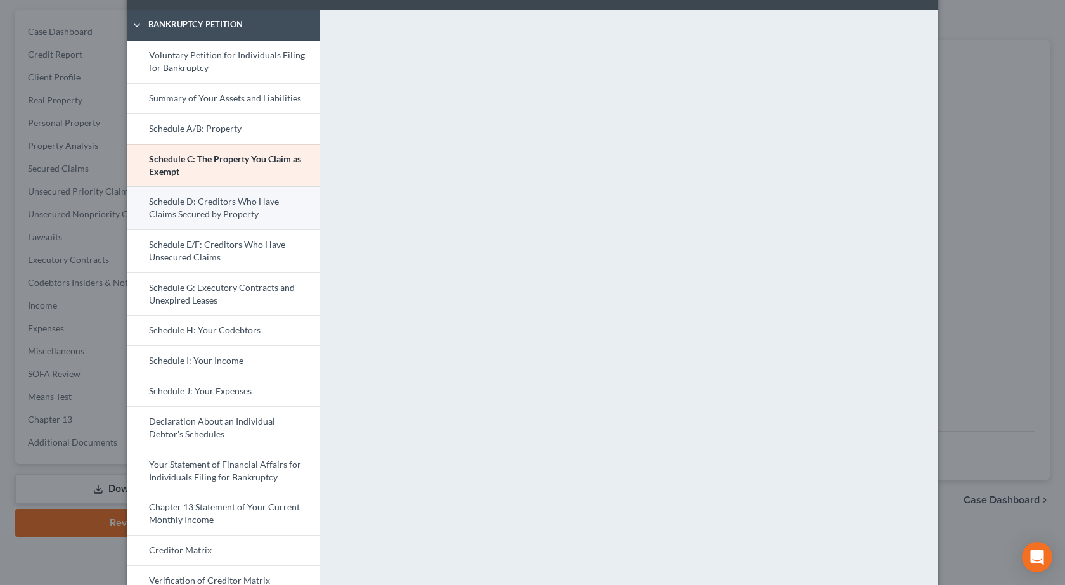
click at [215, 205] on link "Schedule D: Creditors Who Have Claims Secured by Property" at bounding box center [223, 207] width 193 height 43
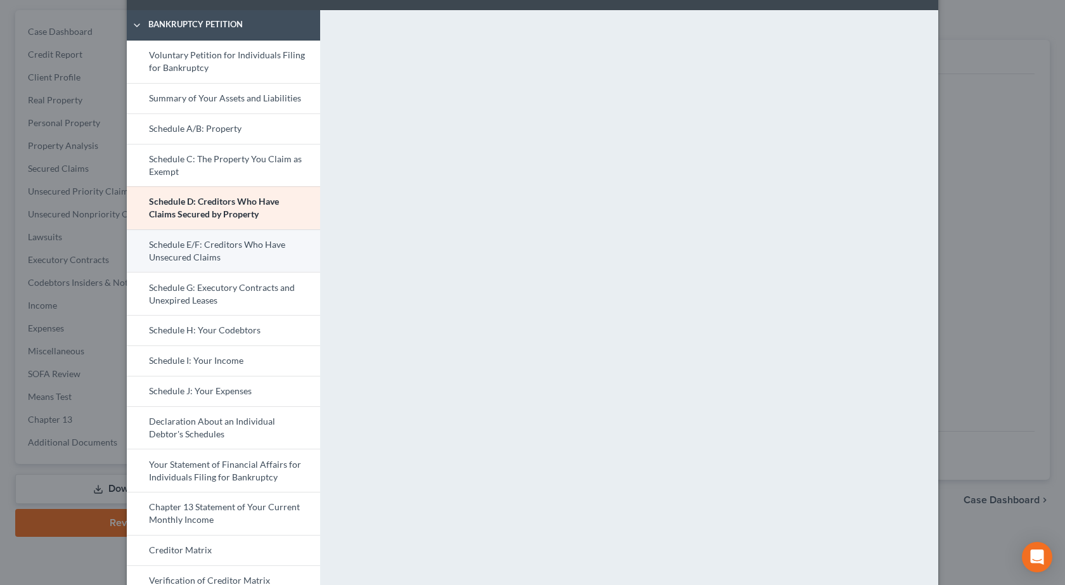
click at [201, 258] on link "Schedule E/F: Creditors Who Have Unsecured Claims" at bounding box center [223, 250] width 193 height 43
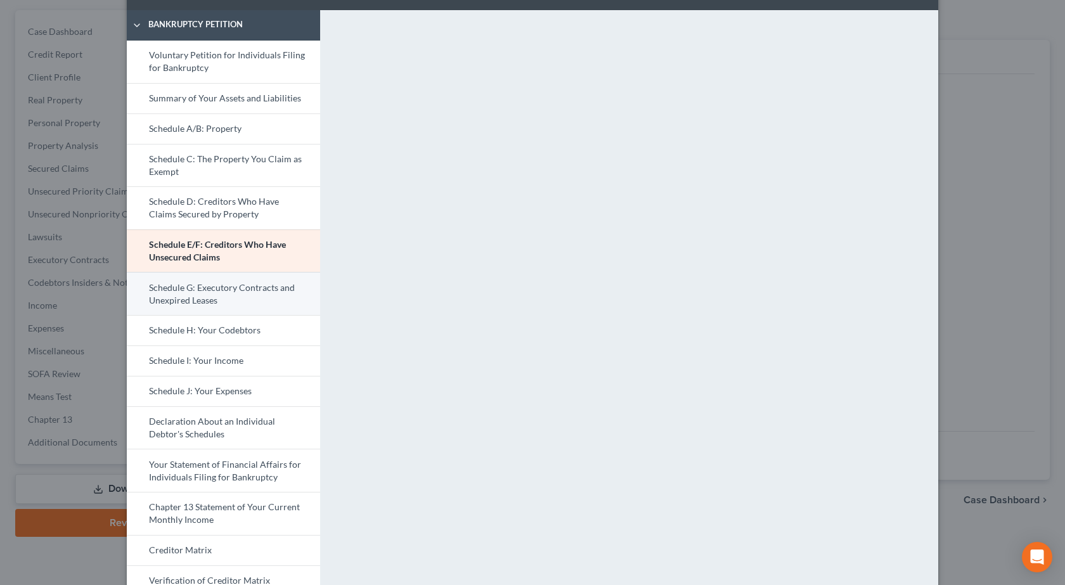
click at [209, 297] on link "Schedule G: Executory Contracts and Unexpired Leases" at bounding box center [223, 293] width 193 height 43
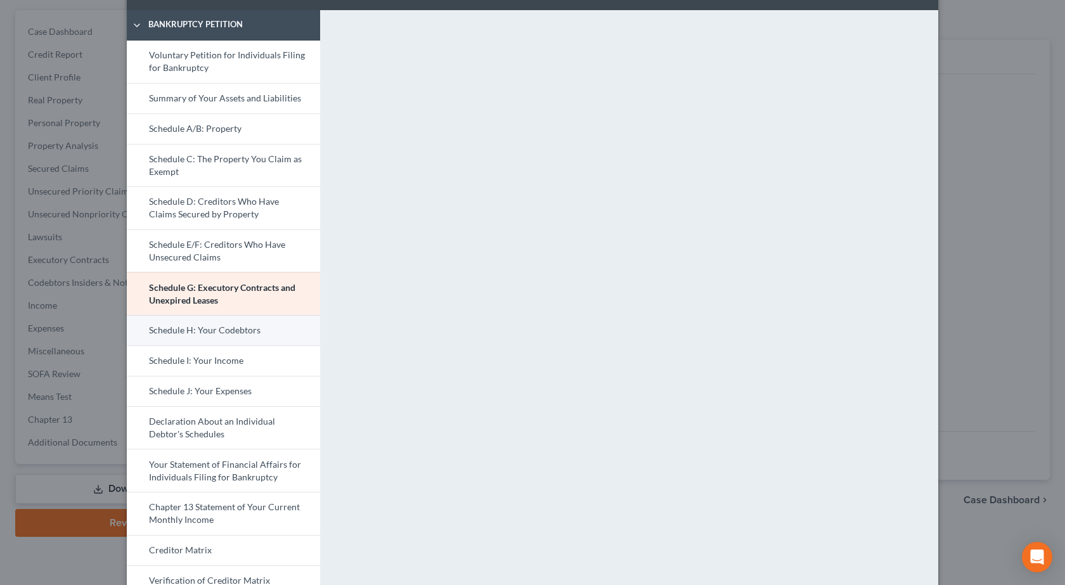
click at [238, 327] on link "Schedule H: Your Codebtors" at bounding box center [223, 330] width 193 height 30
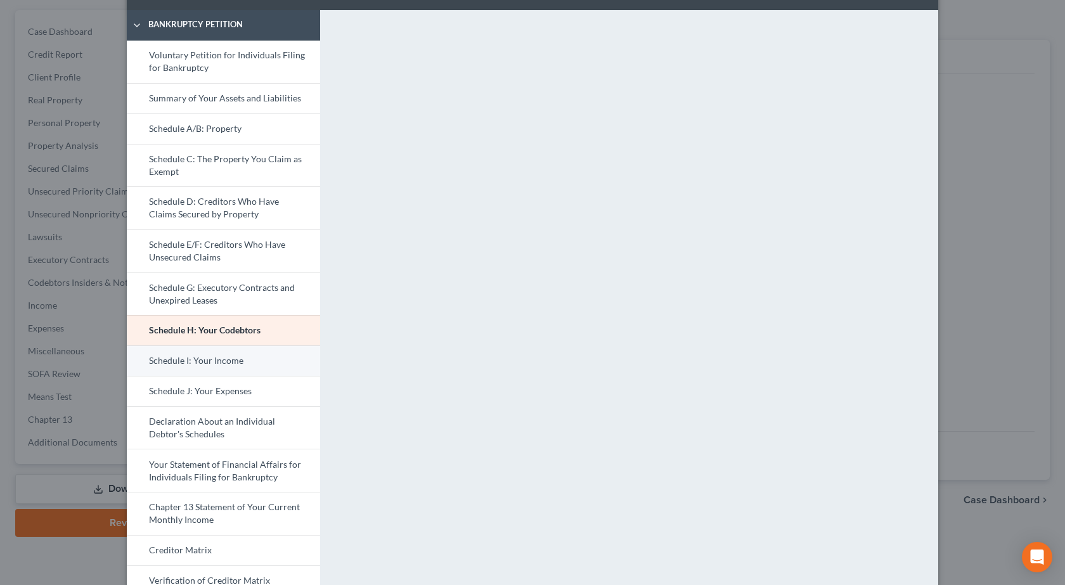
click at [203, 361] on link "Schedule I: Your Income" at bounding box center [223, 360] width 193 height 30
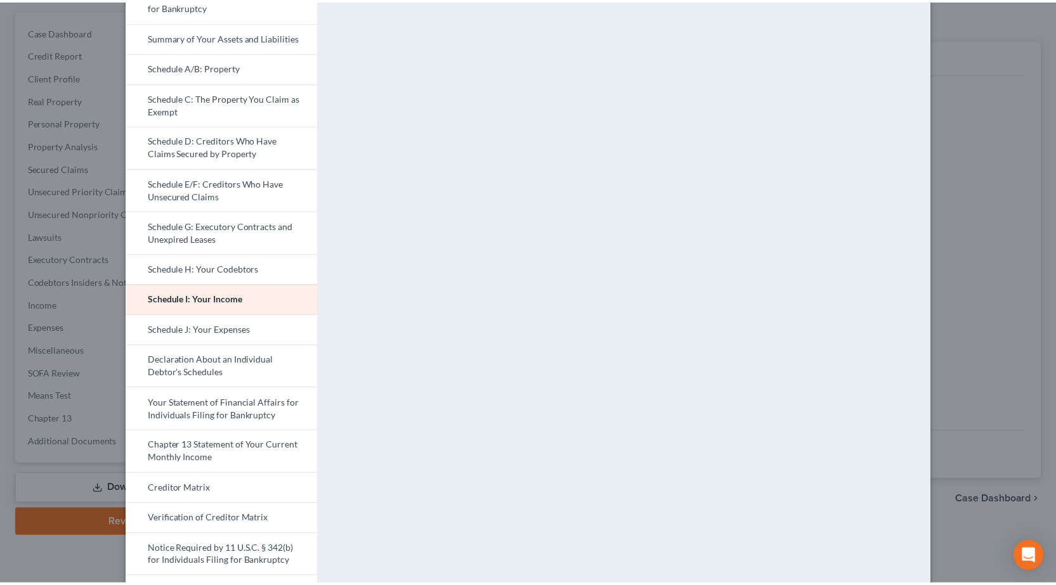
scroll to position [175, 0]
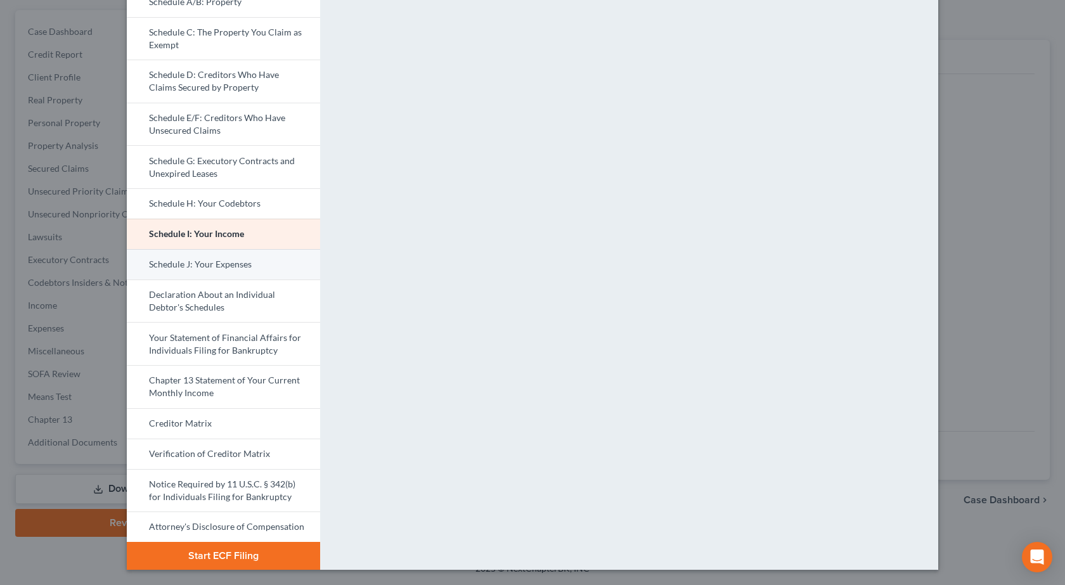
click at [193, 271] on link "Schedule J: Your Expenses" at bounding box center [223, 264] width 193 height 30
click at [237, 236] on link "Schedule I: Your Income" at bounding box center [223, 234] width 193 height 30
click at [215, 264] on link "Schedule J: Your Expenses" at bounding box center [223, 264] width 193 height 30
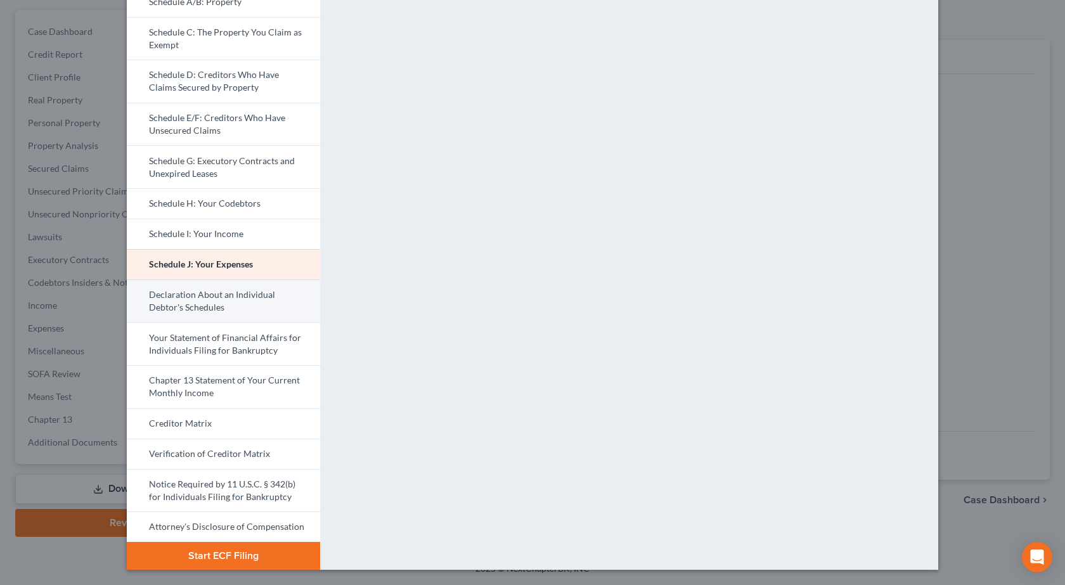
click at [202, 306] on link "Declaration About an Individual Debtor's Schedules" at bounding box center [223, 301] width 193 height 43
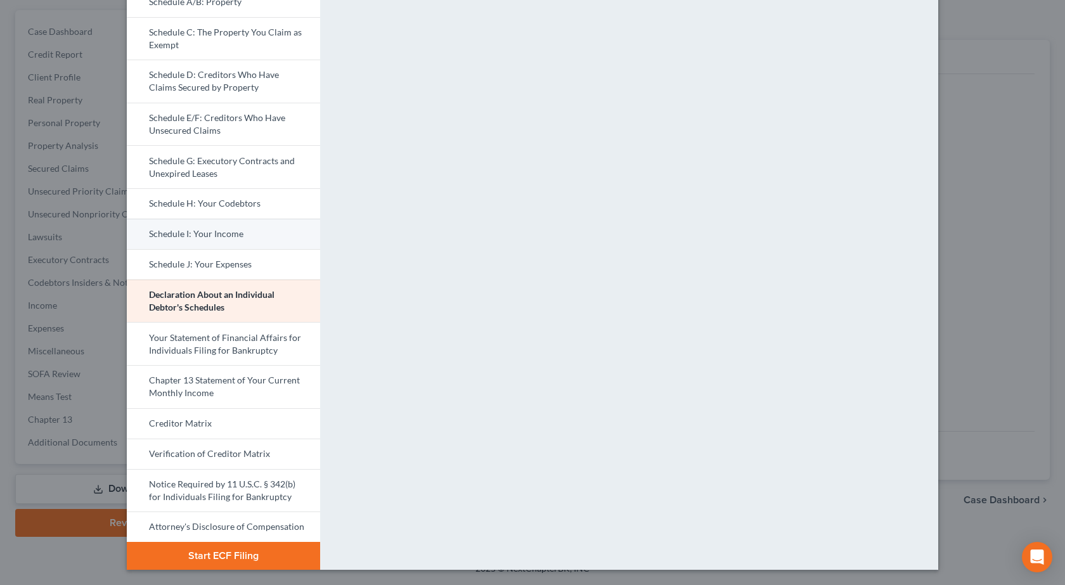
click at [238, 236] on link "Schedule I: Your Income" at bounding box center [223, 234] width 193 height 30
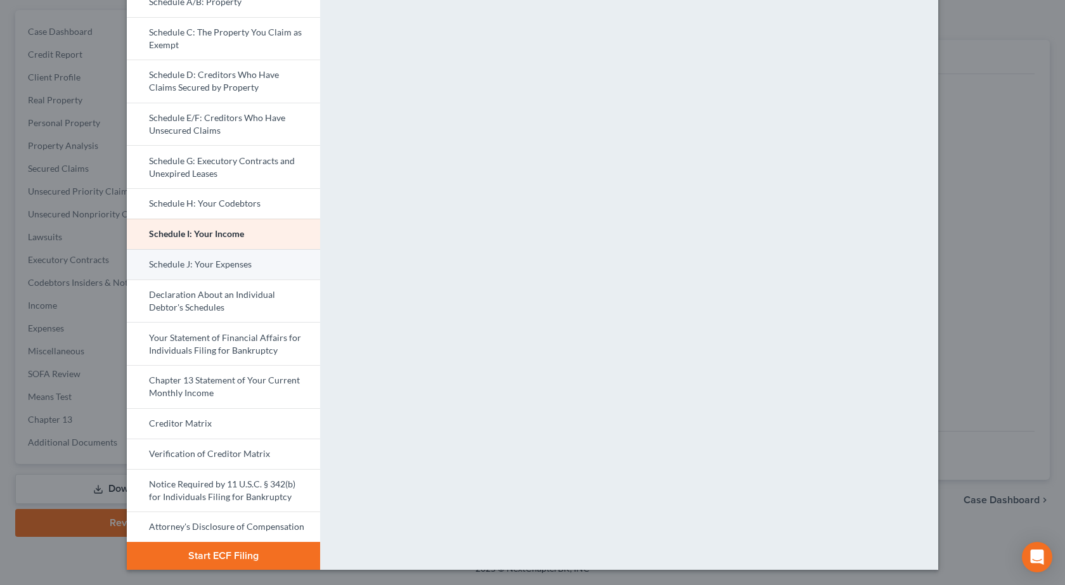
click at [206, 268] on link "Schedule J: Your Expenses" at bounding box center [223, 264] width 193 height 30
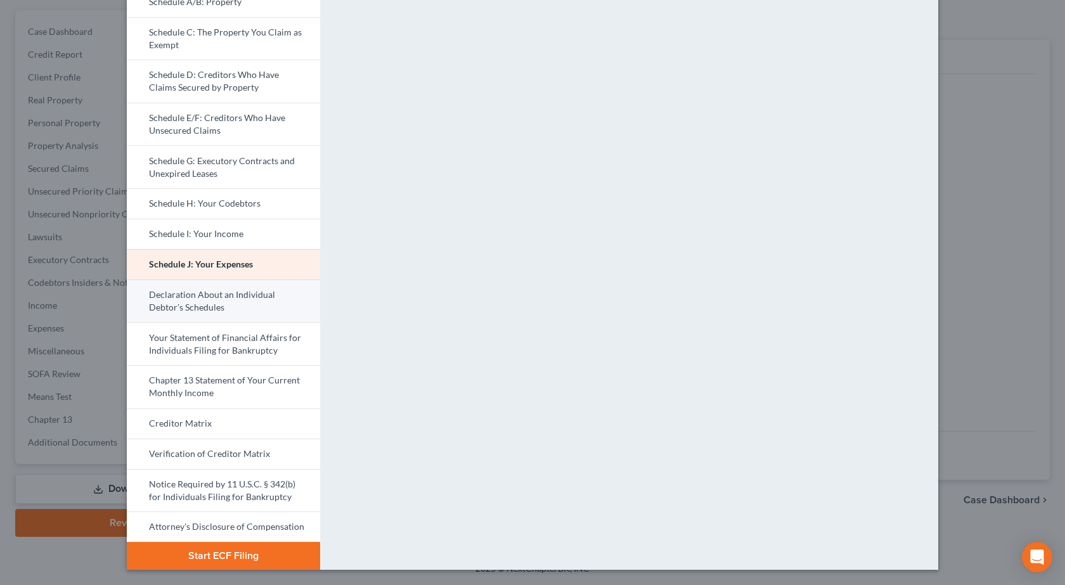
click at [212, 288] on link "Declaration About an Individual Debtor's Schedules" at bounding box center [223, 301] width 193 height 43
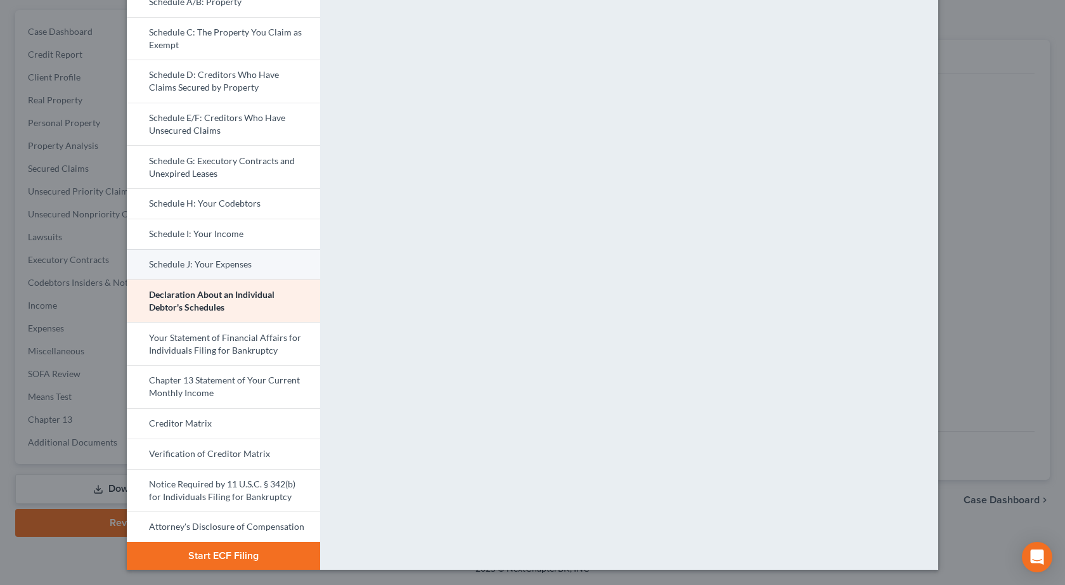
click at [202, 254] on link "Schedule J: Your Expenses" at bounding box center [223, 264] width 193 height 30
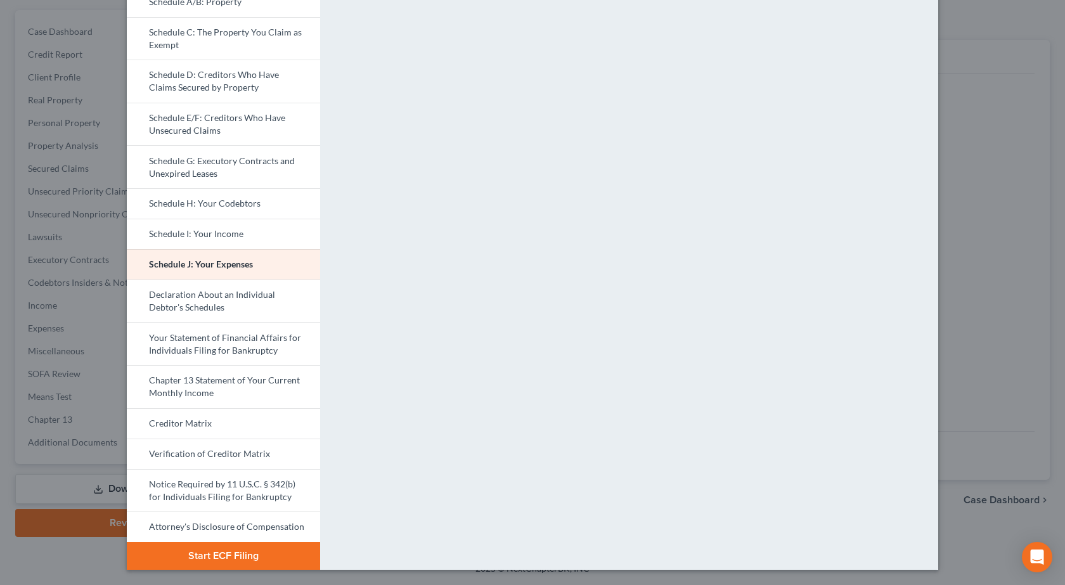
click at [7, 145] on div "Petition Preview Schedule J: Your Expenses × Bankruptcy Petition Voluntary Peti…" at bounding box center [532, 292] width 1065 height 585
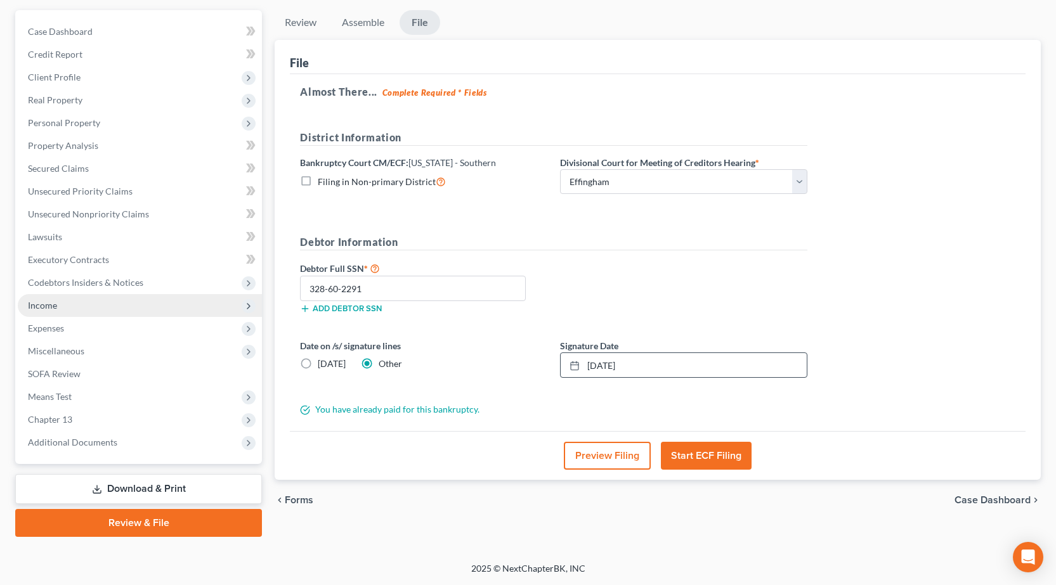
click at [81, 307] on span "Income" at bounding box center [140, 305] width 244 height 23
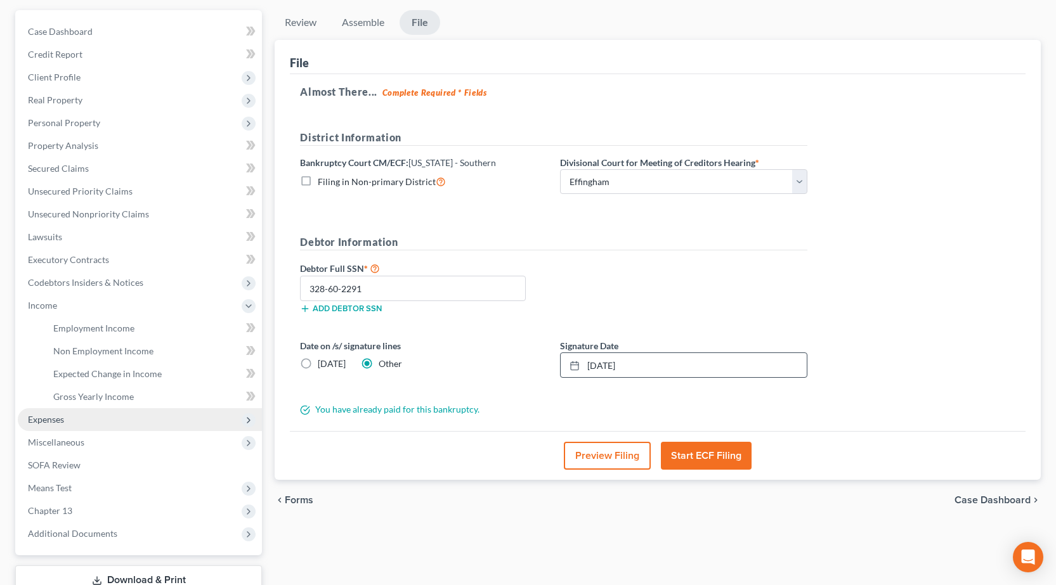
click at [48, 421] on span "Expenses" at bounding box center [46, 419] width 36 height 11
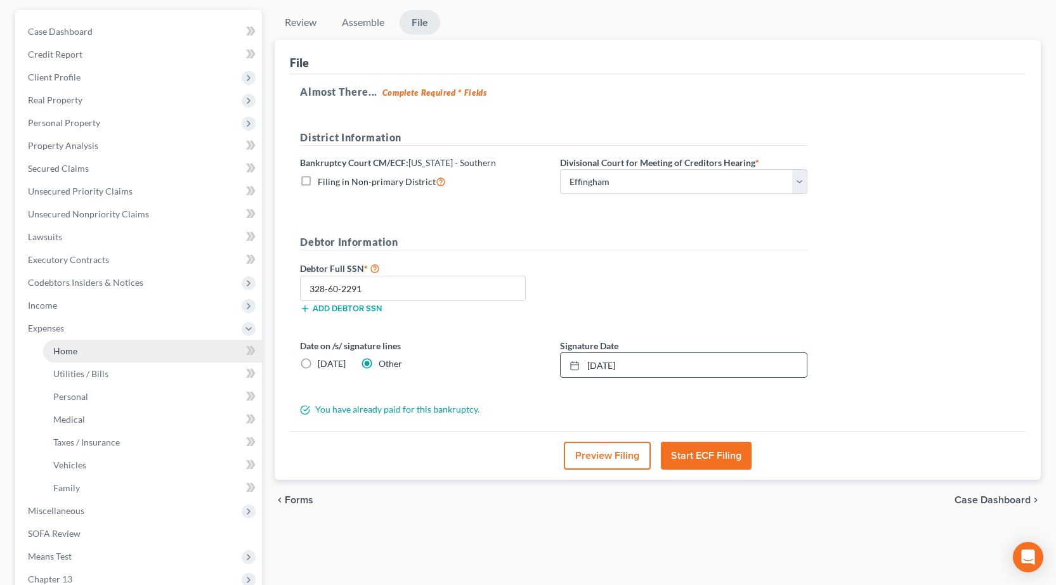
click at [98, 351] on link "Home" at bounding box center [152, 351] width 219 height 23
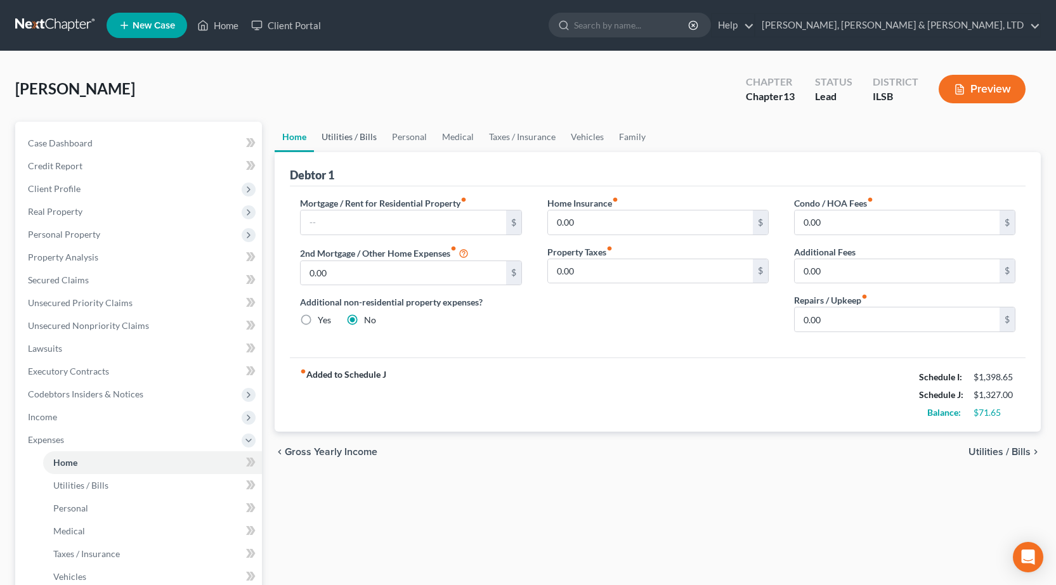
click at [352, 136] on link "Utilities / Bills" at bounding box center [349, 137] width 70 height 30
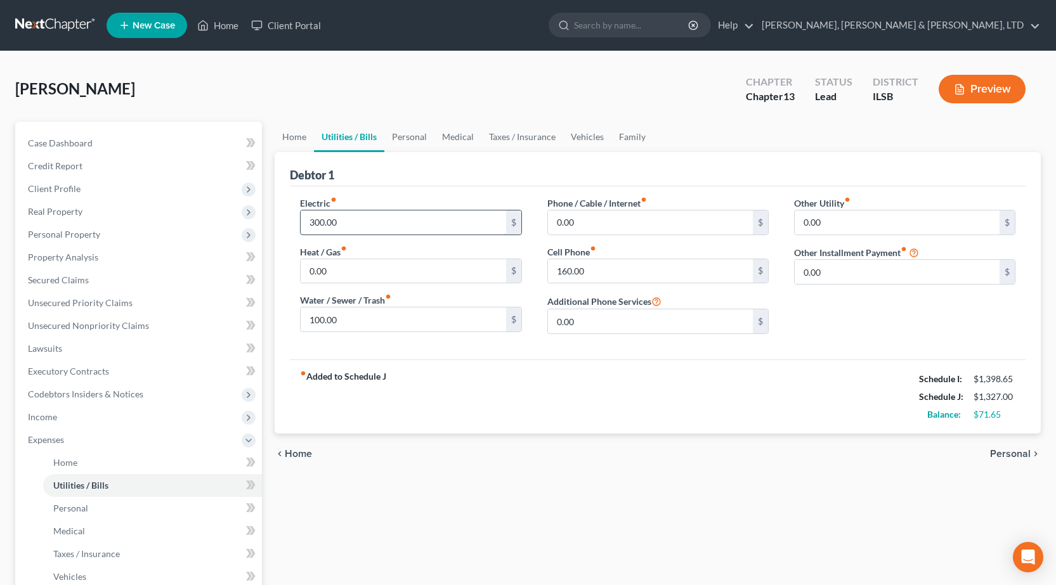
click at [360, 212] on input "300.00" at bounding box center [402, 222] width 205 height 24
type input "200"
click at [598, 273] on input "160.00" at bounding box center [650, 271] width 205 height 24
type input "50"
type input "75"
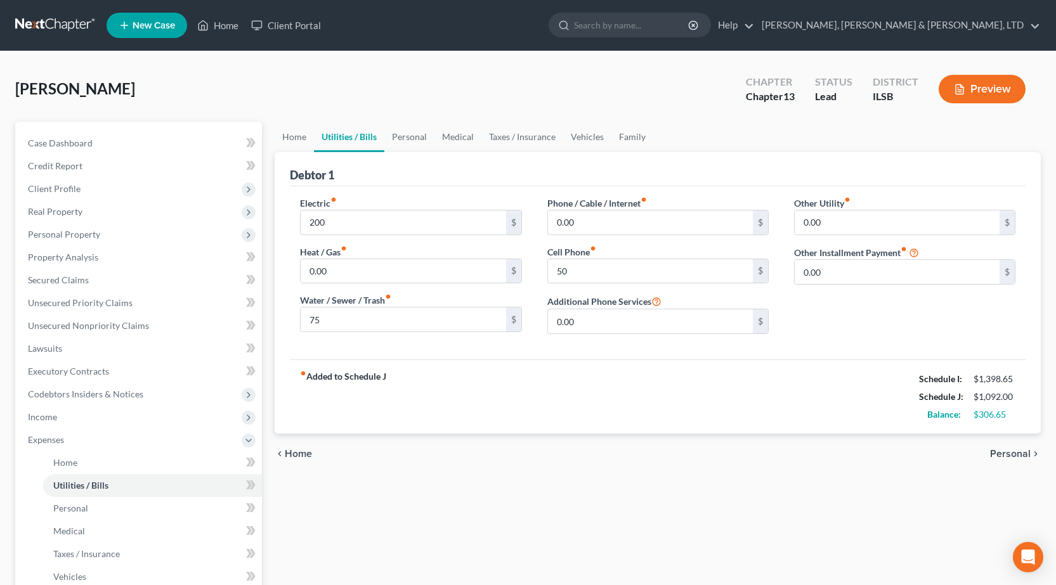
click at [628, 377] on div "fiber_manual_record Added to Schedule J Schedule I: $1,398.65 Schedule J: $1,09…" at bounding box center [657, 396] width 735 height 74
click at [412, 139] on link "Personal" at bounding box center [409, 137] width 50 height 30
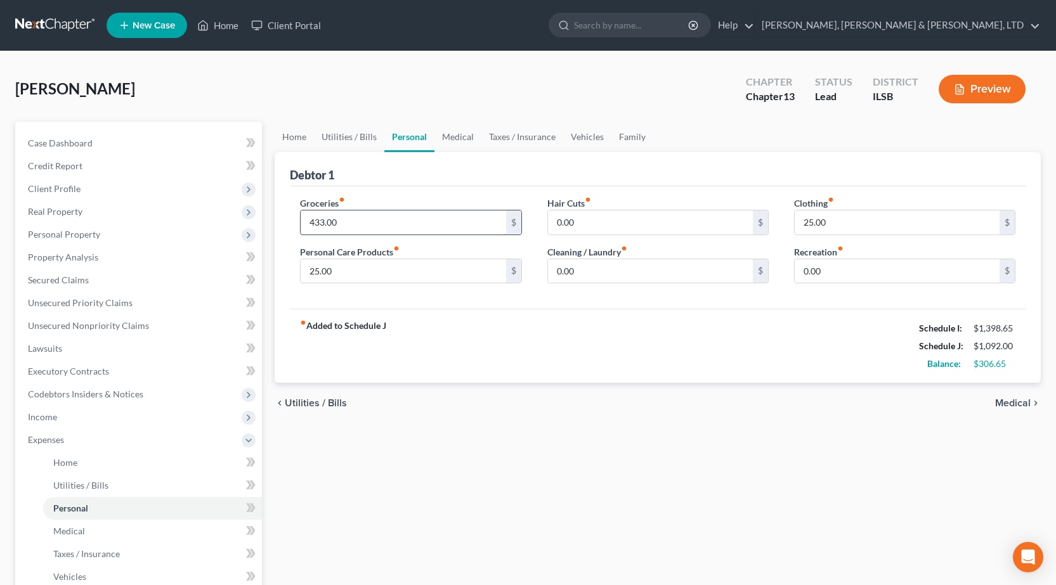
click at [370, 223] on input "433.00" at bounding box center [402, 222] width 205 height 24
type input "380"
click at [680, 383] on div "fiber_manual_record Added to Schedule J Schedule I: $1,398.65 Schedule J: $1,03…" at bounding box center [657, 346] width 735 height 74
click at [464, 140] on link "Medical" at bounding box center [457, 137] width 47 height 30
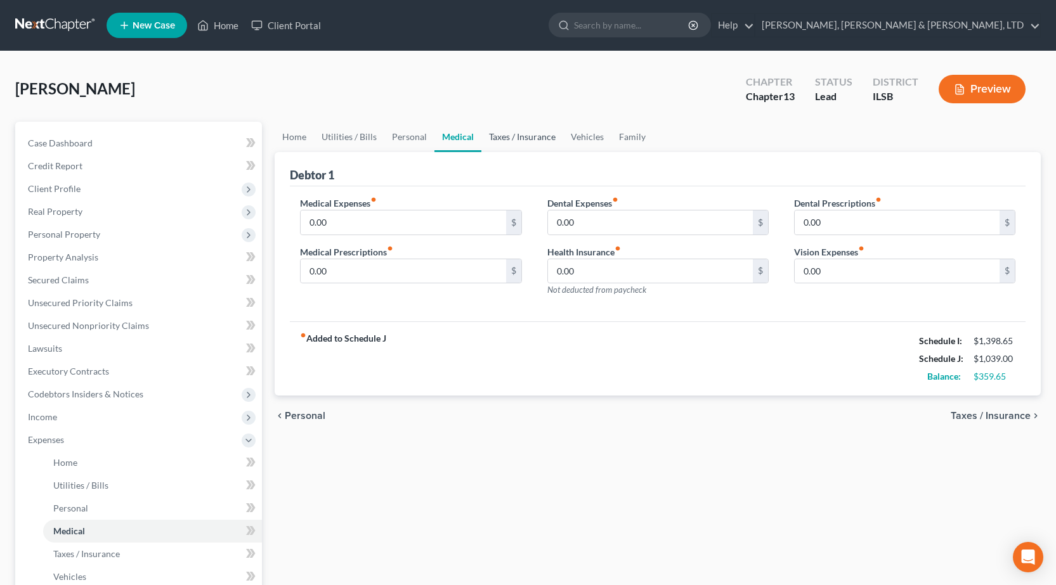
click at [530, 129] on link "Taxes / Insurance" at bounding box center [522, 137] width 82 height 30
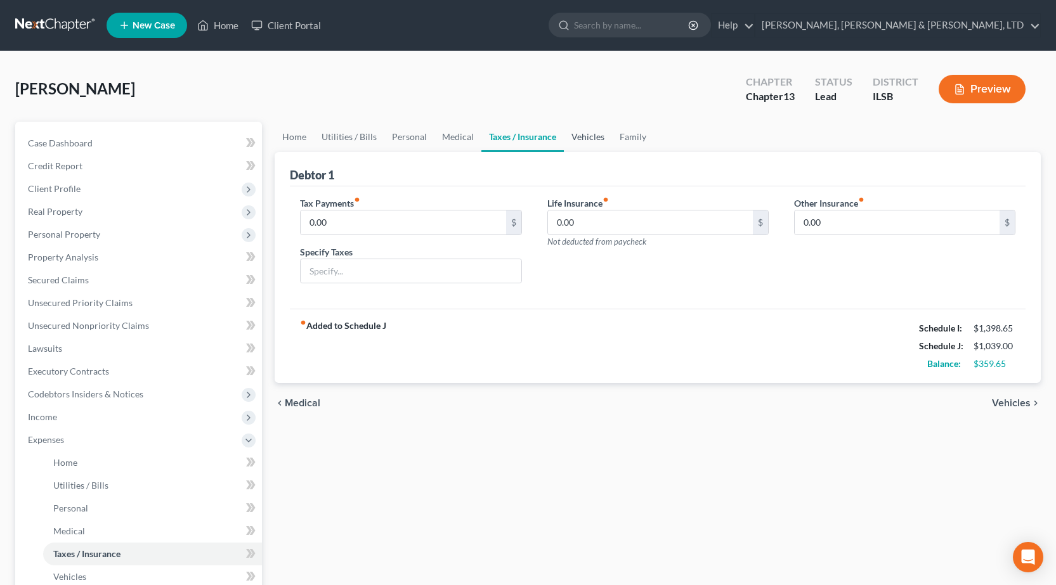
click at [591, 134] on link "Vehicles" at bounding box center [588, 137] width 48 height 30
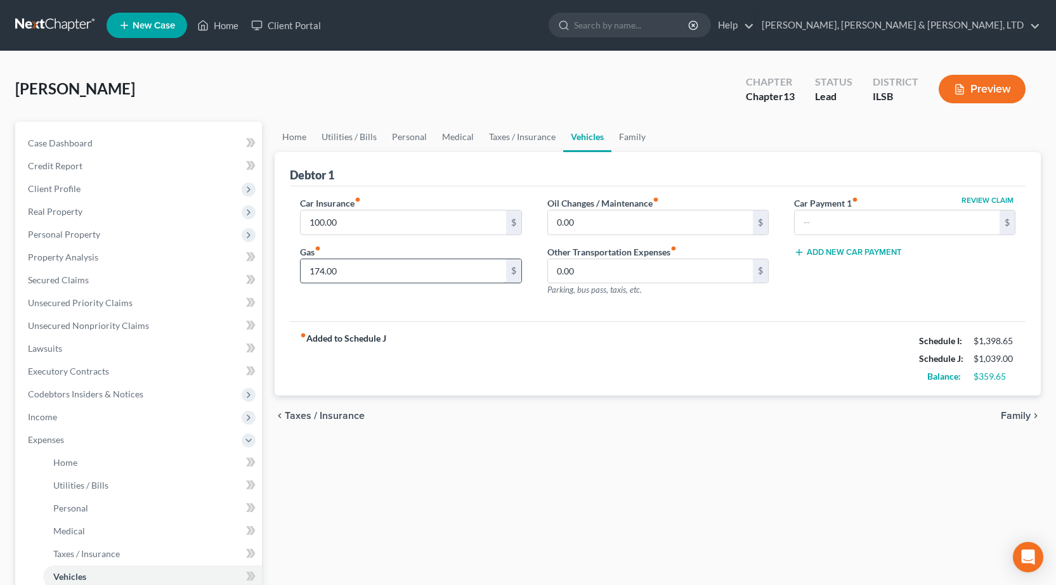
click at [398, 264] on input "174.00" at bounding box center [402, 271] width 205 height 24
type input "100"
click at [529, 470] on div "Home Utilities / Bills Personal Medical Taxes / Insurance Vehicles Family Debto…" at bounding box center [657, 465] width 778 height 687
drag, startPoint x: 631, startPoint y: 140, endPoint x: 623, endPoint y: 144, distance: 9.1
click at [630, 140] on link "Family" at bounding box center [632, 137] width 42 height 30
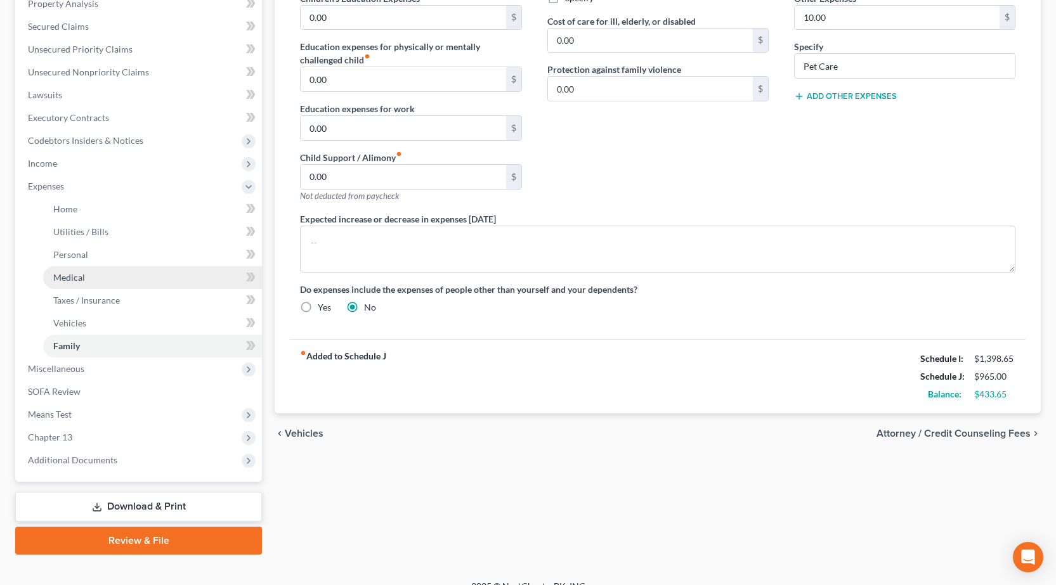
click at [107, 268] on link "Medical" at bounding box center [152, 277] width 219 height 23
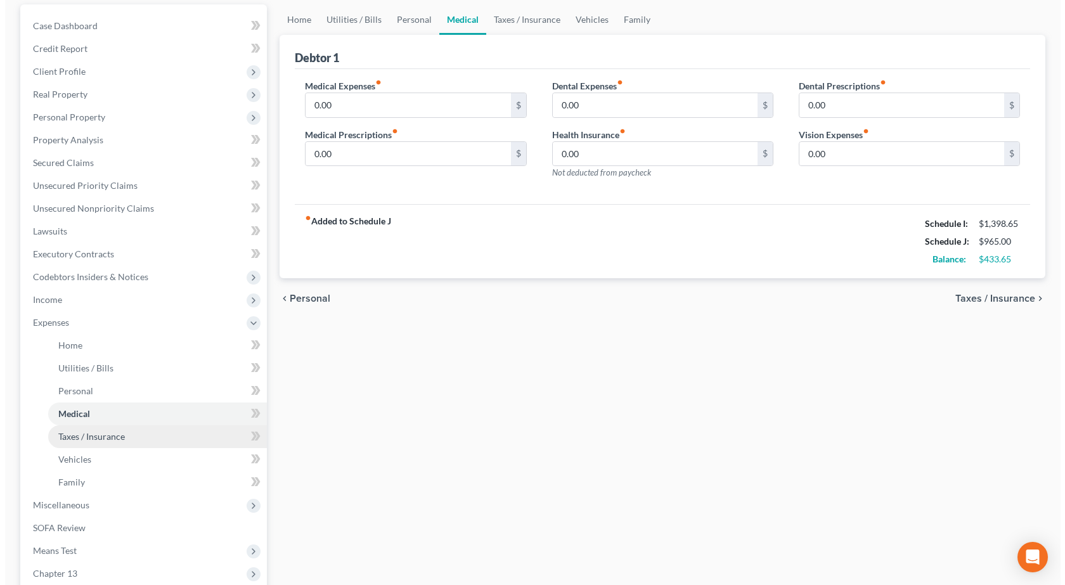
scroll to position [271, 0]
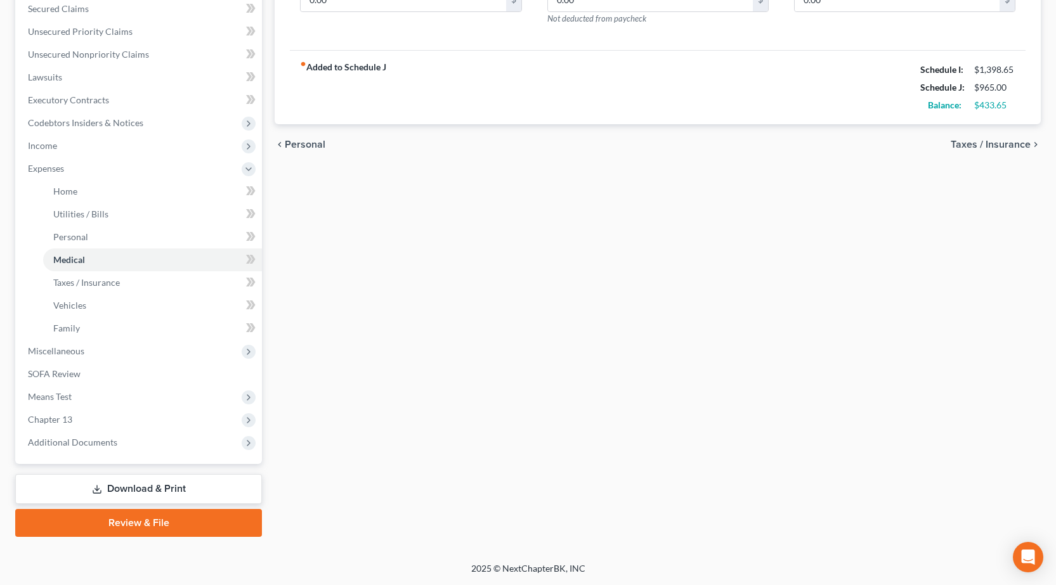
click at [153, 519] on link "Review & File" at bounding box center [138, 523] width 247 height 28
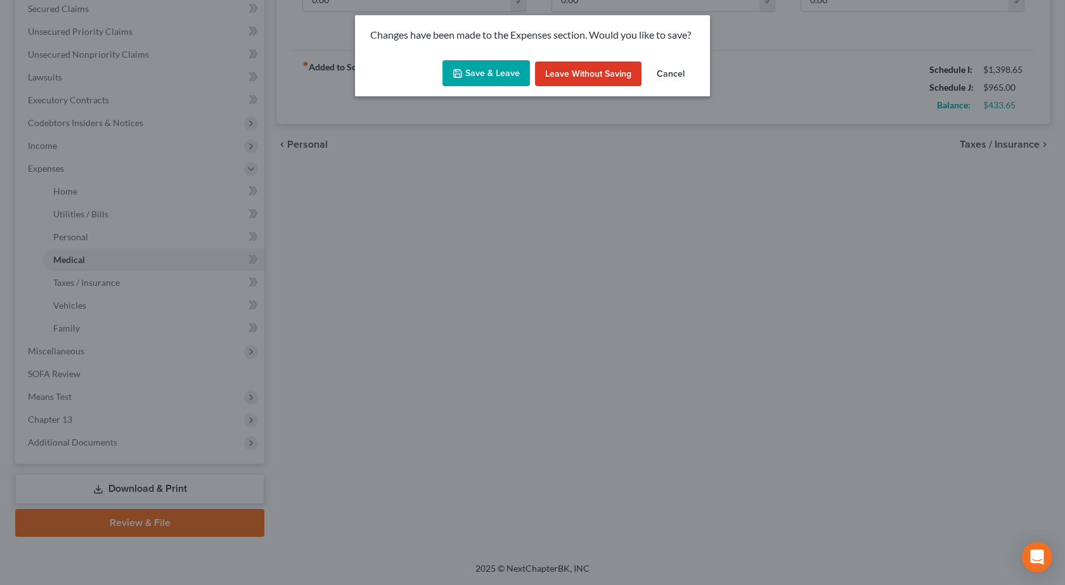
click at [510, 100] on div "Changes have been made to the Expenses section. Would you like to save? Save & …" at bounding box center [532, 292] width 1065 height 585
click at [501, 66] on button "Save & Leave" at bounding box center [485, 73] width 87 height 27
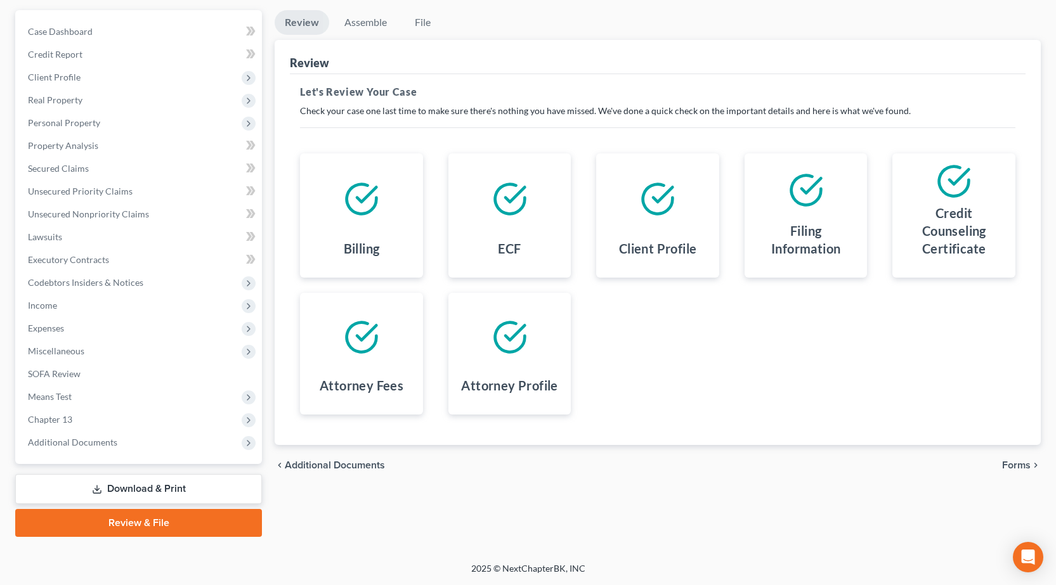
click at [155, 489] on link "Download & Print" at bounding box center [138, 489] width 247 height 30
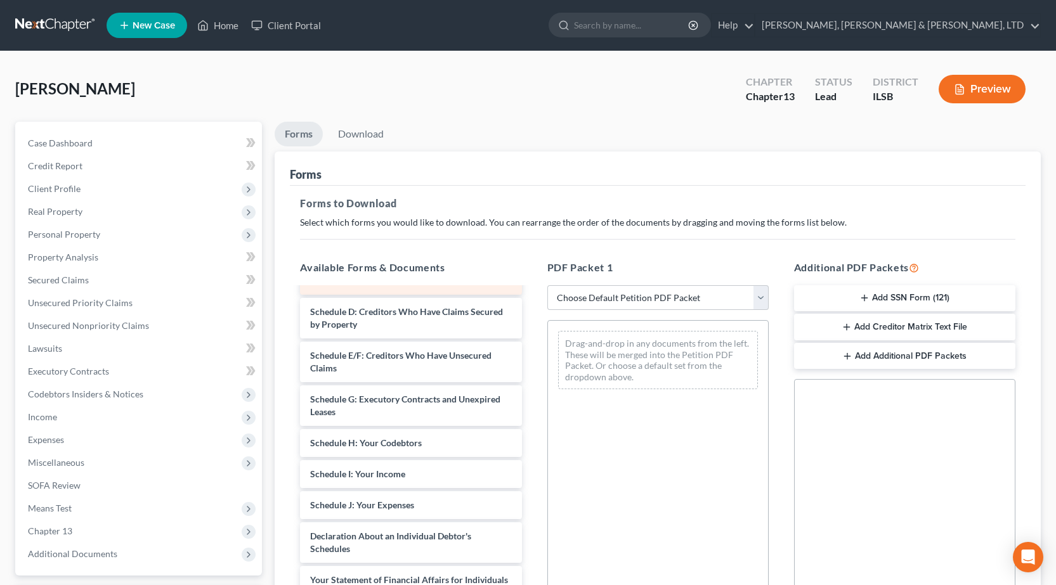
scroll to position [254, 0]
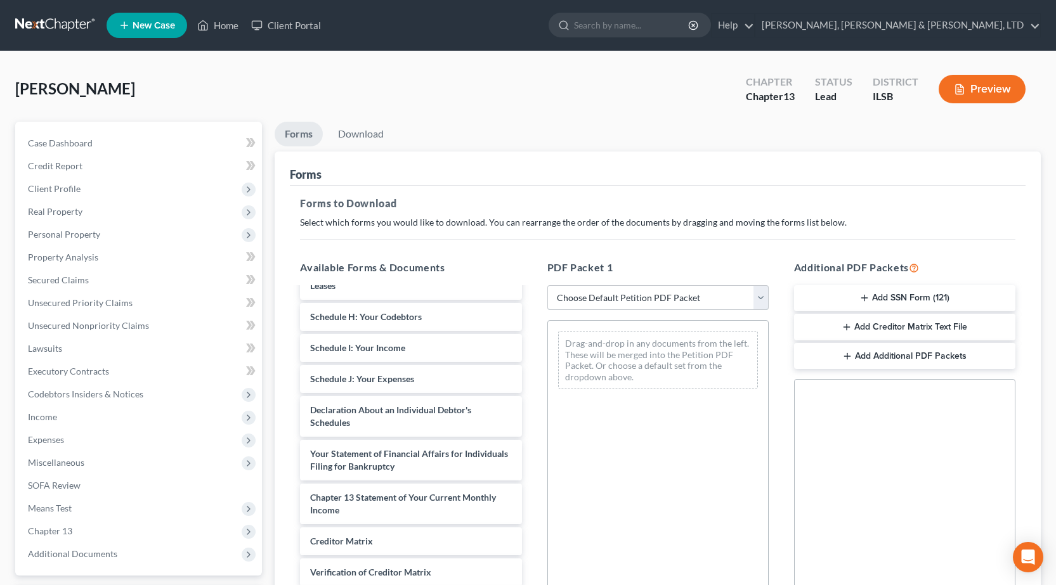
click at [626, 294] on select "Choose Default Petition PDF Packet Complete Bankruptcy Petition (all forms and …" at bounding box center [657, 297] width 221 height 25
select select "0"
click at [547, 285] on select "Choose Default Petition PDF Packet Complete Bankruptcy Petition (all forms and …" at bounding box center [657, 297] width 221 height 25
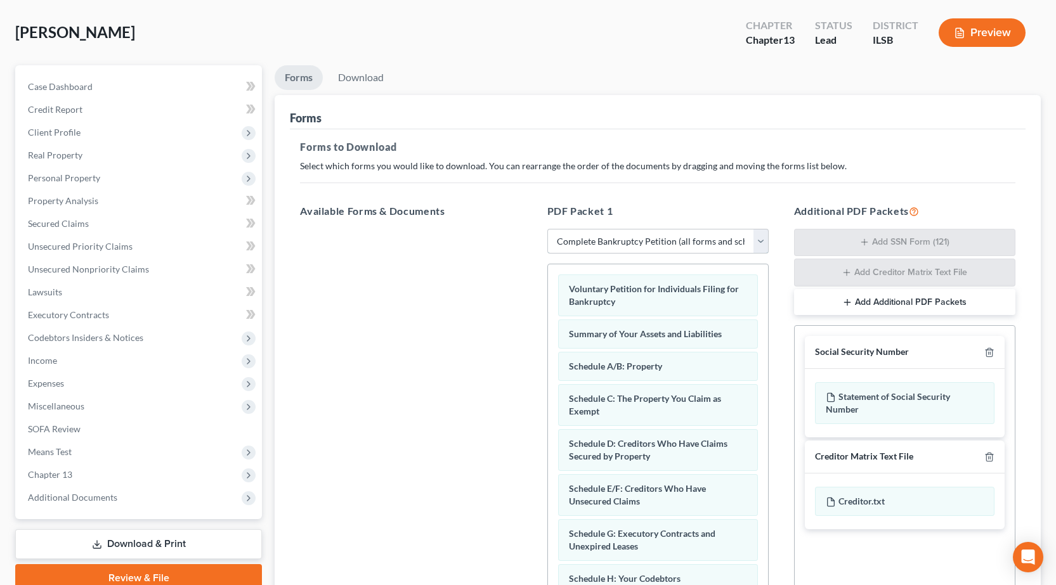
scroll to position [199, 0]
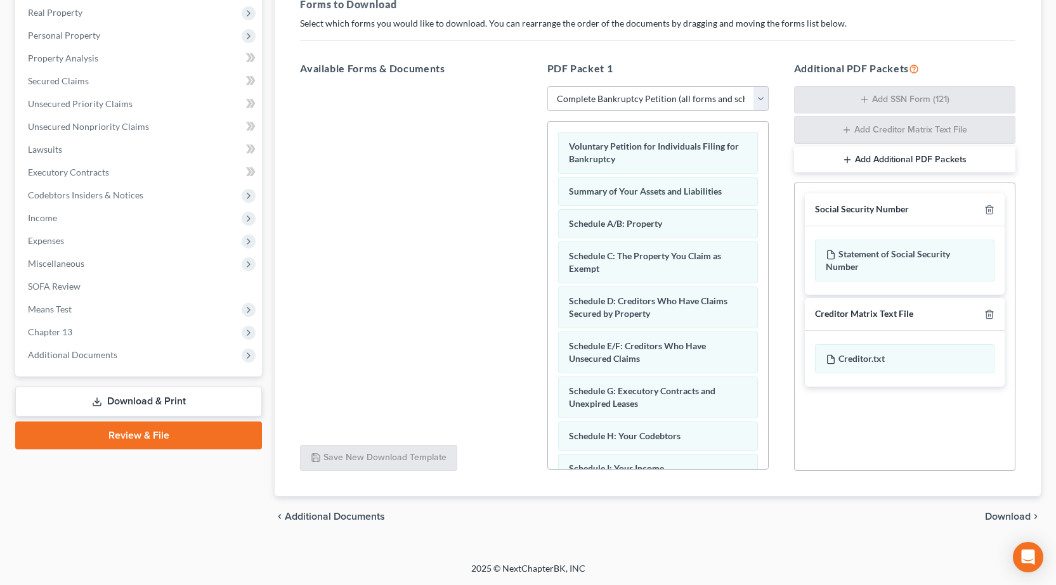
click at [1024, 513] on span "Download" at bounding box center [1008, 517] width 46 height 10
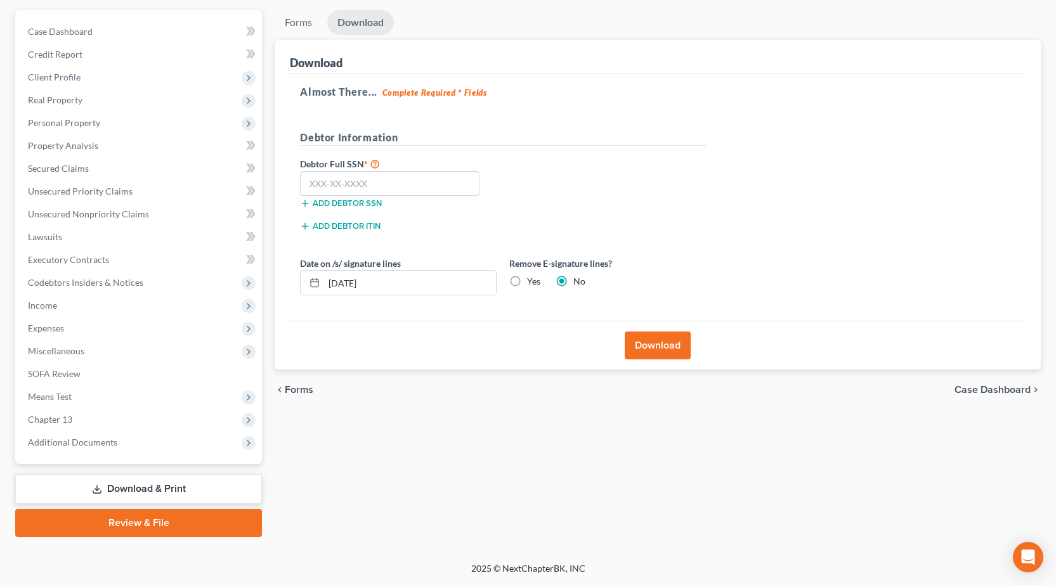
click at [650, 344] on button "Download" at bounding box center [657, 346] width 66 height 28
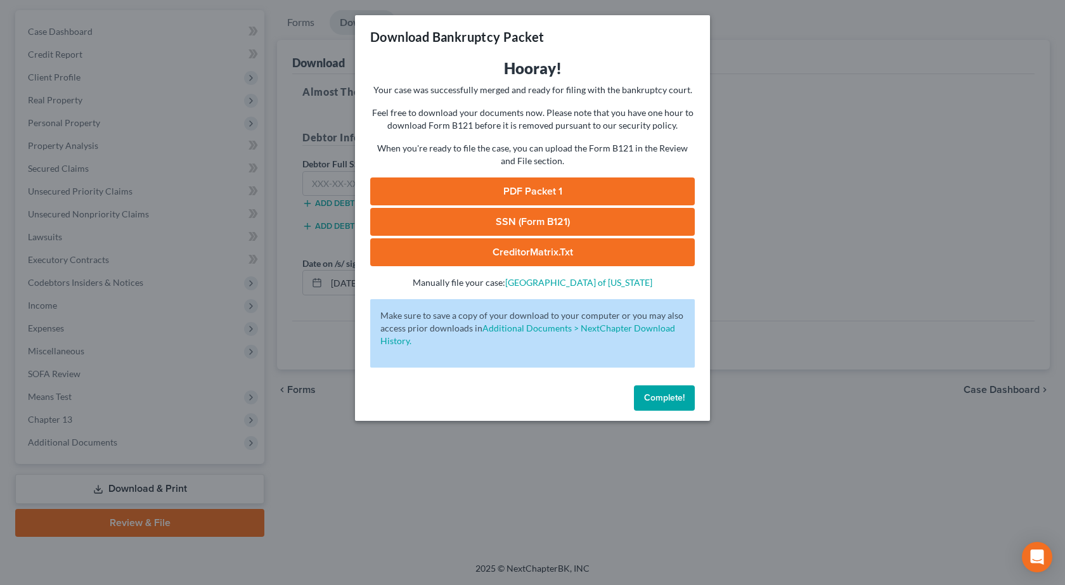
click at [526, 191] on link "PDF Packet 1" at bounding box center [532, 192] width 325 height 28
click at [946, 283] on div "Download Bankruptcy Packet Hooray! Your case was successfully merged and ready …" at bounding box center [532, 292] width 1065 height 585
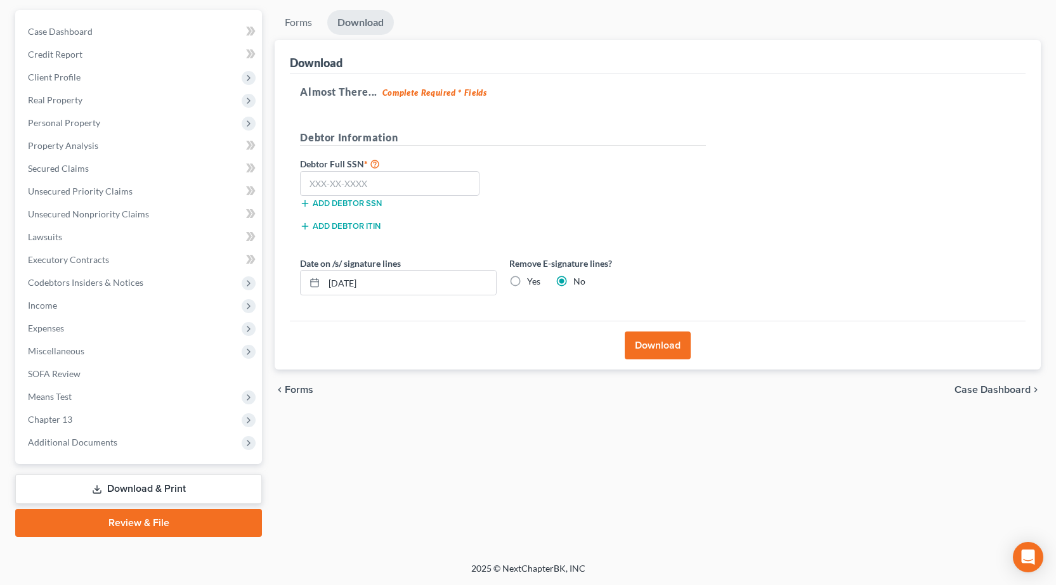
click at [119, 529] on link "Review & File" at bounding box center [138, 523] width 247 height 28
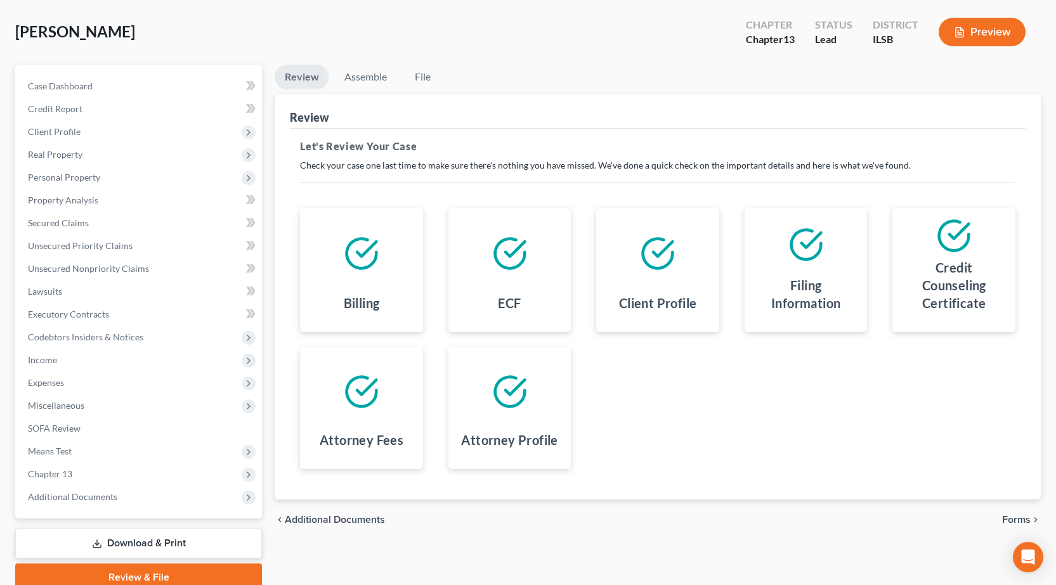
scroll to position [112, 0]
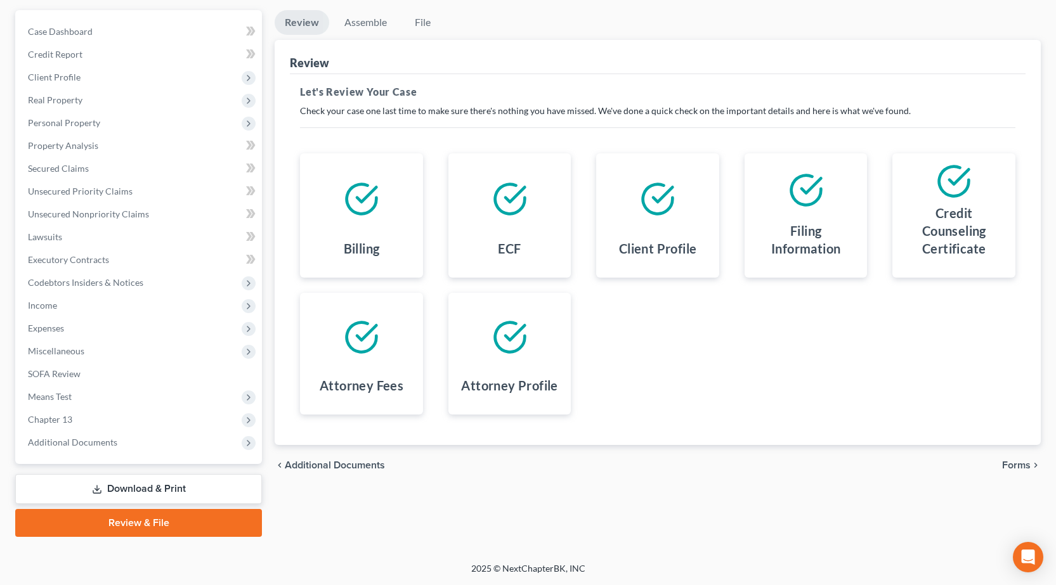
click at [1031, 469] on icon "chevron_right" at bounding box center [1035, 465] width 10 height 10
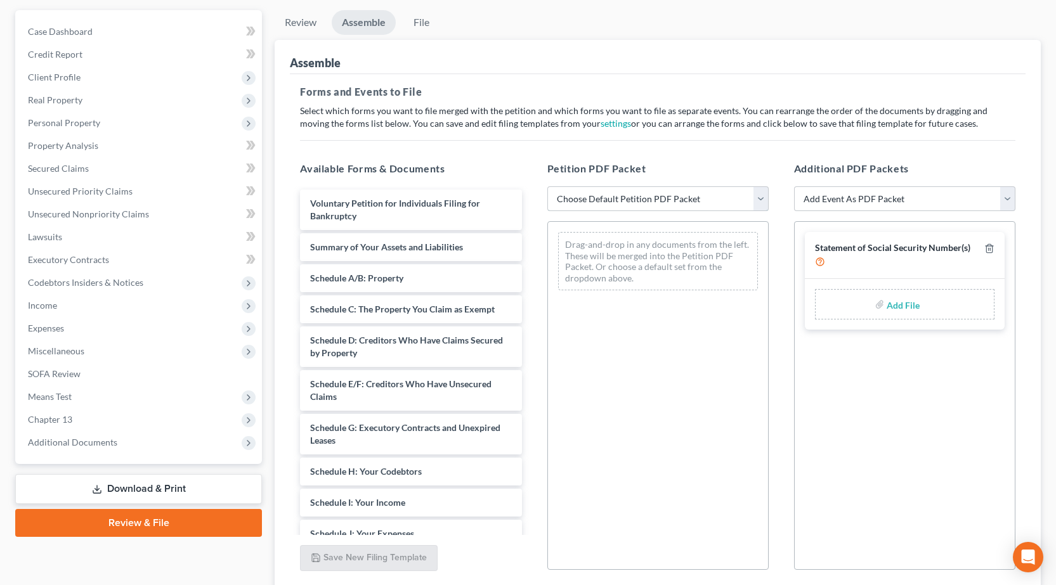
click at [641, 205] on select "Choose Default Petition PDF Packet Complete Bankruptcy Petition (all forms and …" at bounding box center [657, 198] width 221 height 25
select select "0"
click at [547, 186] on select "Choose Default Petition PDF Packet Complete Bankruptcy Petition (all forms and …" at bounding box center [657, 198] width 221 height 25
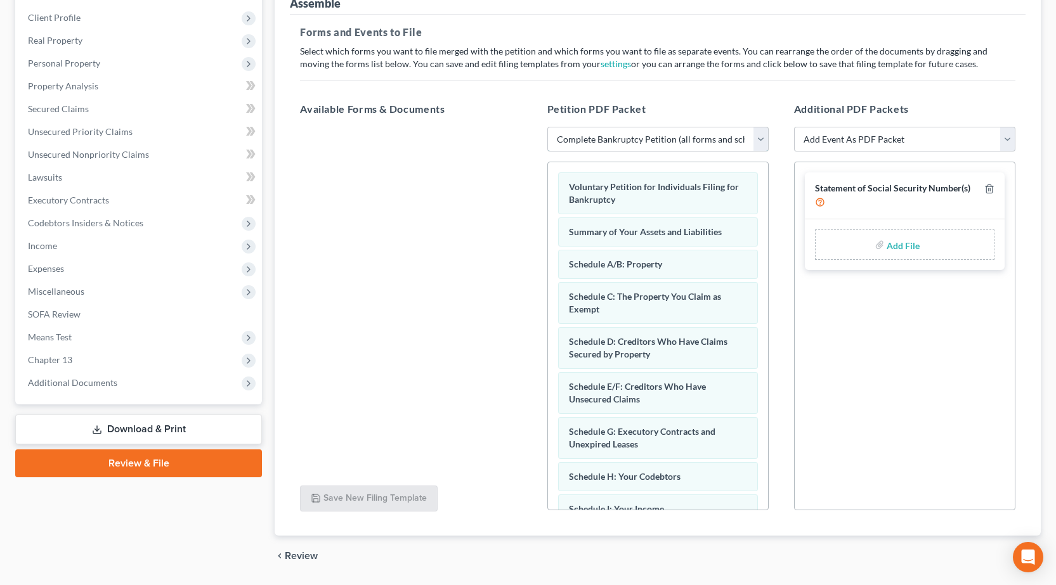
scroll to position [210, 0]
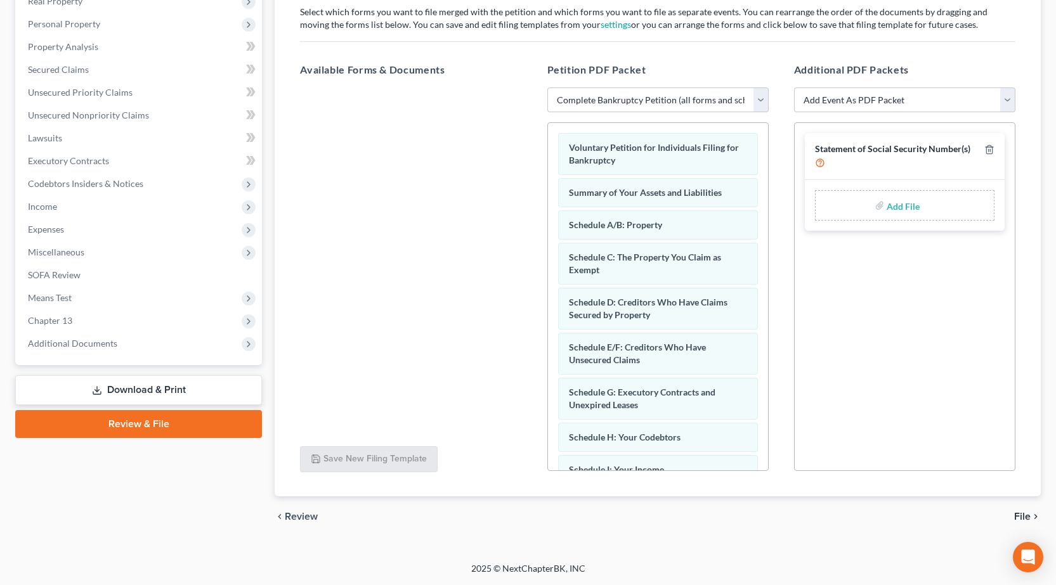
click at [1021, 508] on div "chevron_left Review File chevron_right" at bounding box center [657, 516] width 766 height 41
click at [1020, 515] on span "File" at bounding box center [1022, 517] width 16 height 10
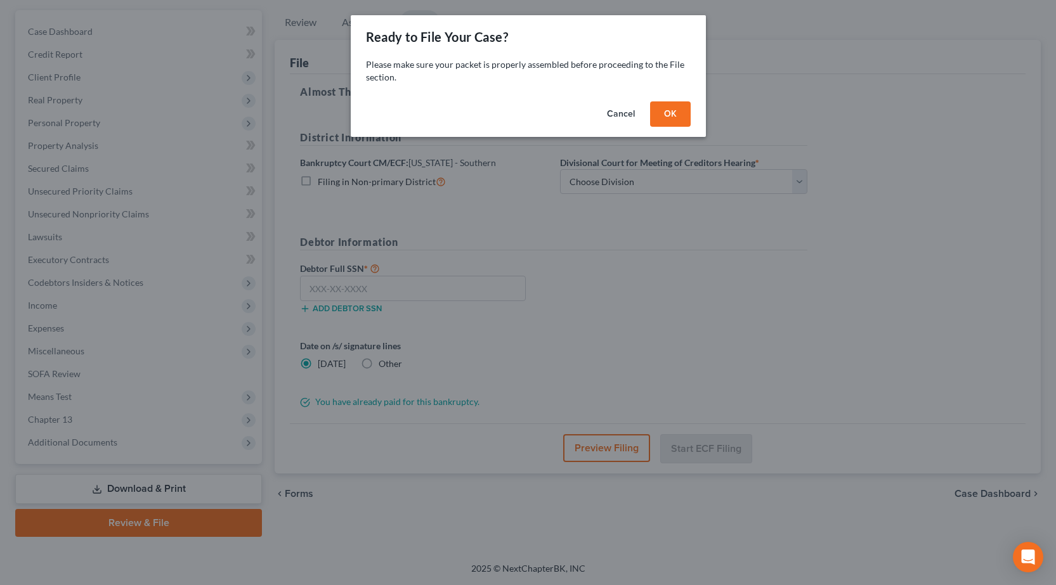
scroll to position [112, 0]
click at [682, 121] on button "OK" at bounding box center [674, 113] width 41 height 25
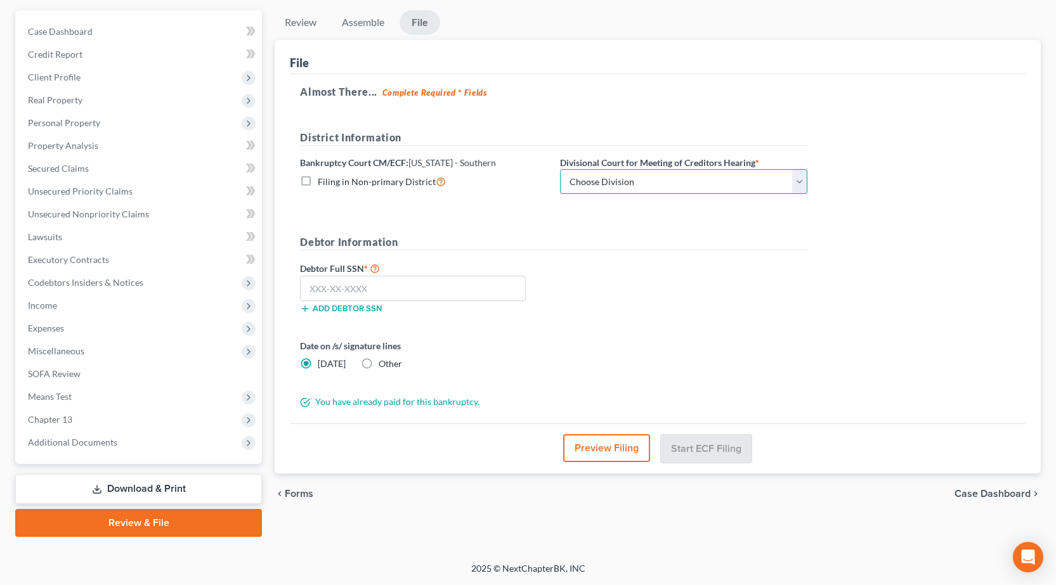
click at [649, 183] on select "Choose Division Benton Effingham East St. Louis" at bounding box center [683, 181] width 247 height 25
select select "1"
click at [560, 169] on select "Choose Division Benton Effingham East St. Louis" at bounding box center [683, 181] width 247 height 25
drag, startPoint x: 368, startPoint y: 294, endPoint x: 338, endPoint y: 290, distance: 30.8
click at [369, 294] on input "text" at bounding box center [413, 288] width 226 height 25
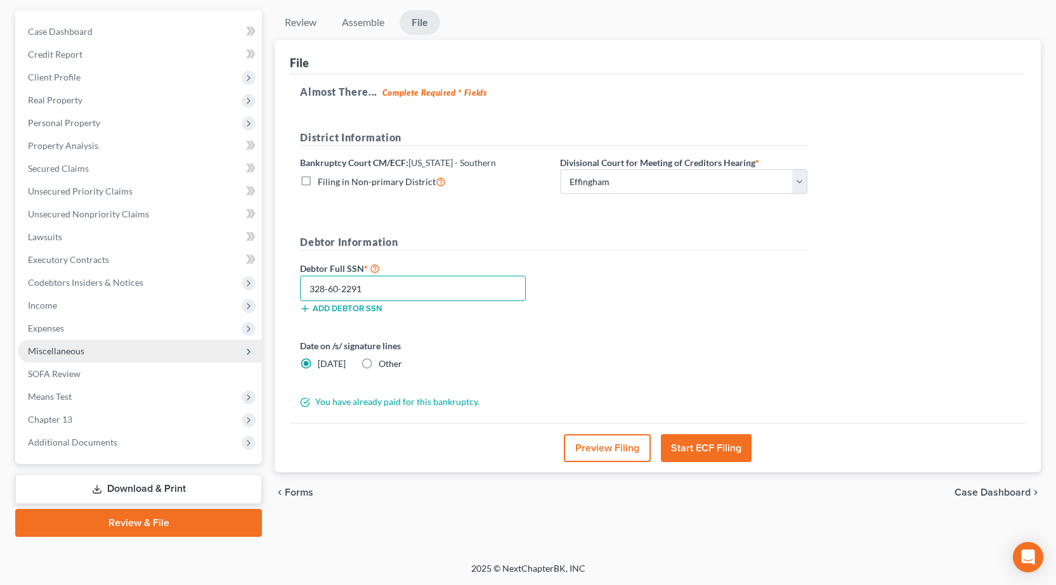
type input "328-60-2291"
click at [94, 345] on span "Miscellaneous" at bounding box center [140, 351] width 244 height 23
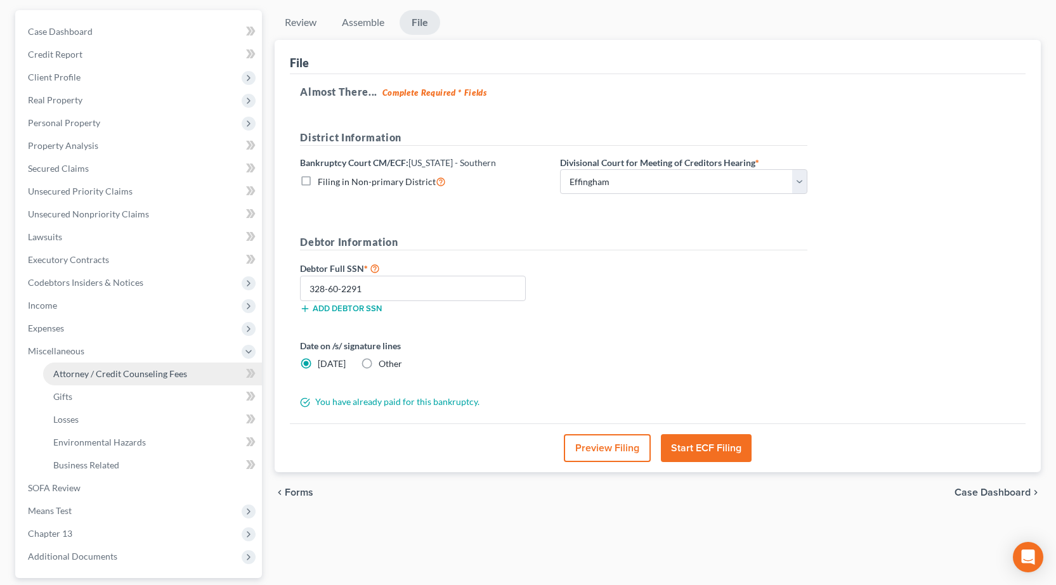
click at [108, 376] on span "Attorney / Credit Counseling Fees" at bounding box center [120, 373] width 134 height 11
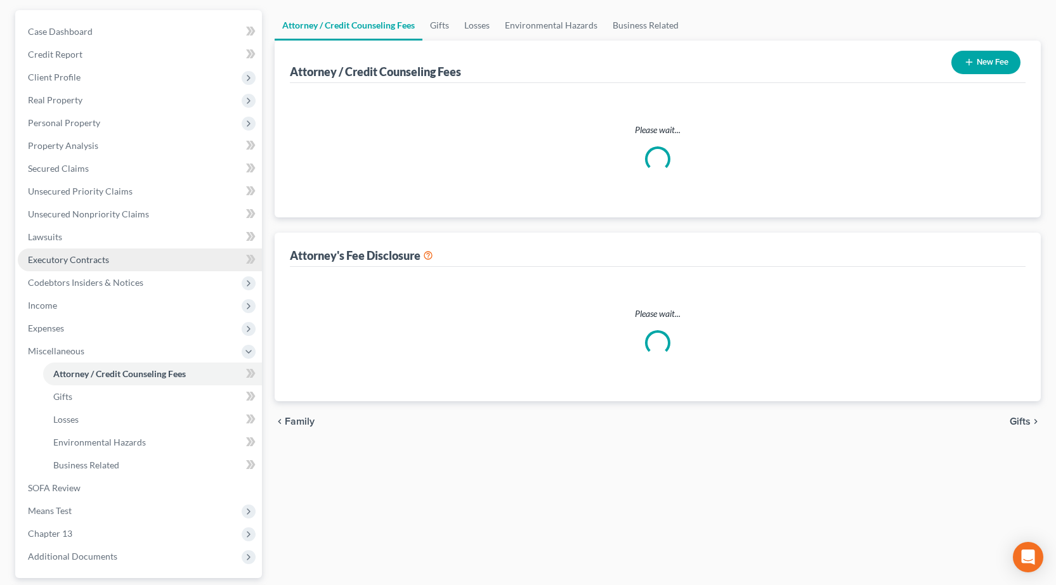
scroll to position [24, 0]
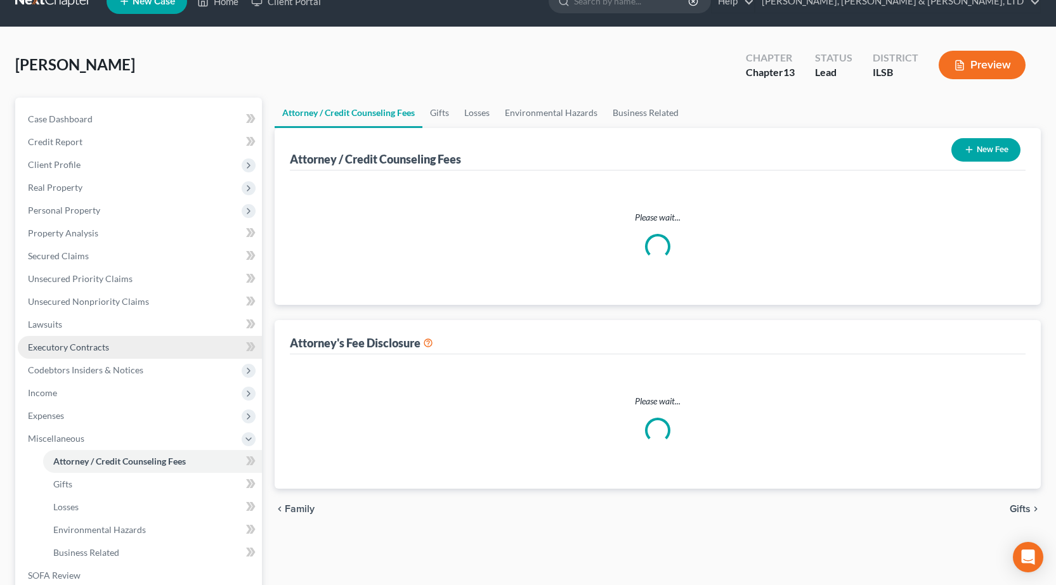
select select "0"
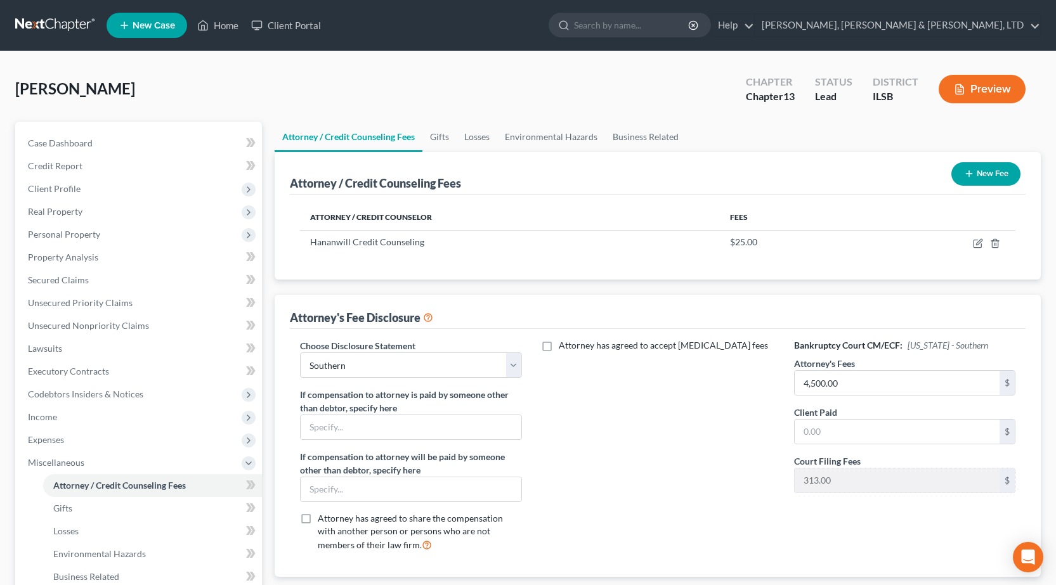
scroll to position [226, 0]
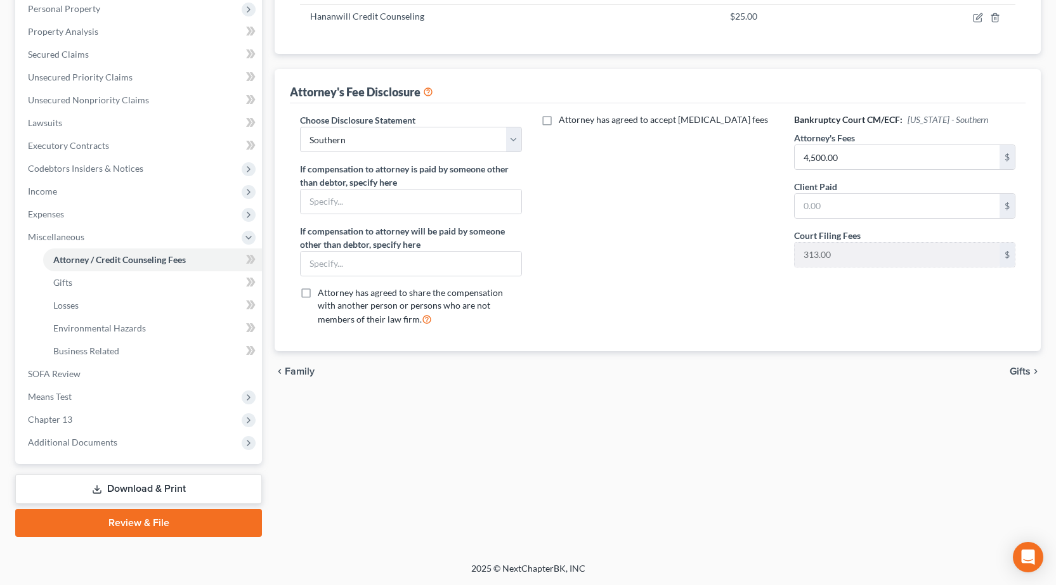
click at [164, 522] on link "Review & File" at bounding box center [138, 523] width 247 height 28
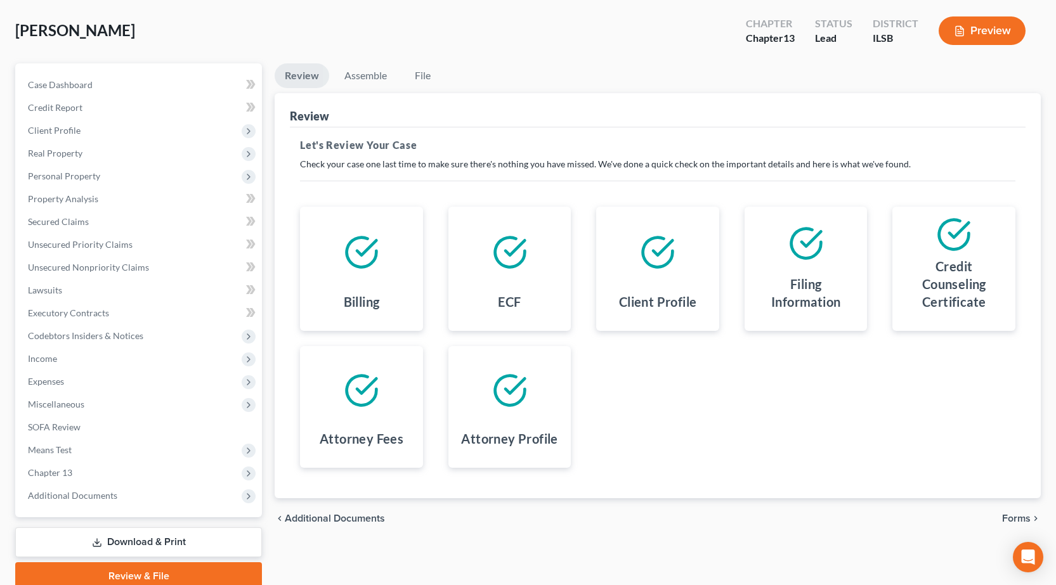
scroll to position [112, 0]
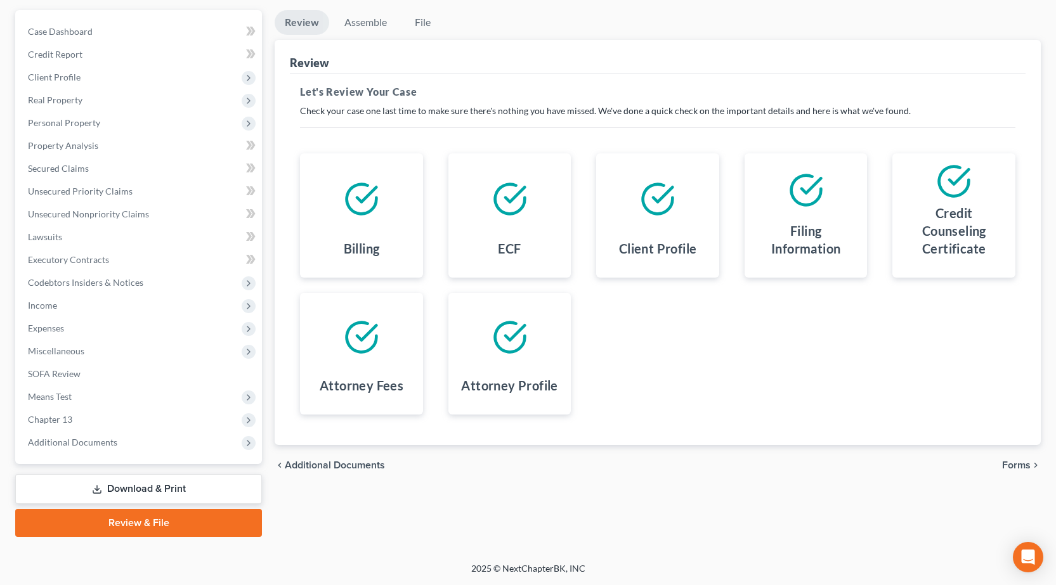
click at [1019, 464] on span "Forms" at bounding box center [1016, 465] width 29 height 10
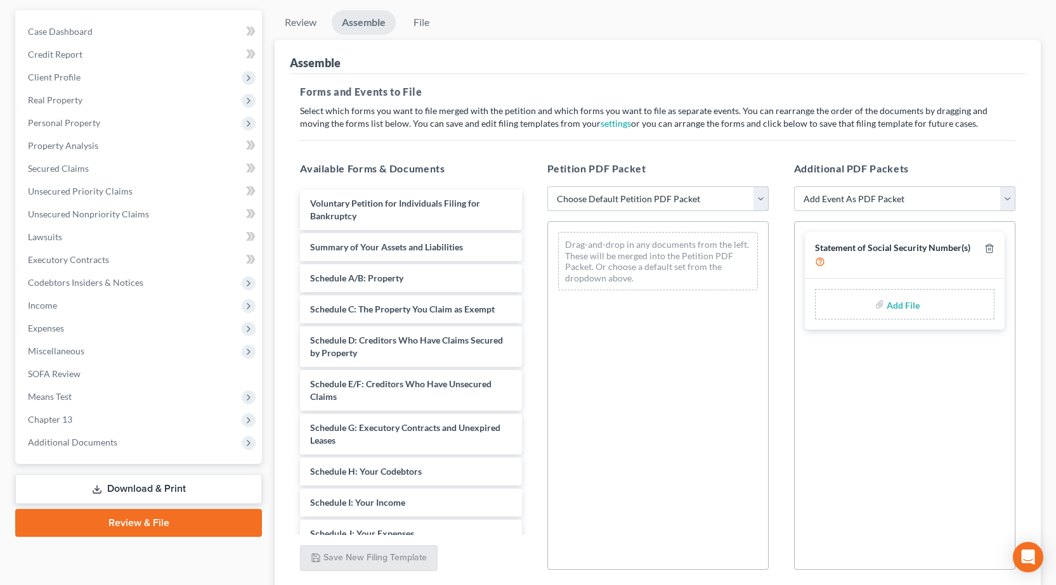
click at [565, 193] on select "Choose Default Petition PDF Packet Complete Bankruptcy Petition (all forms and …" at bounding box center [657, 198] width 221 height 25
select select "0"
click at [547, 186] on select "Choose Default Petition PDF Packet Complete Bankruptcy Petition (all forms and …" at bounding box center [657, 198] width 221 height 25
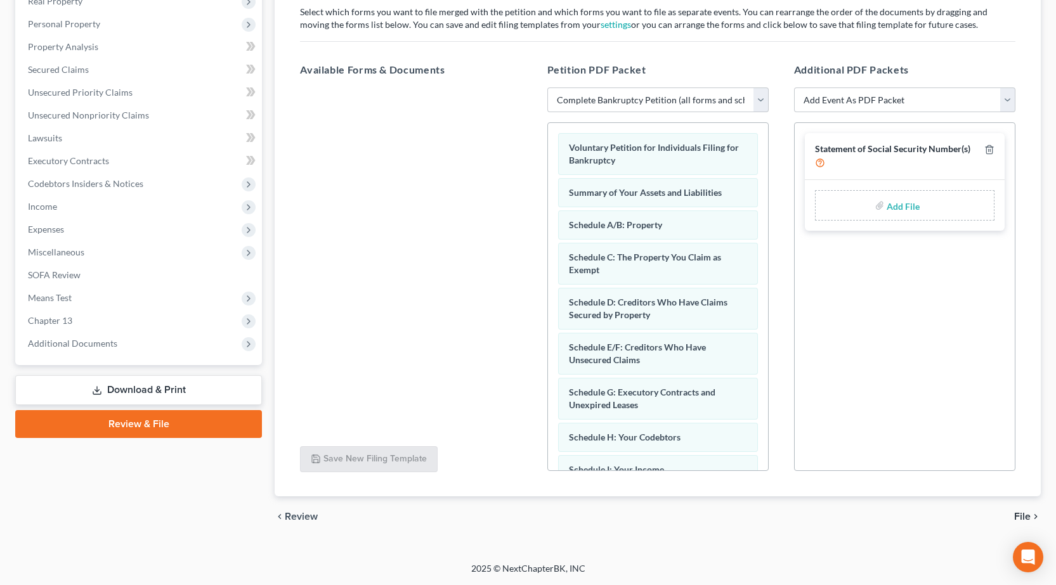
click at [1028, 512] on span "File" at bounding box center [1022, 517] width 16 height 10
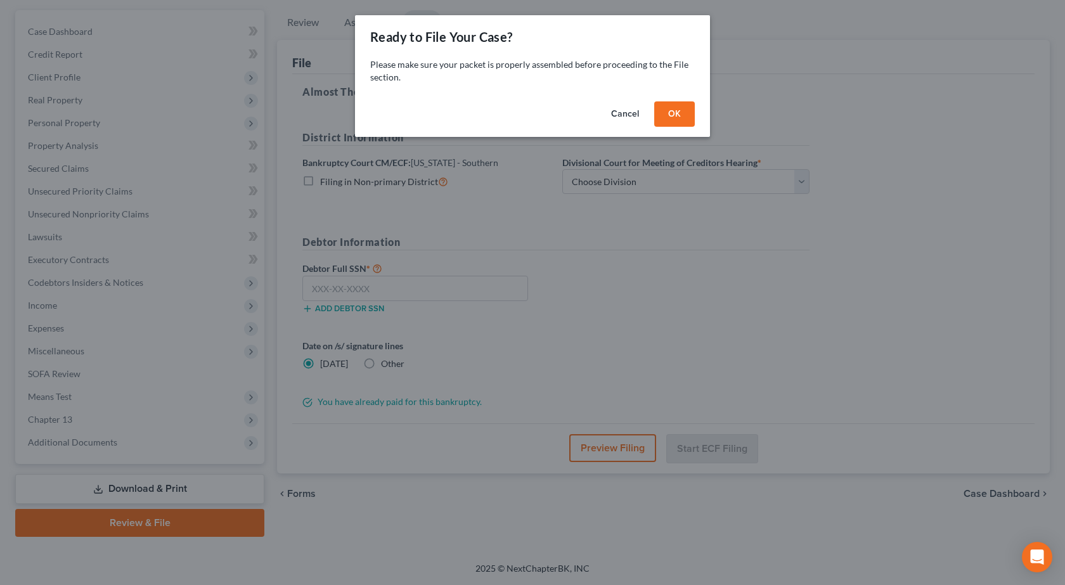
drag, startPoint x: 663, startPoint y: 103, endPoint x: 669, endPoint y: 141, distance: 39.1
click at [663, 104] on button "OK" at bounding box center [674, 113] width 41 height 25
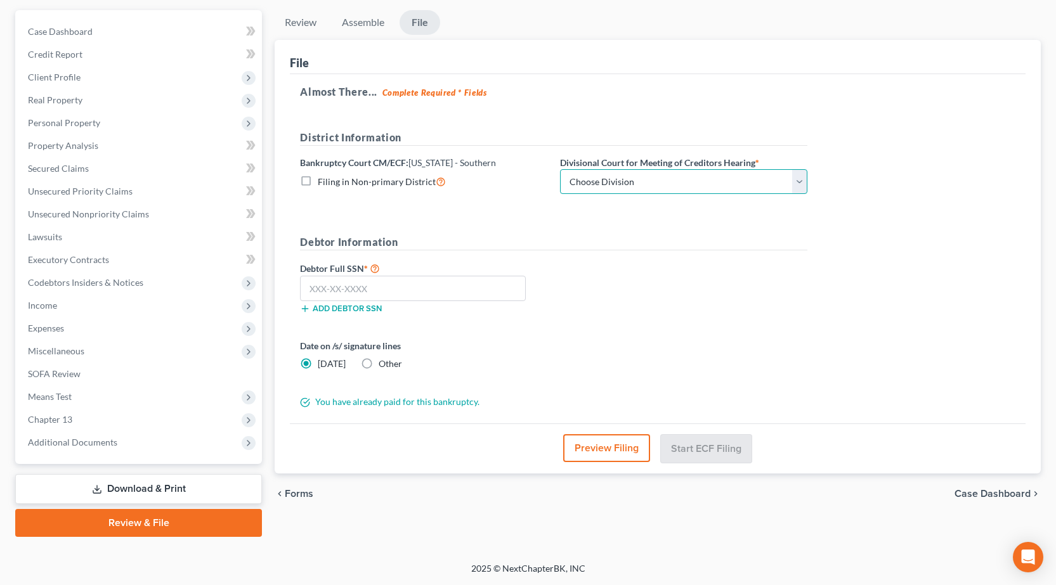
click at [622, 178] on select "Choose Division Benton Effingham East St. Louis" at bounding box center [683, 181] width 247 height 25
select select "1"
click at [560, 169] on select "Choose Division Benton Effingham East St. Louis" at bounding box center [683, 181] width 247 height 25
click at [364, 283] on input "text" at bounding box center [413, 288] width 226 height 25
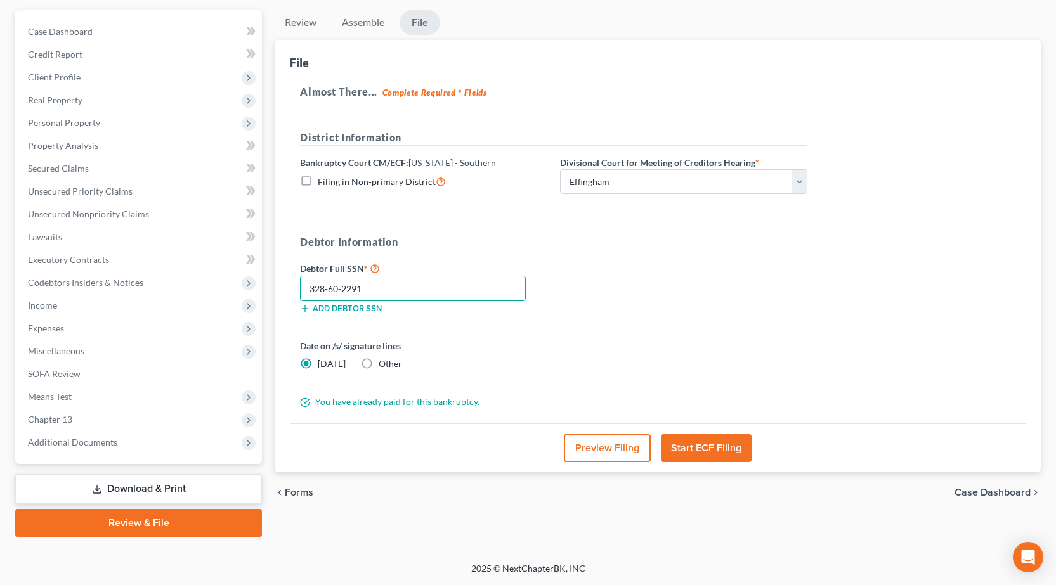
type input "328-60-2291"
click at [378, 364] on label "Other" at bounding box center [389, 364] width 23 height 13
click at [384, 364] on input "Other" at bounding box center [388, 362] width 8 height 8
radio input "true"
radio input "false"
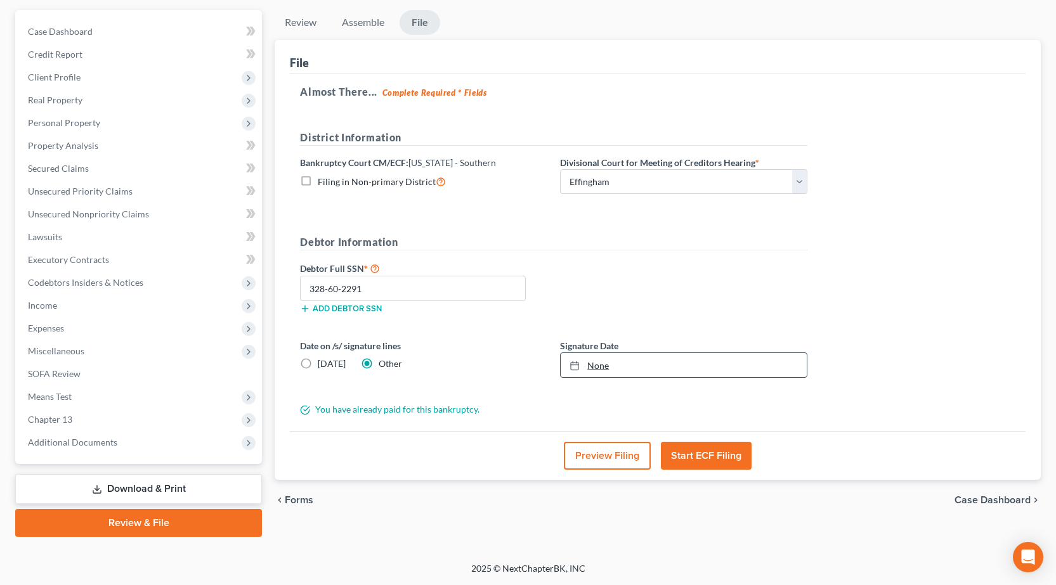
type input "8/15/2025"
click at [683, 368] on link "None" at bounding box center [683, 365] width 246 height 24
click at [612, 457] on button "Preview Filing" at bounding box center [607, 456] width 87 height 28
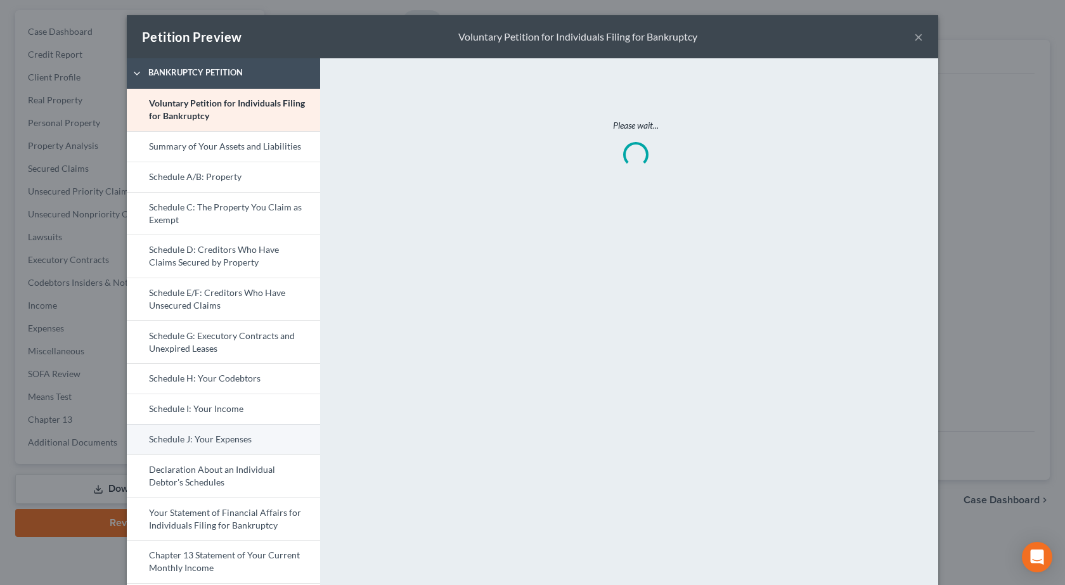
click at [206, 438] on link "Schedule J: Your Expenses" at bounding box center [223, 439] width 193 height 30
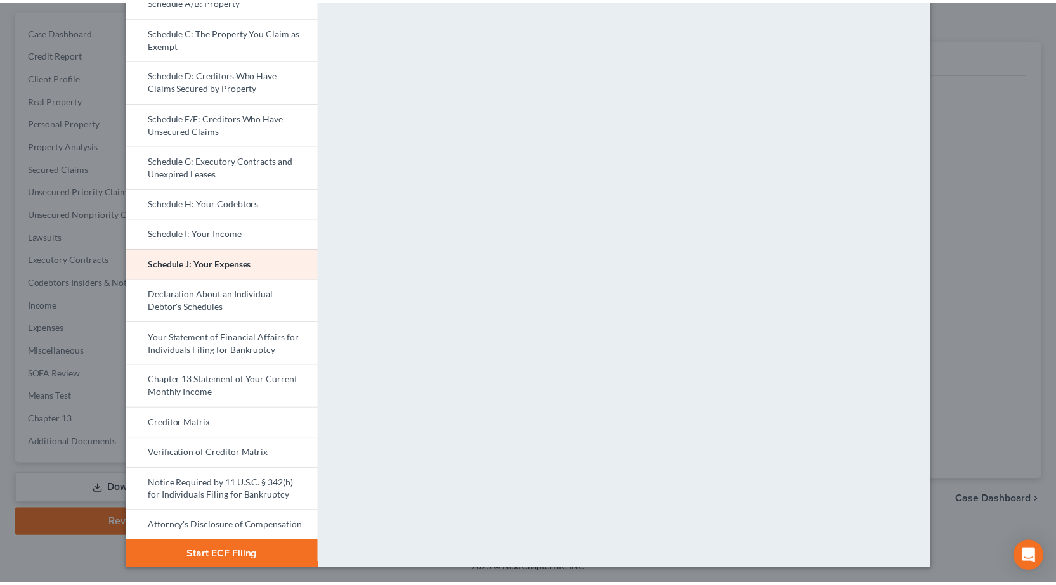
scroll to position [0, 0]
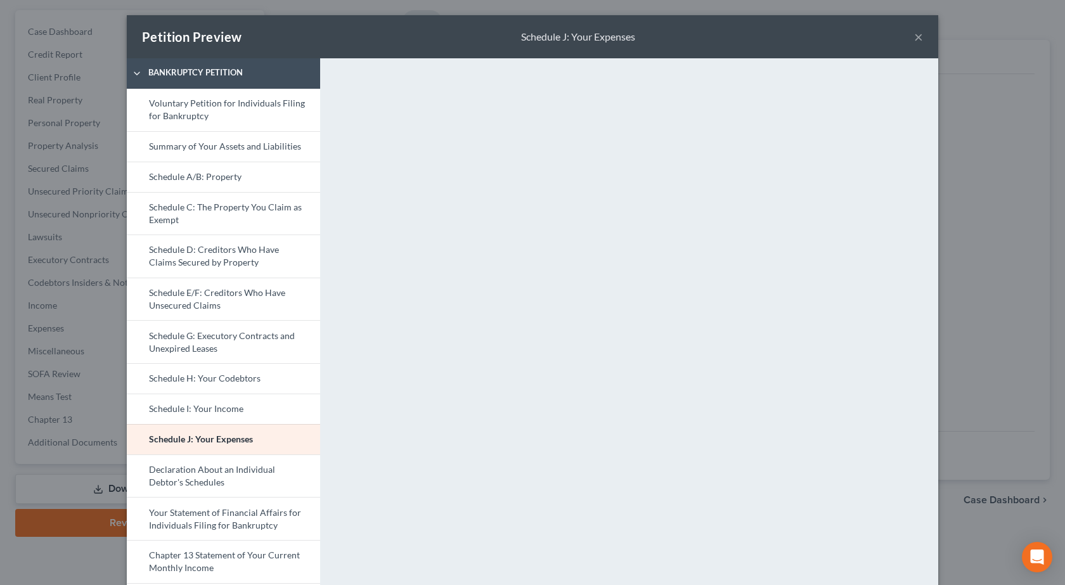
click at [919, 34] on div "Petition Preview Schedule J: Your Expenses ×" at bounding box center [532, 36] width 811 height 43
click at [916, 35] on button "×" at bounding box center [918, 36] width 9 height 15
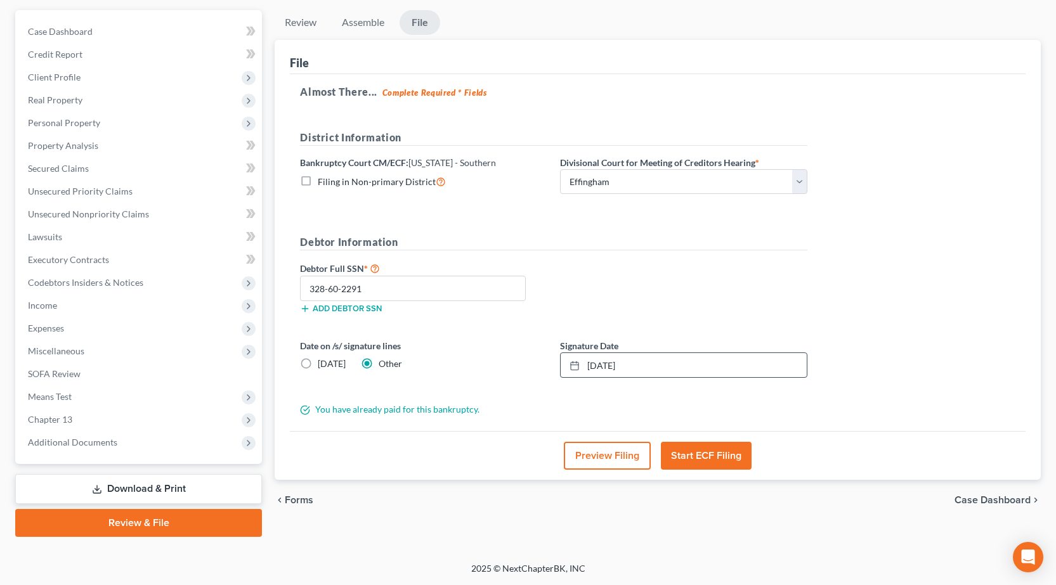
click at [684, 455] on button "Start ECF Filing" at bounding box center [706, 456] width 91 height 28
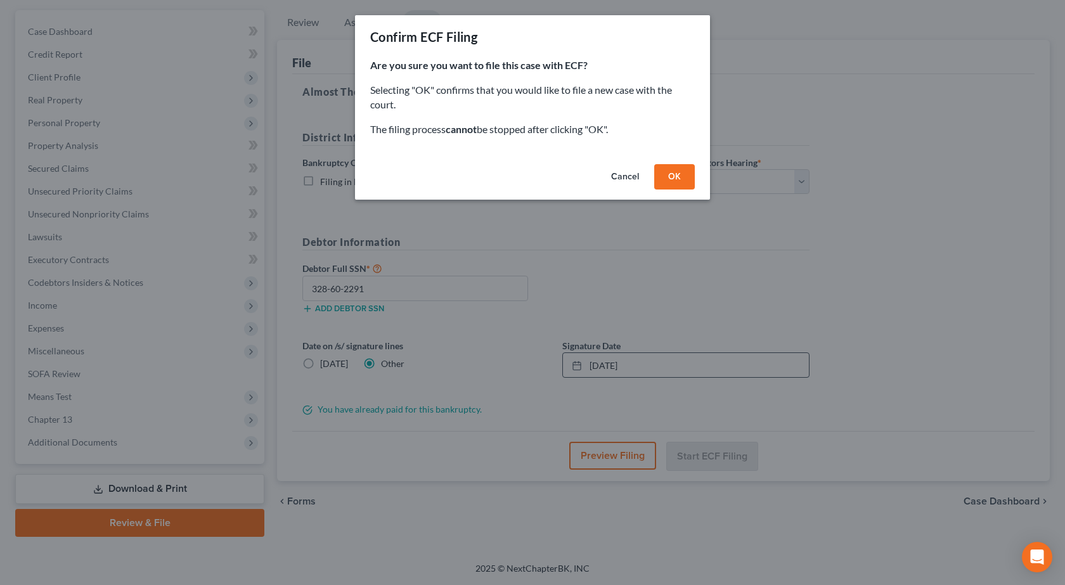
click at [607, 174] on button "Cancel" at bounding box center [625, 176] width 48 height 25
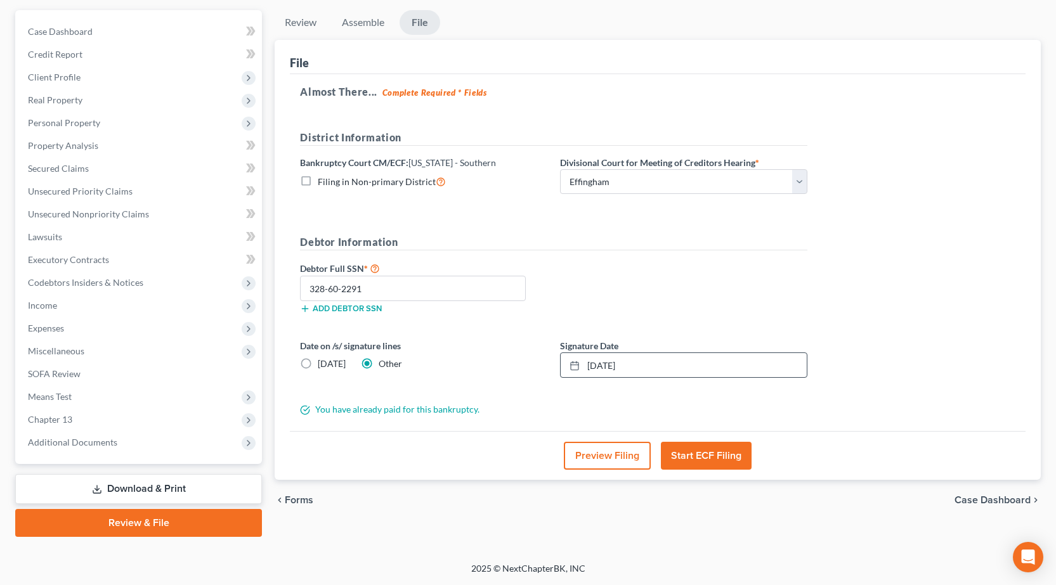
click at [725, 463] on button "Start ECF Filing" at bounding box center [706, 456] width 91 height 28
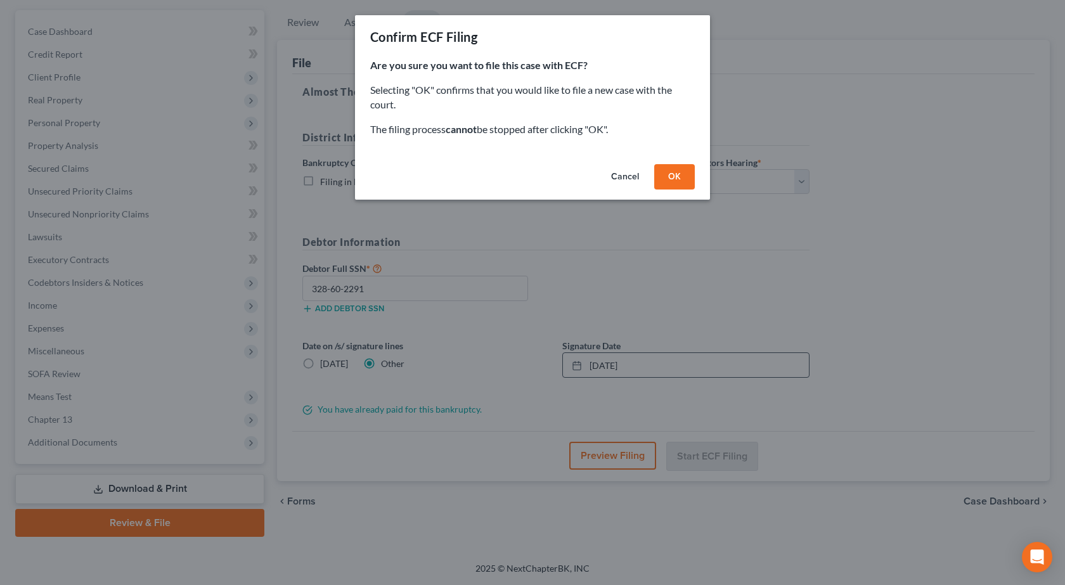
click at [674, 176] on button "OK" at bounding box center [674, 176] width 41 height 25
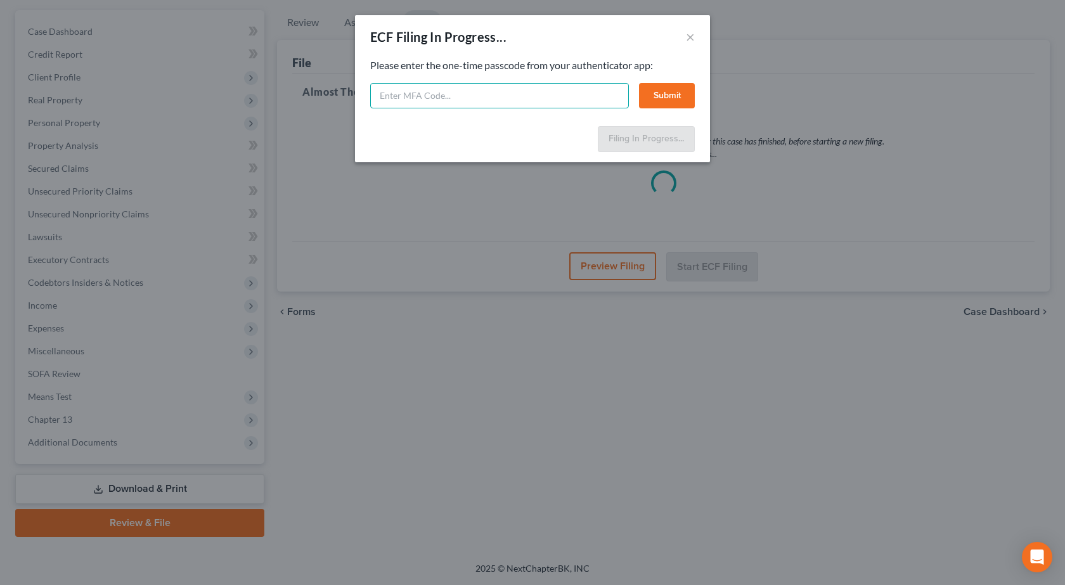
click at [506, 94] on input "text" at bounding box center [499, 95] width 259 height 25
type input "561317"
click at [683, 100] on button "Submit" at bounding box center [667, 95] width 56 height 25
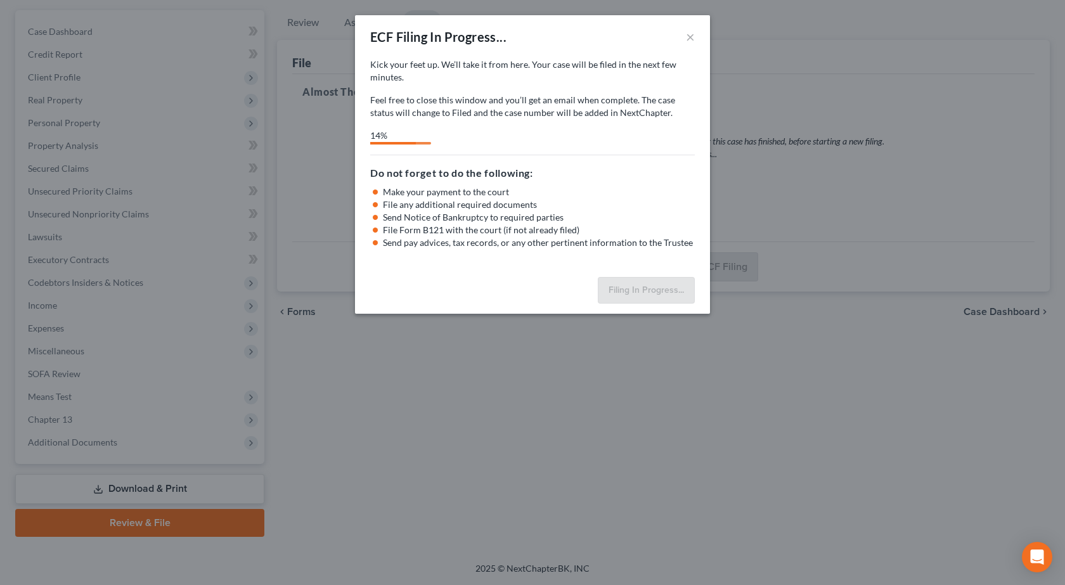
select select "1"
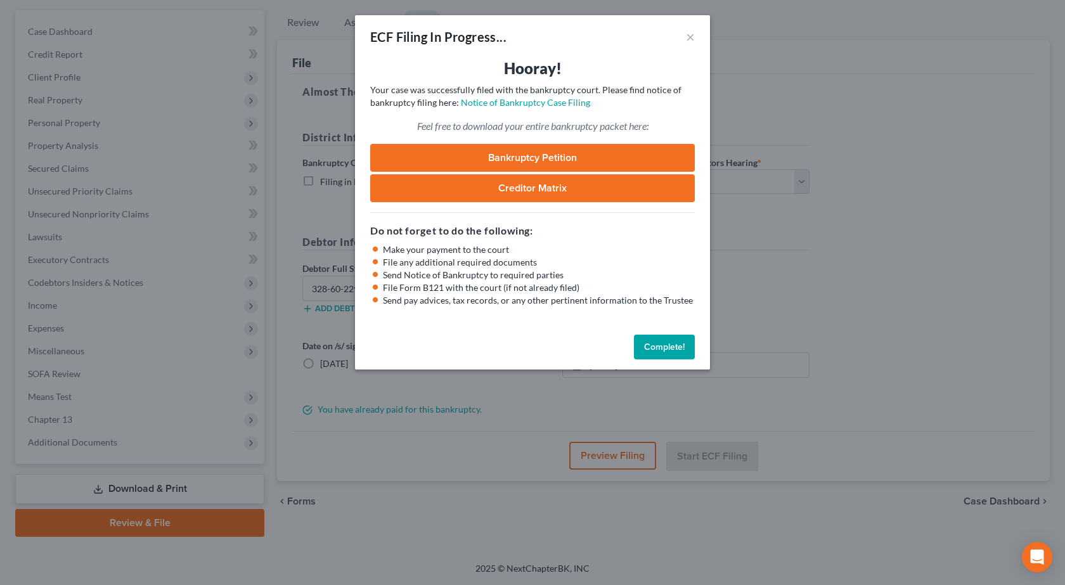
click at [539, 152] on link "Bankruptcy Petition" at bounding box center [532, 158] width 325 height 28
click at [863, 186] on div "ECF Filing In Progress... × Hooray! Your case was successfully filed with the b…" at bounding box center [532, 292] width 1065 height 585
click at [692, 37] on button "×" at bounding box center [690, 36] width 9 height 15
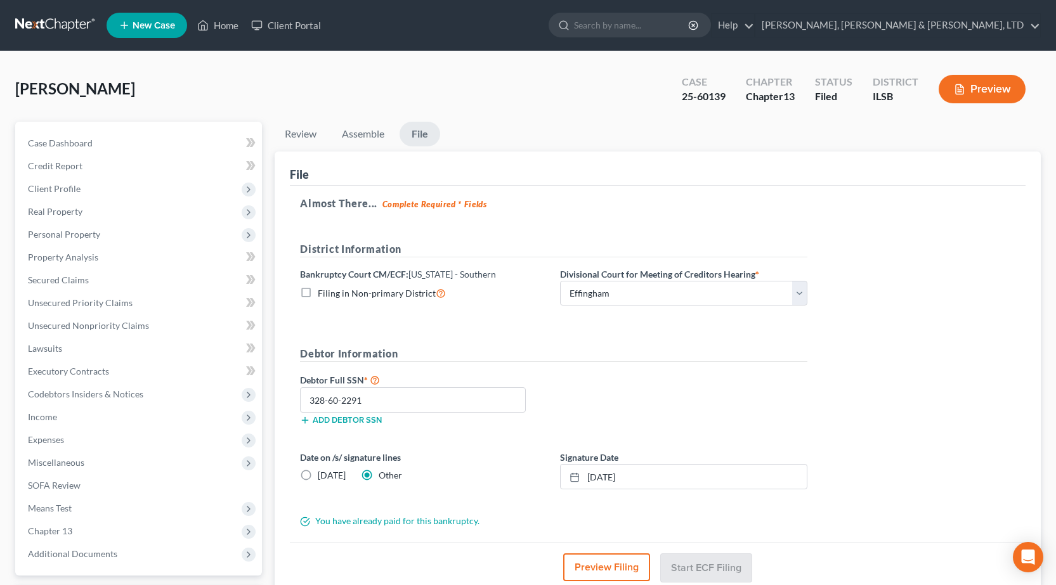
click at [46, 19] on link at bounding box center [55, 25] width 81 height 23
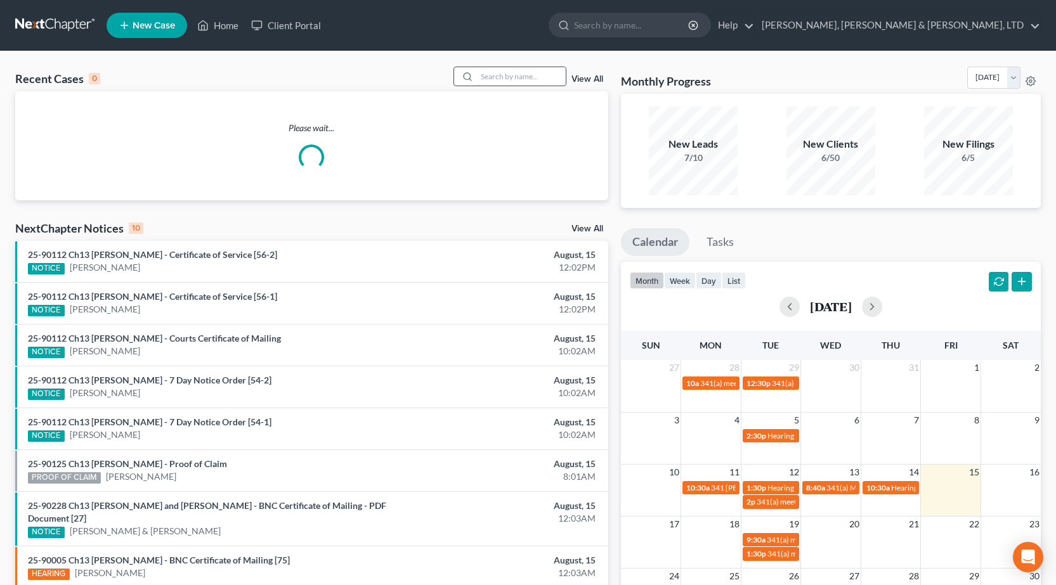
click at [517, 72] on input "search" at bounding box center [521, 76] width 89 height 18
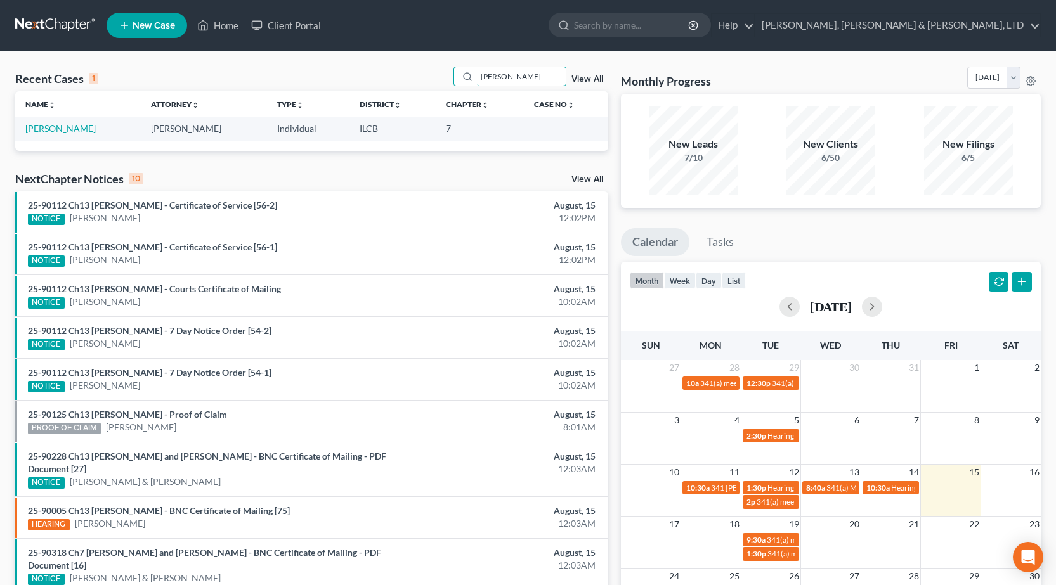
type input "[PERSON_NAME]"
click at [74, 136] on td "[PERSON_NAME]" at bounding box center [78, 128] width 126 height 23
click at [72, 132] on link "[PERSON_NAME]" at bounding box center [60, 128] width 70 height 11
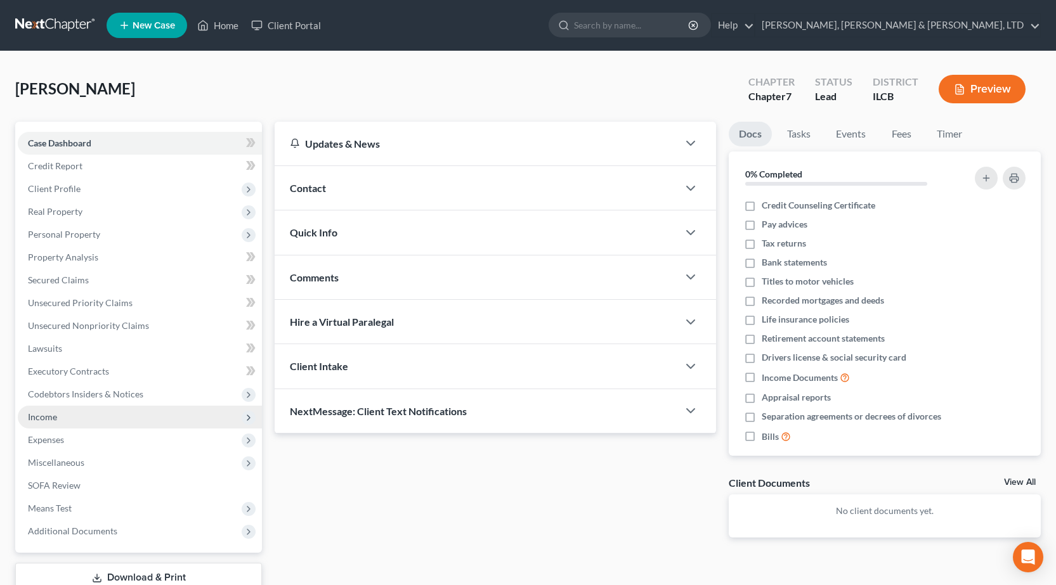
click at [69, 416] on span "Income" at bounding box center [140, 417] width 244 height 23
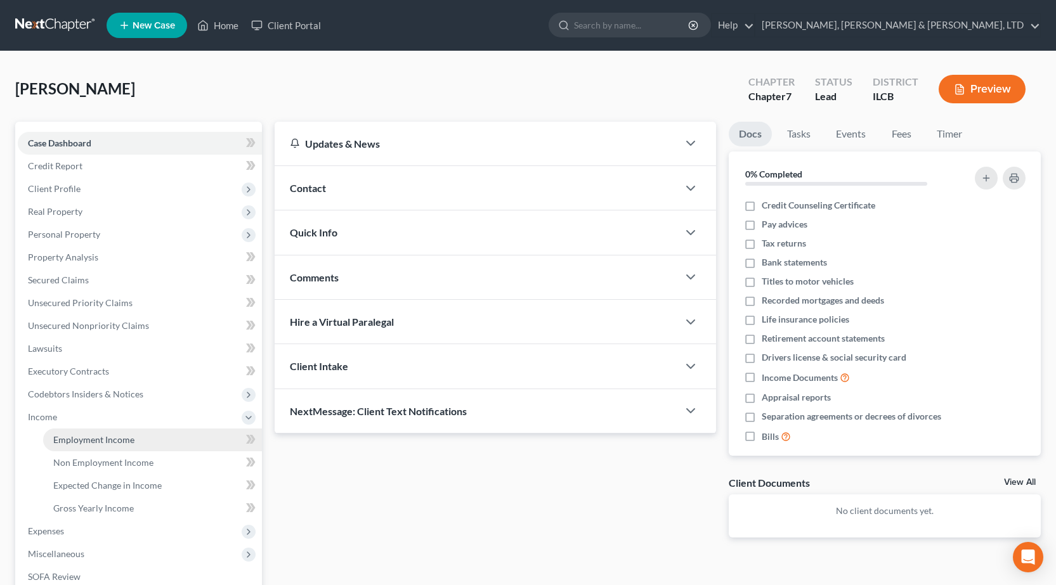
click at [88, 435] on span "Employment Income" at bounding box center [93, 439] width 81 height 11
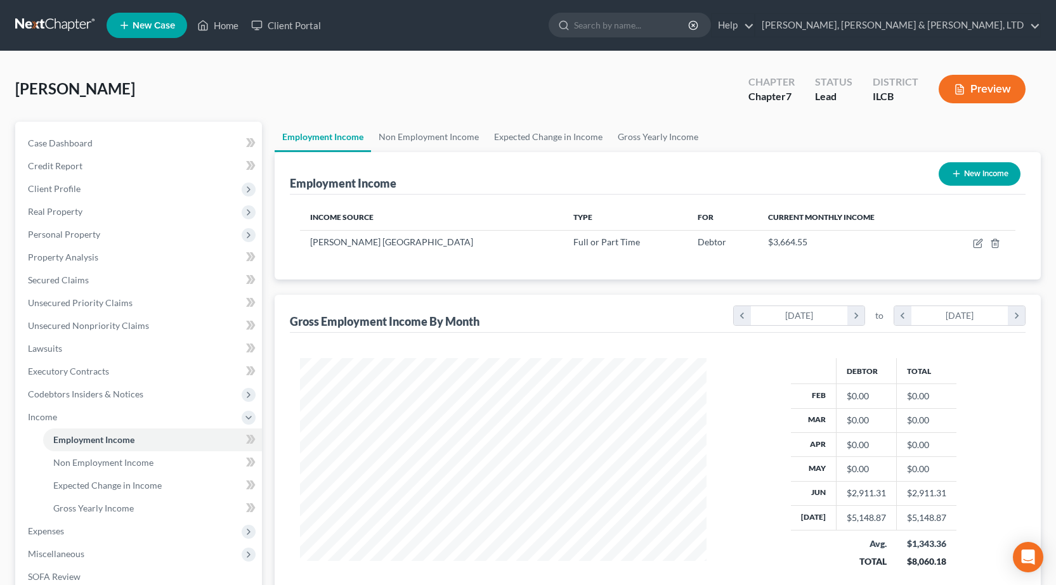
scroll to position [228, 432]
